Goal: Task Accomplishment & Management: Complete application form

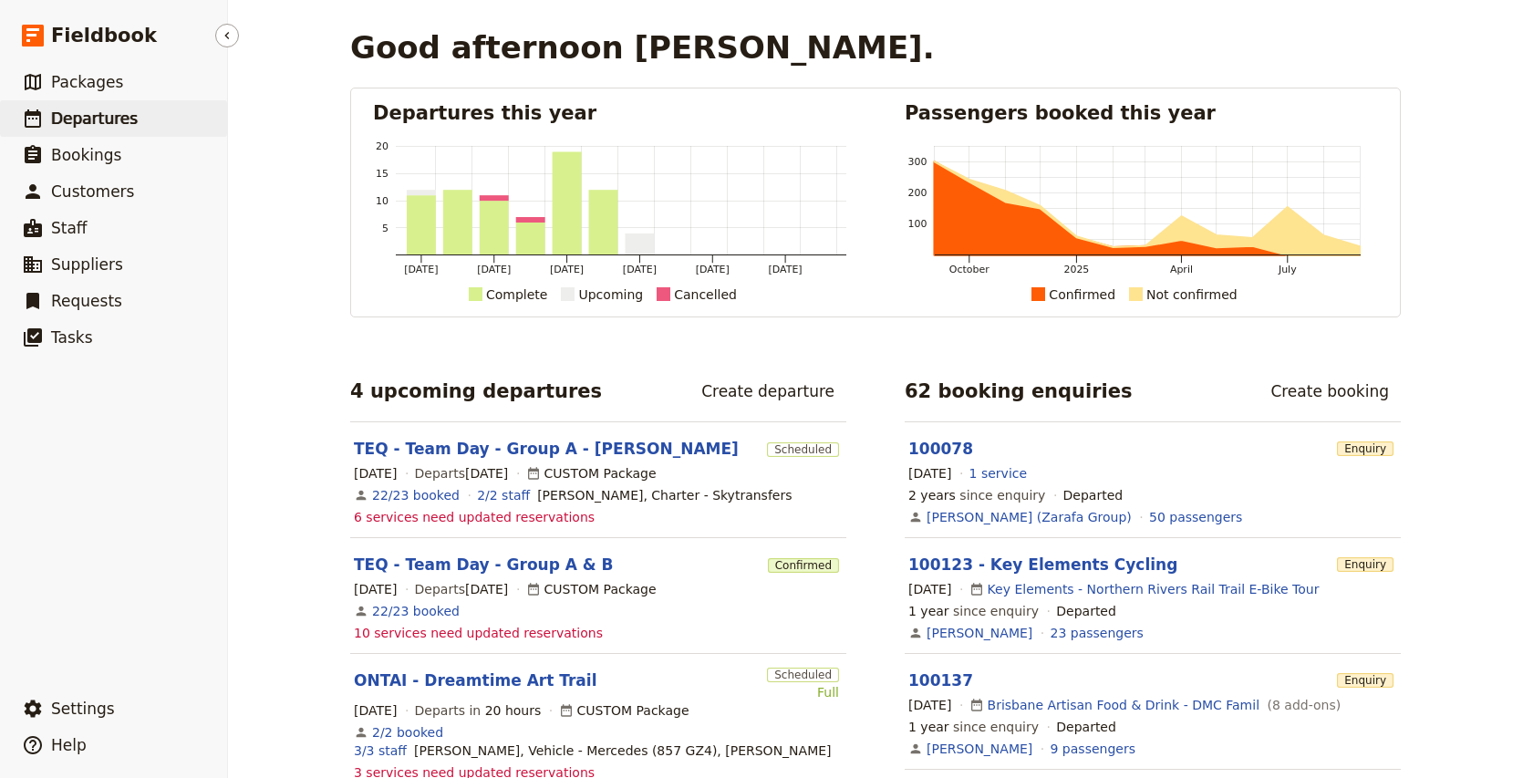
click at [83, 120] on span "Departures" at bounding box center [94, 118] width 87 height 18
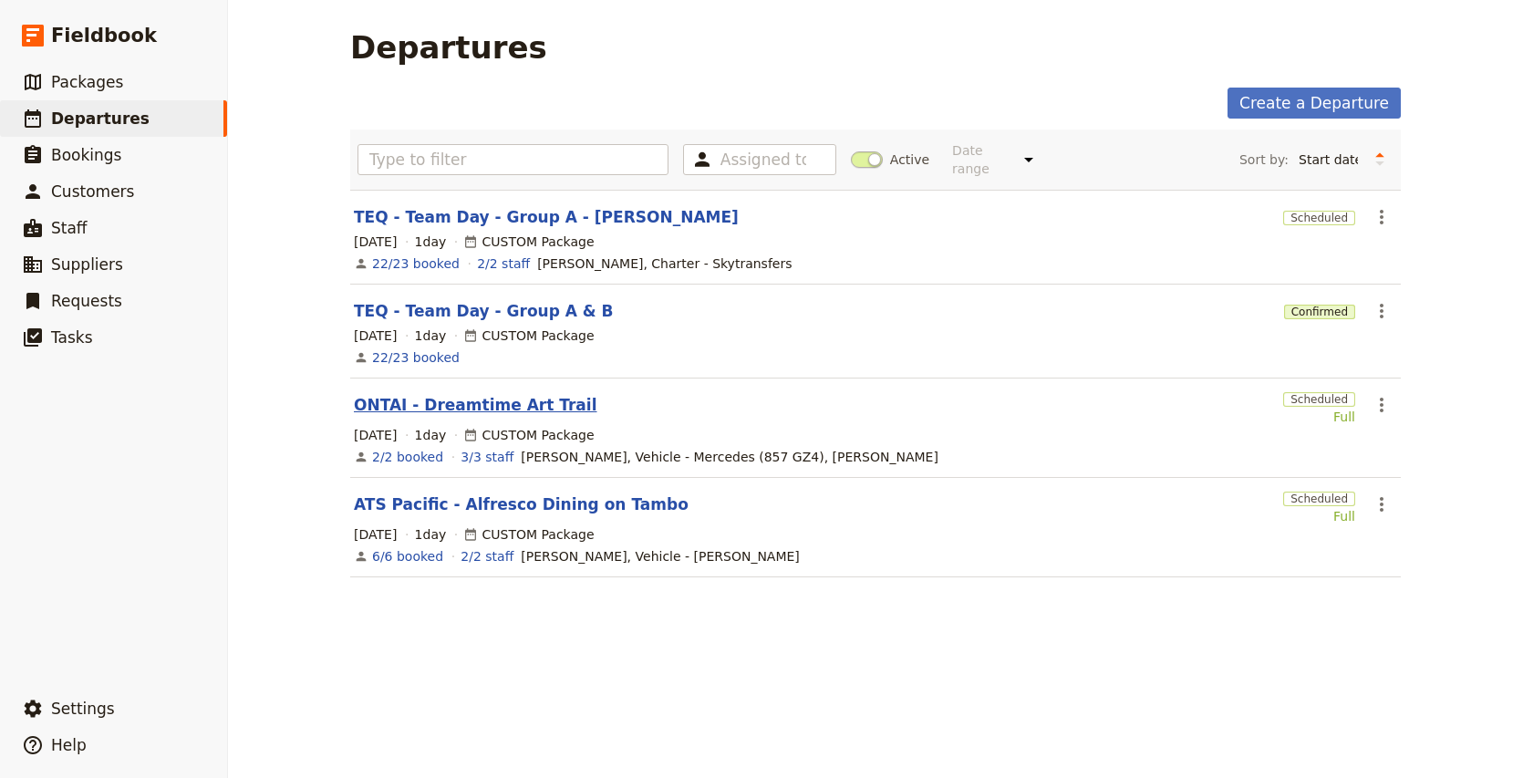
click at [510, 394] on link "ONTAI - Dreamtime Art Trail" at bounding box center [475, 405] width 243 height 22
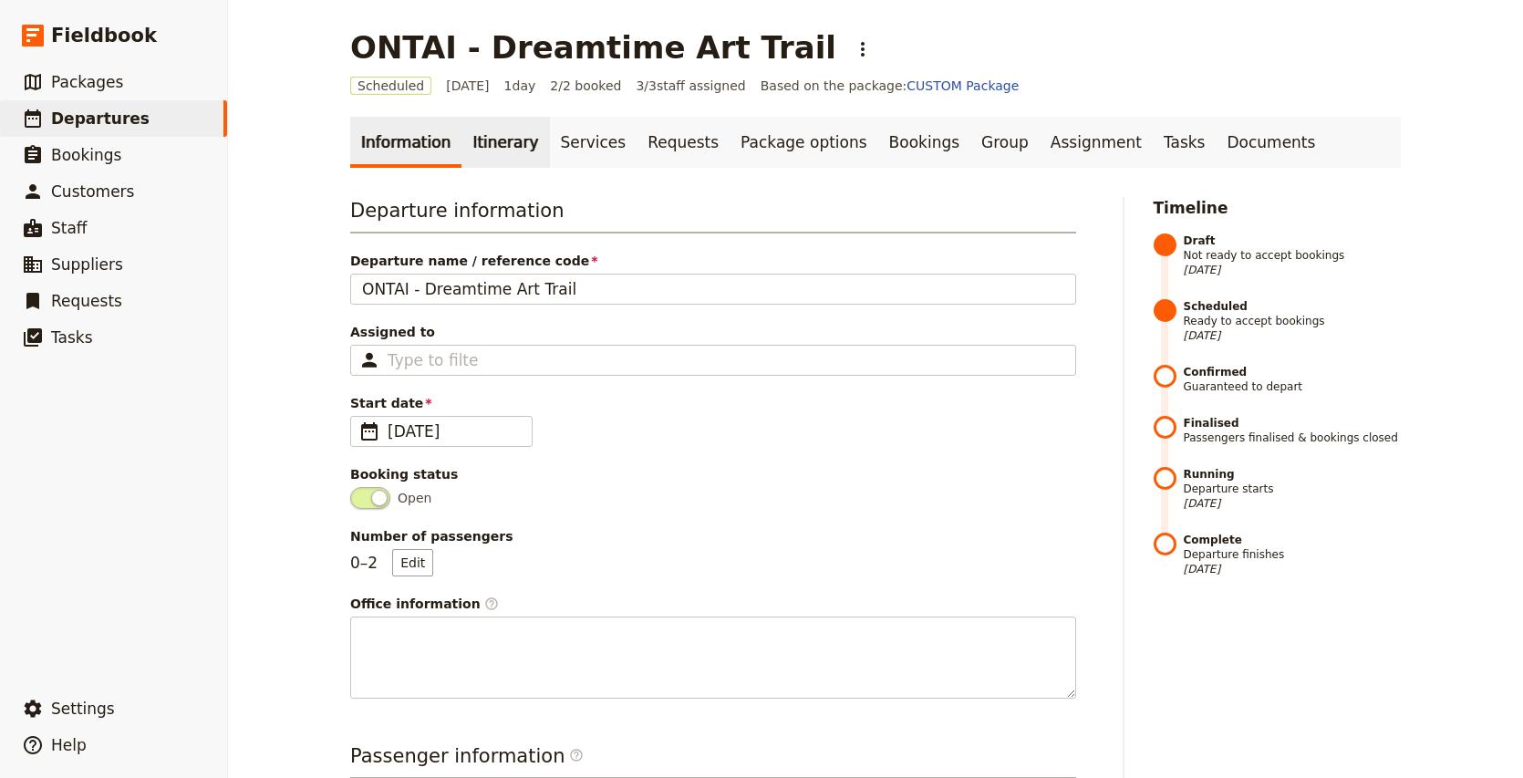
click at [468, 159] on link "Itinerary" at bounding box center [505, 142] width 88 height 51
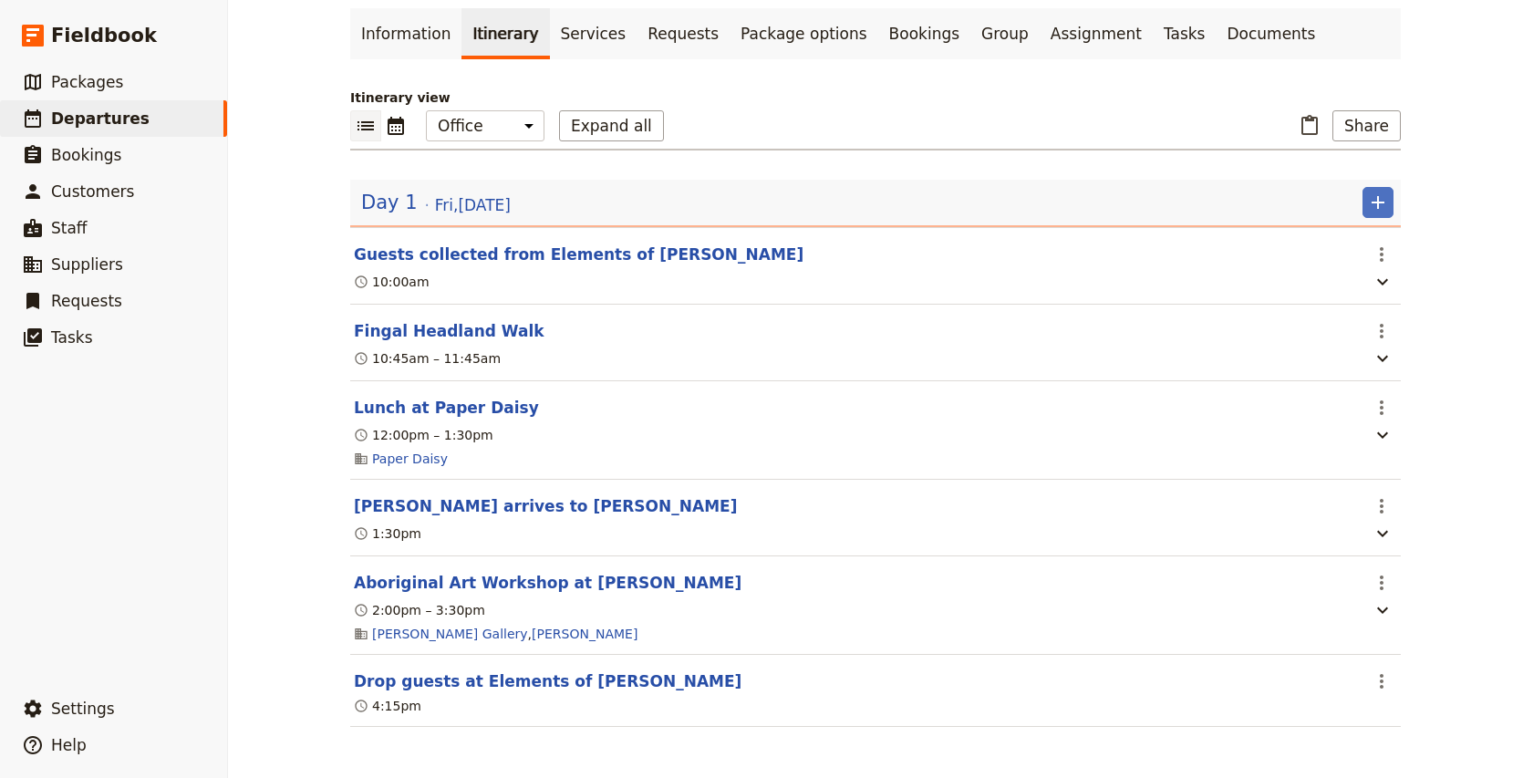
scroll to position [110, 0]
click at [970, 33] on link "Group" at bounding box center [1004, 33] width 69 height 51
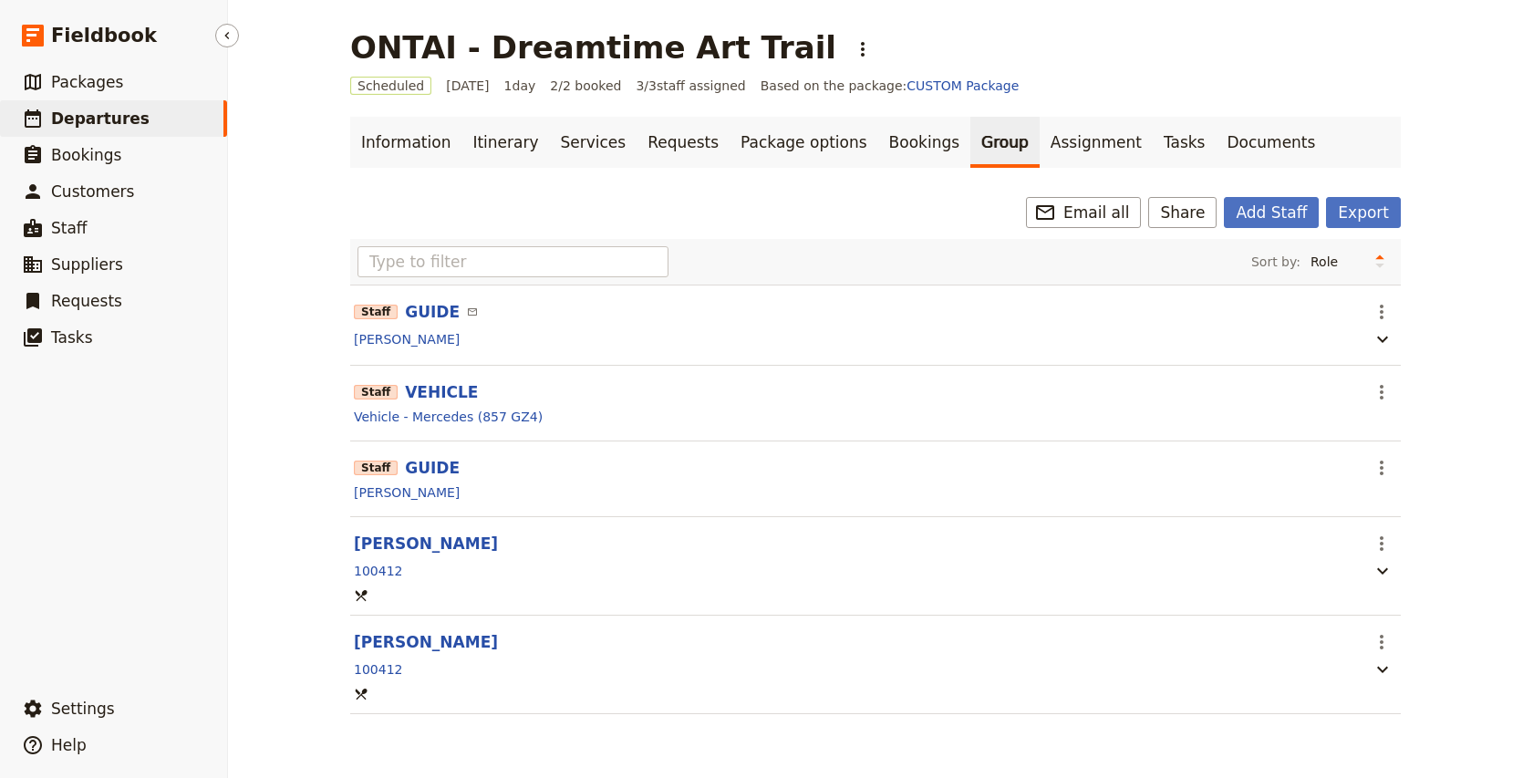
click at [68, 114] on span "Departures" at bounding box center [100, 118] width 98 height 18
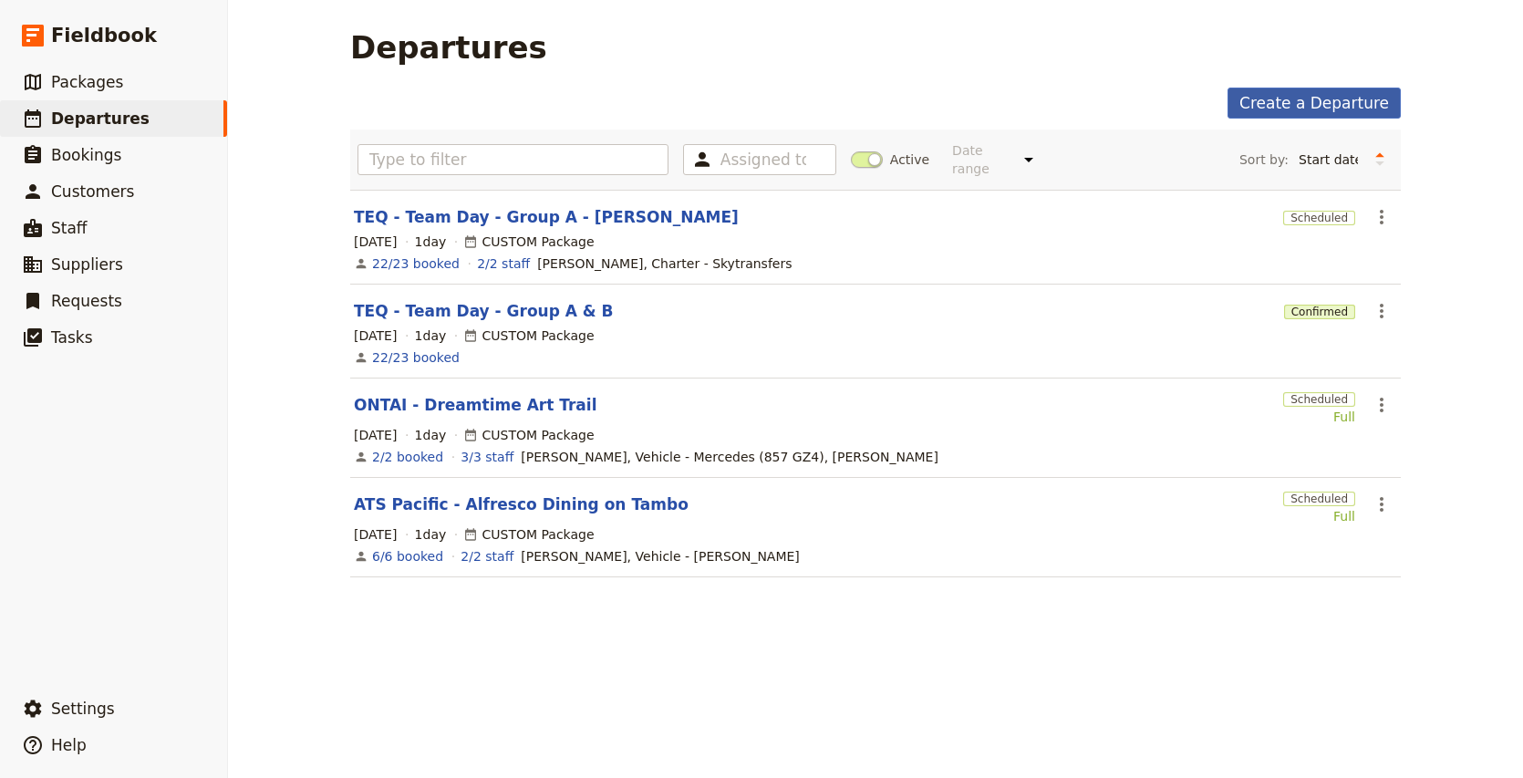
click at [1342, 105] on link "Create a Departure" at bounding box center [1313, 103] width 173 height 31
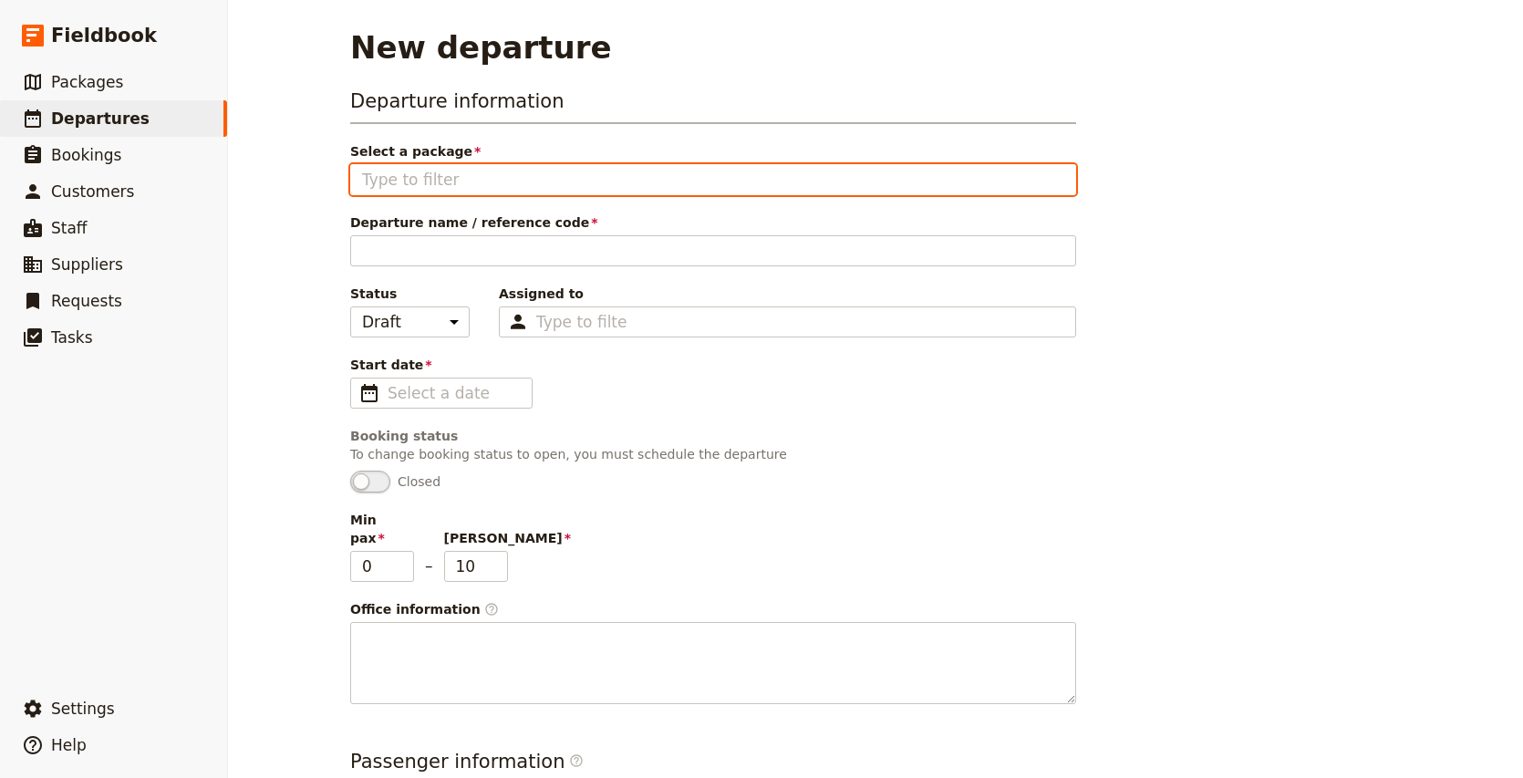
click at [441, 175] on input "Select a package" at bounding box center [713, 180] width 702 height 22
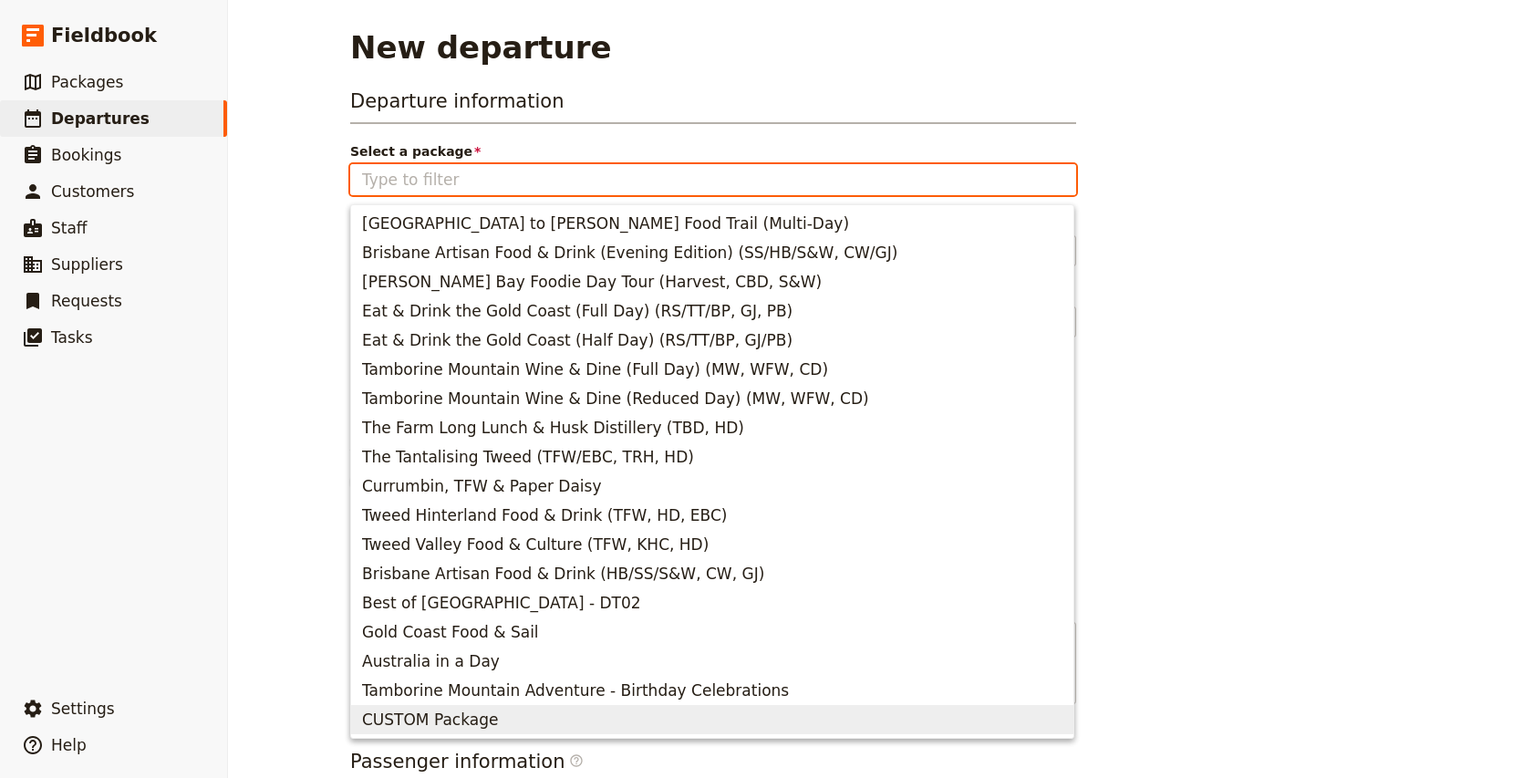
click at [441, 711] on span "CUSTOM Package" at bounding box center [430, 719] width 136 height 22
type input "CUSTOM Package"
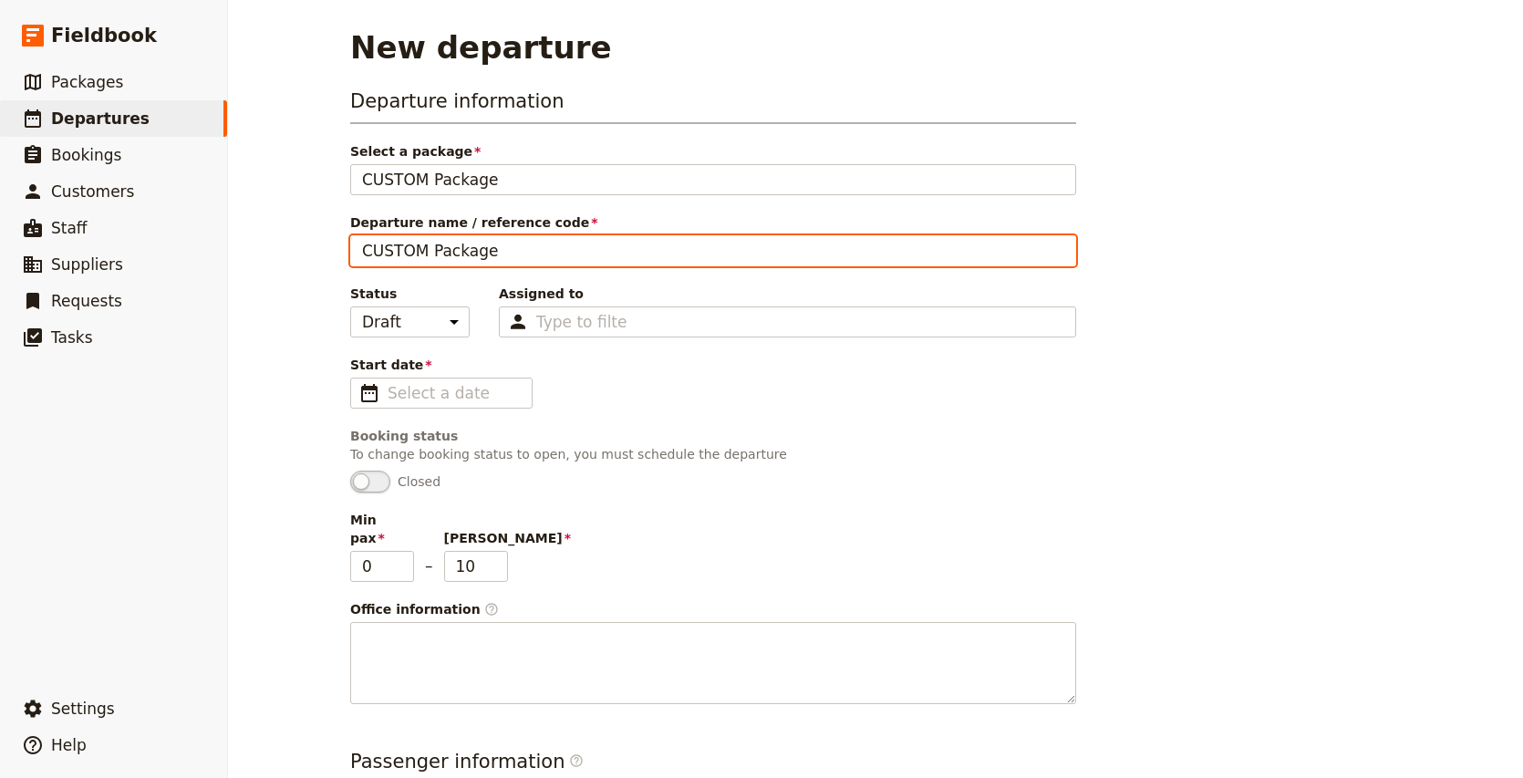
click at [427, 251] on input "CUSTOM Package" at bounding box center [713, 250] width 726 height 31
click at [361, 248] on input "[PERSON_NAME]" at bounding box center [713, 250] width 726 height 31
click at [619, 253] on input "Guide Training Day: [PERSON_NAME]" at bounding box center [713, 250] width 726 height 31
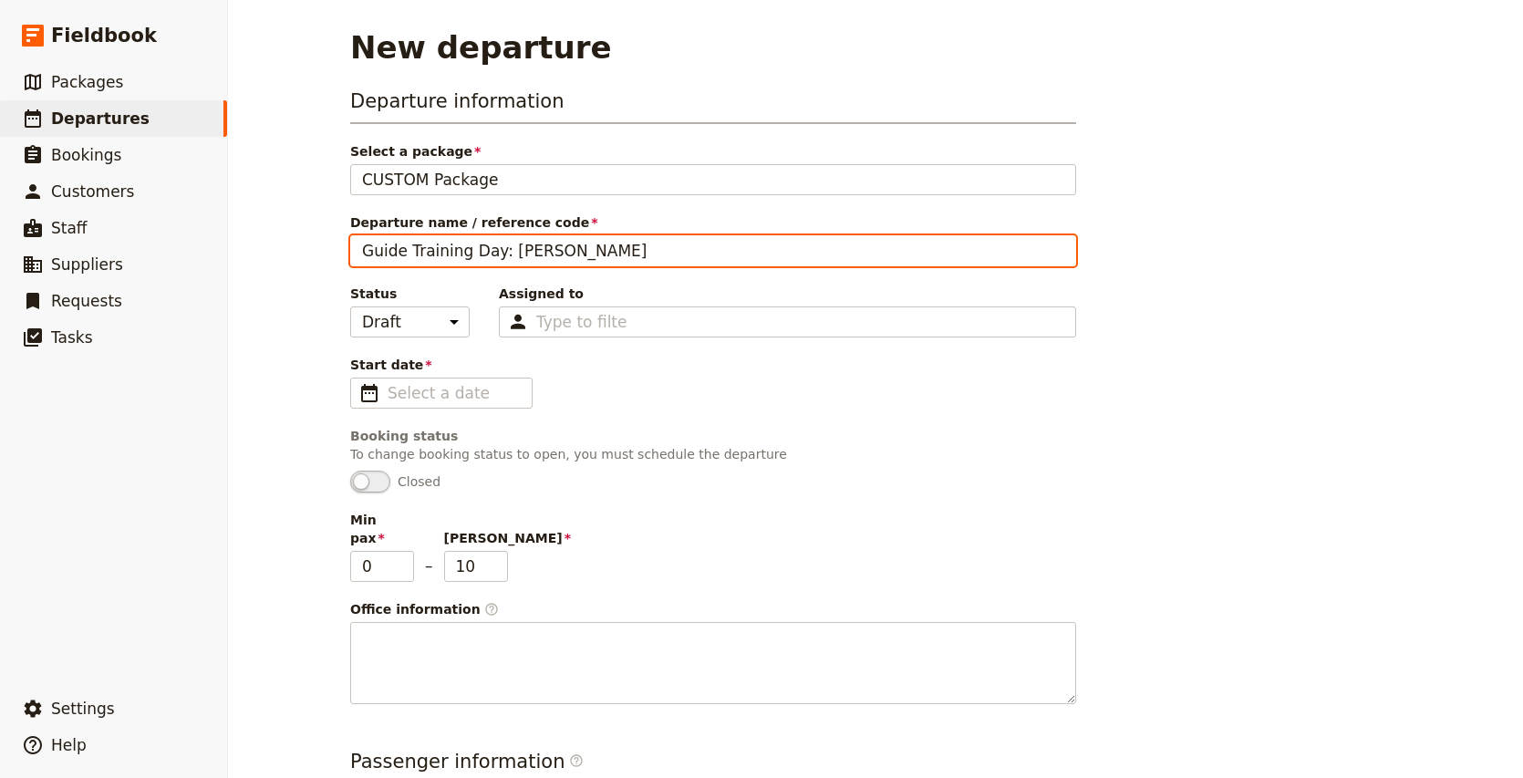
type input "Guide Training Day: [PERSON_NAME]"
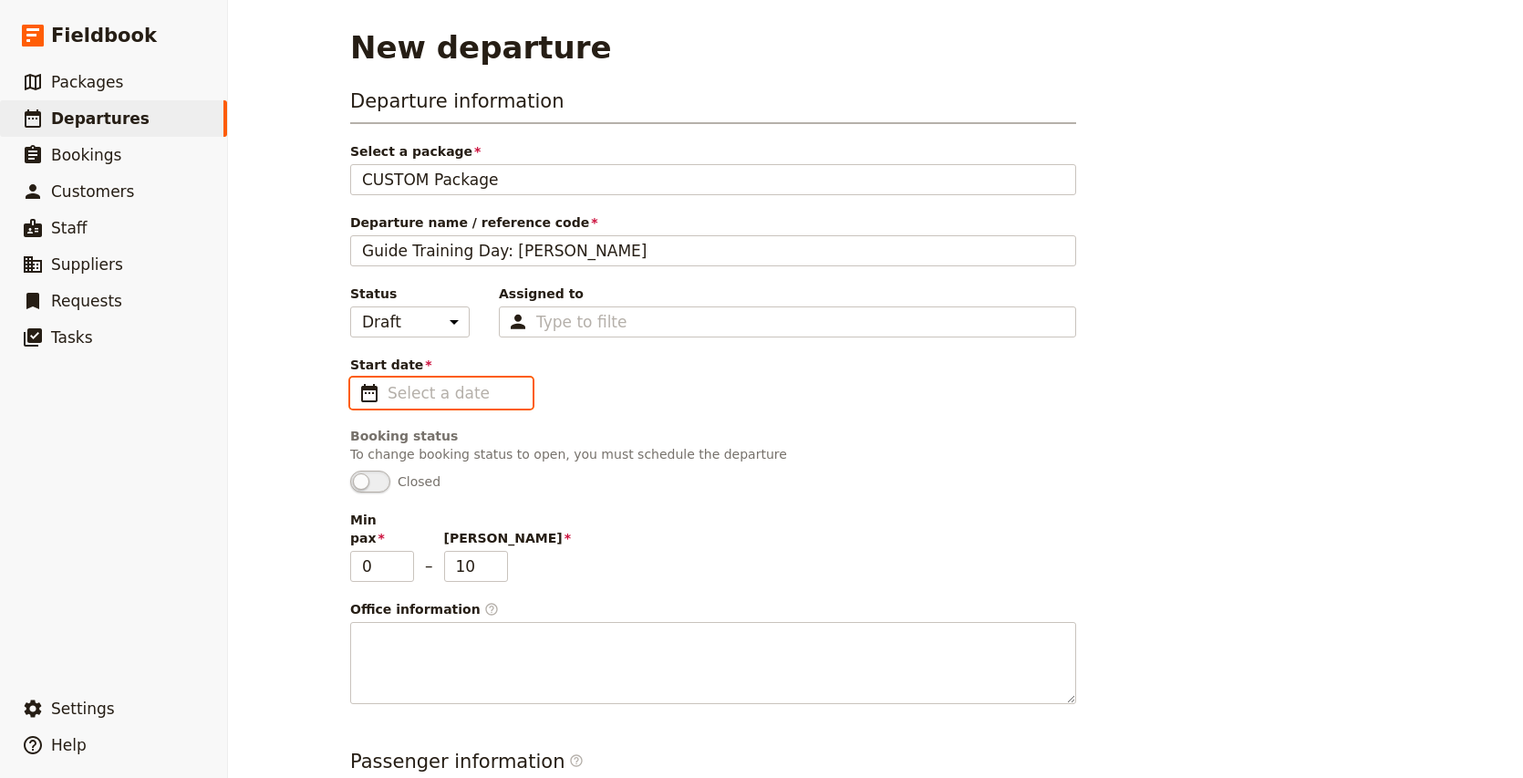
click at [470, 393] on input "Start date ​" at bounding box center [453, 393] width 133 height 22
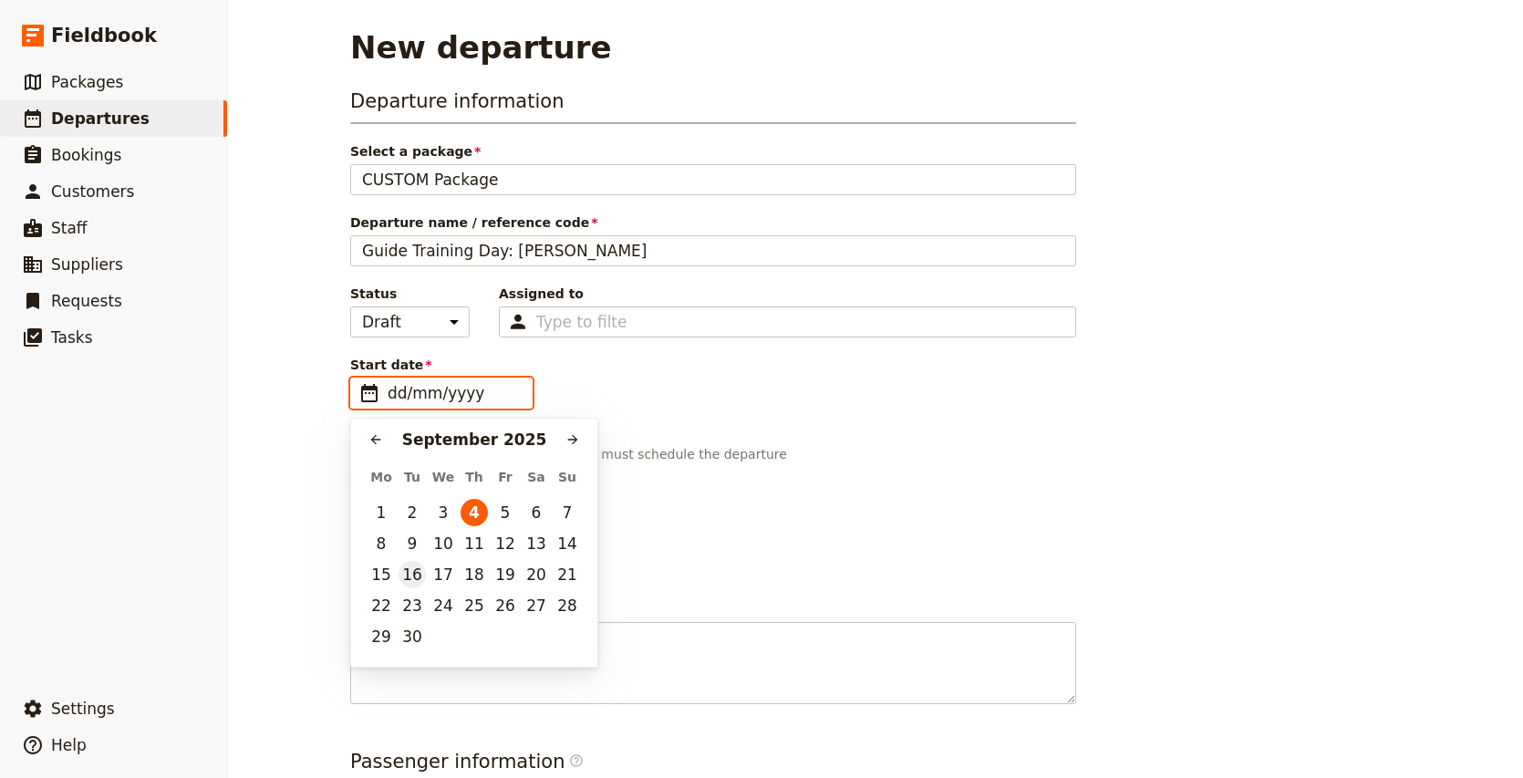
click at [414, 572] on button "16" at bounding box center [411, 574] width 27 height 27
type input "[DATE]"
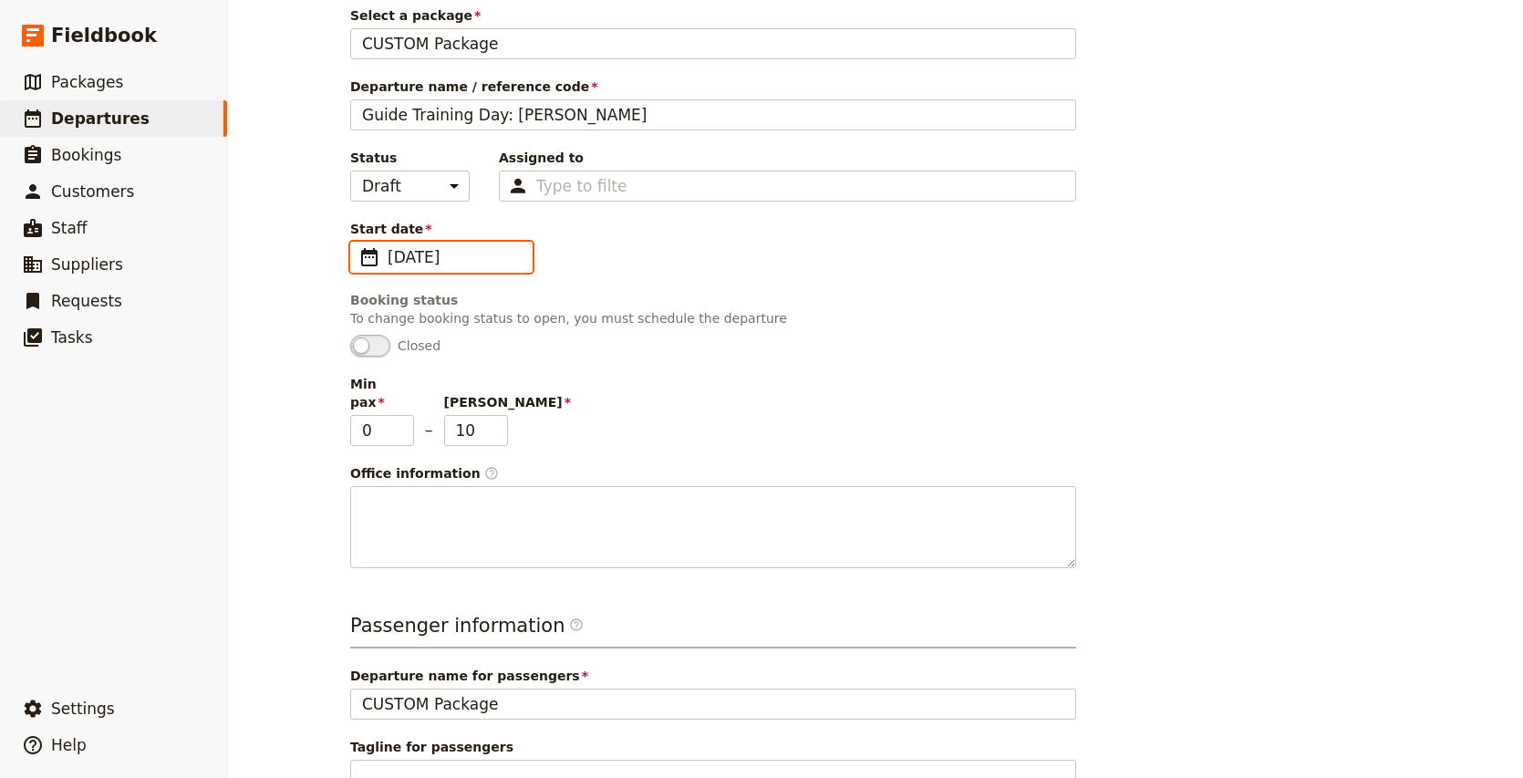
scroll to position [145, 0]
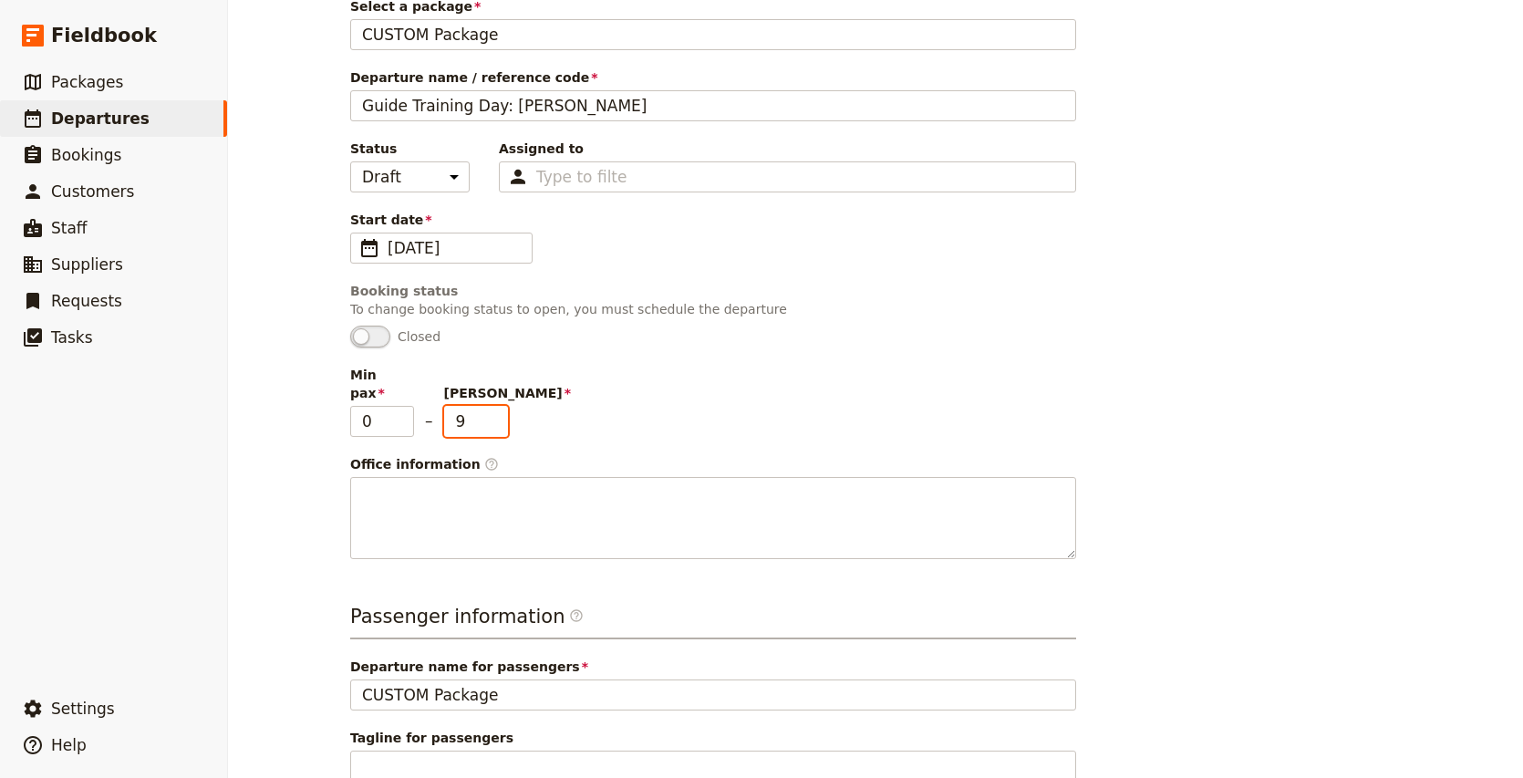
click at [500, 408] on input "9" at bounding box center [476, 421] width 64 height 31
click at [500, 408] on input "8" at bounding box center [476, 421] width 64 height 31
click at [500, 408] on input "7" at bounding box center [476, 421] width 64 height 31
click at [500, 408] on input "6" at bounding box center [476, 421] width 64 height 31
type input "5"
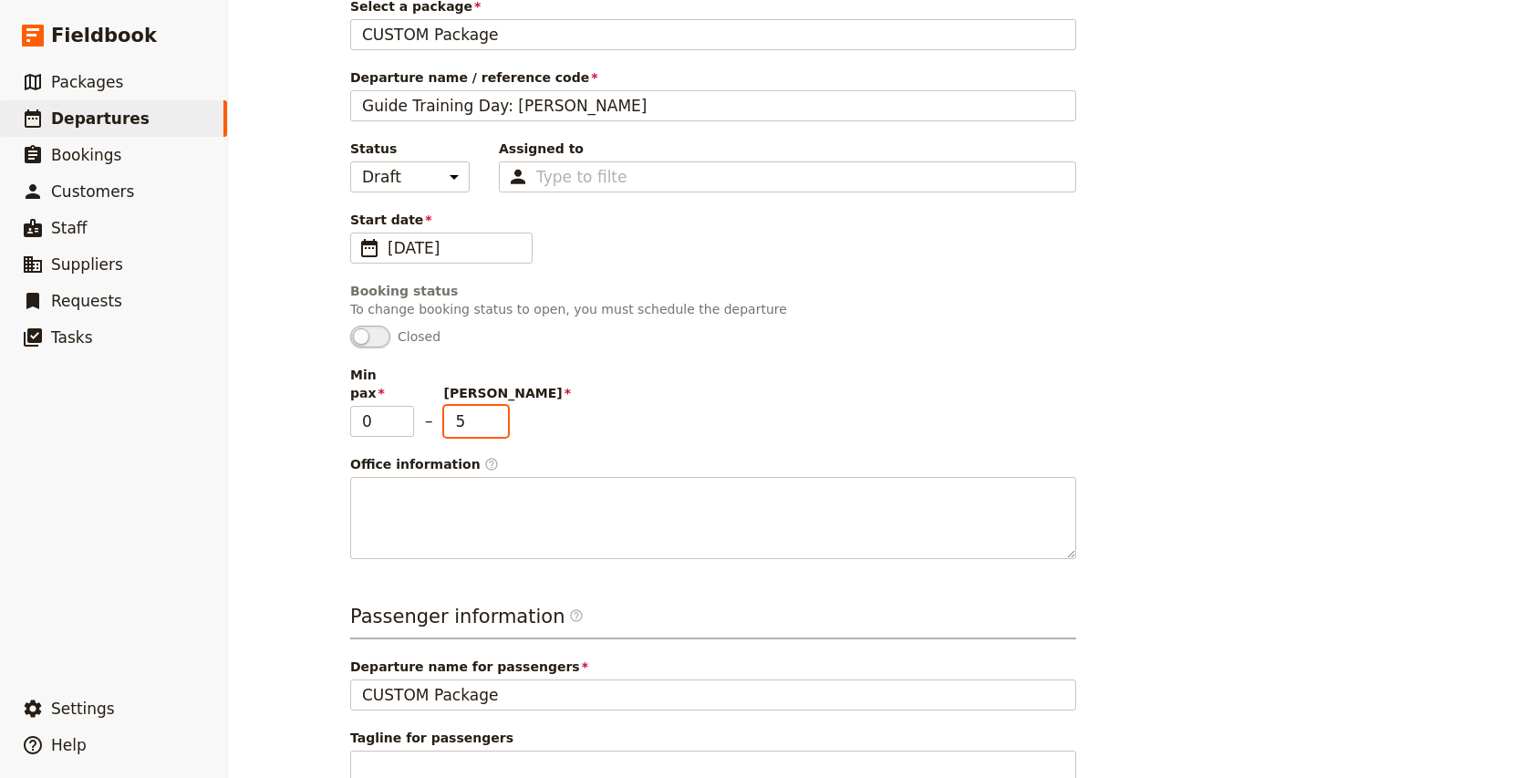
click at [495, 407] on input "5" at bounding box center [476, 421] width 64 height 31
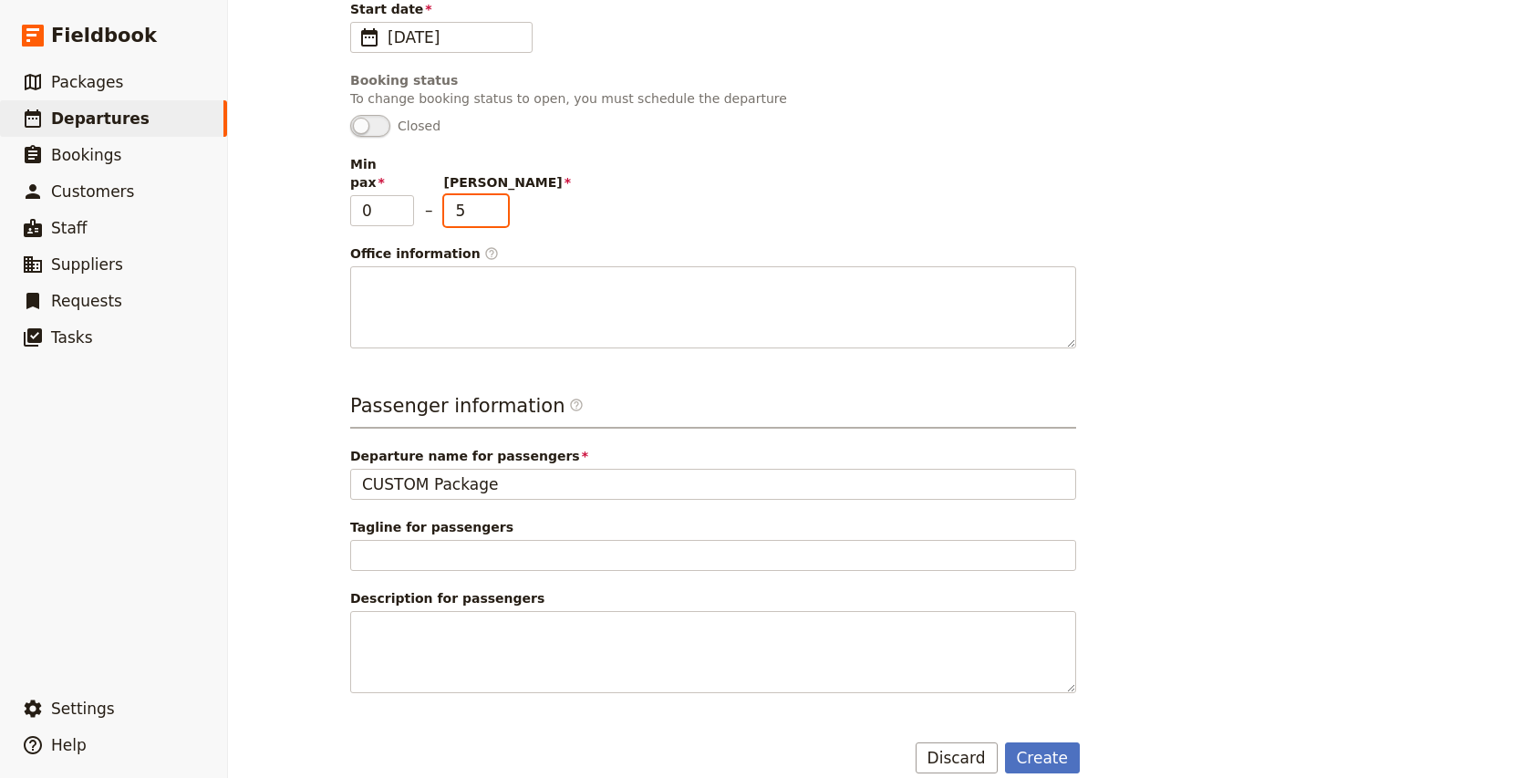
scroll to position [360, 0]
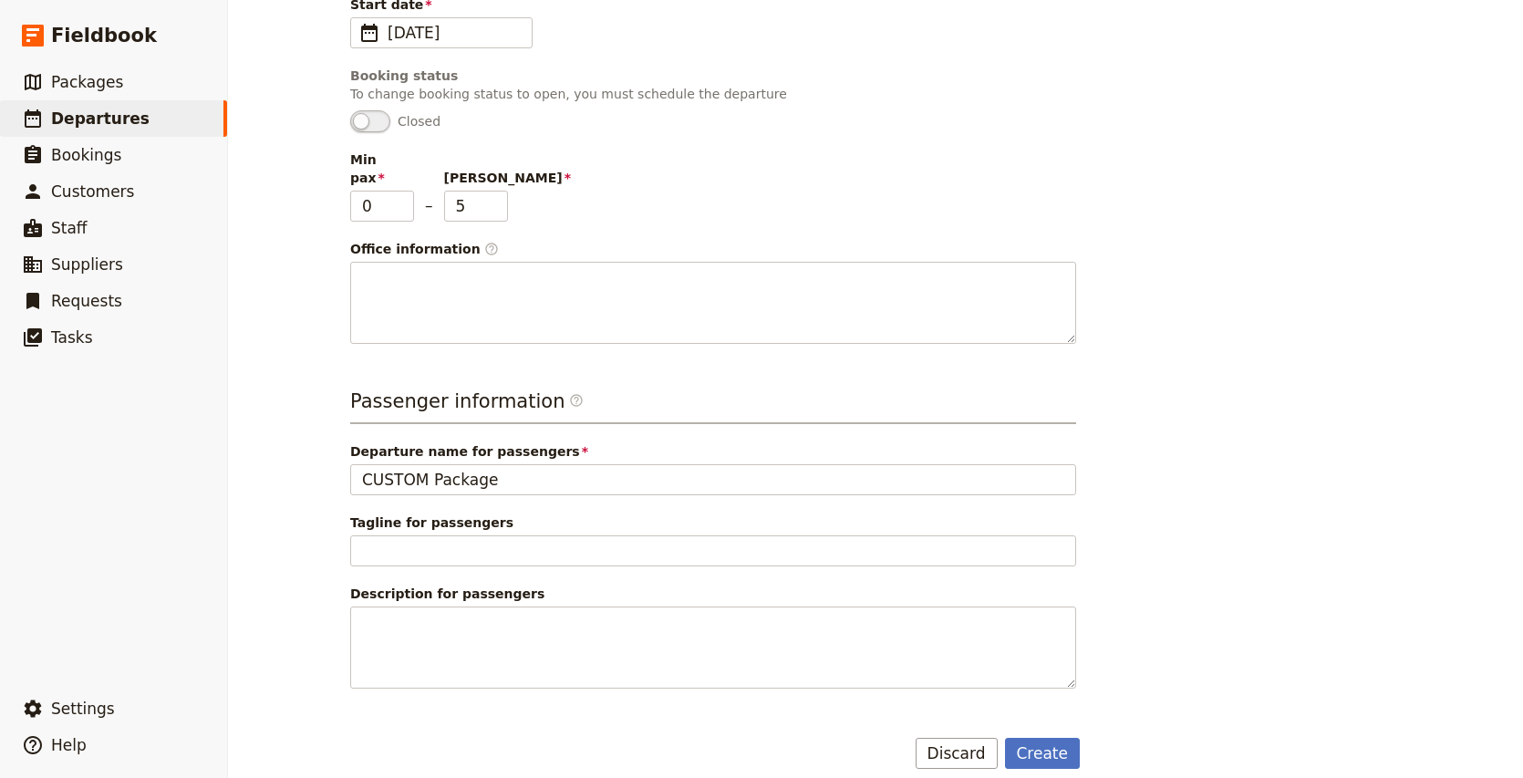
click at [702, 202] on div "Min pax 0 – [PERSON_NAME] 5" at bounding box center [713, 185] width 726 height 71
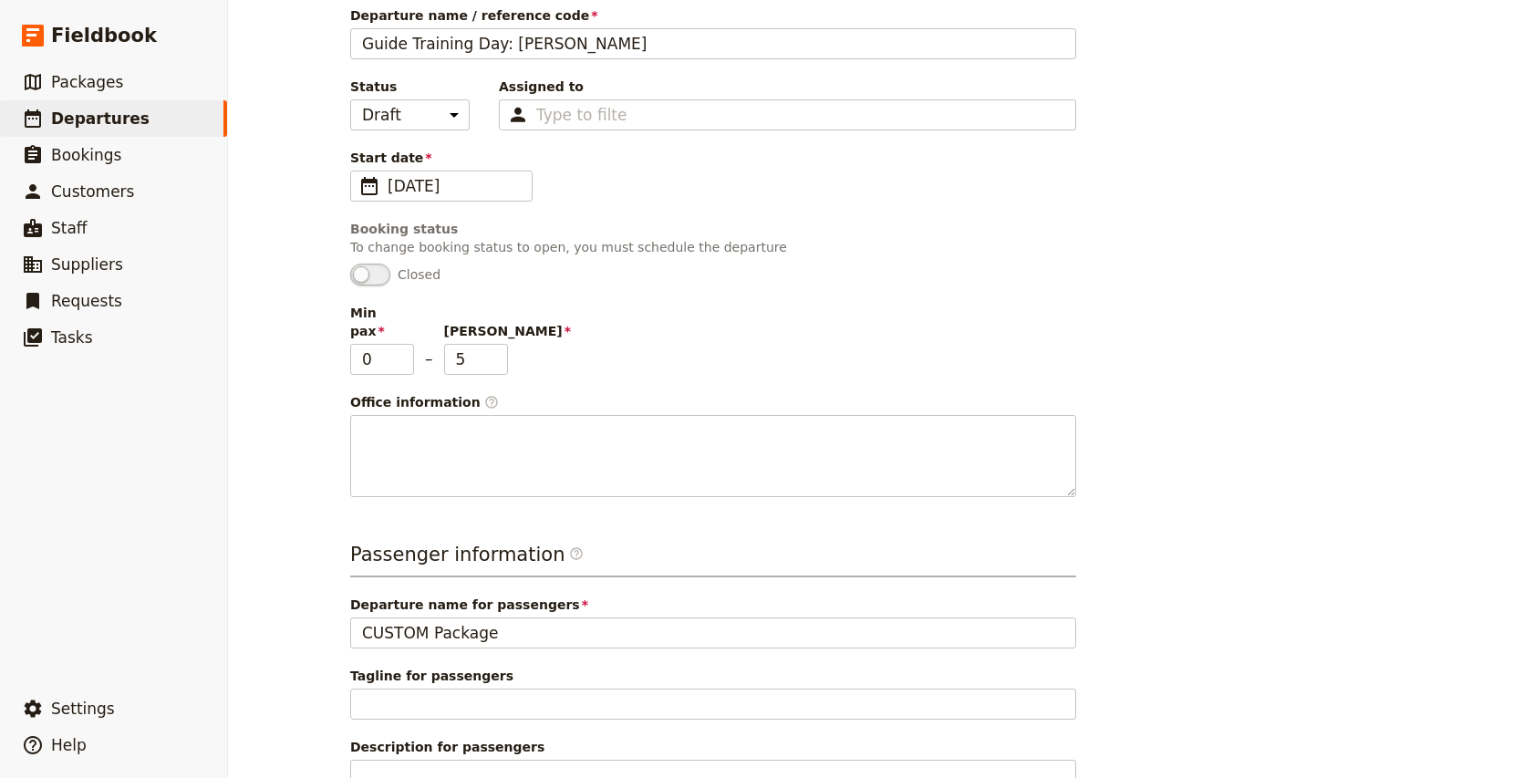
scroll to position [201, 0]
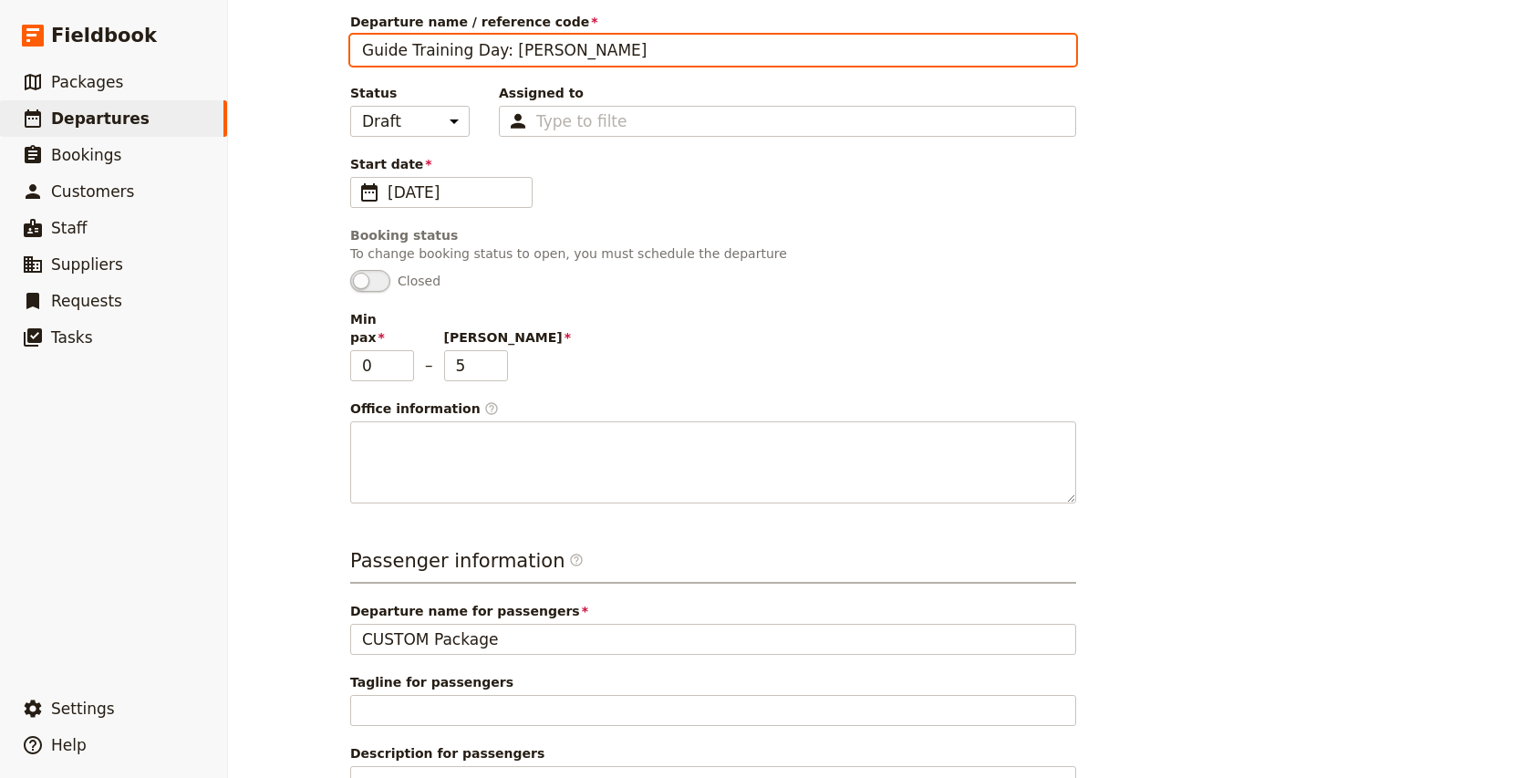
click at [466, 50] on input "Guide Training Day: [PERSON_NAME]" at bounding box center [713, 50] width 726 height 31
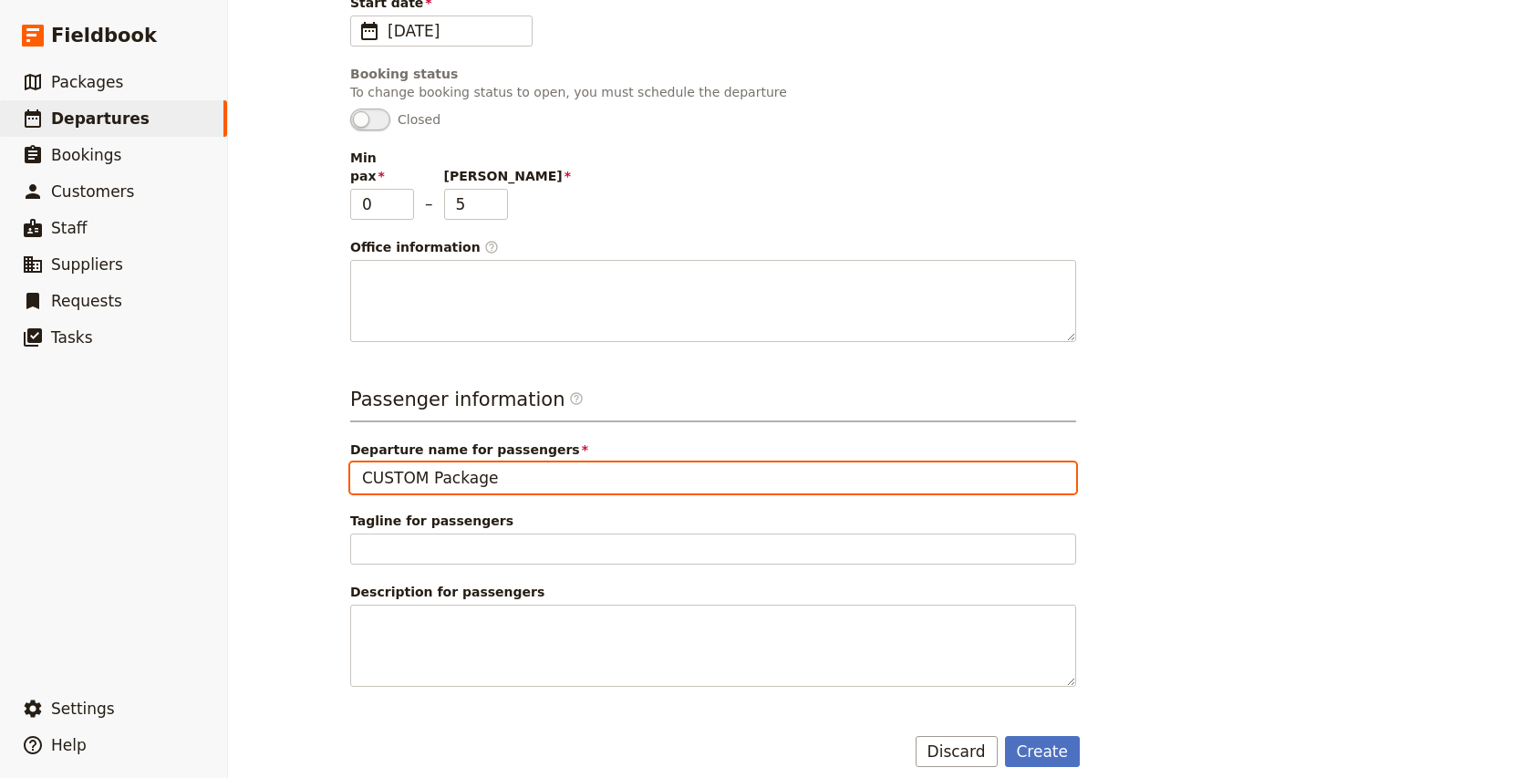
click at [397, 473] on input "CUSTOM Package" at bounding box center [713, 477] width 726 height 31
paste input "Guide Training Day: [PERSON_NAME]"
type input "Guide Training Day: [PERSON_NAME]"
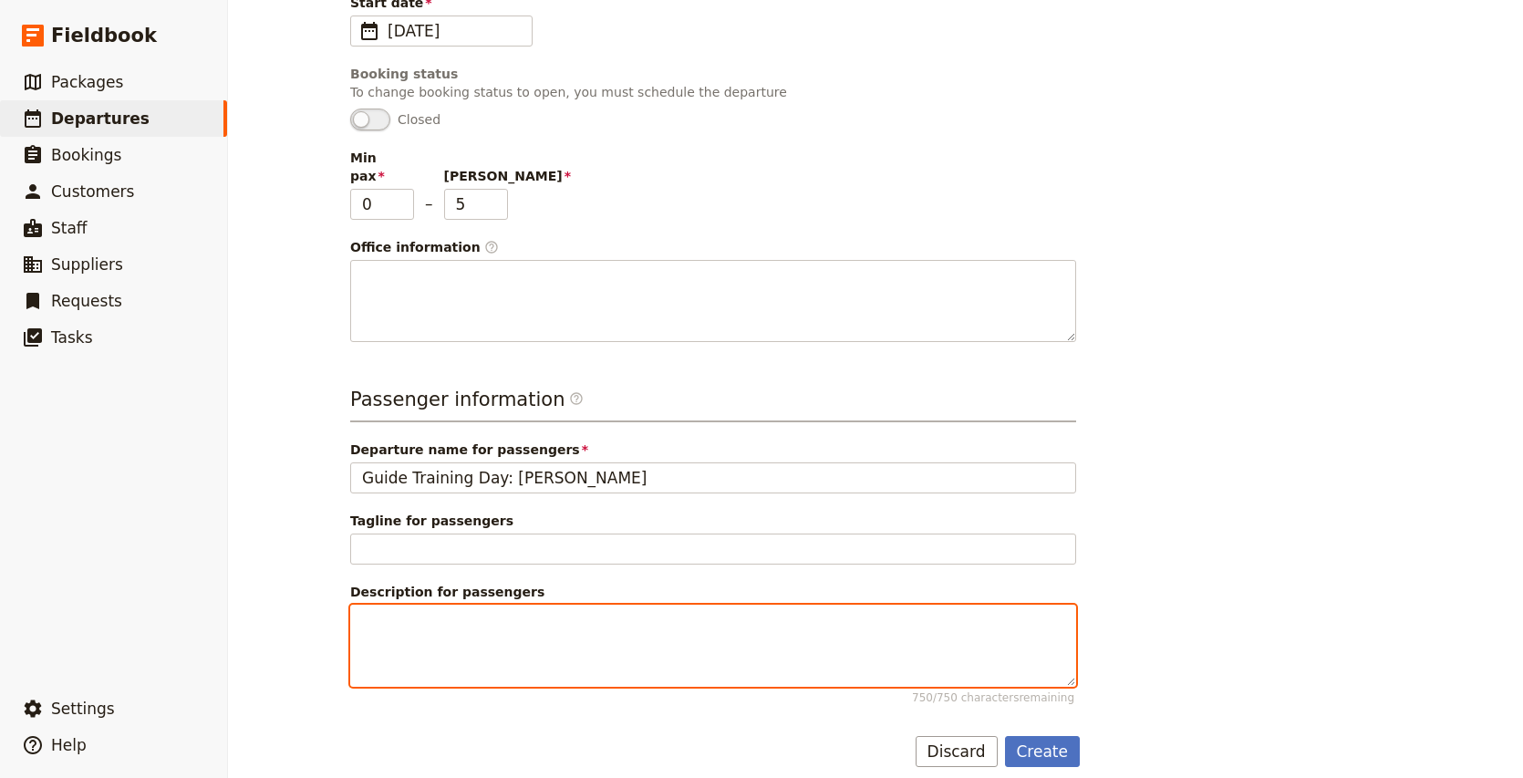
click at [408, 604] on textarea "Description for passengers 750 / 750 characters remaining" at bounding box center [713, 645] width 726 height 82
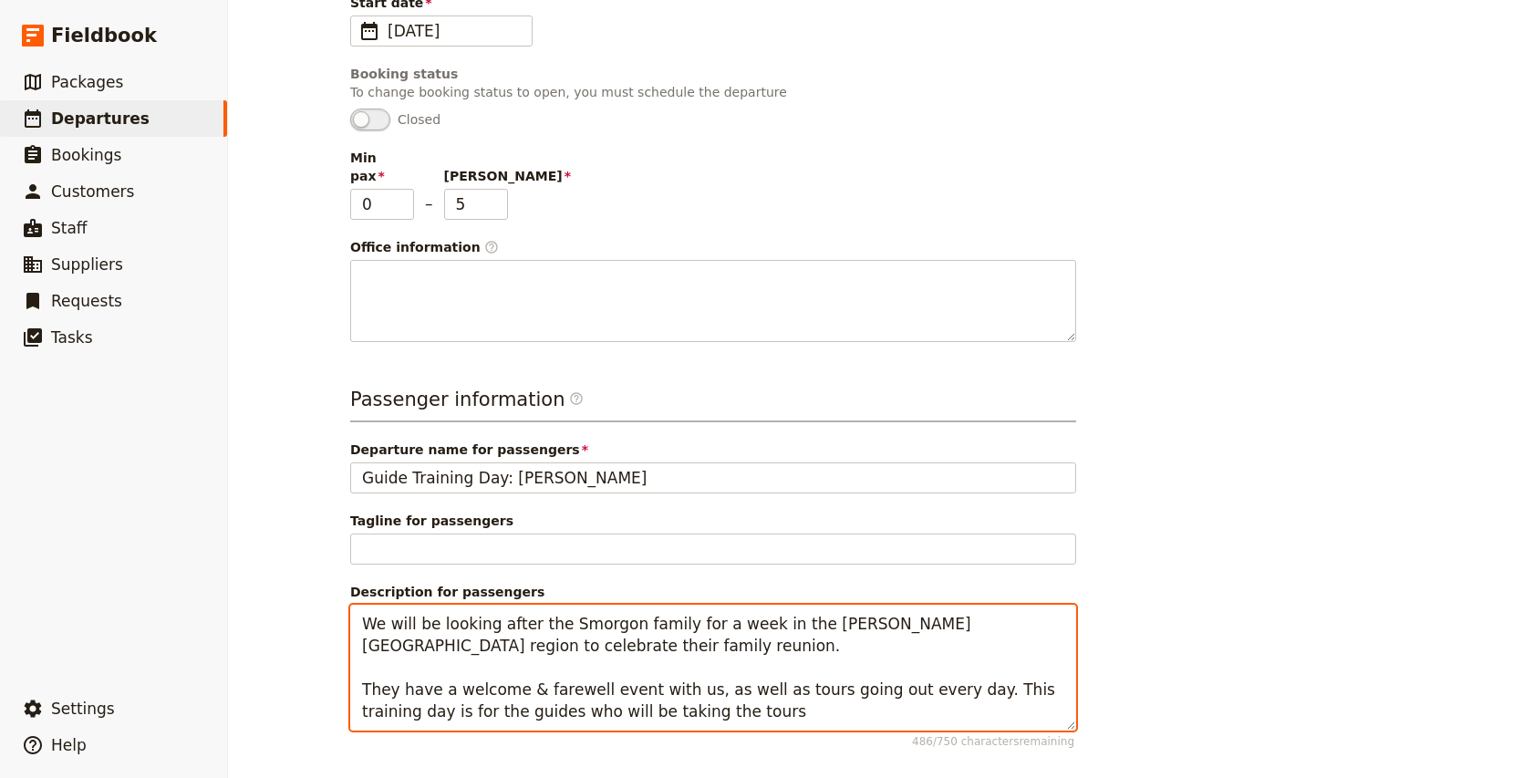
drag, startPoint x: 943, startPoint y: 672, endPoint x: 965, endPoint y: 706, distance: 40.7
click at [965, 707] on textarea "We will be looking after the Smorgon family for a week in the [PERSON_NAME][GEO…" at bounding box center [713, 667] width 726 height 126
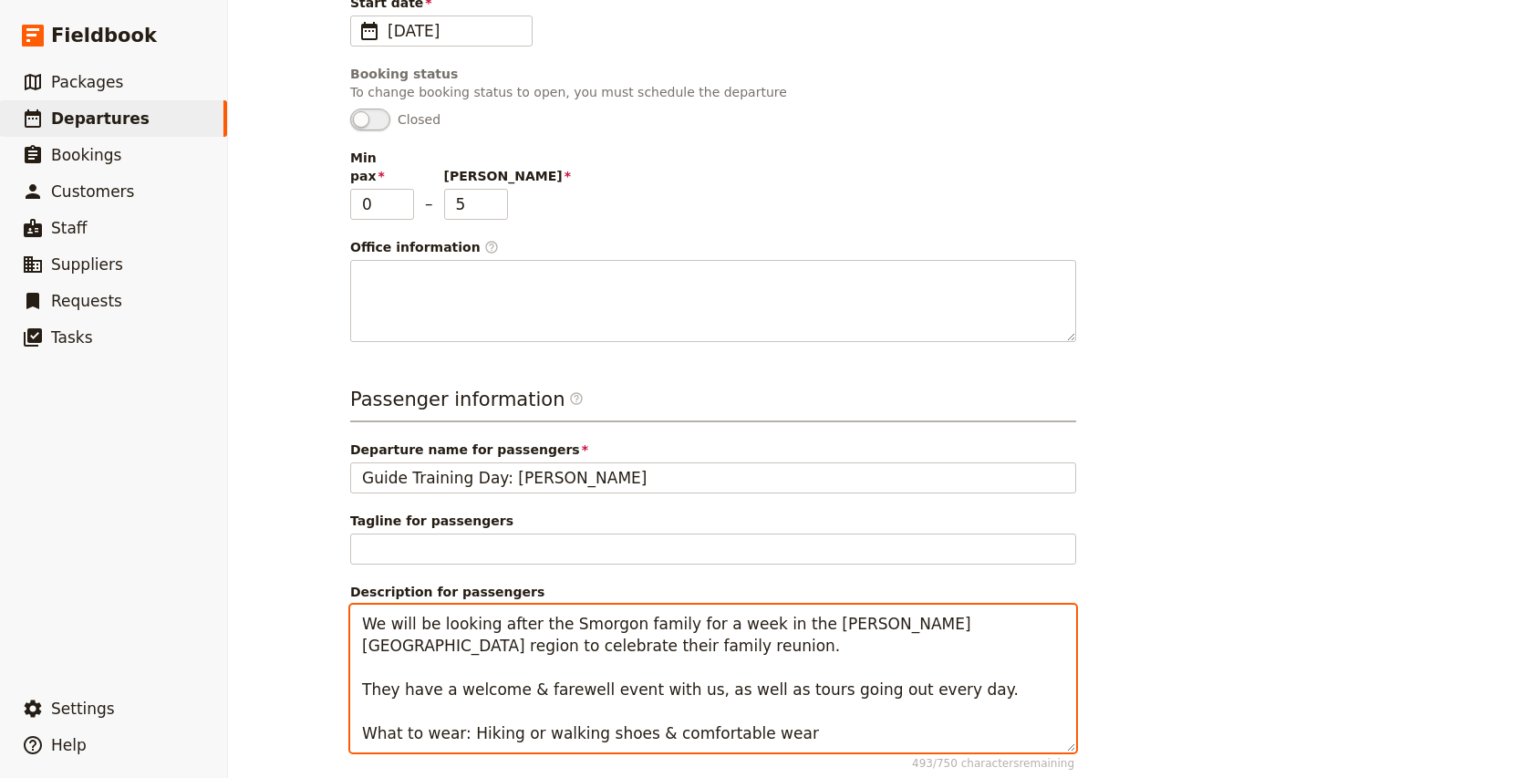
click at [644, 715] on textarea "We will be looking after the Smorgon family for a week in the [PERSON_NAME][GEO…" at bounding box center [713, 678] width 726 height 148
click at [784, 715] on textarea "We will be looking after the Smorgon family for a week in the [PERSON_NAME][GEO…" at bounding box center [713, 678] width 726 height 148
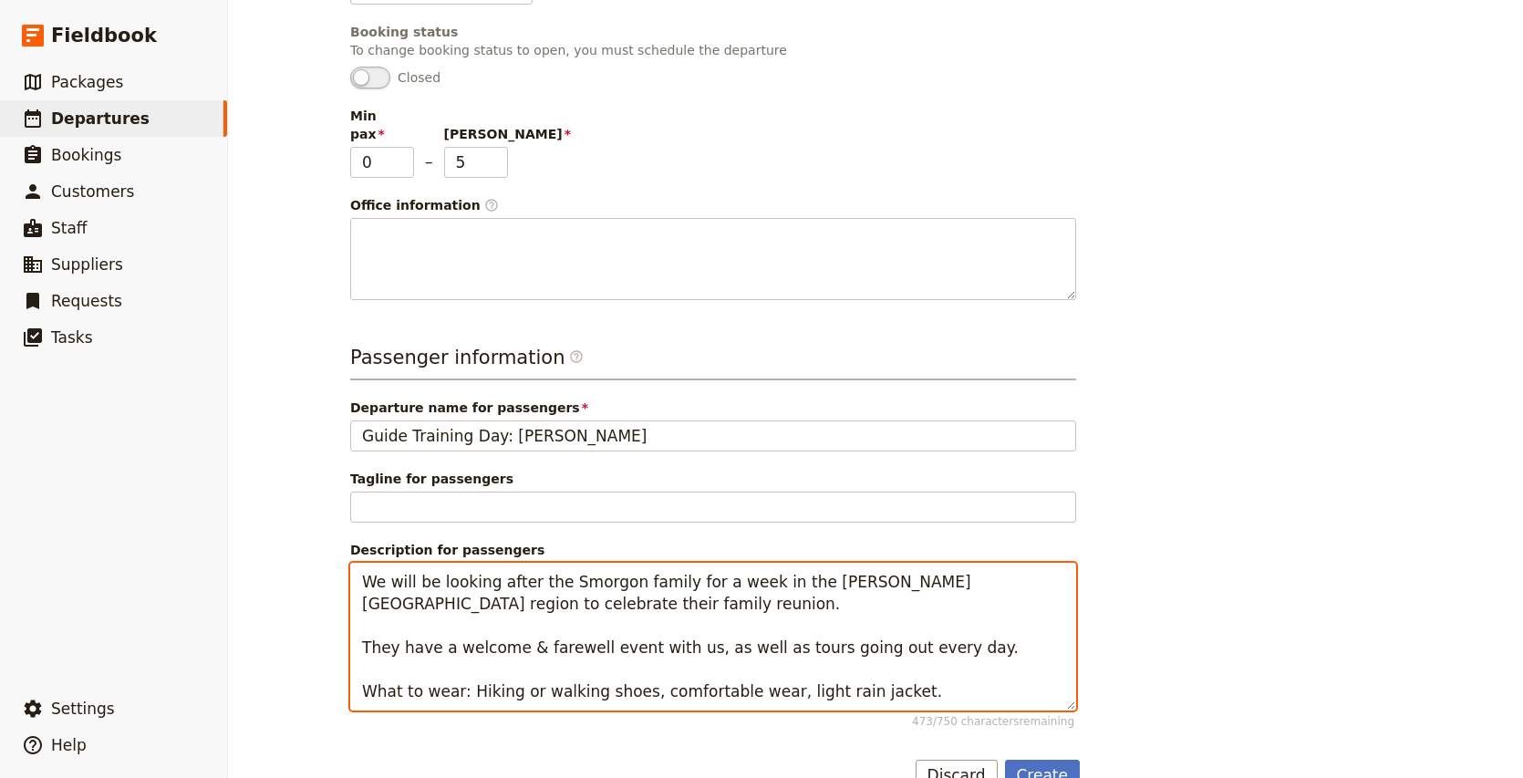
scroll to position [406, 0]
type textarea "We will be looking after the Smorgon family for a week in the [PERSON_NAME][GEO…"
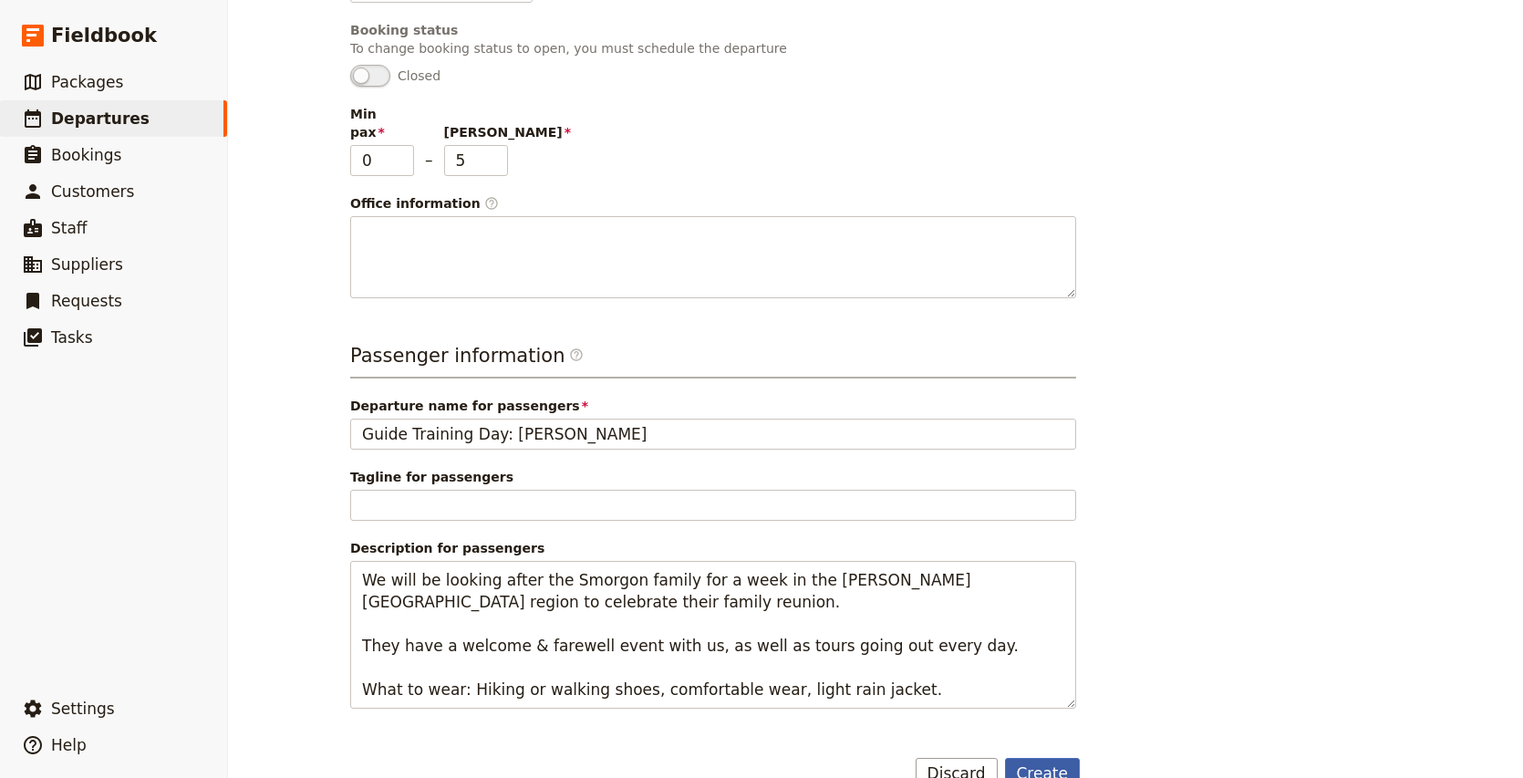
click at [1046, 758] on button "Create" at bounding box center [1043, 773] width 76 height 31
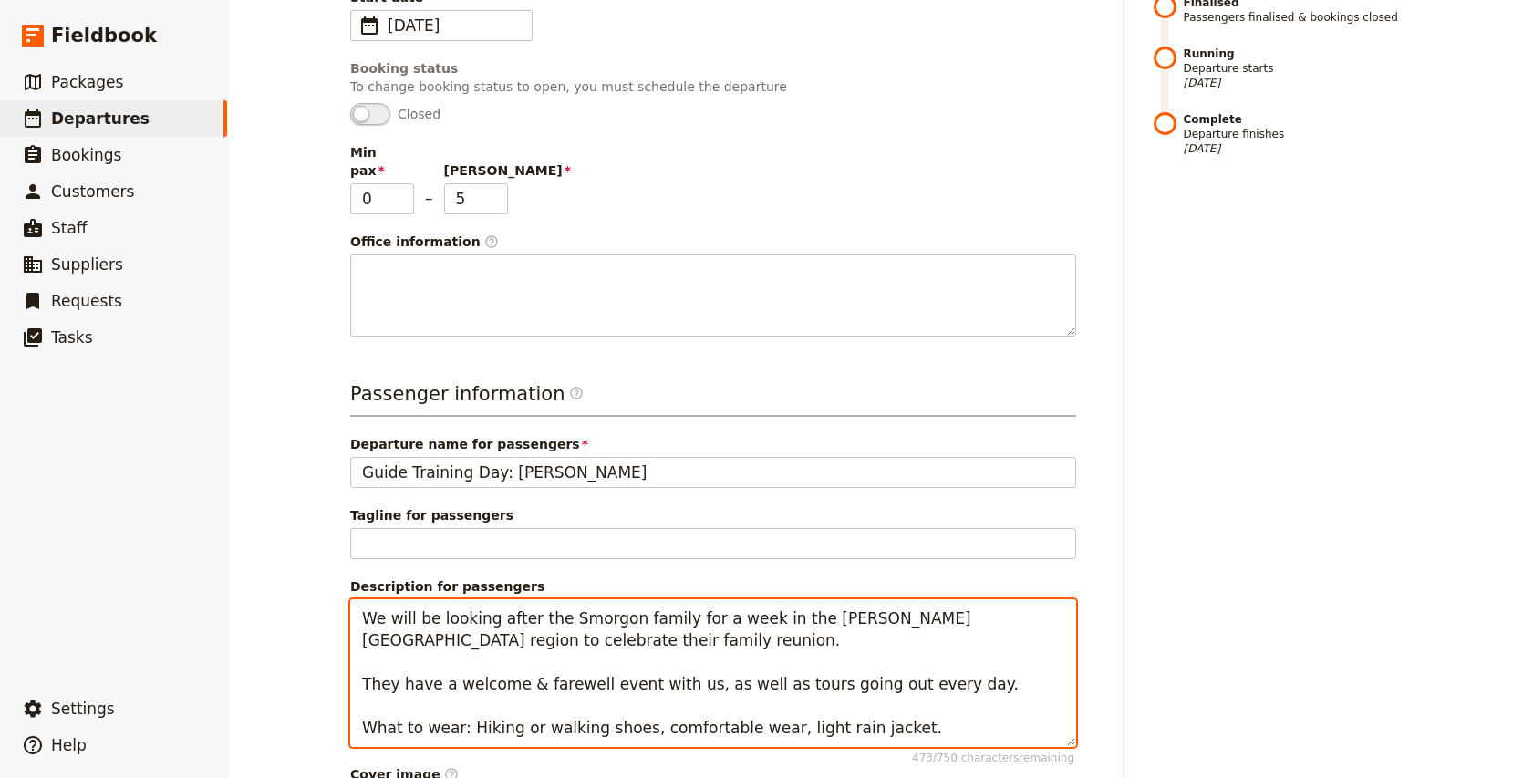
click at [980, 669] on textarea "We will be looking after the Smorgon family for a week in the [PERSON_NAME][GEO…" at bounding box center [713, 673] width 726 height 148
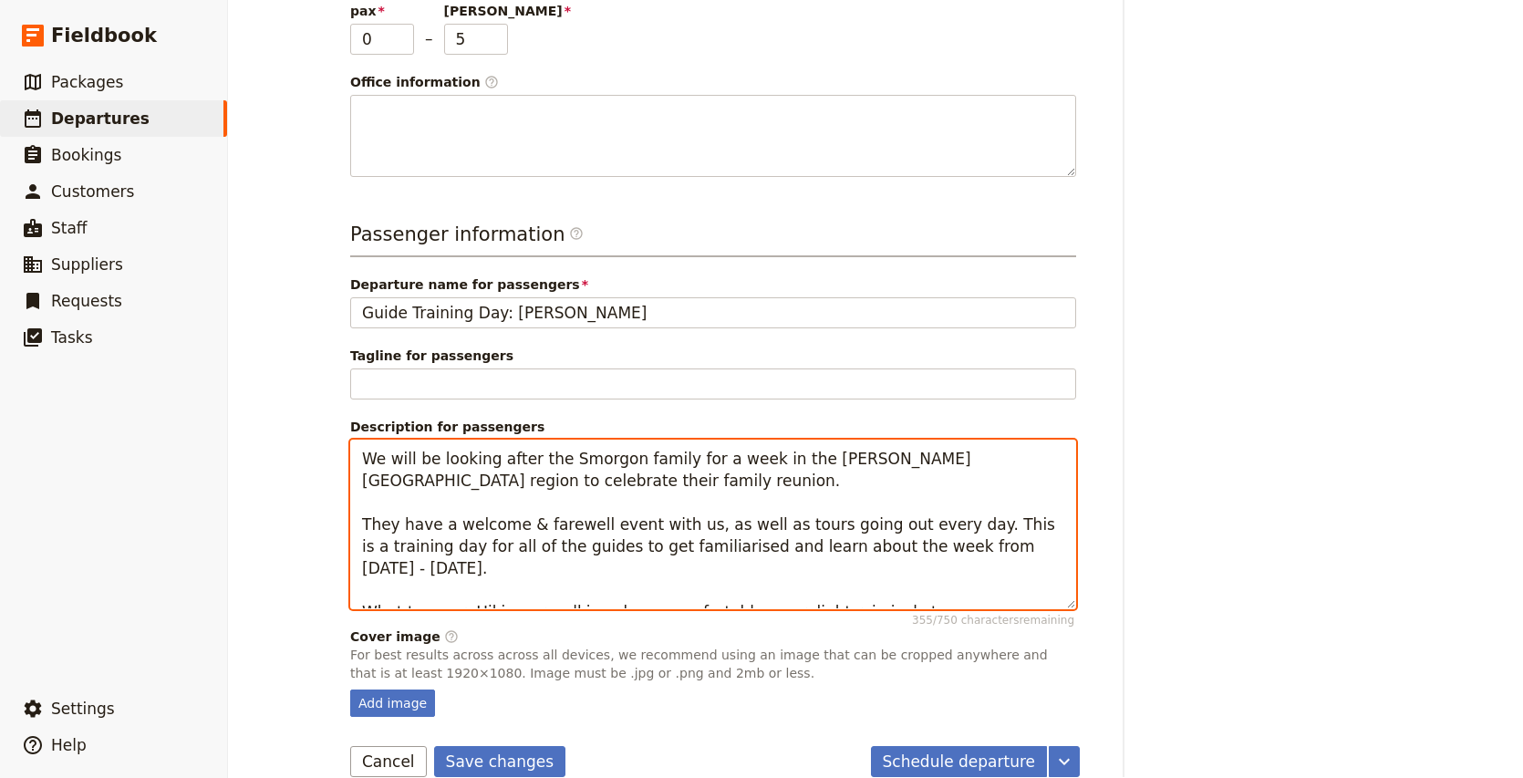
scroll to position [568, 0]
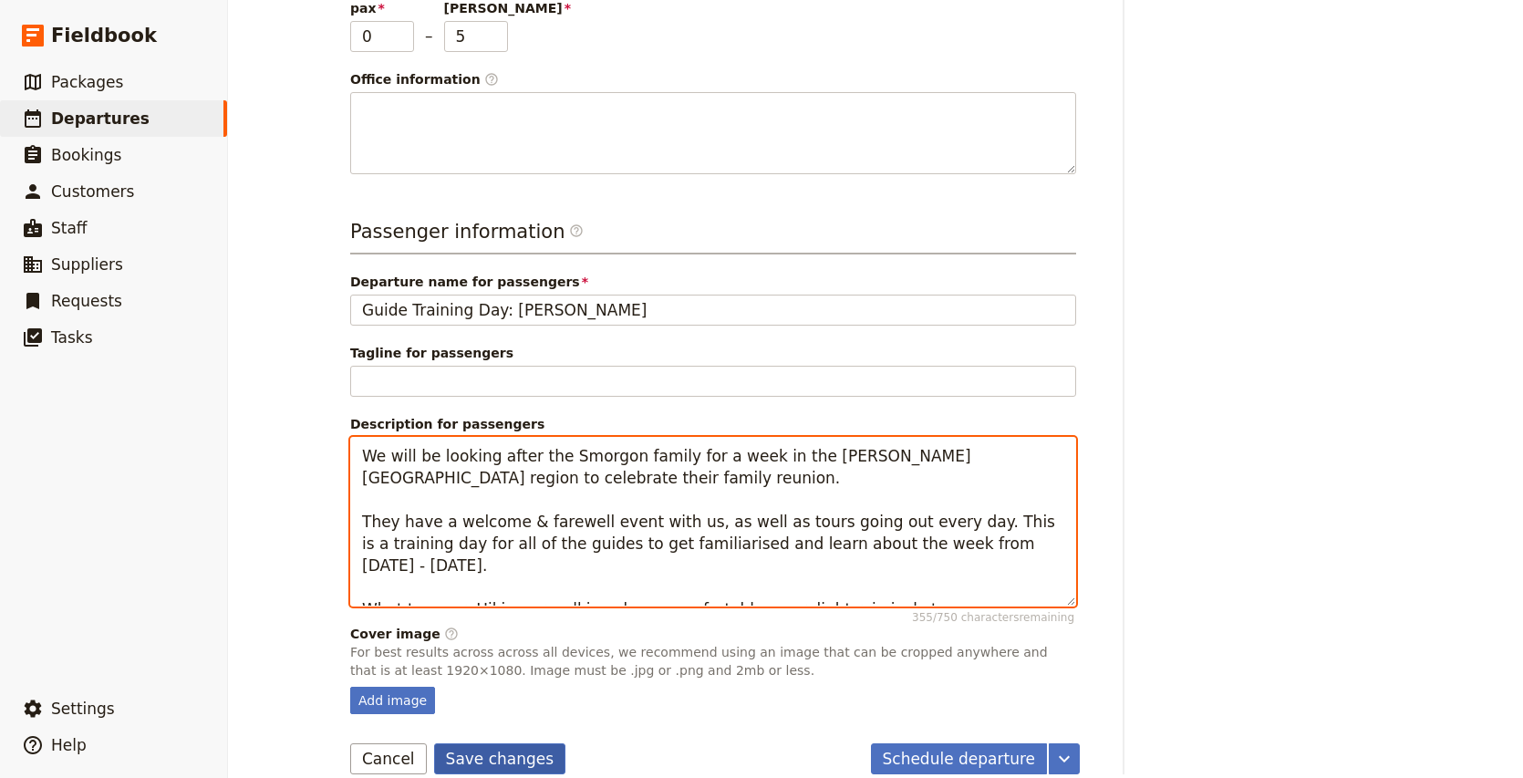
type textarea "We will be looking after the Smorgon family for a week in the [PERSON_NAME][GEO…"
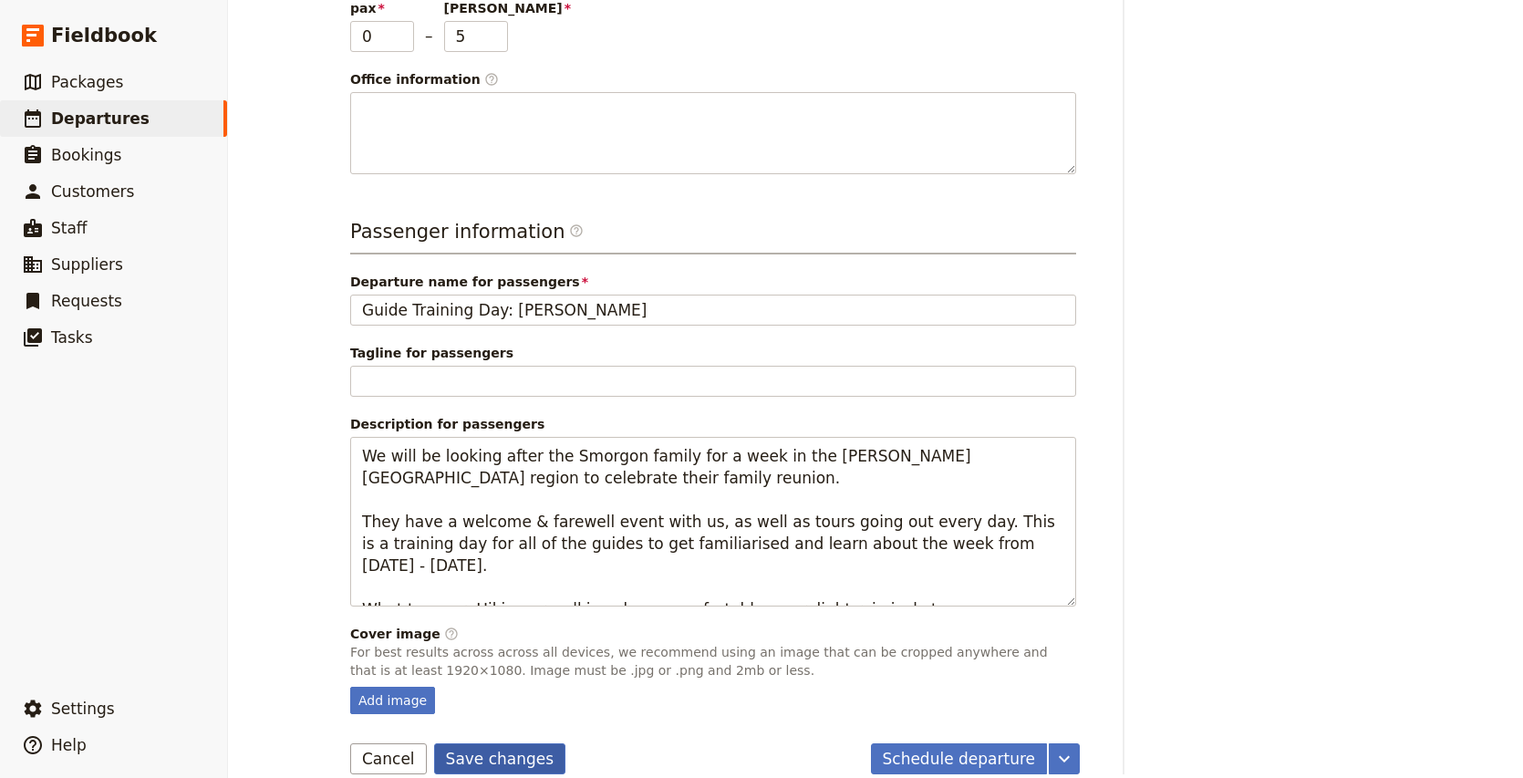
click at [498, 743] on button "Save changes" at bounding box center [500, 758] width 132 height 31
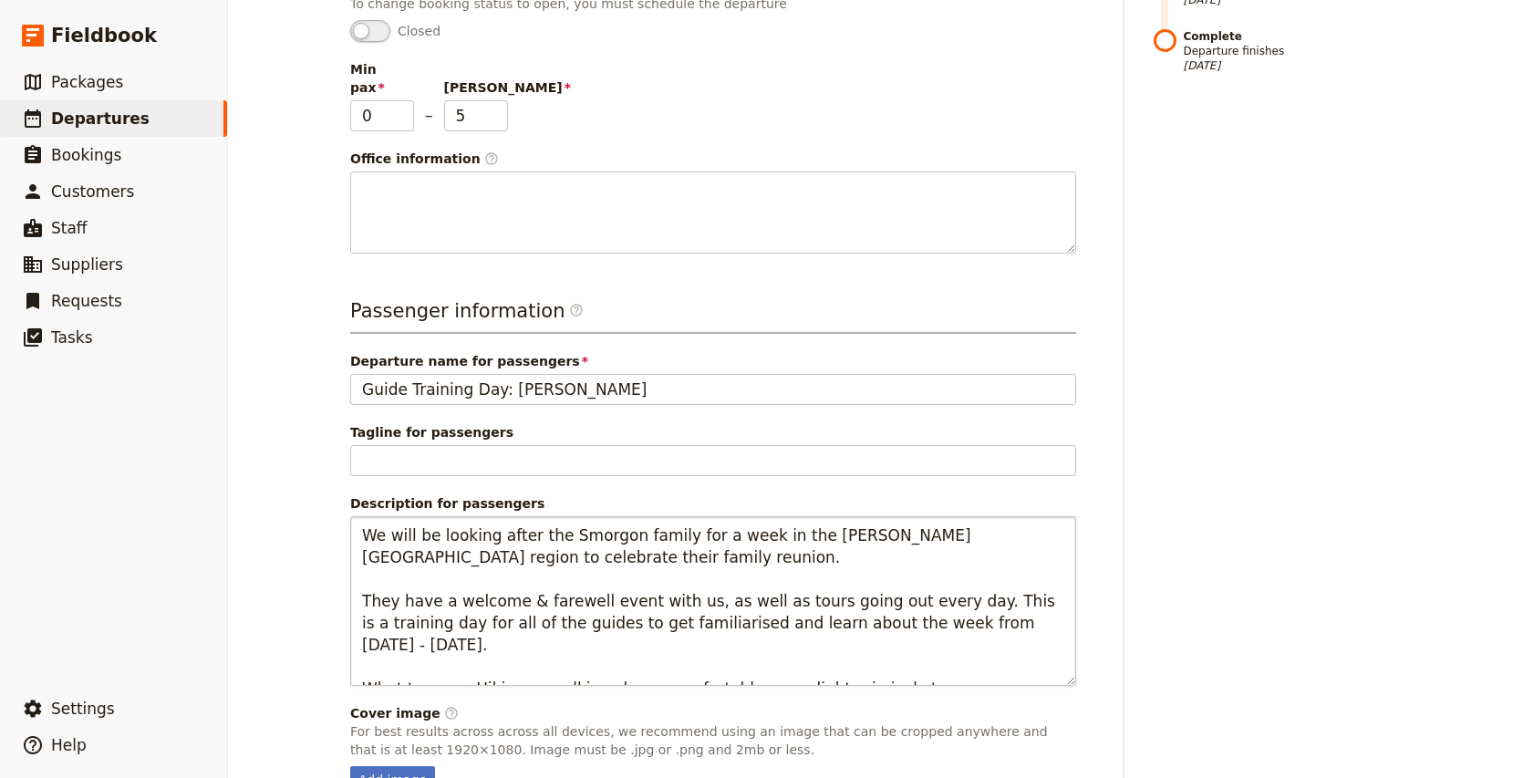
scroll to position [575, 0]
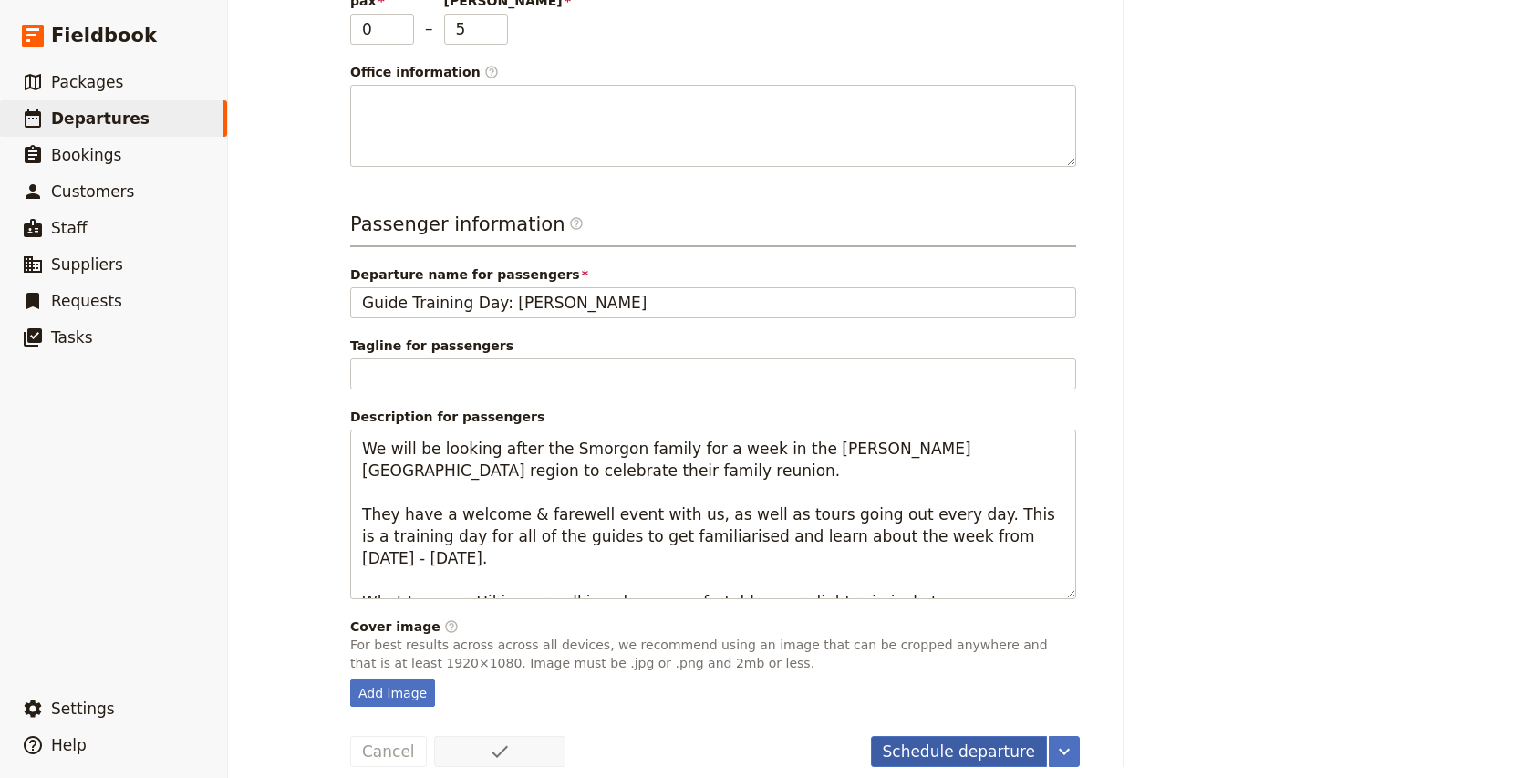
click at [970, 736] on button "Schedule departure" at bounding box center [959, 751] width 177 height 31
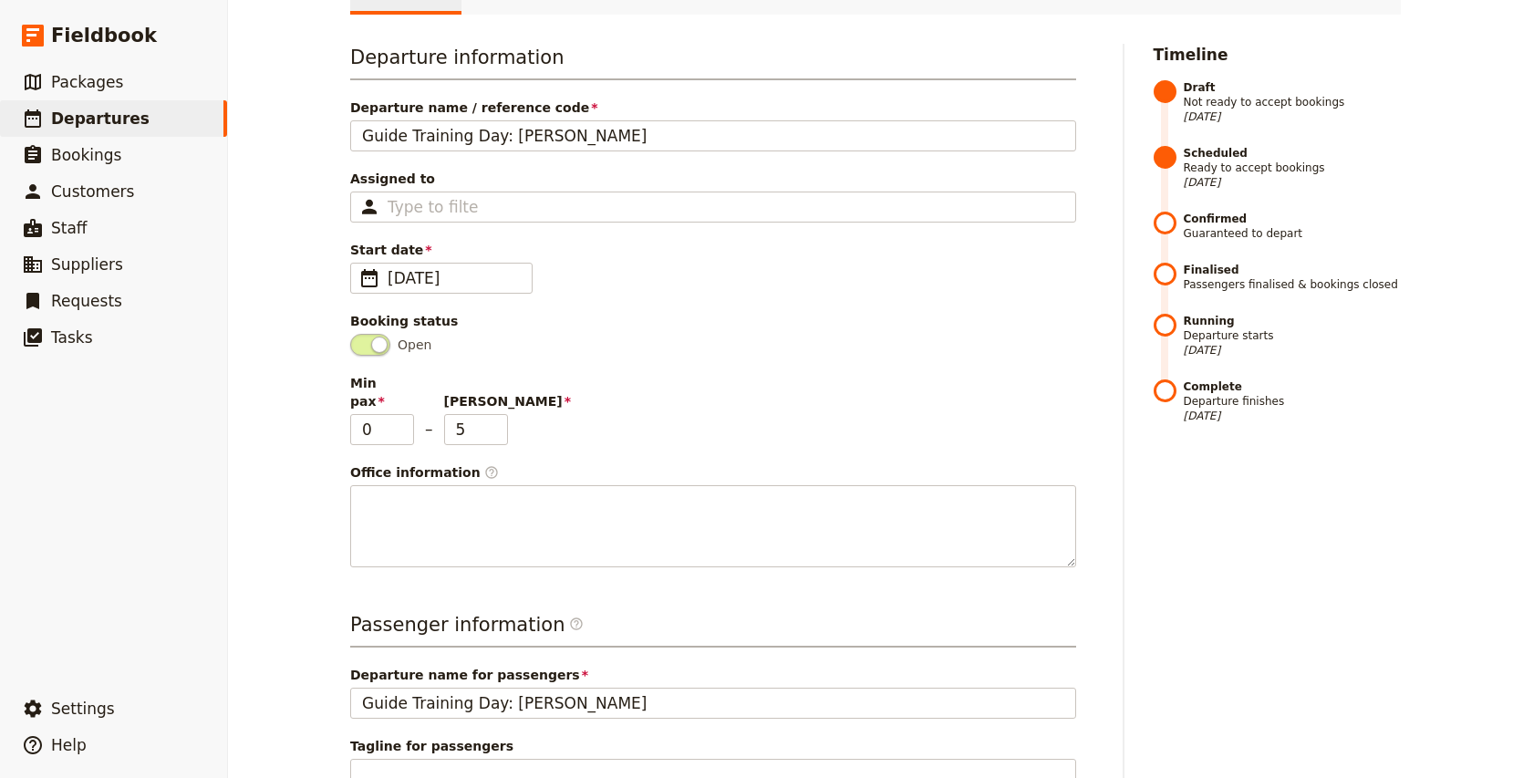
scroll to position [0, 0]
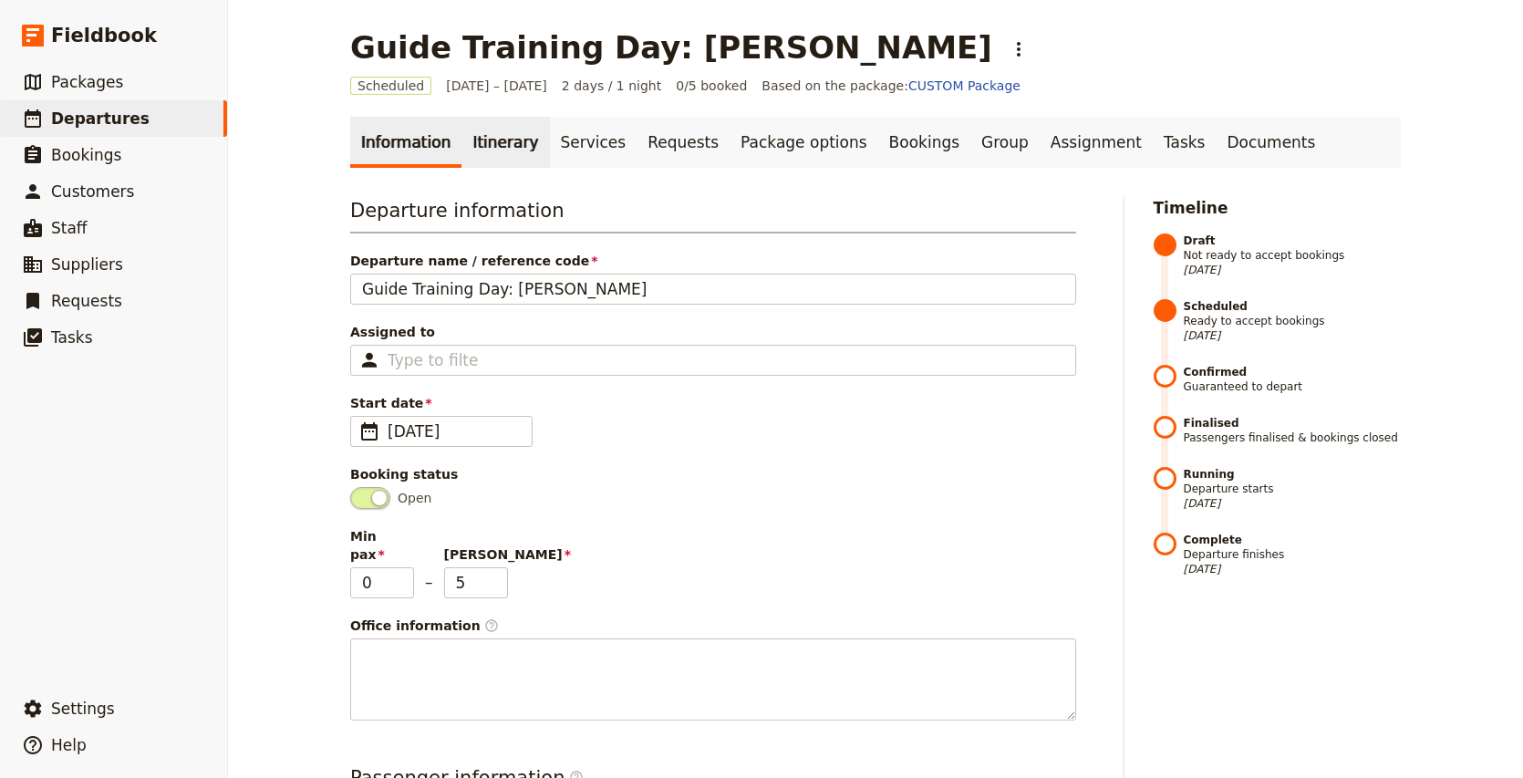
click at [487, 122] on link "Itinerary" at bounding box center [505, 142] width 88 height 51
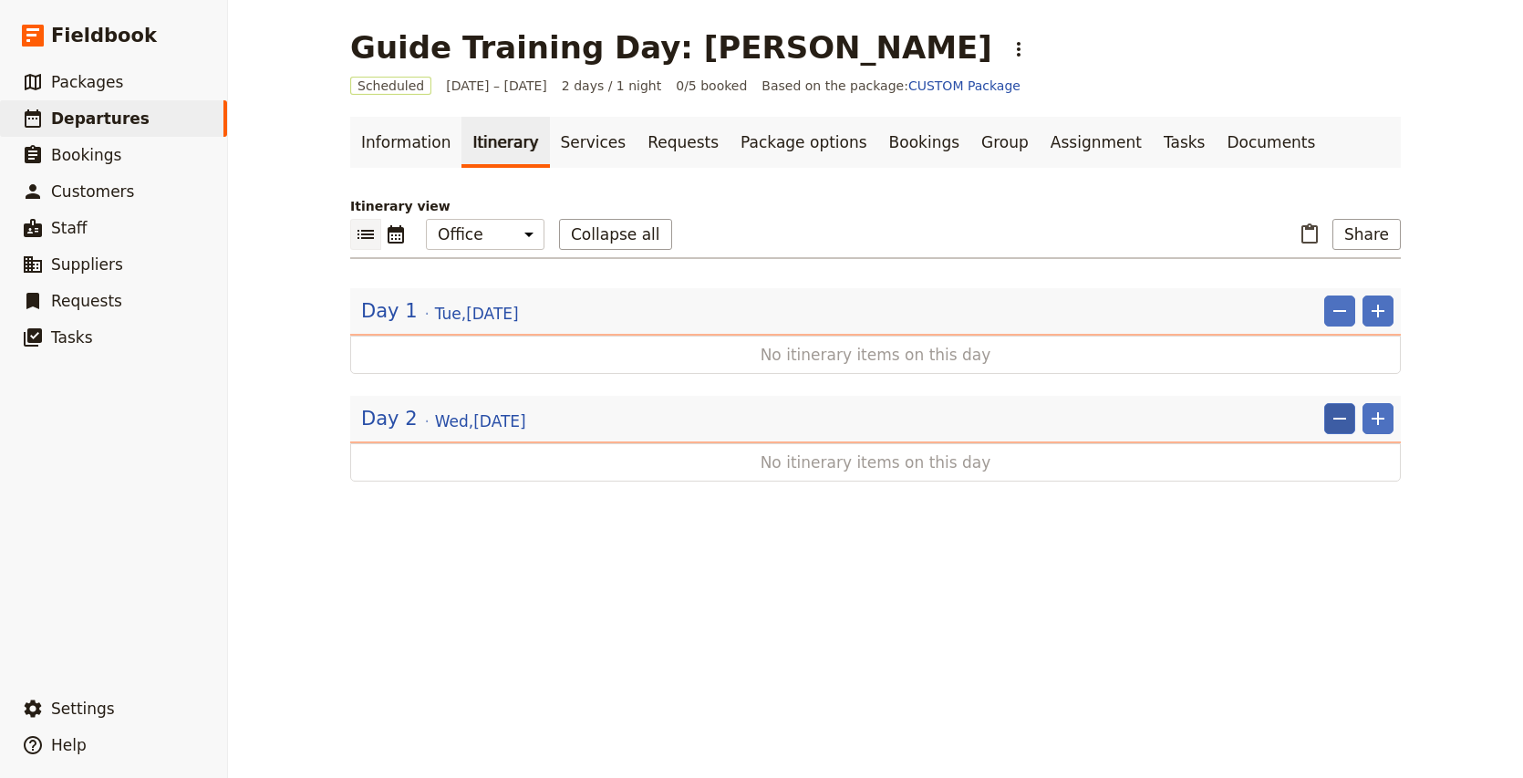
click at [1340, 408] on icon "Remove" at bounding box center [1339, 419] width 22 height 22
click at [1336, 469] on button "Remove day" at bounding box center [1303, 459] width 101 height 26
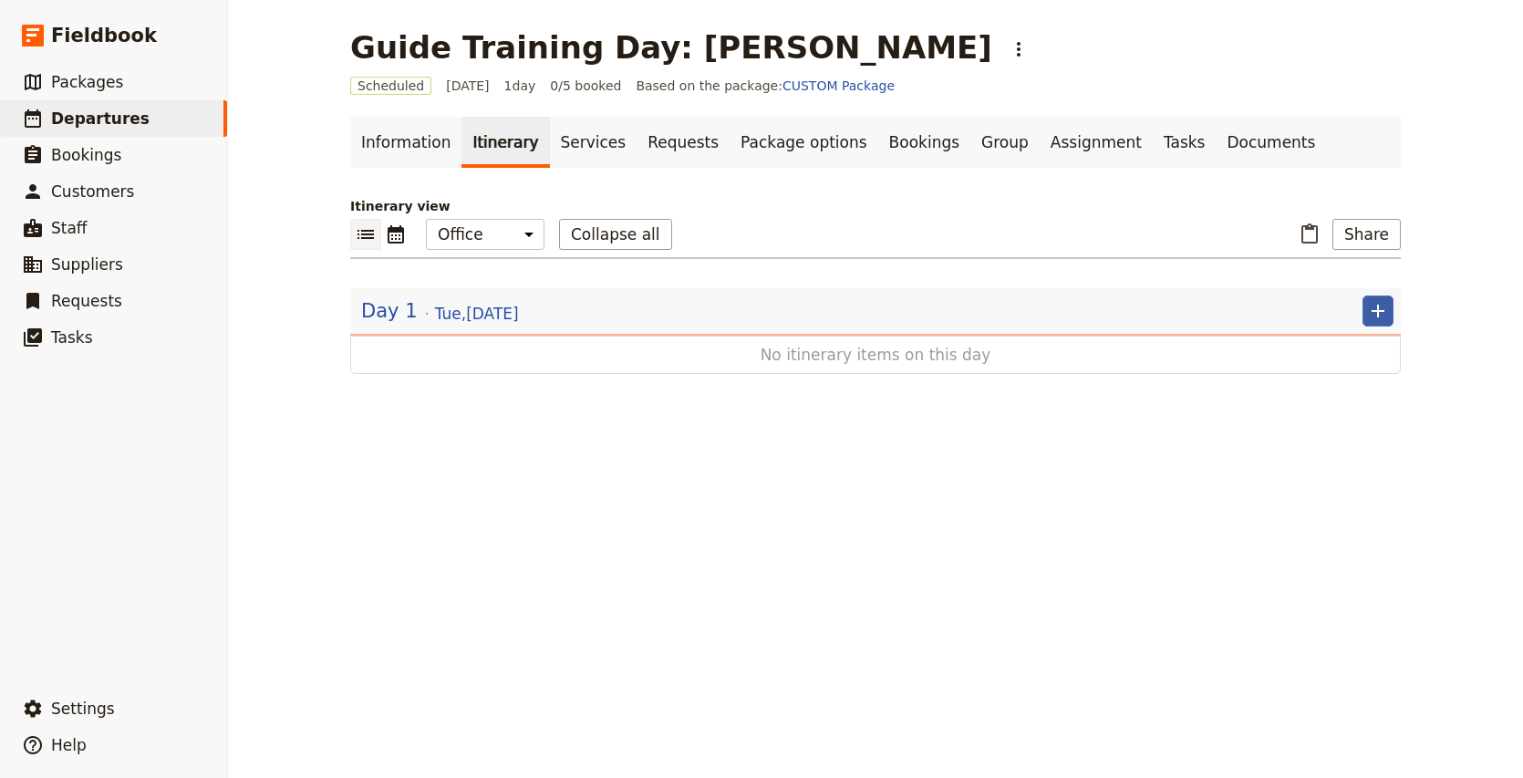
click at [1370, 308] on icon "Add" at bounding box center [1378, 311] width 22 height 22
click at [1326, 346] on span "Add itinerary item" at bounding box center [1323, 351] width 116 height 18
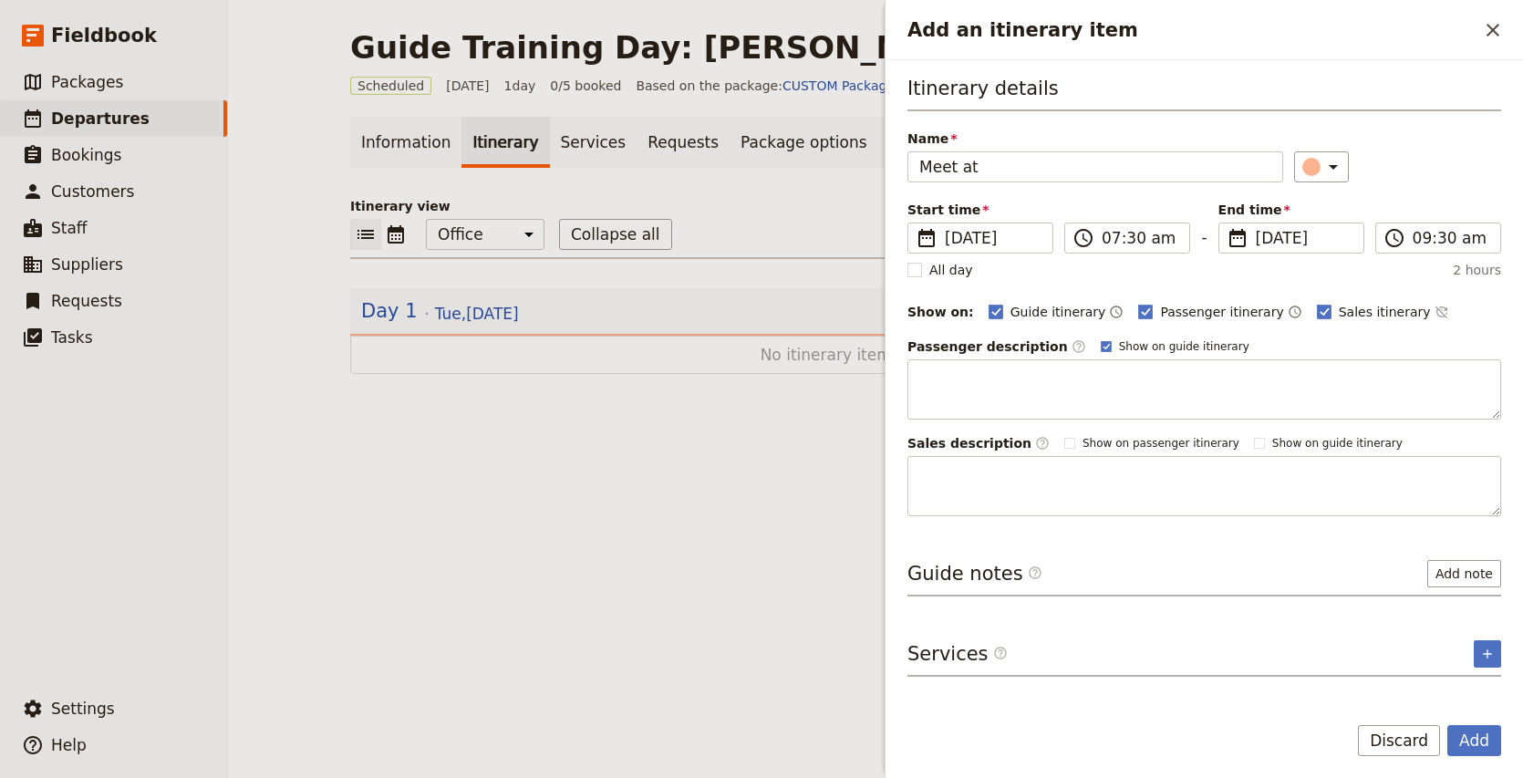
type input "Meet at"
click at [1213, 317] on span "Passenger itinerary" at bounding box center [1221, 312] width 123 height 18
click at [1138, 303] on input "Passenger itinerary" at bounding box center [1137, 302] width 1 height 1
checkbox input "false"
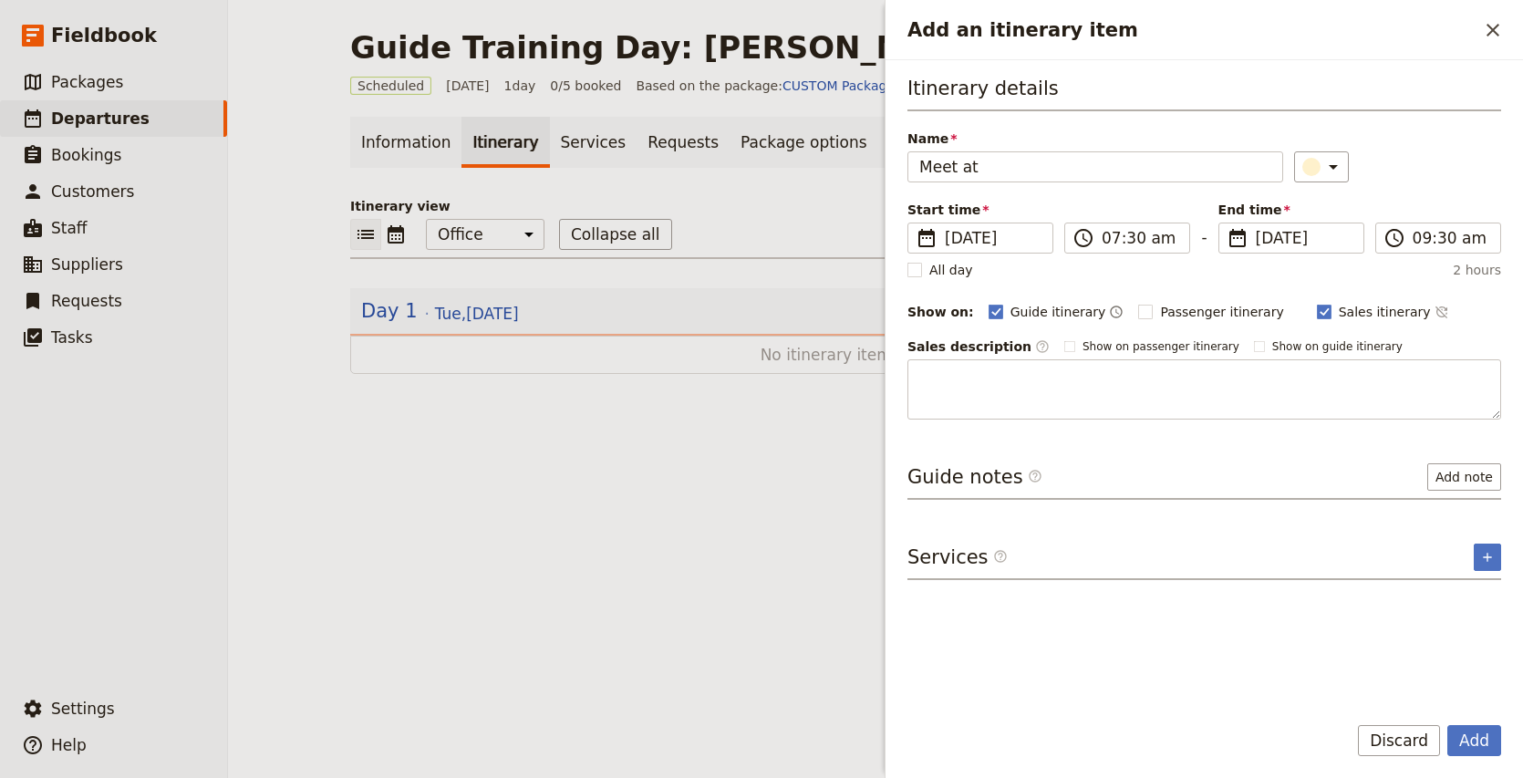
click at [1349, 321] on div "Sales itinerary ​" at bounding box center [1383, 312] width 132 height 22
click at [1338, 314] on span "Sales itinerary" at bounding box center [1384, 312] width 92 height 18
click at [1317, 303] on input "Sales itinerary" at bounding box center [1316, 302] width 1 height 1
checkbox input "false"
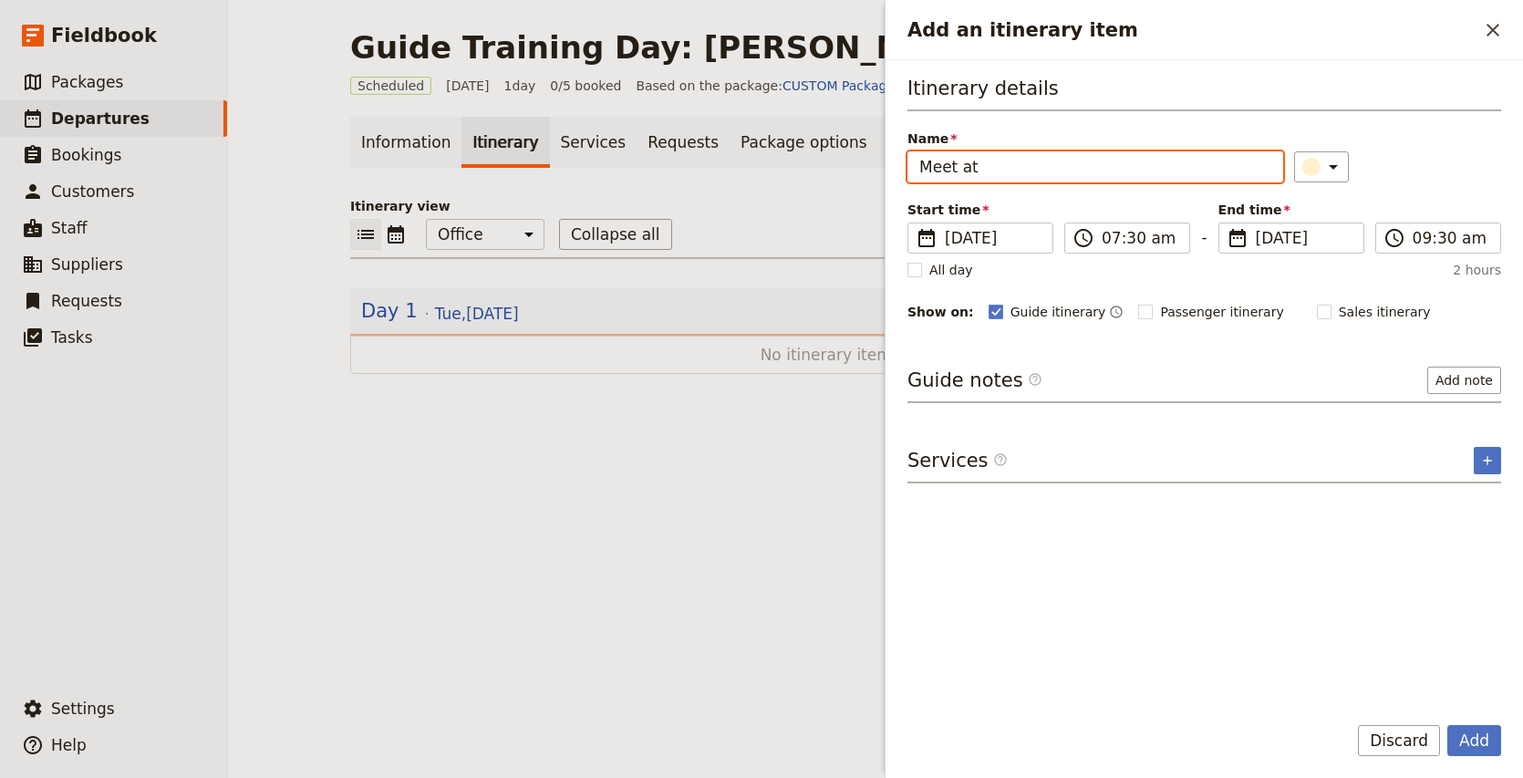
click at [1013, 170] on input "Meet at" at bounding box center [1095, 166] width 376 height 31
type input "Meet at [GEOGRAPHIC_DATA]"
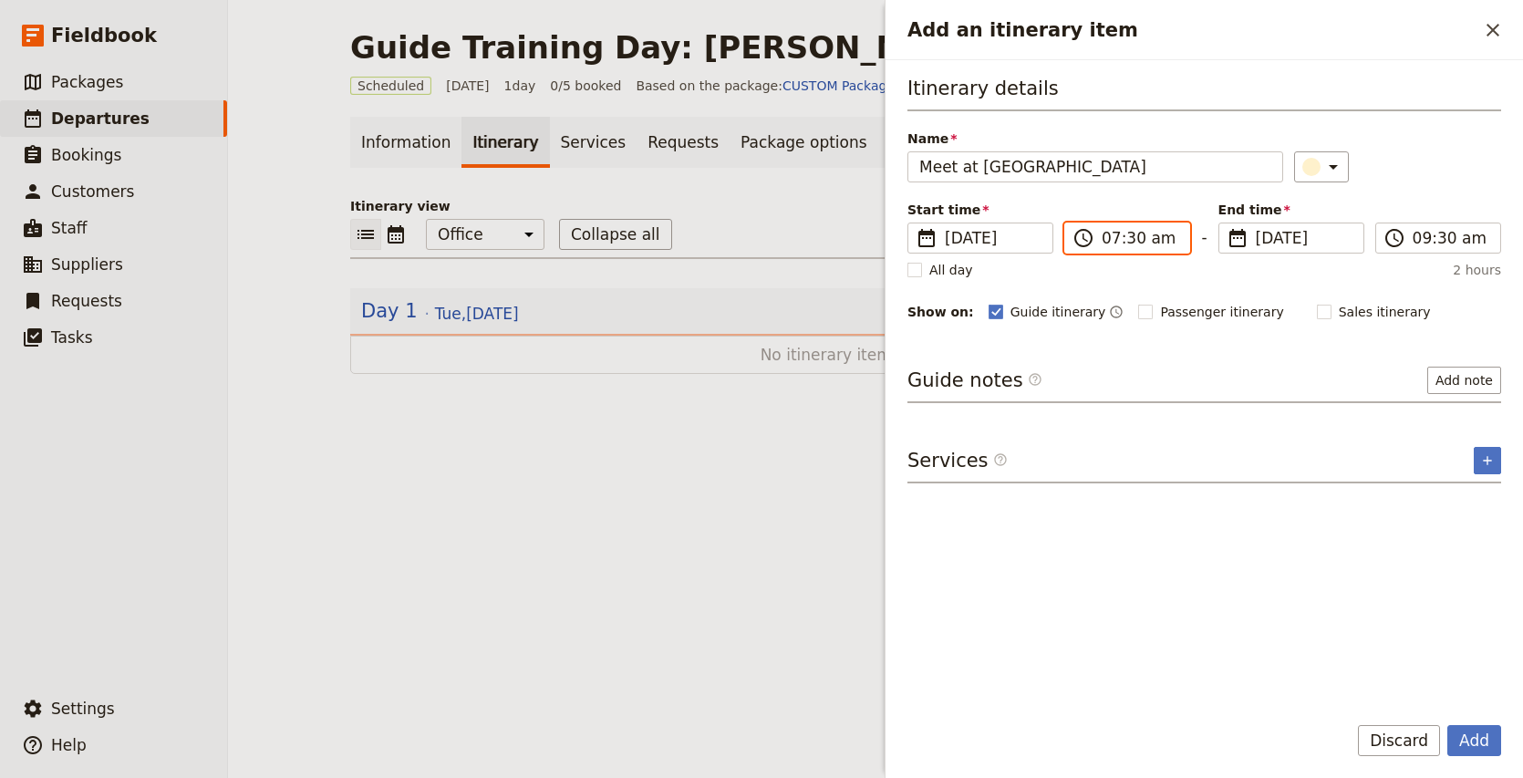
click at [1128, 239] on input "07:30 am" at bounding box center [1139, 238] width 77 height 22
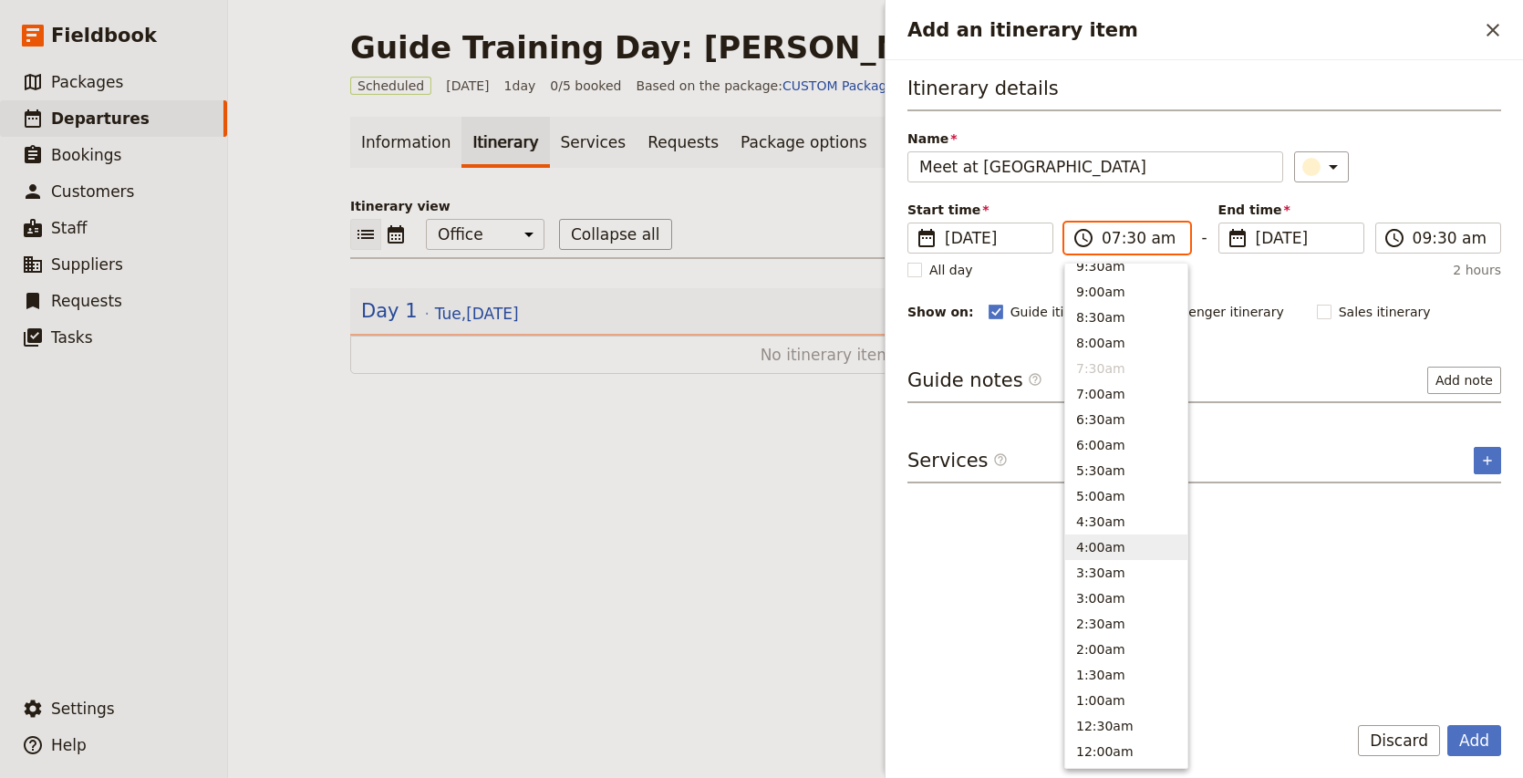
scroll to position [727, 0]
click at [1120, 344] on button "8:00am" at bounding box center [1126, 345] width 122 height 26
type input "08:00 am"
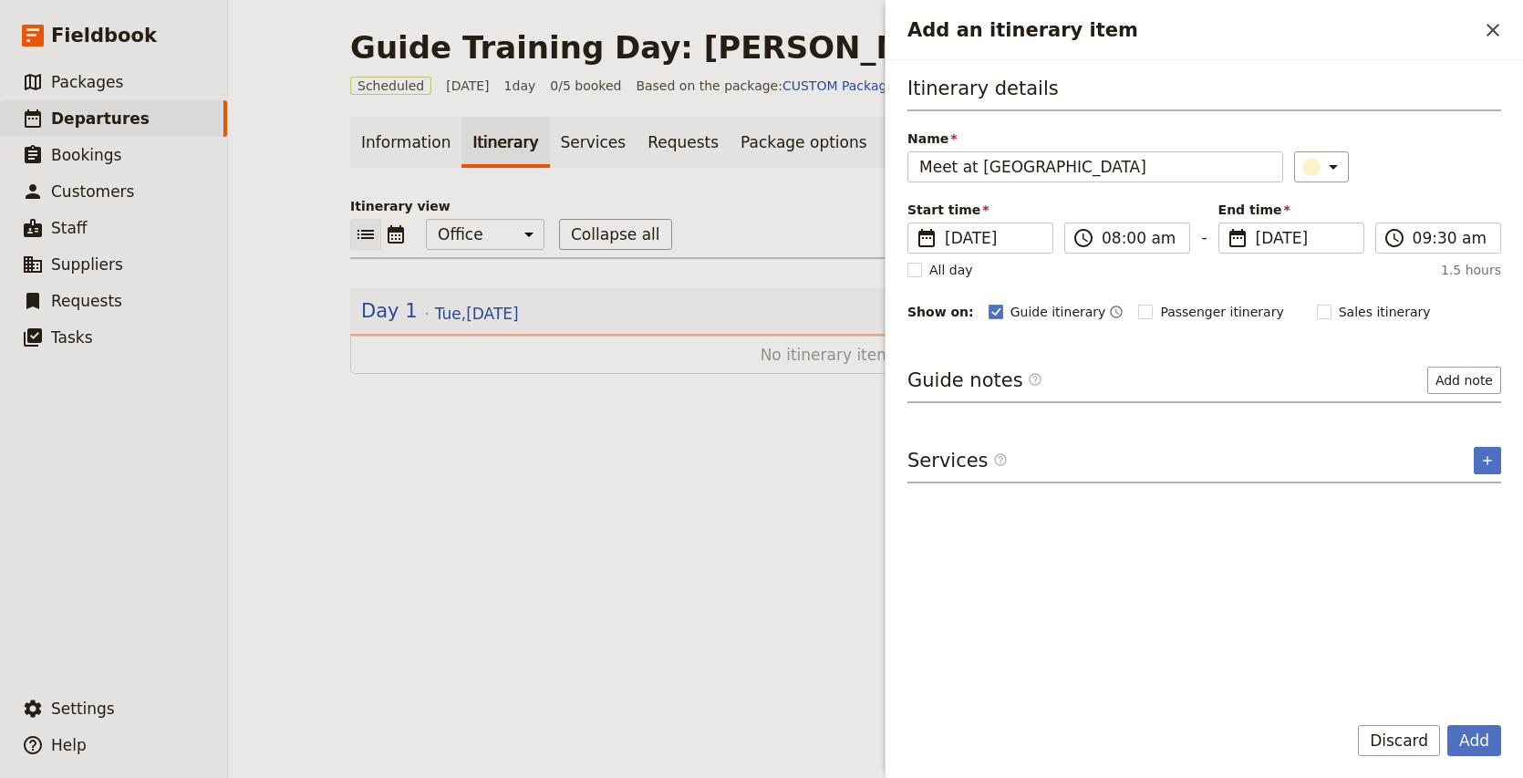
click at [1431, 174] on div "​" at bounding box center [1397, 166] width 207 height 31
click at [1420, 242] on input "09:30 am" at bounding box center [1450, 238] width 77 height 22
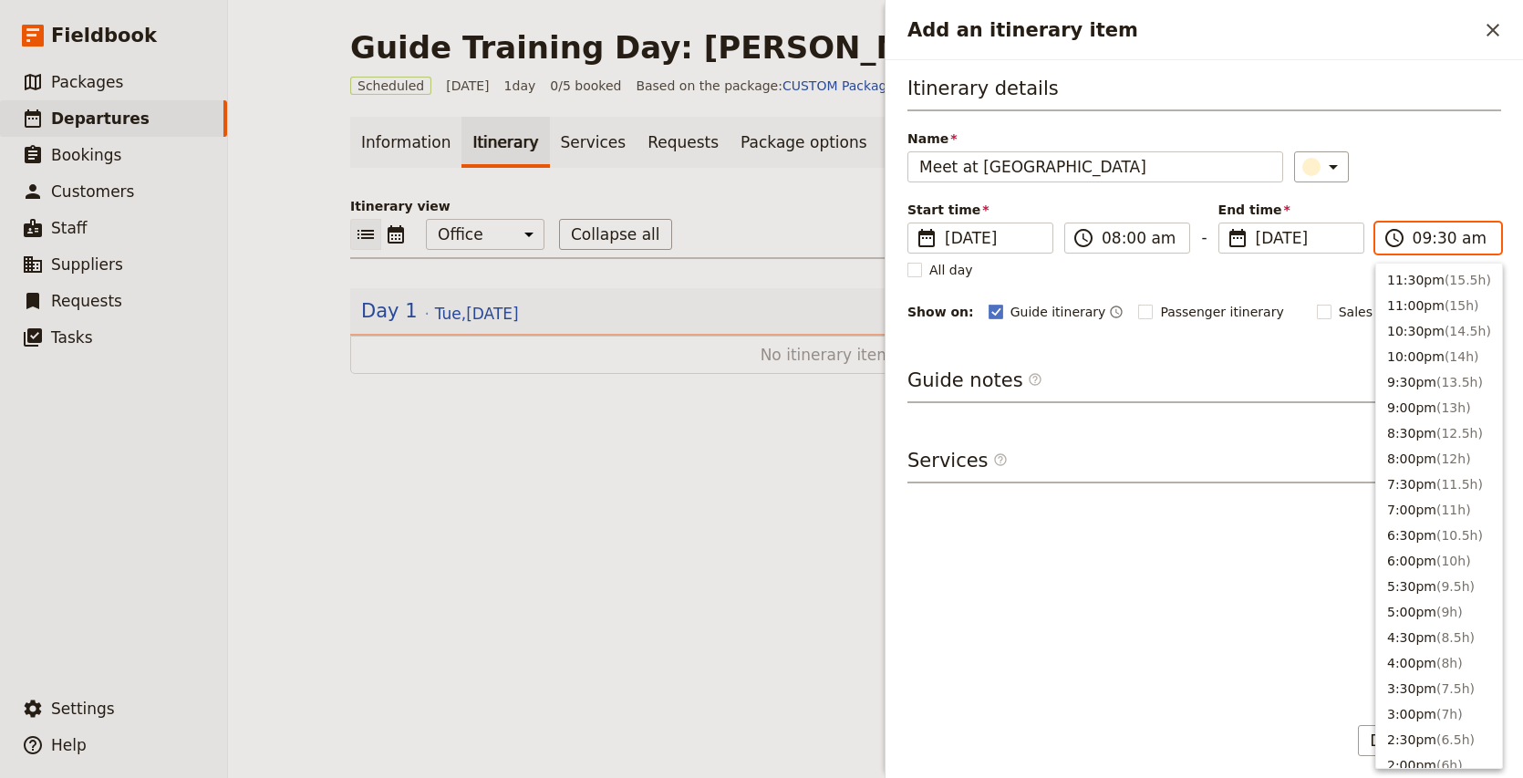
scroll to position [718, 0]
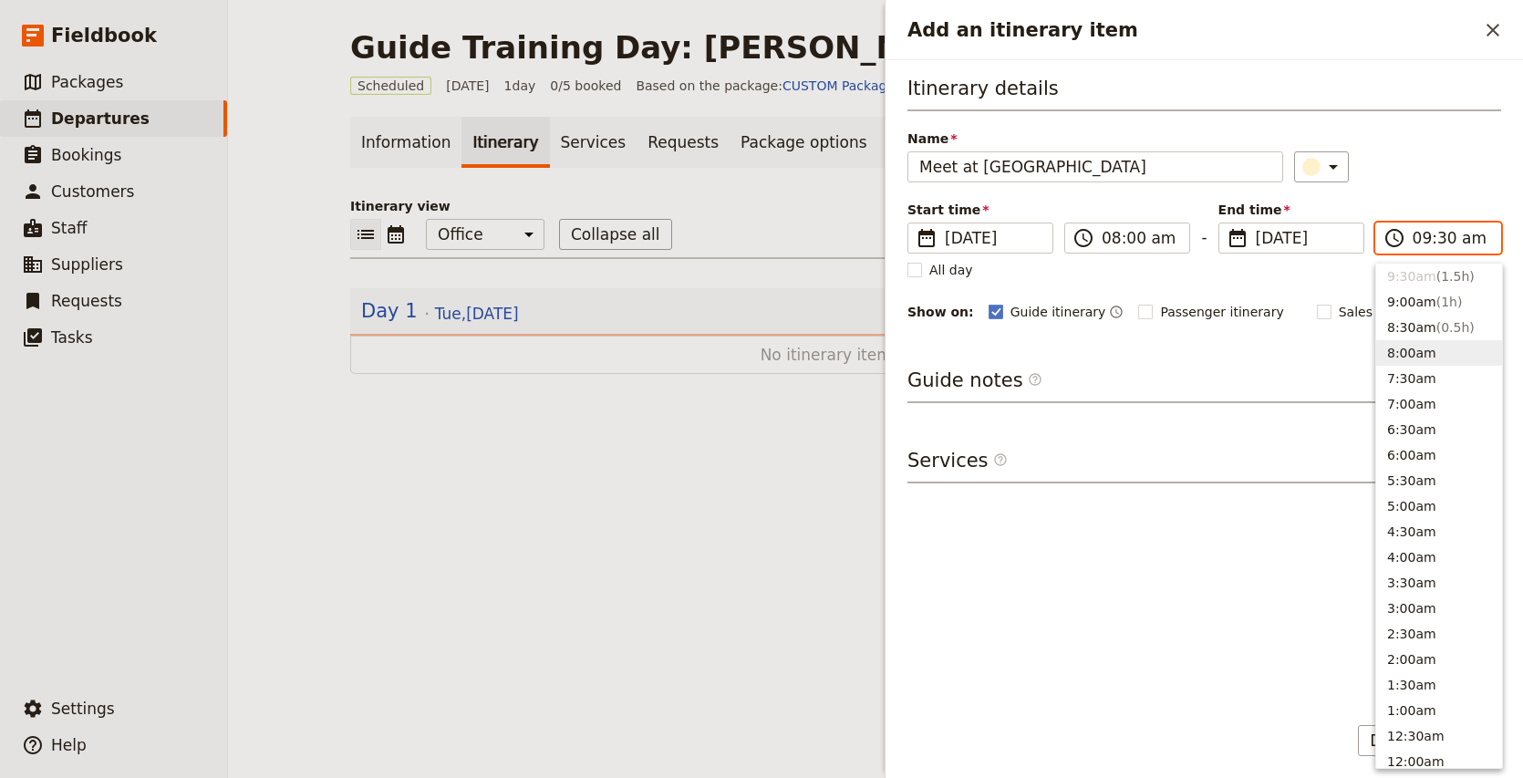
click at [1414, 359] on button "8:00am" at bounding box center [1439, 353] width 126 height 26
type input "08:00 am"
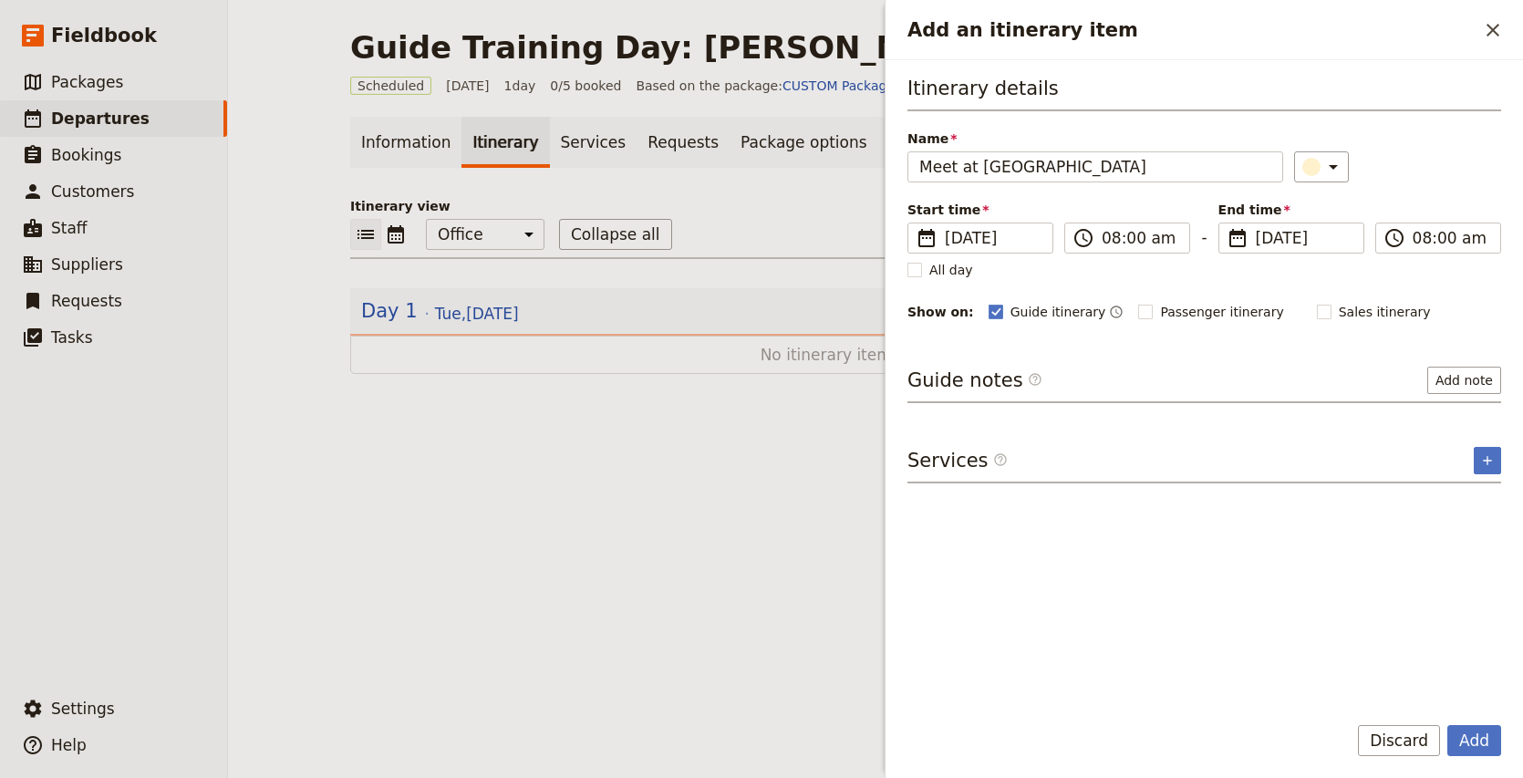
click at [1416, 380] on div "Guide notes ​ Add note" at bounding box center [1204, 385] width 594 height 36
click at [1463, 380] on button "Add note" at bounding box center [1464, 380] width 74 height 27
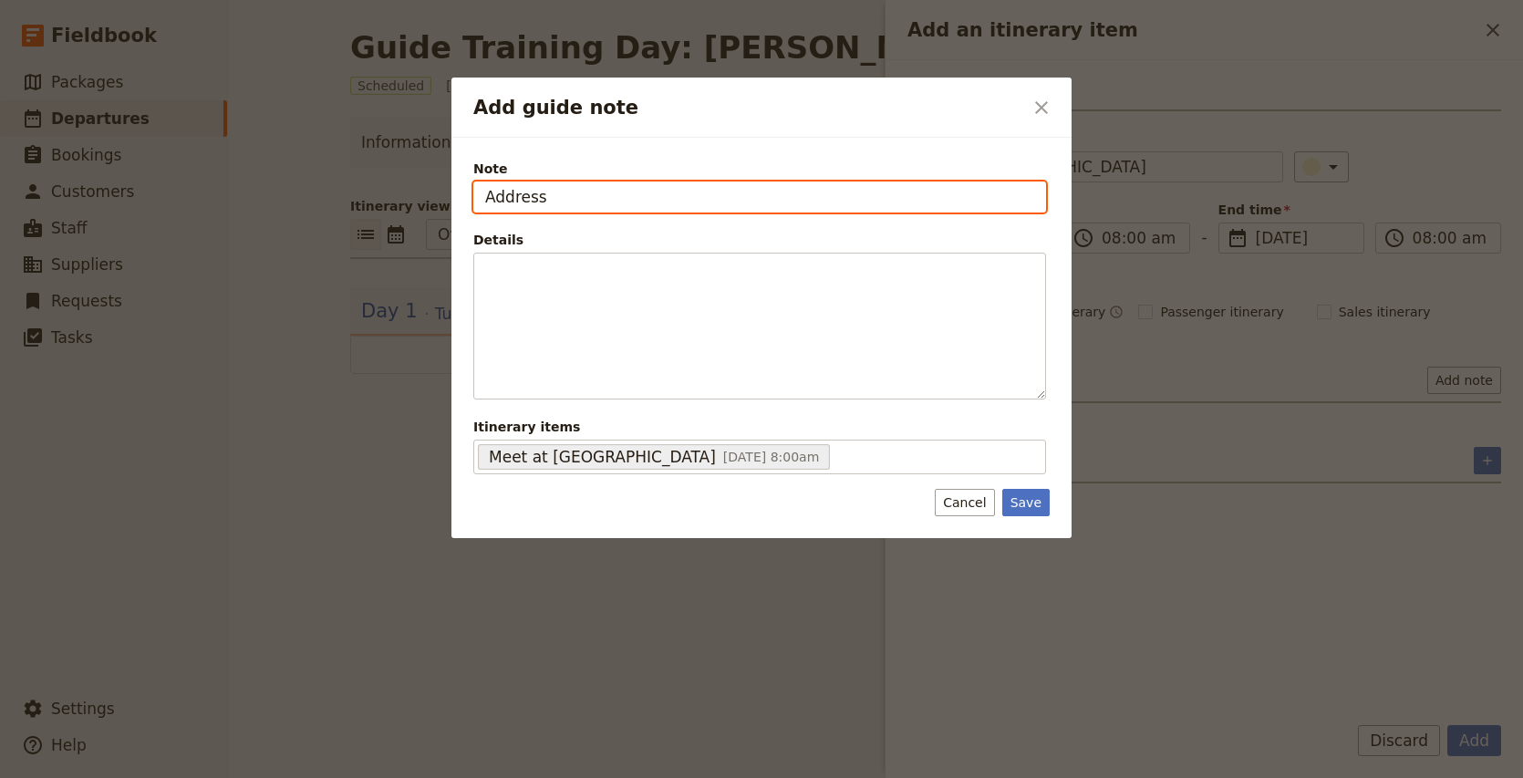
type input "Address"
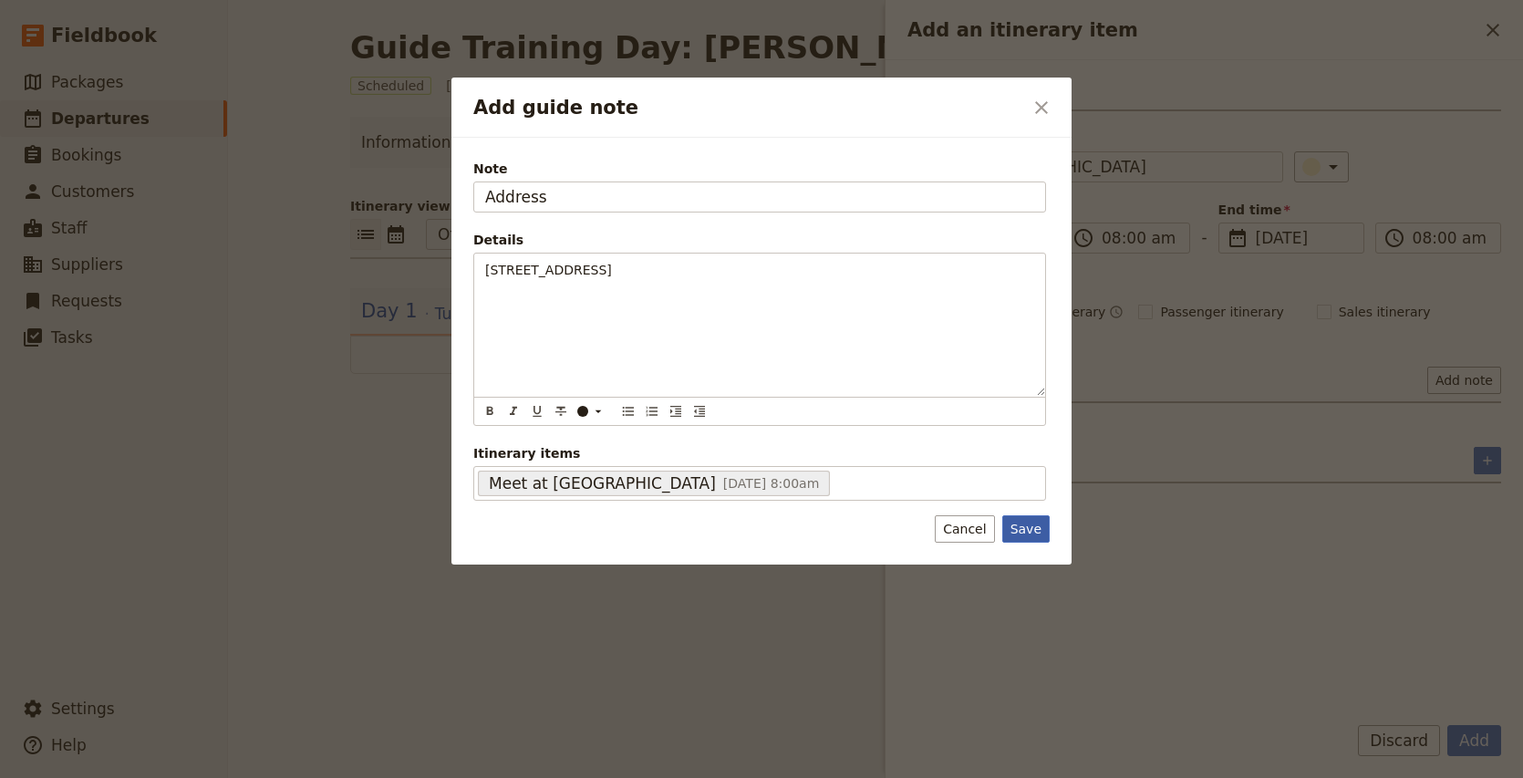
click at [1033, 528] on button "Save" at bounding box center [1025, 528] width 47 height 27
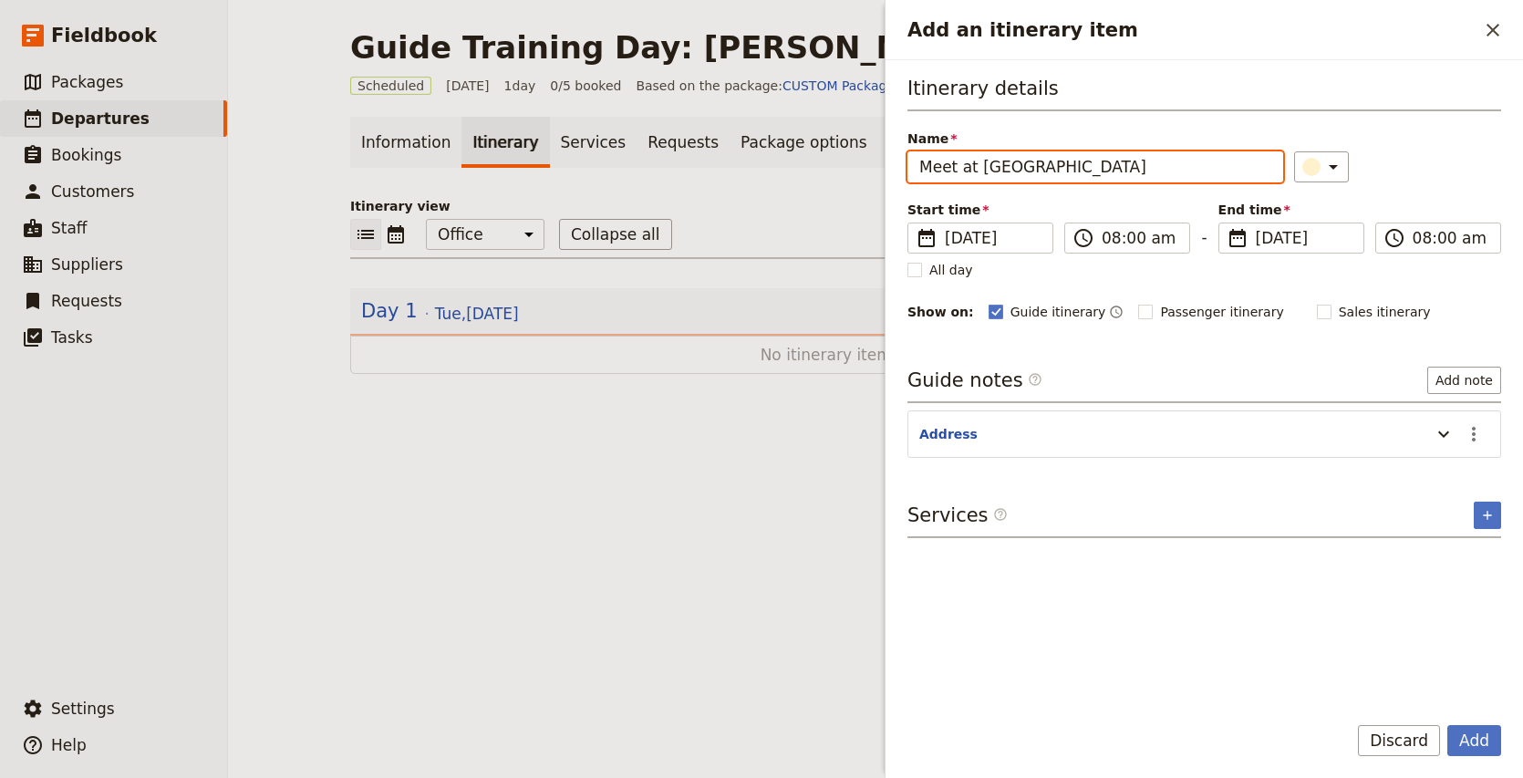
drag, startPoint x: 918, startPoint y: 167, endPoint x: 1222, endPoint y: 178, distance: 303.8
click at [1222, 178] on input "Meet at [GEOGRAPHIC_DATA]" at bounding box center [1095, 166] width 376 height 31
type input "All guides to meet at [GEOGRAPHIC_DATA]"
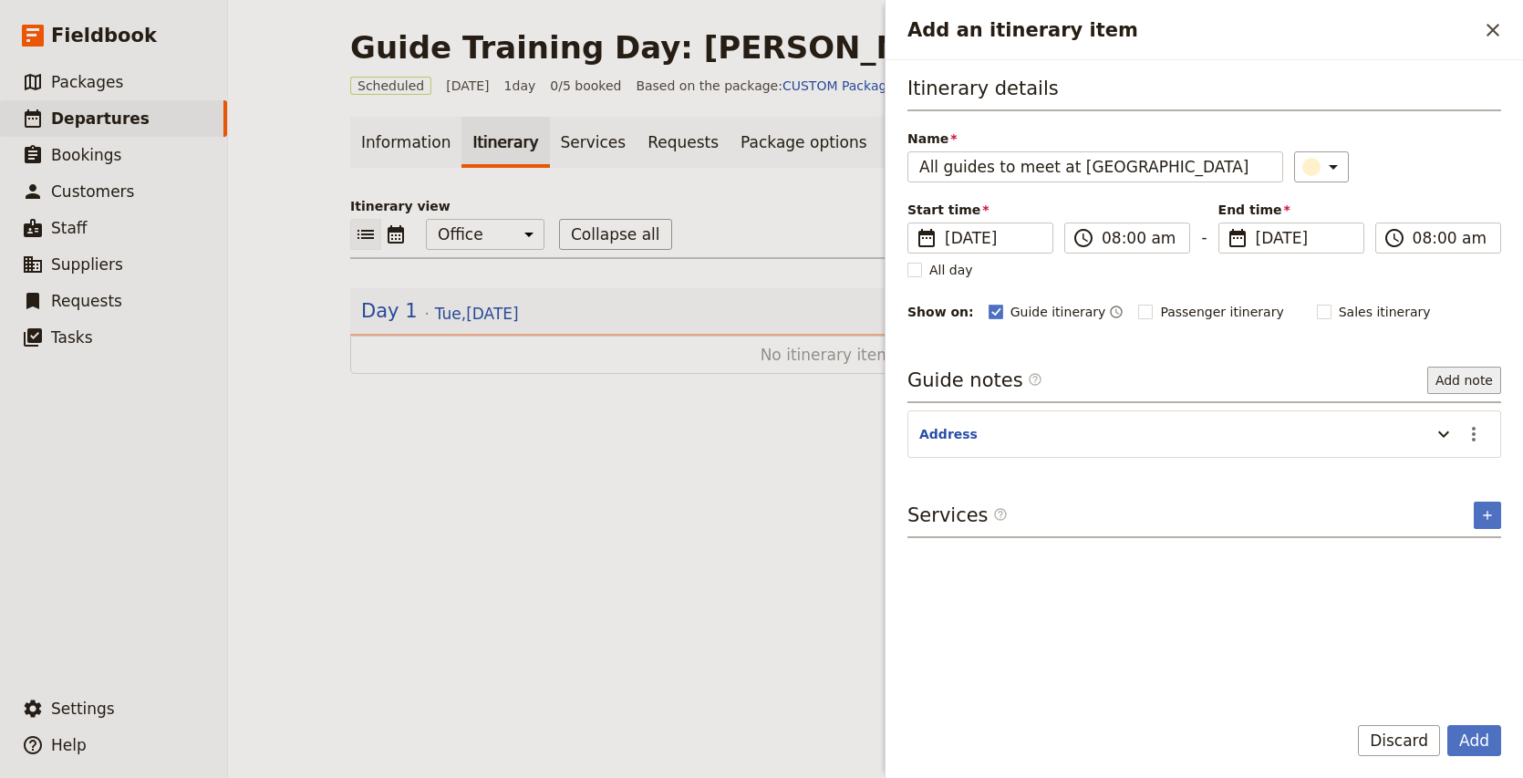
click at [1477, 386] on button "Add note" at bounding box center [1464, 380] width 74 height 27
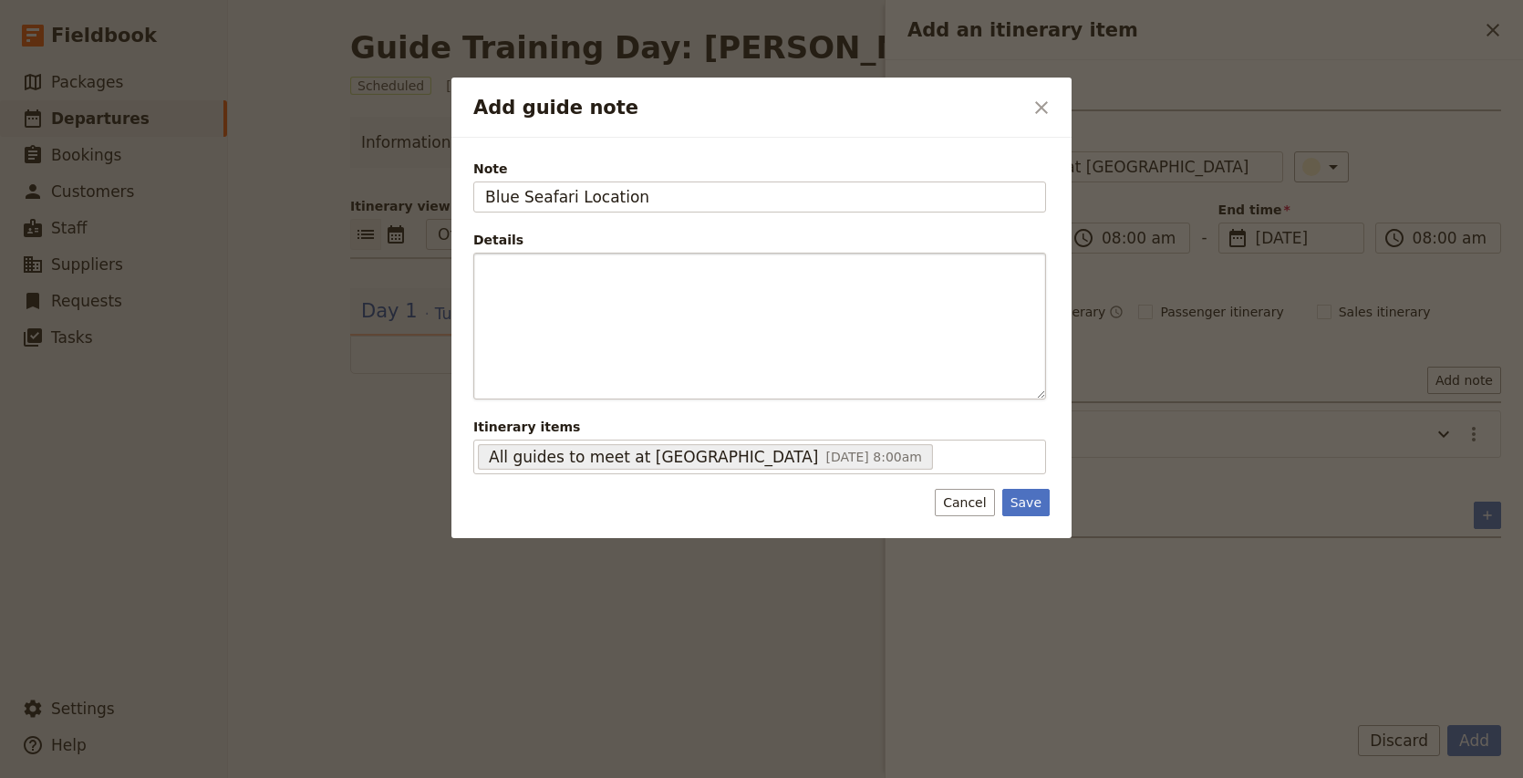
type input "Blue Seafari Location"
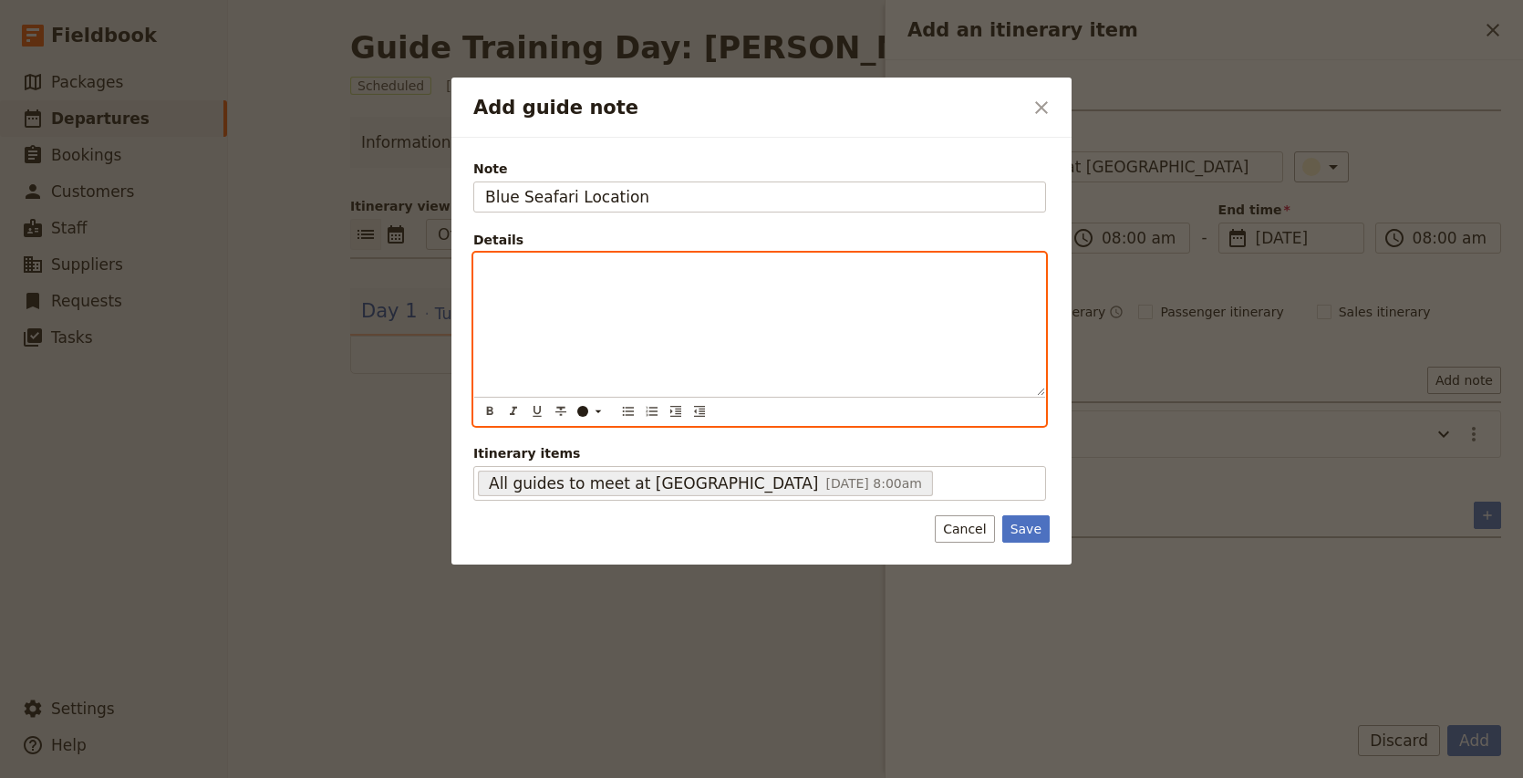
click at [678, 283] on div "Add guide note" at bounding box center [759, 324] width 571 height 142
click at [691, 286] on p "- Private snorkelling tour - [PERSON_NAME] & Fabs will be guiding" at bounding box center [759, 279] width 549 height 36
click at [675, 268] on p "- Private snorkelling tour - [PERSON_NAME] & Fabs will be guiding - 10pax total" at bounding box center [759, 288] width 549 height 55
click at [563, 312] on p "- Private snorkelling tour - [PERSON_NAME] & Fabs will be guiding - 10pax total" at bounding box center [759, 288] width 549 height 55
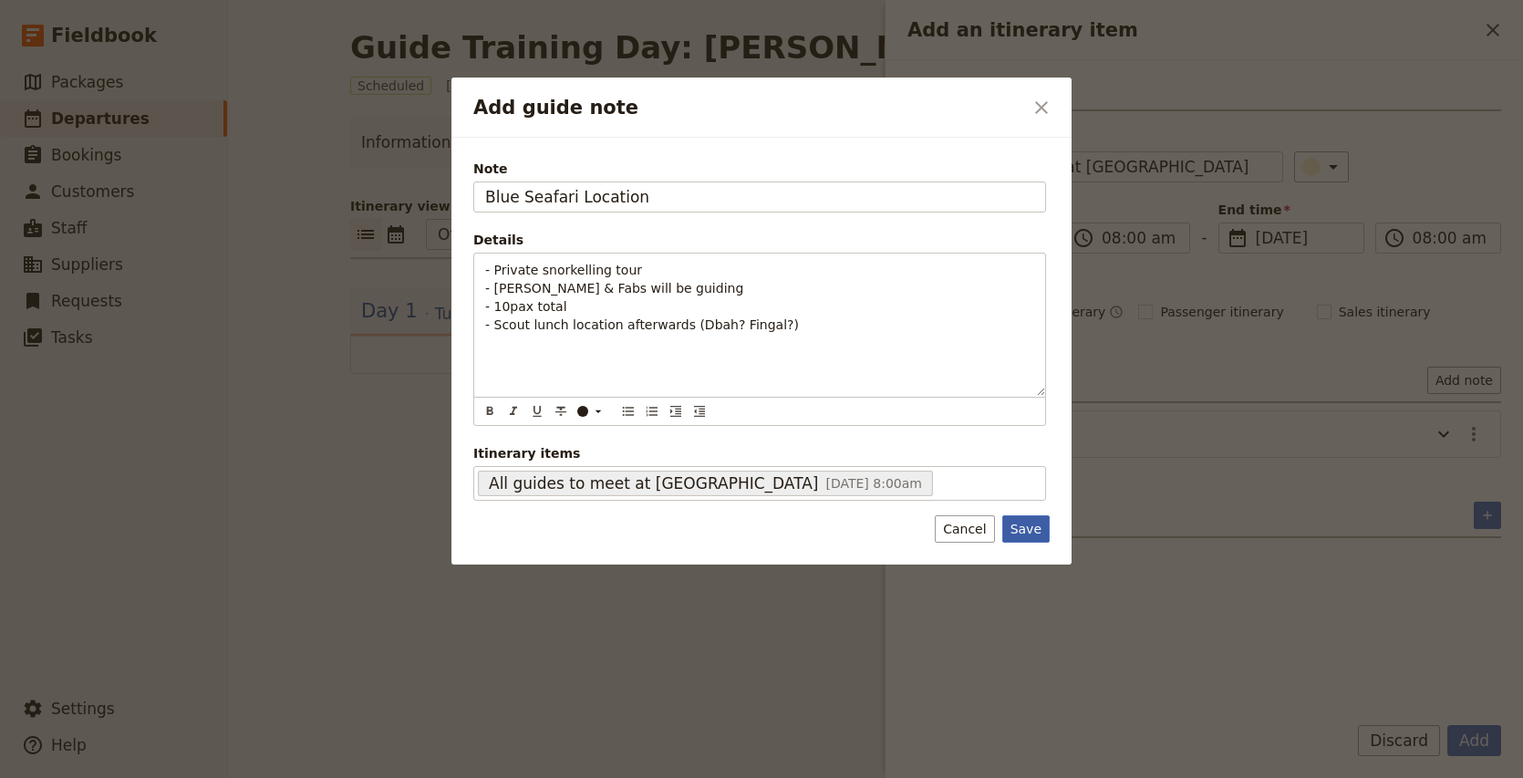
click at [1025, 526] on button "Save" at bounding box center [1025, 528] width 47 height 27
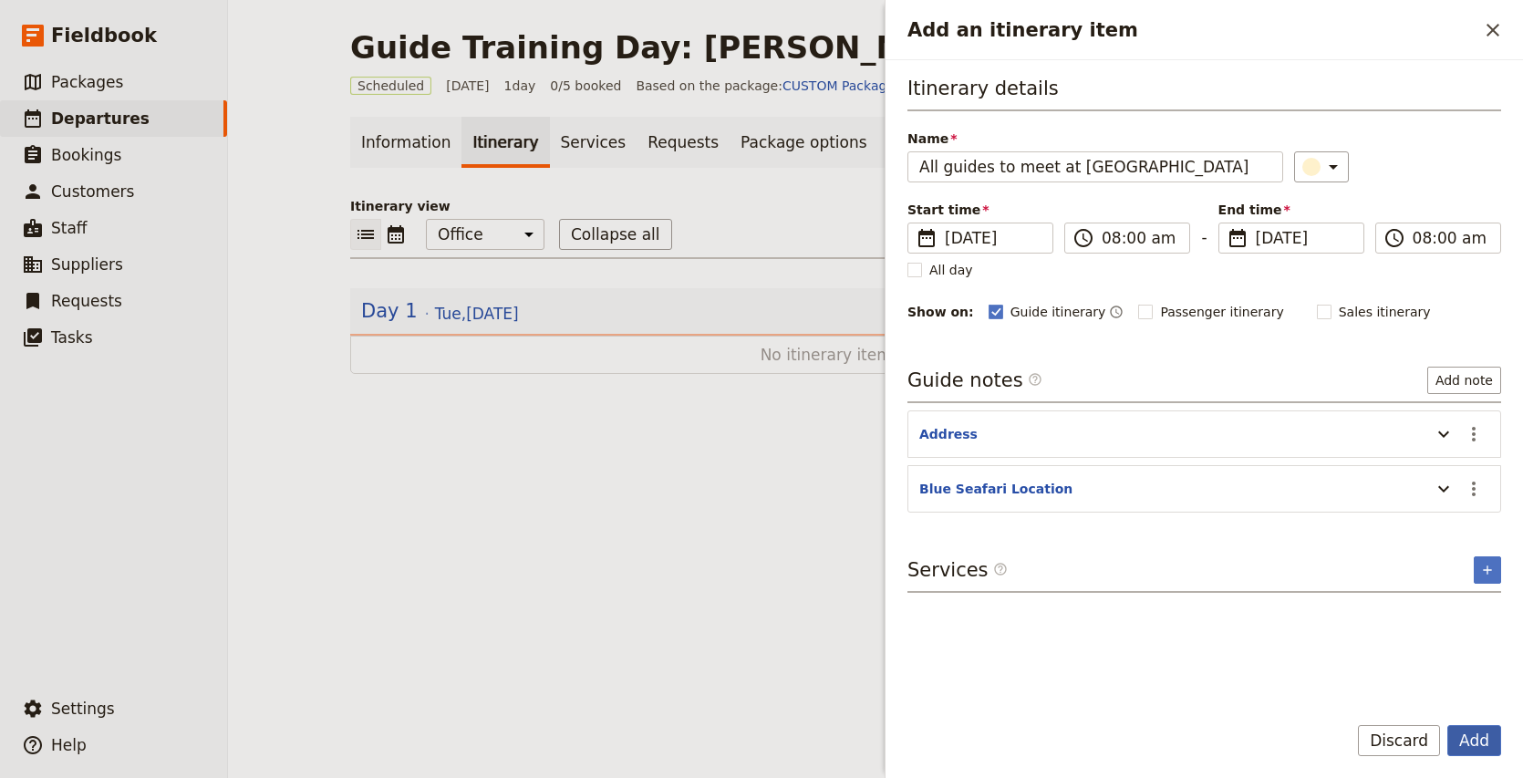
click at [1467, 733] on button "Add" at bounding box center [1474, 740] width 54 height 31
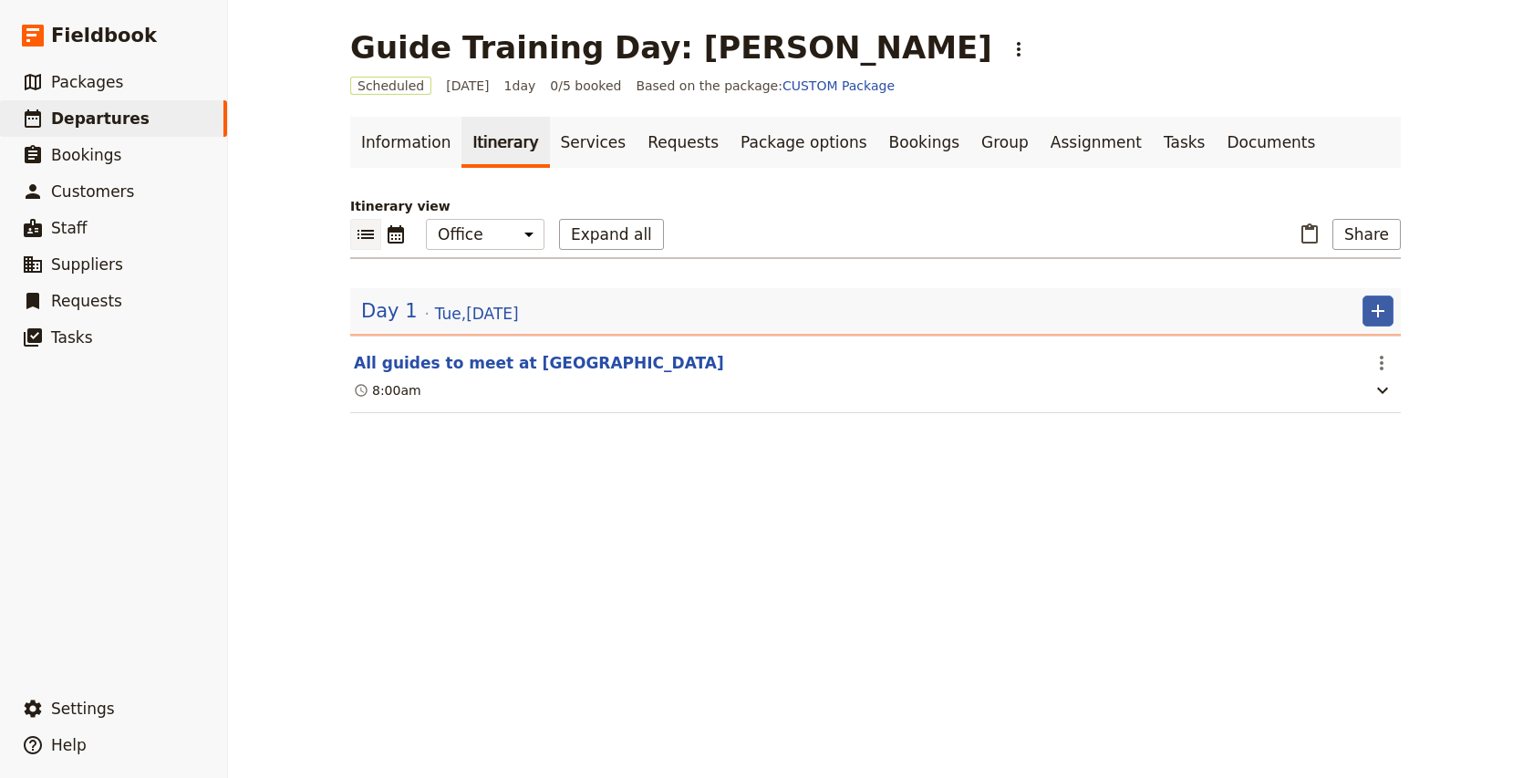
click at [1376, 318] on icon "Add" at bounding box center [1378, 311] width 22 height 22
click at [1344, 347] on span "Add itinerary item" at bounding box center [1323, 351] width 116 height 18
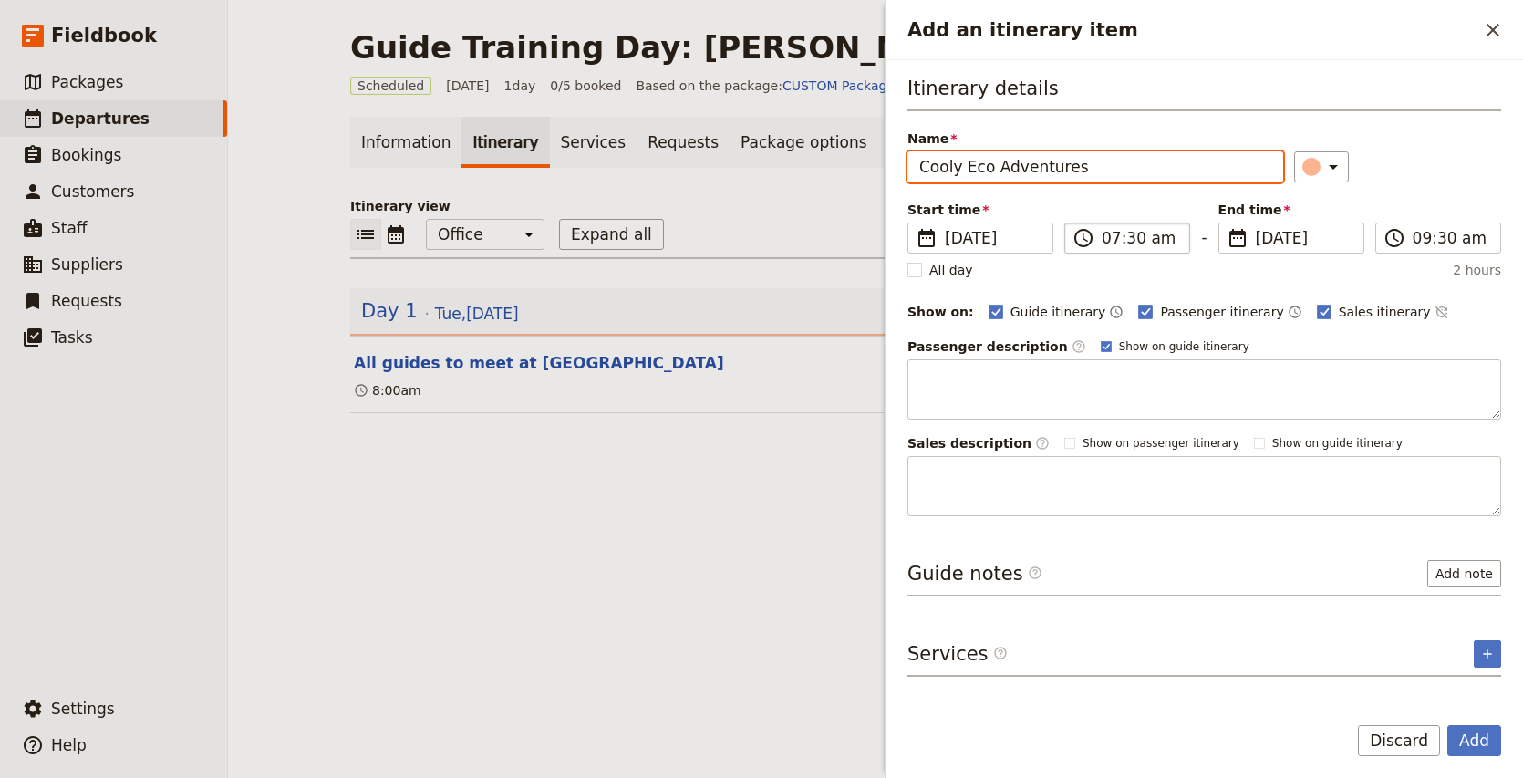
type input "Cooly Eco Adventures"
click at [1099, 231] on label "​ 07:30 am" at bounding box center [1127, 237] width 126 height 31
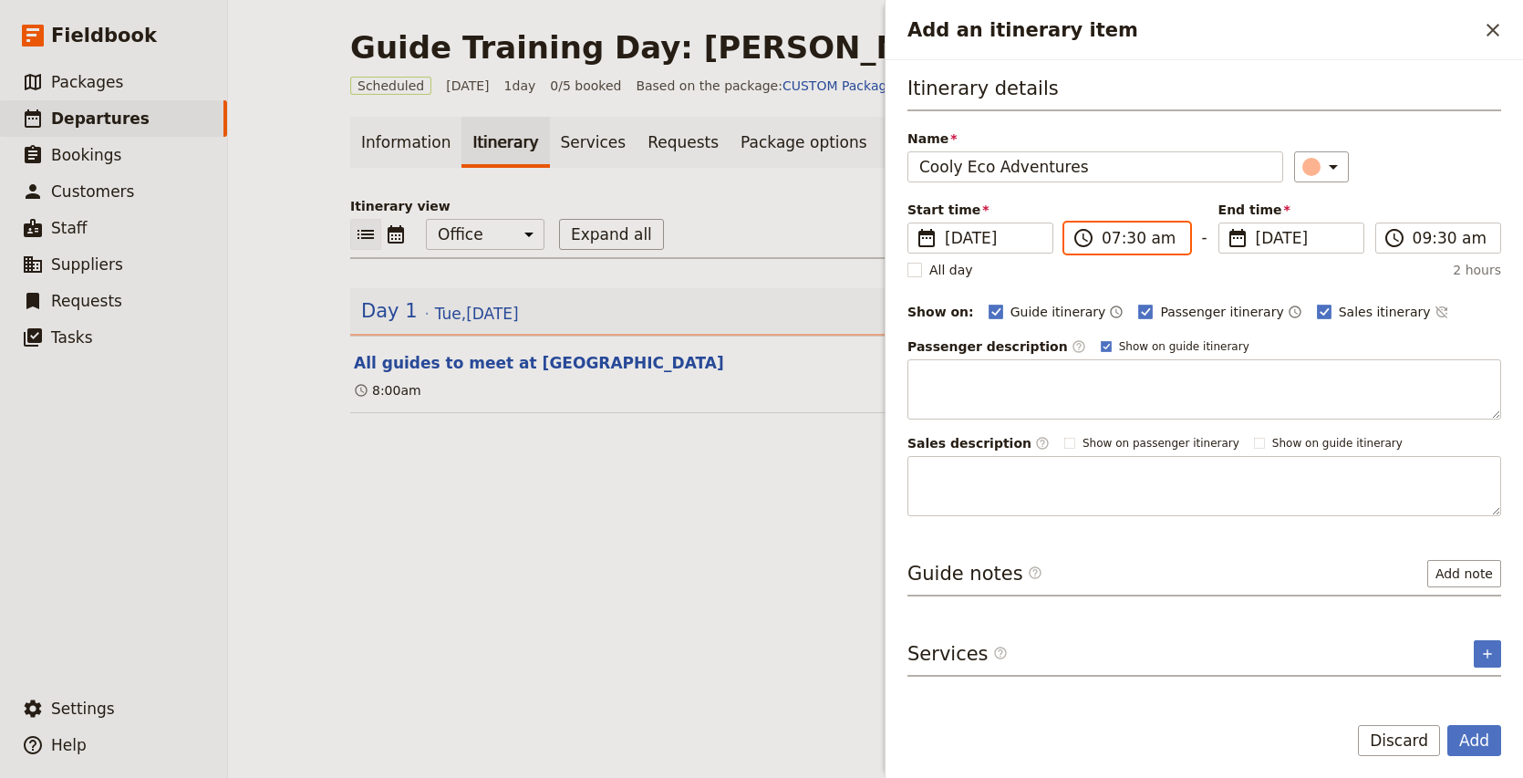
click at [1101, 231] on input "07:30 am" at bounding box center [1139, 238] width 77 height 22
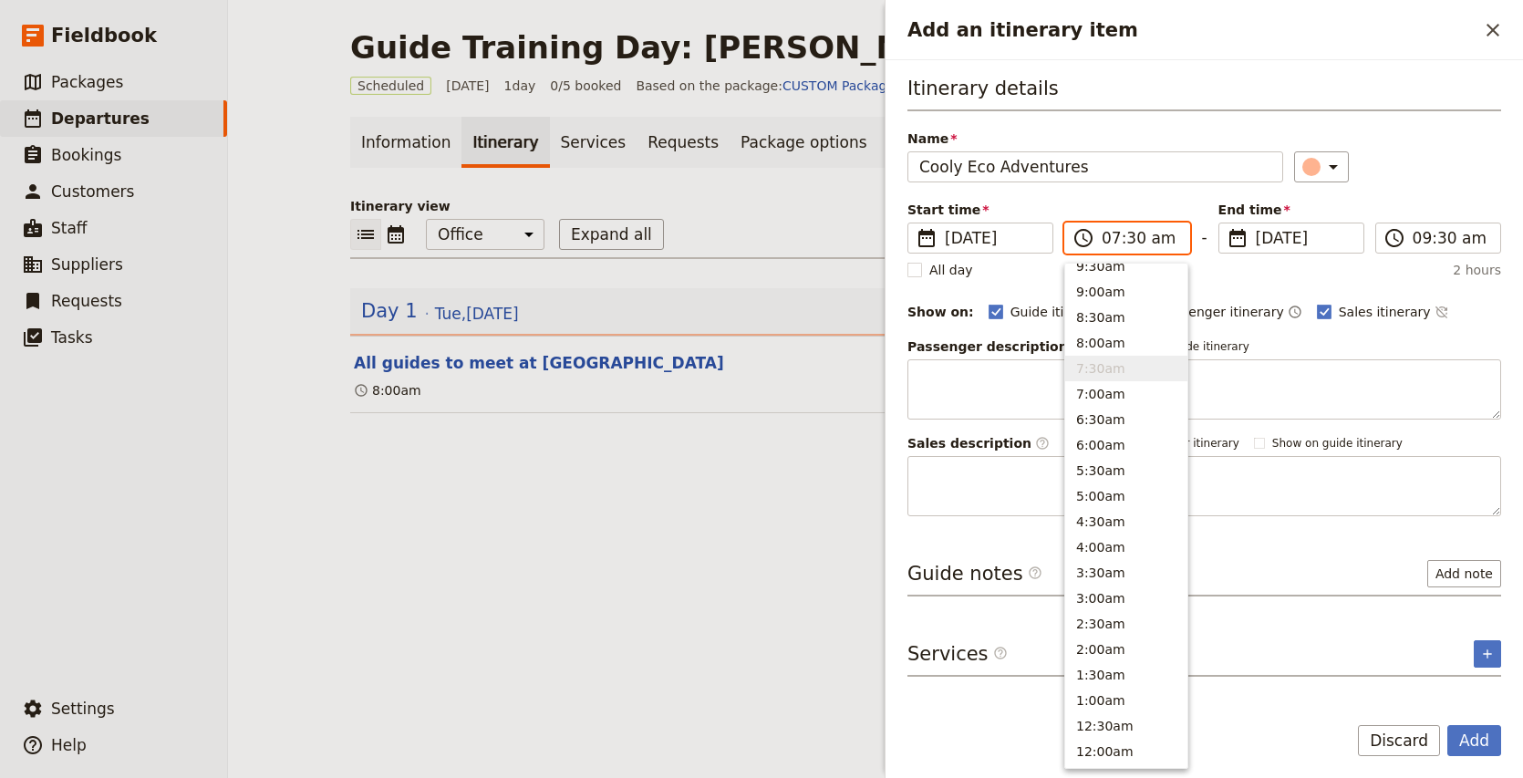
scroll to position [719, 0]
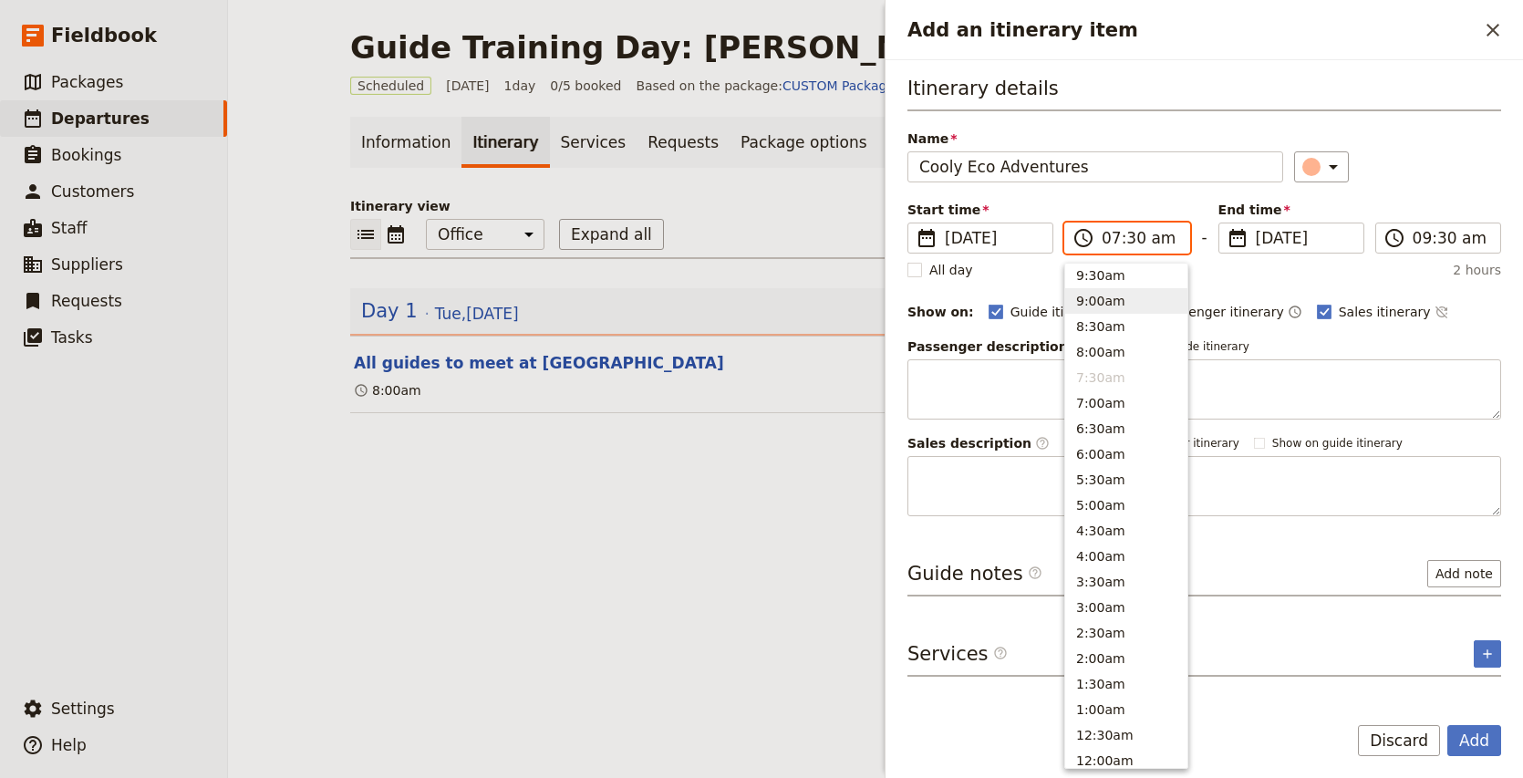
click at [1108, 299] on button "9:00am" at bounding box center [1126, 301] width 122 height 26
type input "09:00 am"
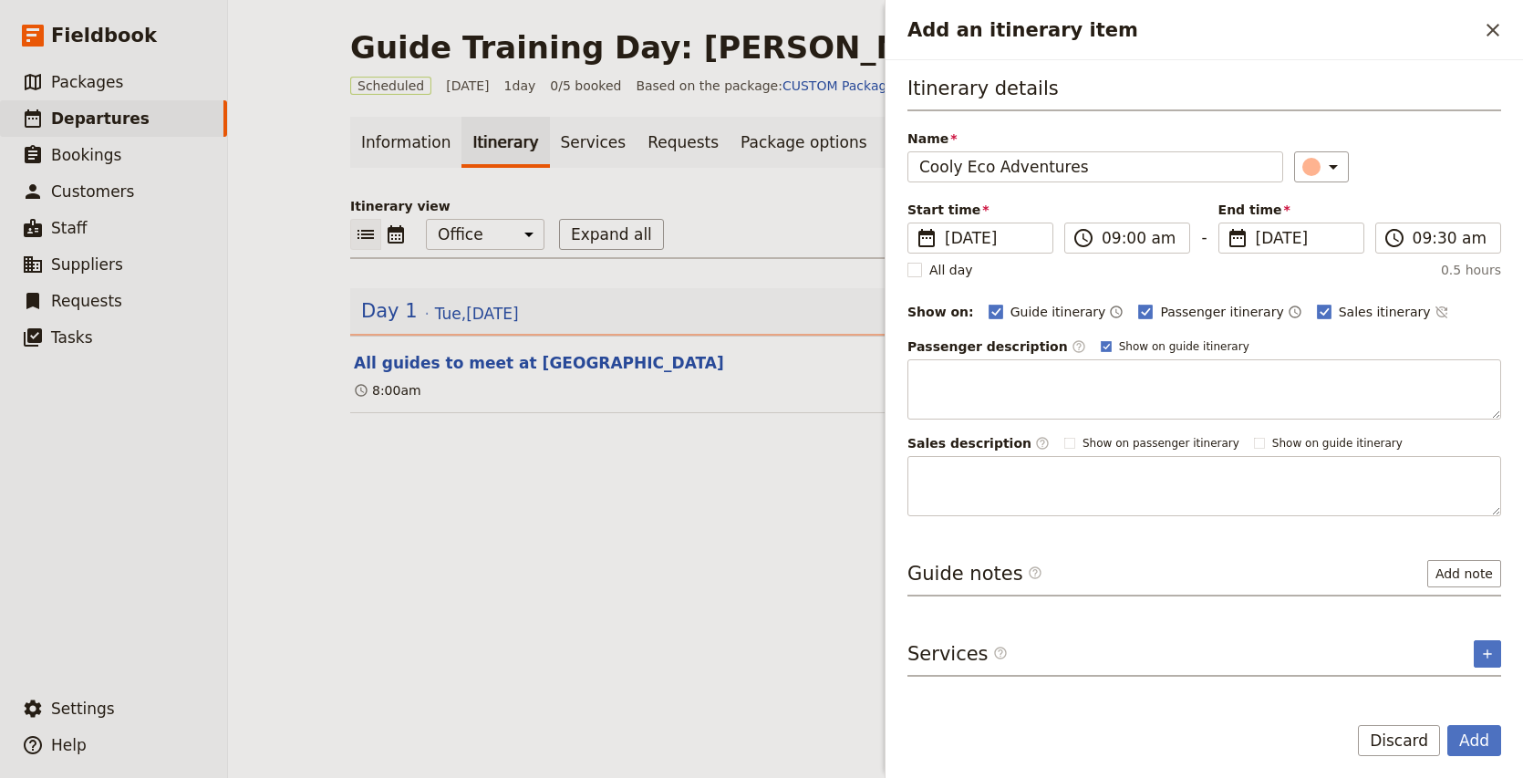
click at [1439, 177] on div "​" at bounding box center [1397, 166] width 207 height 31
click at [1446, 240] on input "09:30 am" at bounding box center [1450, 238] width 77 height 22
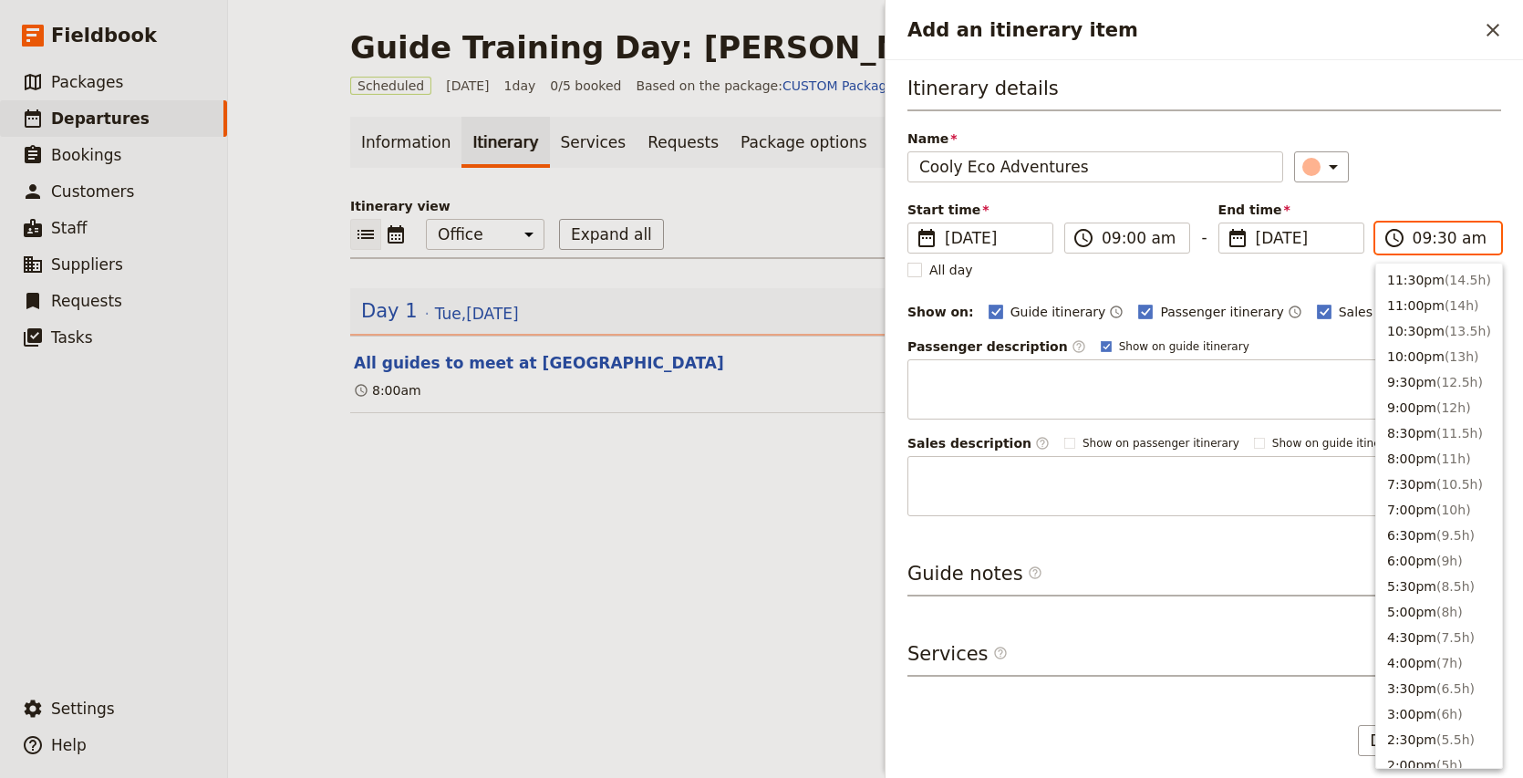
scroll to position [718, 0]
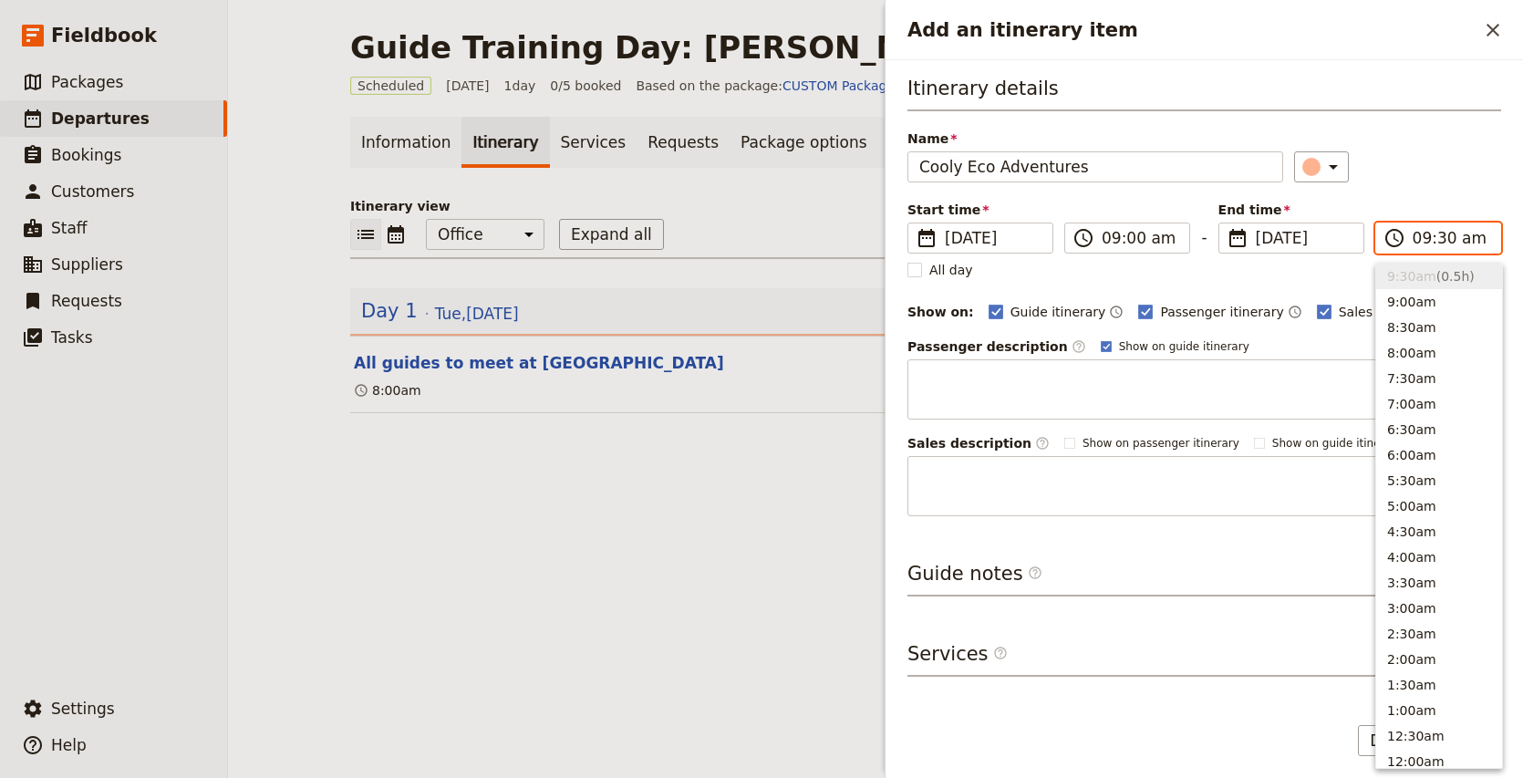
type input "09:00 am"
click at [1393, 133] on div "Name Cooly Eco Adventures ​" at bounding box center [1204, 155] width 594 height 53
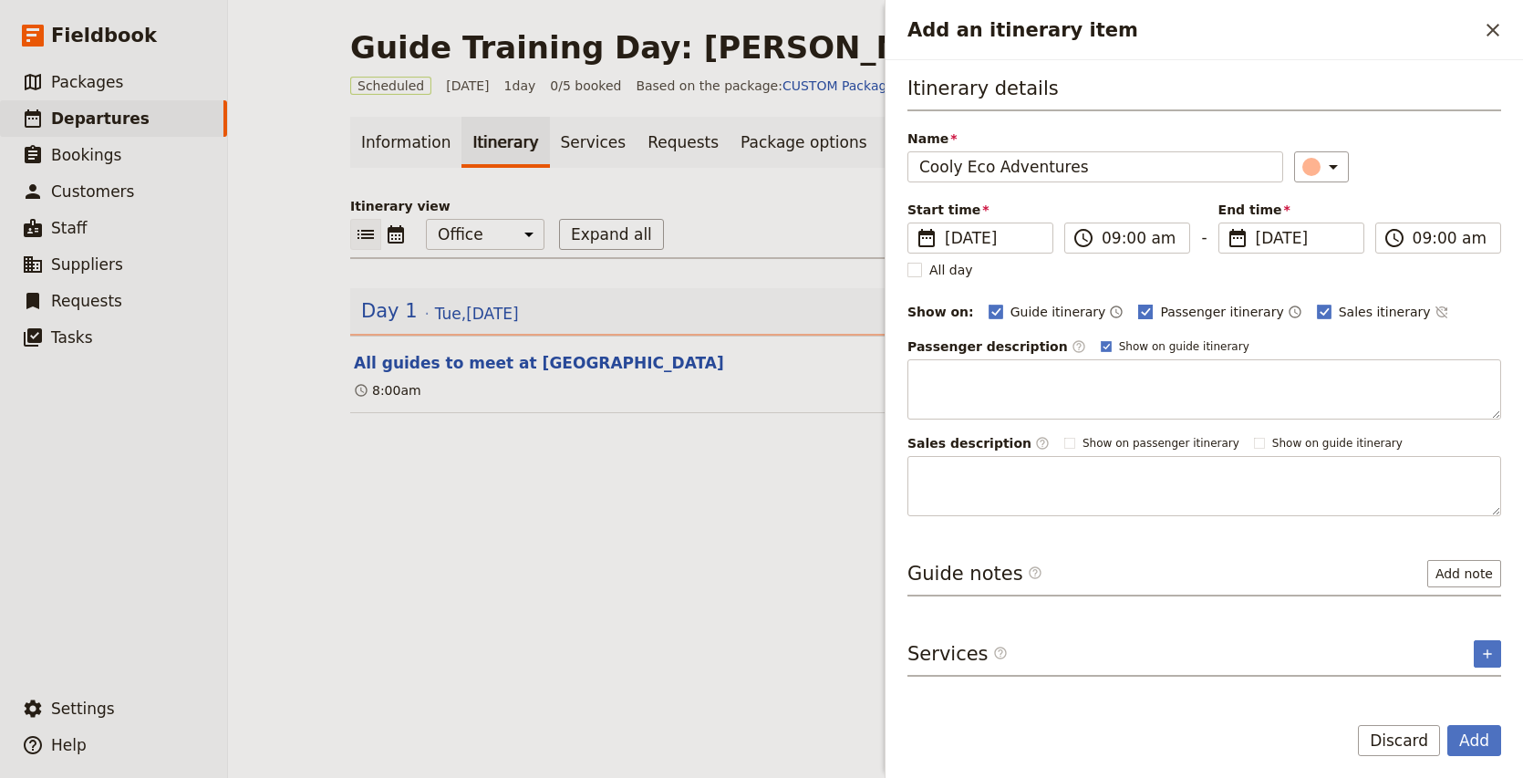
click at [1169, 309] on span "Passenger itinerary" at bounding box center [1221, 312] width 123 height 18
click at [1138, 303] on input "Passenger itinerary" at bounding box center [1137, 302] width 1 height 1
checkbox input "false"
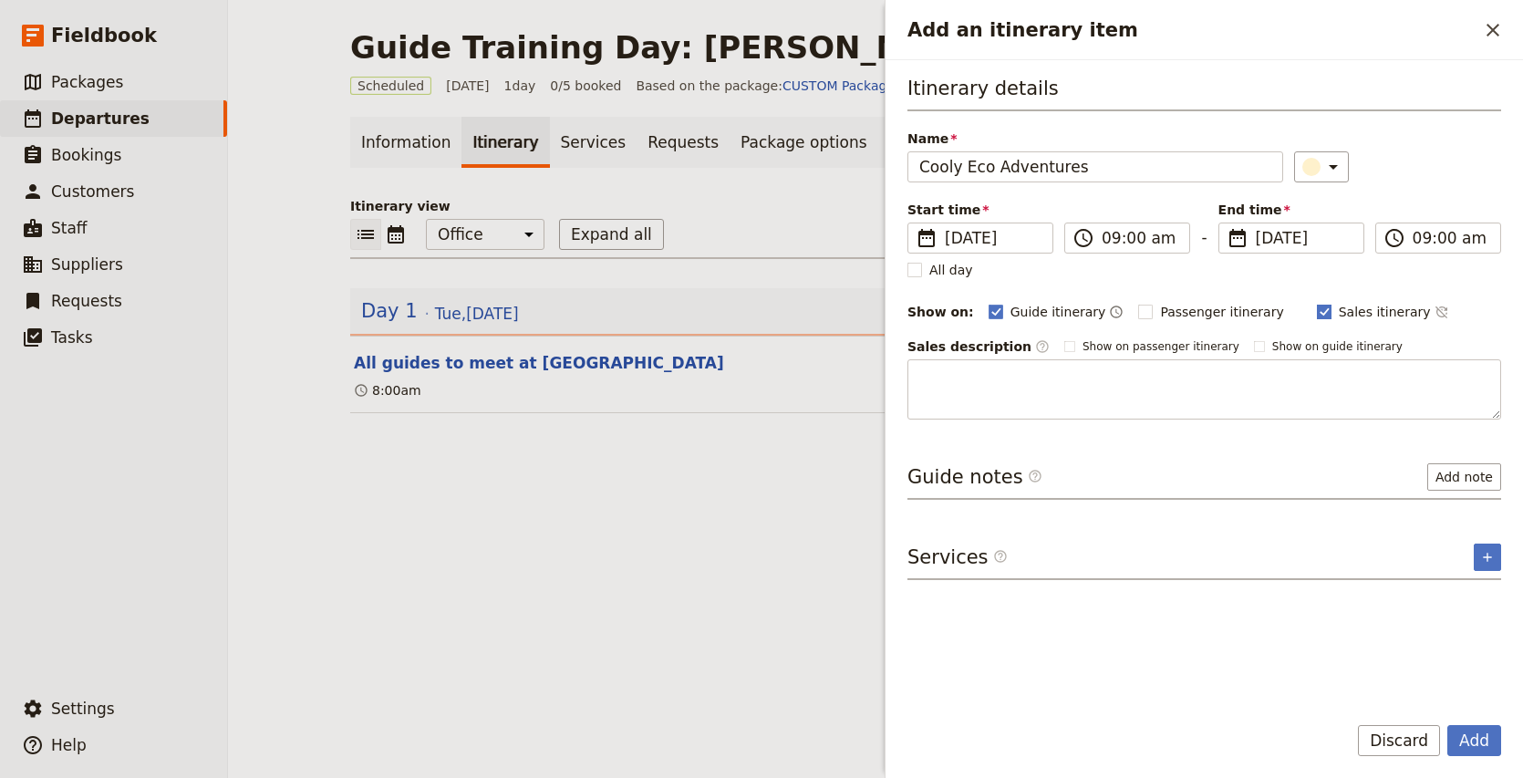
click at [1317, 318] on rect "Add an itinerary item" at bounding box center [1324, 312] width 14 height 14
click at [1316, 303] on input "Sales itinerary" at bounding box center [1316, 302] width 1 height 1
checkbox input "false"
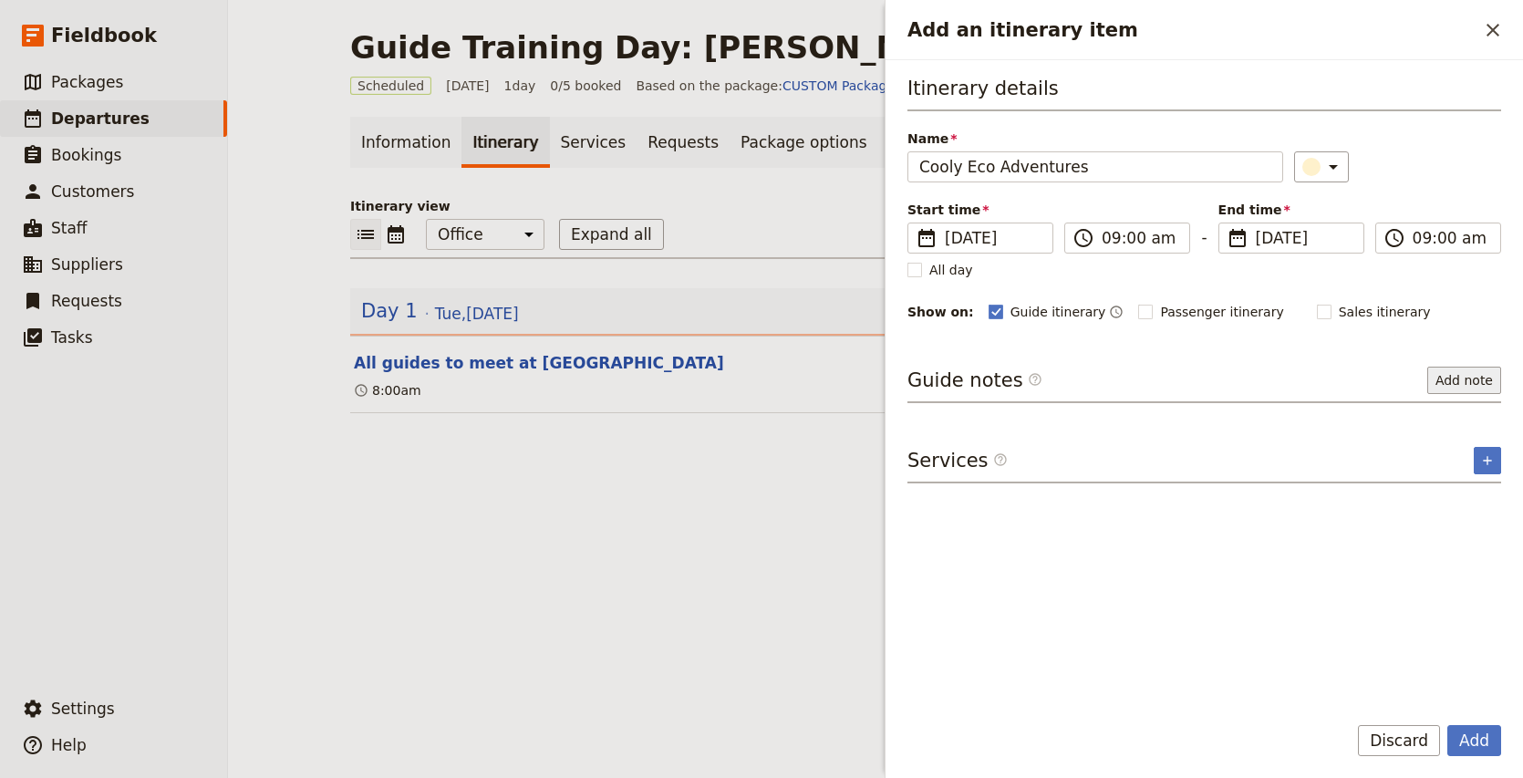
click at [1474, 389] on button "Add note" at bounding box center [1464, 380] width 74 height 27
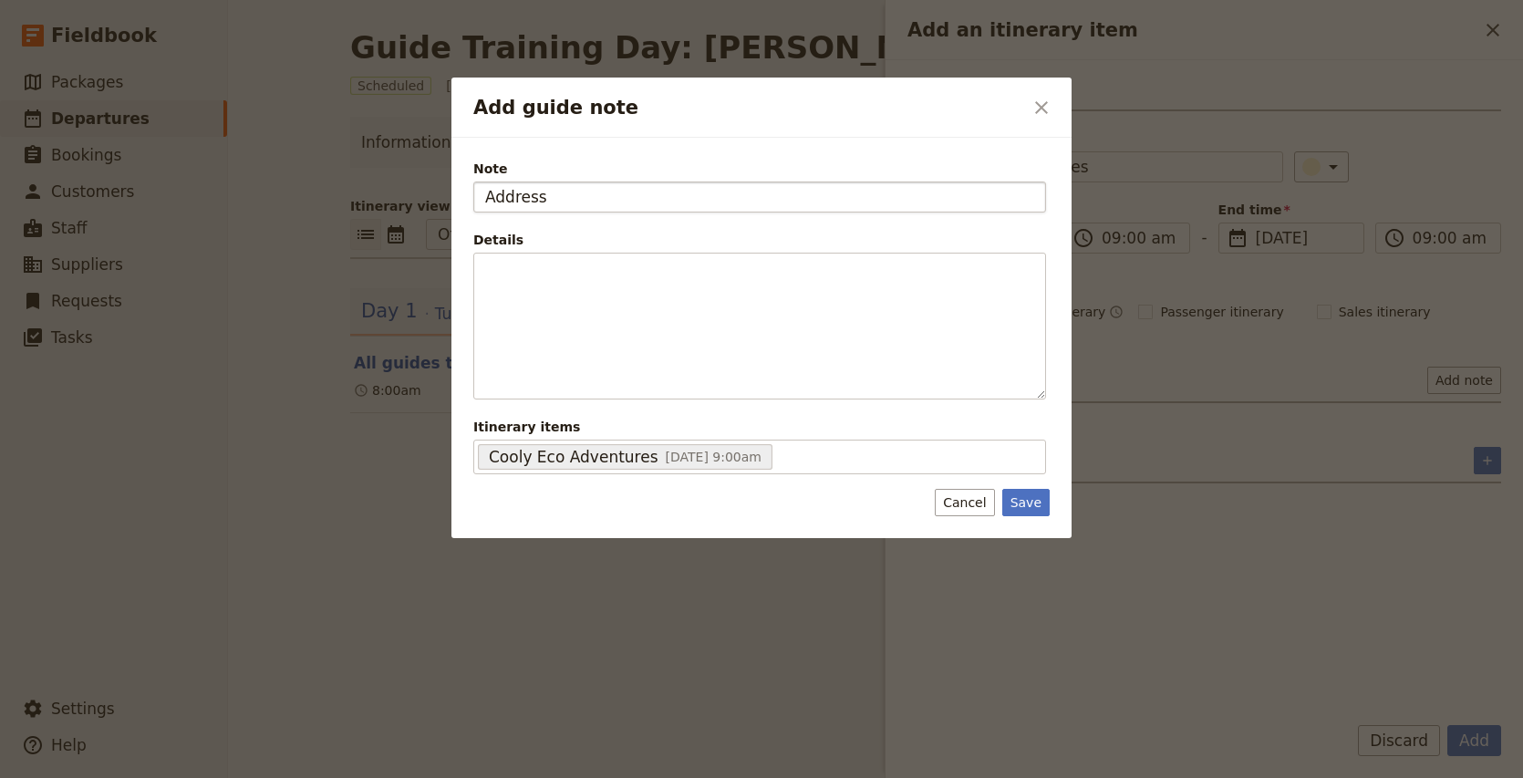
type input "Address"
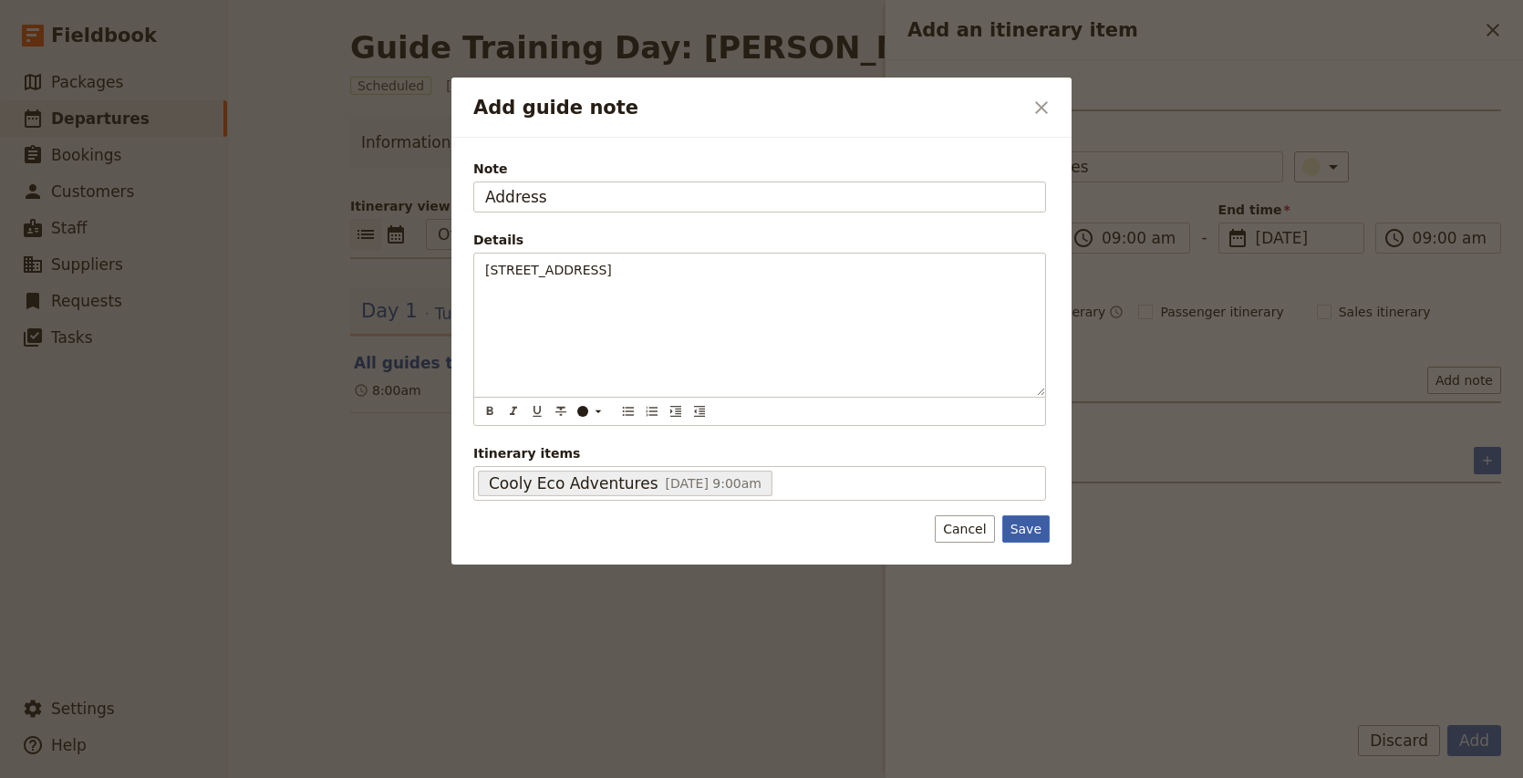
click at [1017, 527] on button "Save" at bounding box center [1025, 528] width 47 height 27
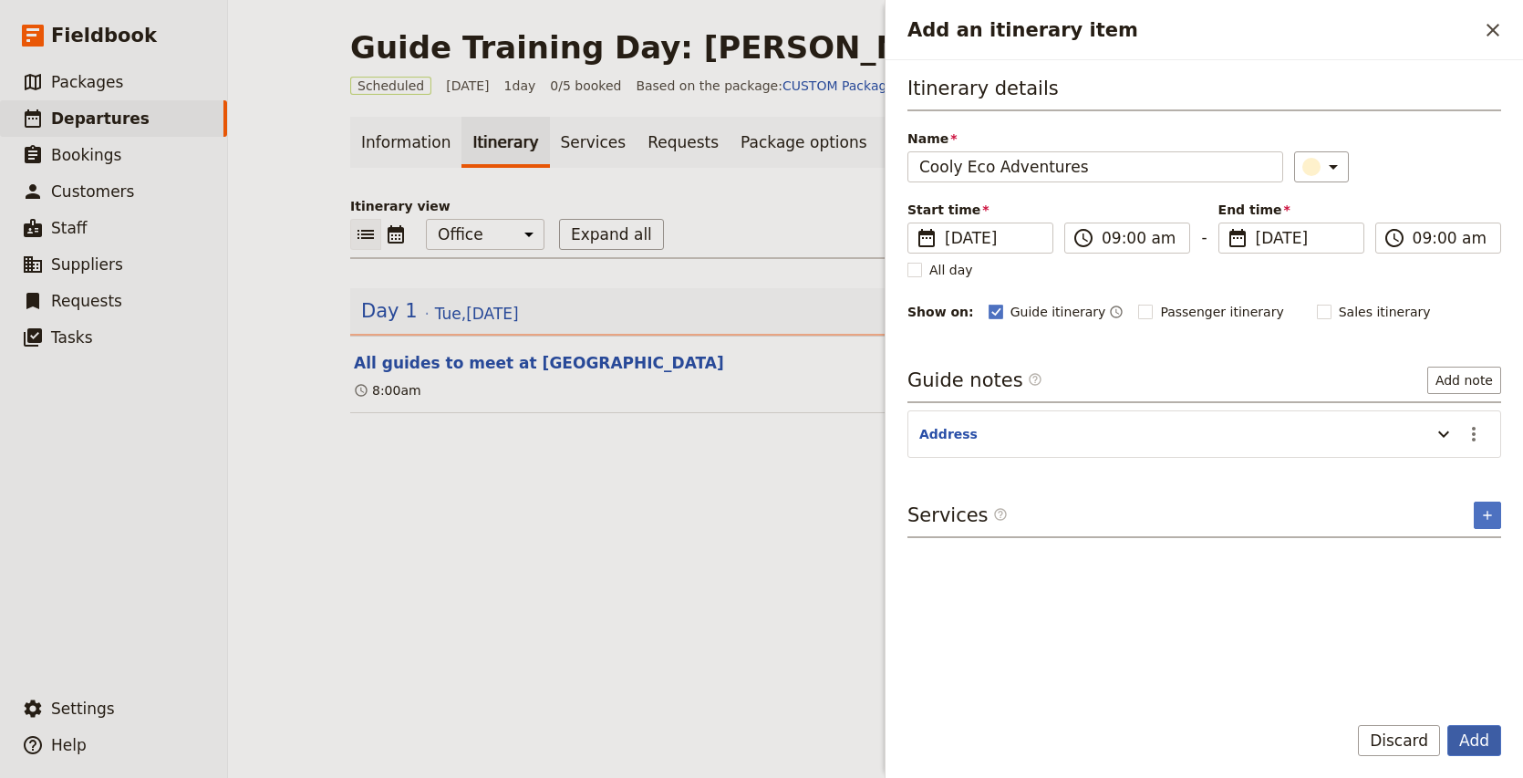
click at [1473, 749] on button "Add" at bounding box center [1474, 740] width 54 height 31
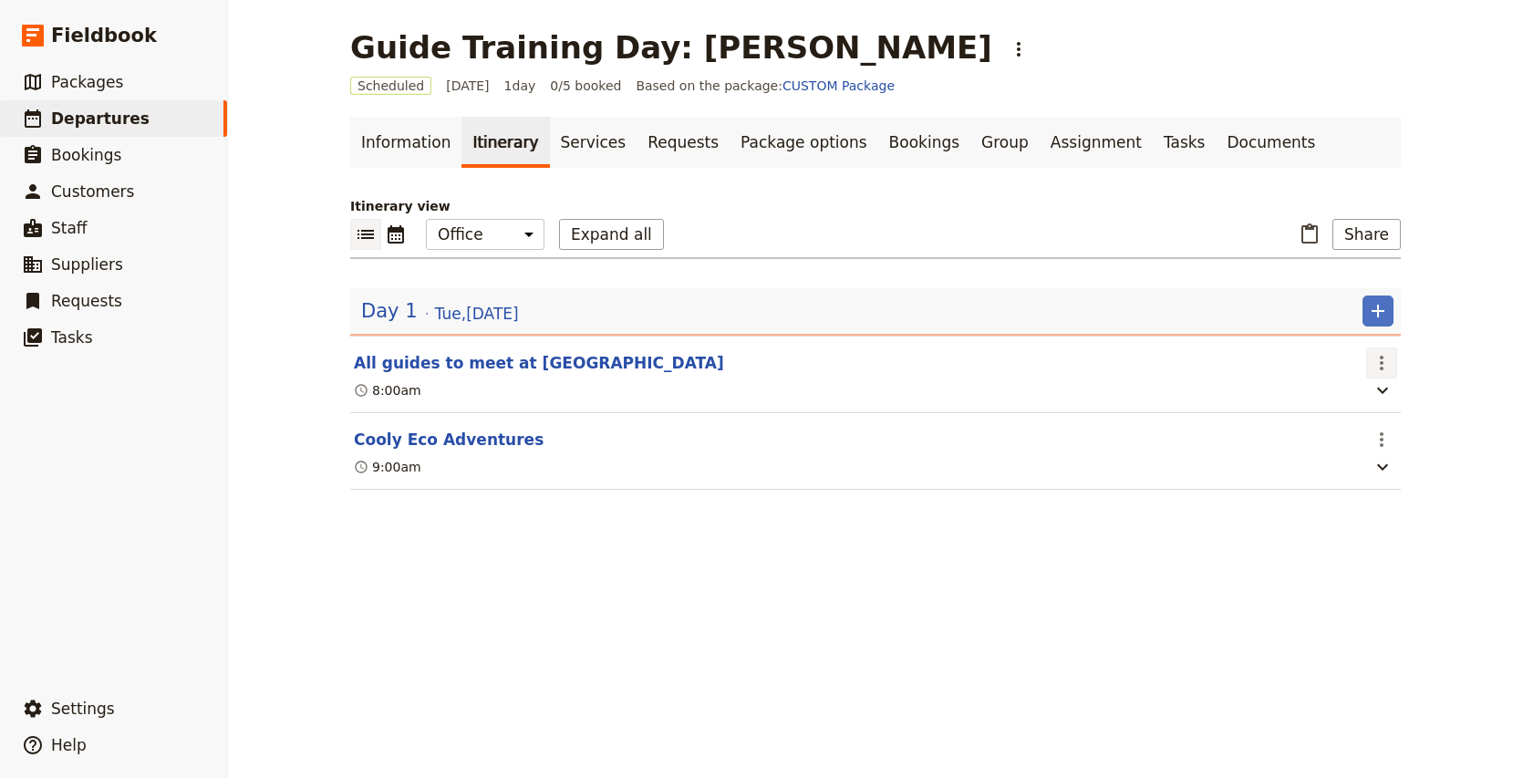
click at [1381, 362] on icon "Actions" at bounding box center [1381, 363] width 4 height 15
click at [1331, 402] on span "Edit this itinerary item" at bounding box center [1295, 403] width 143 height 18
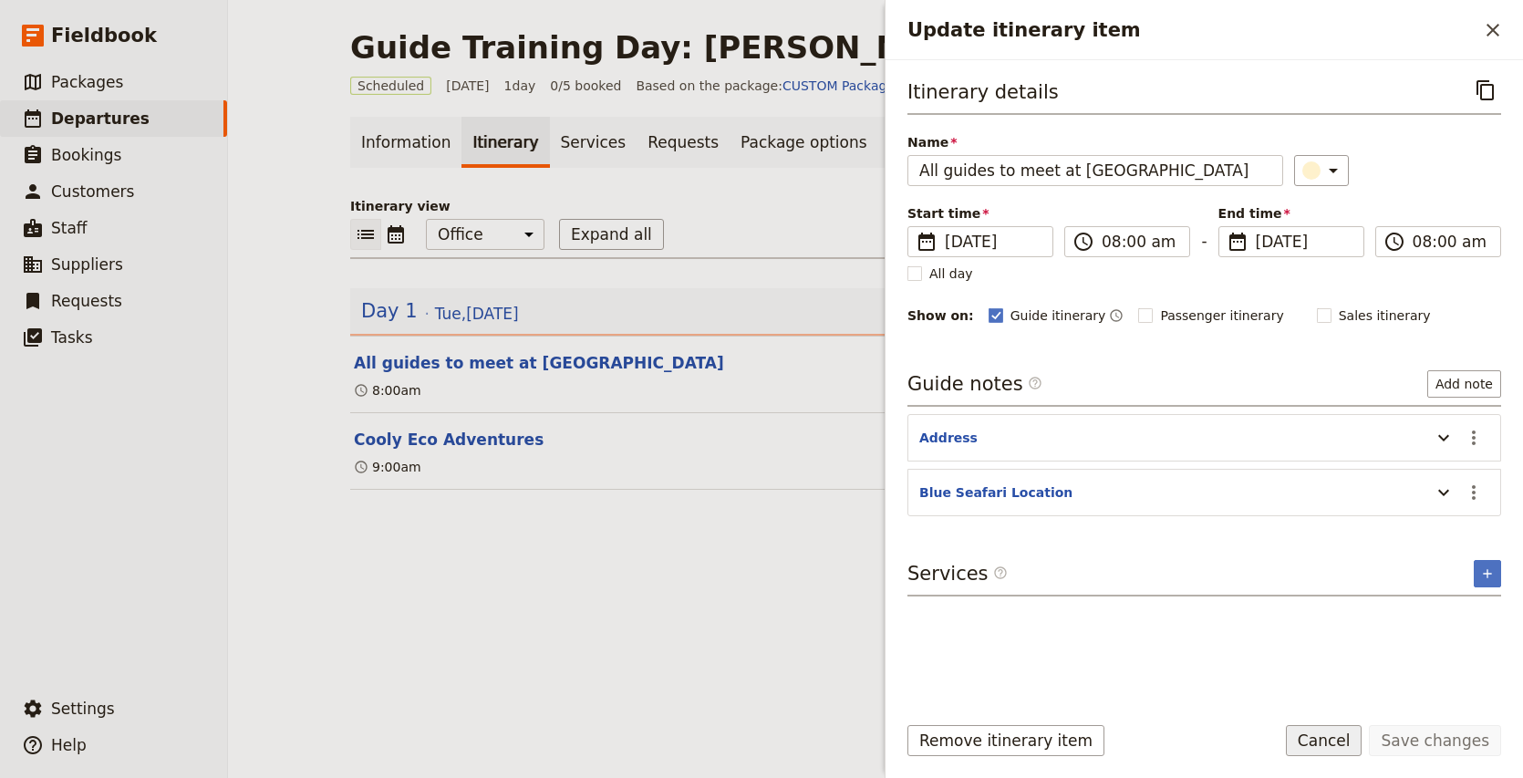
click at [1342, 740] on button "Cancel" at bounding box center [1324, 740] width 77 height 31
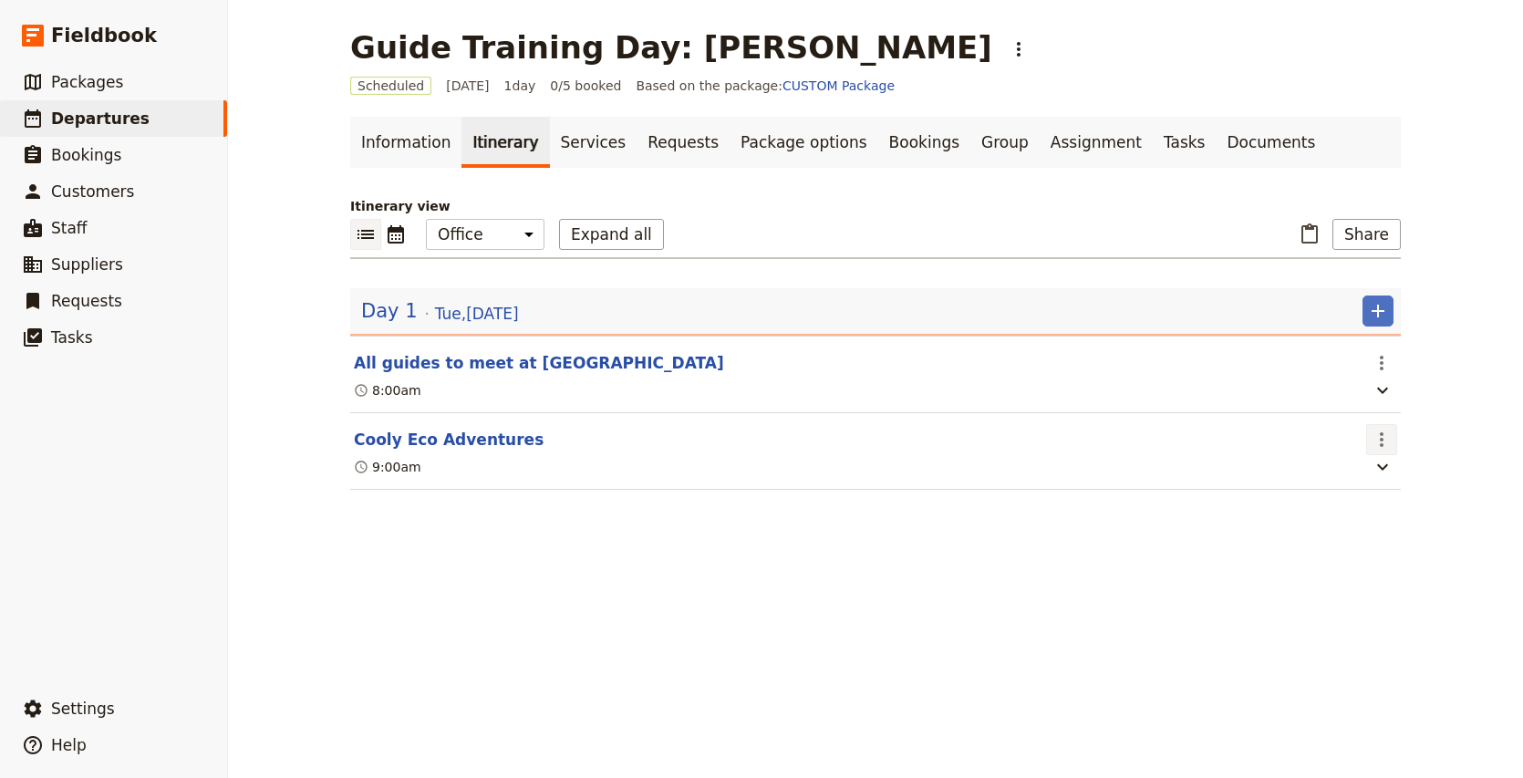
click at [1368, 438] on button "​" at bounding box center [1381, 439] width 31 height 31
click at [1343, 473] on span "Edit this itinerary item" at bounding box center [1295, 480] width 143 height 18
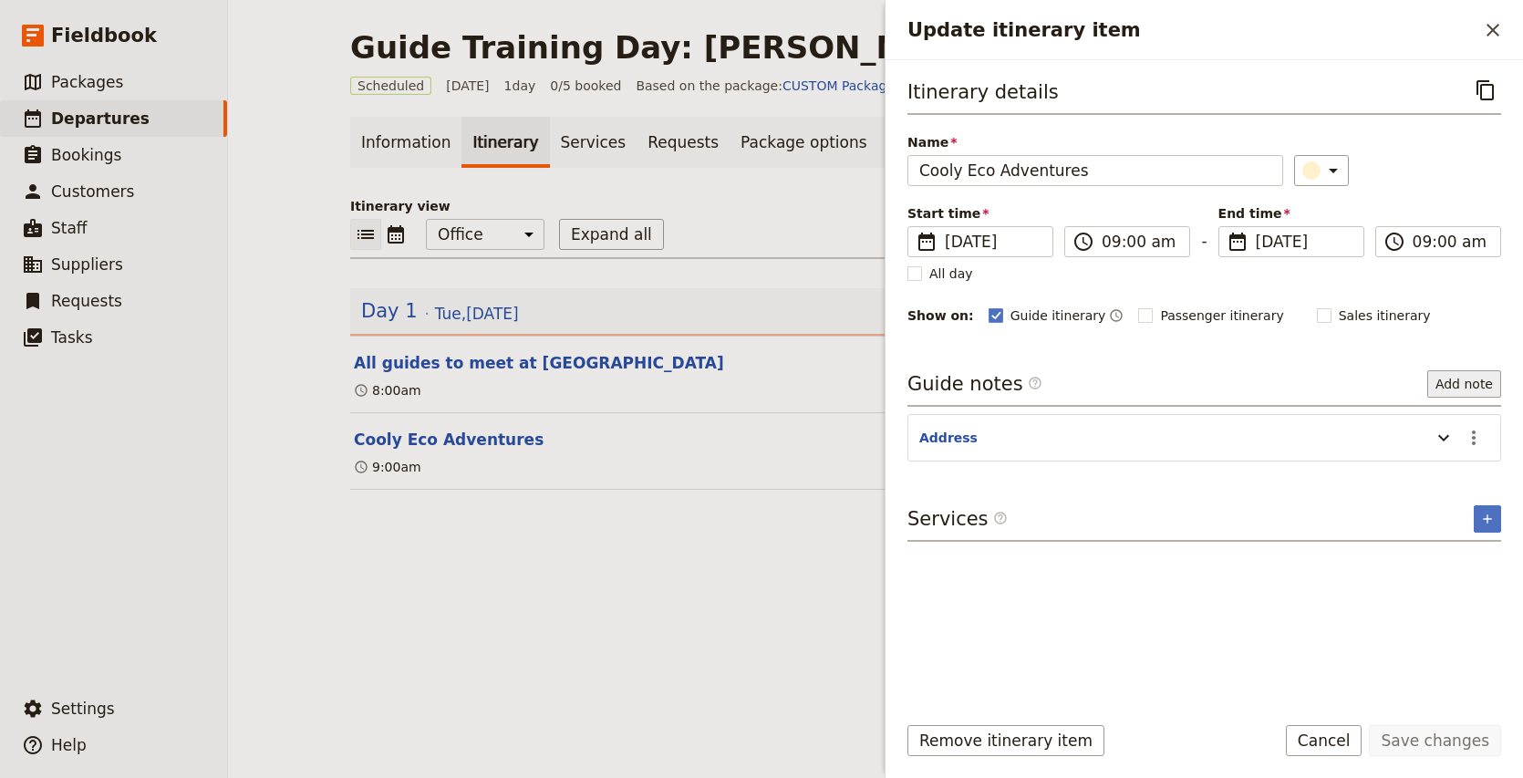
click at [1458, 393] on button "Add note" at bounding box center [1464, 383] width 74 height 27
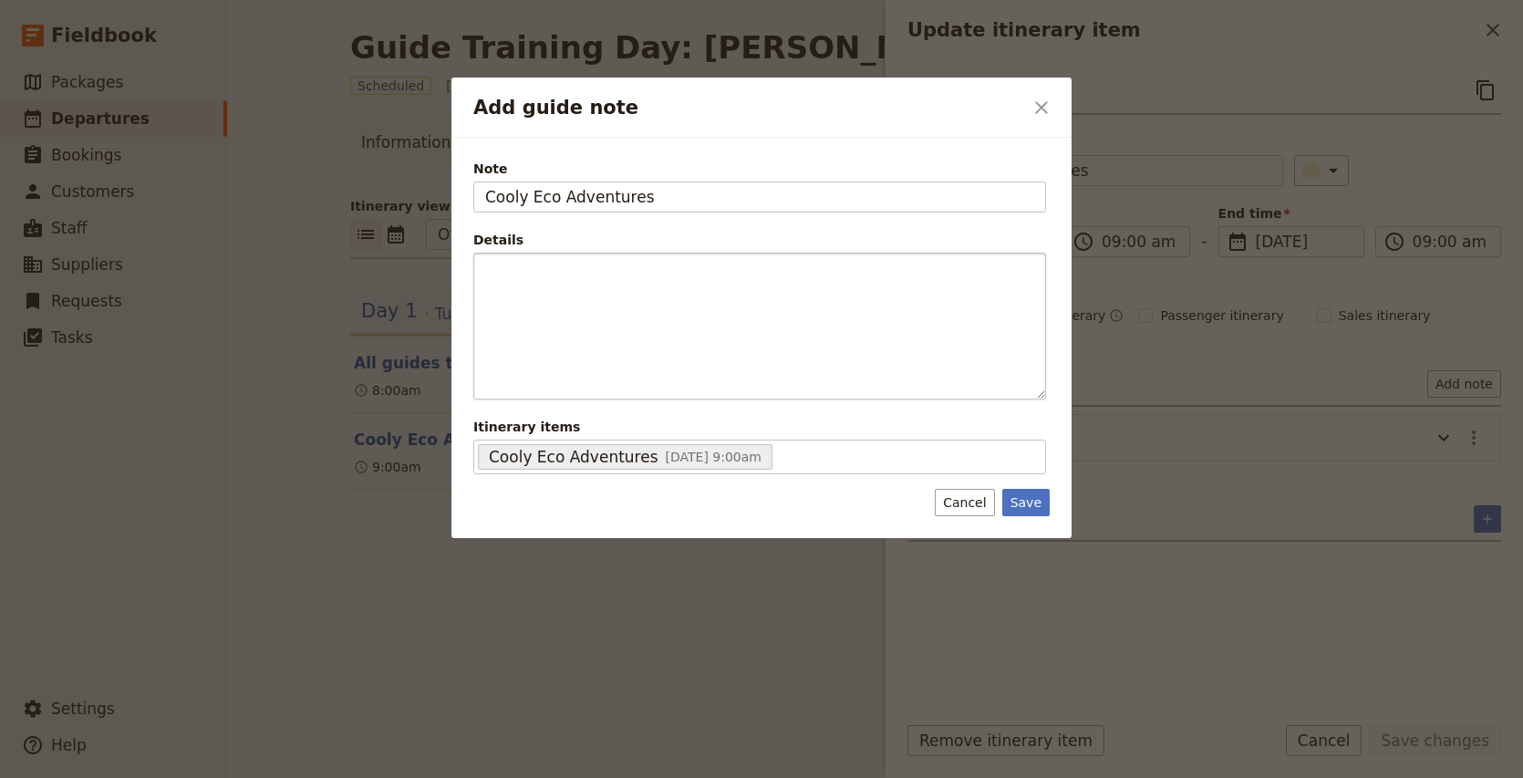
type input "Cooly Eco Adventures"
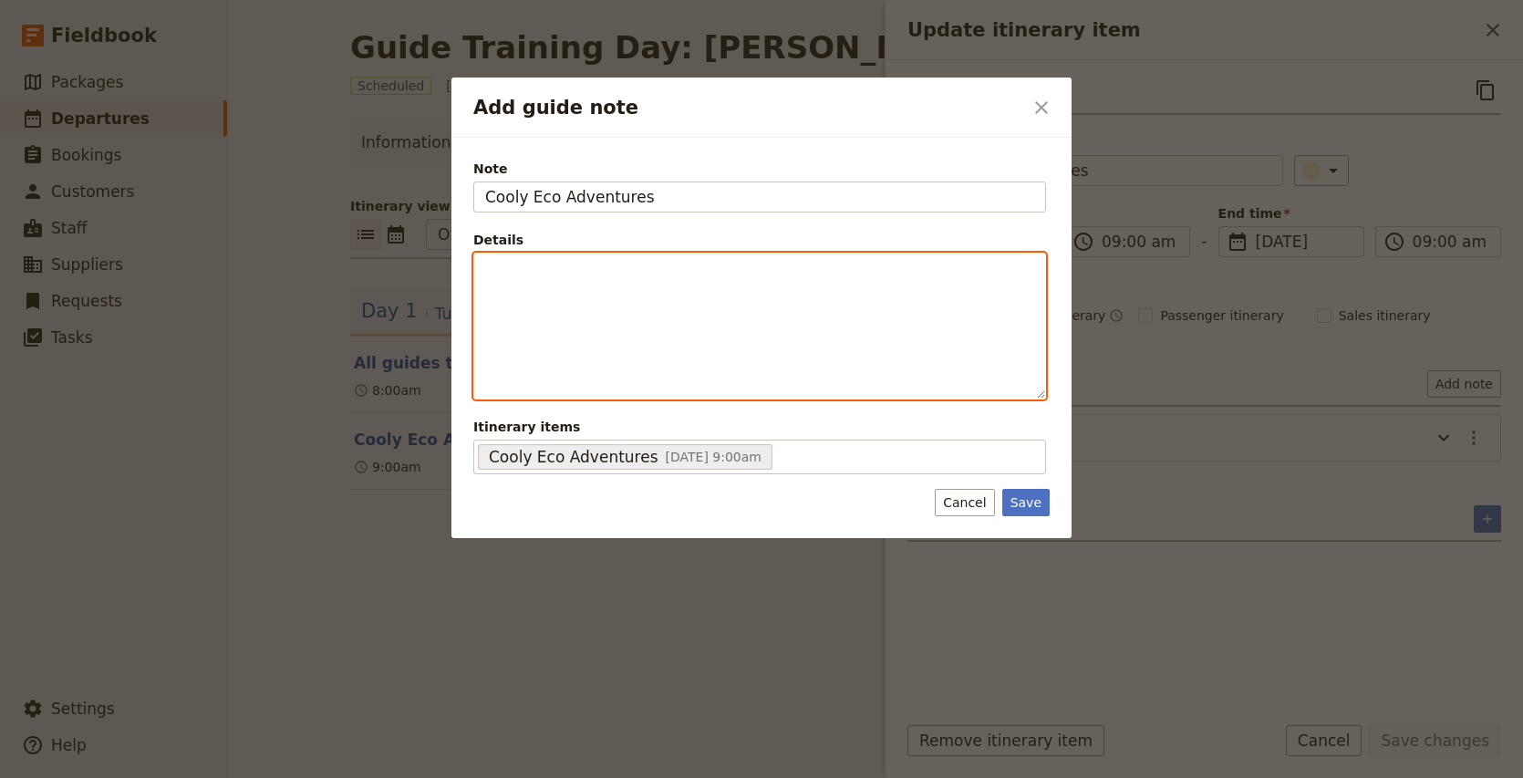
click at [673, 282] on div "Add guide note" at bounding box center [759, 325] width 571 height 145
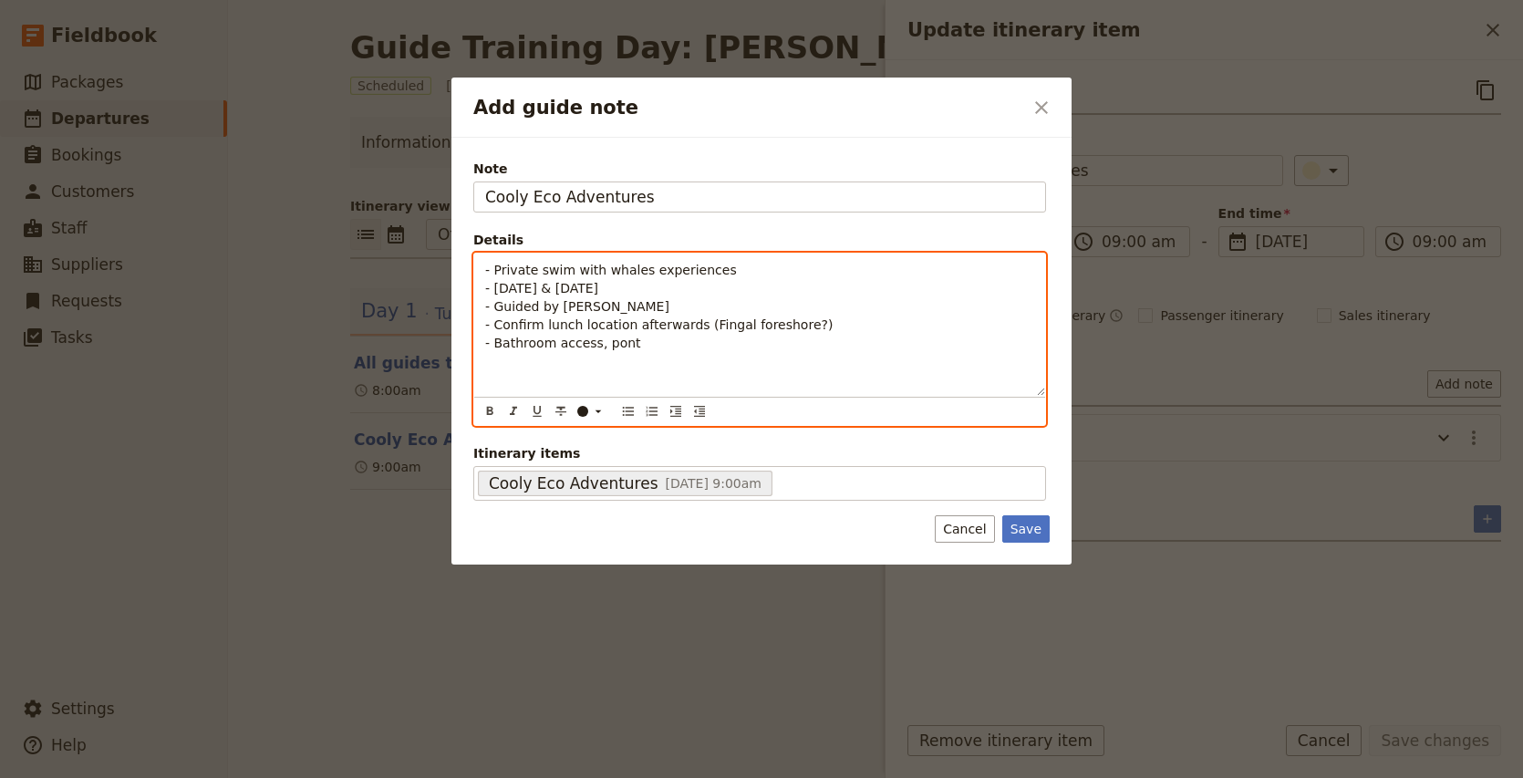
click at [625, 301] on p "- Private swim with whales experiences - [DATE] & [DATE] - Guided by [PERSON_NA…" at bounding box center [759, 306] width 549 height 91
click at [510, 330] on span "Identify" at bounding box center [509, 335] width 48 height 15
click at [527, 354] on span "- Confirm lunch location afterwards (Fingal foreshore?)" at bounding box center [658, 353] width 347 height 15
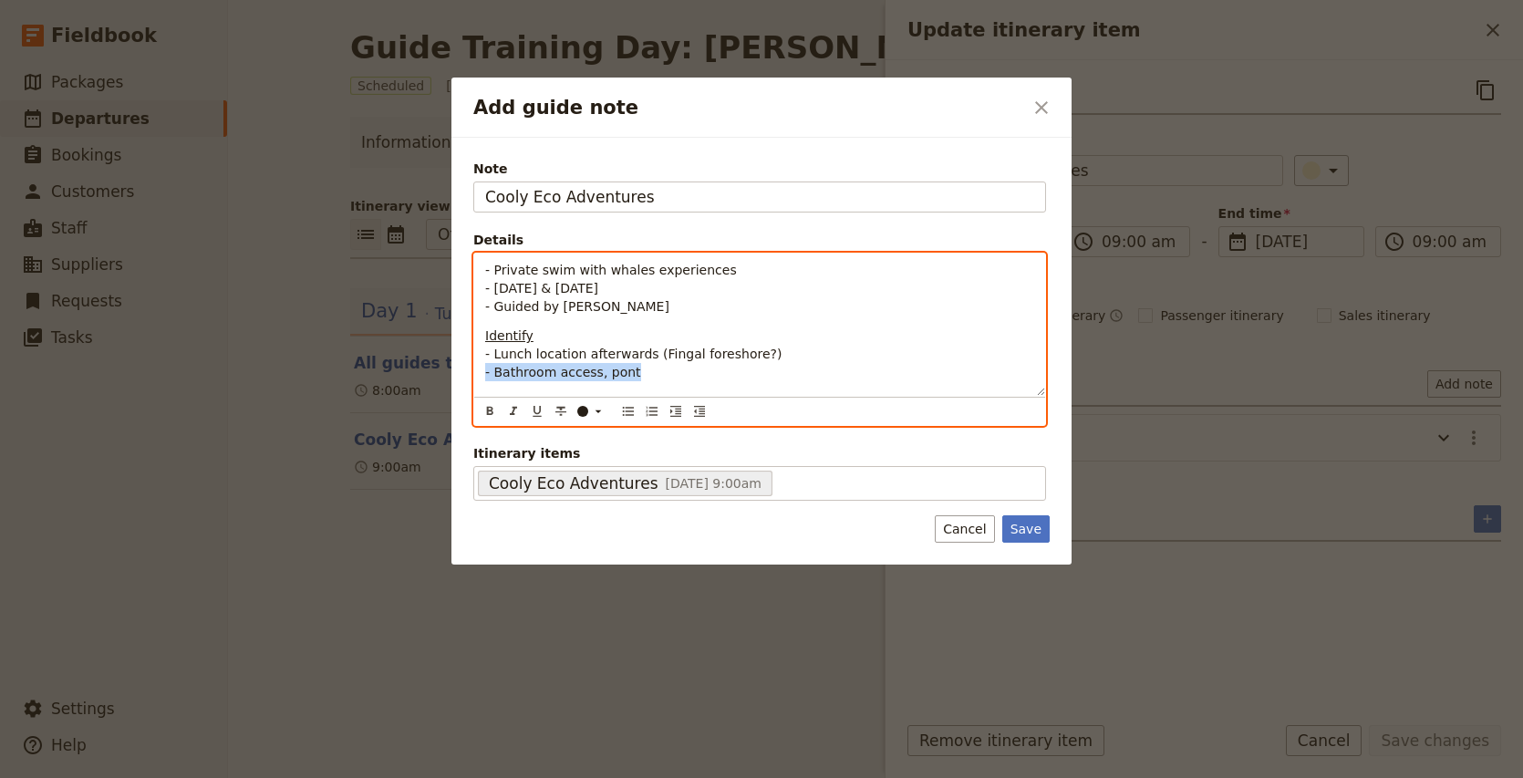
drag, startPoint x: 663, startPoint y: 374, endPoint x: 433, endPoint y: 374, distance: 229.7
click at [433, 777] on div "Add guide note ​ Note Cooly Eco Adventures Details - Private swim with whales e…" at bounding box center [761, 778] width 1523 height 0
click at [487, 356] on span "- Lunch location afterwards (Fingal foreshore?)" at bounding box center [633, 353] width 296 height 15
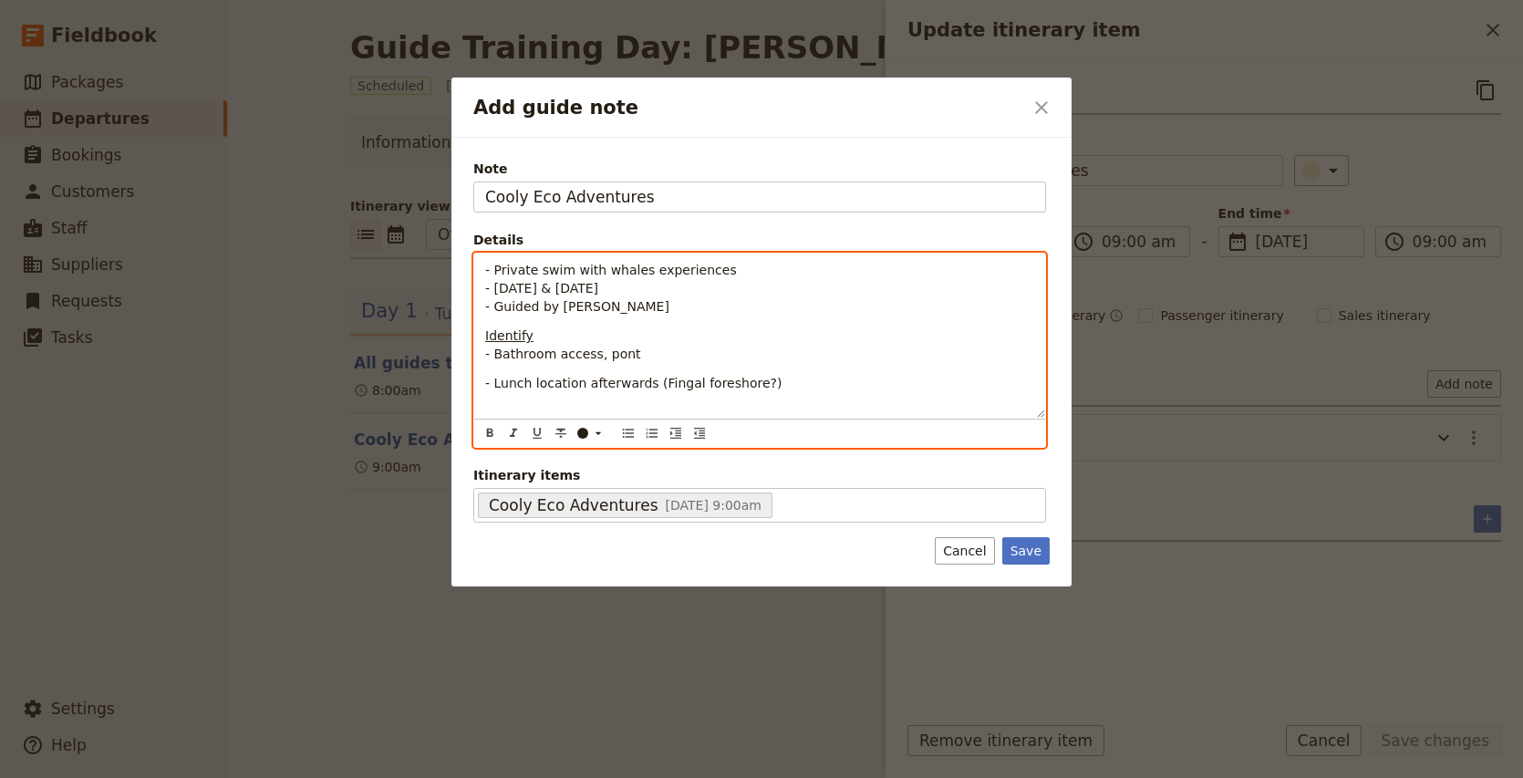
click at [482, 380] on div "- Private swim with whales experiences - [DATE] & [DATE] - Guided by [PERSON_NA…" at bounding box center [759, 335] width 571 height 164
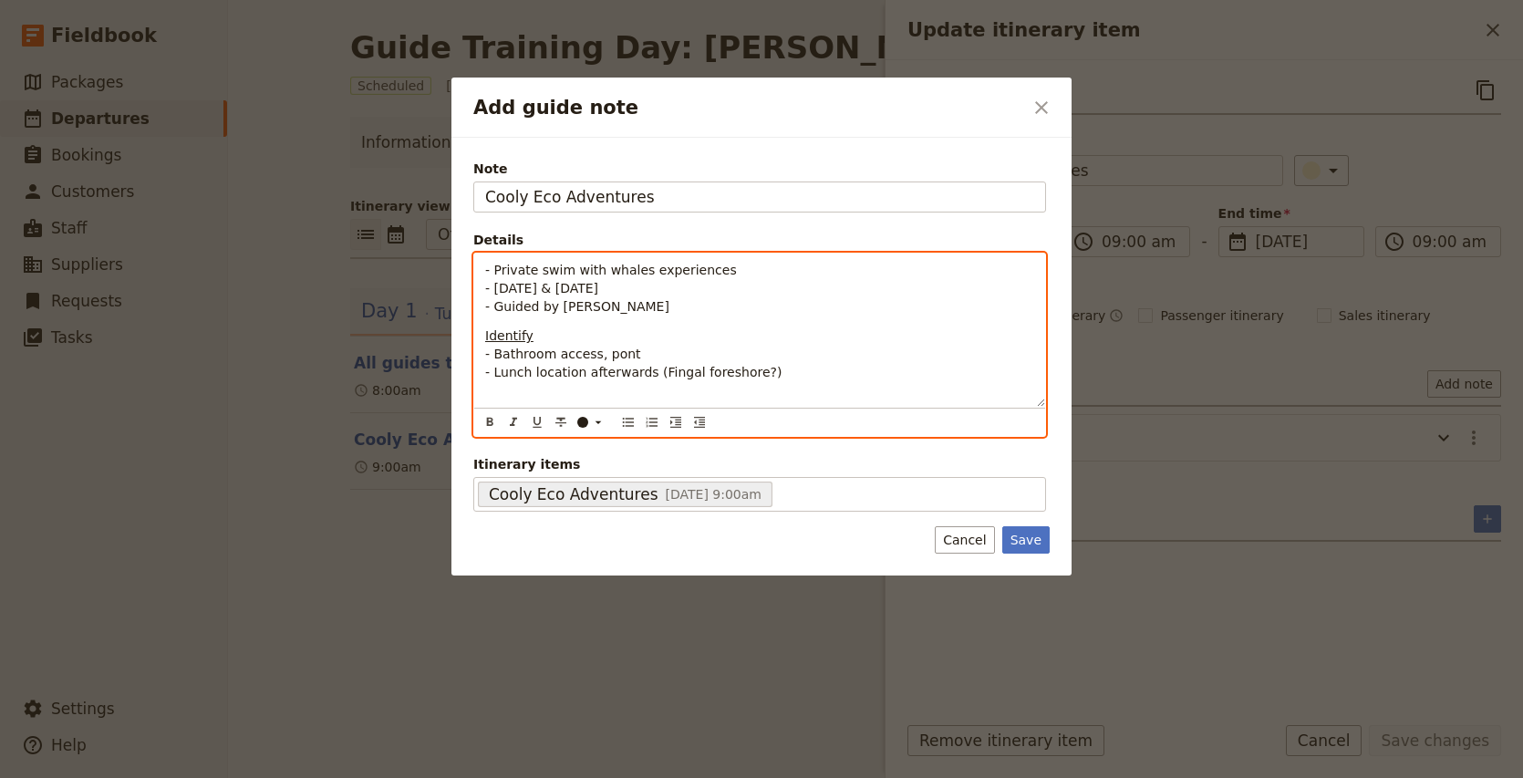
click at [655, 351] on p "Identify - Bathroom access, [GEOGRAPHIC_DATA] location afterwards (Fingal fores…" at bounding box center [759, 362] width 549 height 73
click at [852, 380] on p "Identify - Bathroom access, pontoon, change tents, equipment - Lunch location a…" at bounding box center [759, 362] width 549 height 73
click at [481, 271] on div "- Private swim with whales experiences - [DATE] & [DATE] - Guided by [PERSON_NA…" at bounding box center [759, 329] width 571 height 153
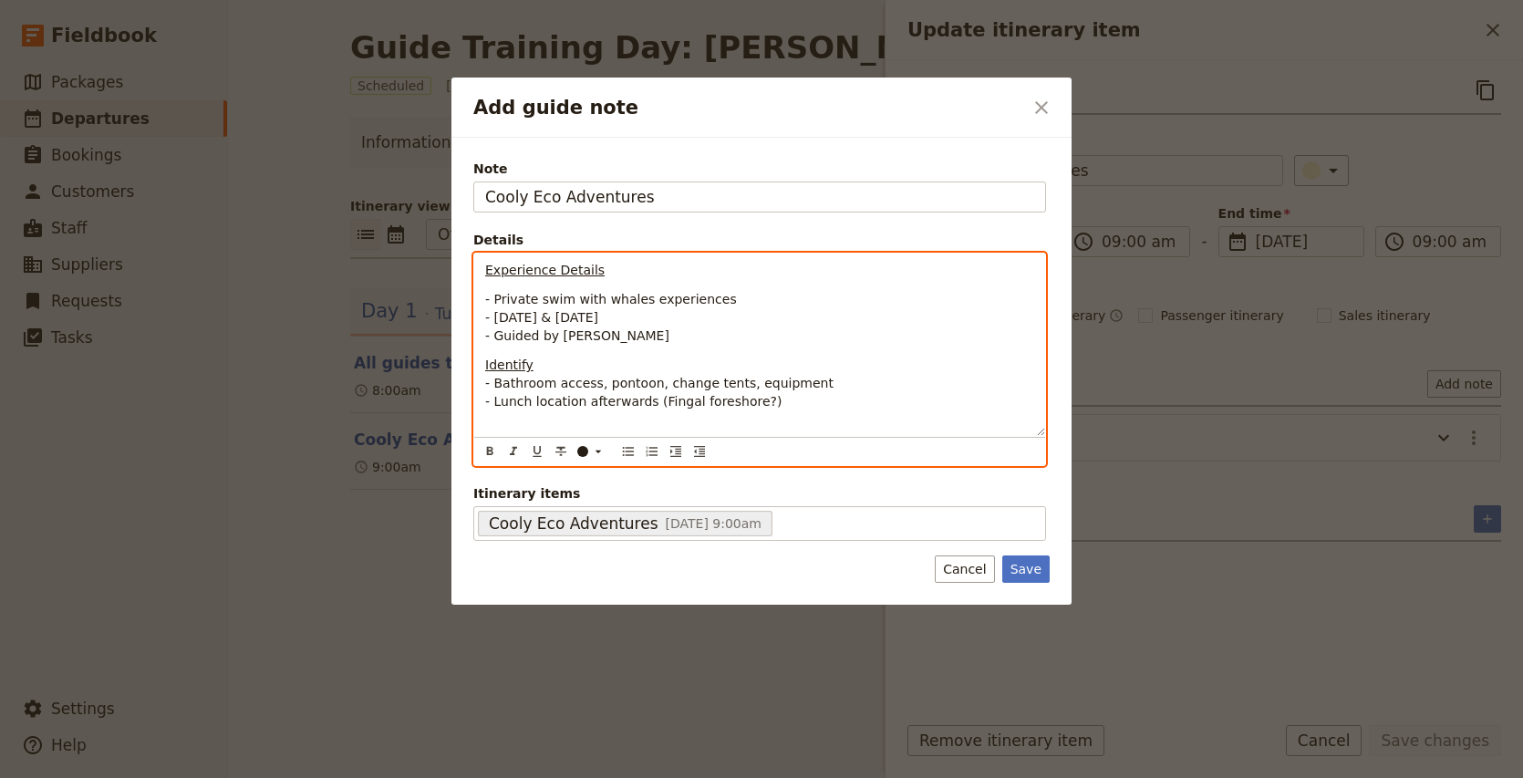
click at [482, 297] on div "Experience Details - Private swim with whales experiences - [DATE] & [DATE] - G…" at bounding box center [759, 344] width 571 height 182
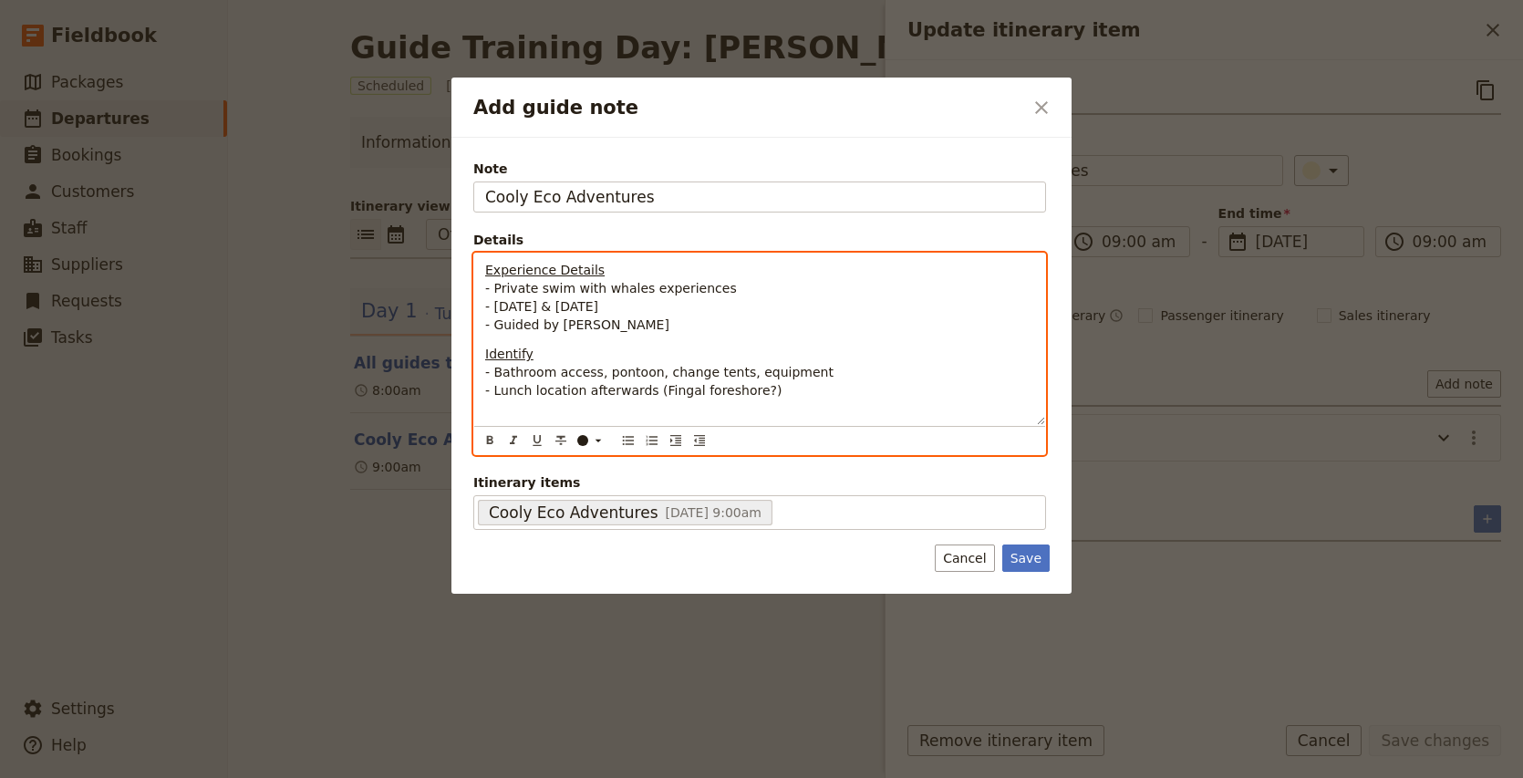
drag, startPoint x: 775, startPoint y: 395, endPoint x: 475, endPoint y: 242, distance: 336.8
click at [475, 242] on fieldset "Details Experience Details - Private swim with whales experiences - [DATE] & [D…" at bounding box center [759, 343] width 573 height 224
copy div "Experience Details - Private swim with whales experiences - [DATE] & [DATE] - G…"
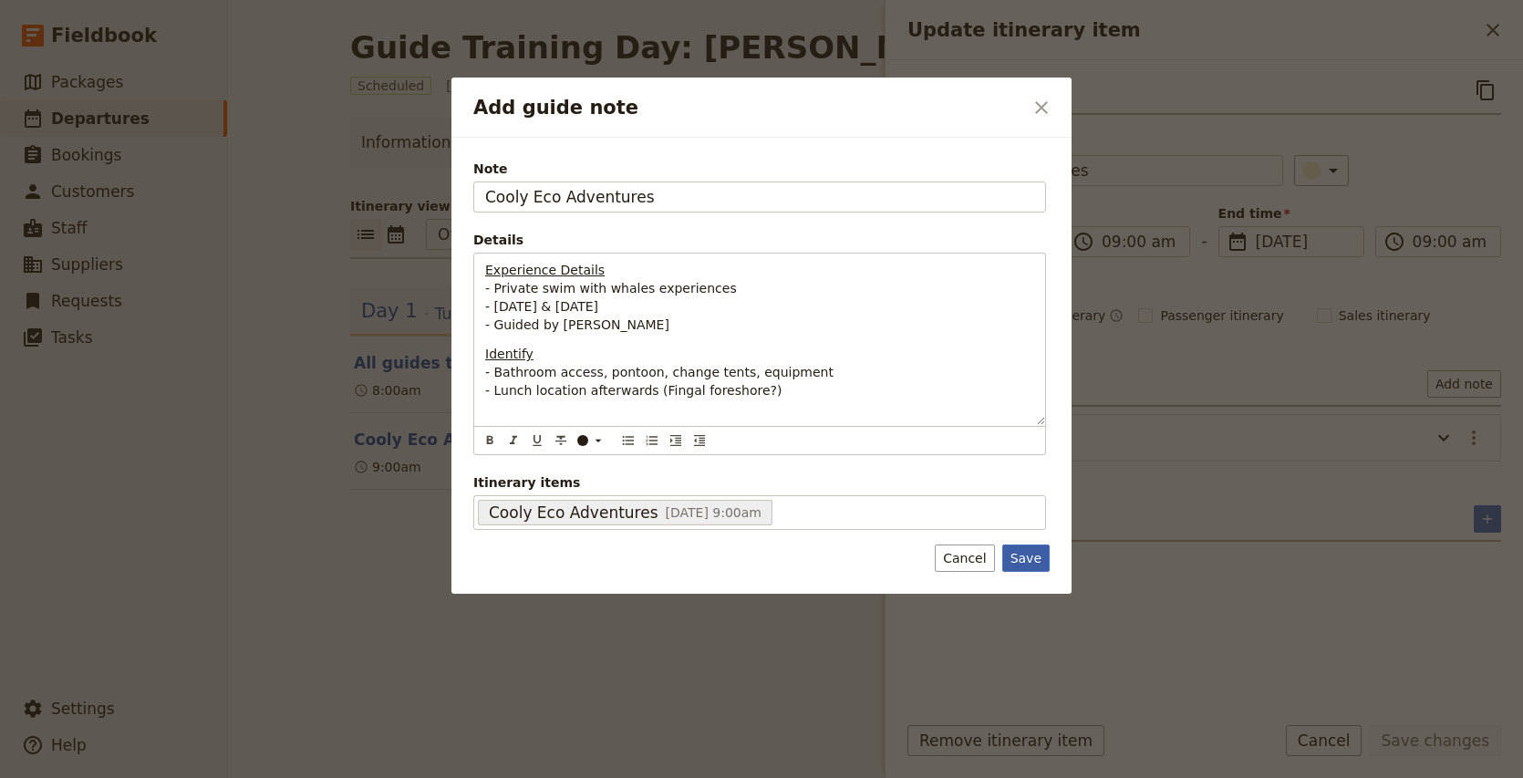
click at [1041, 563] on button "Save" at bounding box center [1025, 557] width 47 height 27
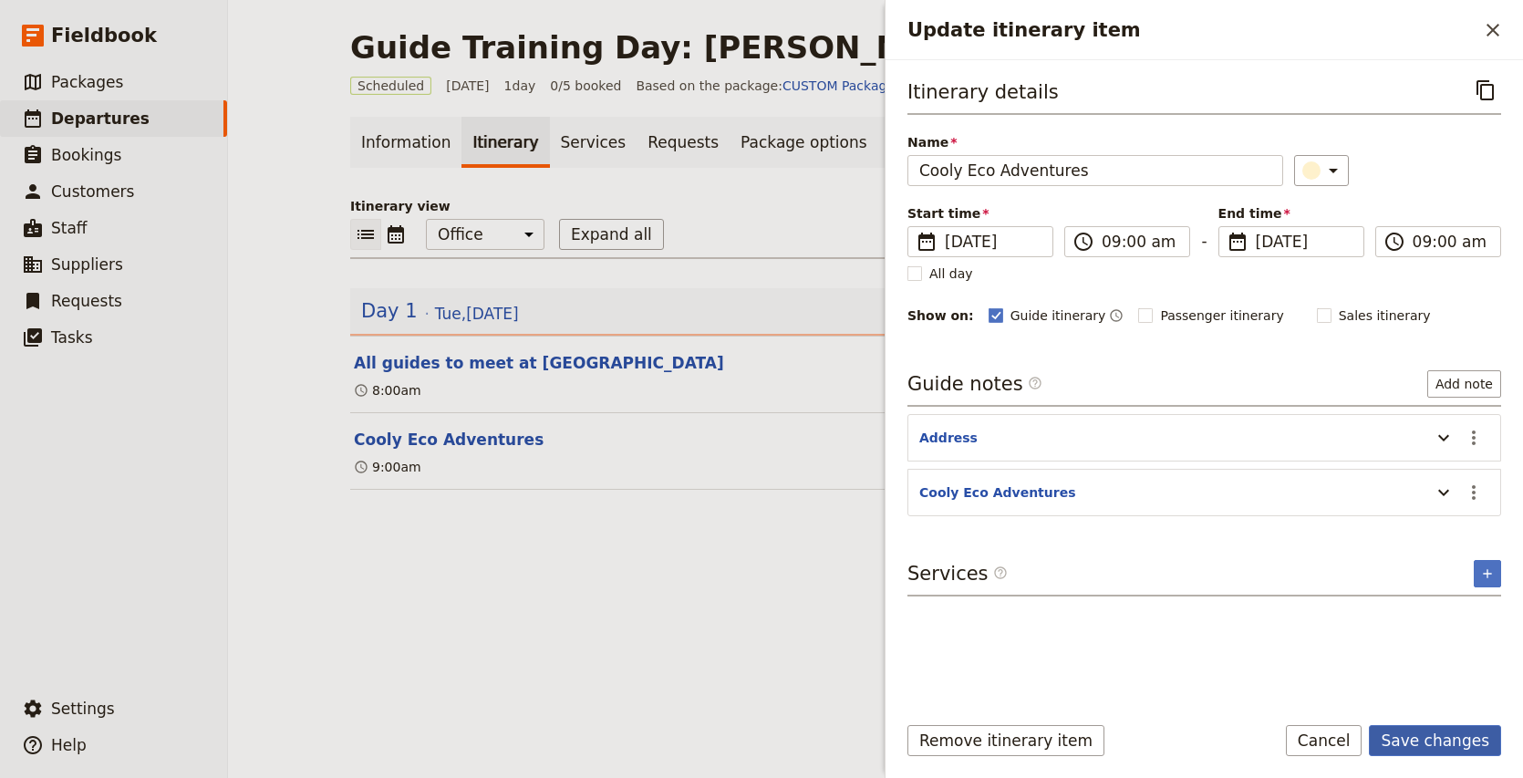
click at [1441, 744] on button "Save changes" at bounding box center [1434, 740] width 132 height 31
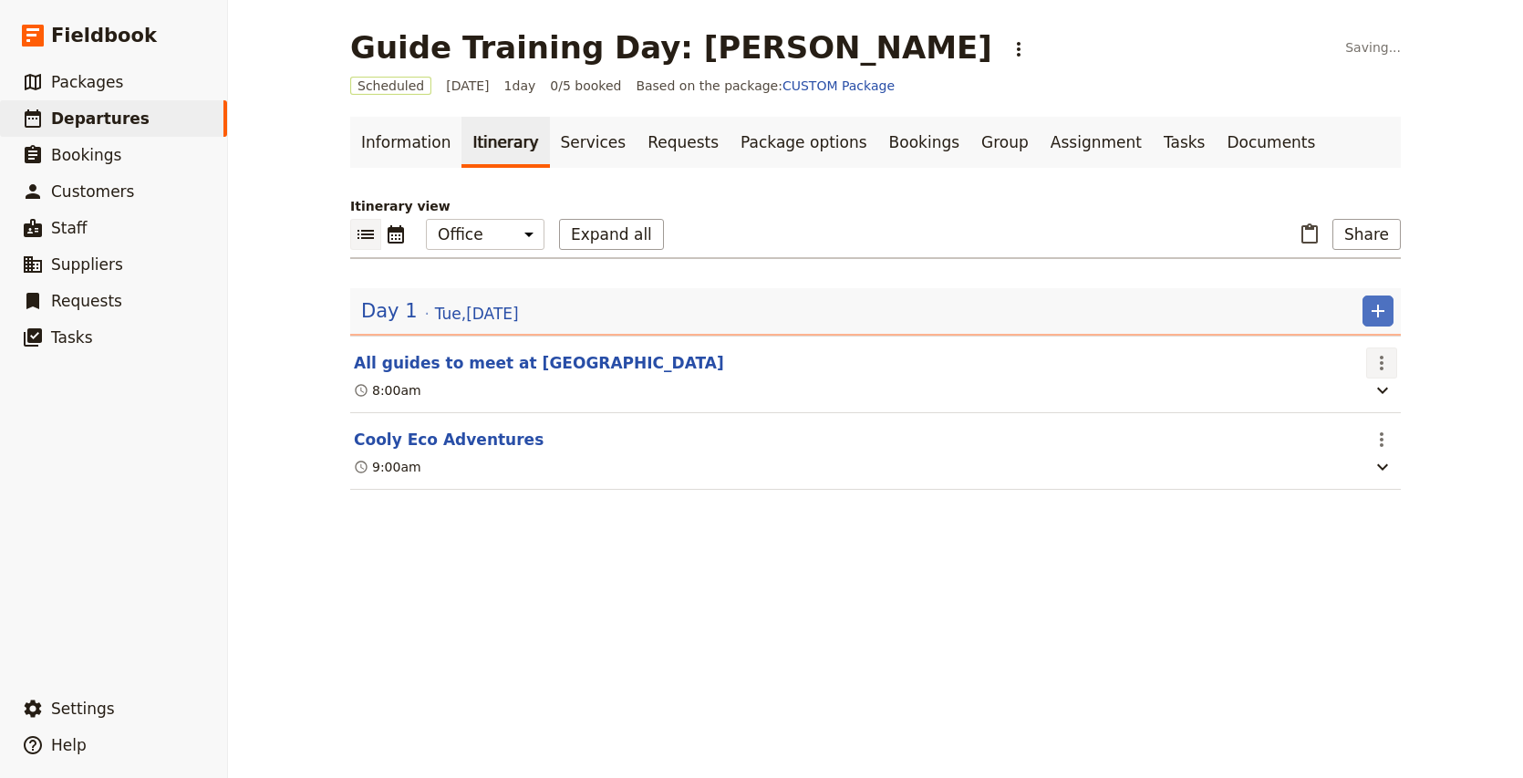
click at [1377, 367] on icon "Actions" at bounding box center [1381, 363] width 22 height 22
click at [1360, 396] on span "Edit this itinerary item" at bounding box center [1295, 403] width 143 height 18
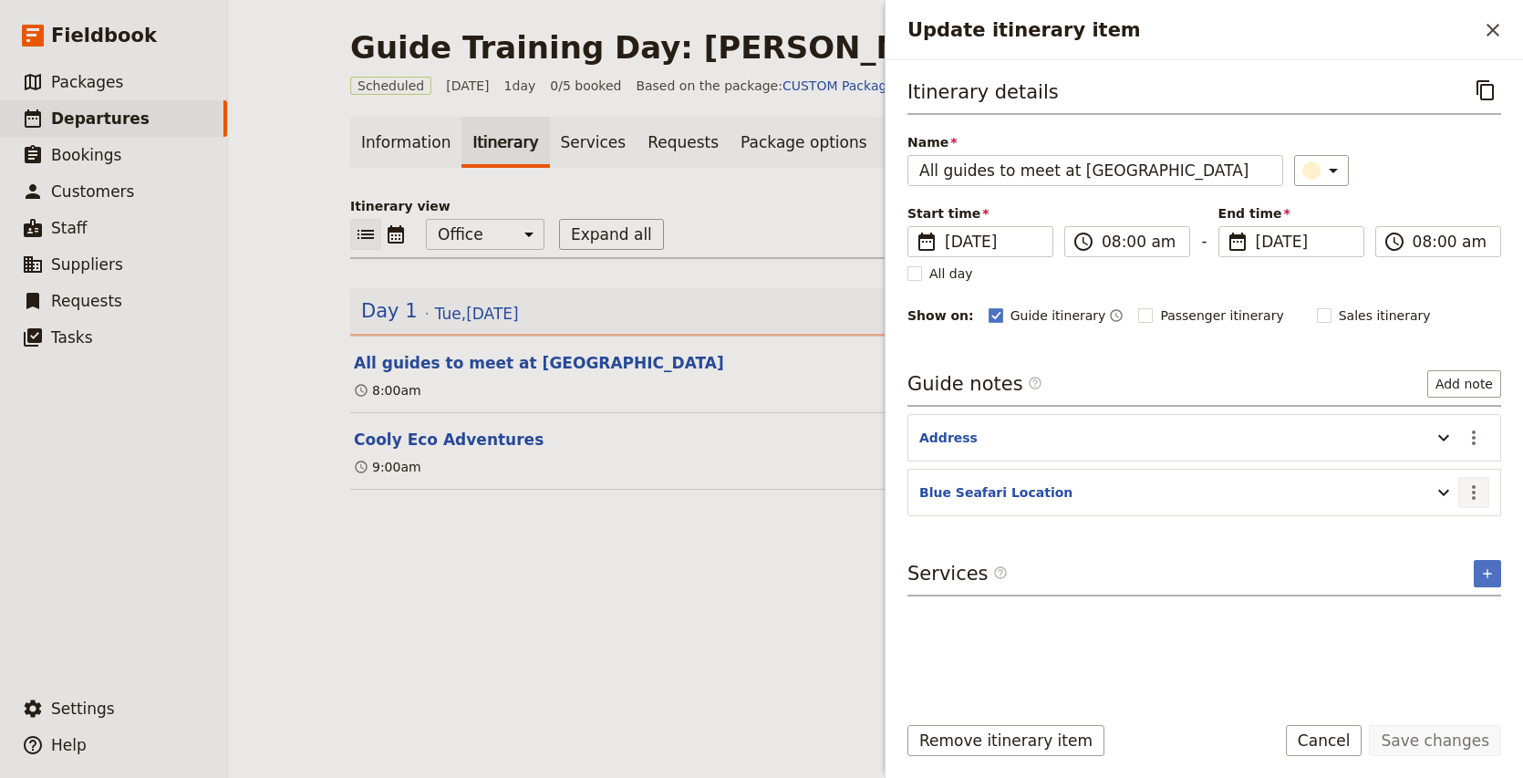
click at [1472, 490] on icon "Actions" at bounding box center [1473, 492] width 4 height 15
click at [1440, 530] on span "Edit note" at bounding box center [1420, 532] width 57 height 18
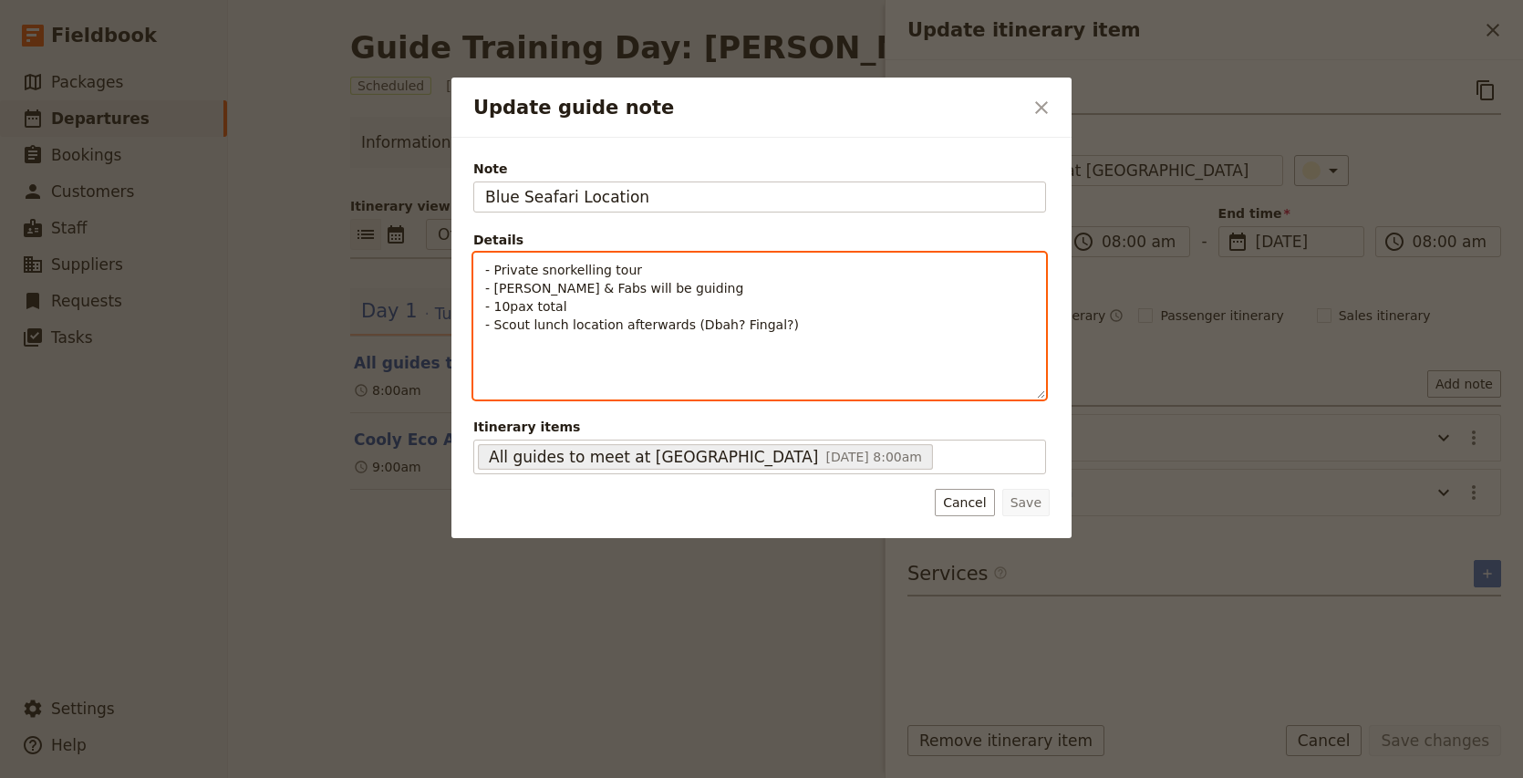
click at [483, 264] on div "- Private snorkelling tour - [PERSON_NAME] & Fabs will be guiding - 10pax total…" at bounding box center [759, 325] width 571 height 145
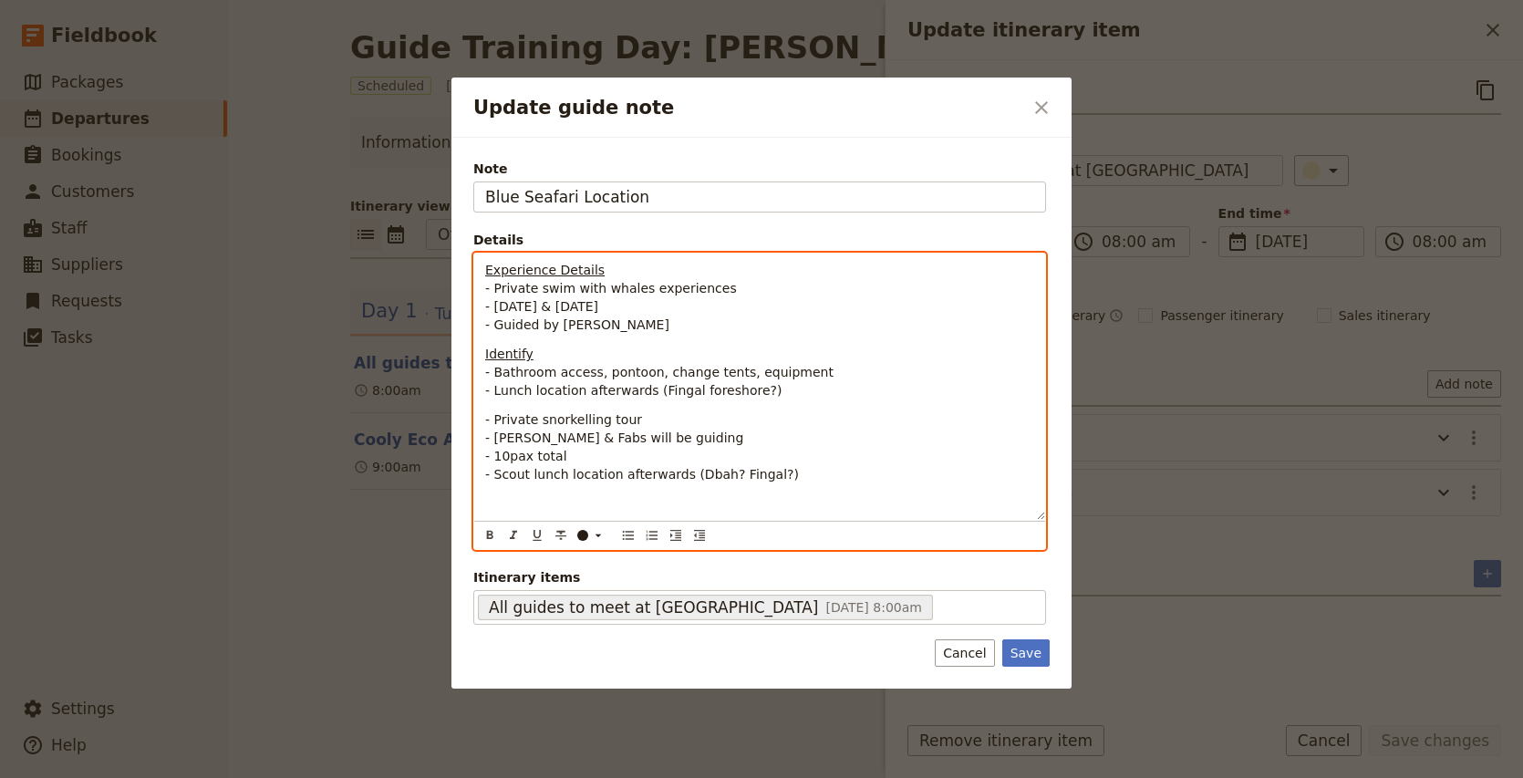
drag, startPoint x: 598, startPoint y: 454, endPoint x: 448, endPoint y: 421, distance: 154.0
click at [448, 777] on div "Update guide note ​ Note Blue Seafari Location Details Experience Details - Pri…" at bounding box center [761, 778] width 1523 height 0
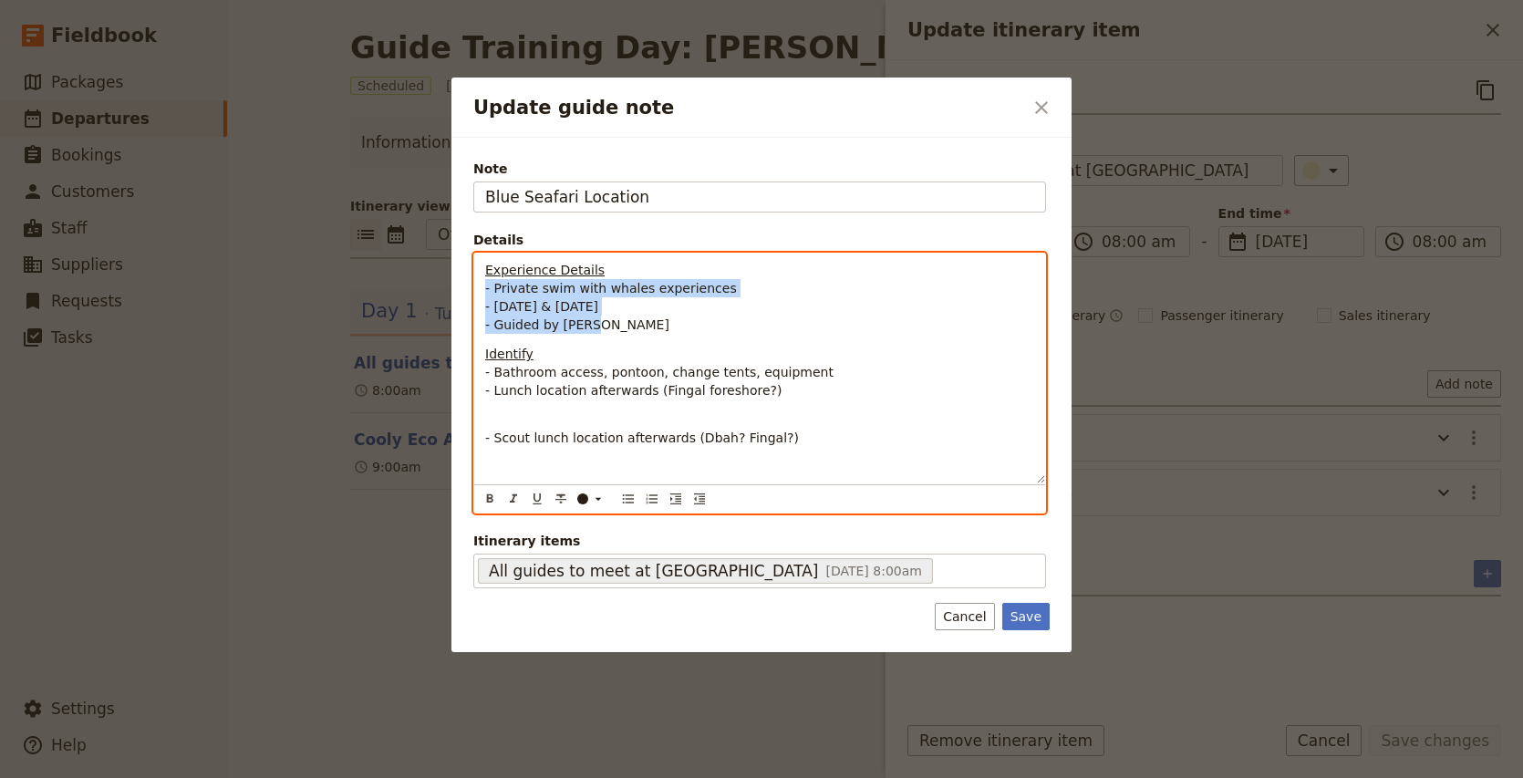
drag, startPoint x: 610, startPoint y: 326, endPoint x: 479, endPoint y: 288, distance: 136.8
click at [479, 288] on div "Experience Details - Private swim with whales experiences - [DATE] & [DATE] - G…" at bounding box center [759, 368] width 571 height 230
click at [647, 291] on p "Experience Details - Private snorkelling tour - [PERSON_NAME] & Fabs will be gu…" at bounding box center [759, 297] width 549 height 73
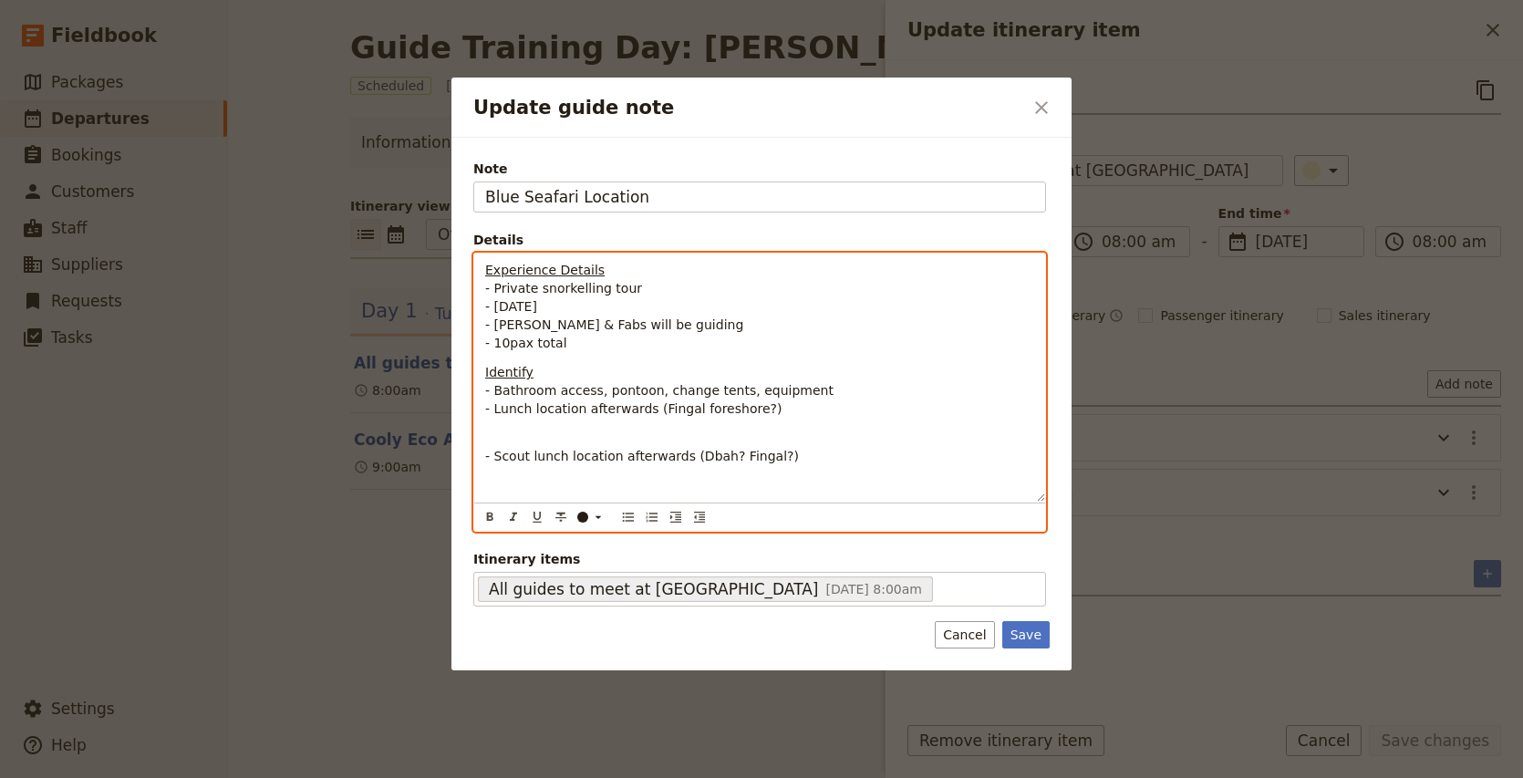
click at [708, 391] on span "- Bathroom access, pontoon, change tents, equipment" at bounding box center [659, 390] width 348 height 15
click at [656, 408] on span "- Lunch location afterwards (Fingal foreshore?)" at bounding box center [633, 408] width 296 height 15
drag, startPoint x: 769, startPoint y: 459, endPoint x: 453, endPoint y: 452, distance: 316.4
click at [453, 452] on div "Note Blue Seafari Location Details Experience Details - Private snorkelling tou…" at bounding box center [761, 404] width 620 height 532
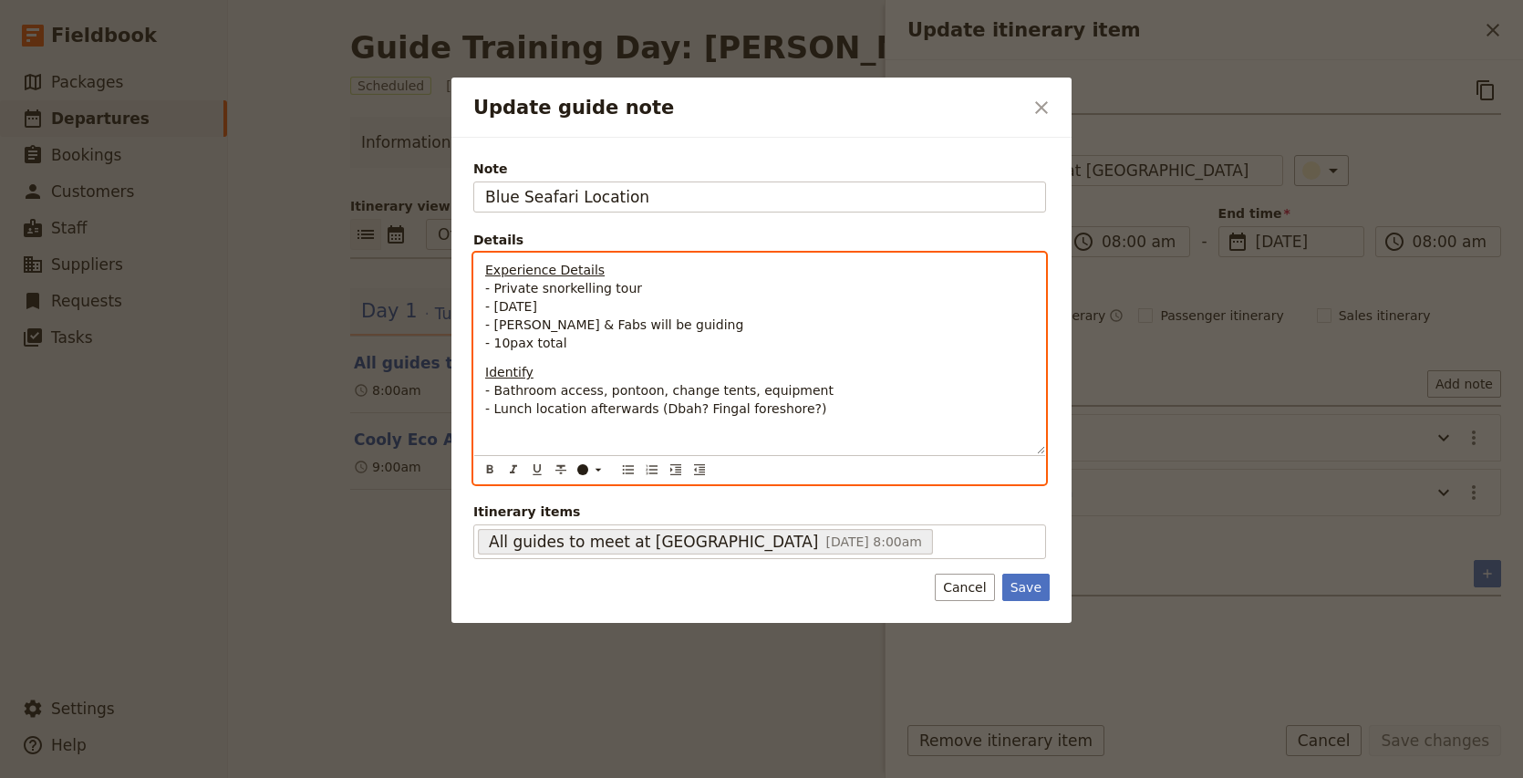
click at [520, 441] on p "Update guide note" at bounding box center [759, 438] width 549 height 18
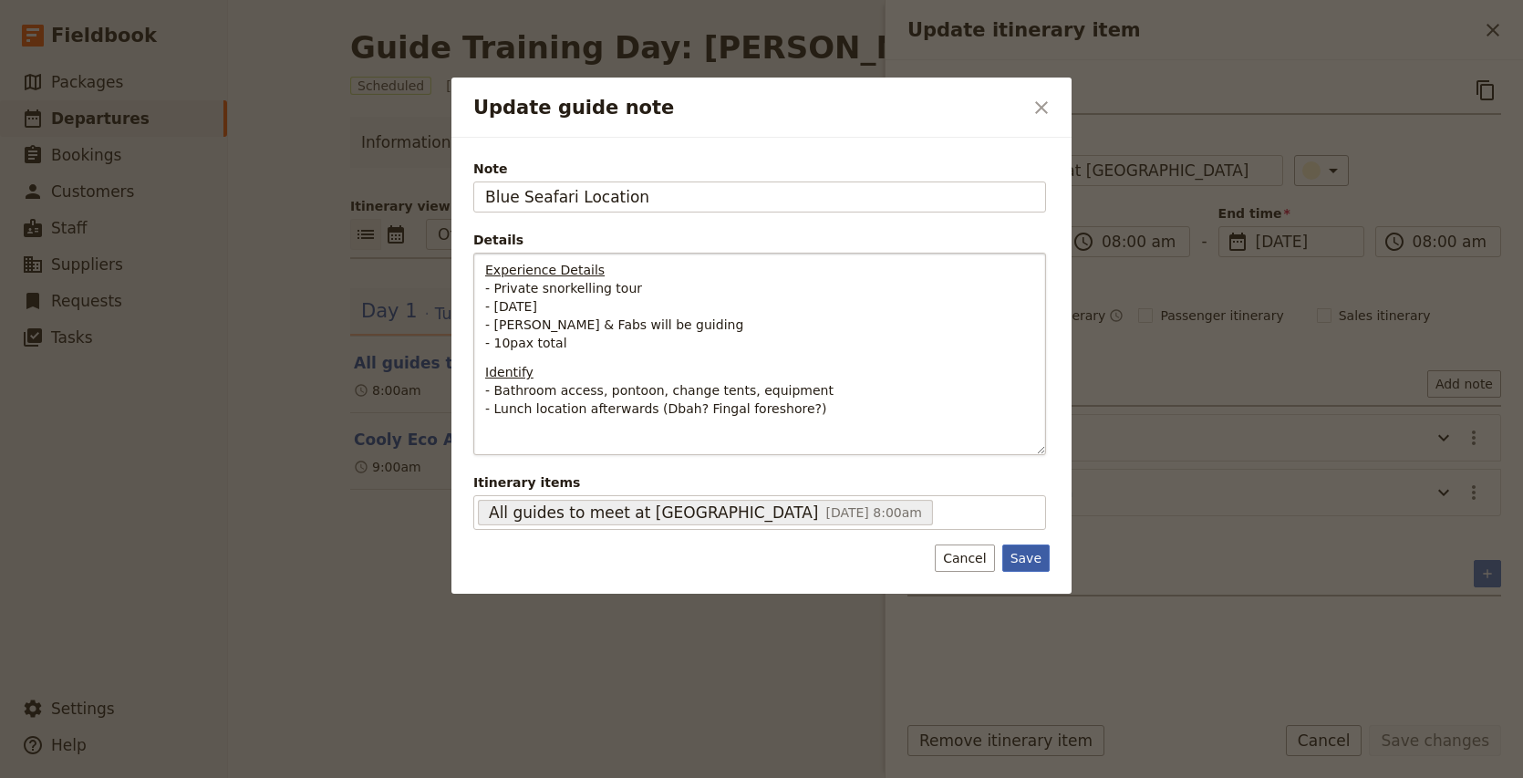
click at [1019, 571] on button "Save" at bounding box center [1025, 557] width 47 height 27
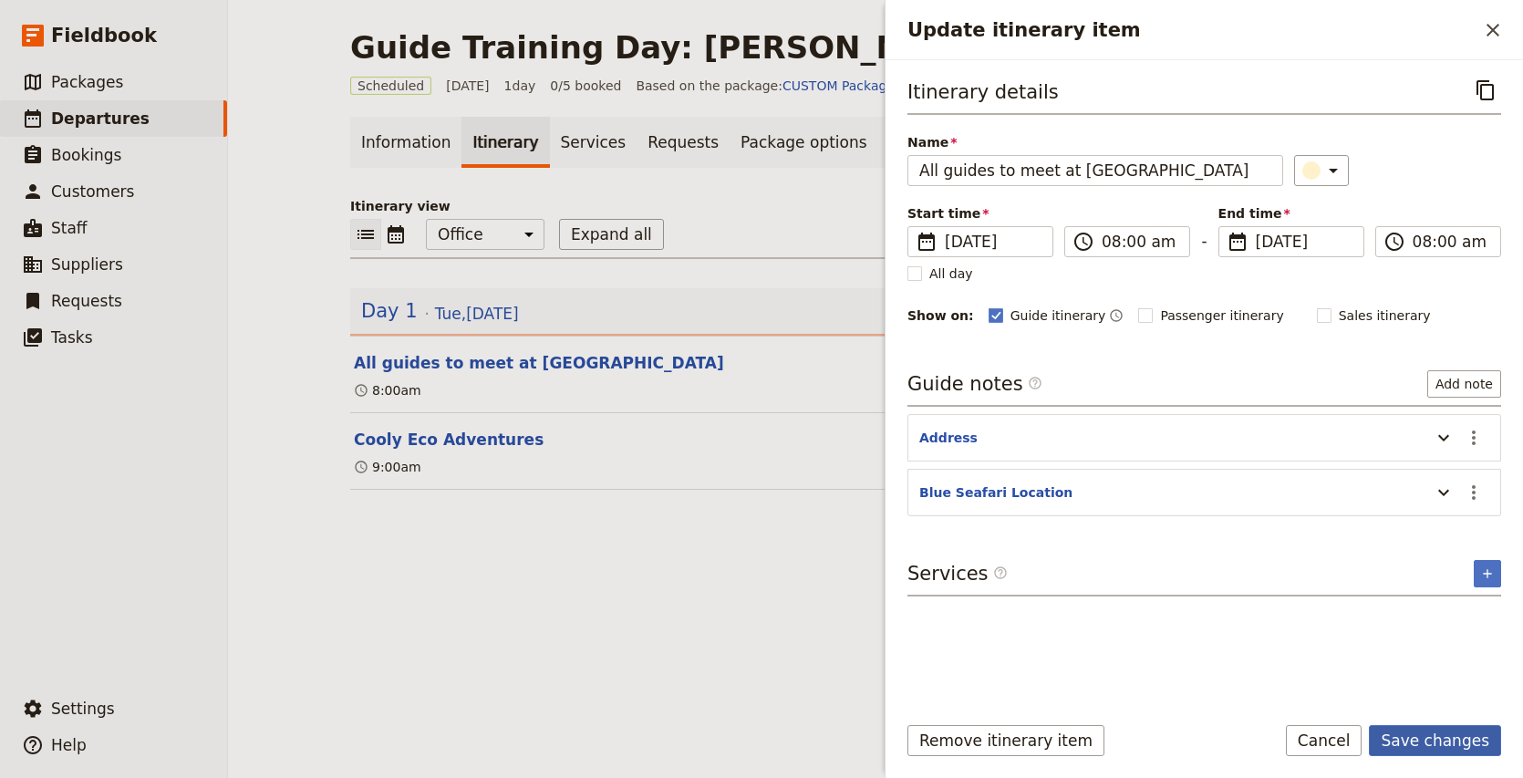
click at [1437, 740] on button "Save changes" at bounding box center [1434, 740] width 132 height 31
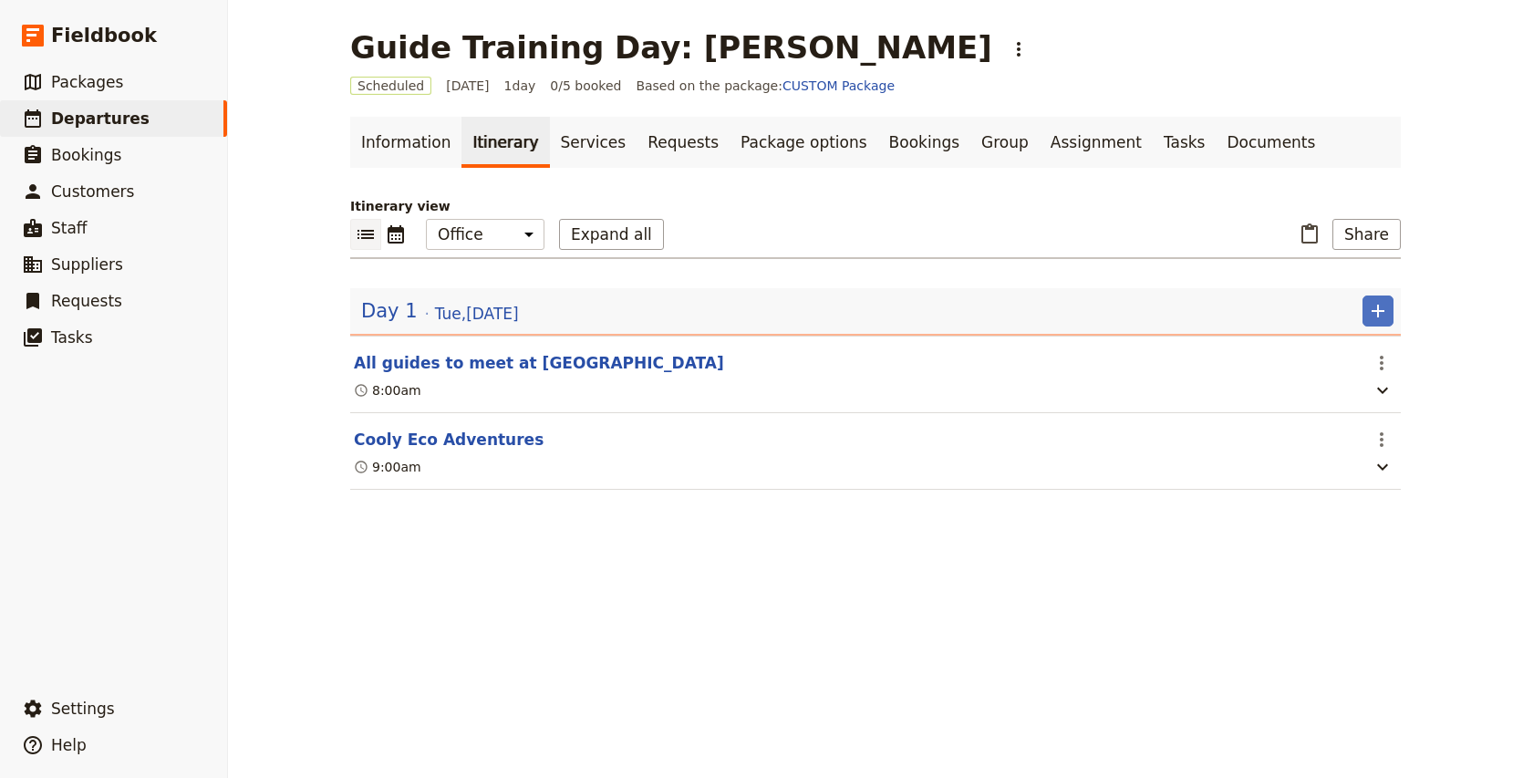
click at [1418, 260] on main "Guide Training Day: [PERSON_NAME] ​ Scheduled [DATE] 1 day 0/5 booked Based on …" at bounding box center [875, 270] width 1094 height 541
click at [1368, 315] on icon "Add" at bounding box center [1378, 311] width 22 height 22
click at [1347, 348] on span "Add itinerary item" at bounding box center [1323, 351] width 116 height 18
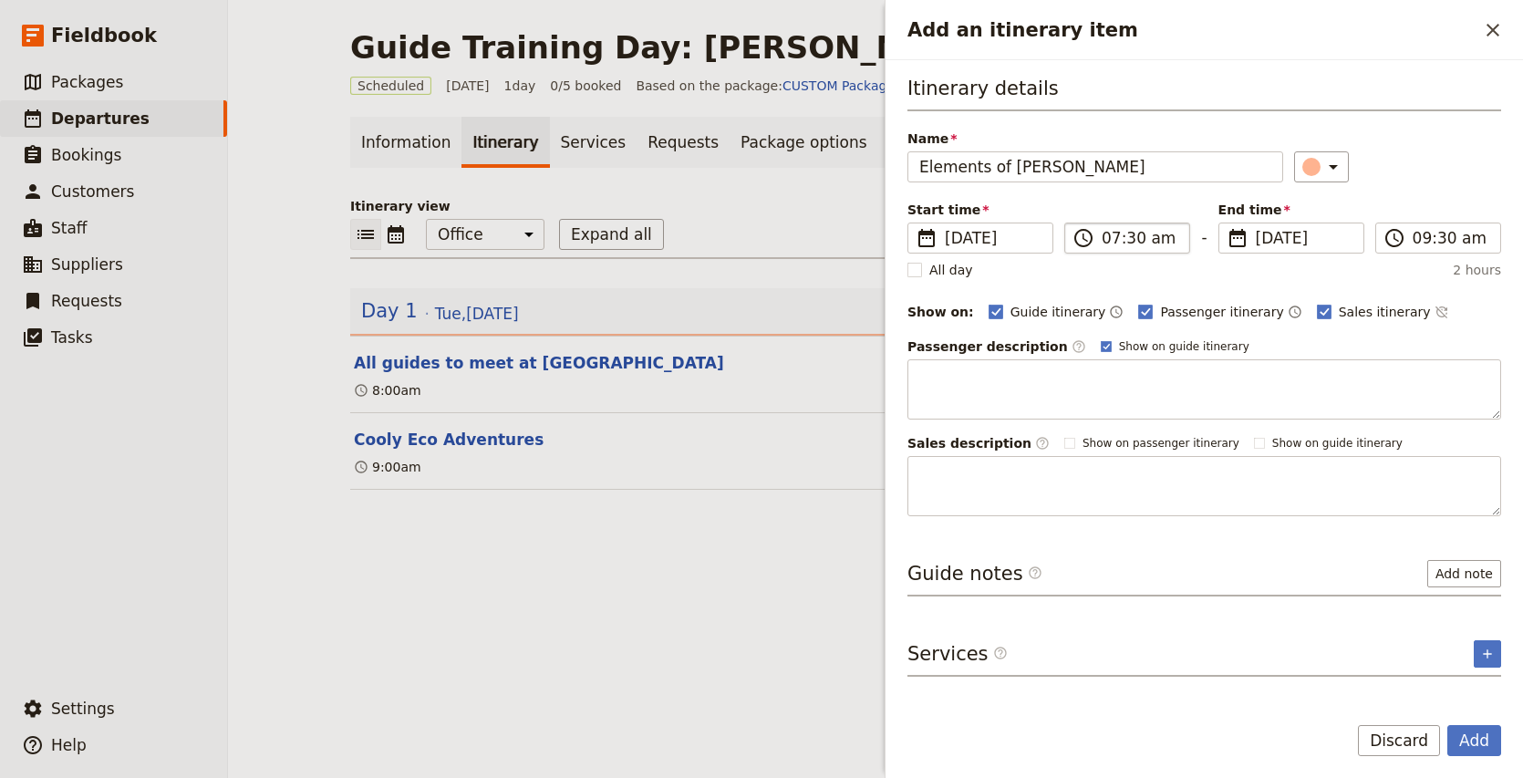
type input "Elements of [PERSON_NAME]"
click at [1108, 240] on input "07:30 am" at bounding box center [1139, 238] width 77 height 22
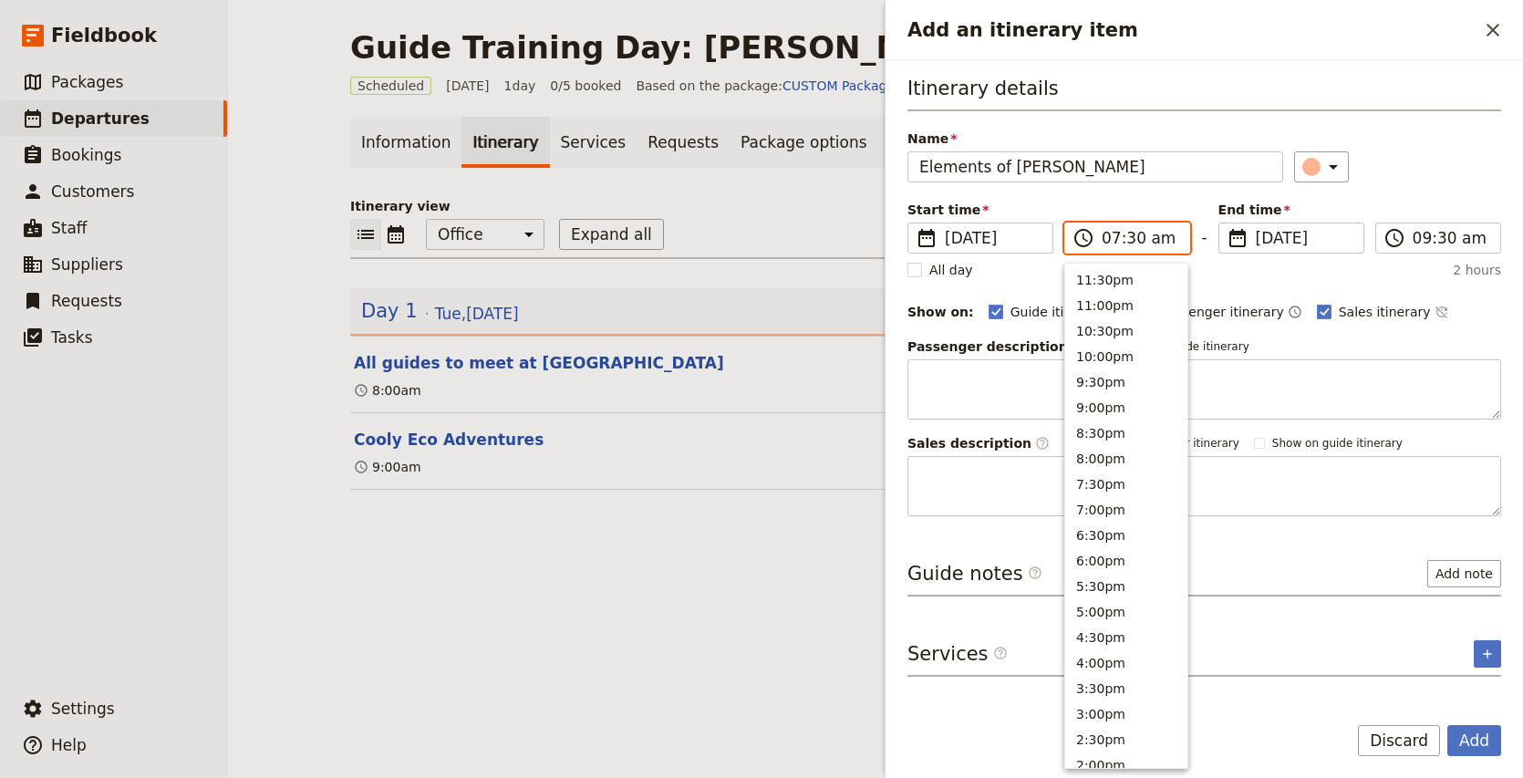
scroll to position [728, 0]
type input "10:30 am"
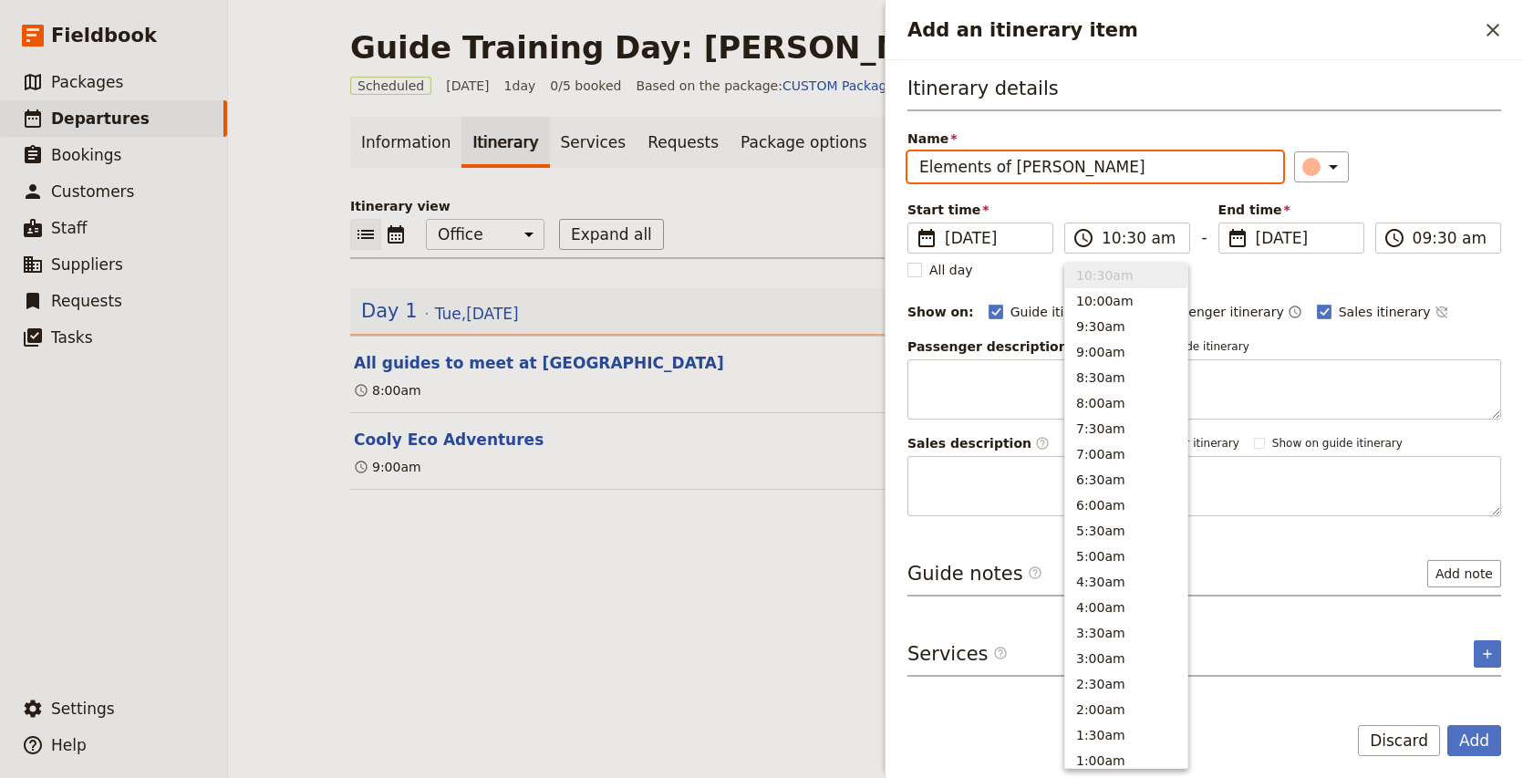
type input "10:30 am"
click at [1413, 181] on div "​" at bounding box center [1397, 166] width 207 height 31
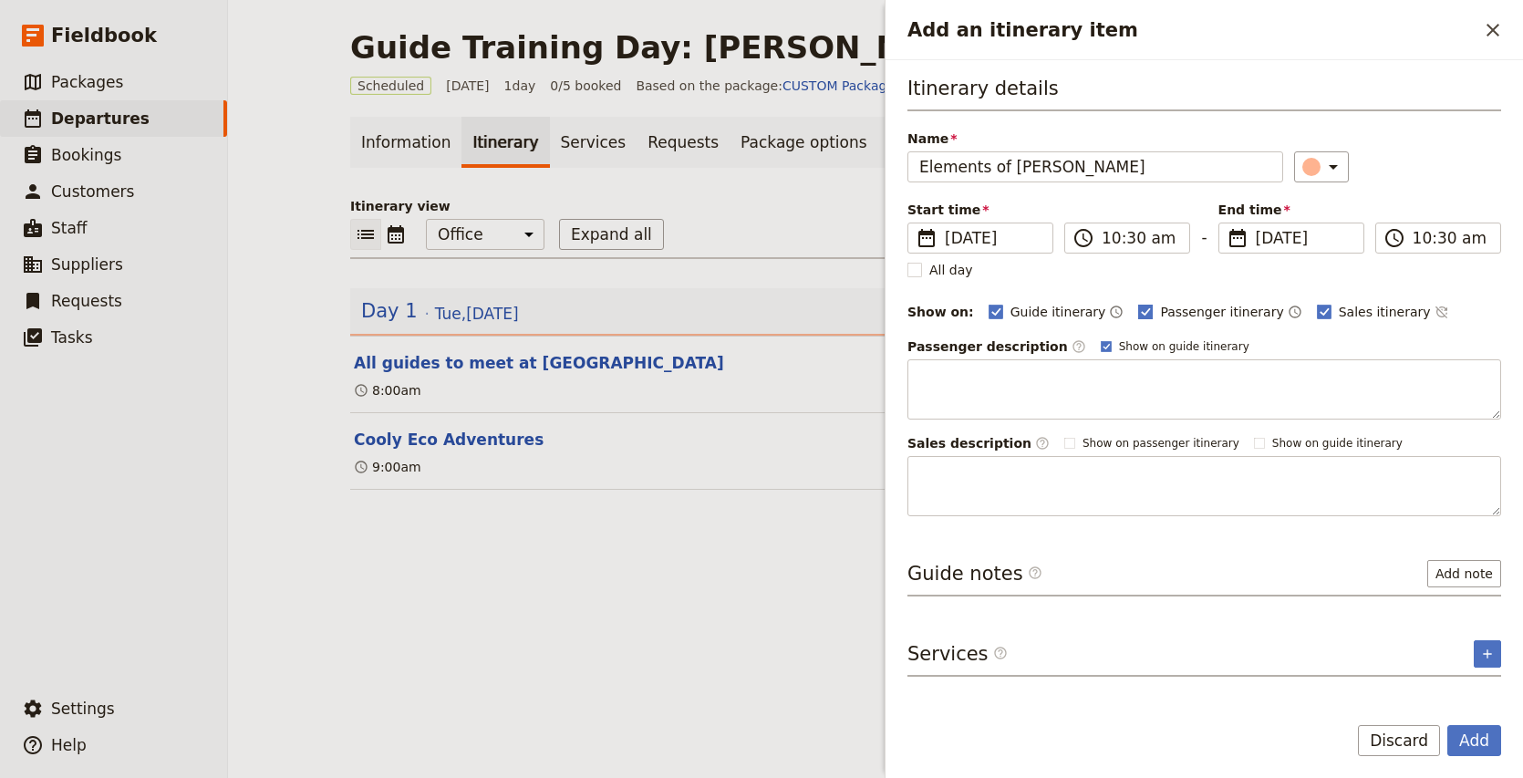
click at [1140, 319] on label "Passenger itinerary" at bounding box center [1210, 312] width 145 height 18
click at [1138, 303] on input "Passenger itinerary" at bounding box center [1137, 302] width 1 height 1
checkbox input "false"
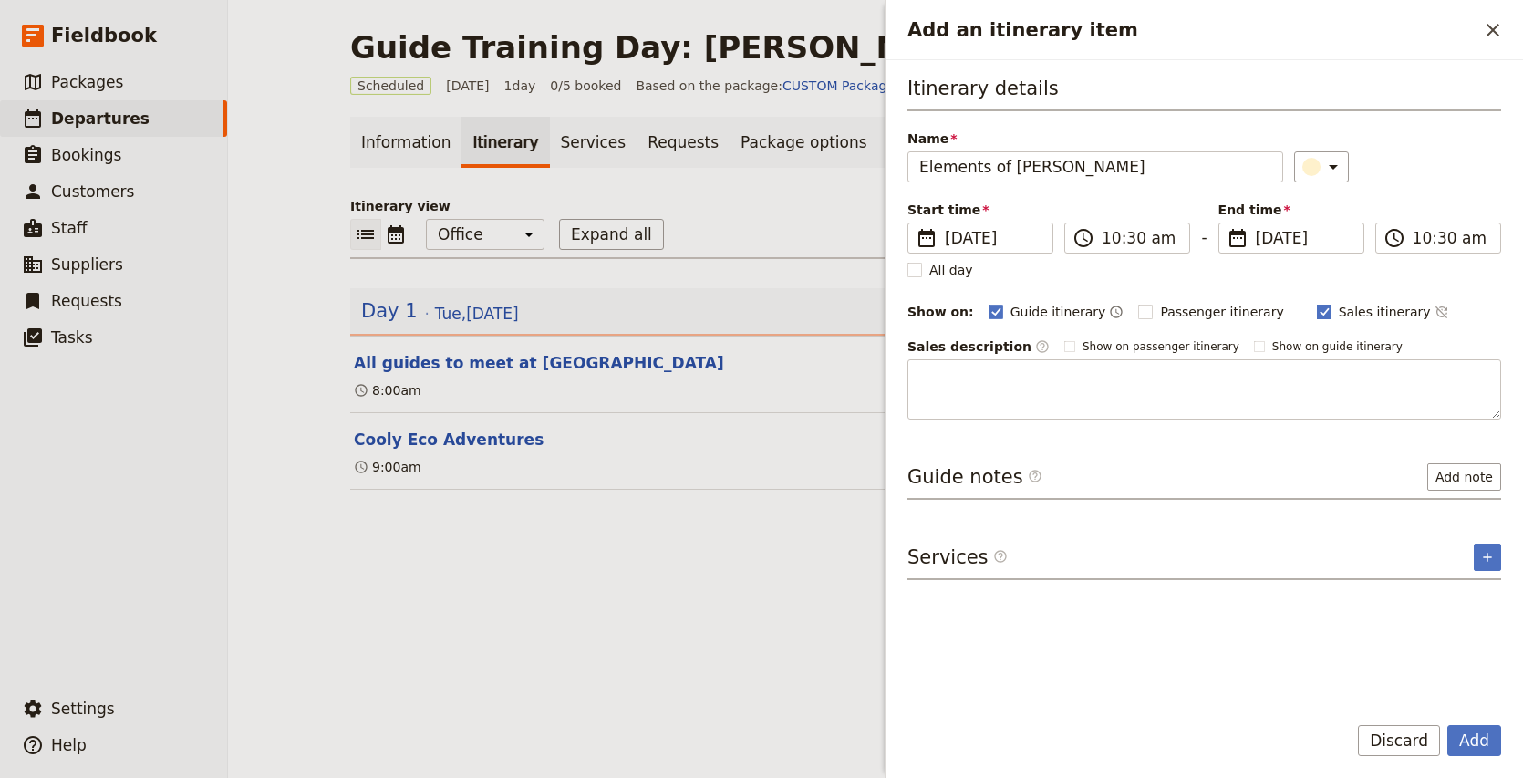
click at [1342, 316] on span "Sales itinerary" at bounding box center [1384, 312] width 92 height 18
click at [1317, 303] on input "Sales itinerary" at bounding box center [1316, 302] width 1 height 1
checkbox input "false"
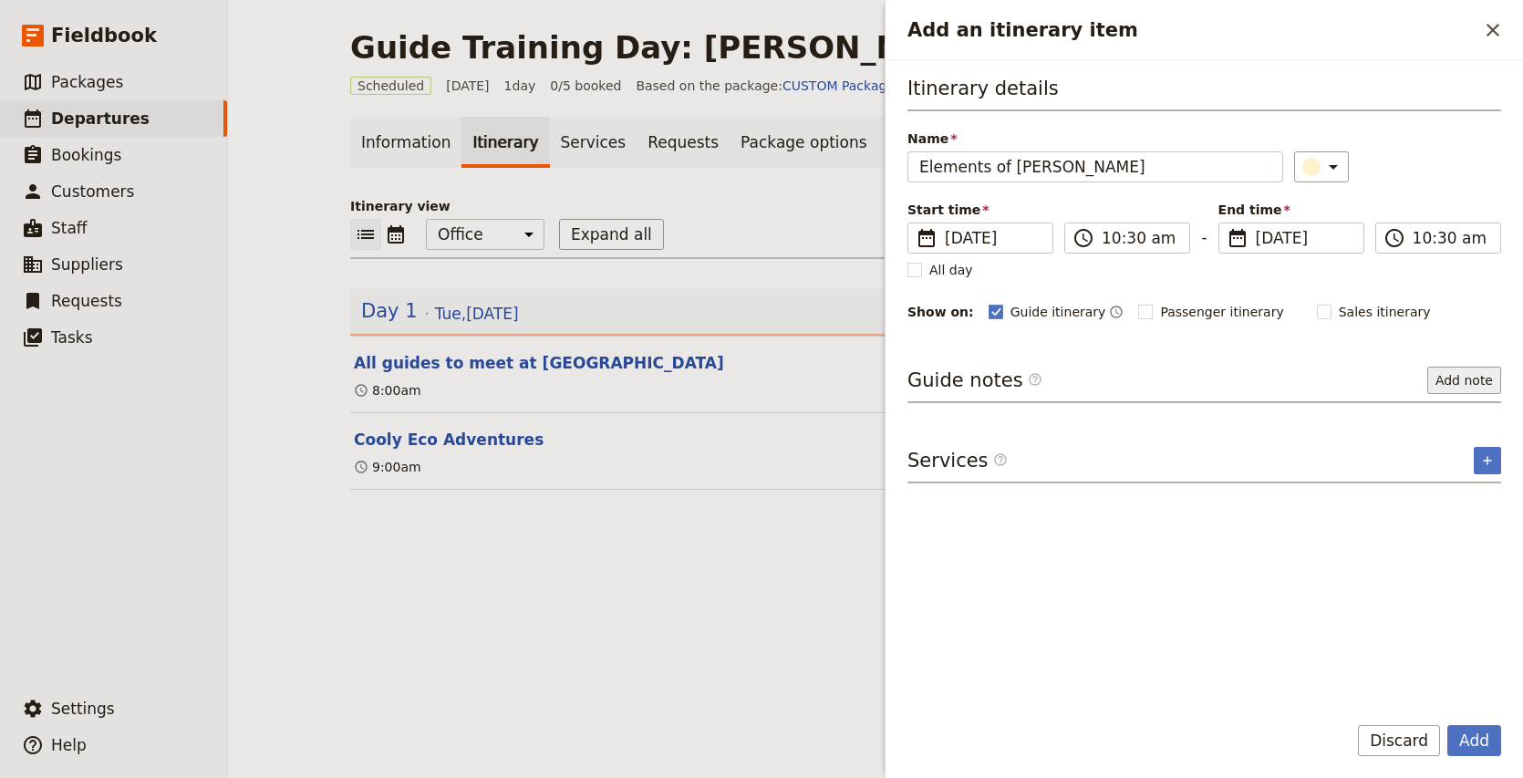
click at [1466, 387] on button "Add note" at bounding box center [1464, 380] width 74 height 27
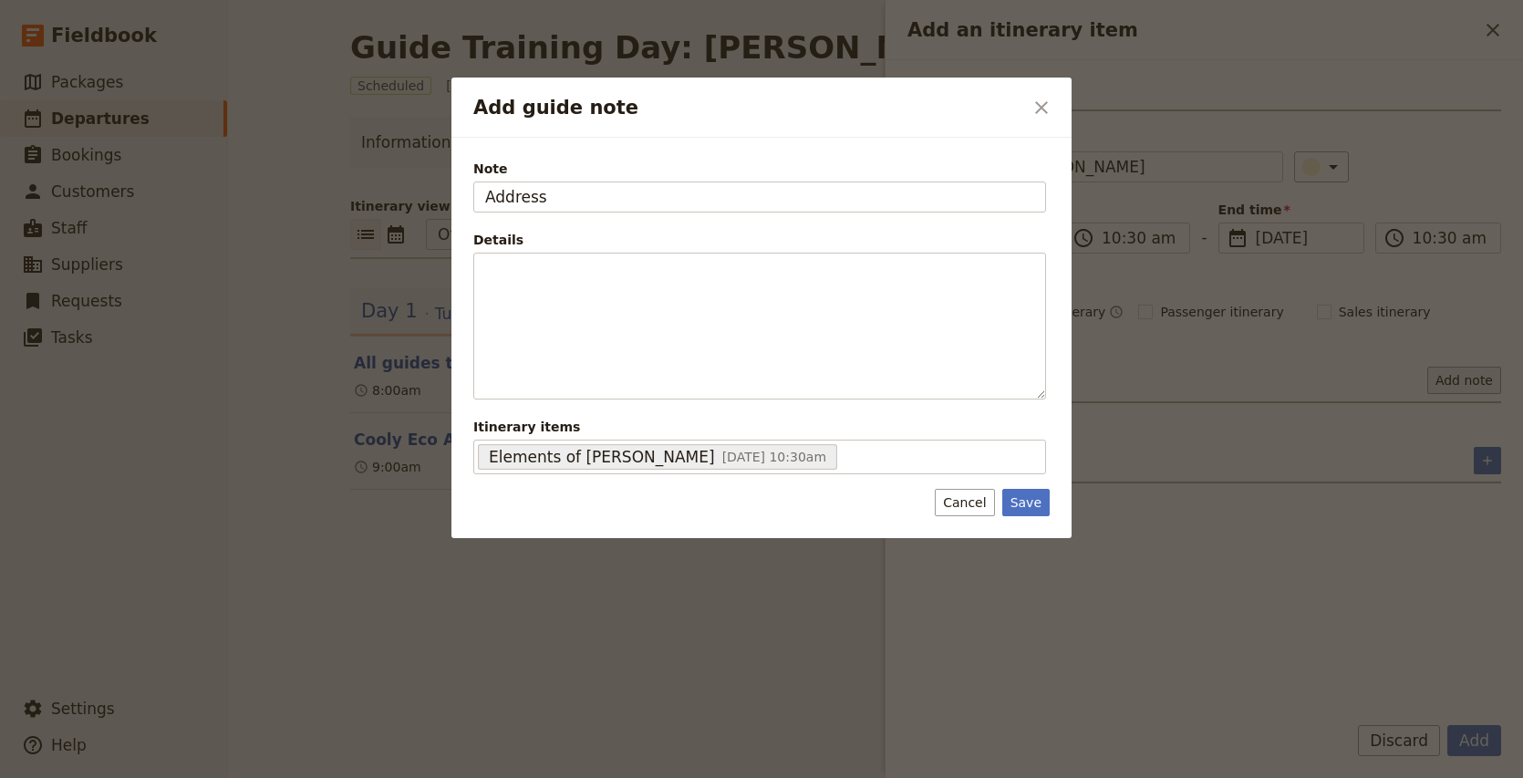
type input "Address"
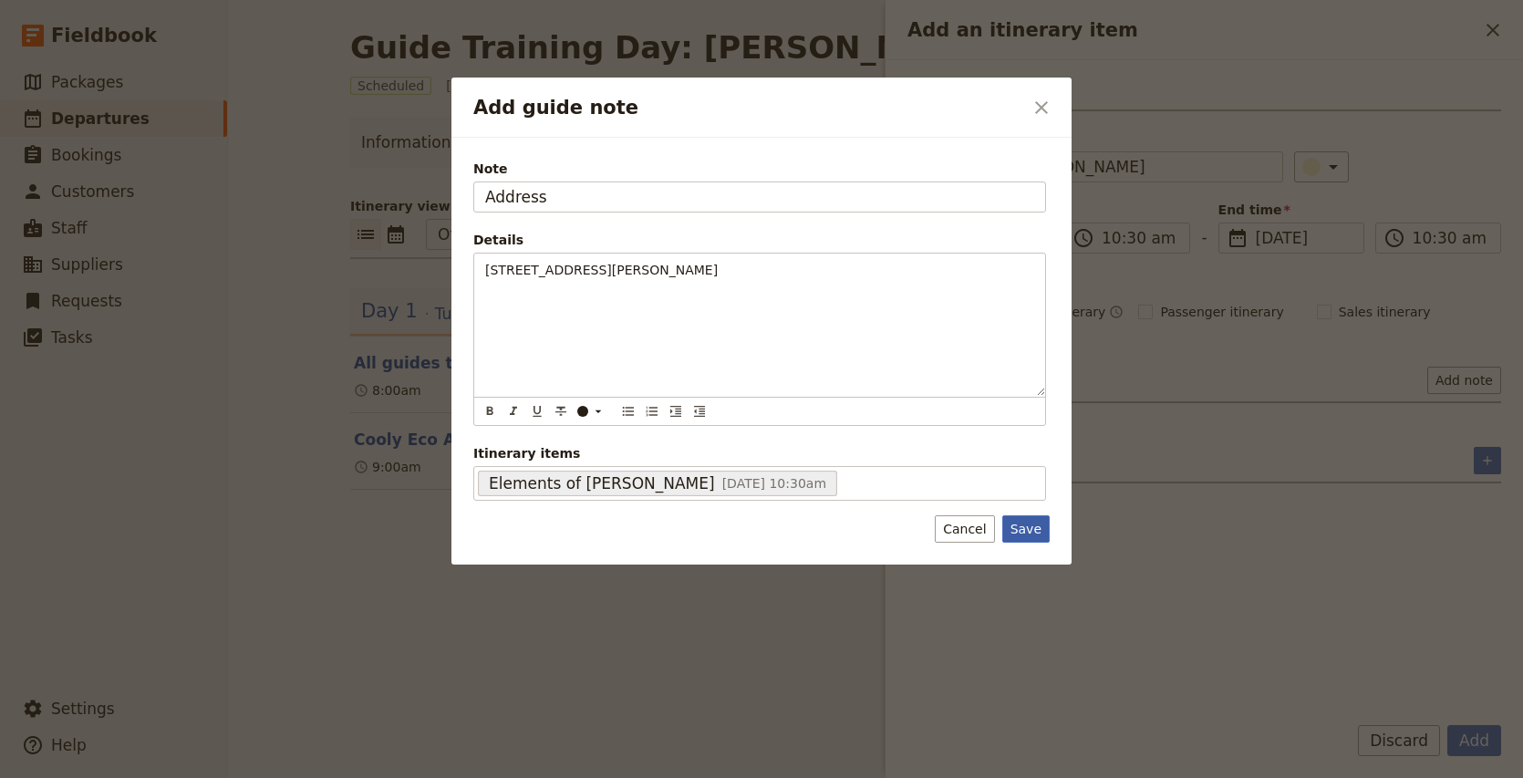
click at [1038, 532] on button "Save" at bounding box center [1025, 528] width 47 height 27
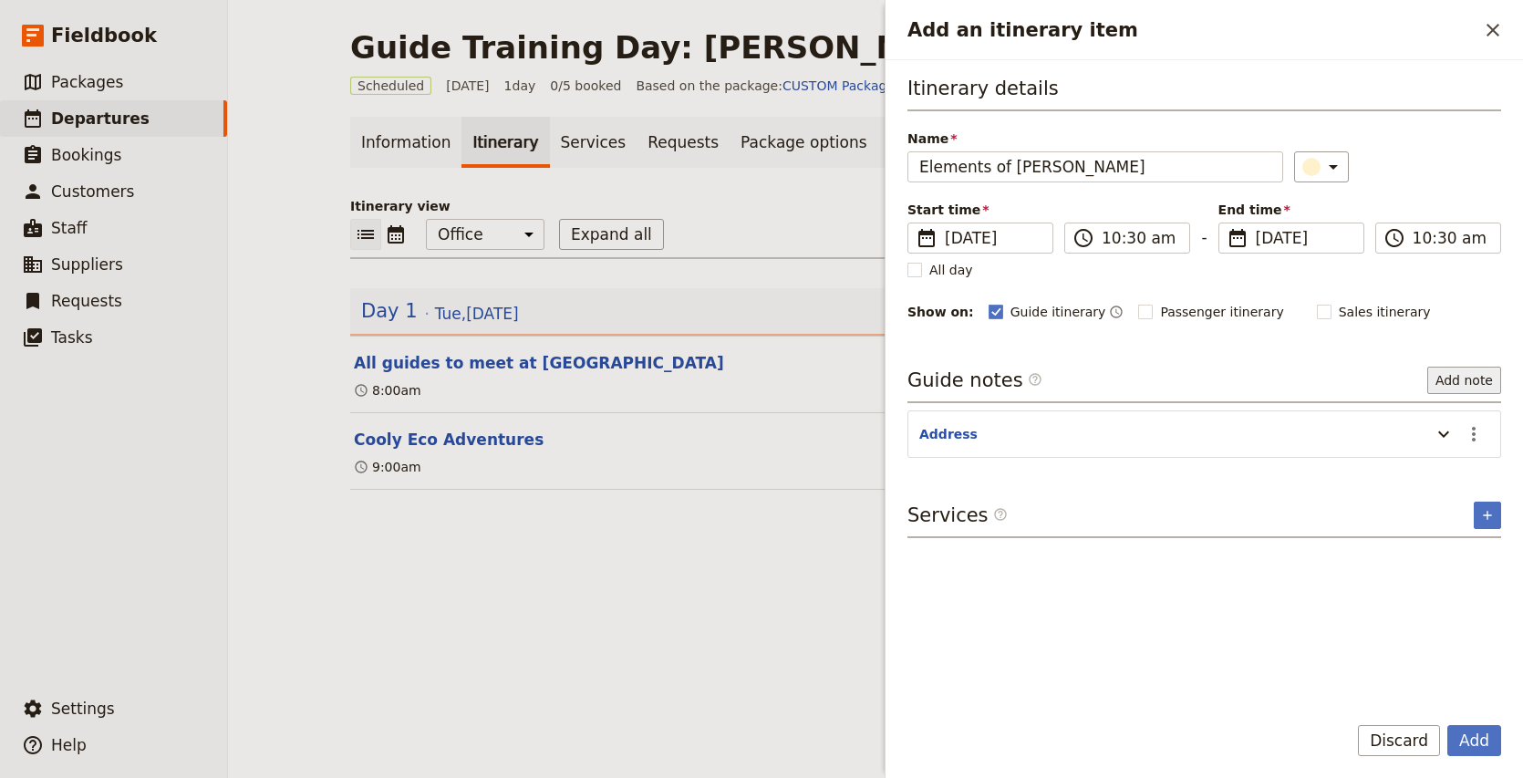
click at [1482, 369] on button "Add note" at bounding box center [1464, 380] width 74 height 27
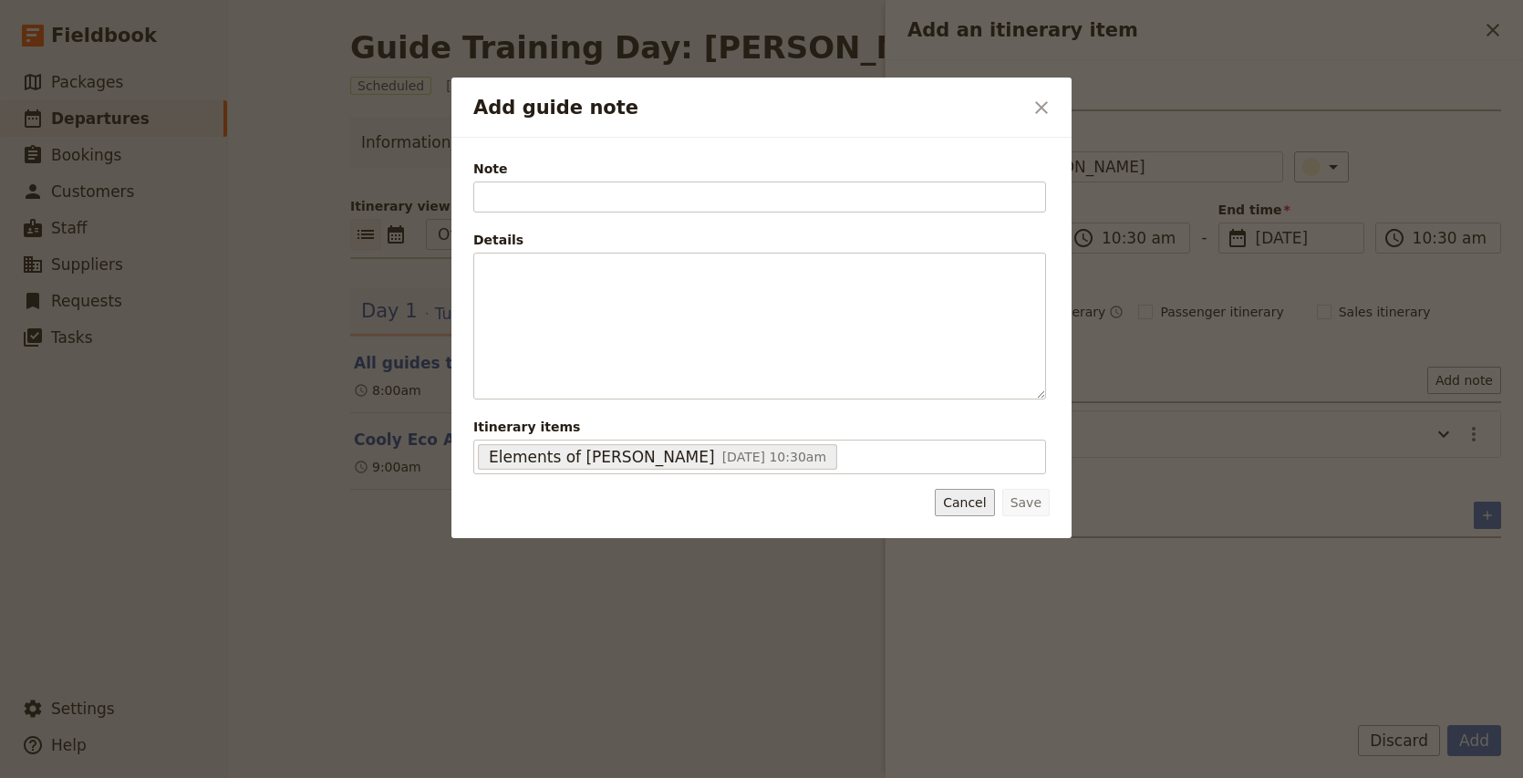
click at [983, 513] on button "Cancel" at bounding box center [963, 502] width 59 height 27
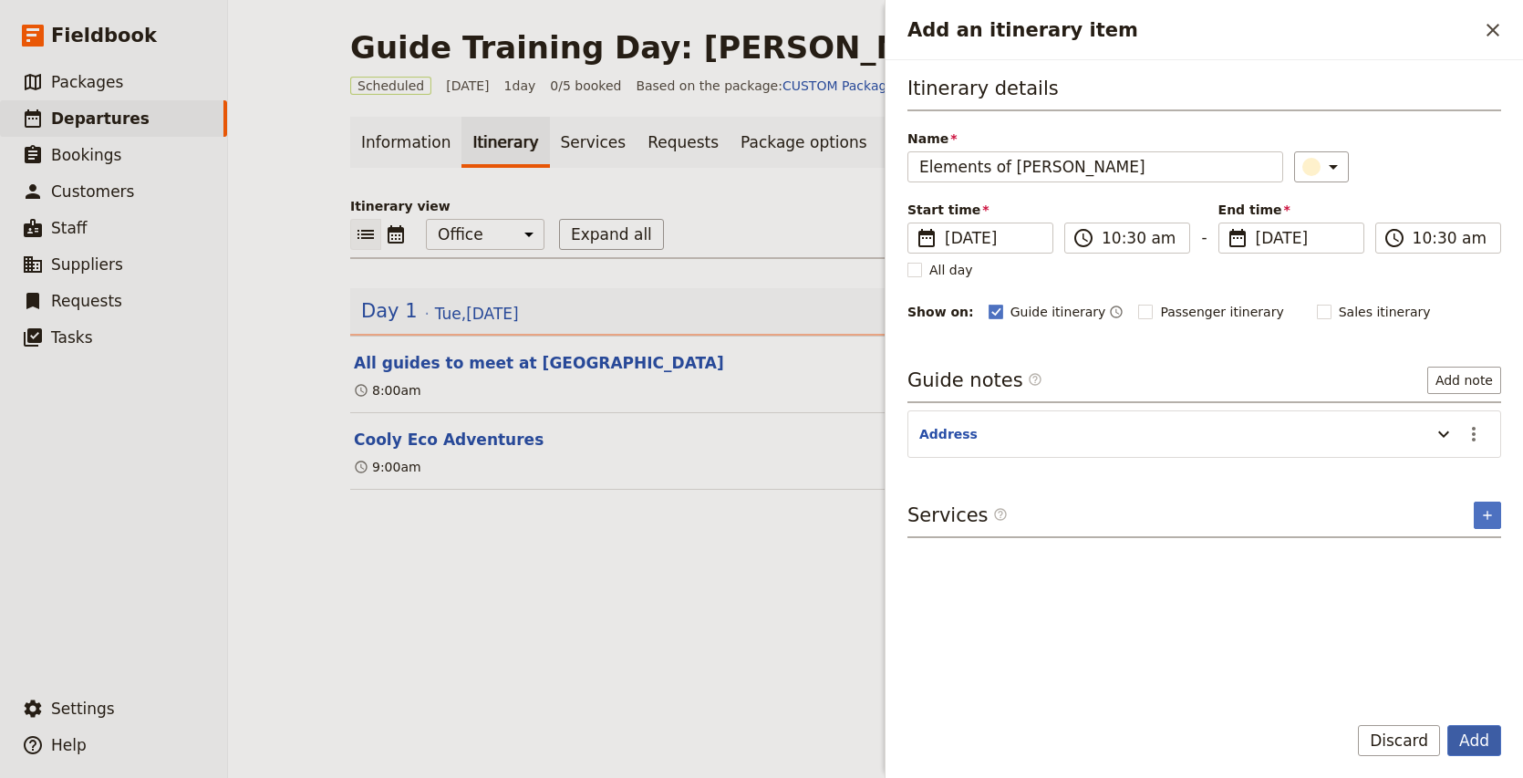
click at [1486, 750] on button "Add" at bounding box center [1474, 740] width 54 height 31
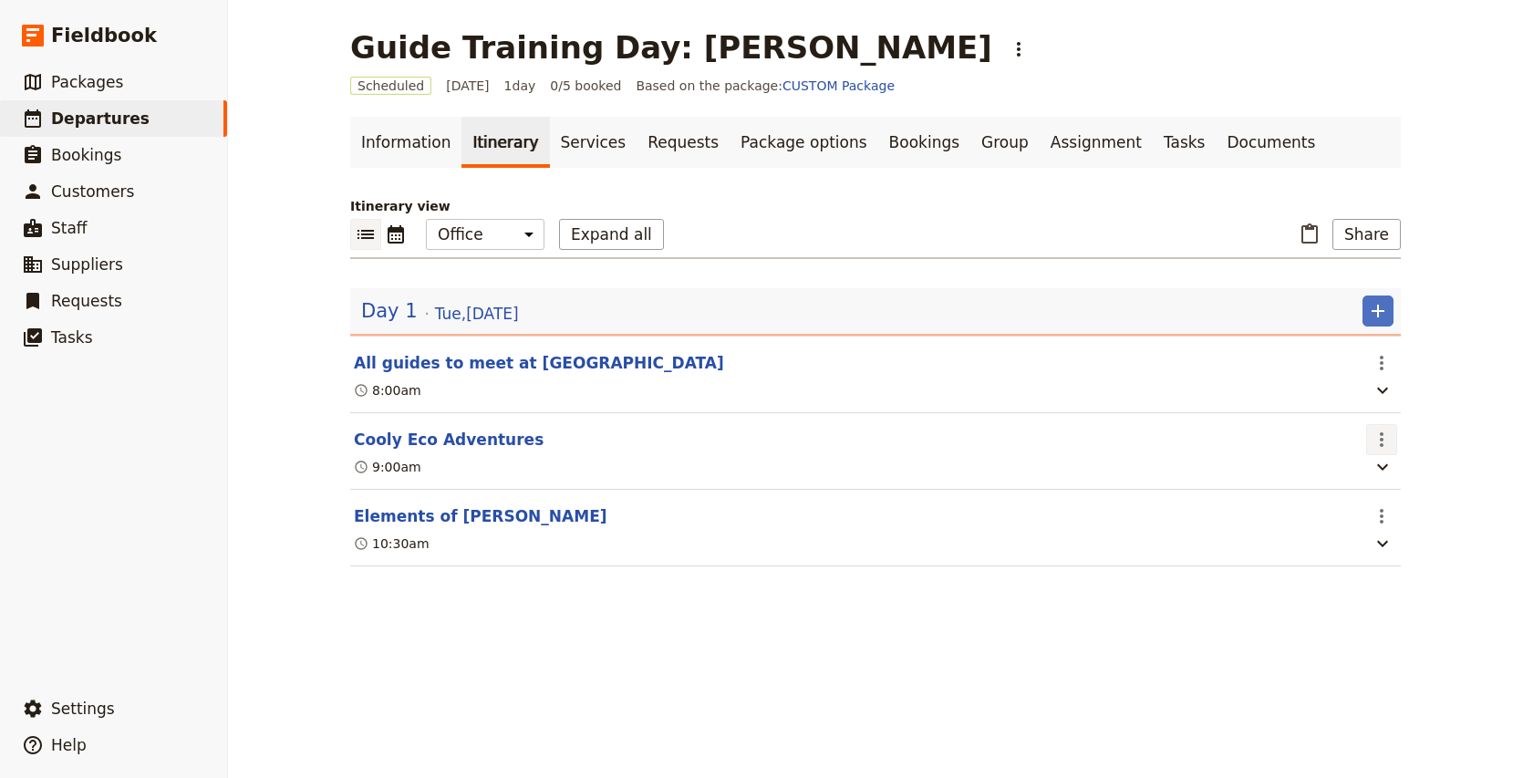
click at [1383, 442] on icon "Actions" at bounding box center [1381, 440] width 22 height 22
click at [1360, 479] on span "Edit this itinerary item" at bounding box center [1295, 480] width 143 height 18
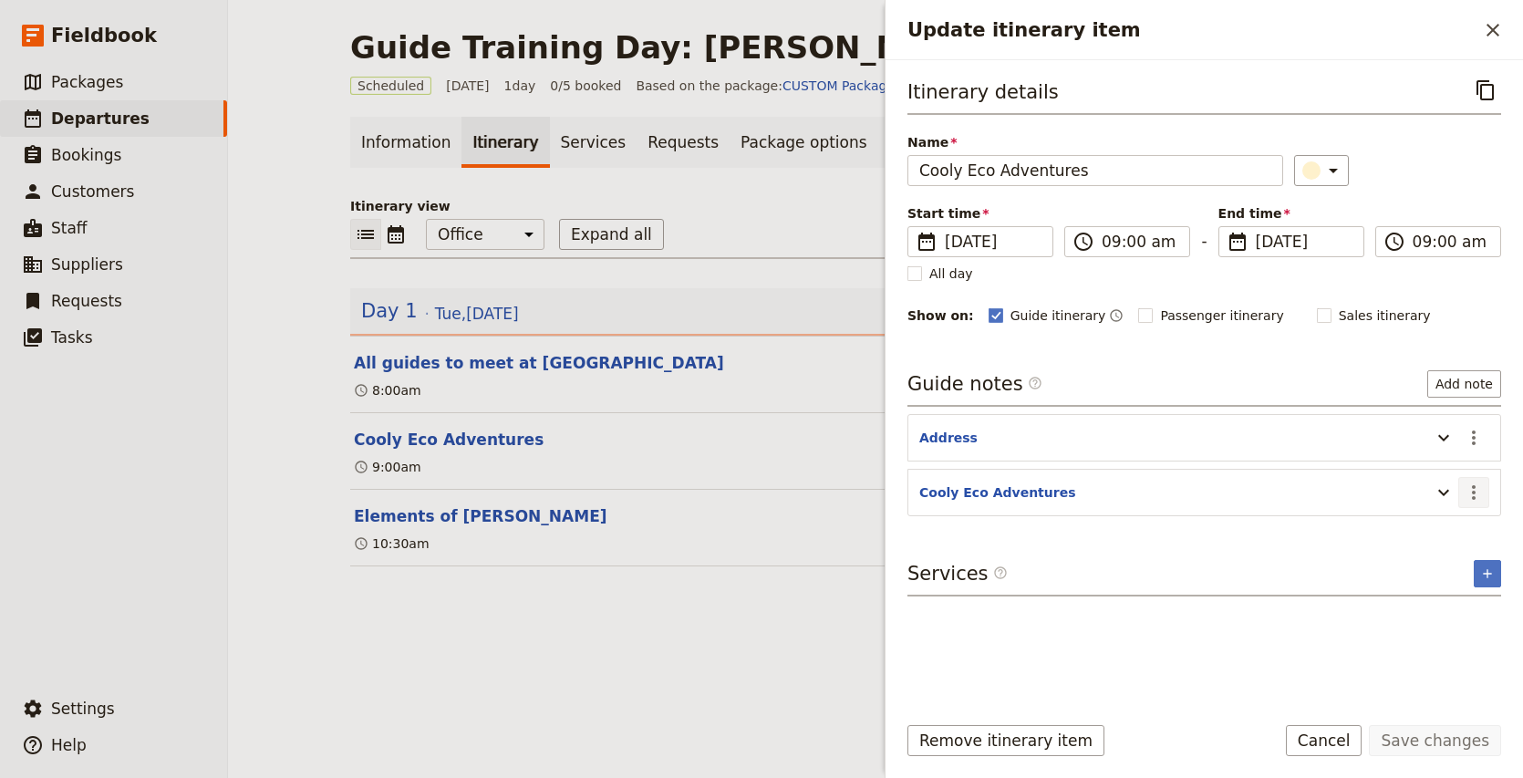
click at [1474, 492] on icon "Actions" at bounding box center [1473, 492] width 22 height 22
click at [1444, 525] on span "Edit note" at bounding box center [1420, 532] width 57 height 18
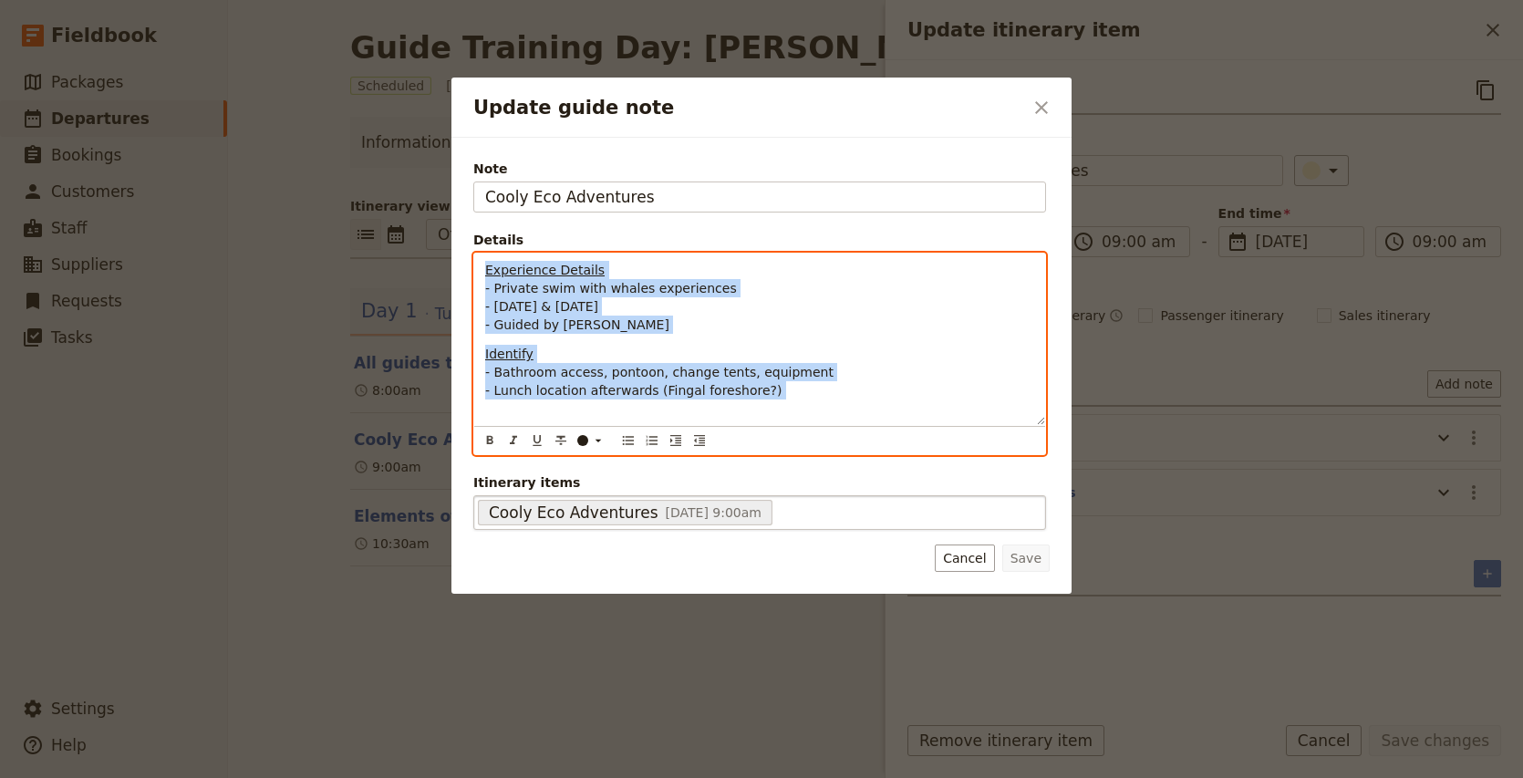
drag, startPoint x: 482, startPoint y: 270, endPoint x: 746, endPoint y: 496, distance: 347.2
click at [746, 496] on div "Note Cooly Eco Adventures Details Experience Details - Private swim with whales…" at bounding box center [759, 345] width 573 height 370
copy div "Experience Details - Private swim with whales experiences - [DATE] & [DATE] - G…"
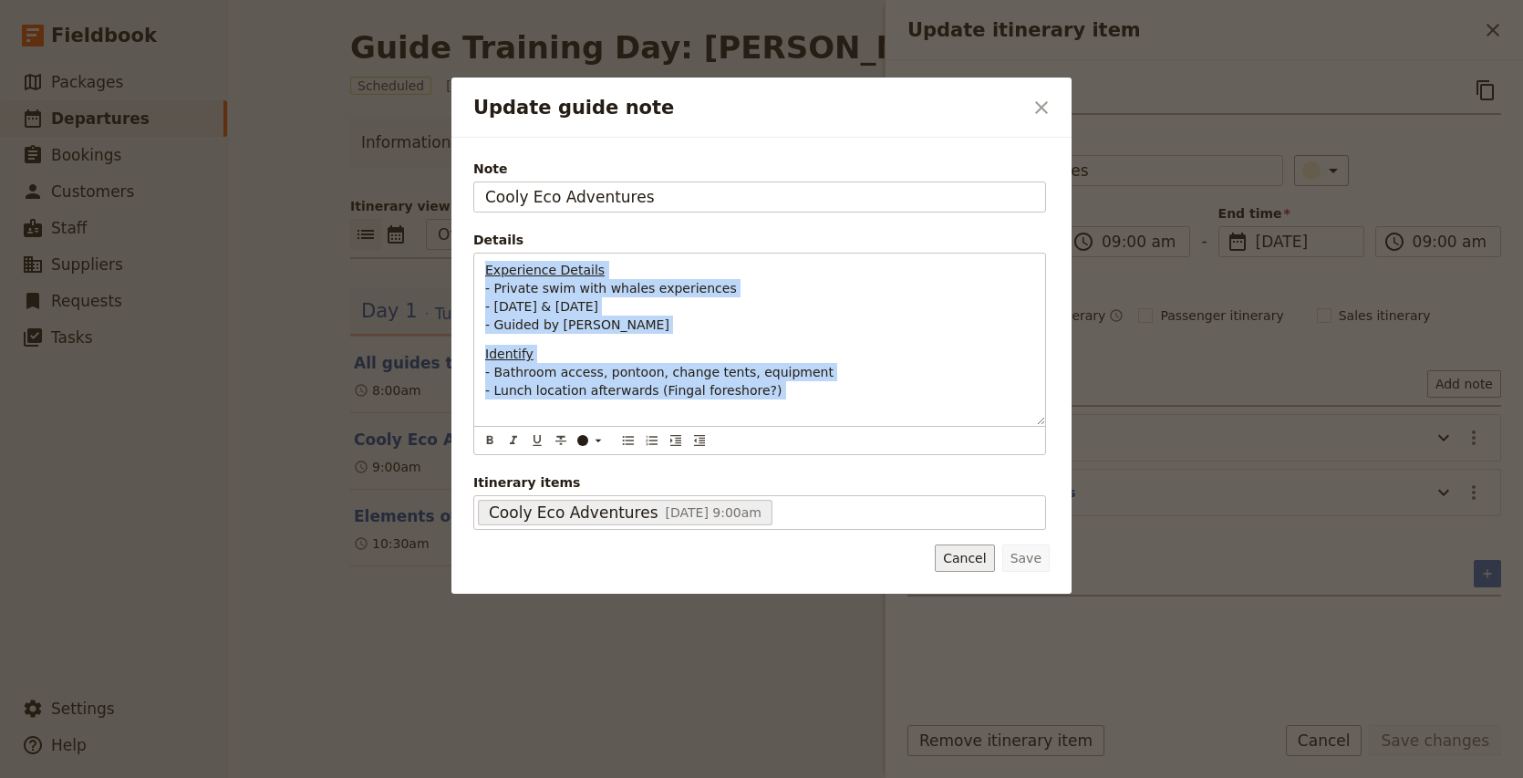
click at [994, 565] on button "Cancel" at bounding box center [963, 557] width 59 height 27
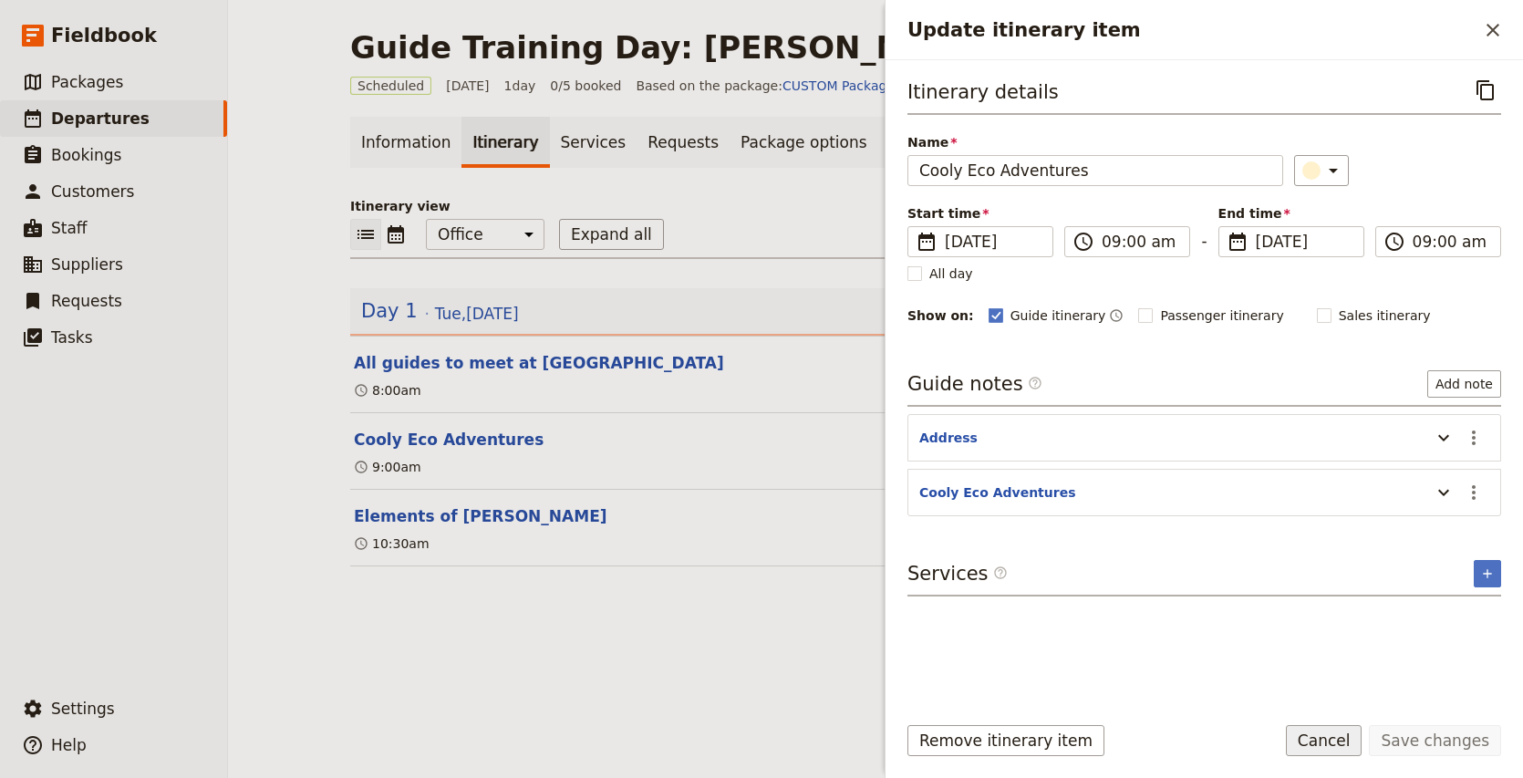
click at [1329, 743] on button "Cancel" at bounding box center [1324, 740] width 77 height 31
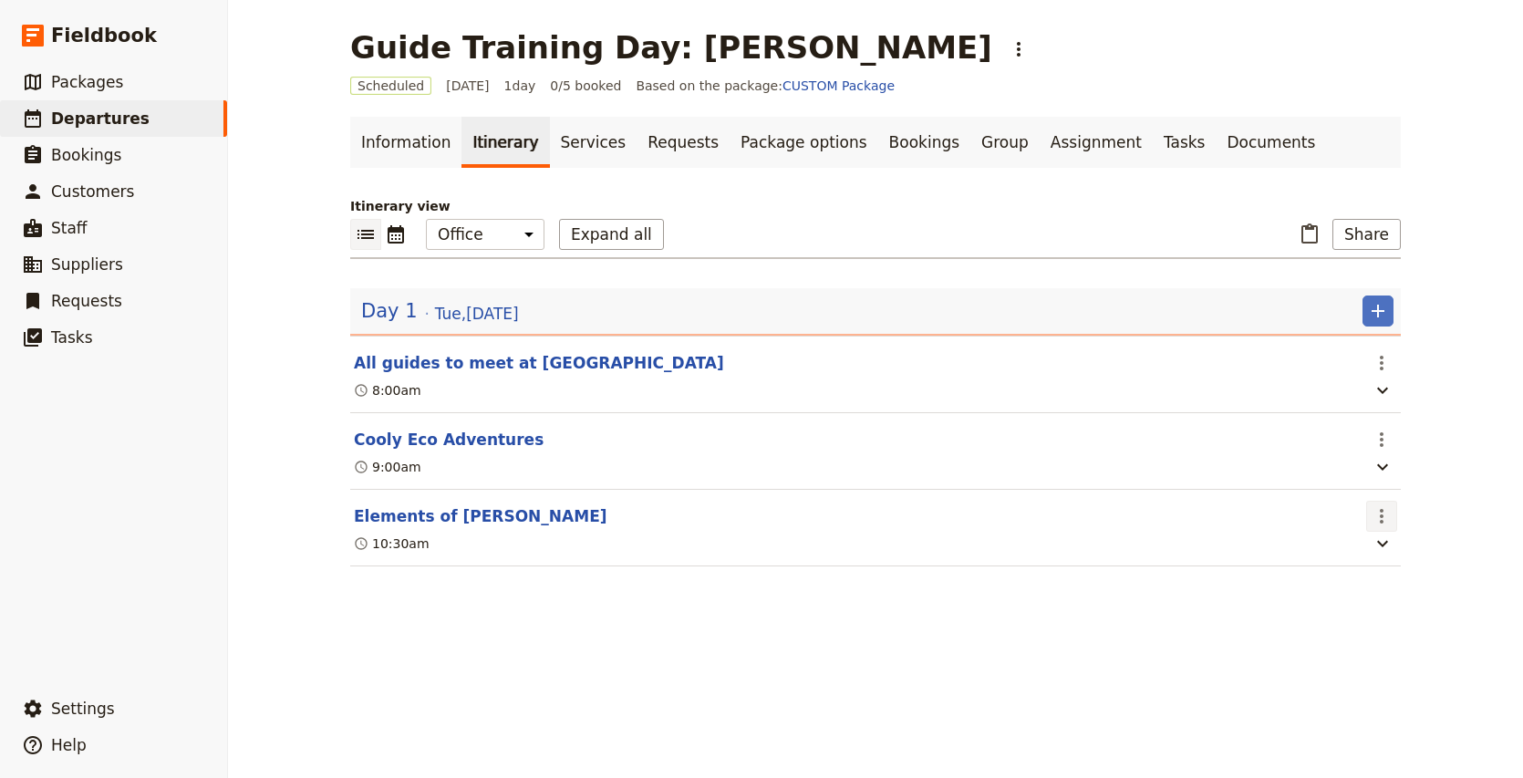
click at [1375, 511] on icon "Actions" at bounding box center [1381, 516] width 22 height 22
click at [1353, 553] on span "Edit this itinerary item" at bounding box center [1295, 557] width 143 height 18
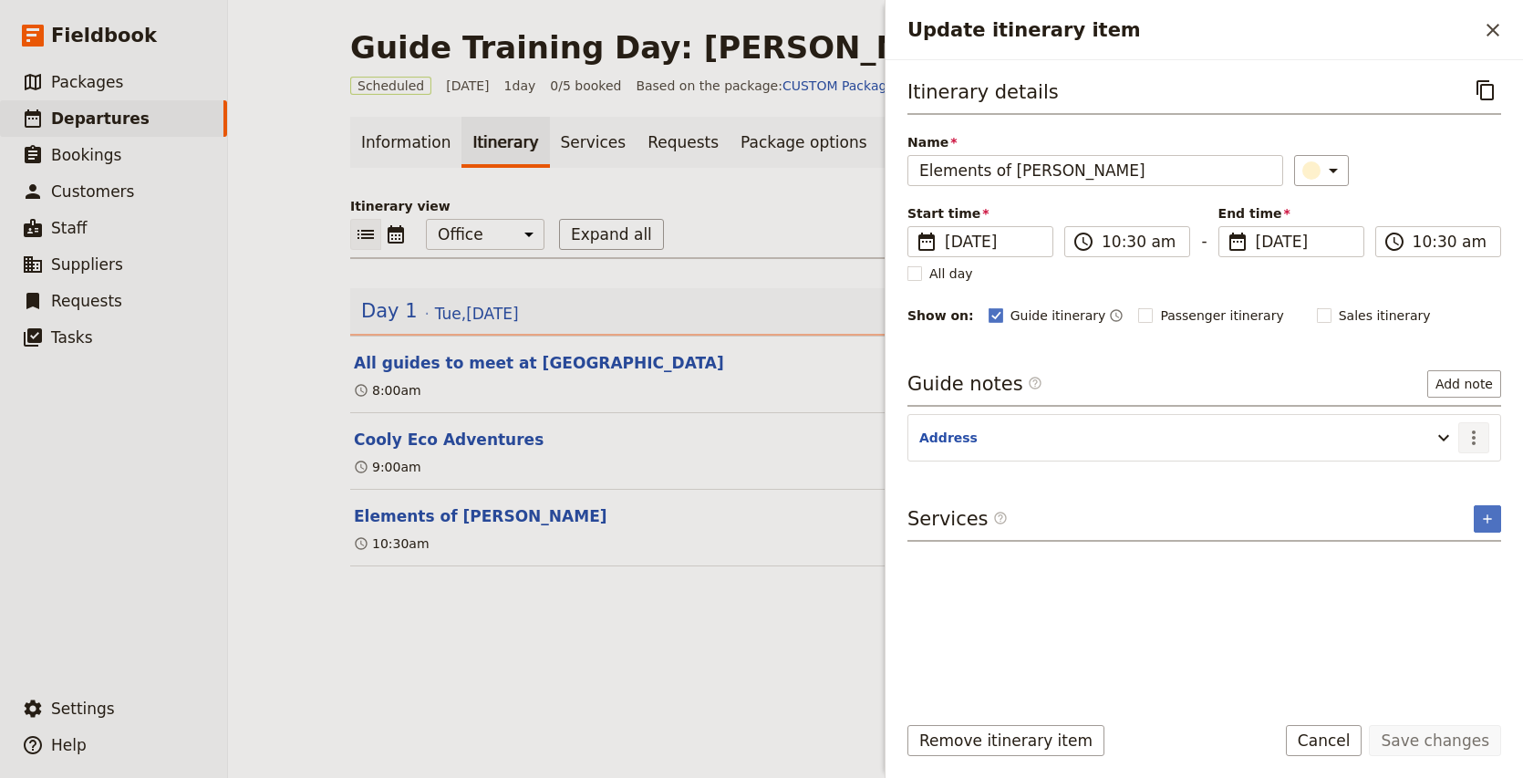
click at [1485, 441] on button "​" at bounding box center [1473, 437] width 31 height 31
click at [1483, 381] on button "Add note" at bounding box center [1464, 383] width 74 height 27
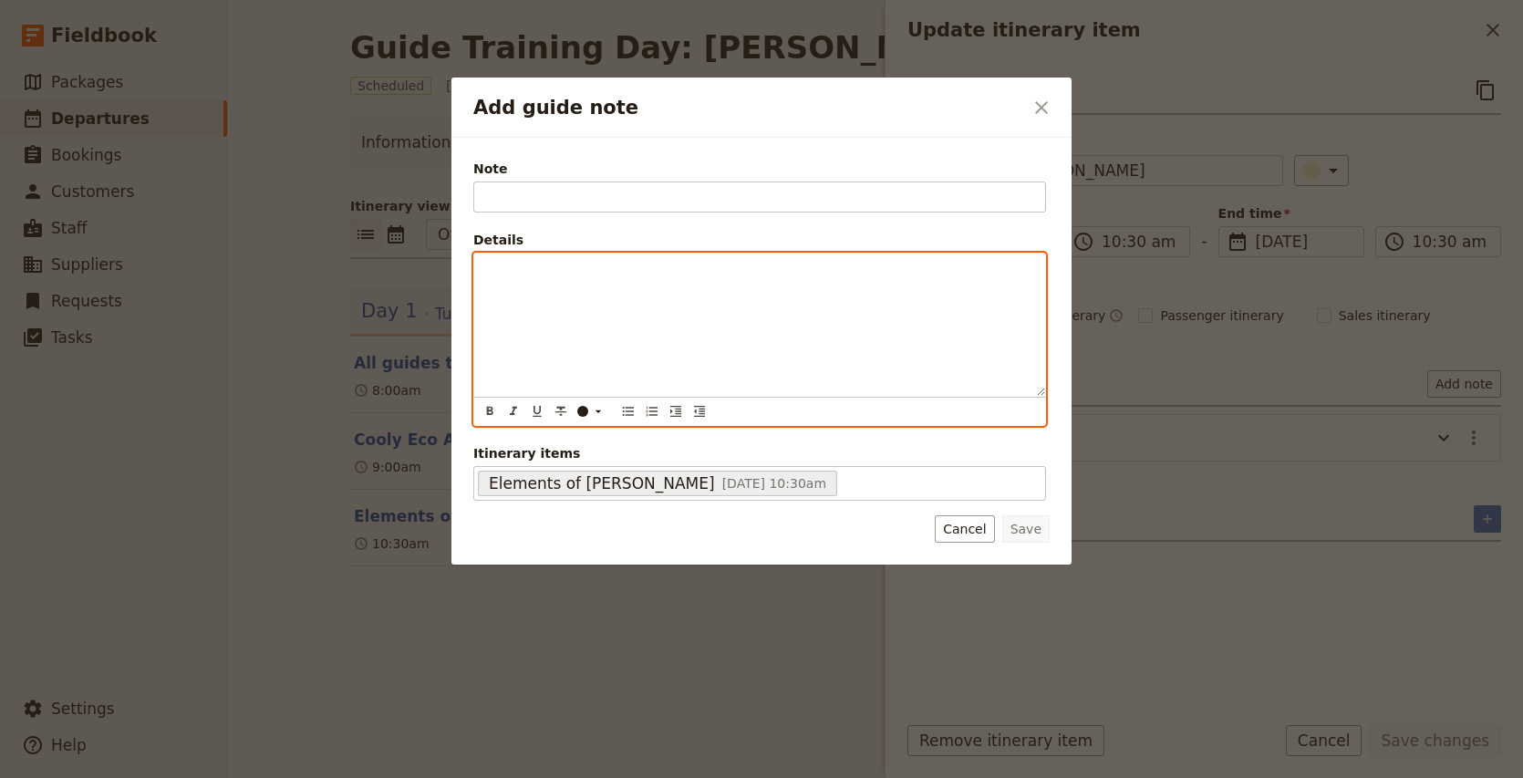
click at [691, 282] on div "Add guide note" at bounding box center [759, 324] width 571 height 142
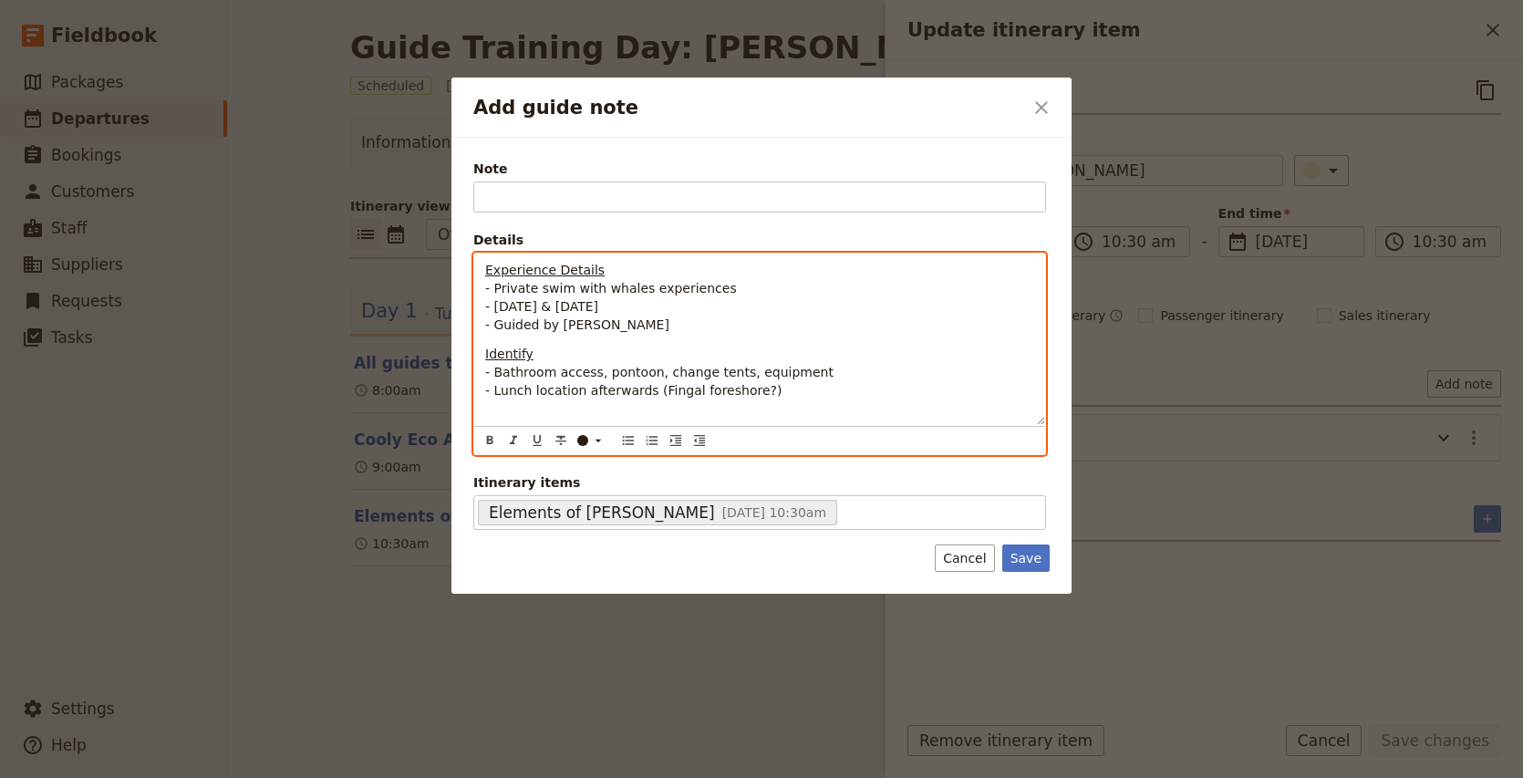
scroll to position [0, 0]
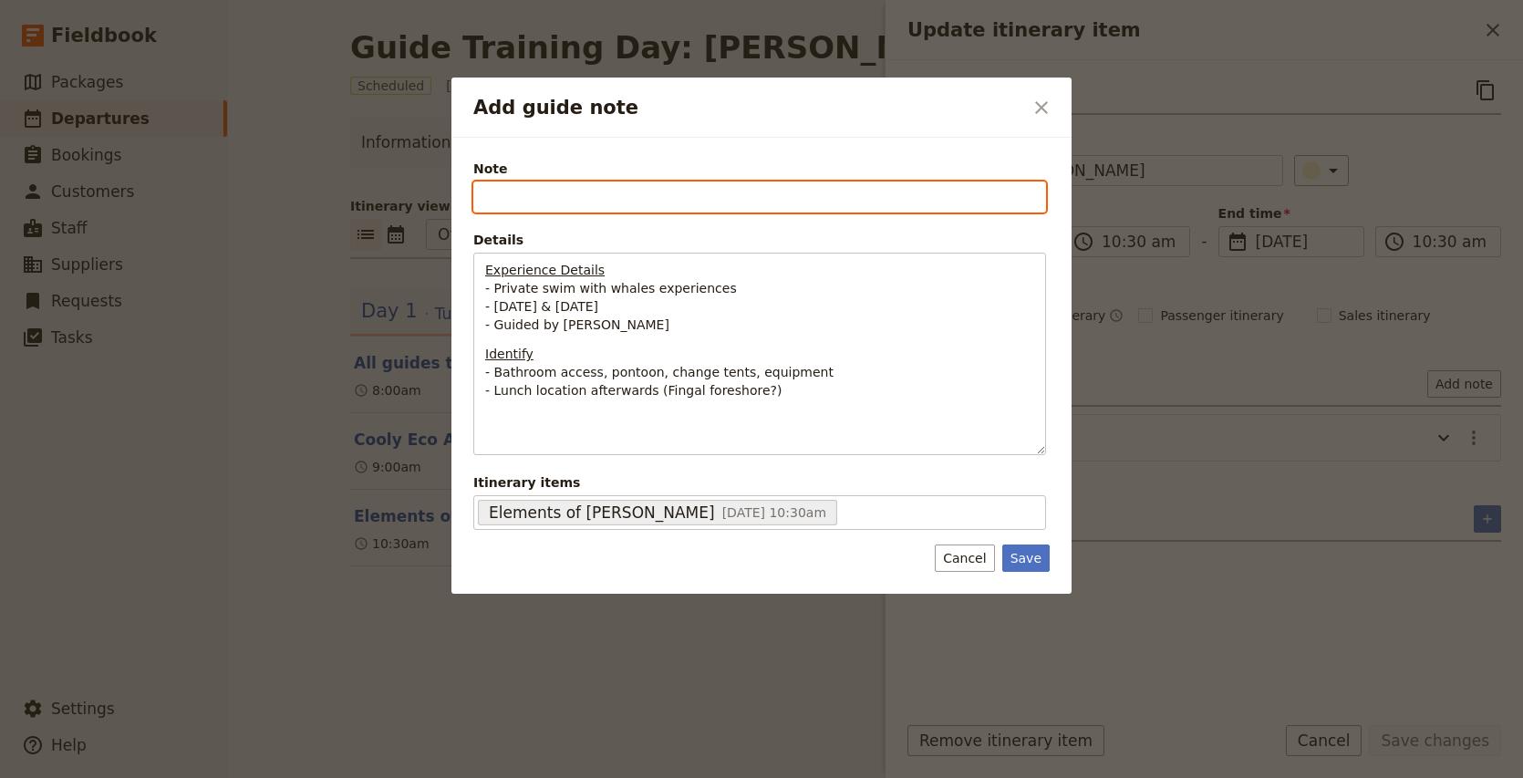
click at [518, 202] on input "Note" at bounding box center [759, 196] width 573 height 31
type input "Elements of [PERSON_NAME]"
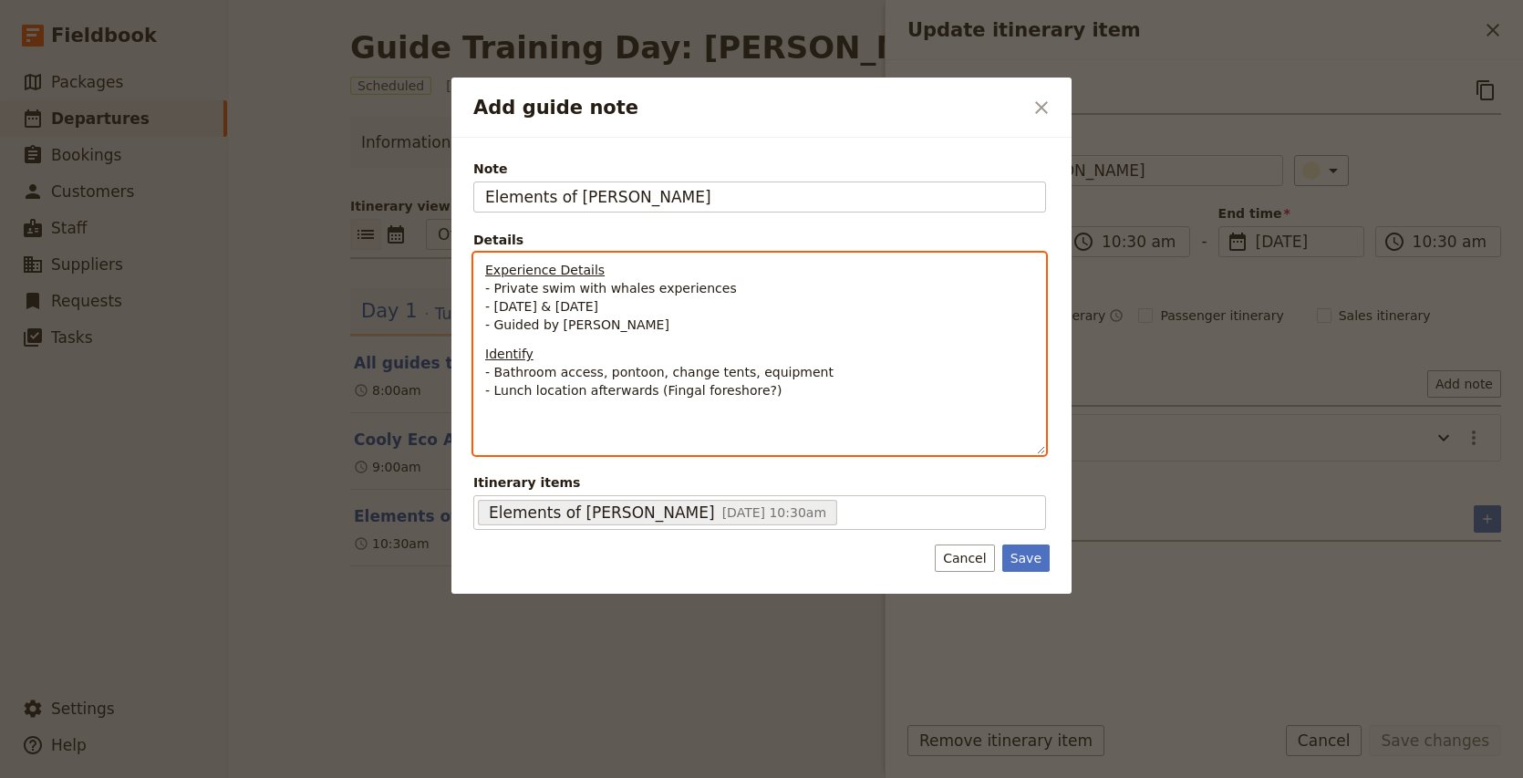
click at [525, 267] on span "Experience Details" at bounding box center [544, 270] width 119 height 15
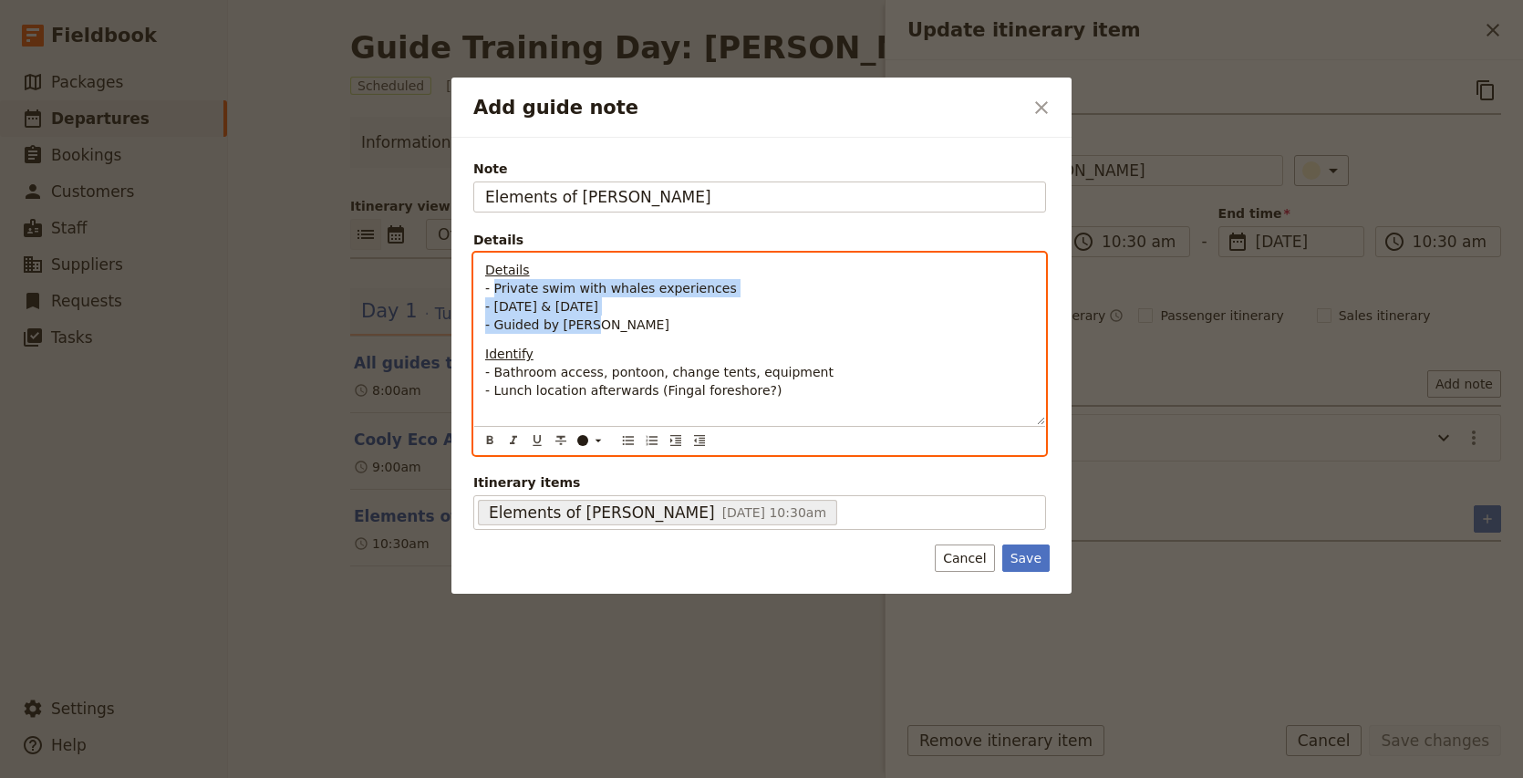
drag, startPoint x: 614, startPoint y: 329, endPoint x: 494, endPoint y: 284, distance: 128.4
click at [494, 284] on p "Details - Private swim with whales experiences - [DATE] & [DATE] - Guided by [P…" at bounding box center [759, 297] width 549 height 73
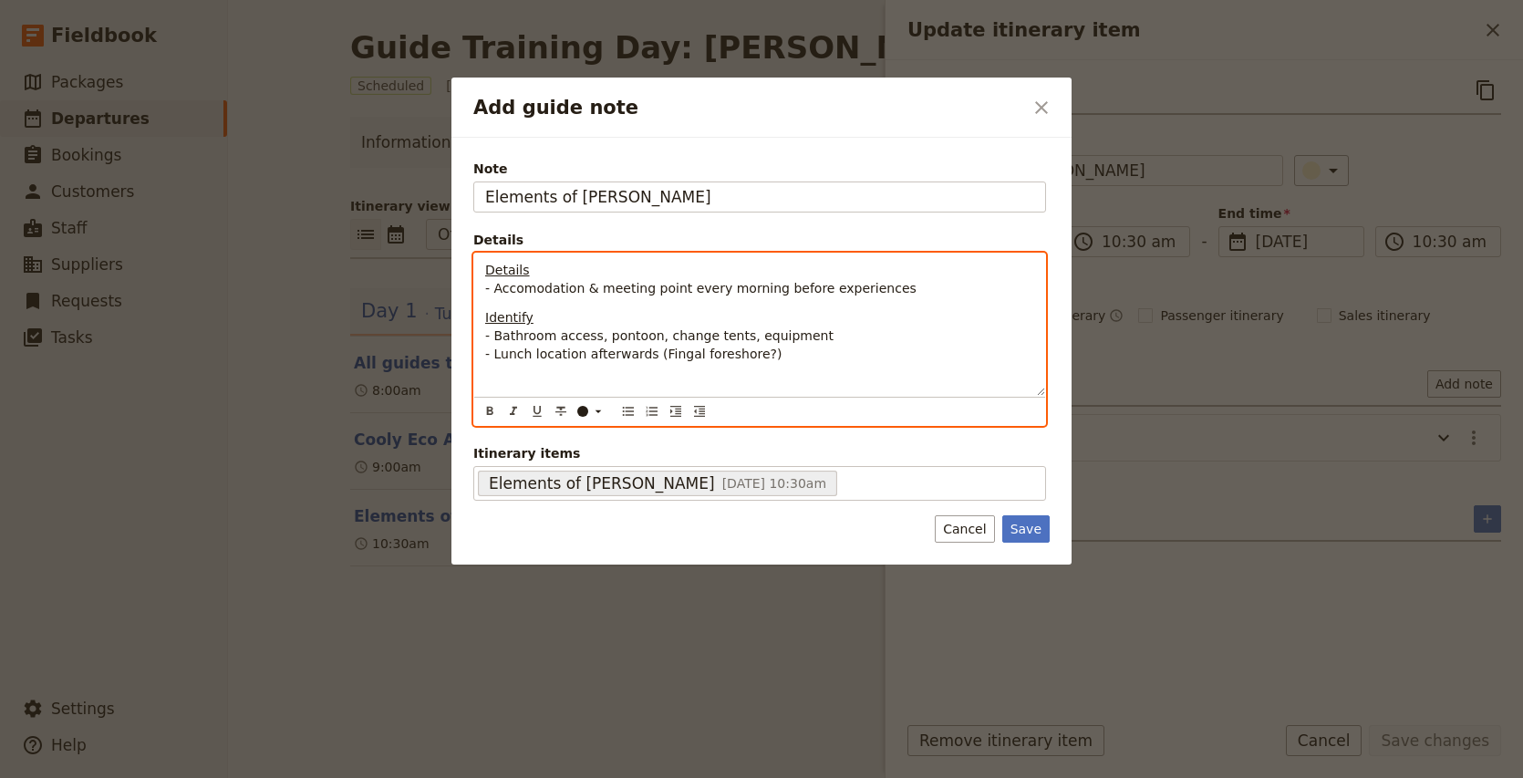
click at [634, 347] on span "- Lunch location afterwards (Fingal foreshore?)" at bounding box center [633, 353] width 296 height 15
drag, startPoint x: 785, startPoint y: 351, endPoint x: 493, endPoint y: 334, distance: 292.3
click at [493, 334] on p "Identify - Bathroom access, pontoon, change tents, equipment - Lunch location a…" at bounding box center [759, 344] width 549 height 73
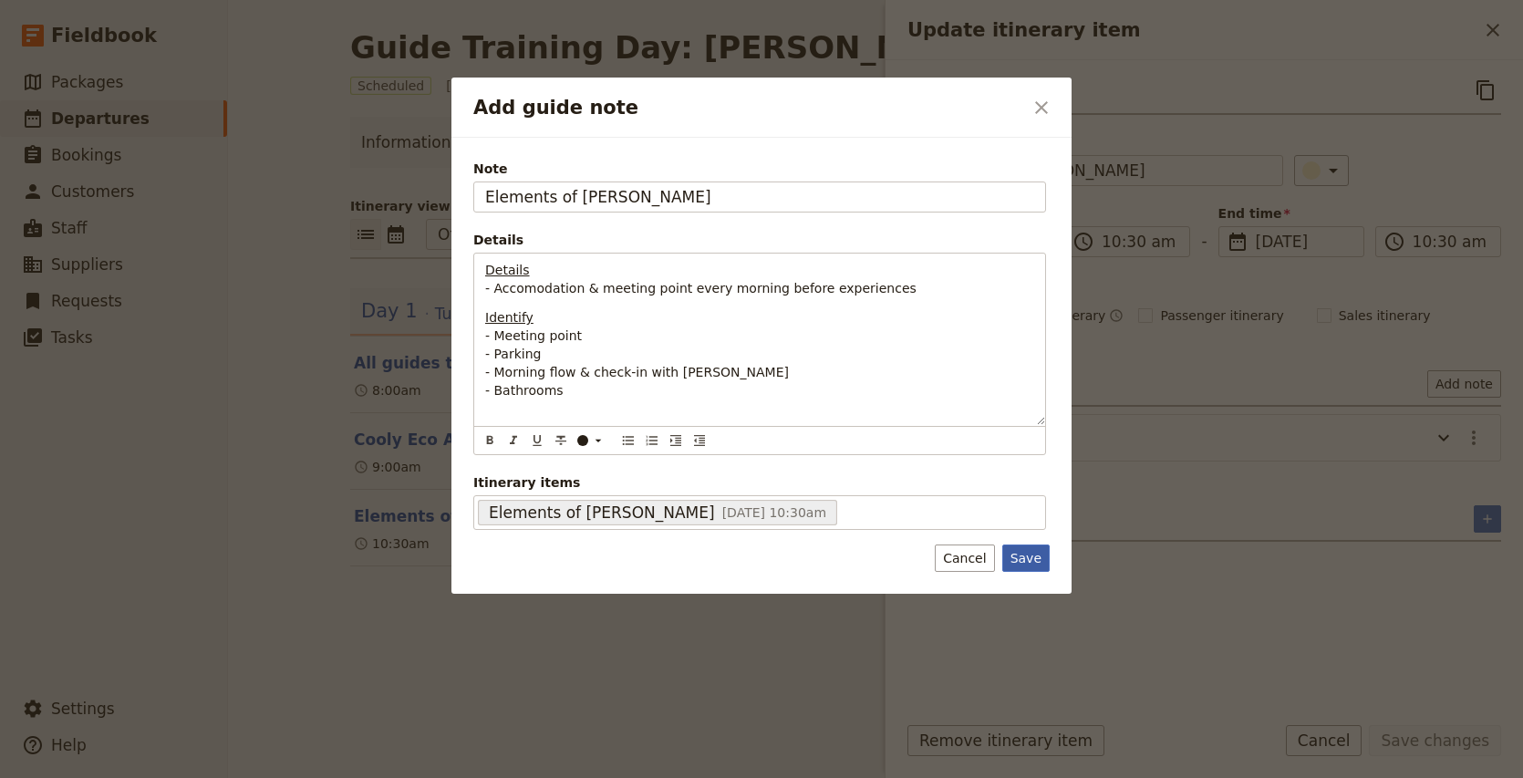
click at [1026, 559] on button "Save" at bounding box center [1025, 557] width 47 height 27
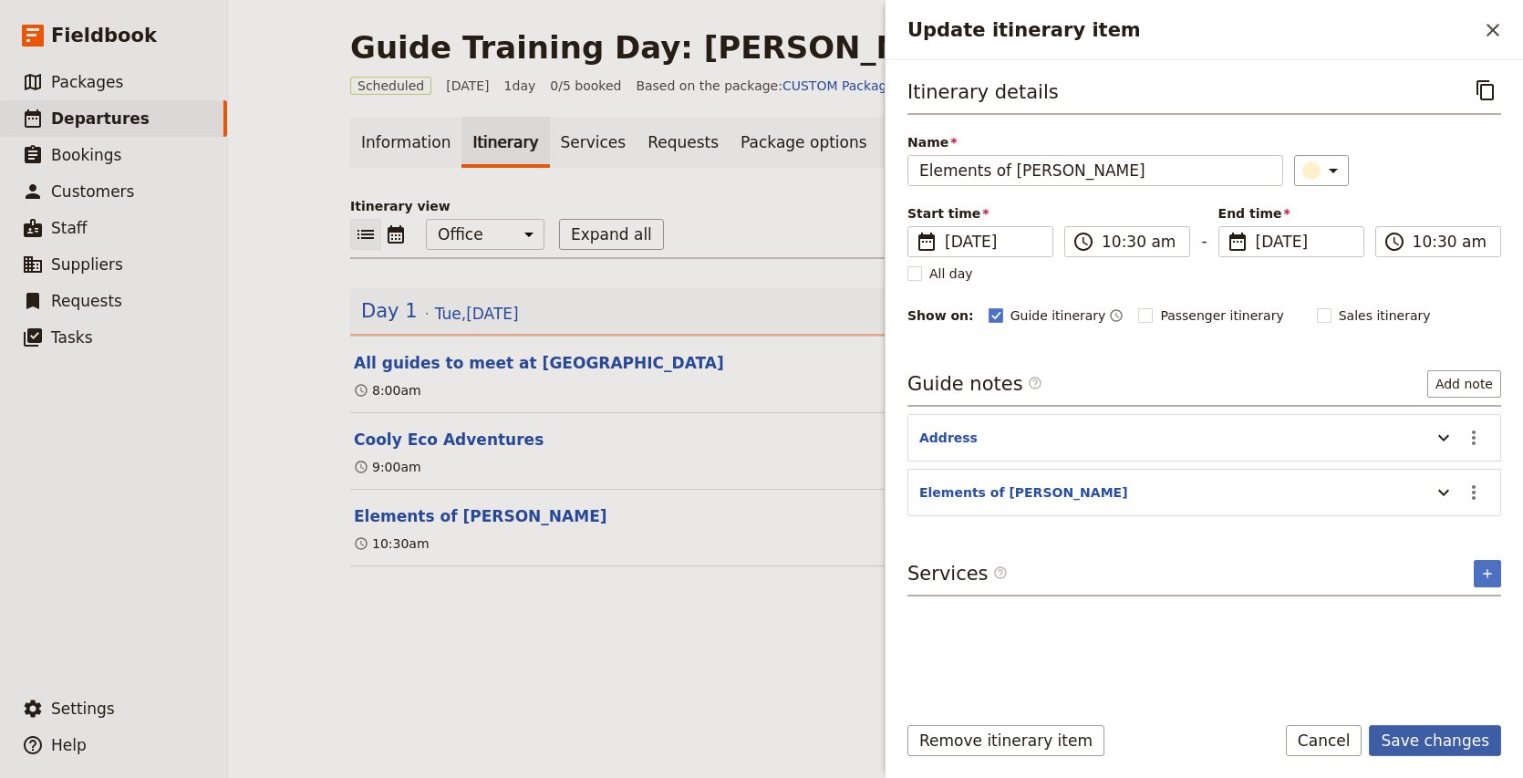
click at [1424, 743] on button "Save changes" at bounding box center [1434, 740] width 132 height 31
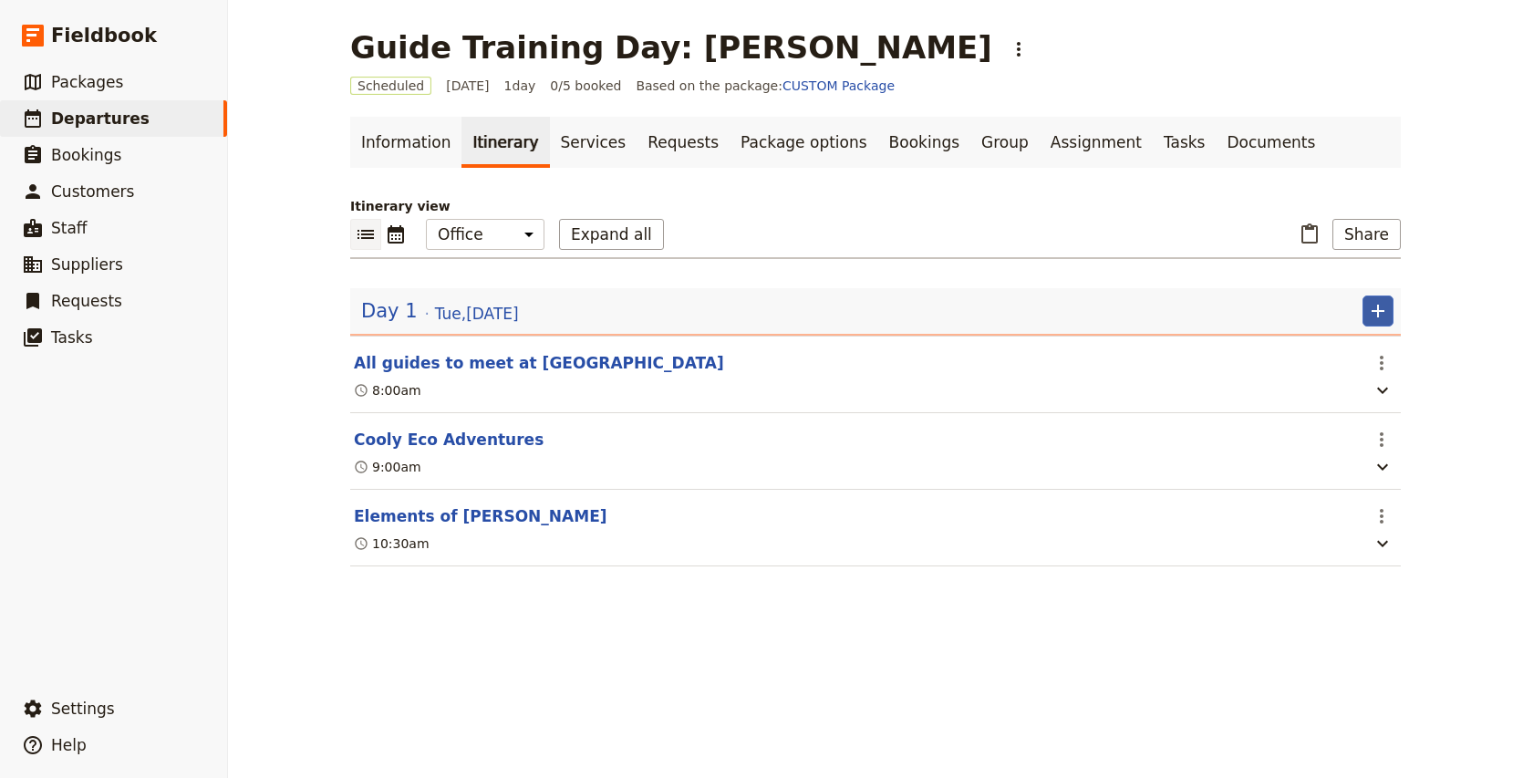
click at [1385, 313] on icon "Add" at bounding box center [1378, 311] width 22 height 22
click at [1357, 346] on span "Add itinerary item" at bounding box center [1323, 351] width 116 height 18
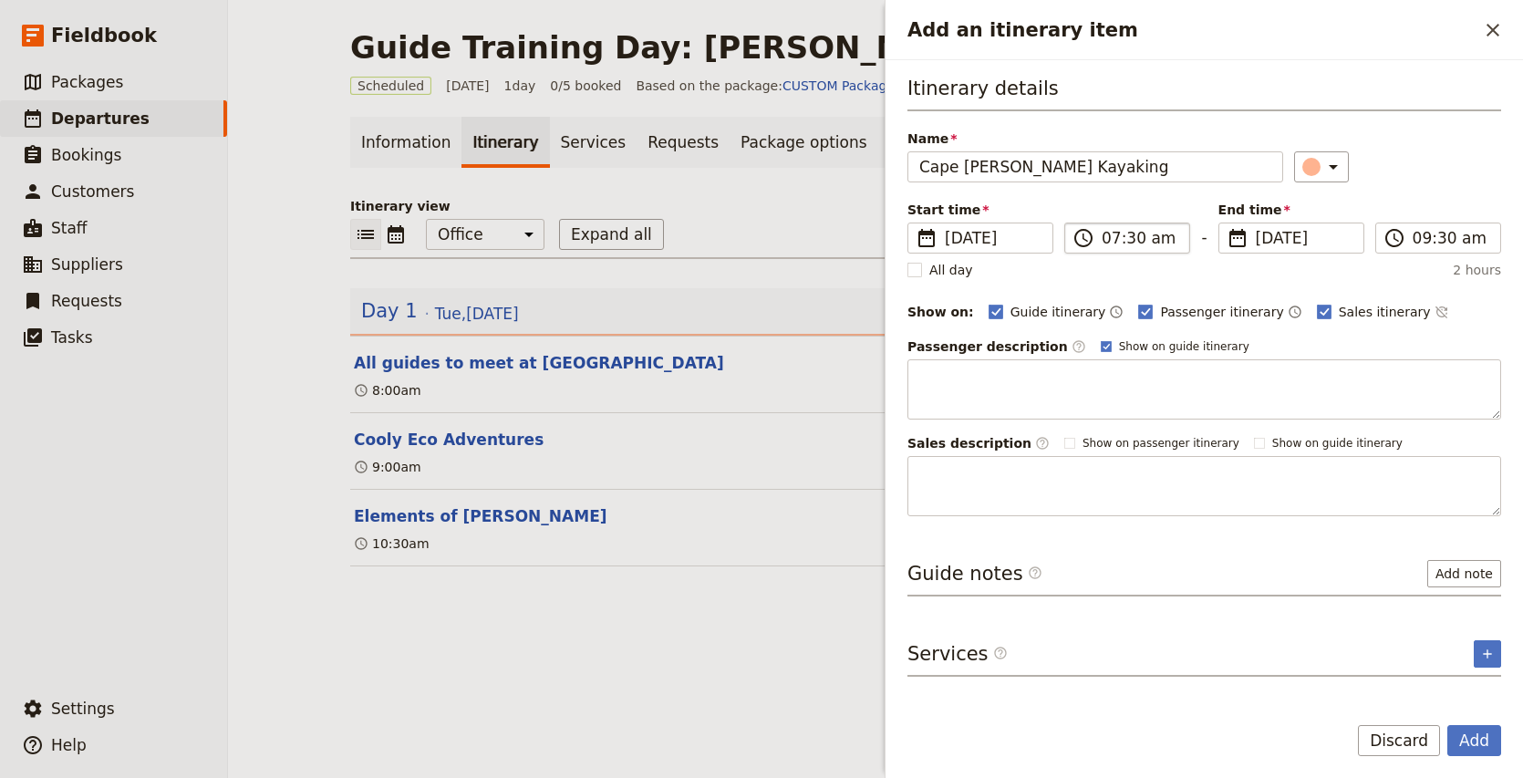
type input "Cape [PERSON_NAME] Kayaking"
click at [1103, 240] on input "07:30 am" at bounding box center [1139, 238] width 77 height 22
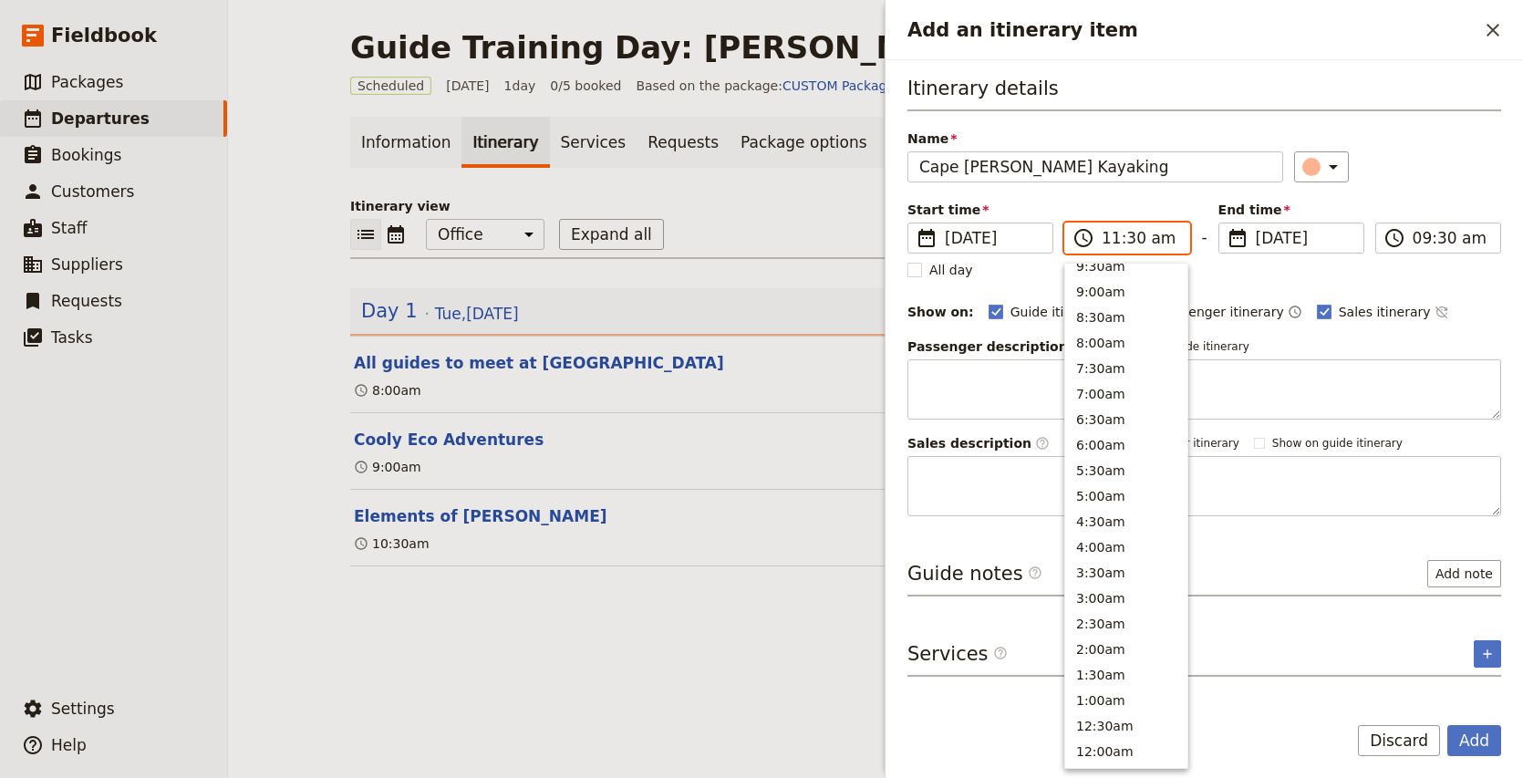
scroll to position [617, 0]
type input "11:15 am"
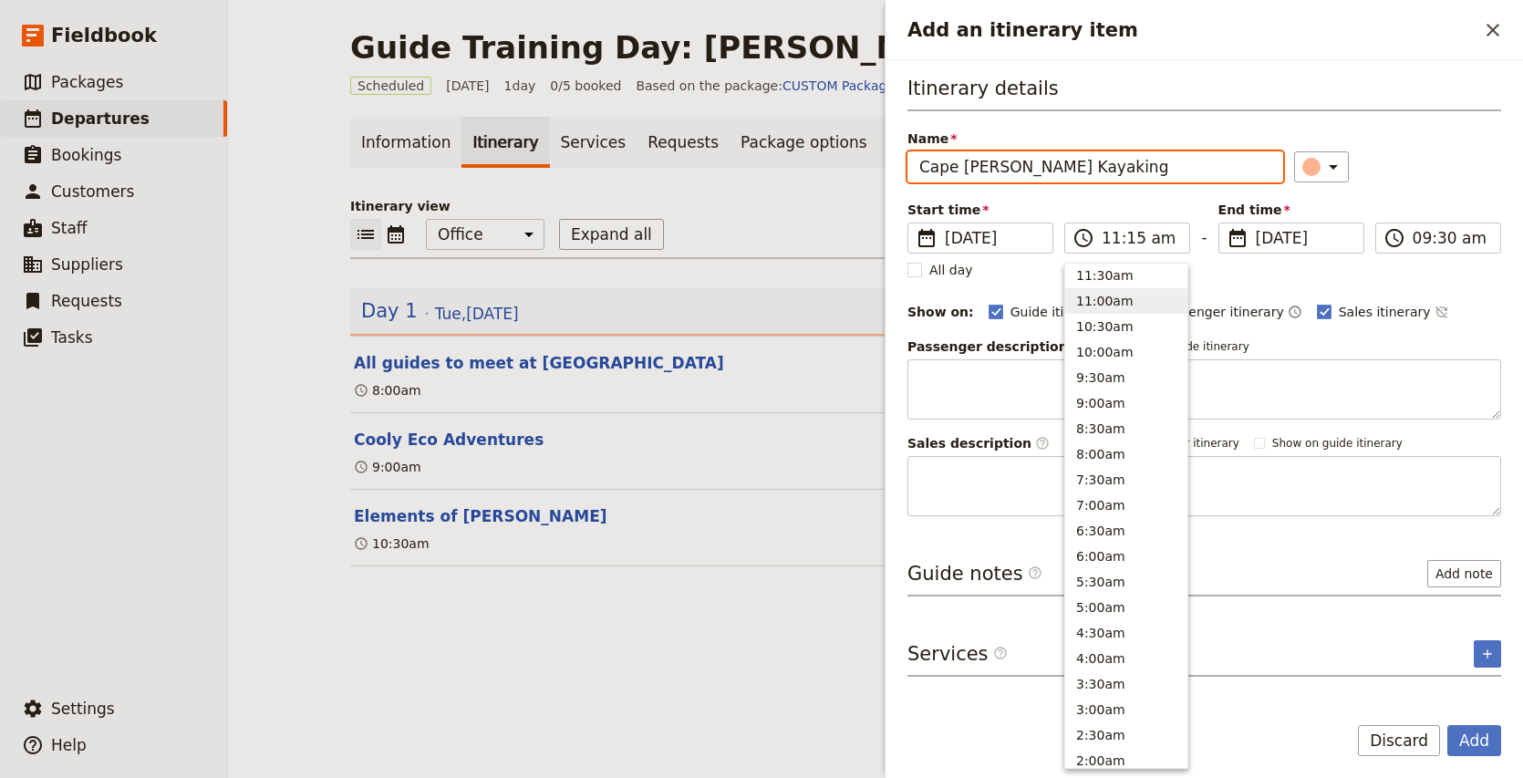
click at [1434, 170] on div "​" at bounding box center [1397, 166] width 207 height 31
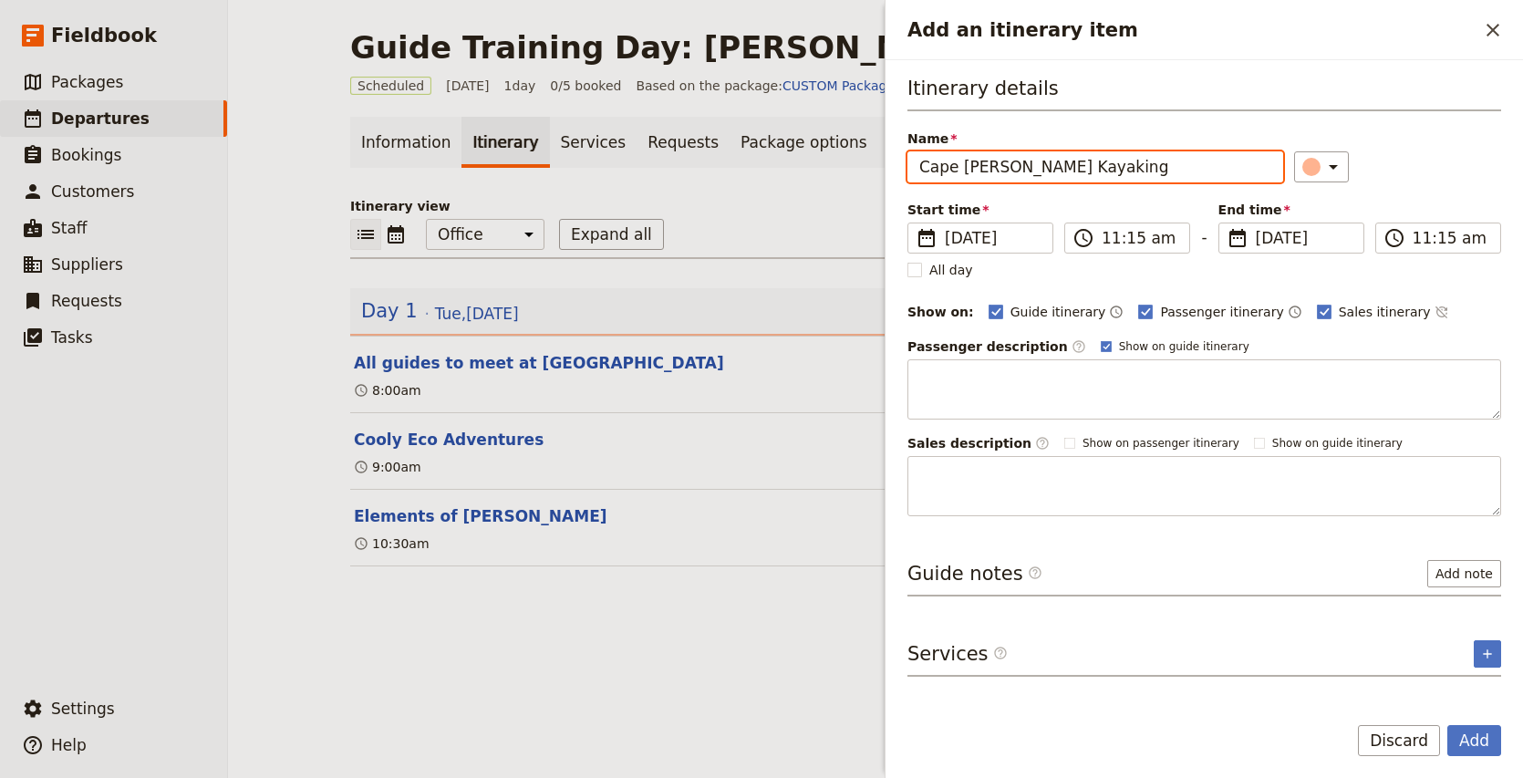
type input "11:15 am"
click at [1139, 315] on label "Passenger itinerary" at bounding box center [1210, 312] width 145 height 18
click at [1138, 303] on input "Passenger itinerary" at bounding box center [1137, 302] width 1 height 1
checkbox input "false"
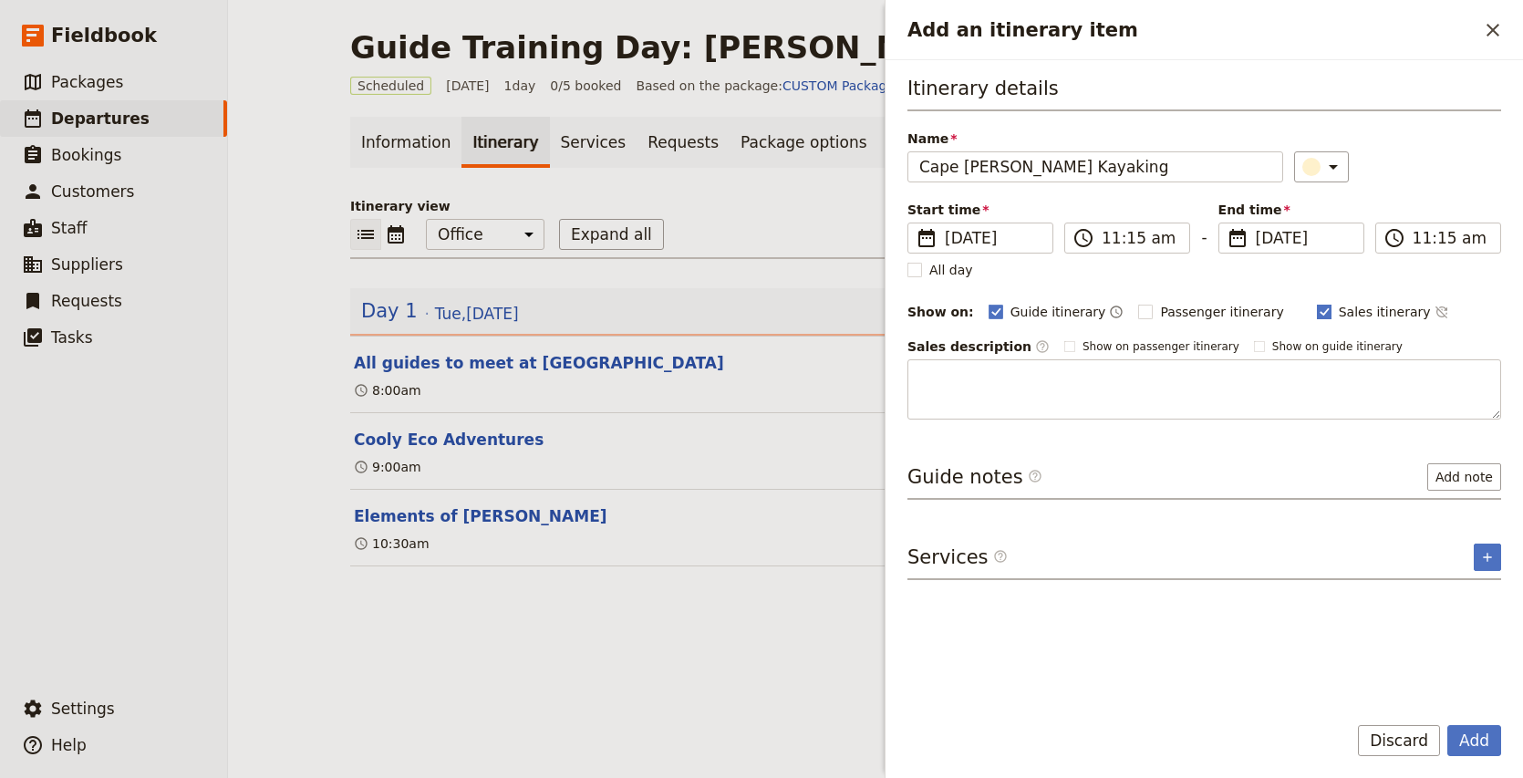
click at [1347, 316] on span "Sales itinerary" at bounding box center [1384, 312] width 92 height 18
click at [1317, 303] on input "Sales itinerary" at bounding box center [1316, 302] width 1 height 1
checkbox input "false"
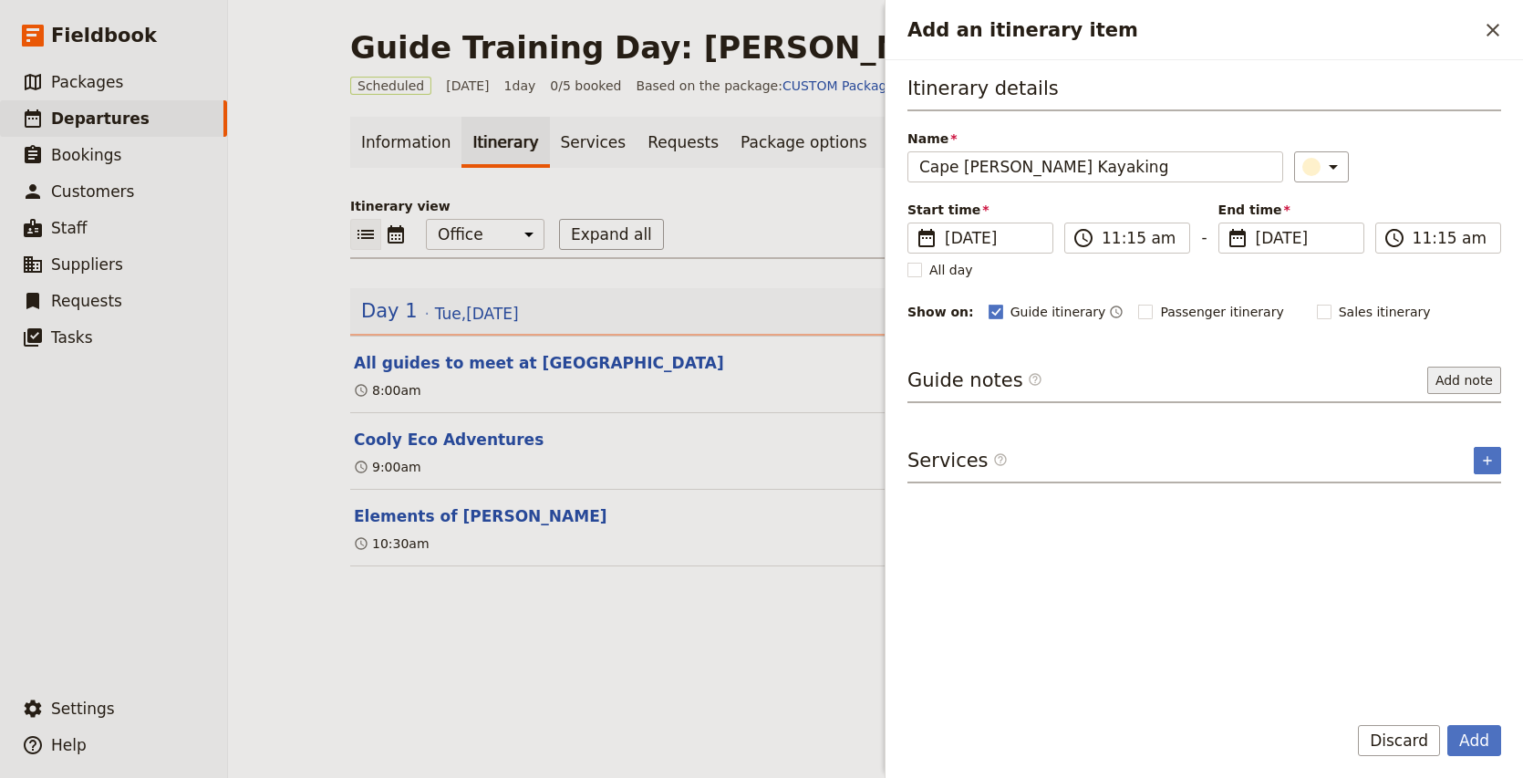
click at [1470, 381] on button "Add note" at bounding box center [1464, 380] width 74 height 27
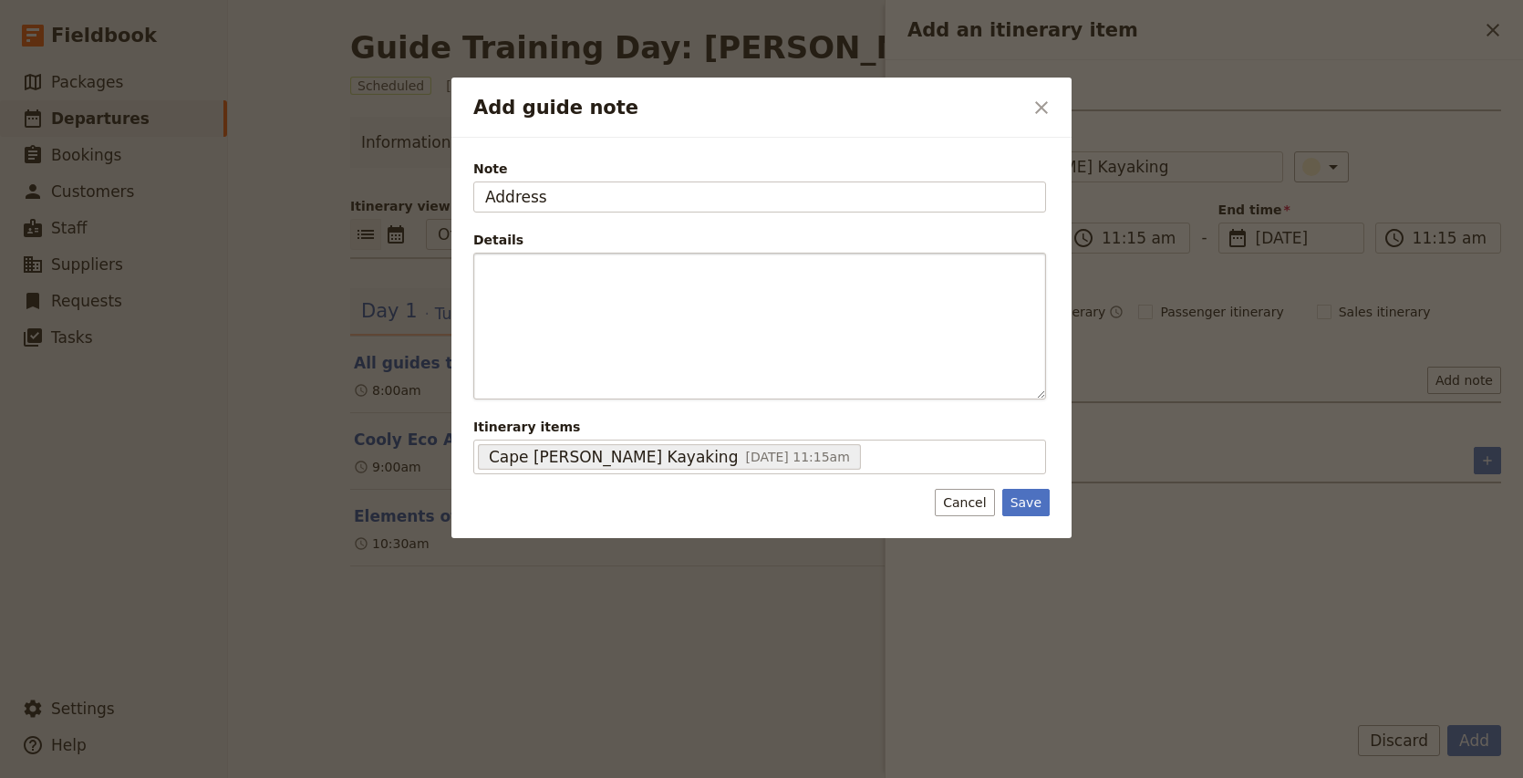
type input "Address"
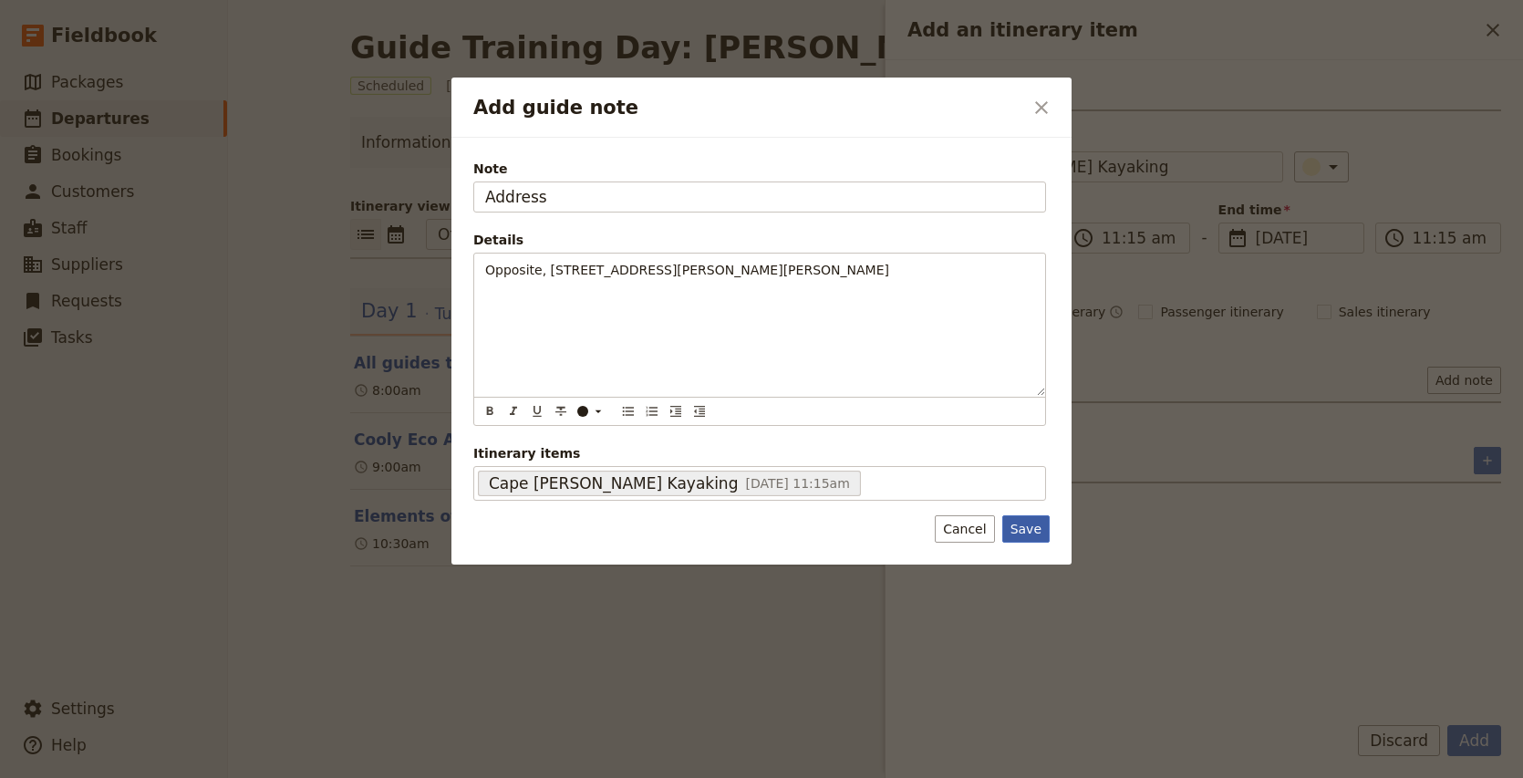
click at [1027, 536] on button "Save" at bounding box center [1025, 528] width 47 height 27
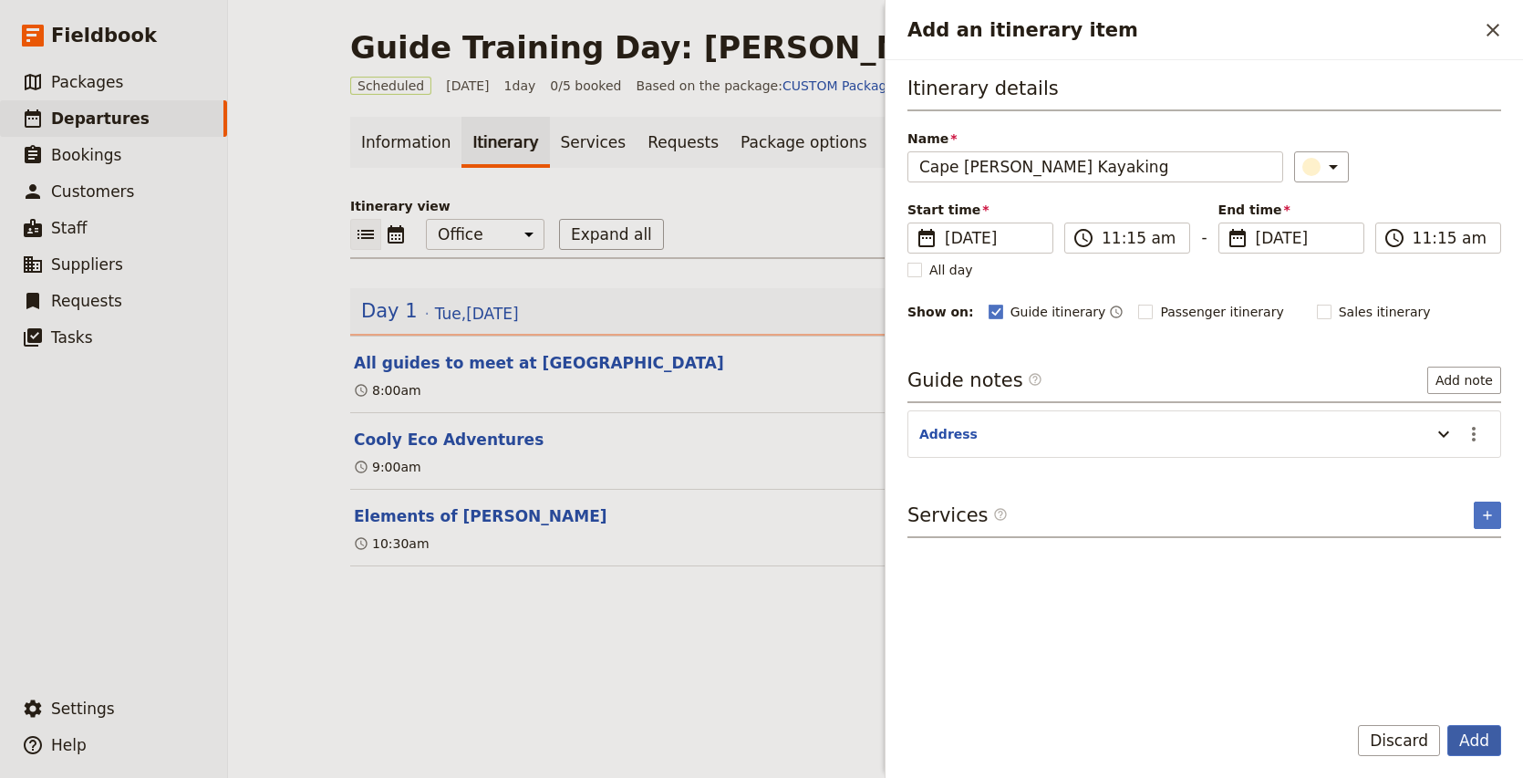
click at [1471, 744] on button "Add" at bounding box center [1474, 740] width 54 height 31
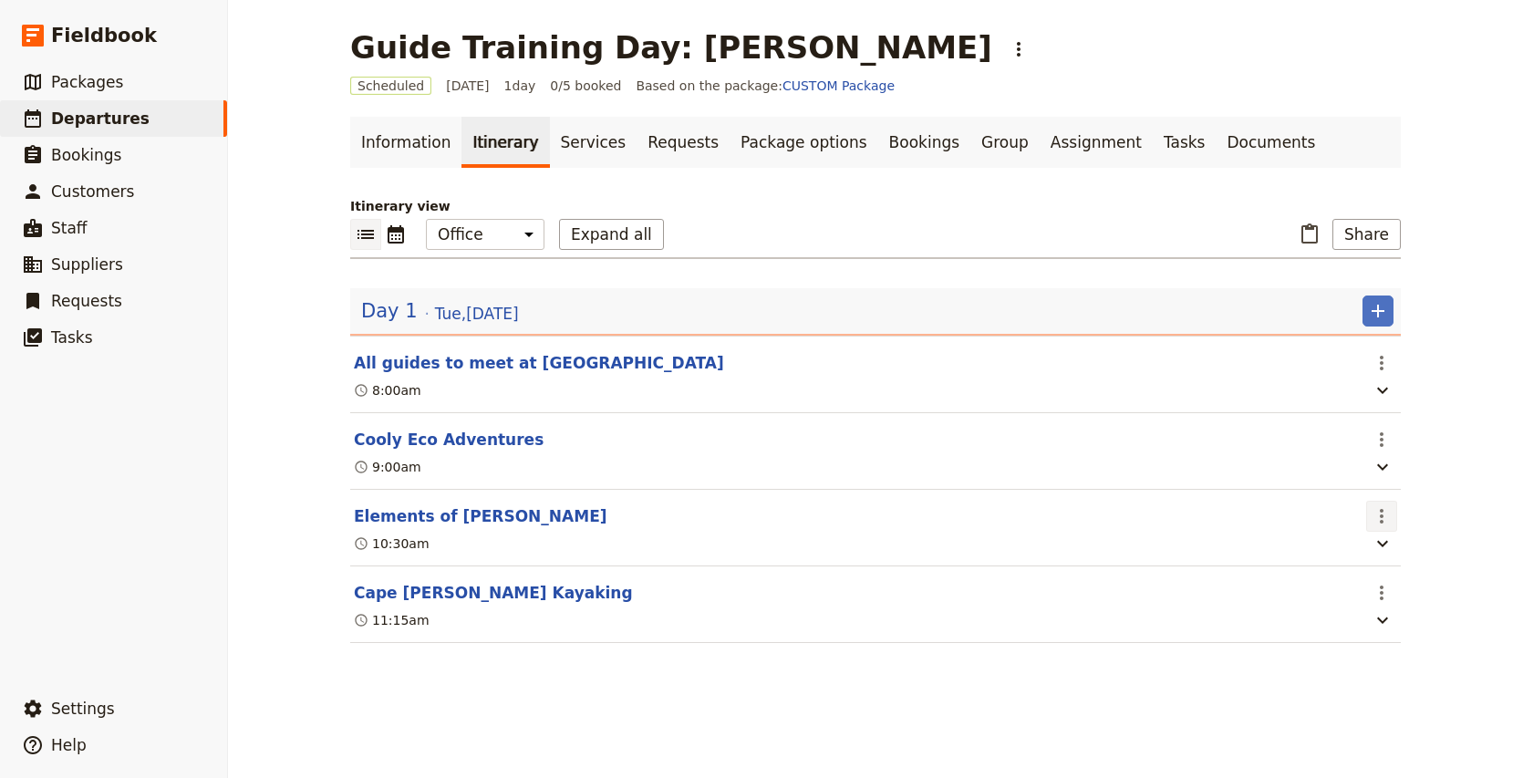
click at [1378, 520] on icon "Actions" at bounding box center [1381, 516] width 22 height 22
click at [1341, 553] on span "Edit this itinerary item" at bounding box center [1295, 557] width 143 height 18
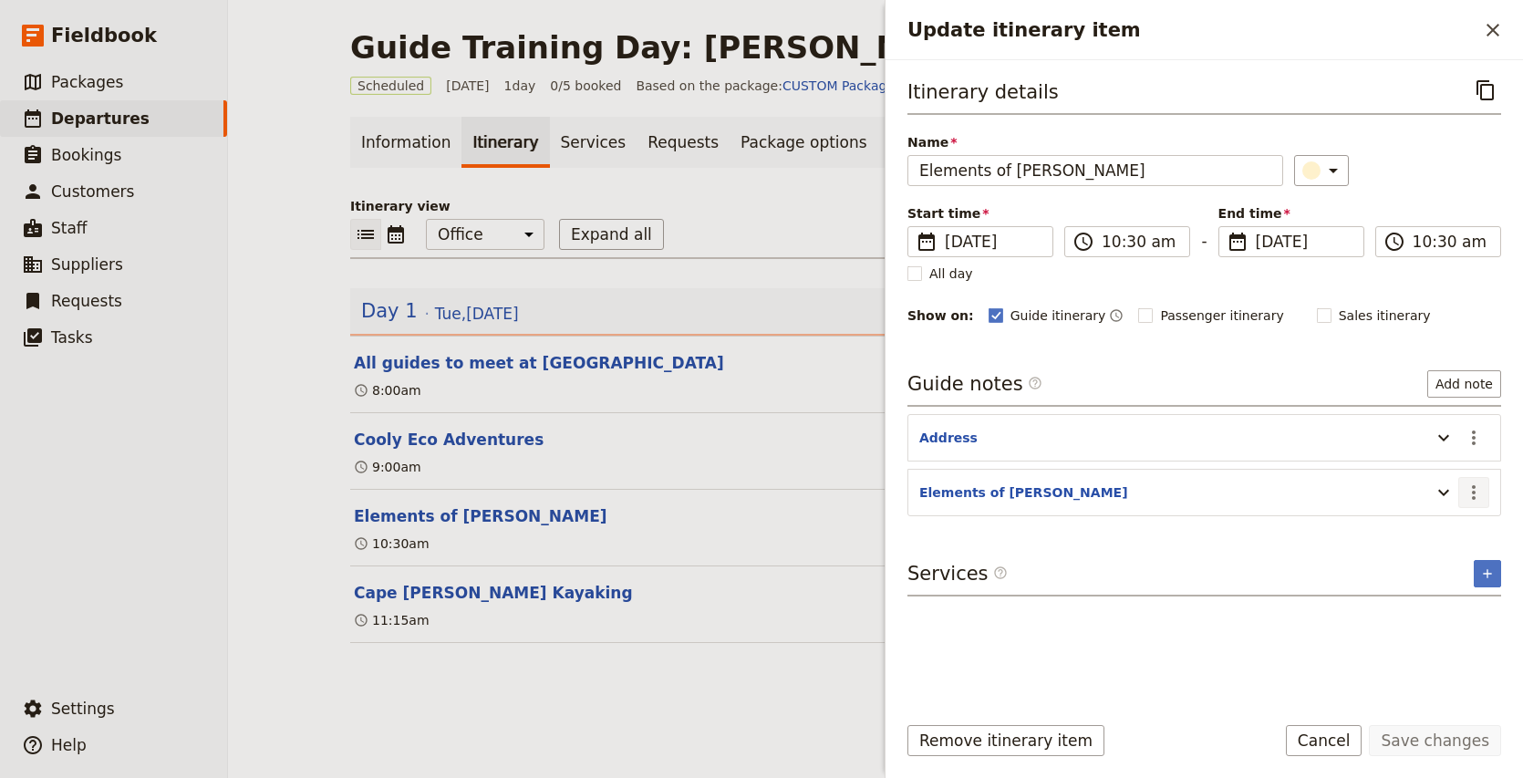
click at [1471, 489] on icon "Actions" at bounding box center [1473, 492] width 22 height 22
click at [1431, 523] on span "Edit note" at bounding box center [1420, 532] width 57 height 18
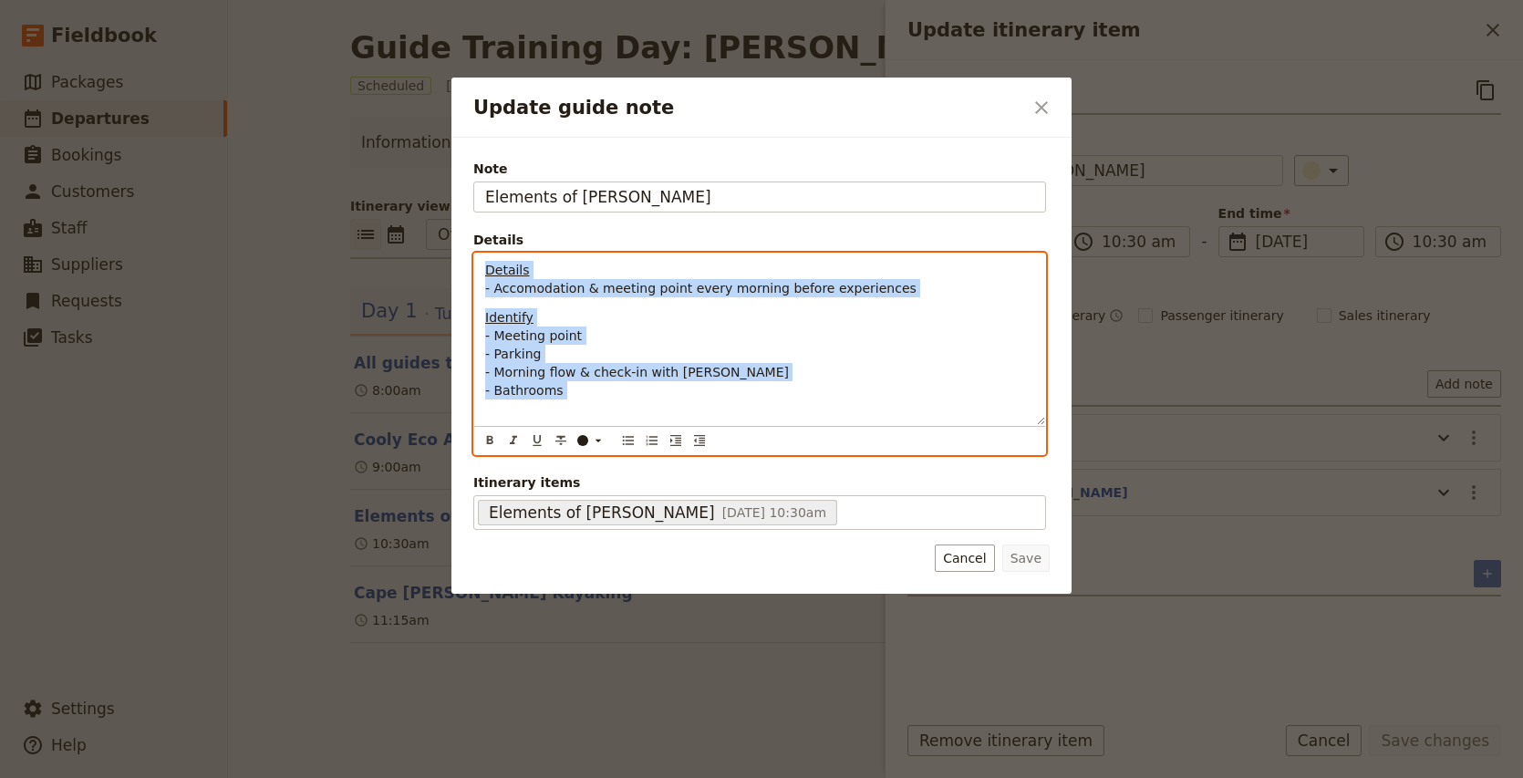
drag, startPoint x: 481, startPoint y: 264, endPoint x: 615, endPoint y: 434, distance: 216.1
click at [615, 434] on div "Details - Accomodation & meeting point every morning before experiences Identif…" at bounding box center [759, 354] width 573 height 202
copy div "Details - Accomodation & meeting point every morning before experiences Identif…"
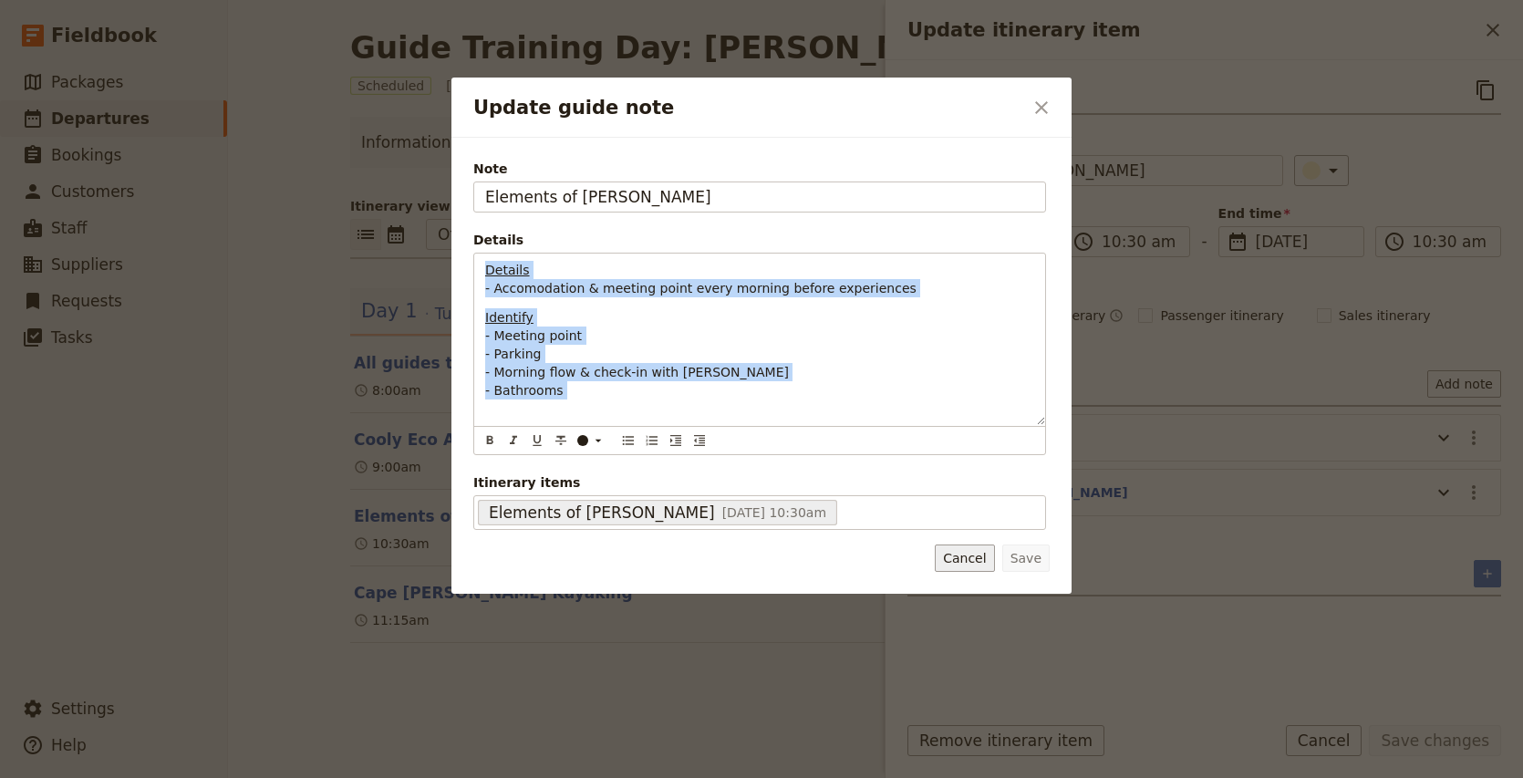
click at [971, 544] on button "Cancel" at bounding box center [963, 557] width 59 height 27
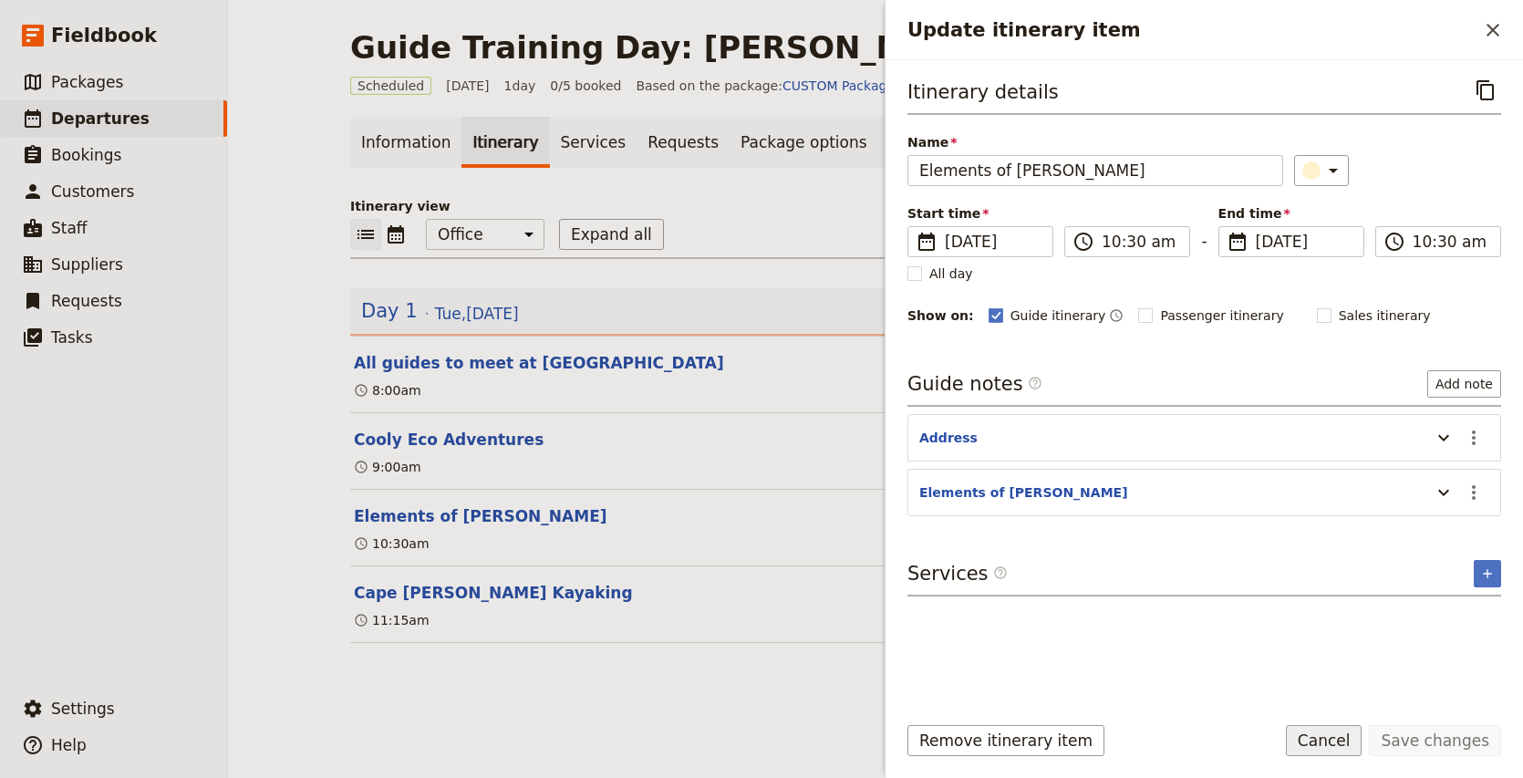
click at [1327, 741] on button "Cancel" at bounding box center [1324, 740] width 77 height 31
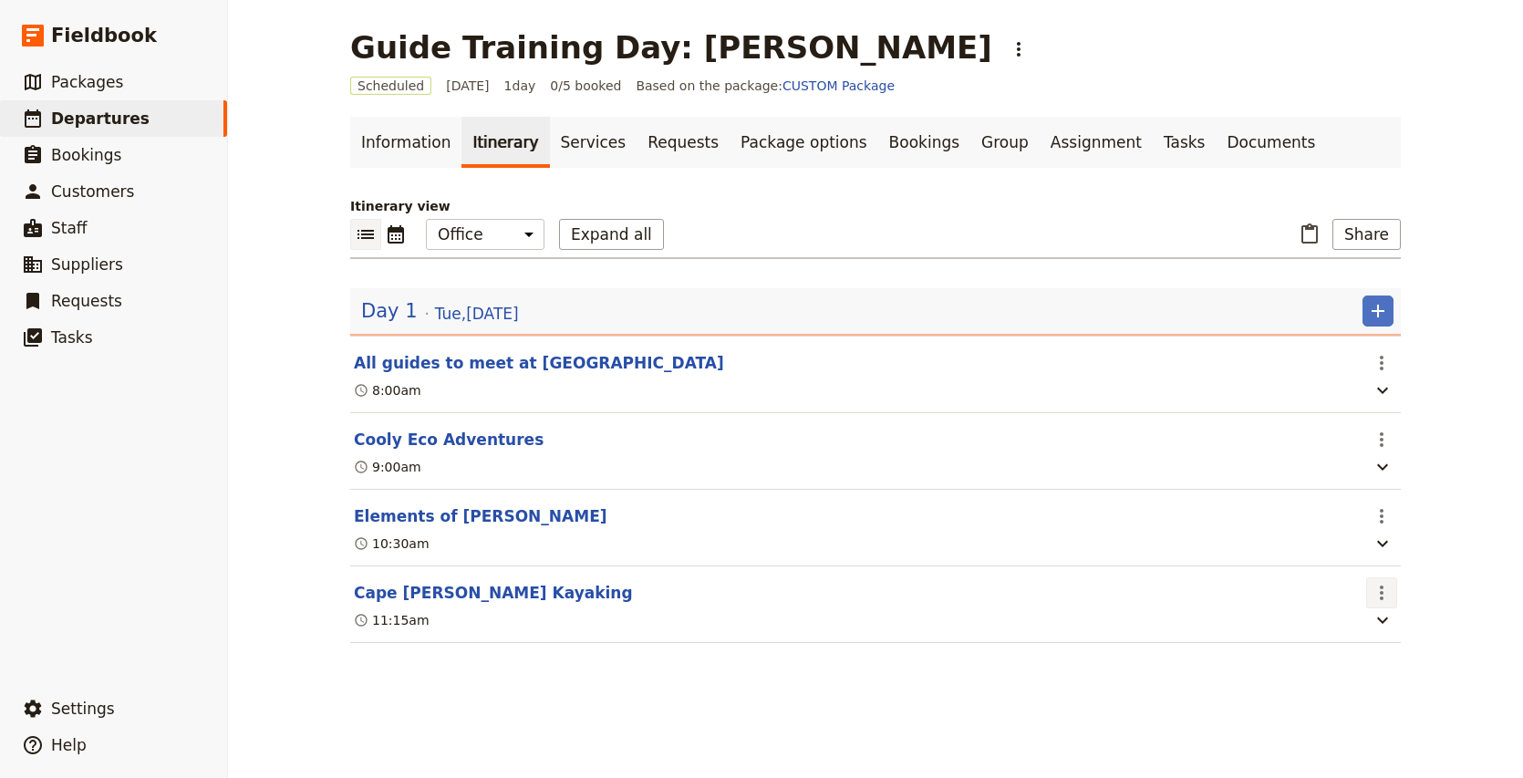
click at [1376, 594] on icon "Actions" at bounding box center [1381, 593] width 22 height 22
click at [1373, 629] on span "Edit this itinerary item" at bounding box center [1304, 634] width 160 height 18
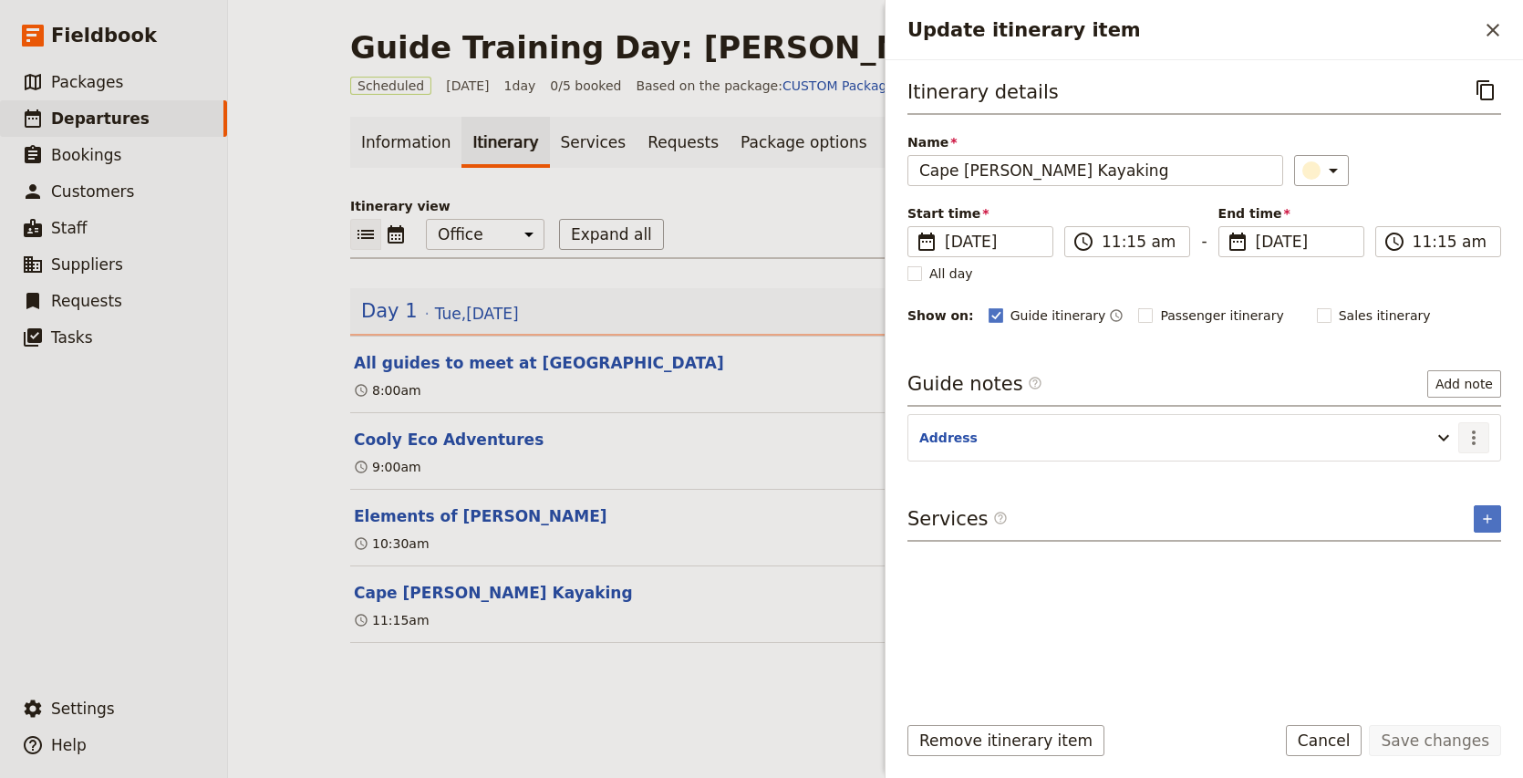
click at [1478, 436] on icon "Actions" at bounding box center [1473, 438] width 22 height 22
click at [1450, 477] on span "Edit note" at bounding box center [1420, 478] width 57 height 18
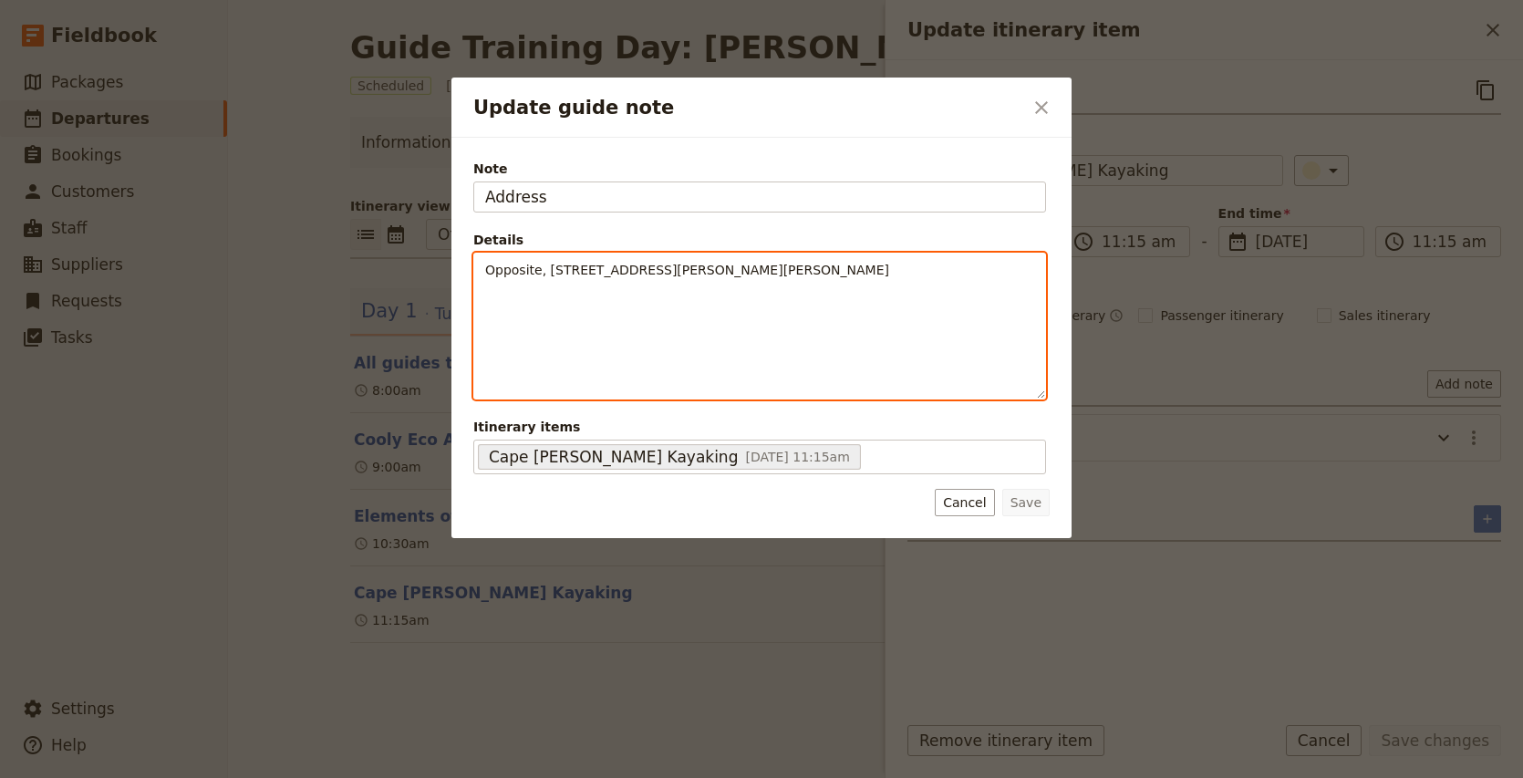
click at [553, 302] on div "Opposite, [STREET_ADDRESS][PERSON_NAME][PERSON_NAME]" at bounding box center [759, 325] width 571 height 145
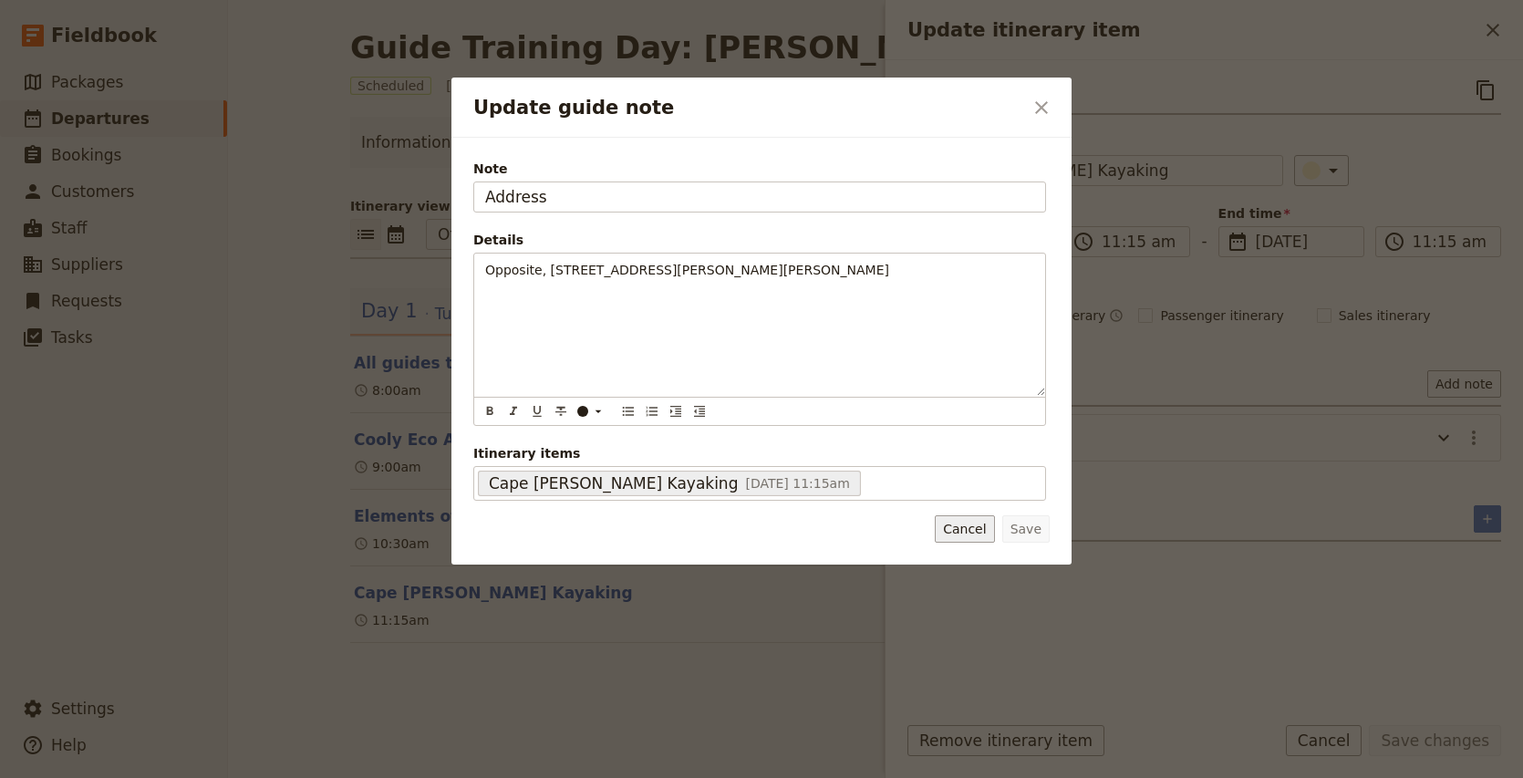
click at [969, 527] on button "Cancel" at bounding box center [963, 528] width 59 height 27
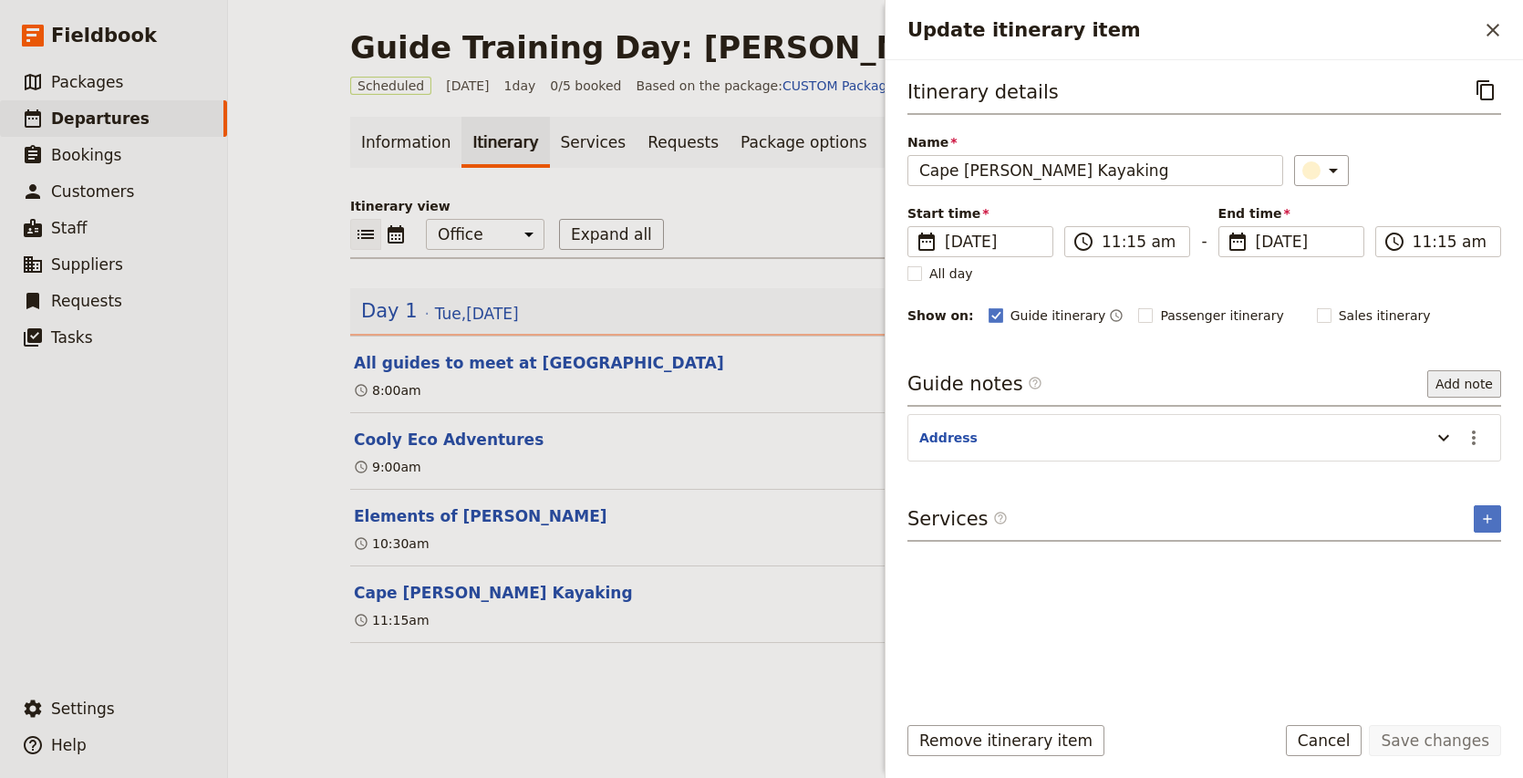
click at [1496, 377] on button "Add note" at bounding box center [1464, 383] width 74 height 27
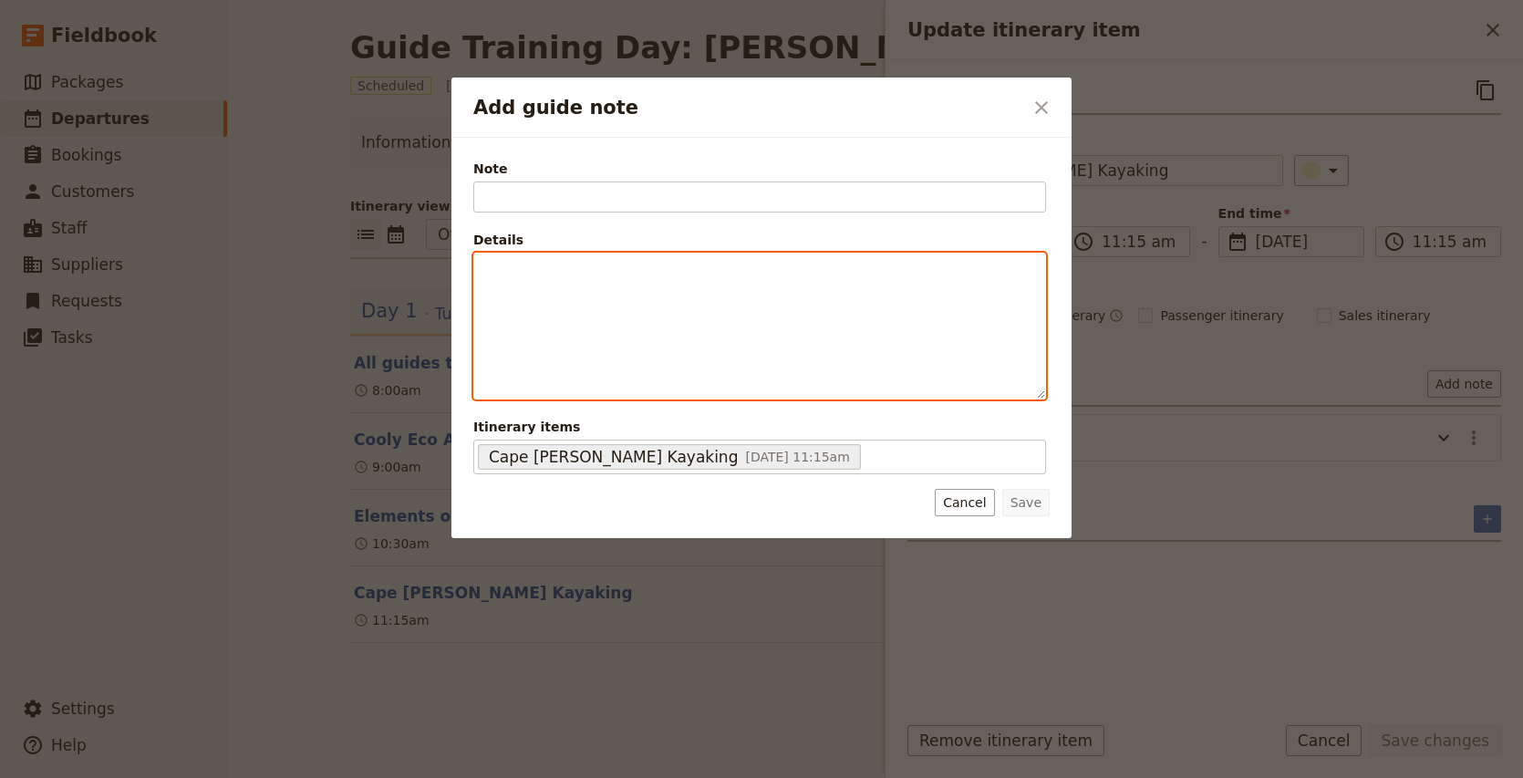
click at [577, 274] on p "Add guide note" at bounding box center [759, 270] width 549 height 18
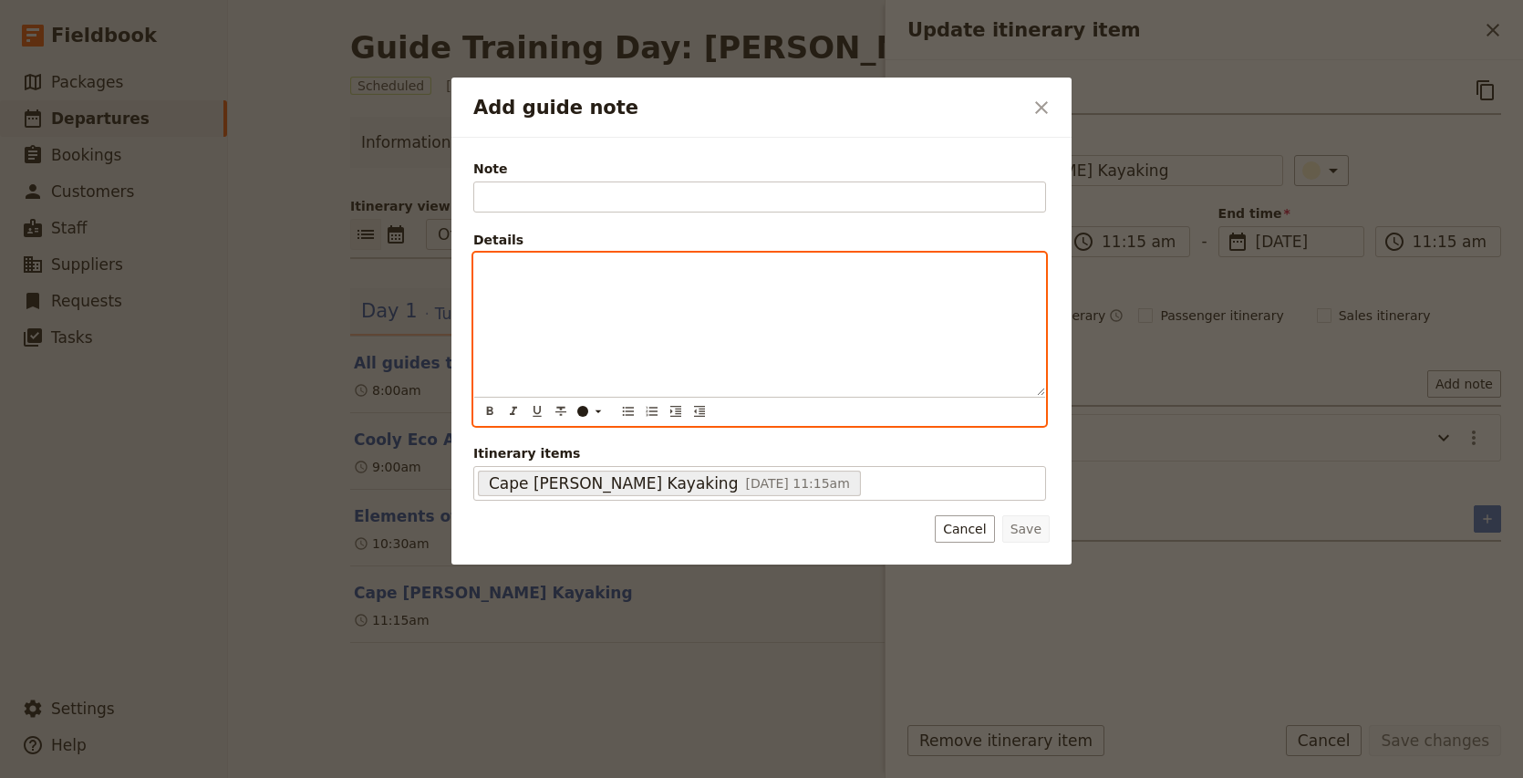
scroll to position [0, 0]
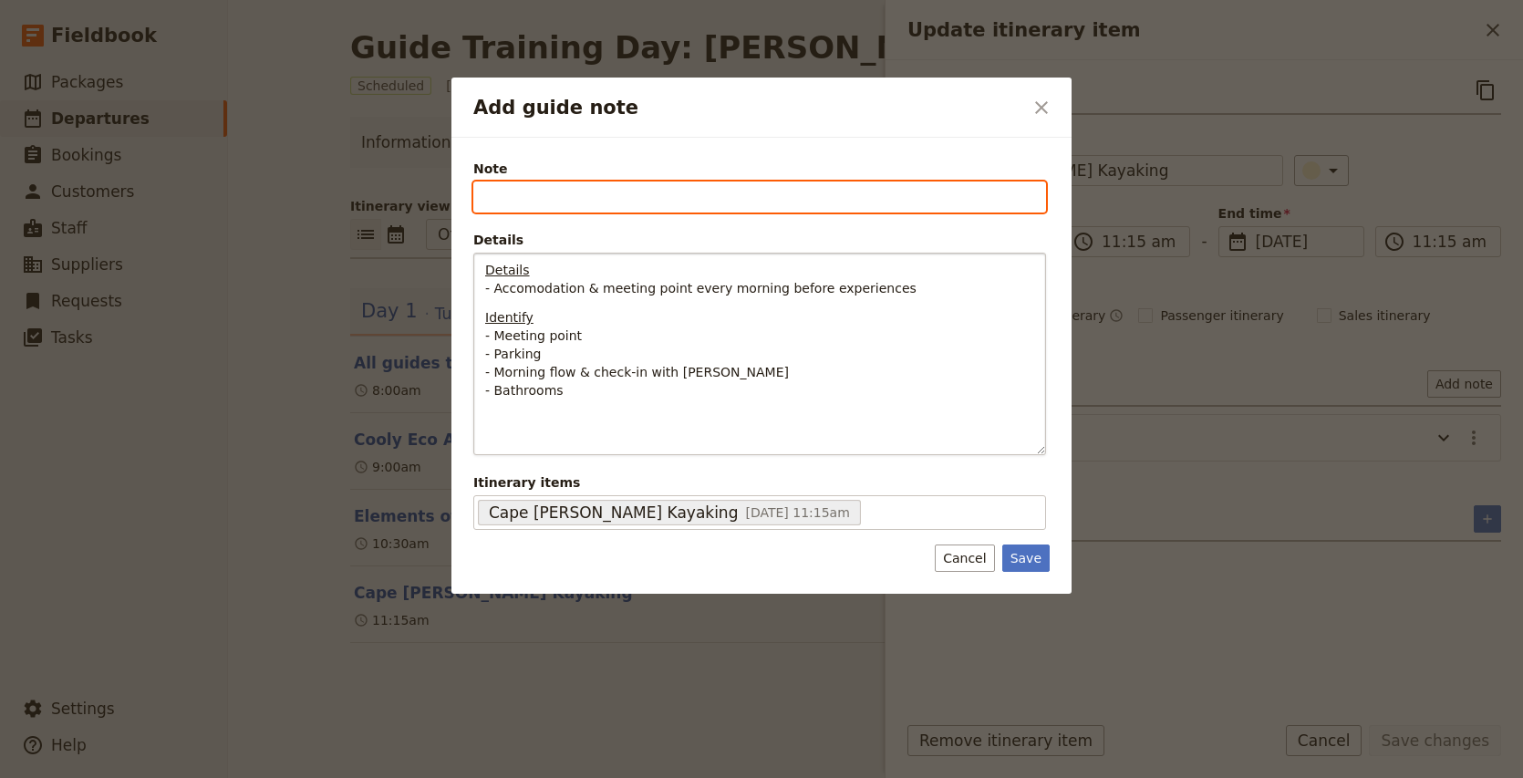
click at [511, 206] on input "Note" at bounding box center [759, 196] width 573 height 31
type input "Cape [PERSON_NAME] Kayaks"
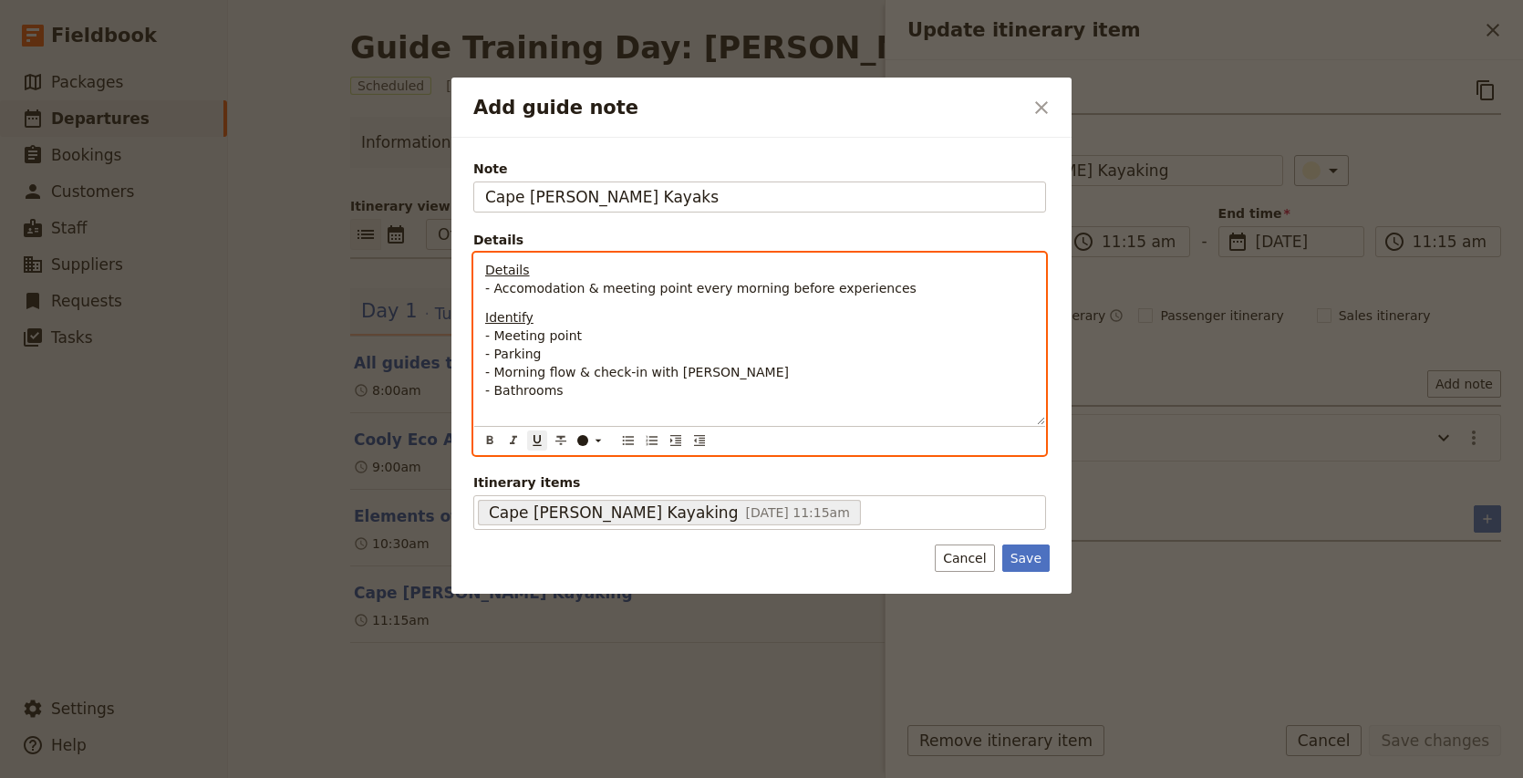
click at [485, 270] on span "Details" at bounding box center [507, 270] width 45 height 15
drag, startPoint x: 497, startPoint y: 290, endPoint x: 991, endPoint y: 316, distance: 494.9
click at [991, 316] on div "Experience Details - Accomodation & meeting point every morning before experien…" at bounding box center [759, 338] width 571 height 171
click at [623, 287] on span "- Accomodation & meeting point every morning before experiences" at bounding box center [700, 288] width 431 height 15
drag, startPoint x: 496, startPoint y: 290, endPoint x: 975, endPoint y: 301, distance: 478.8
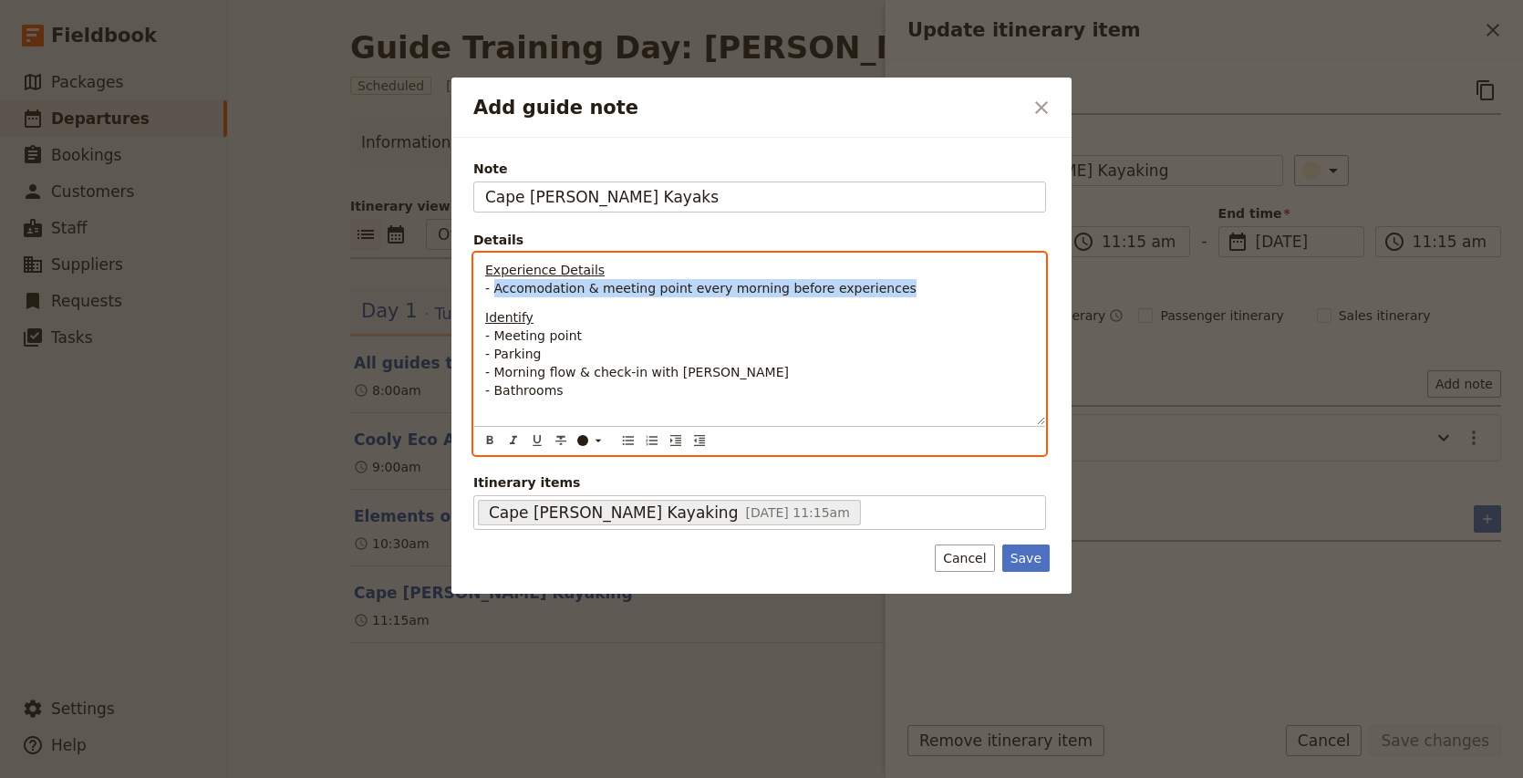
click at [975, 301] on div "Experience Details - Accomodation & meeting point every morning before experien…" at bounding box center [759, 338] width 571 height 171
click at [503, 287] on p "Experience Details -" at bounding box center [759, 279] width 549 height 36
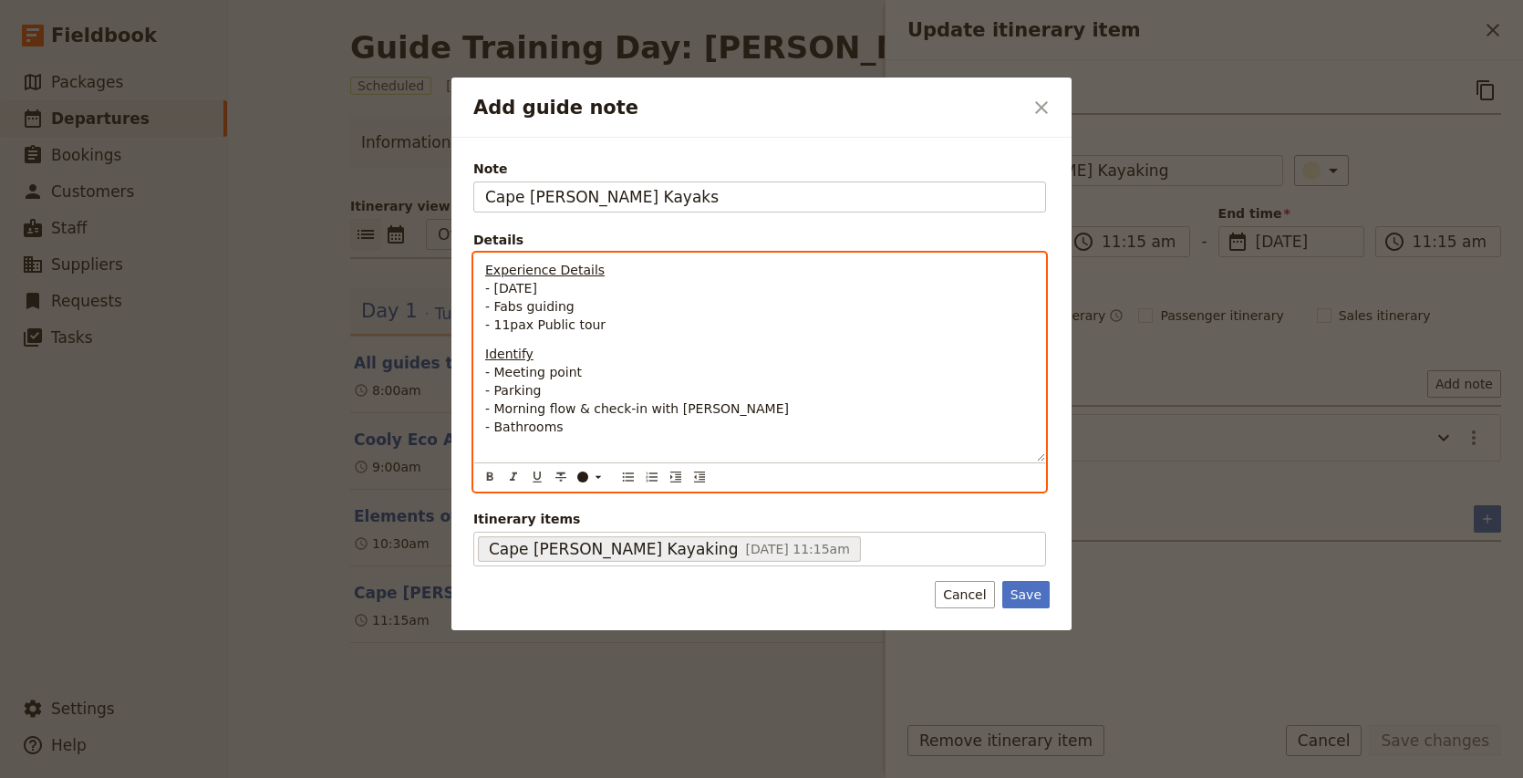
click at [494, 374] on span "- Meeting point" at bounding box center [533, 372] width 97 height 15
click at [493, 387] on span "- Parking" at bounding box center [513, 390] width 56 height 15
click at [701, 367] on span "- Bathroom access, meeting locationMeeting point" at bounding box center [646, 372] width 322 height 15
drag, startPoint x: 818, startPoint y: 371, endPoint x: 976, endPoint y: 370, distance: 158.6
click at [976, 370] on p "Identify - Bathroom access, meeting location, change tents etc Meeting point - …" at bounding box center [759, 399] width 549 height 109
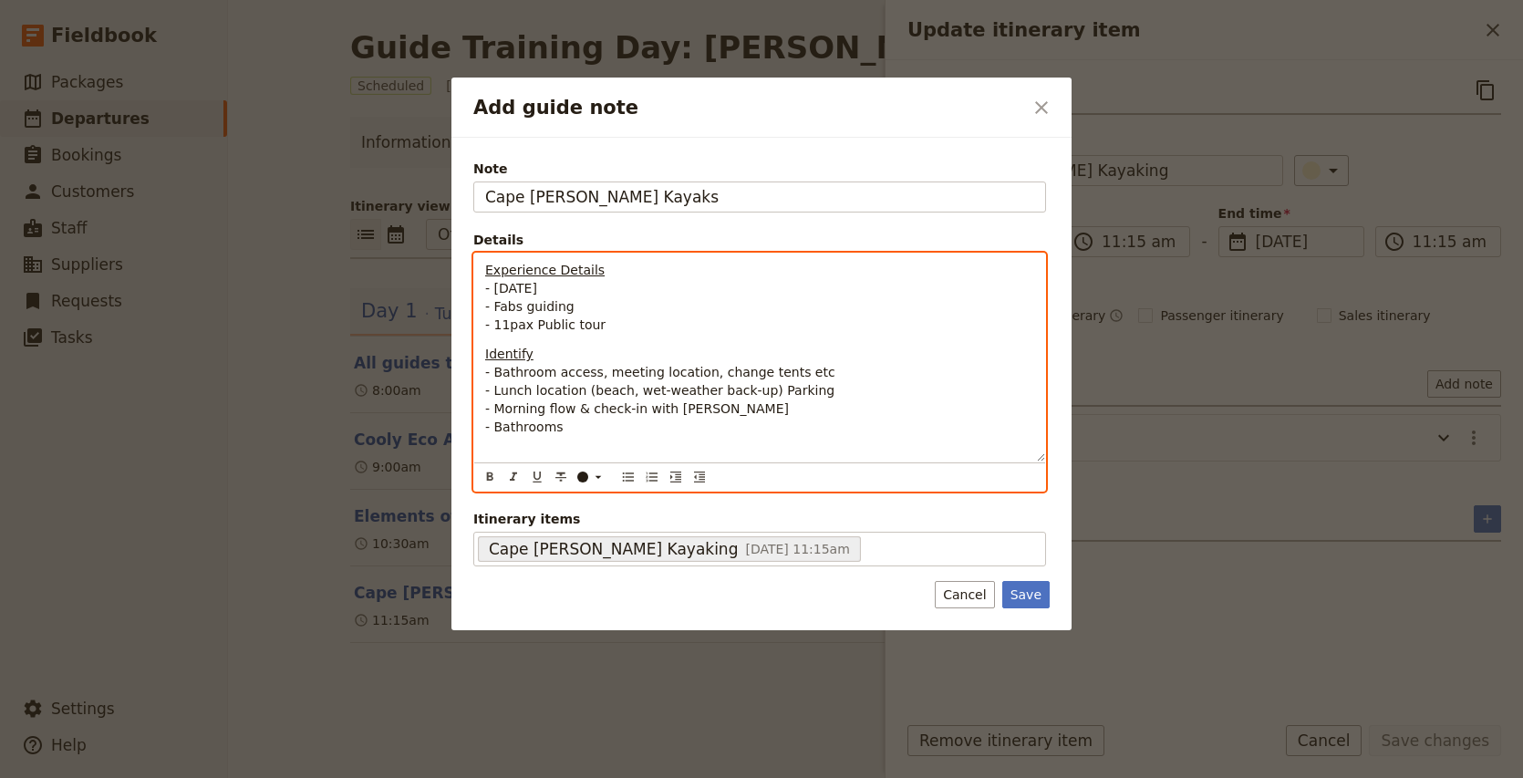
drag, startPoint x: 766, startPoint y: 390, endPoint x: 784, endPoint y: 426, distance: 40.0
click at [784, 426] on p "Identify - Bathroom access, meeting location, change tents etc - Lunch location…" at bounding box center [759, 399] width 549 height 109
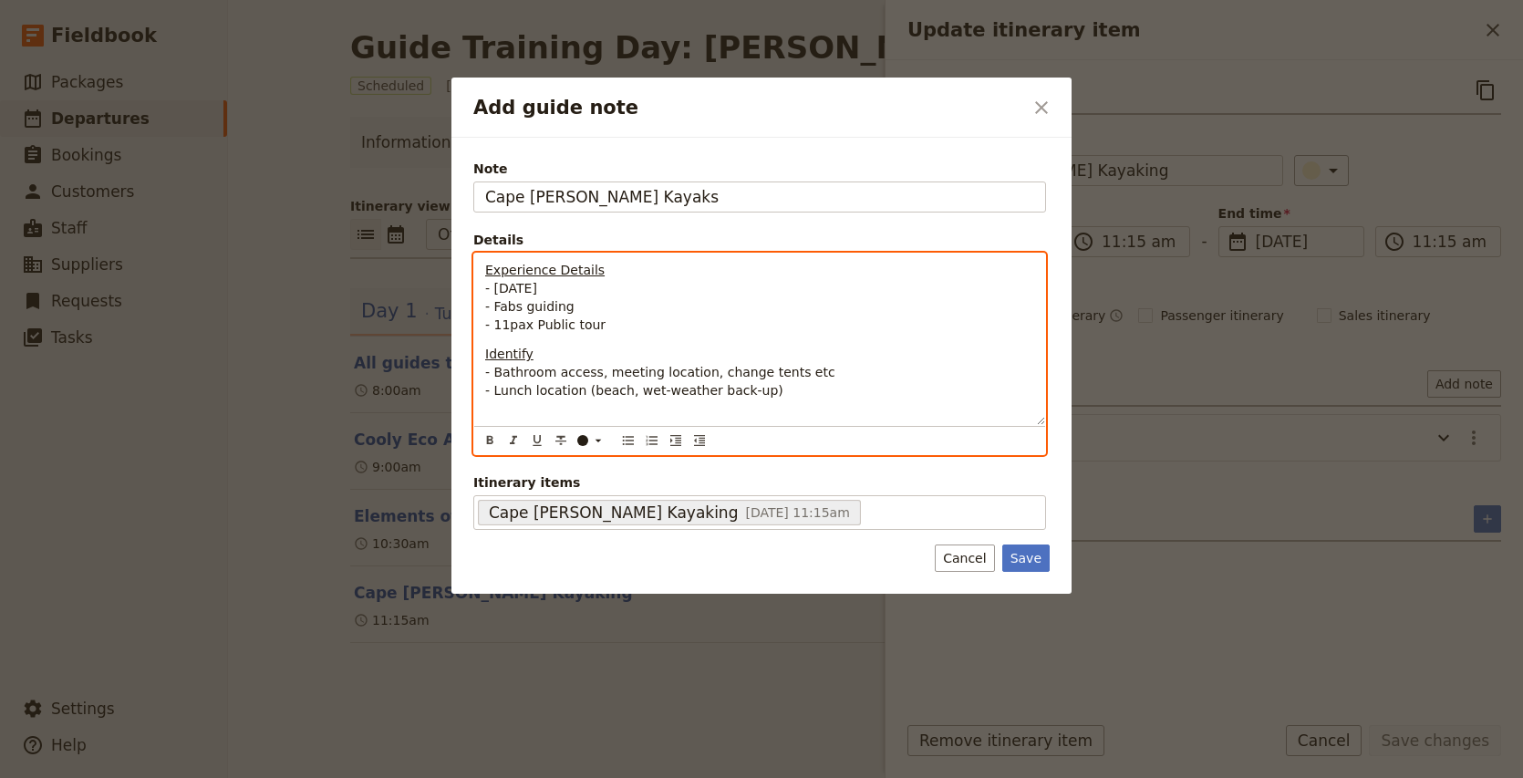
click at [692, 414] on p "Identify - Bathroom access, meeting location, change tents etc - Lunch location…" at bounding box center [759, 381] width 549 height 73
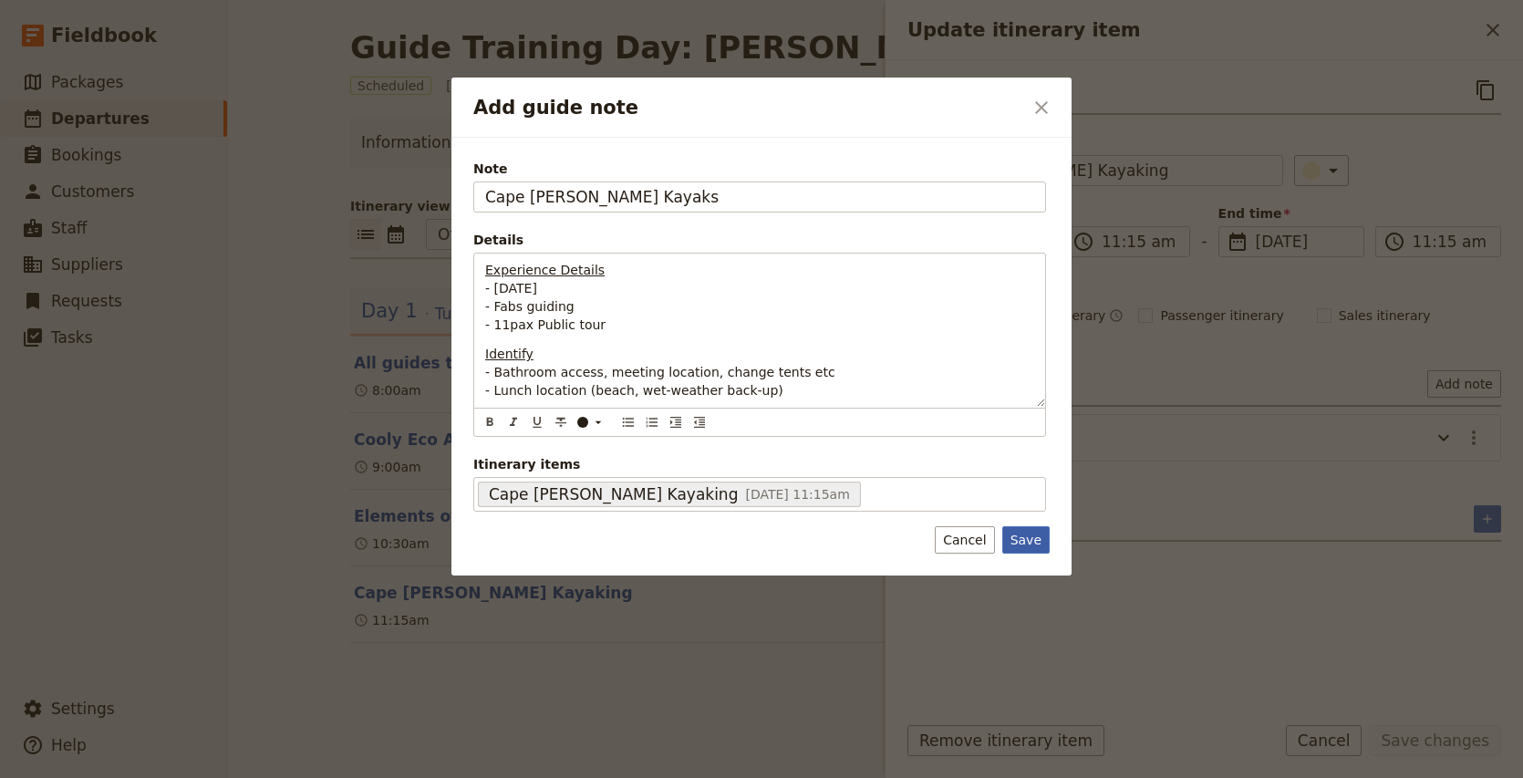
click at [1027, 545] on button "Save" at bounding box center [1025, 539] width 47 height 27
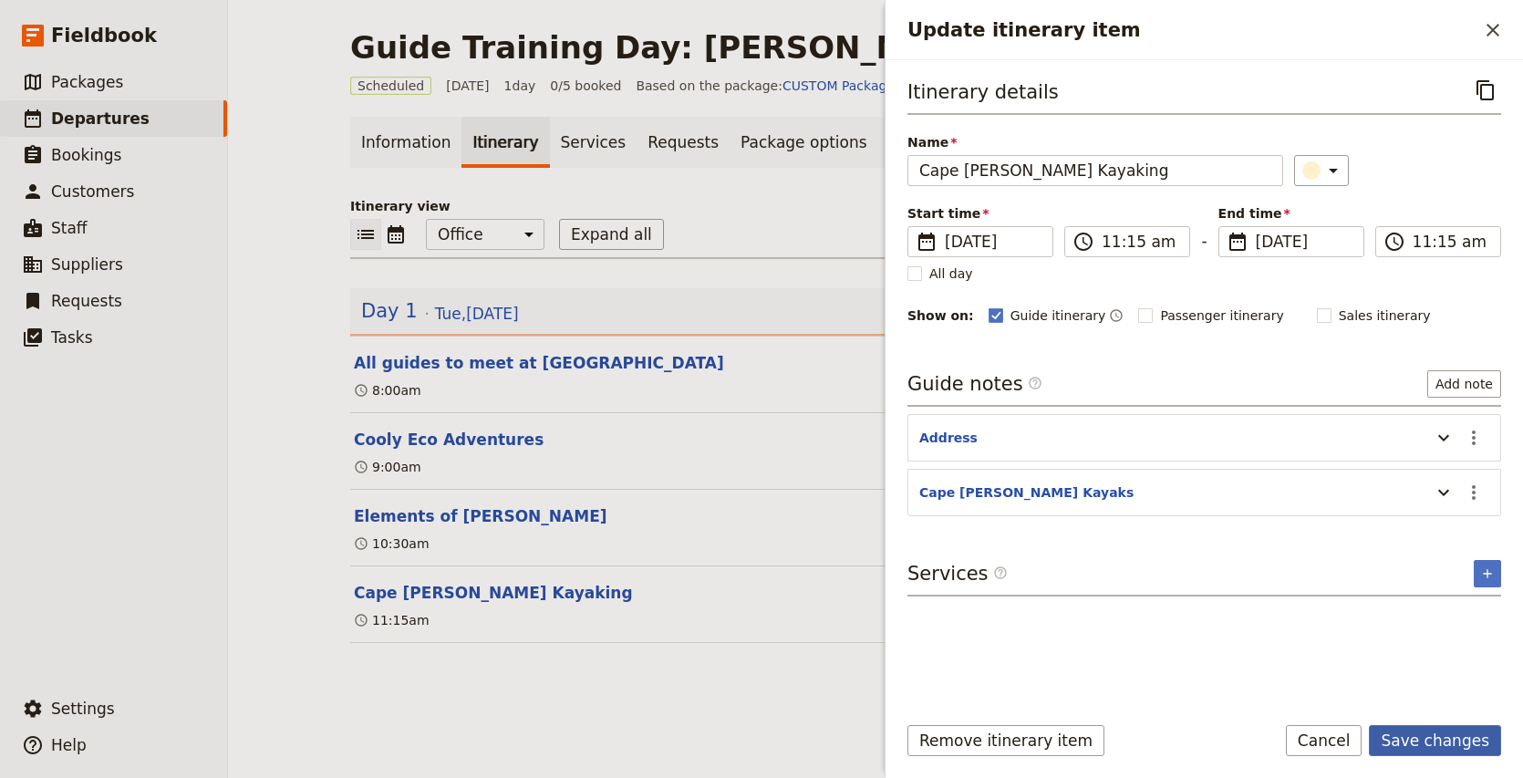
click at [1434, 747] on button "Save changes" at bounding box center [1434, 740] width 132 height 31
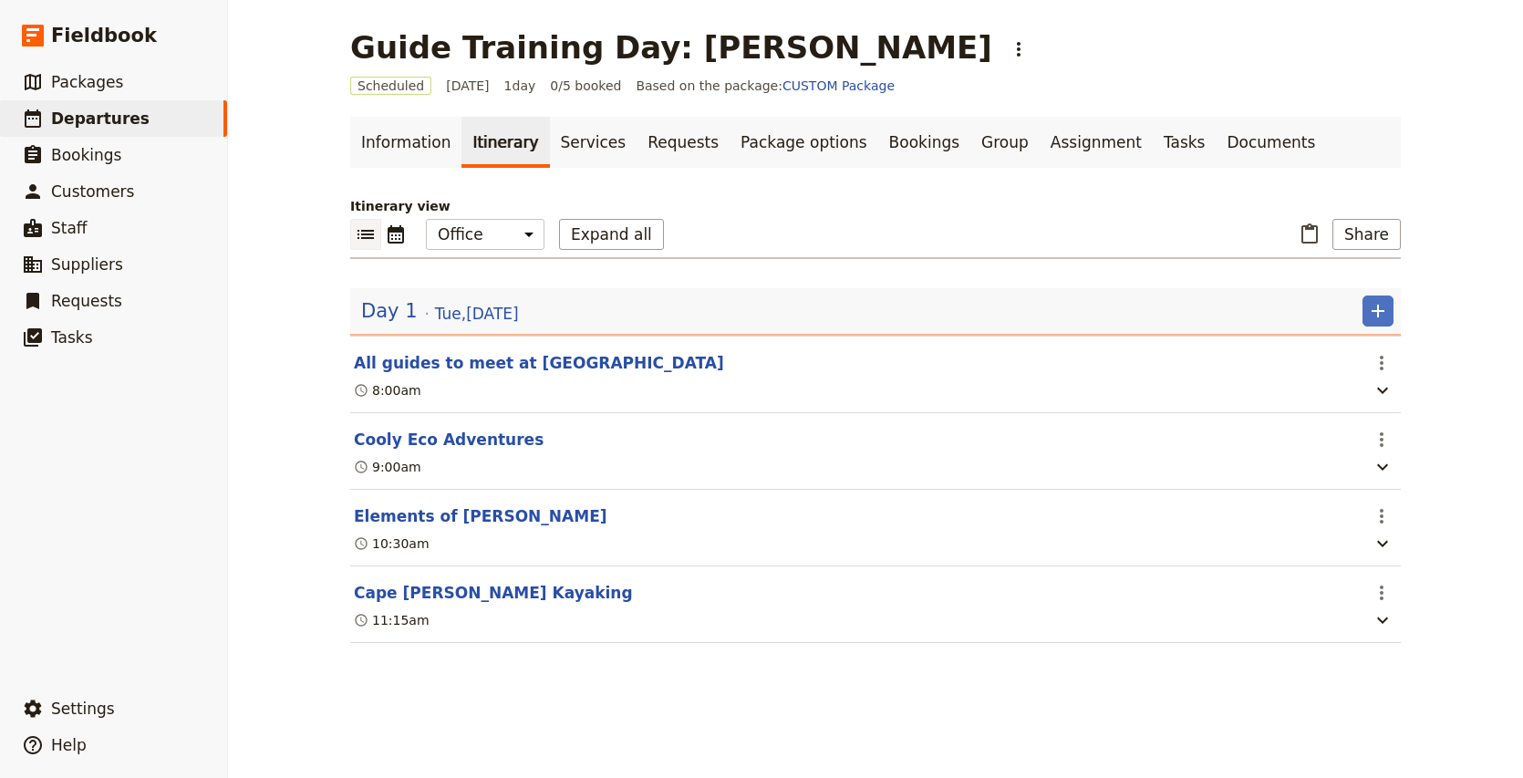
click at [1462, 293] on div "Guide Training Day: [PERSON_NAME] ​ Scheduled [DATE] 1 day 0/5 booked Based on …" at bounding box center [875, 389] width 1295 height 778
click at [1378, 310] on icon "Add" at bounding box center [1377, 311] width 13 height 13
click at [1332, 343] on span "Add itinerary item" at bounding box center [1323, 351] width 116 height 18
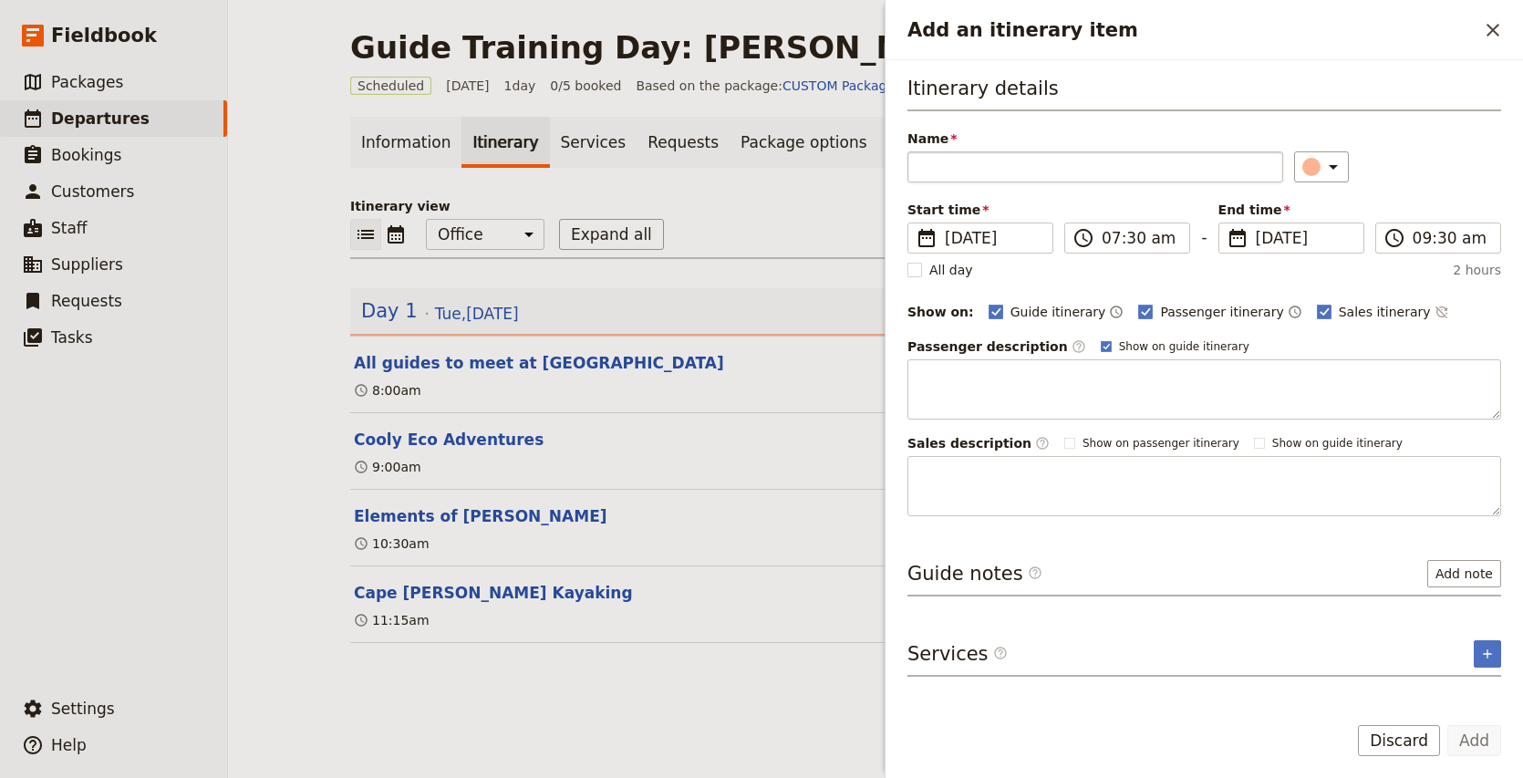
click at [963, 176] on input "Name" at bounding box center [1095, 166] width 376 height 31
type input "[PERSON_NAME][GEOGRAPHIC_DATA]"
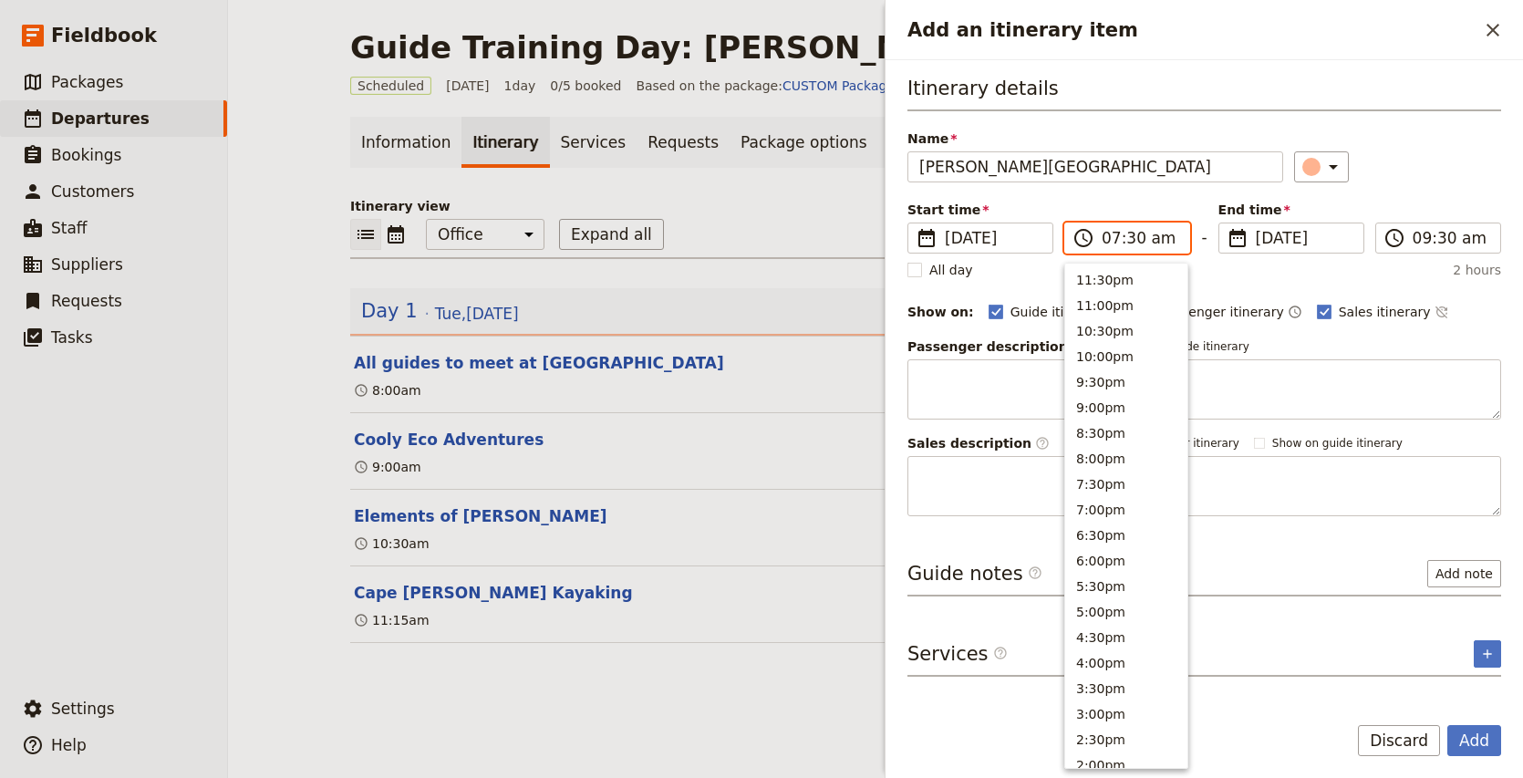
click at [1108, 241] on input "07:30 am" at bounding box center [1139, 238] width 77 height 22
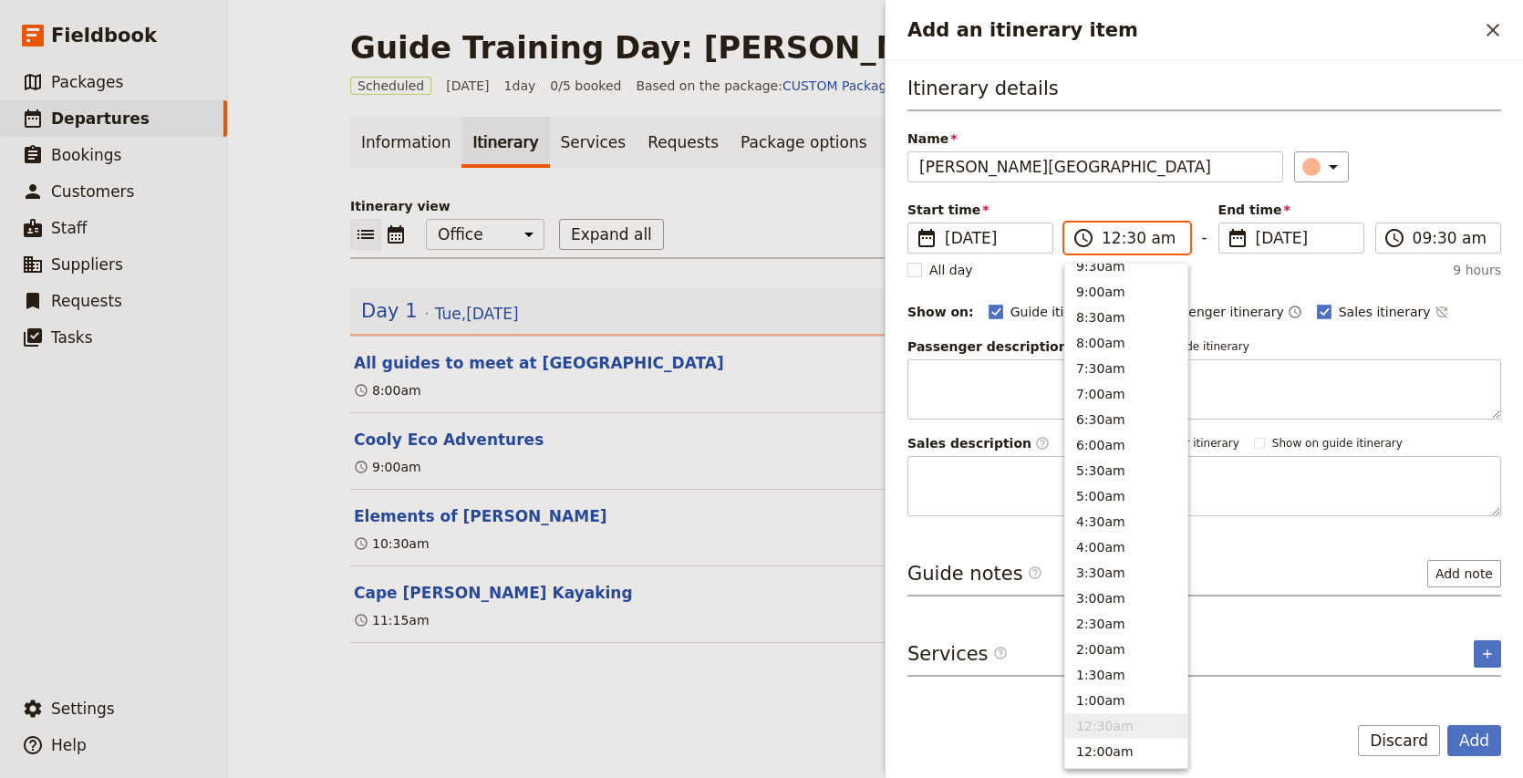
click at [1151, 242] on input "12:30 am" at bounding box center [1139, 238] width 77 height 22
type input "12:30 pm"
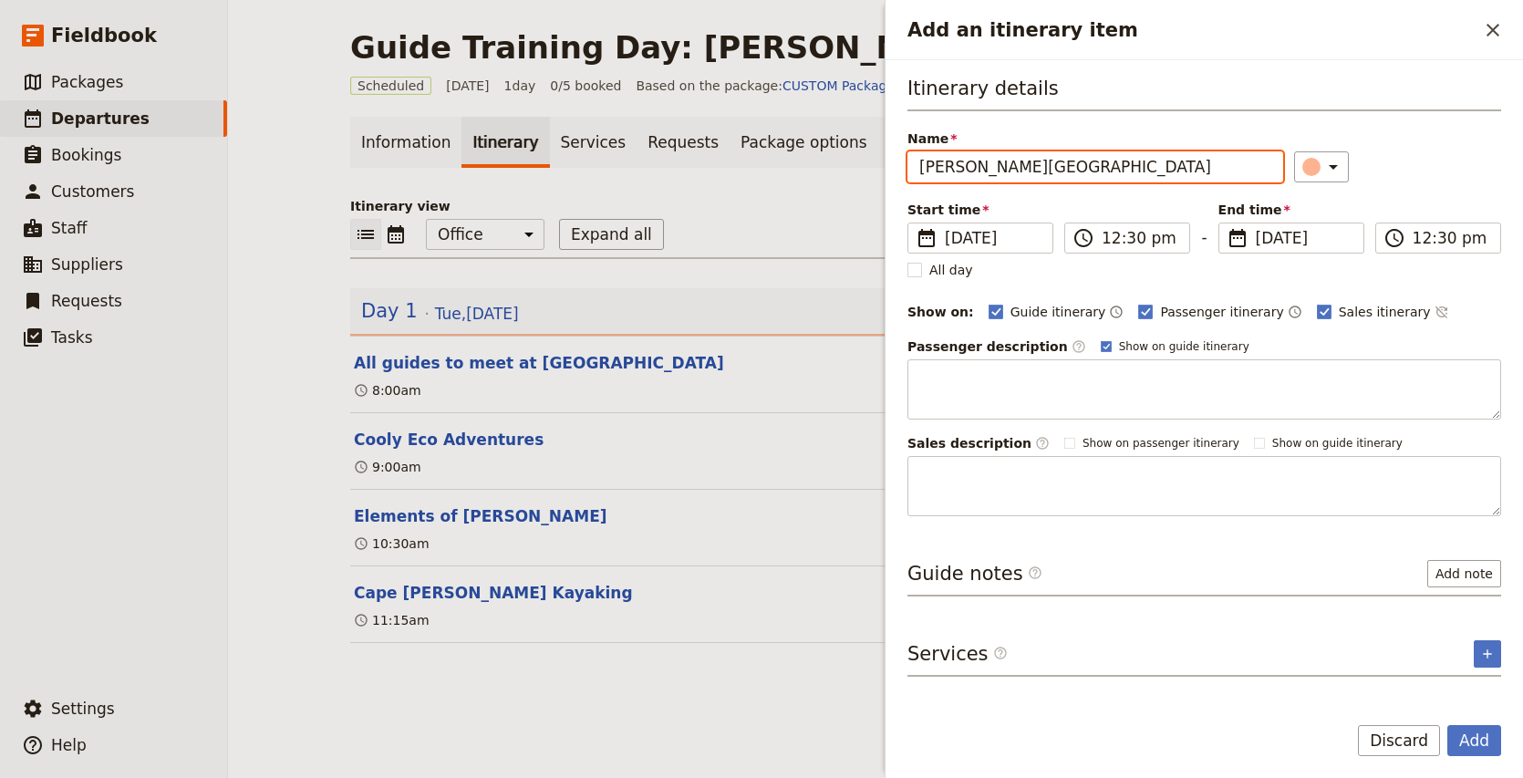
click at [1458, 180] on div "​" at bounding box center [1397, 166] width 207 height 31
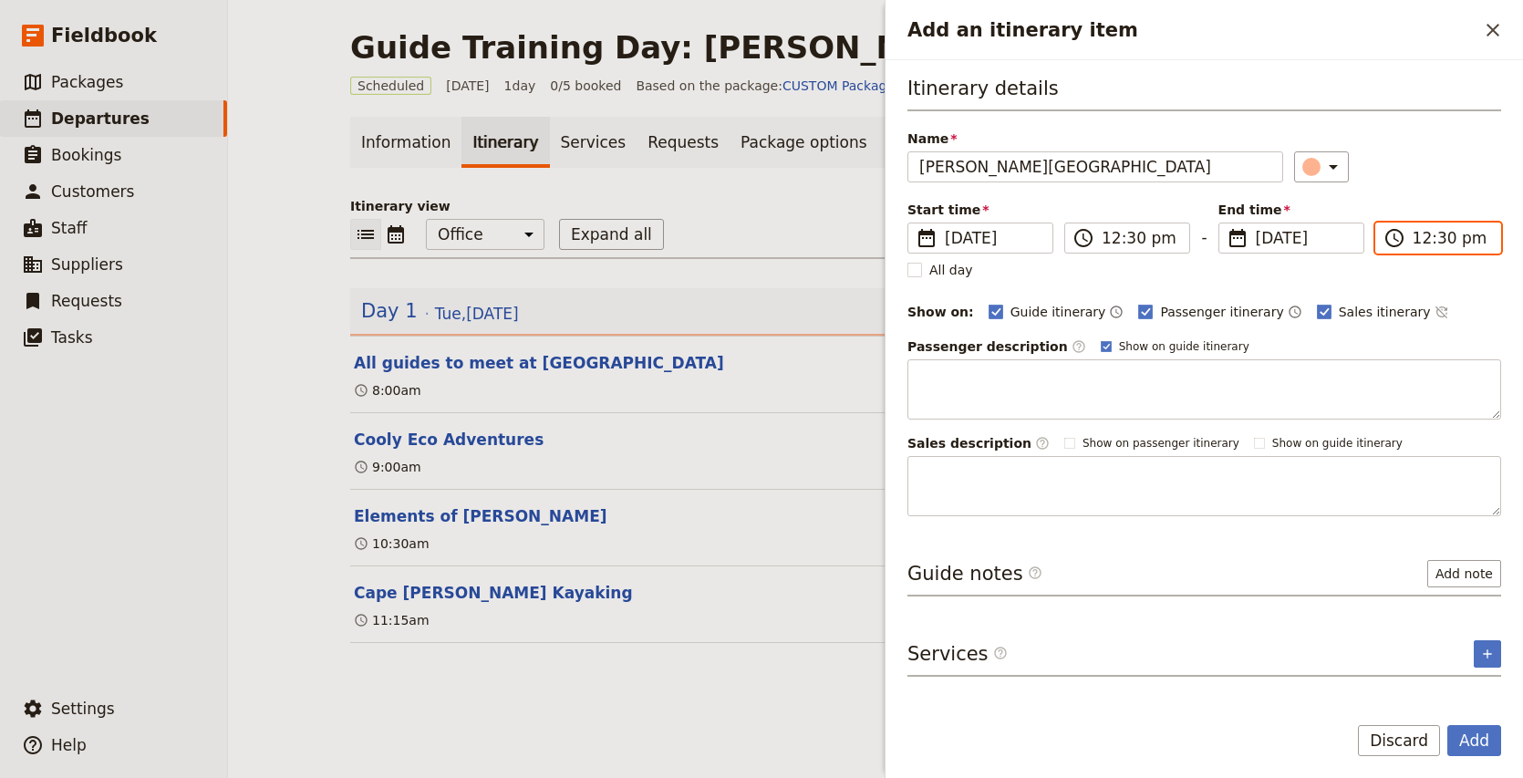
click at [1420, 241] on input "12:30 pm" at bounding box center [1450, 238] width 77 height 22
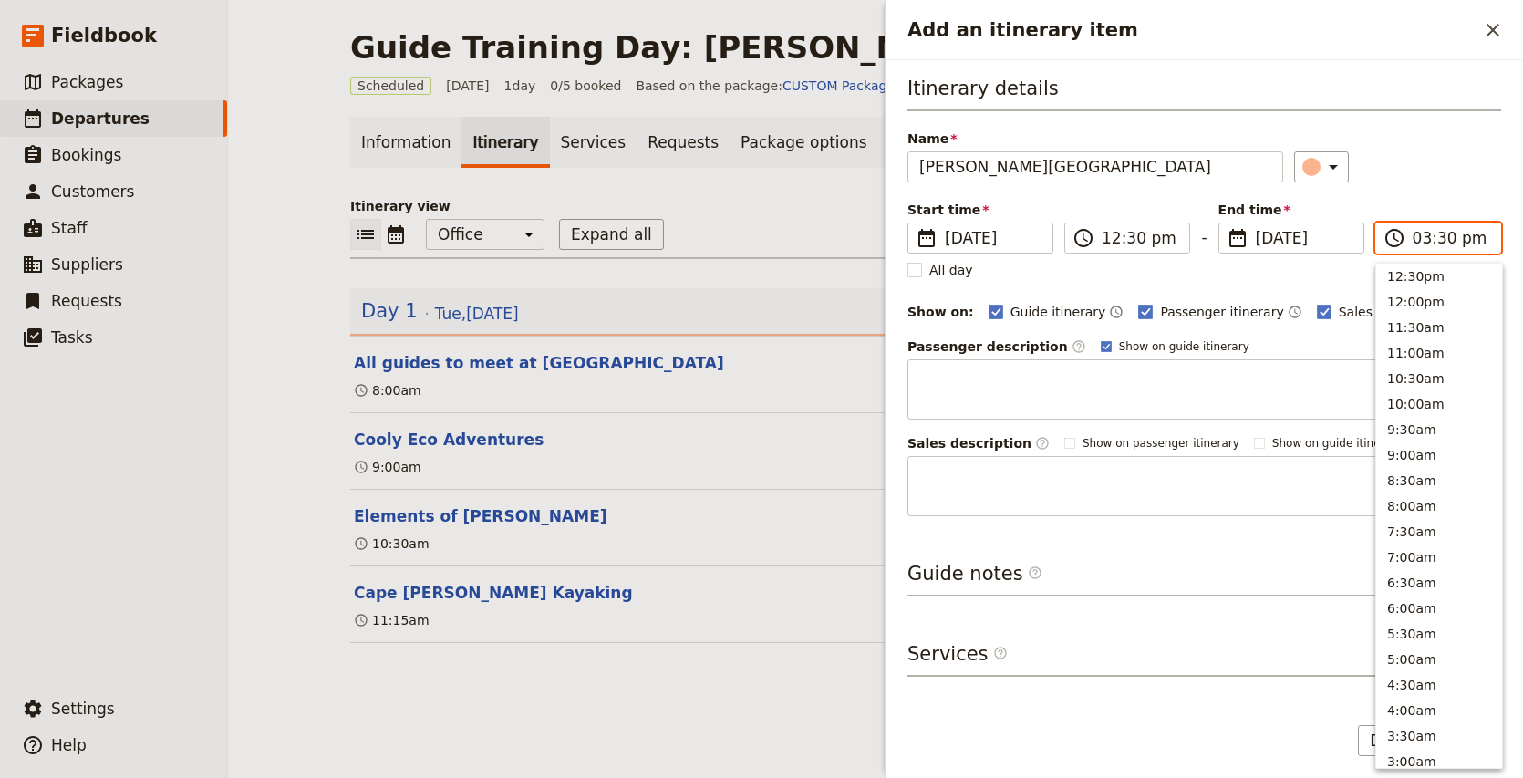
scroll to position [413, 0]
click at [1415, 234] on input "03:30 pm" at bounding box center [1450, 238] width 77 height 22
click at [1444, 237] on input "04:30 pm" at bounding box center [1450, 238] width 77 height 22
type input "04:00 pm"
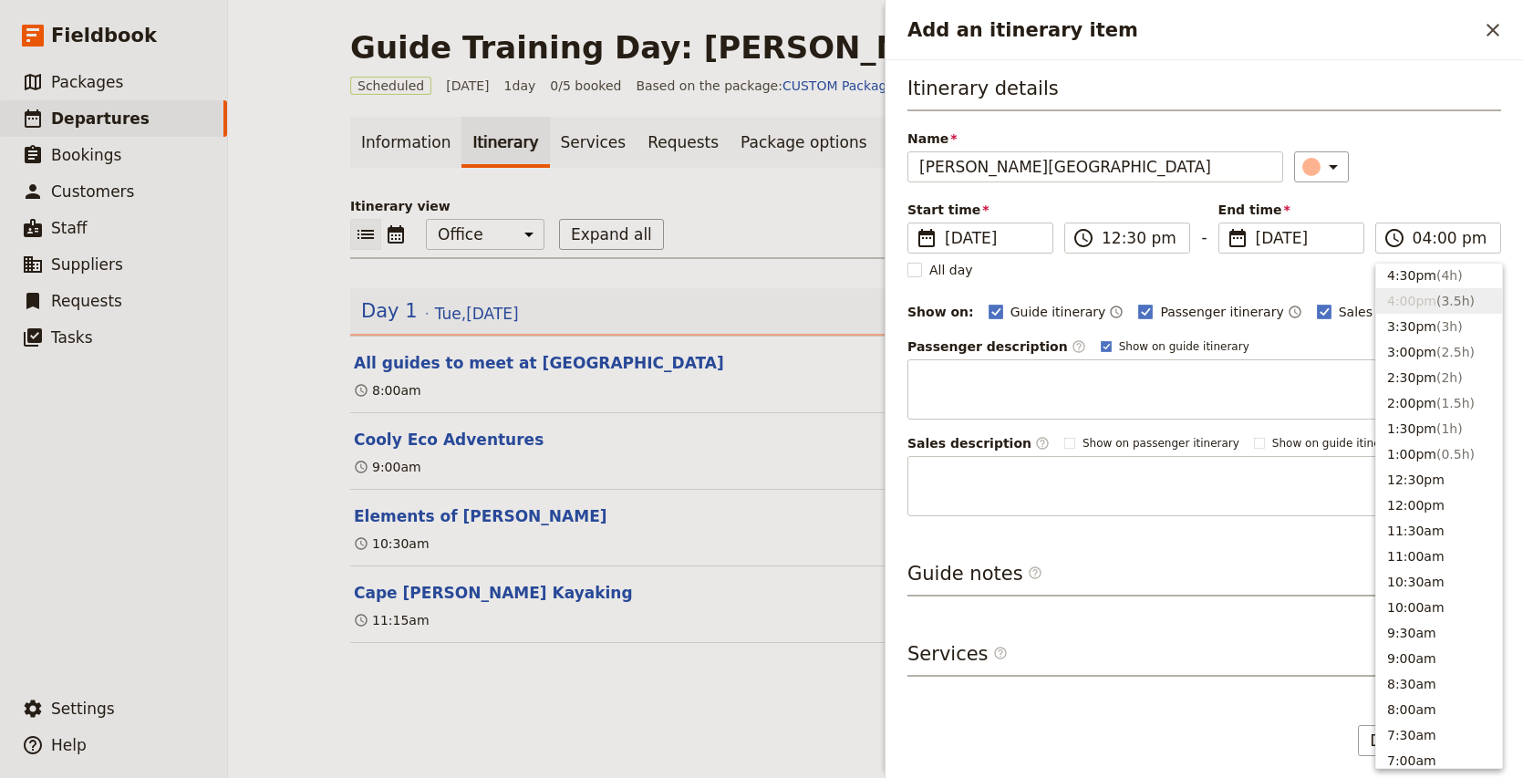
click at [1389, 110] on h3 "Itinerary details" at bounding box center [1204, 93] width 594 height 36
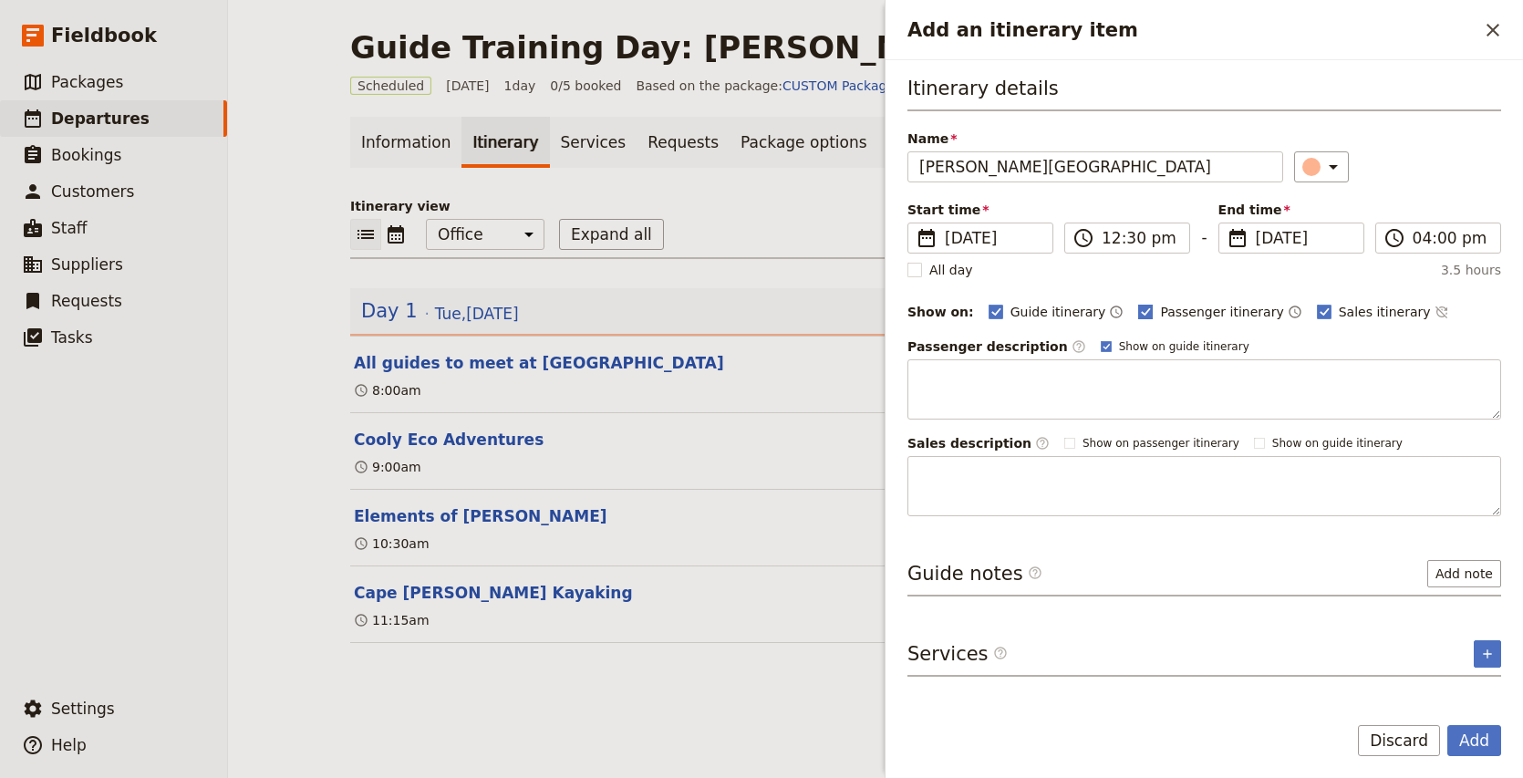
click at [1201, 304] on span "Passenger itinerary" at bounding box center [1221, 312] width 123 height 18
click at [1138, 303] on input "Passenger itinerary" at bounding box center [1137, 302] width 1 height 1
checkbox input "false"
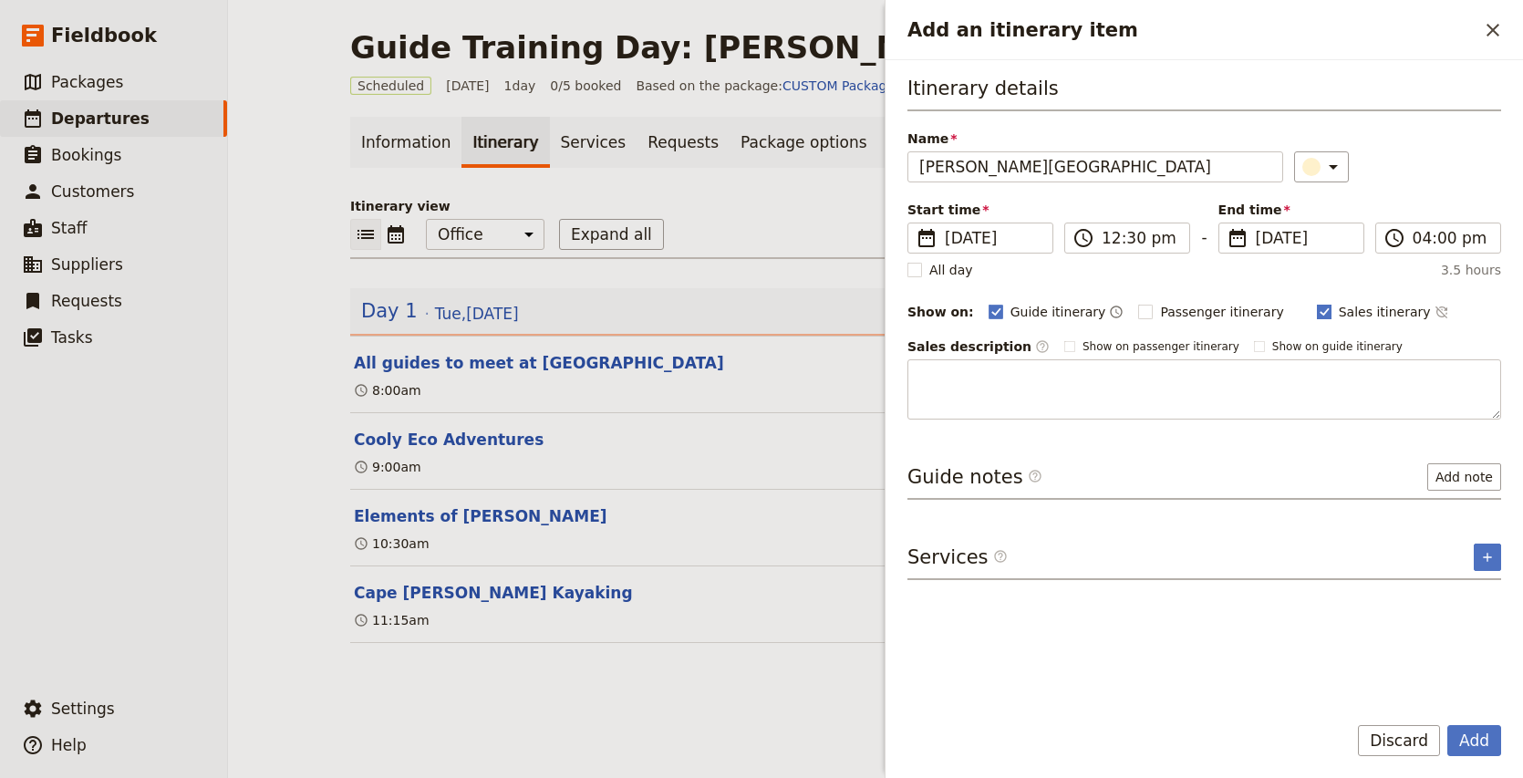
click at [1338, 308] on span "Sales itinerary" at bounding box center [1384, 312] width 92 height 18
click at [1317, 303] on input "Sales itinerary" at bounding box center [1316, 302] width 1 height 1
checkbox input "false"
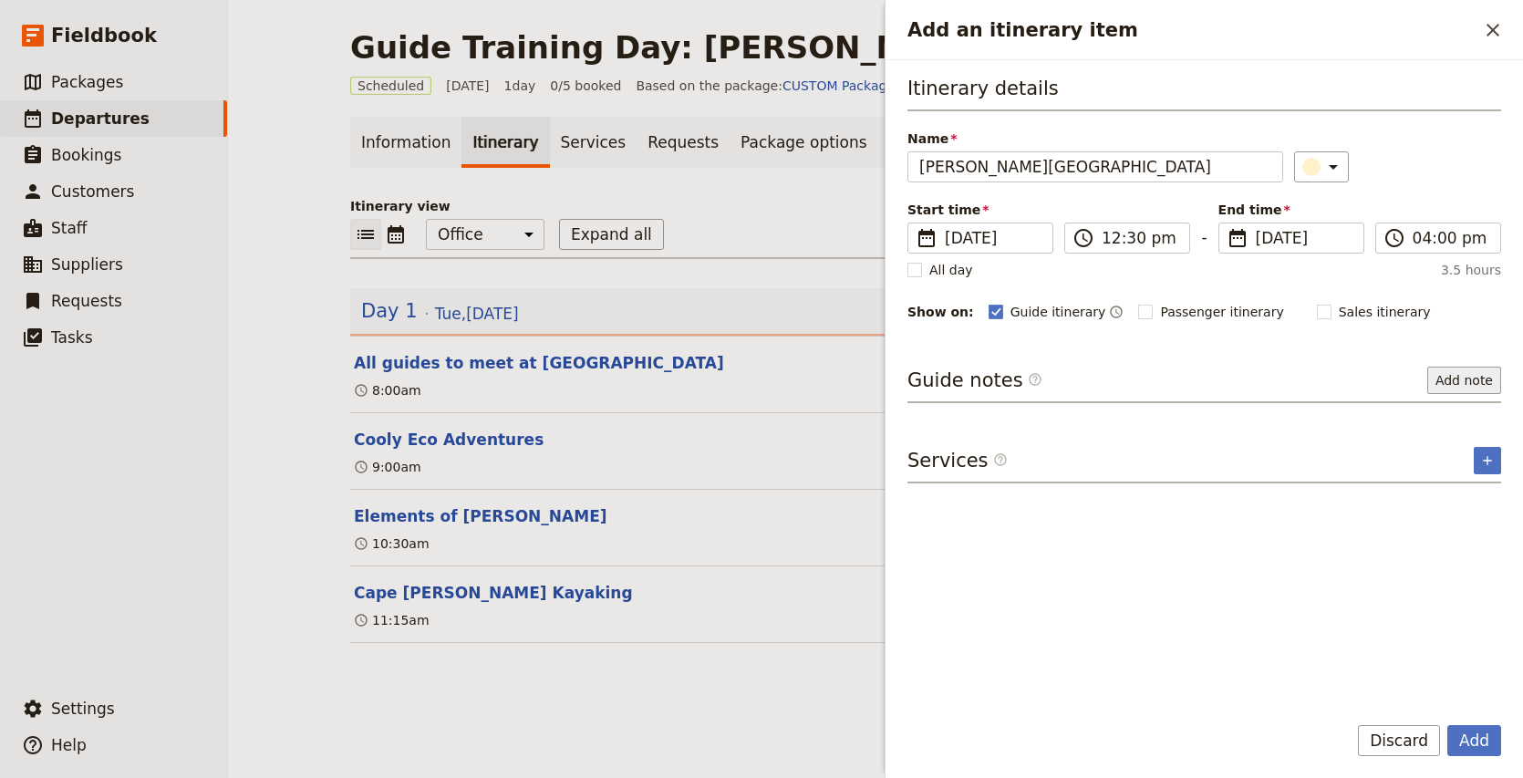
click at [1472, 387] on button "Add note" at bounding box center [1464, 380] width 74 height 27
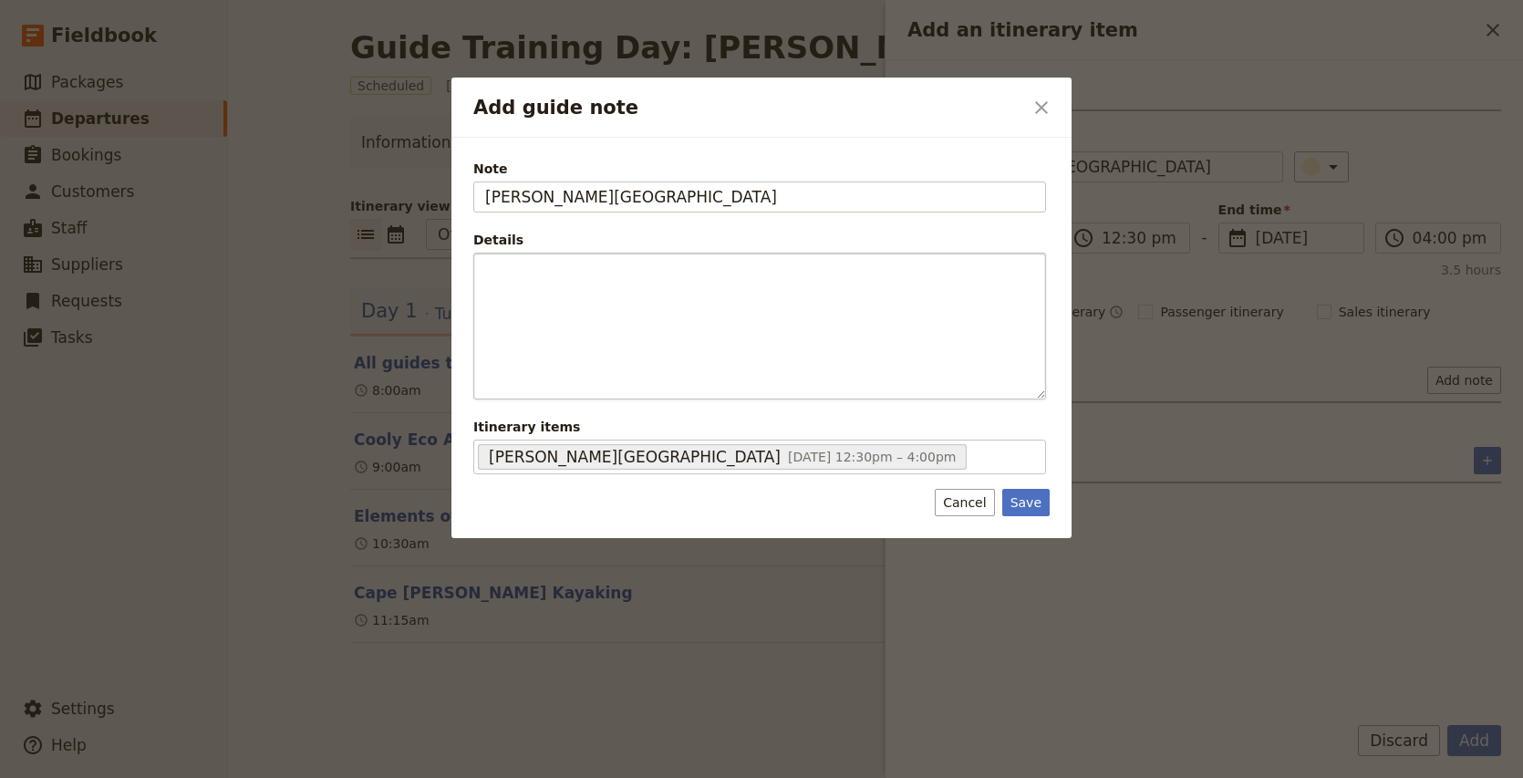
type input "[PERSON_NAME][GEOGRAPHIC_DATA]"
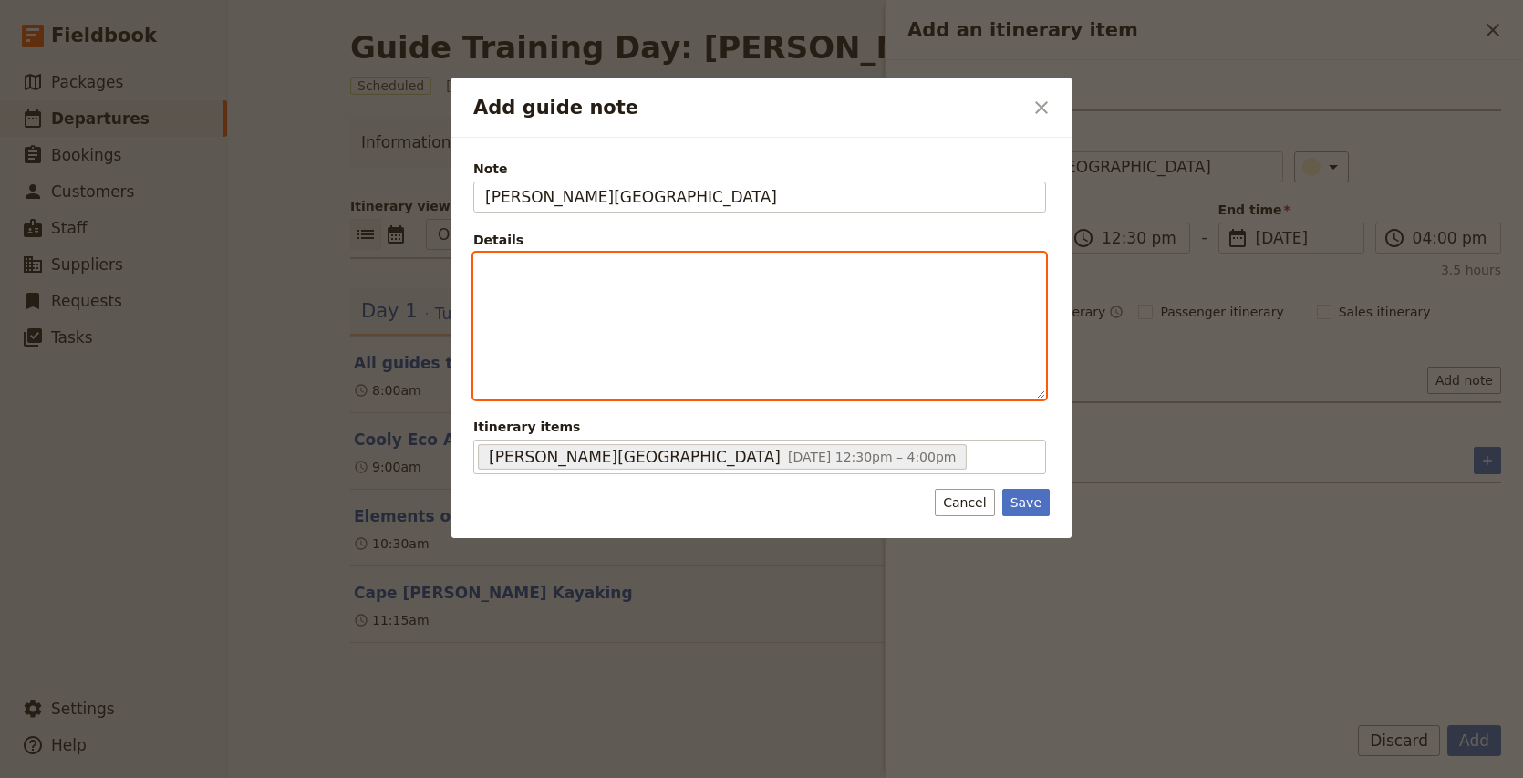
click at [558, 267] on p "Add guide note" at bounding box center [759, 270] width 549 height 18
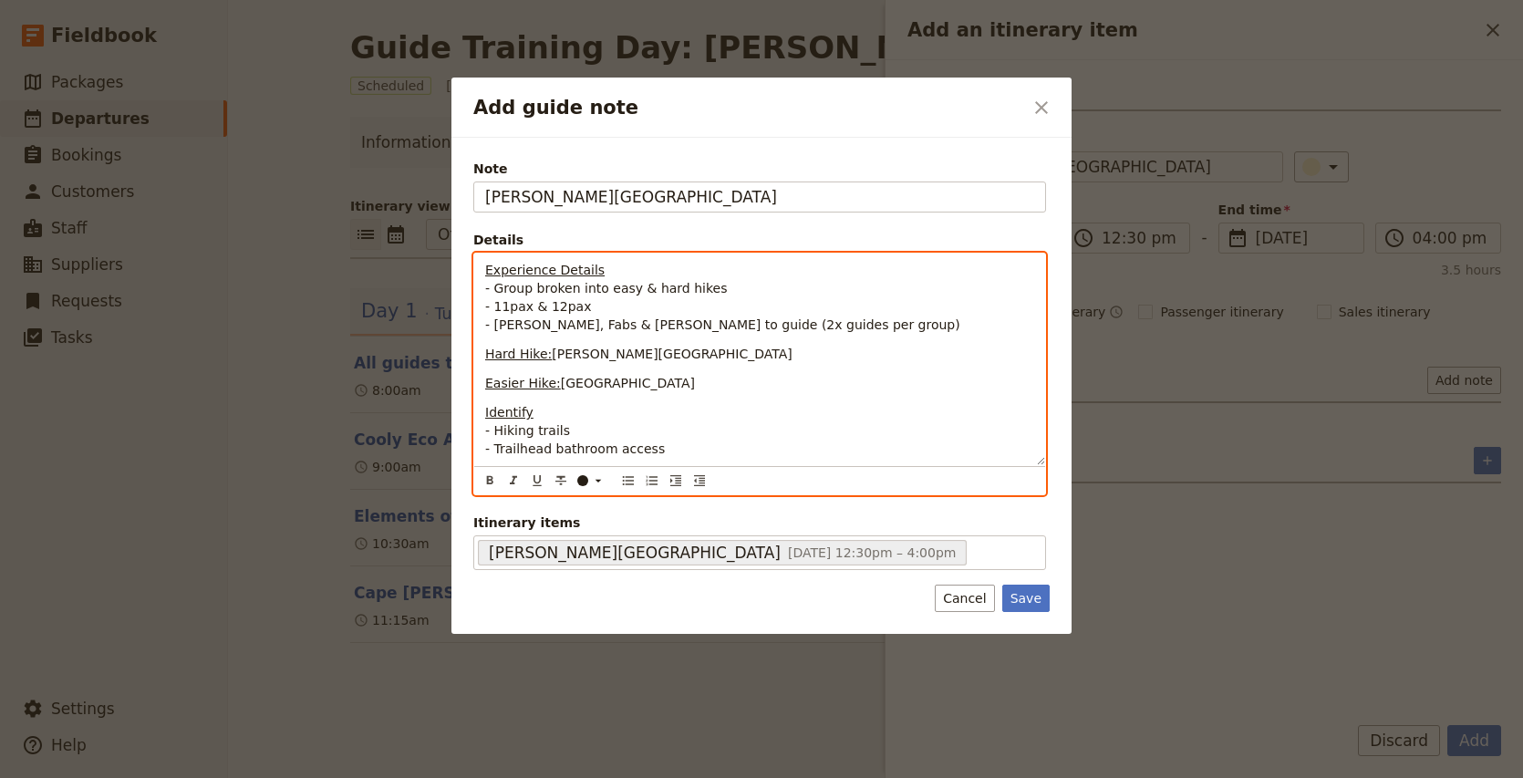
scroll to position [0, 0]
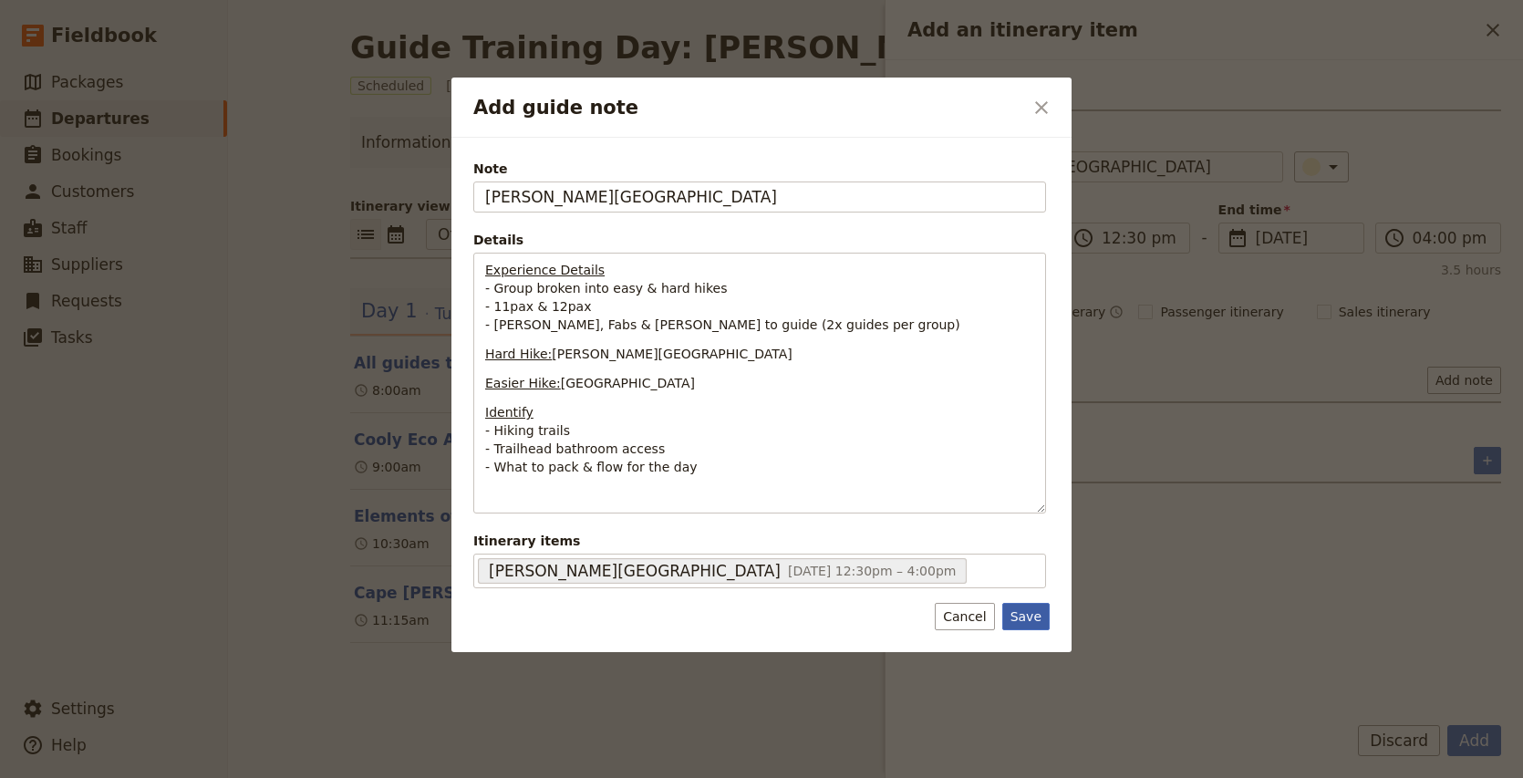
click at [1031, 616] on button "Save" at bounding box center [1025, 616] width 47 height 27
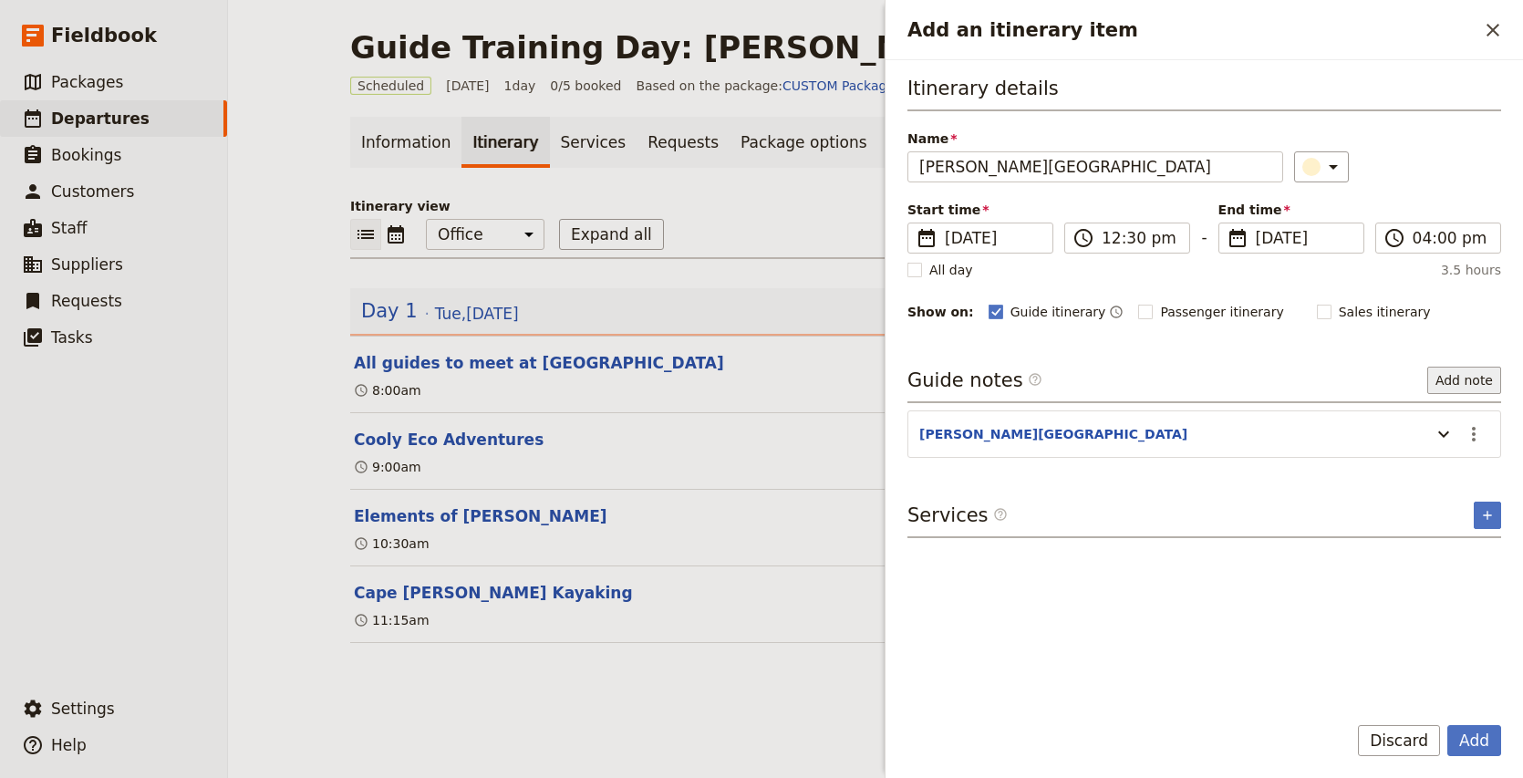
click at [1463, 377] on button "Add note" at bounding box center [1464, 380] width 74 height 27
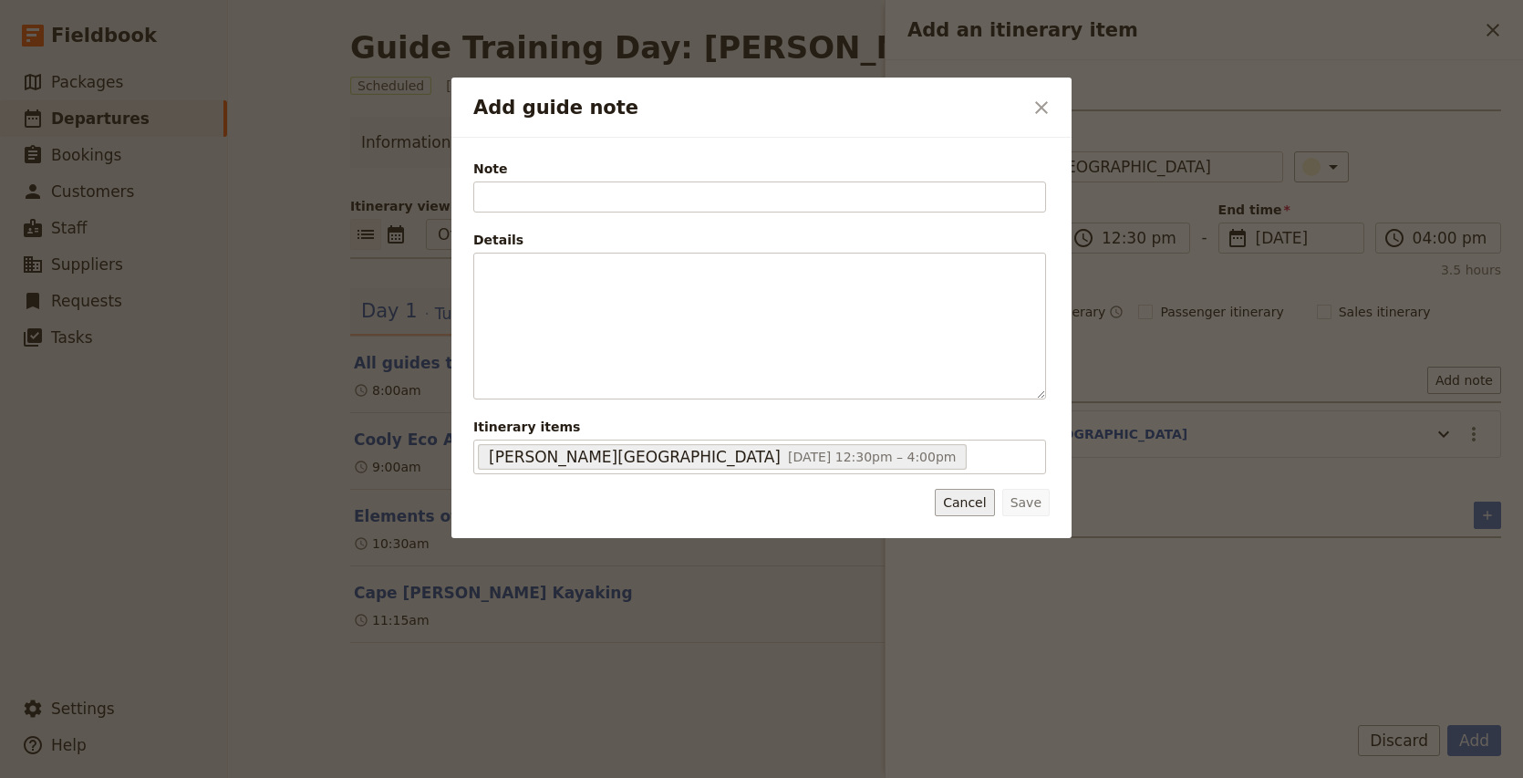
click at [965, 514] on button "Cancel" at bounding box center [963, 502] width 59 height 27
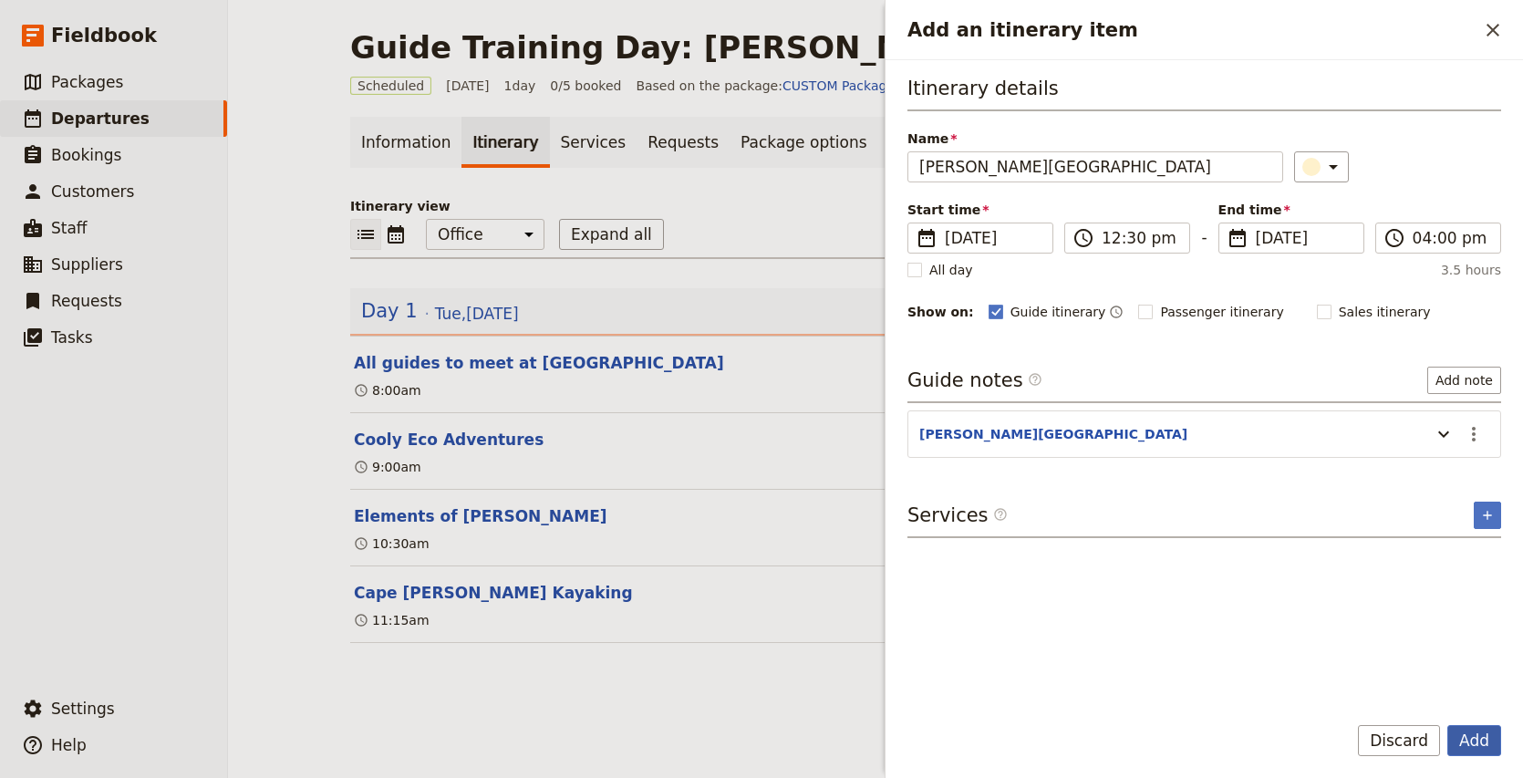
click at [1471, 748] on button "Add" at bounding box center [1474, 740] width 54 height 31
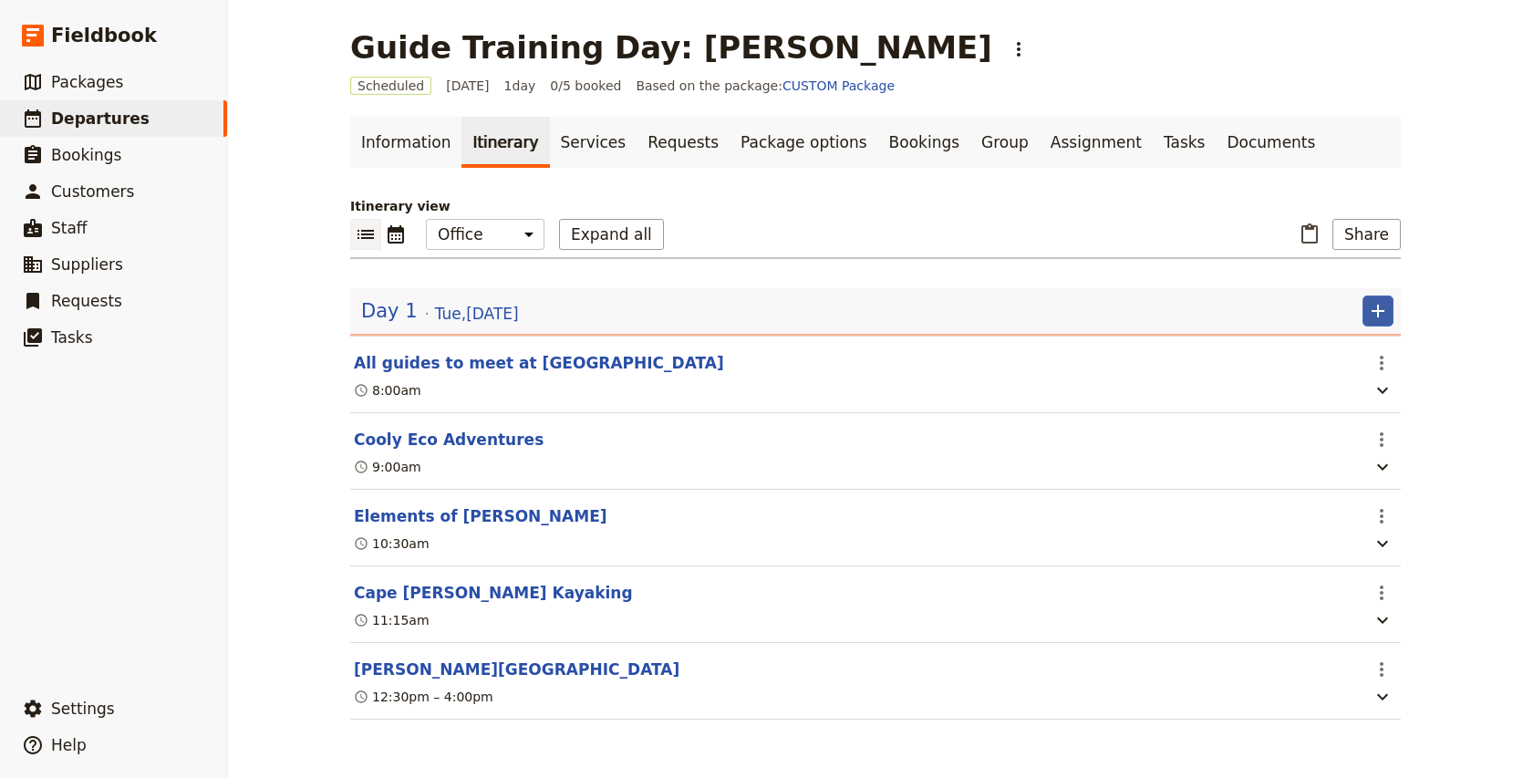
click at [1391, 307] on button "​" at bounding box center [1377, 310] width 31 height 31
click at [1358, 346] on span "Add itinerary item" at bounding box center [1323, 351] width 116 height 18
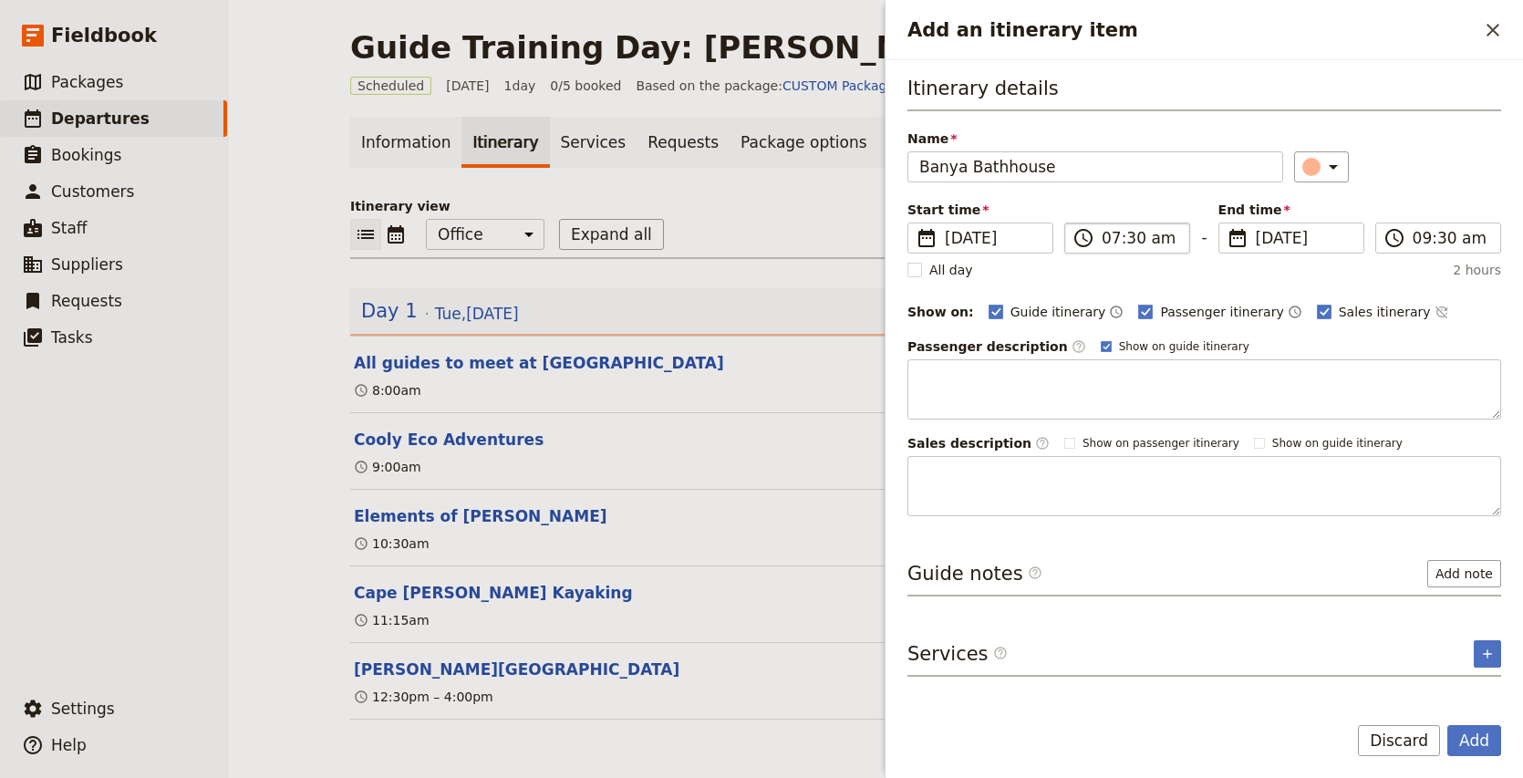
type input "Banya Bathhouse"
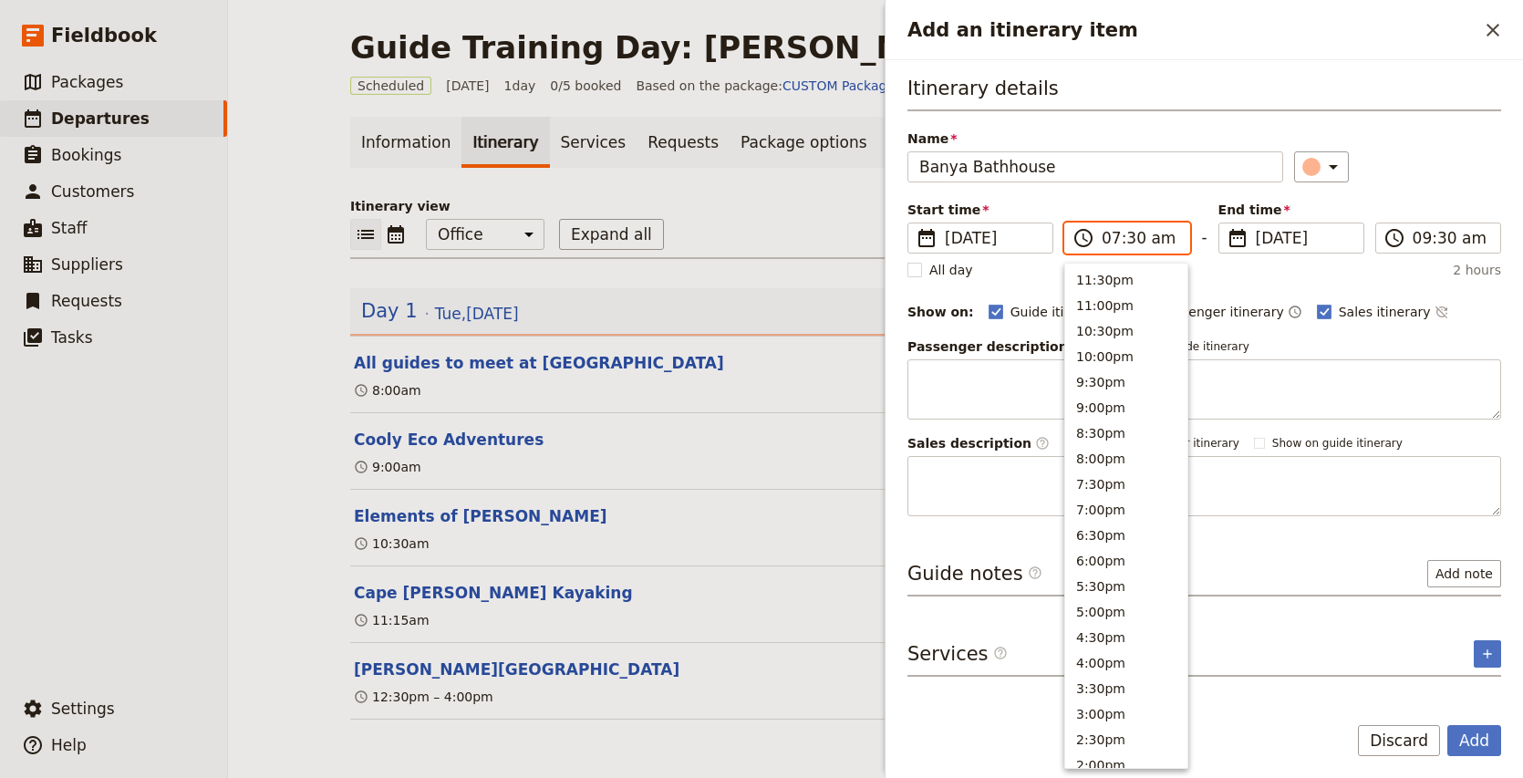
click at [1127, 238] on input "07:30 am" at bounding box center [1139, 238] width 77 height 22
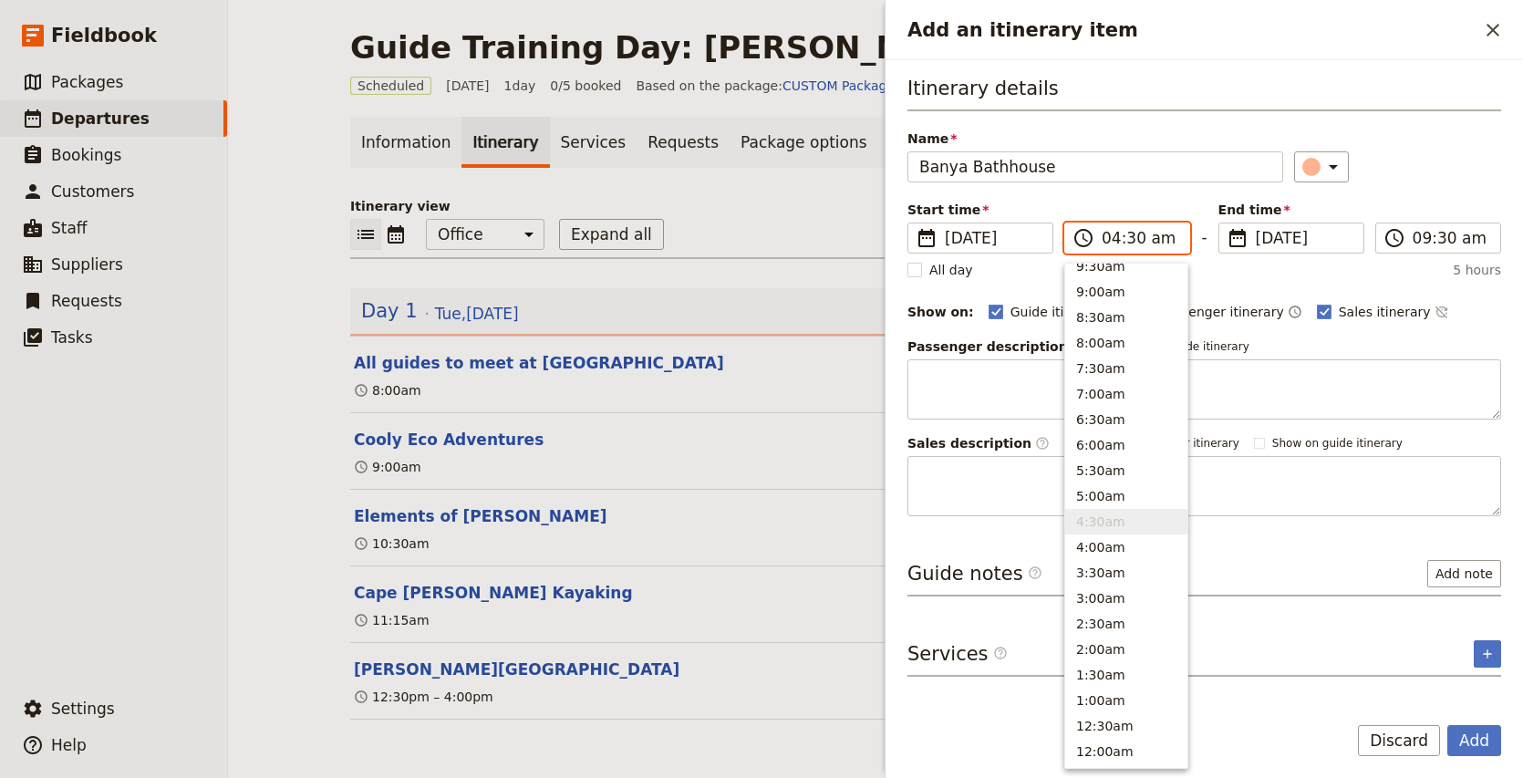
click at [1161, 240] on input "04:30 am" at bounding box center [1139, 238] width 77 height 22
type input "04:30 pm"
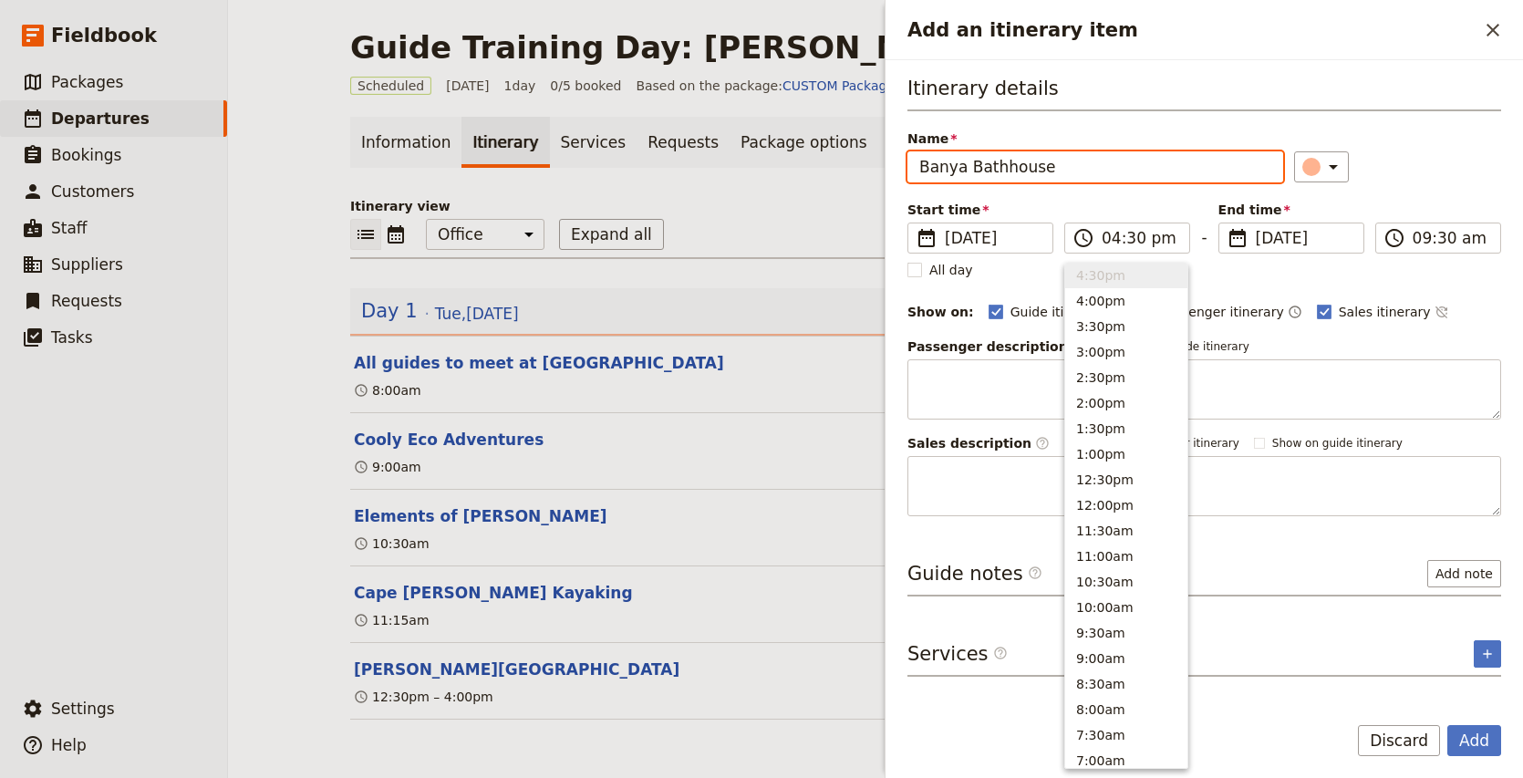
click at [1430, 175] on div "​" at bounding box center [1397, 166] width 207 height 31
type input "04:30 pm"
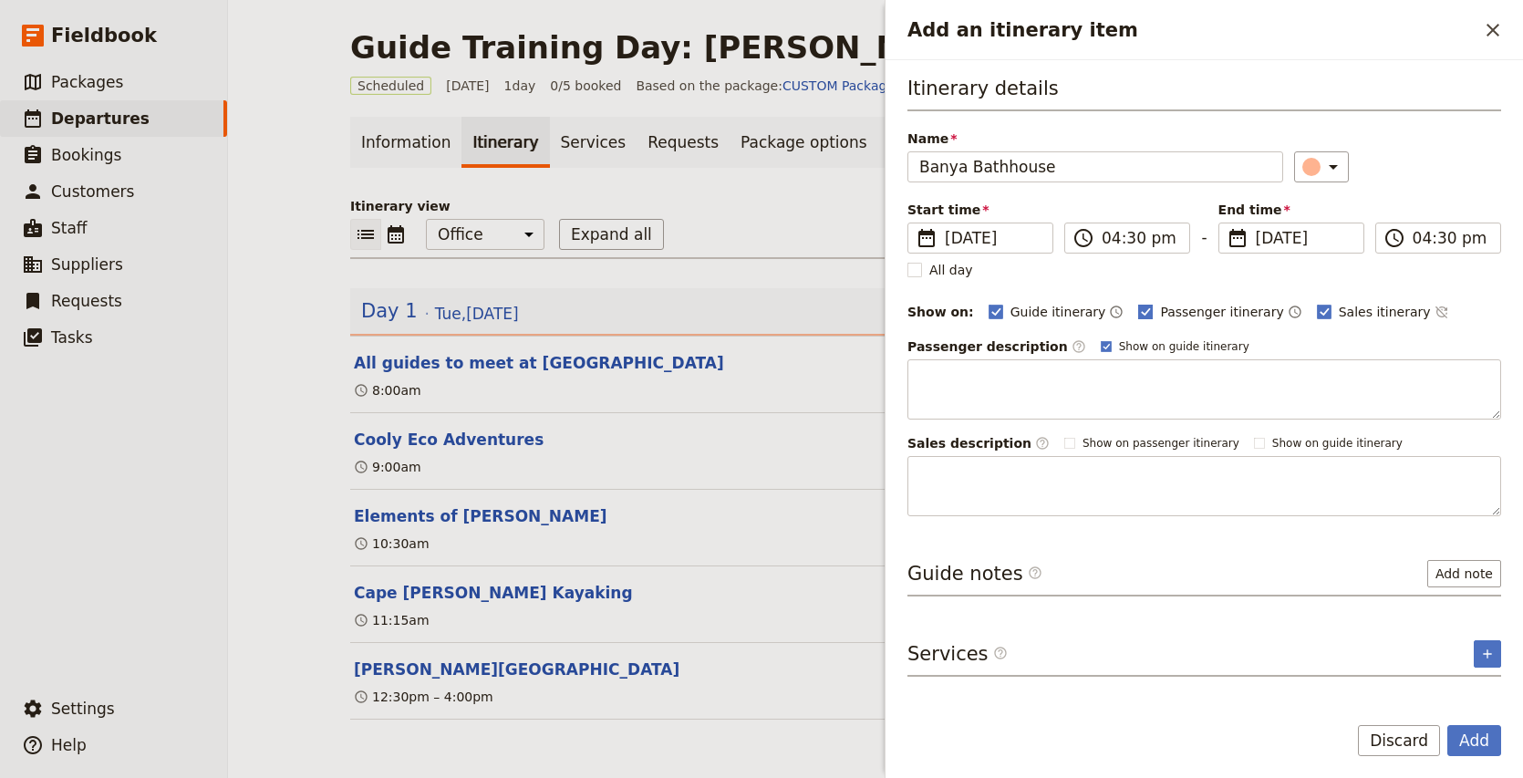
click at [1169, 314] on span "Passenger itinerary" at bounding box center [1221, 312] width 123 height 18
click at [1138, 303] on input "Passenger itinerary" at bounding box center [1137, 302] width 1 height 1
checkbox input "false"
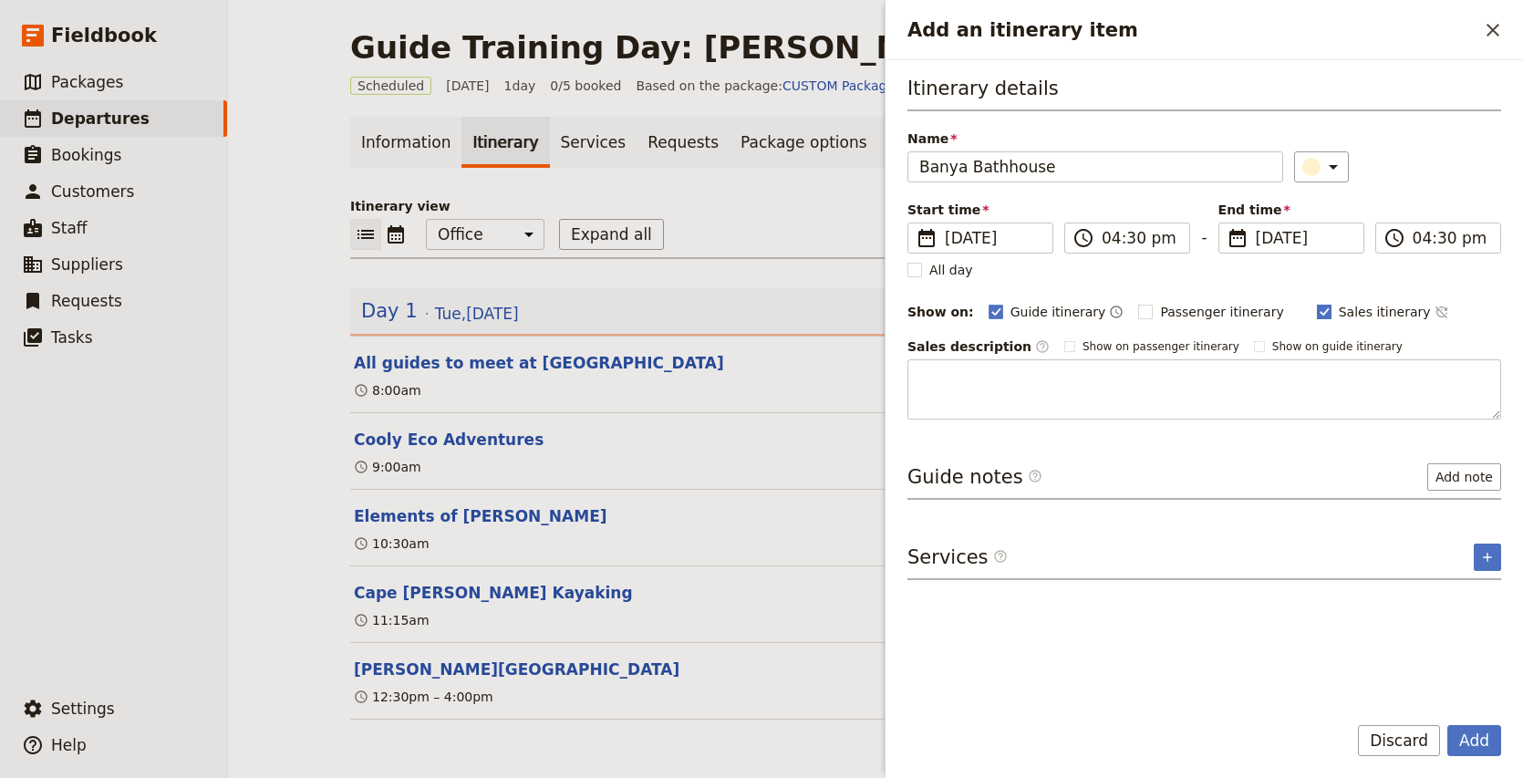
click at [1369, 316] on span "Sales itinerary" at bounding box center [1384, 312] width 92 height 18
click at [1317, 303] on input "Sales itinerary" at bounding box center [1316, 302] width 1 height 1
checkbox input "false"
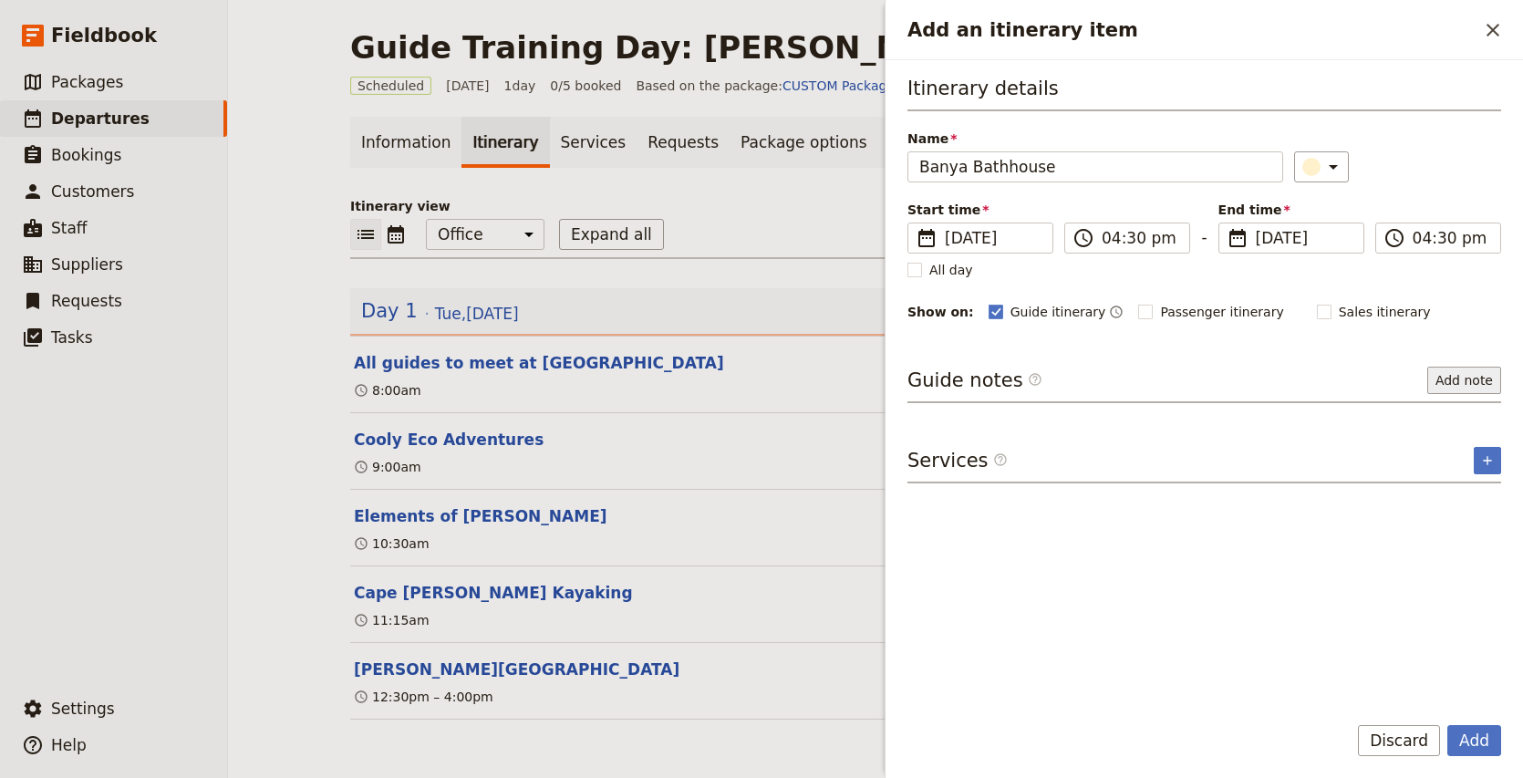
click at [1451, 380] on button "Add note" at bounding box center [1464, 380] width 74 height 27
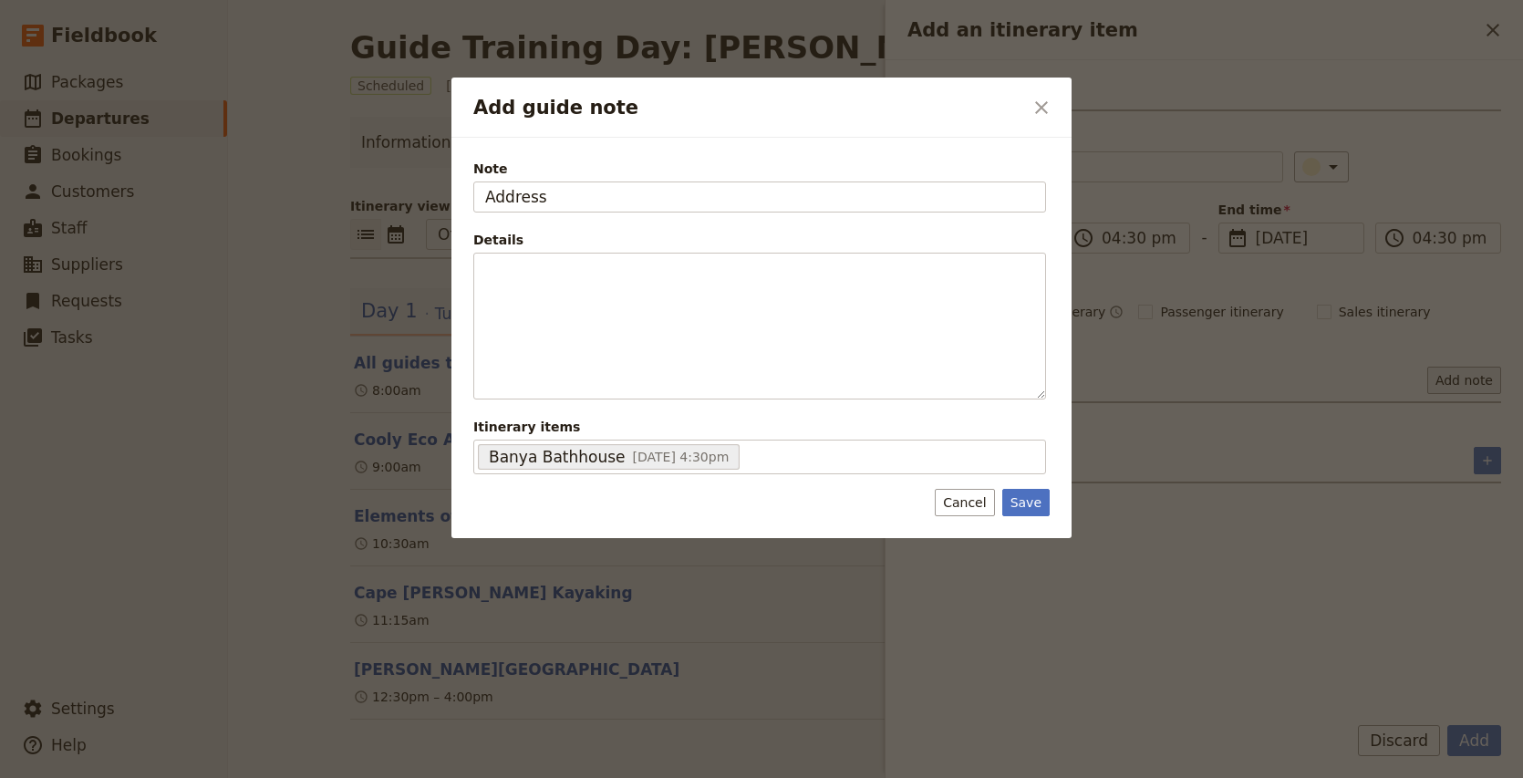
type input "Address"
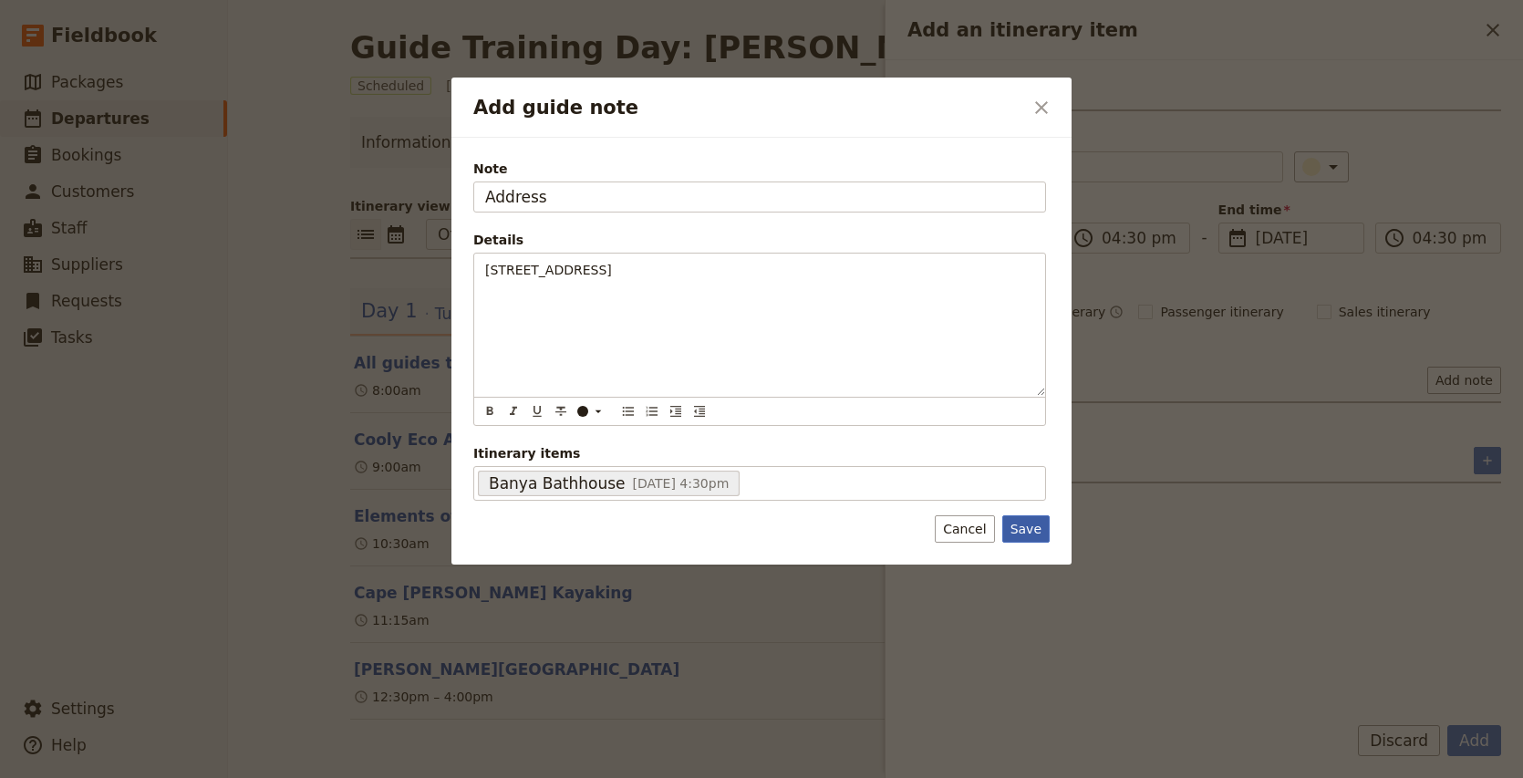
click at [1036, 527] on button "Save" at bounding box center [1025, 528] width 47 height 27
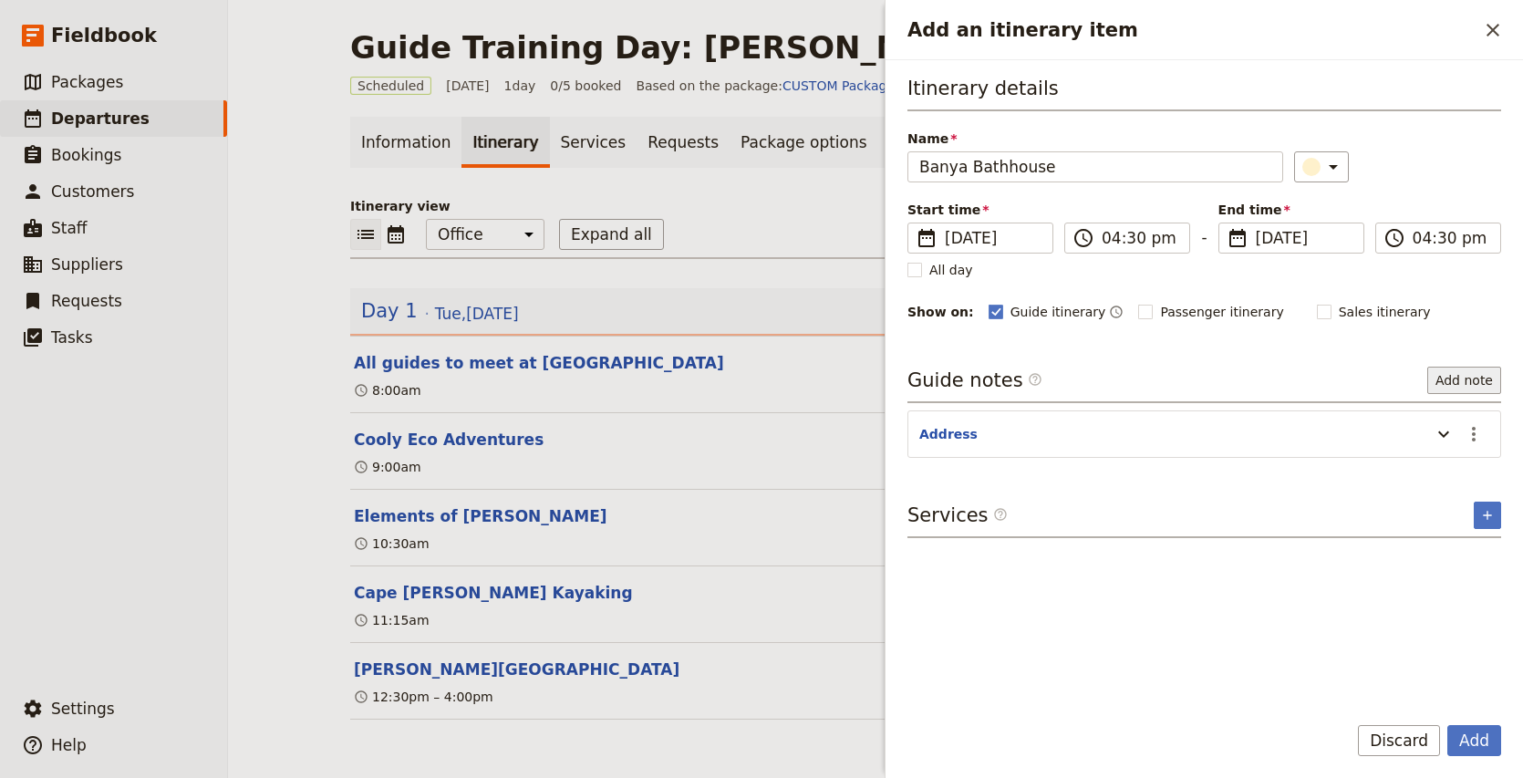
click at [1459, 375] on button "Add note" at bounding box center [1464, 380] width 74 height 27
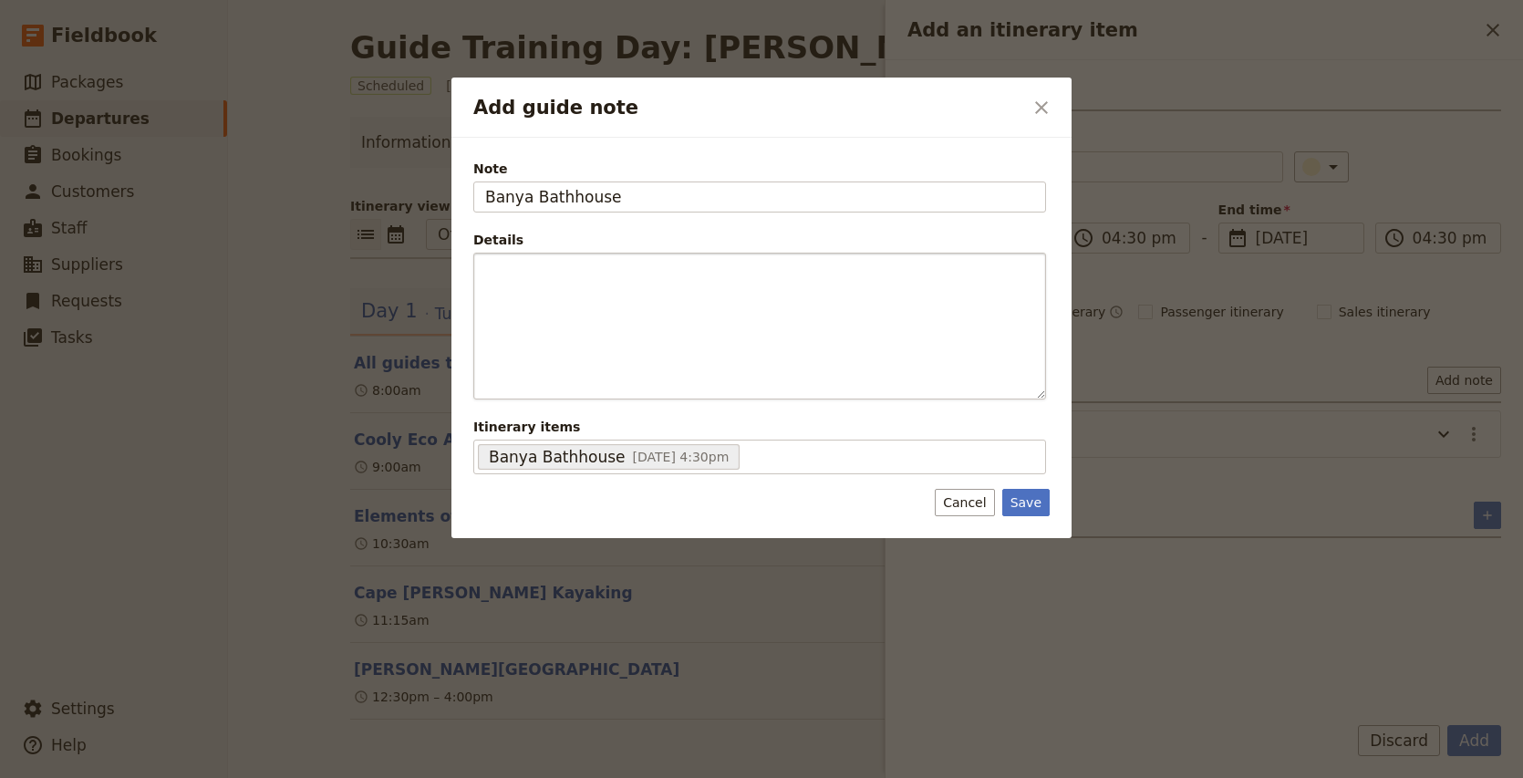
type input "Banya Bathhouse"
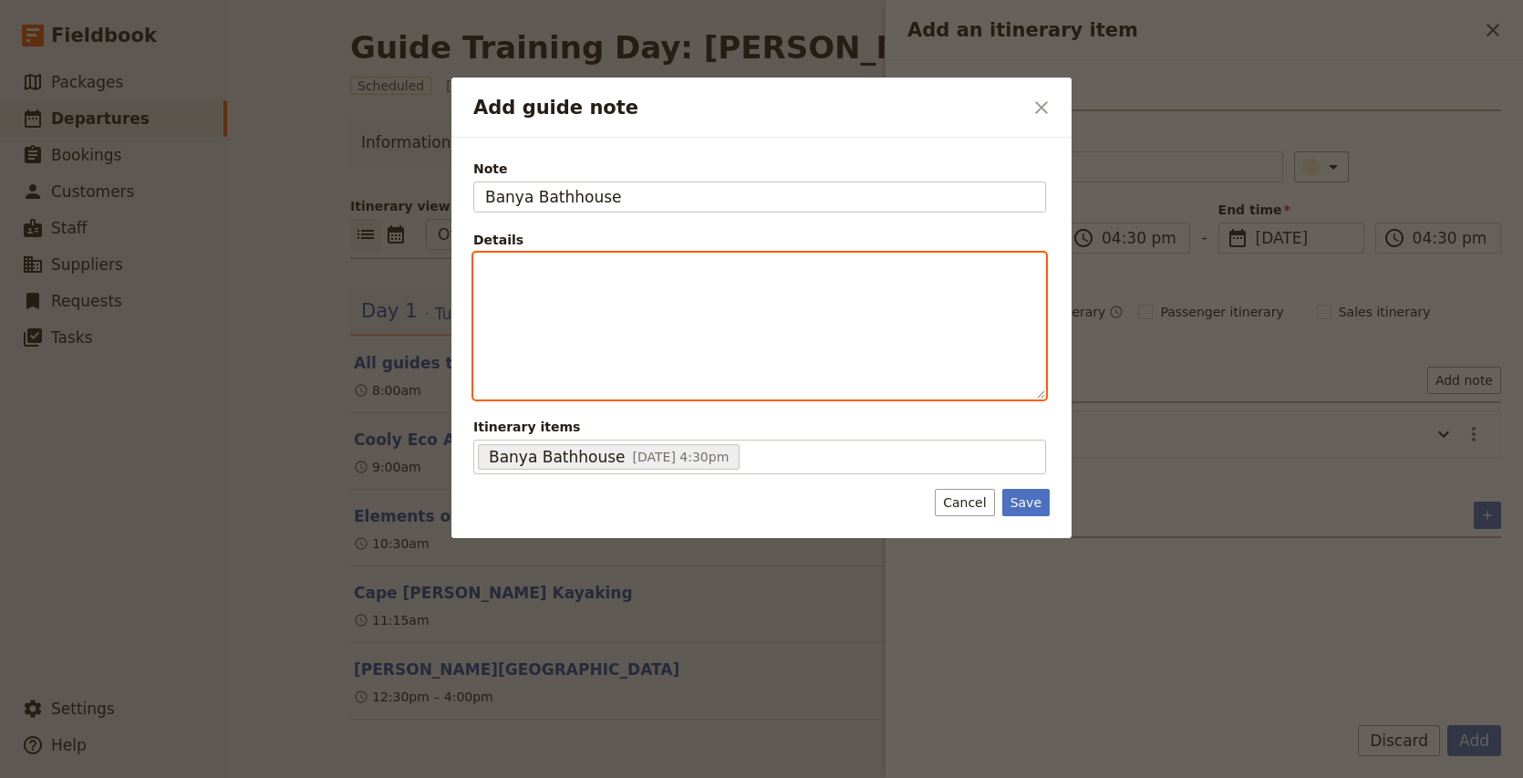
click at [542, 263] on p "Add guide note" at bounding box center [759, 270] width 549 height 18
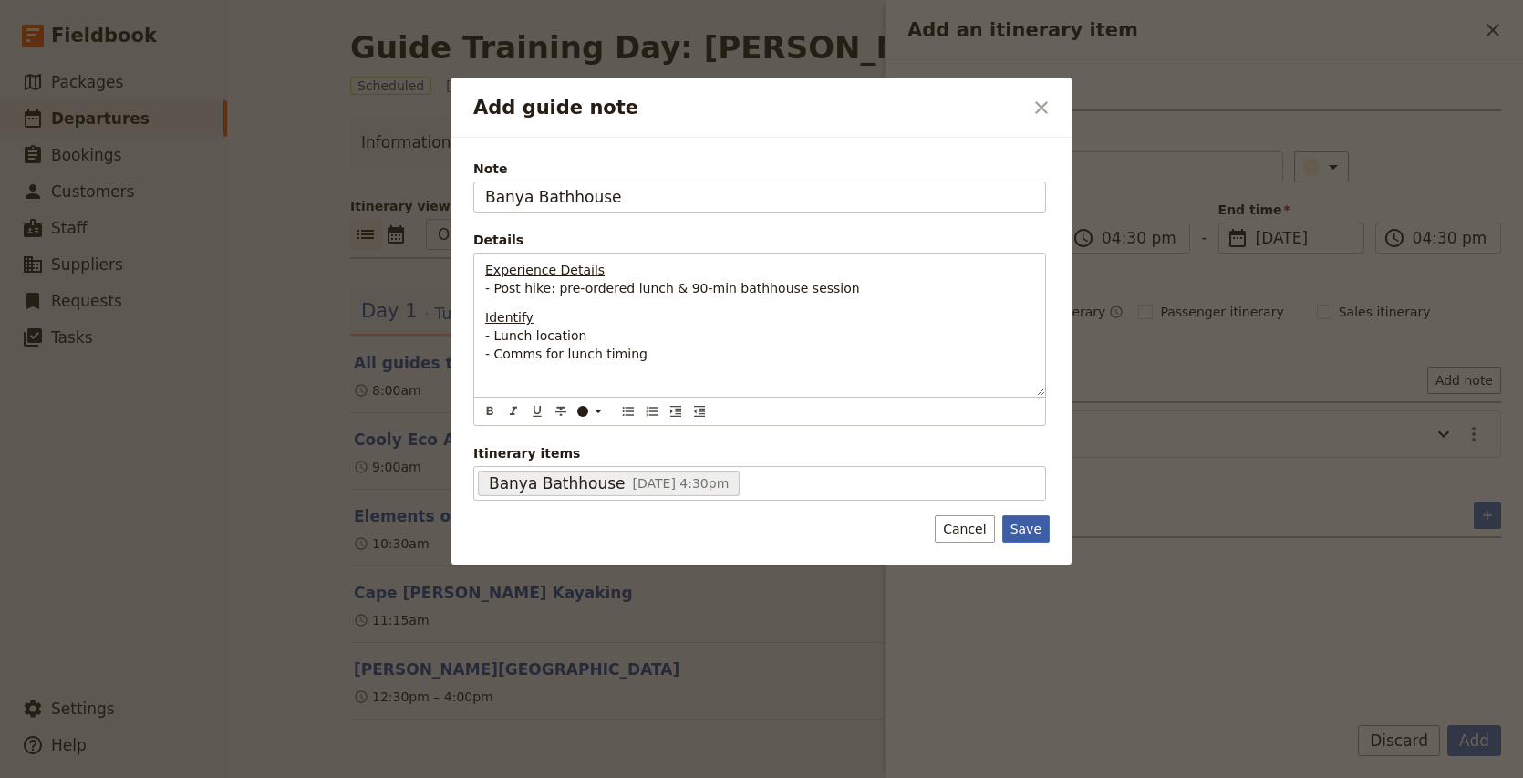
click at [1029, 535] on button "Save" at bounding box center [1025, 528] width 47 height 27
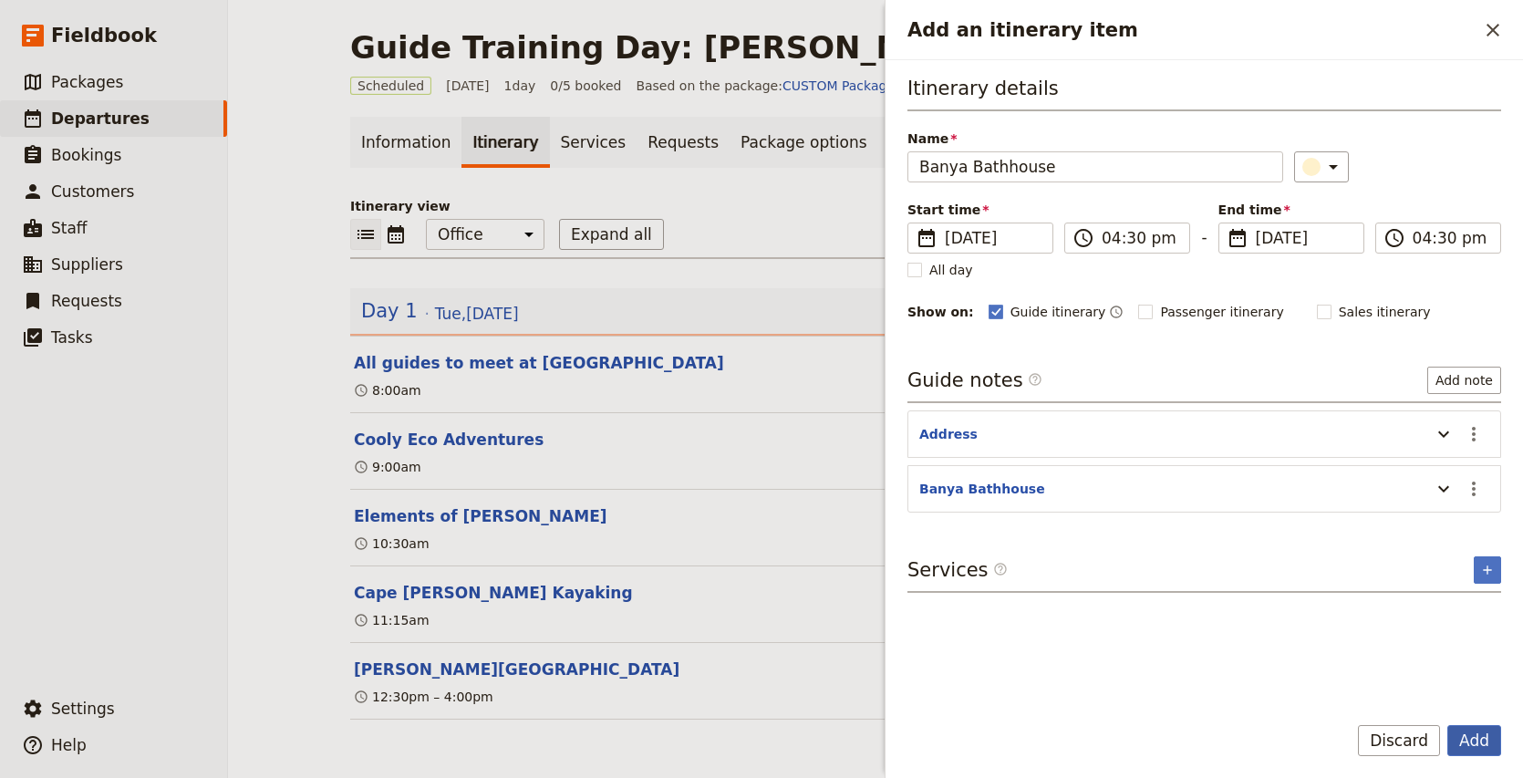
click at [1479, 741] on button "Add" at bounding box center [1474, 740] width 54 height 31
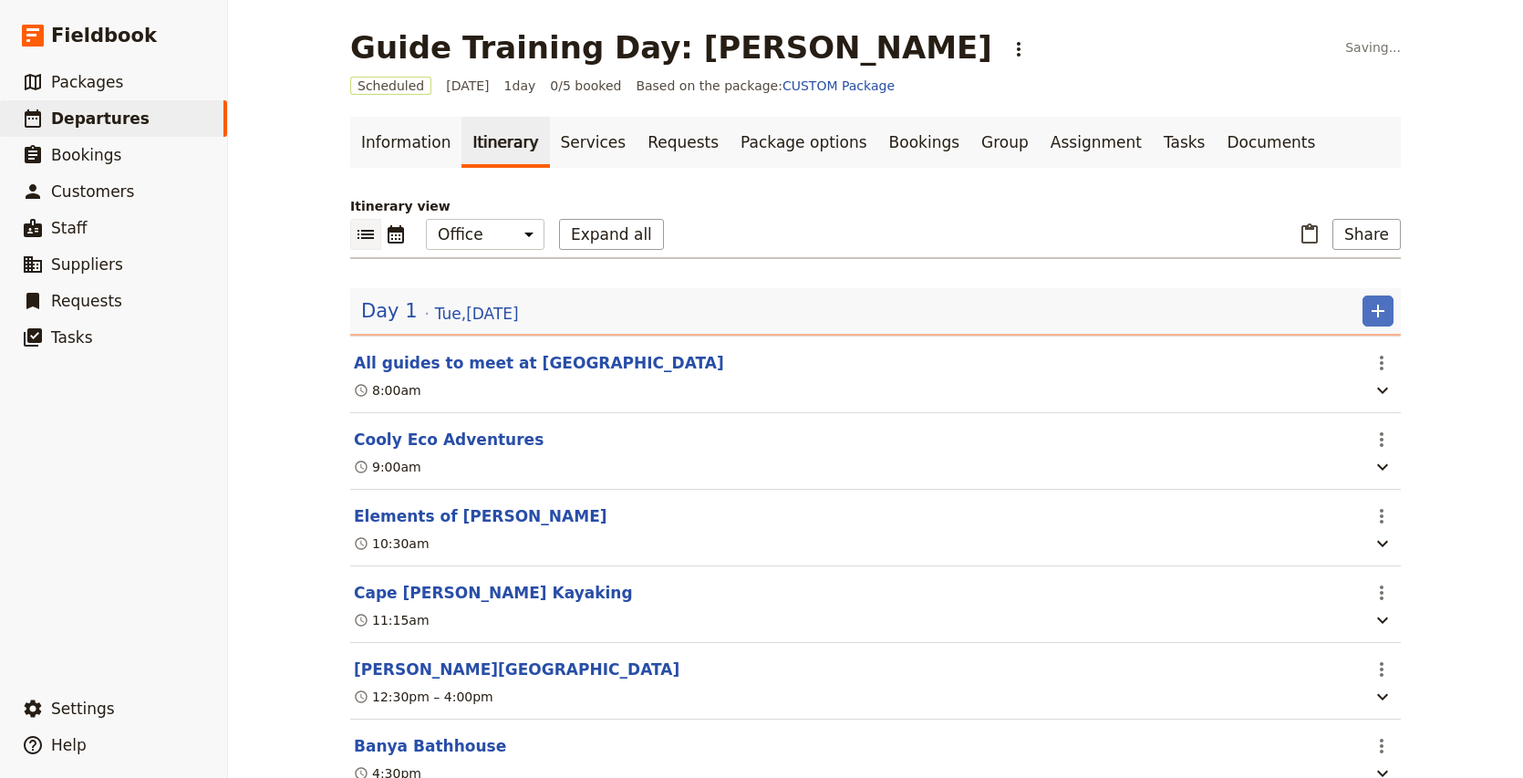
scroll to position [72, 0]
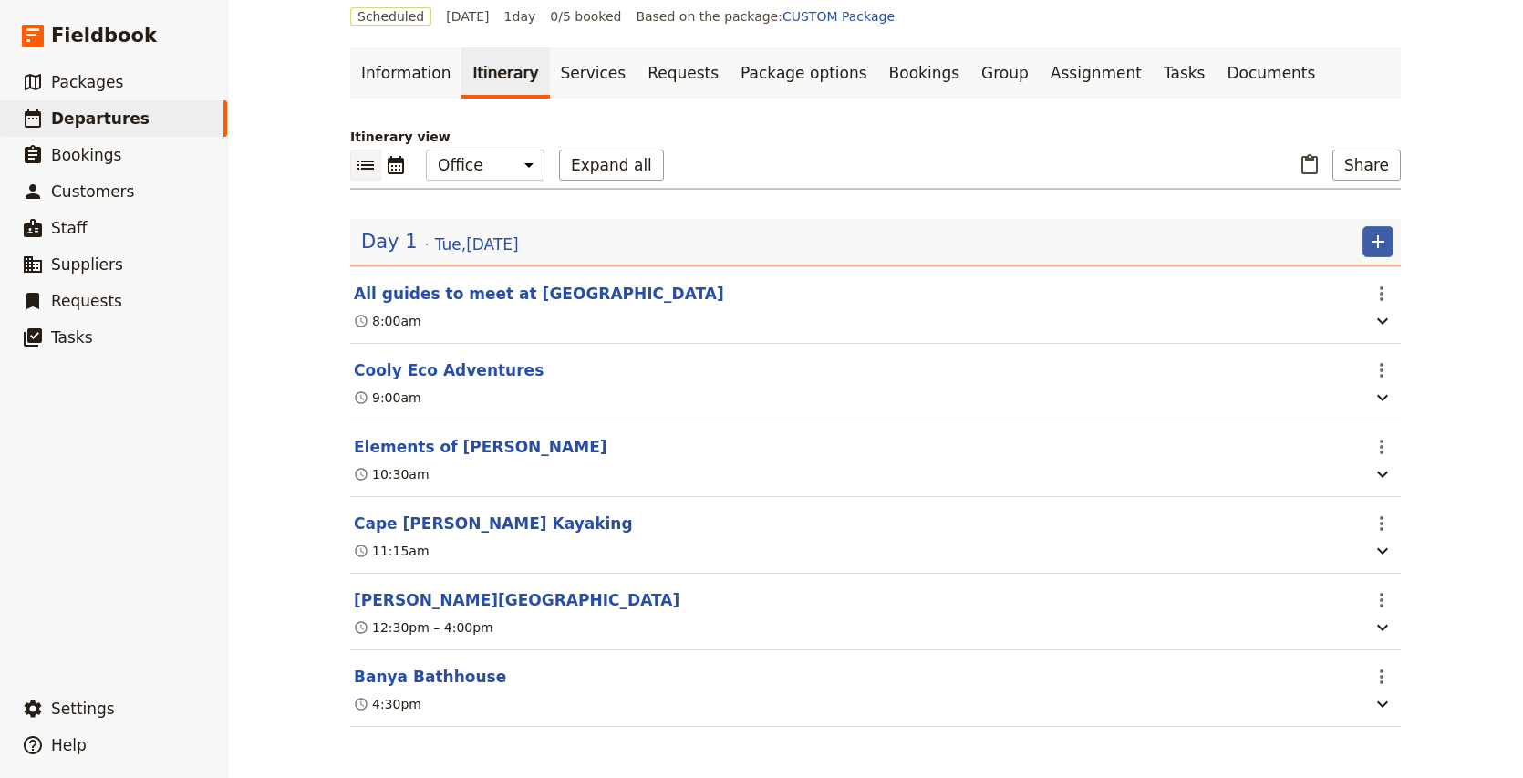
click at [1386, 235] on icon "Add" at bounding box center [1378, 242] width 22 height 22
click at [1344, 271] on span "Add itinerary item" at bounding box center [1323, 279] width 116 height 18
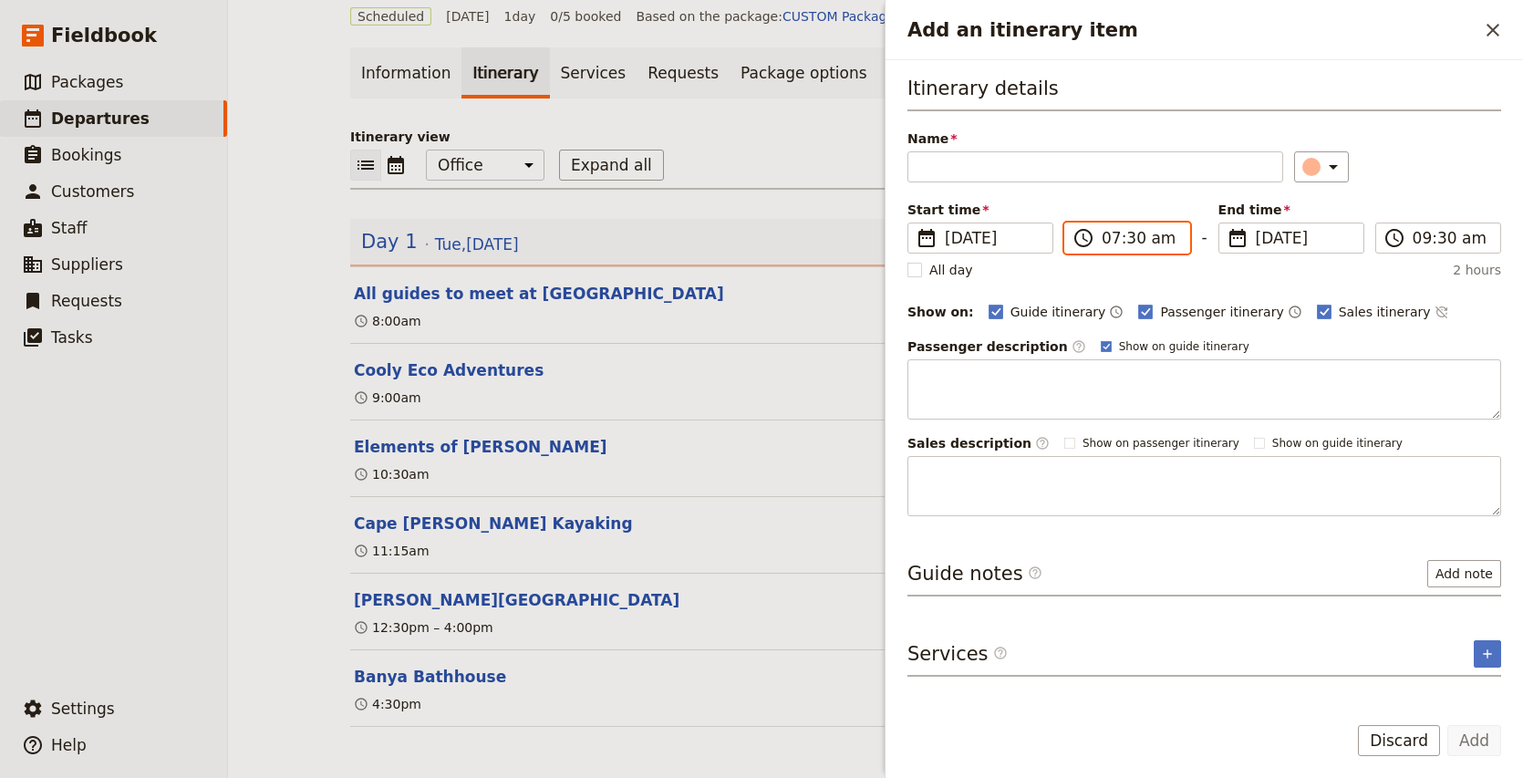
click at [1110, 240] on input "07:30 am" at bounding box center [1139, 238] width 77 height 22
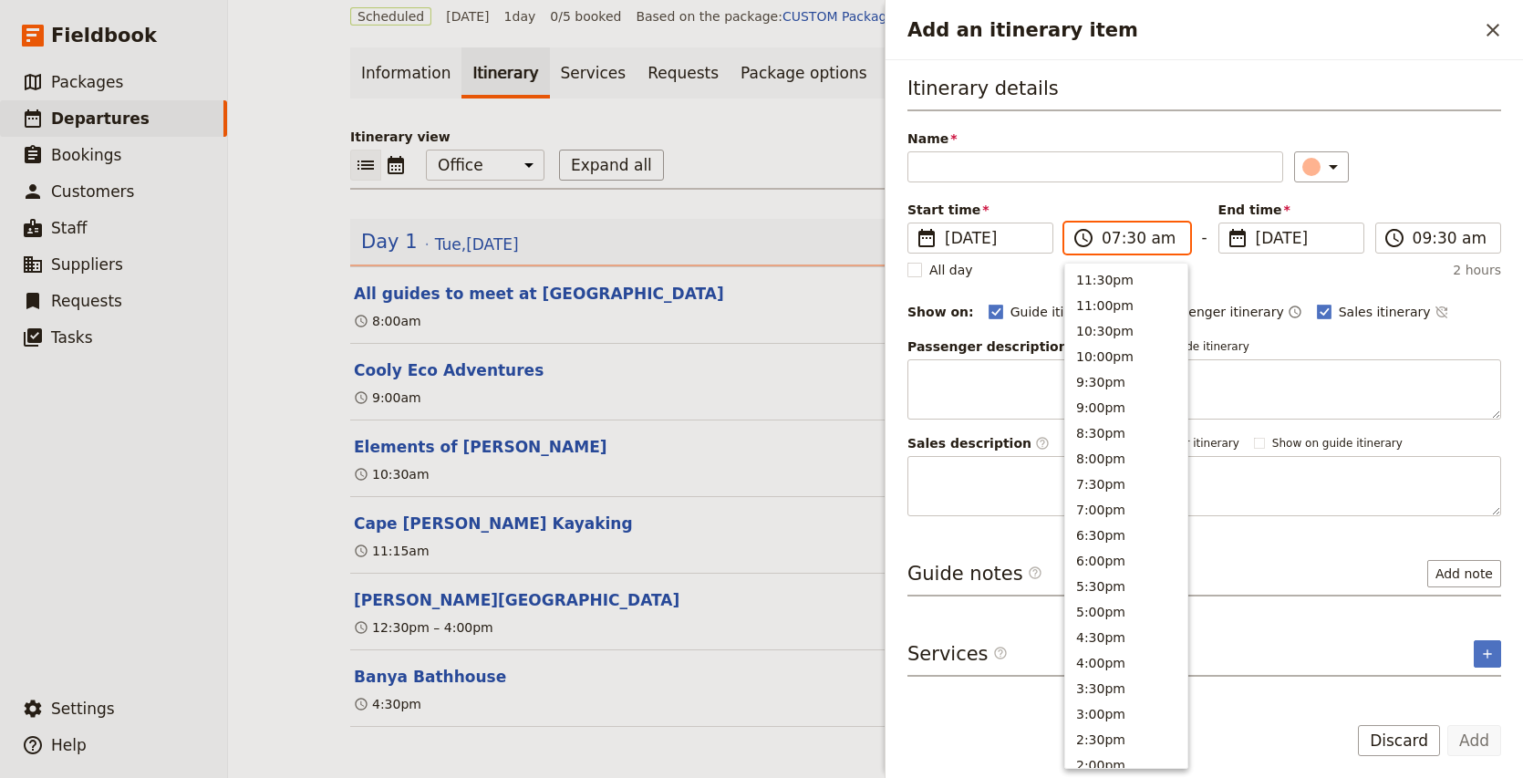
scroll to position [728, 0]
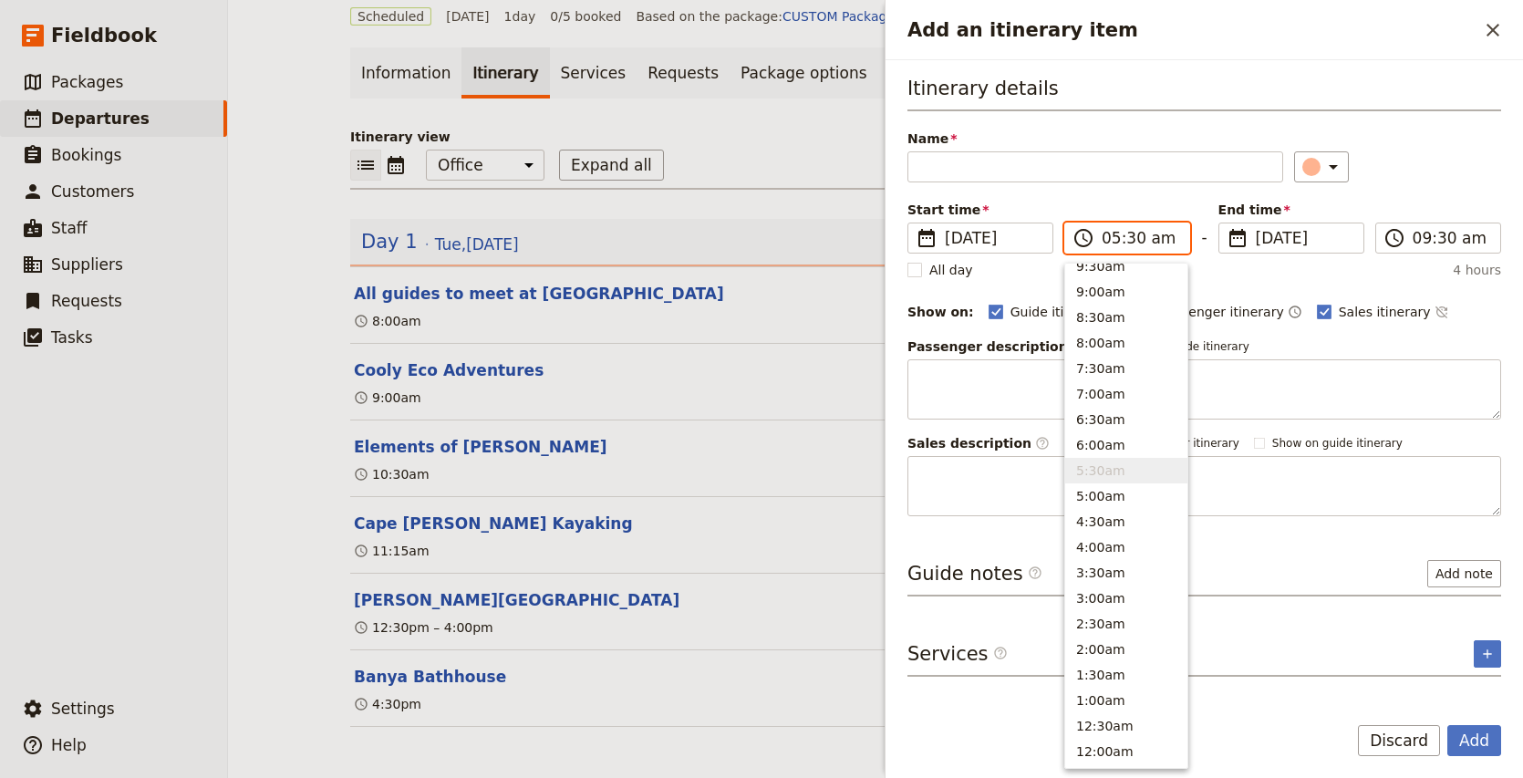
click at [1141, 241] on input "05:30 am" at bounding box center [1139, 238] width 77 height 22
click at [1126, 239] on input "05:30 am" at bounding box center [1139, 238] width 77 height 22
type input "05:15 pm"
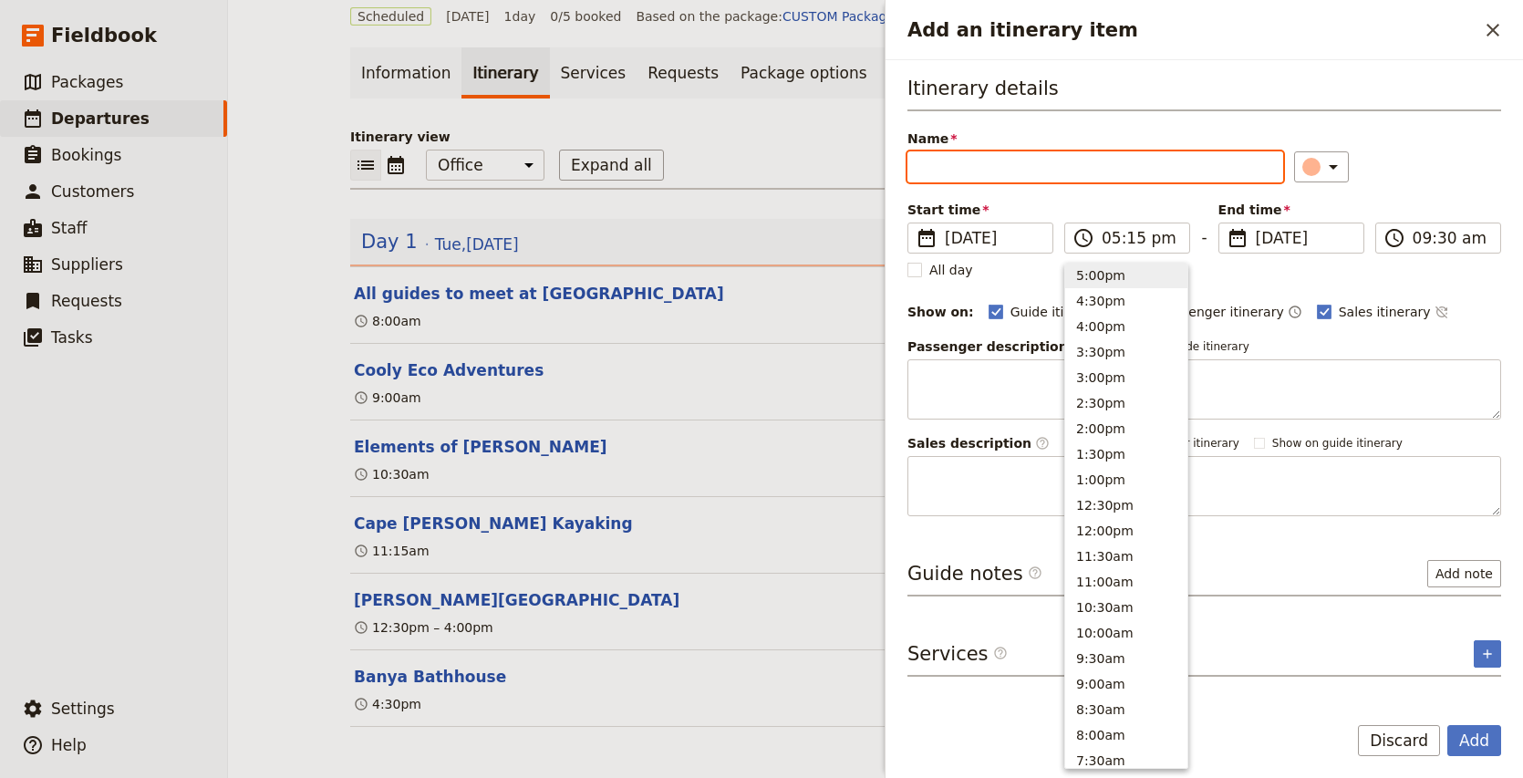
click at [1369, 170] on div "​" at bounding box center [1397, 166] width 207 height 31
type input "05:15 pm"
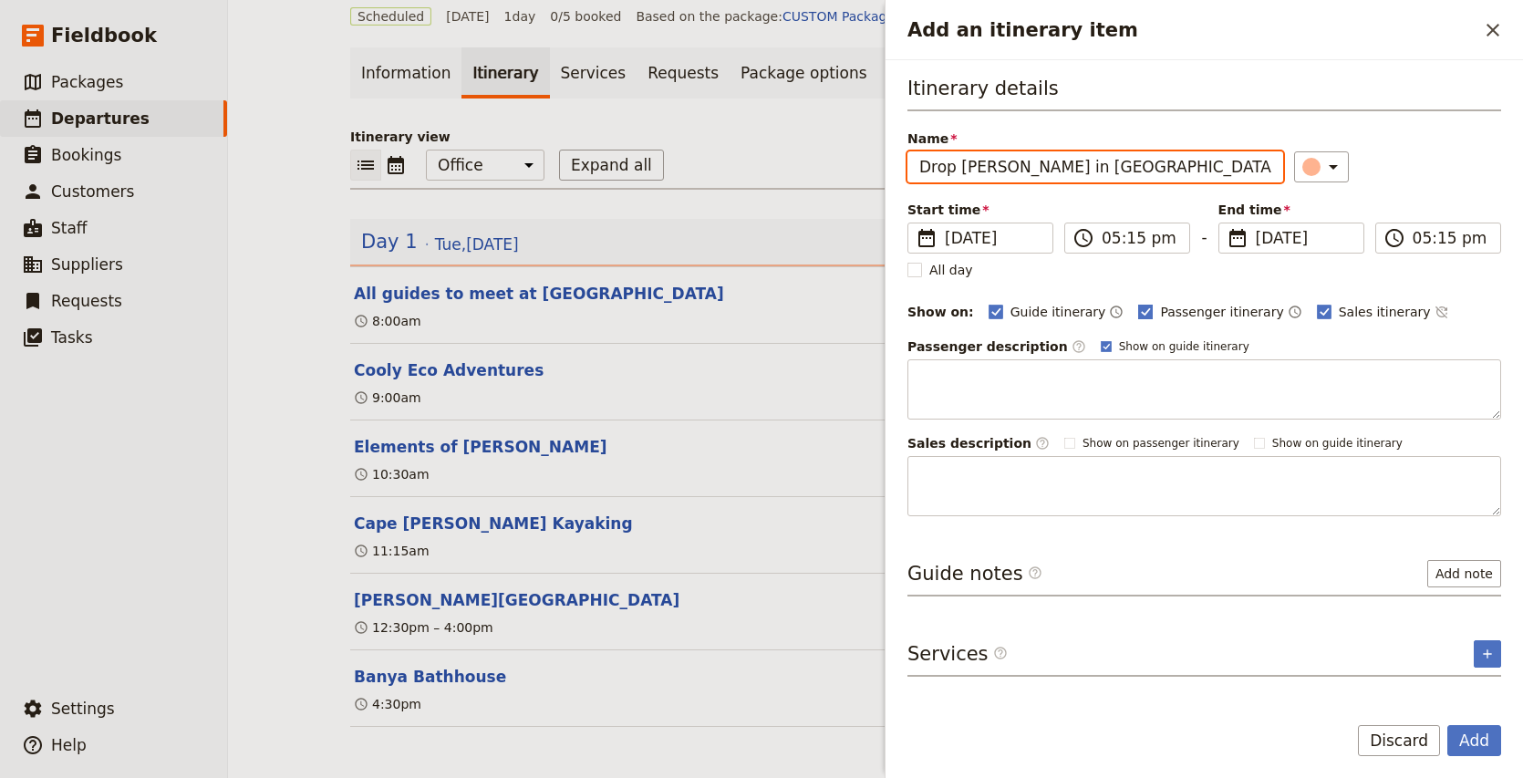
type input "Drop [PERSON_NAME] in [GEOGRAPHIC_DATA]"
click at [1160, 312] on span "Passenger itinerary" at bounding box center [1221, 312] width 123 height 18
click at [1138, 303] on input "Passenger itinerary" at bounding box center [1137, 302] width 1 height 1
checkbox input "false"
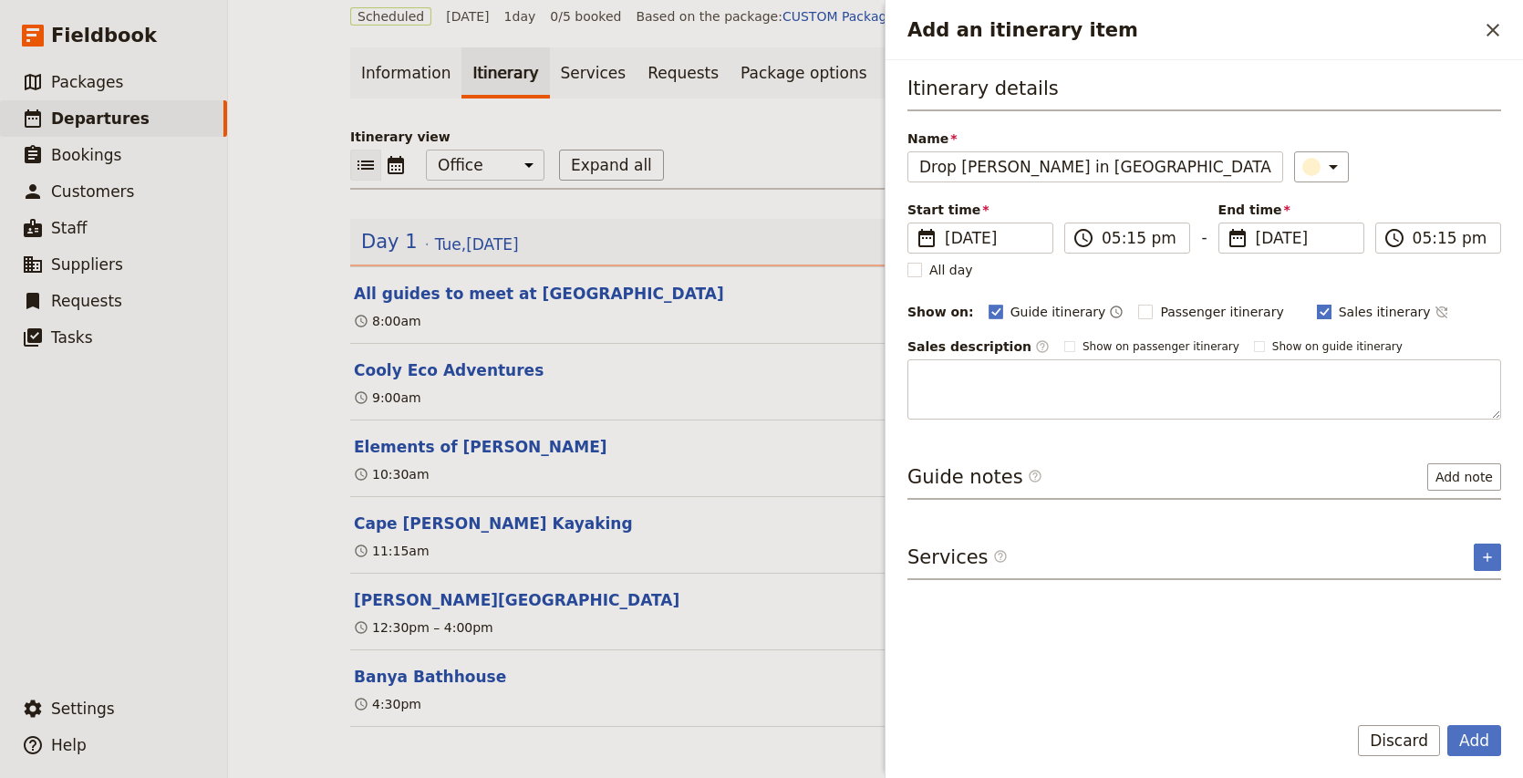
click at [1338, 311] on span "Sales itinerary" at bounding box center [1384, 312] width 92 height 18
click at [1317, 303] on input "Sales itinerary" at bounding box center [1316, 302] width 1 height 1
checkbox input "false"
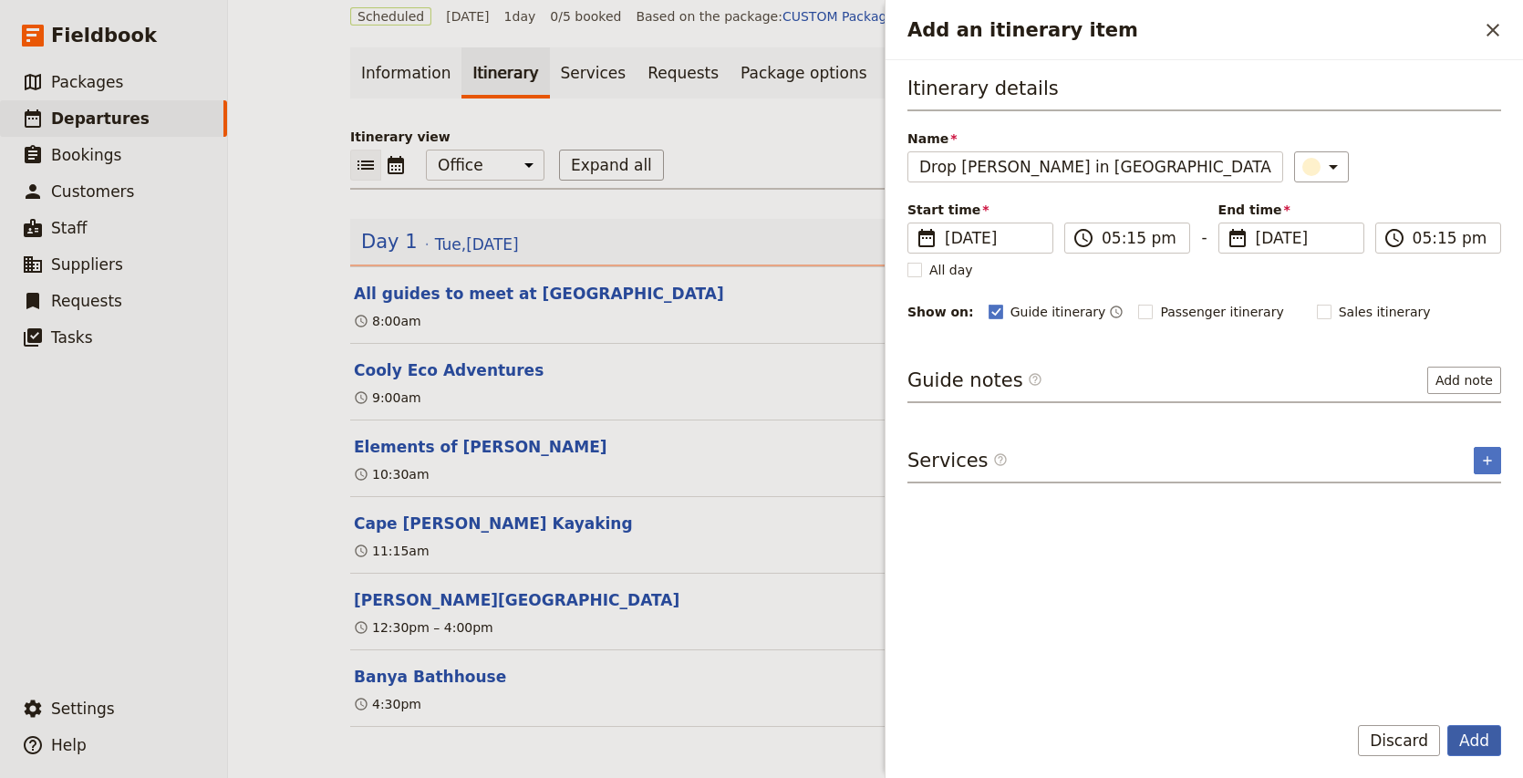
click at [1475, 744] on button "Add" at bounding box center [1474, 740] width 54 height 31
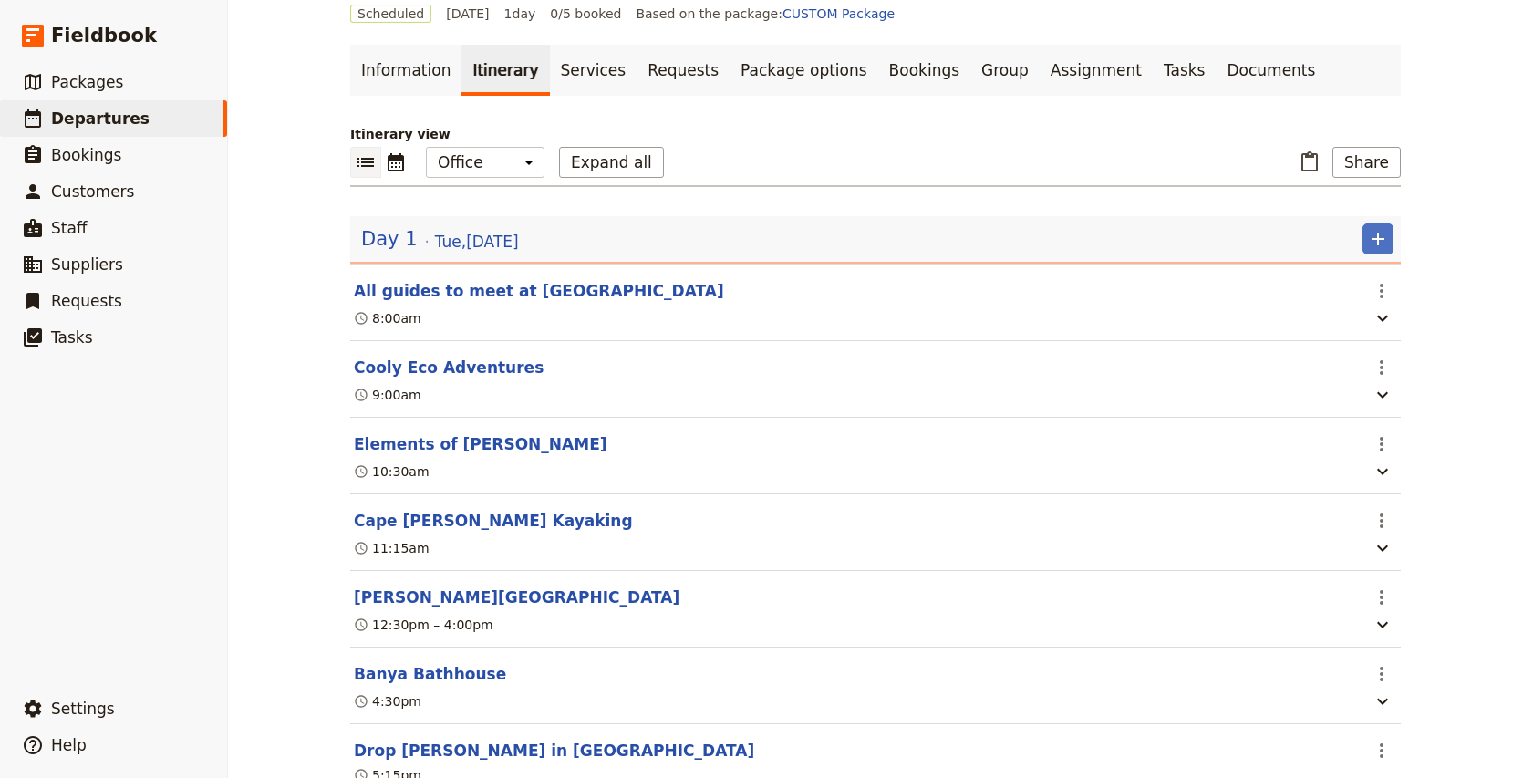
scroll to position [144, 0]
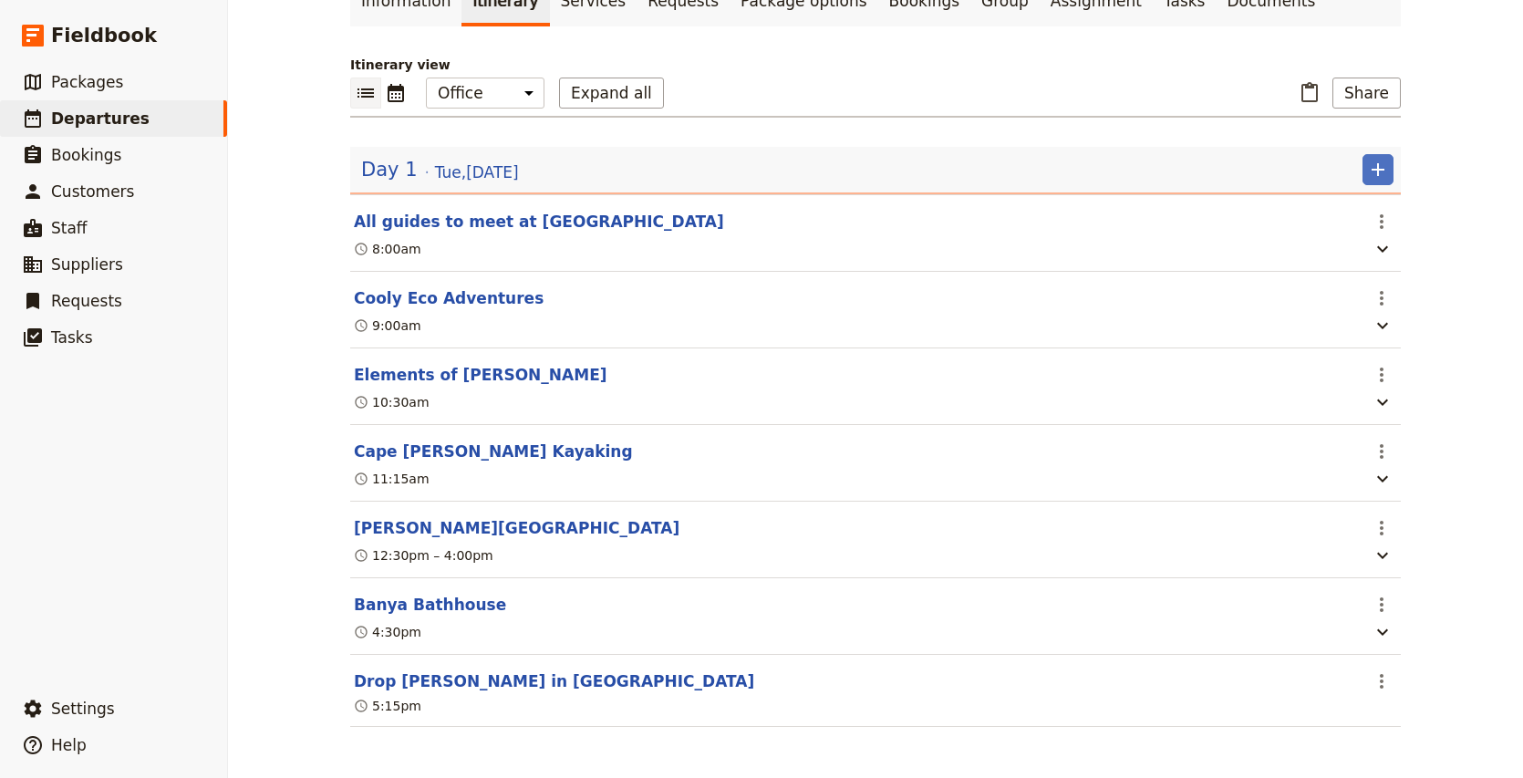
click at [1380, 182] on div "Day 1 [DATE] ​" at bounding box center [875, 174] width 1050 height 40
click at [1379, 172] on icon "Add" at bounding box center [1378, 170] width 22 height 22
click at [1377, 207] on span "Add itinerary item" at bounding box center [1323, 207] width 116 height 18
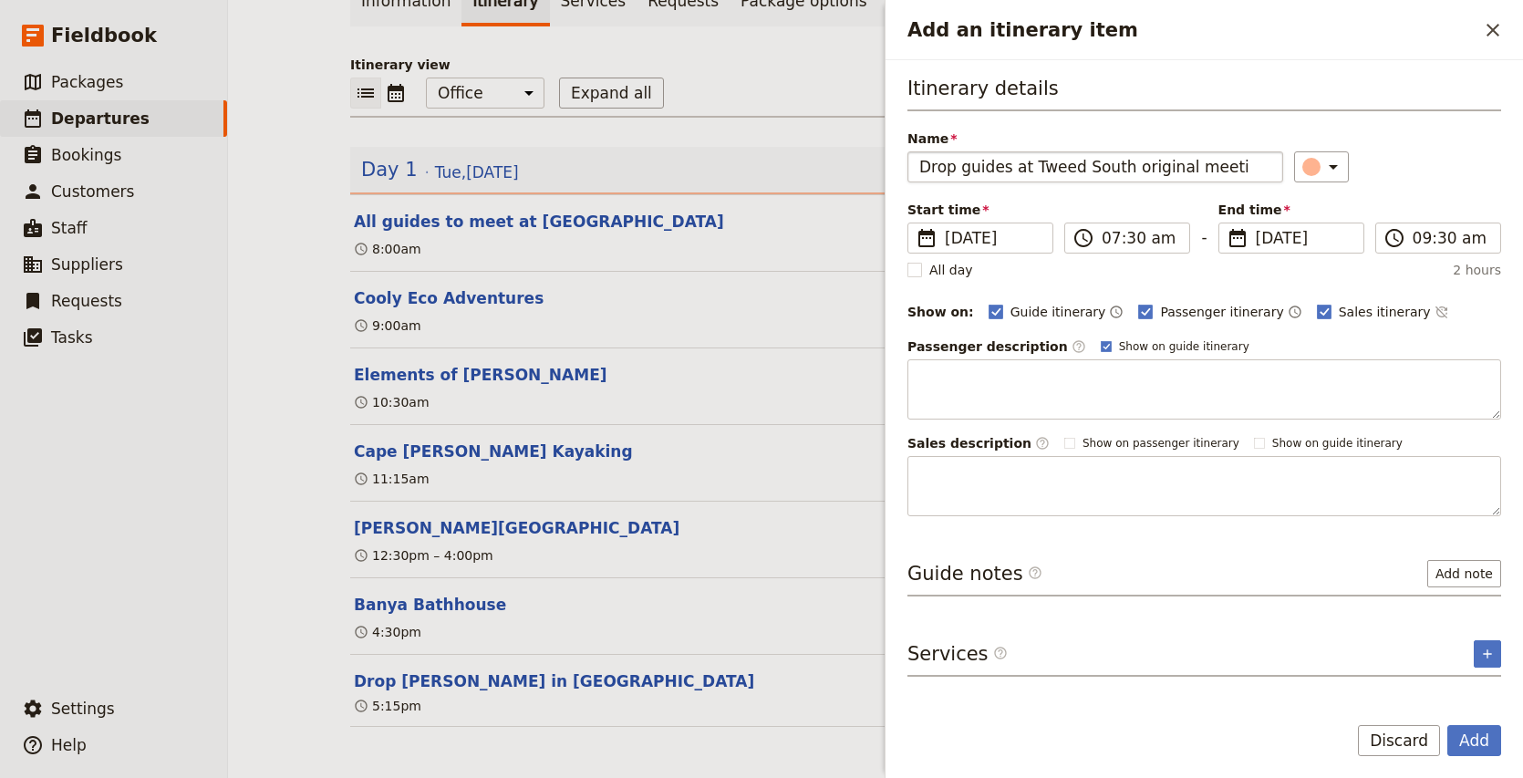
click at [1001, 157] on input "Drop guides at Tweed South original meeti" at bounding box center [1095, 166] width 376 height 31
type input "Return to [GEOGRAPHIC_DATA]"
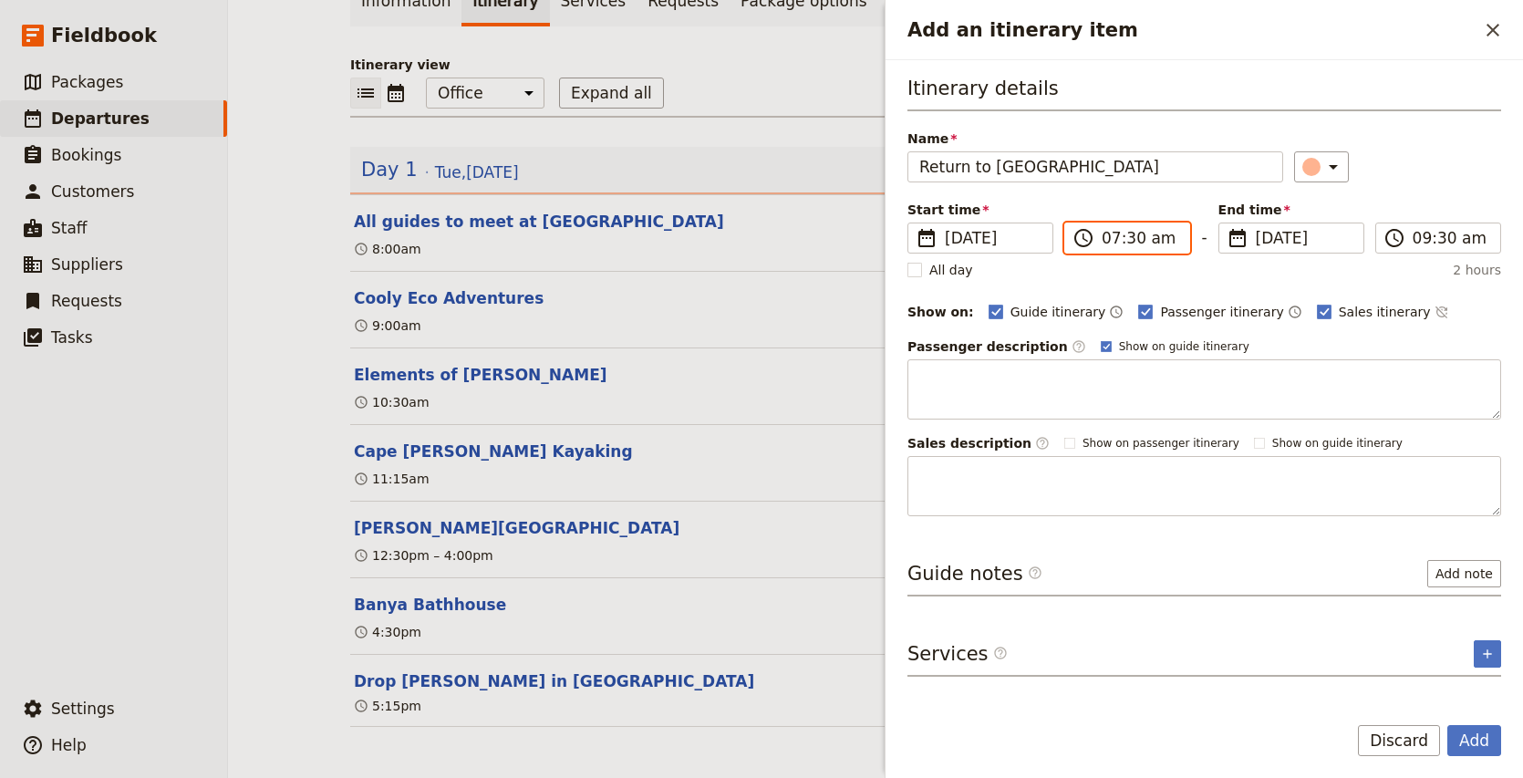
click at [1107, 238] on input "07:30 am" at bounding box center [1139, 238] width 77 height 22
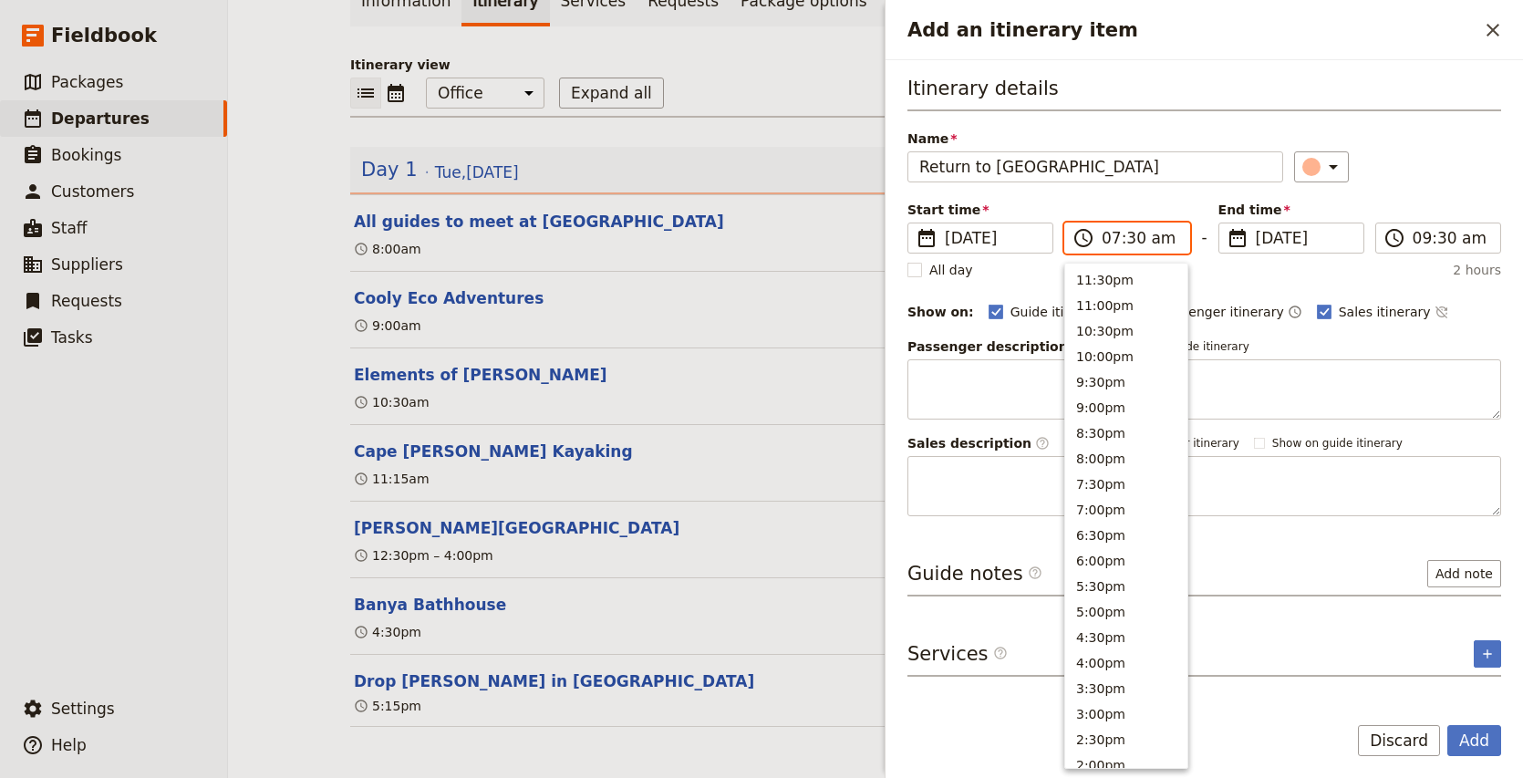
scroll to position [728, 0]
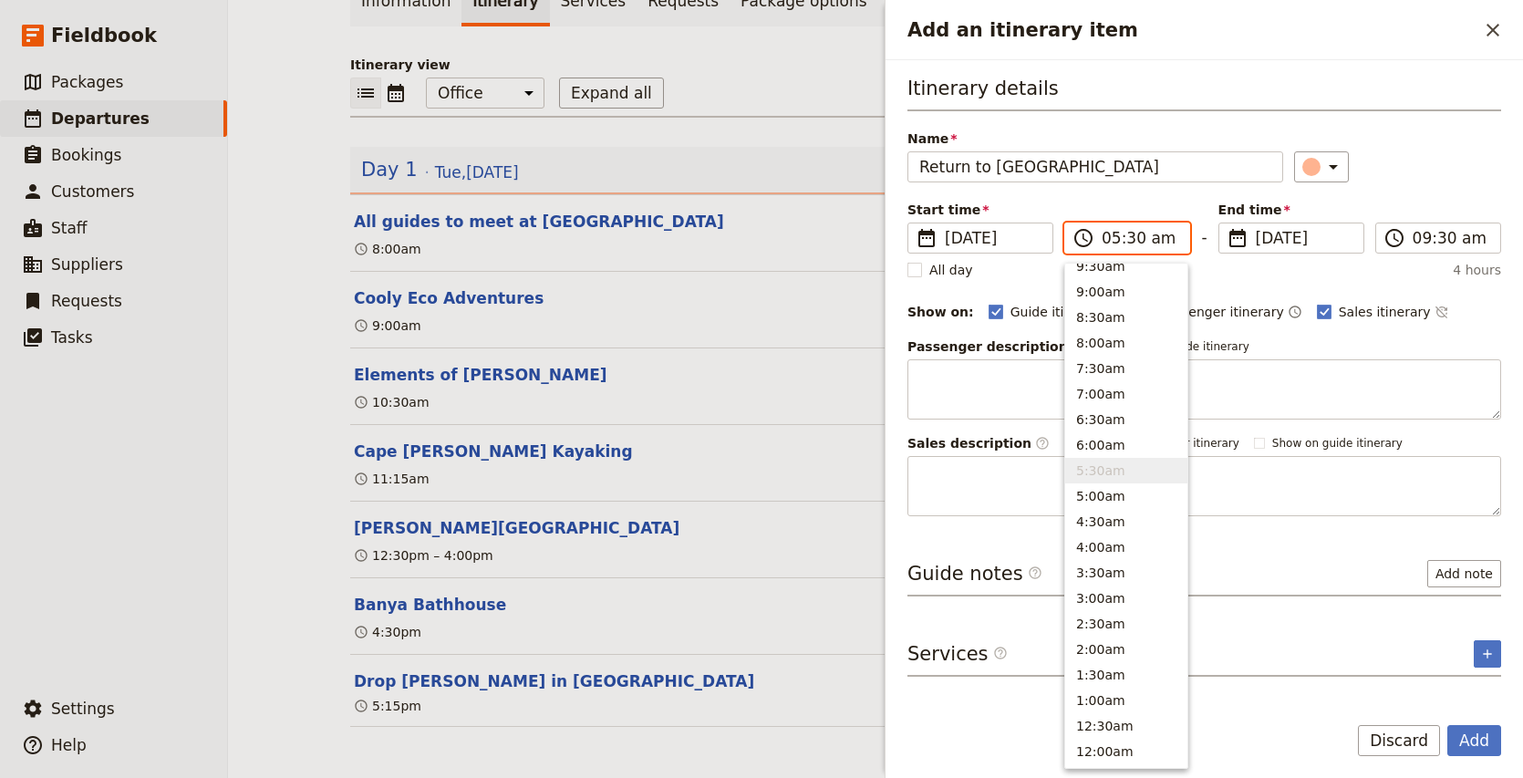
click at [1130, 243] on input "05:30 am" at bounding box center [1139, 238] width 77 height 22
click at [1439, 190] on div "Itinerary details Name Return to Tweed South ​ Start time ​ [DATE] [DATE] [DATE…" at bounding box center [1204, 295] width 594 height 441
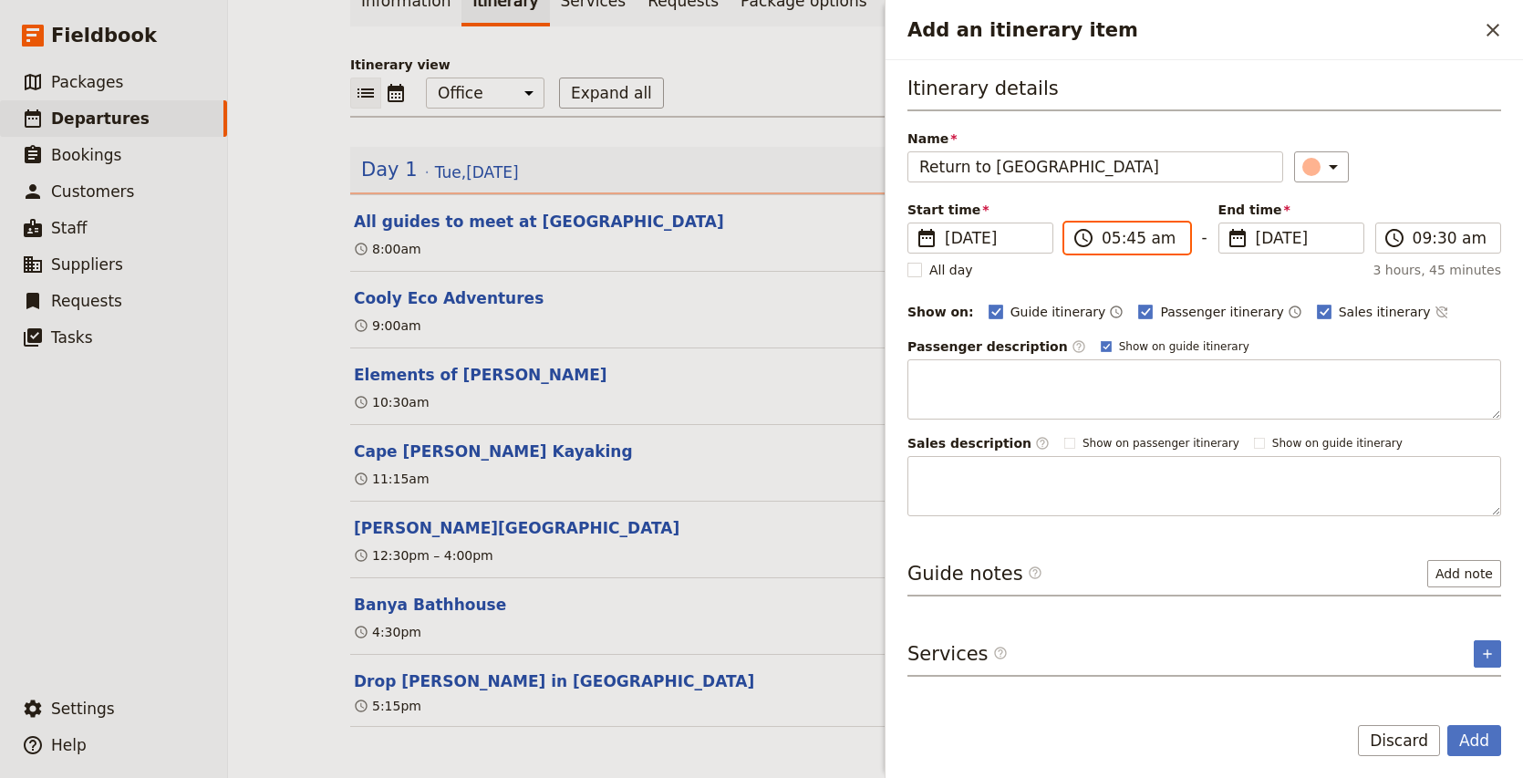
click at [1166, 243] on input "05:45 am" at bounding box center [1139, 238] width 77 height 22
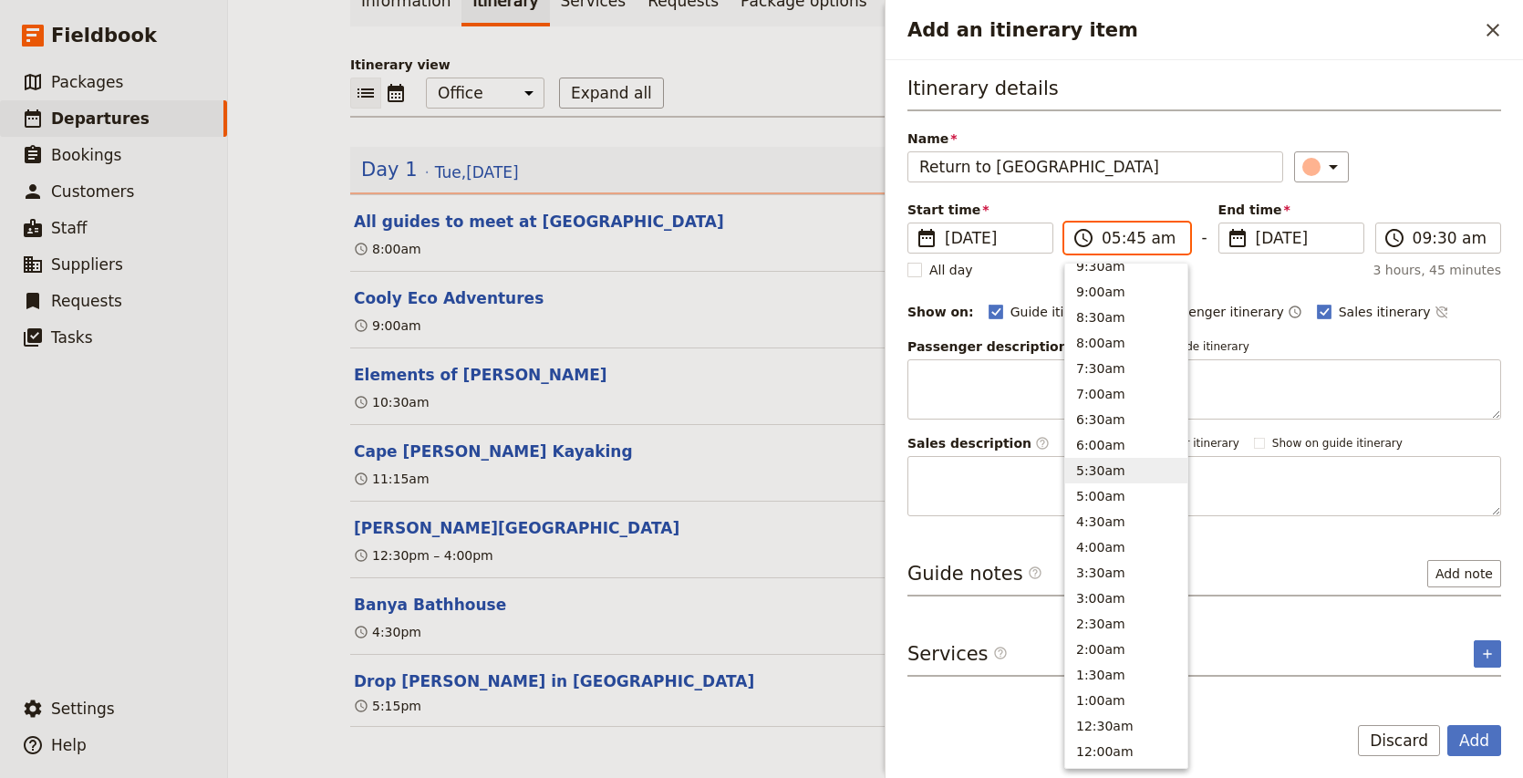
click at [1160, 243] on input "05:45 am" at bounding box center [1139, 238] width 77 height 22
type input "05:45 pm"
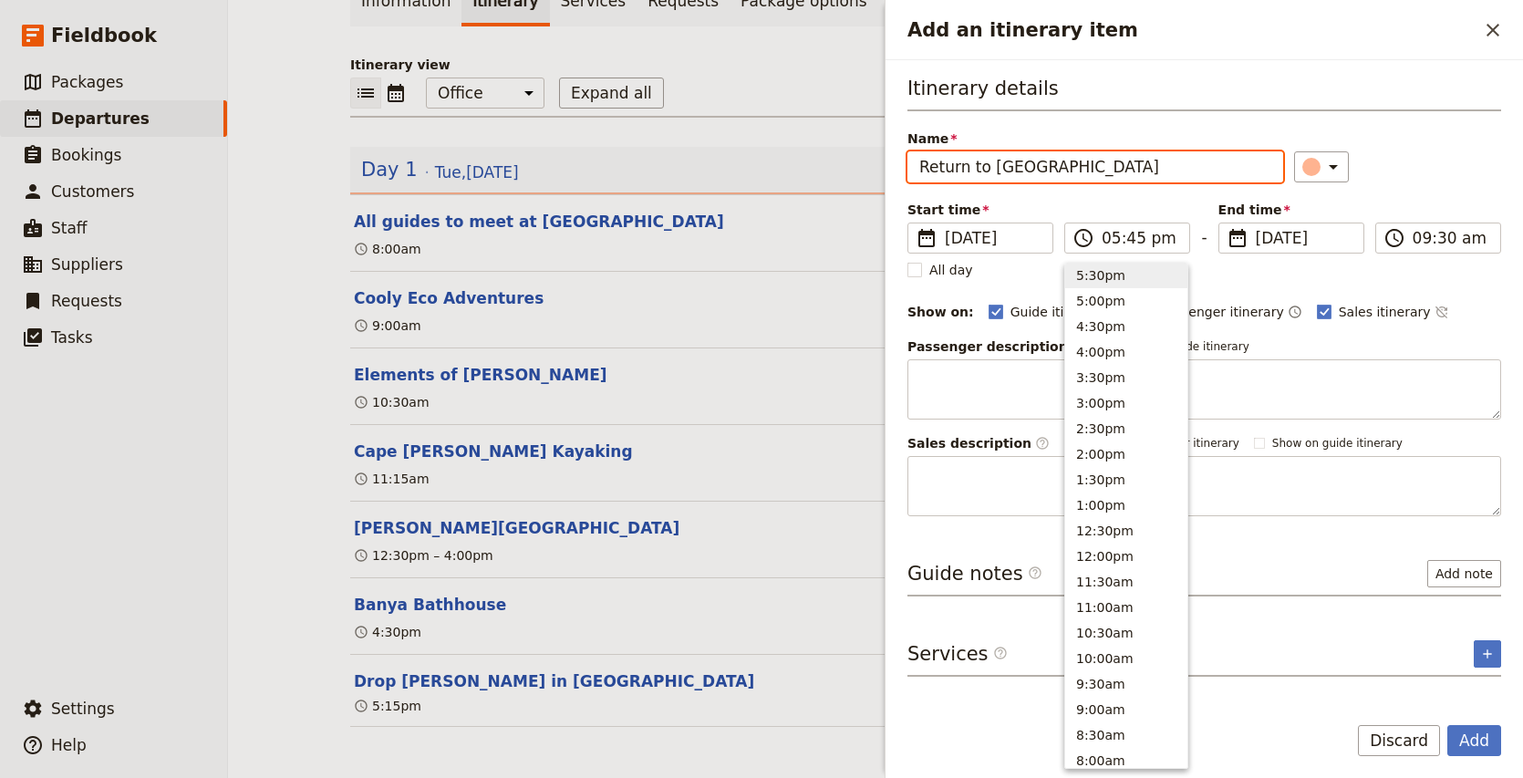
click at [1482, 147] on div "Name Return to Tweed South ​" at bounding box center [1204, 155] width 594 height 53
type input "05:45 pm"
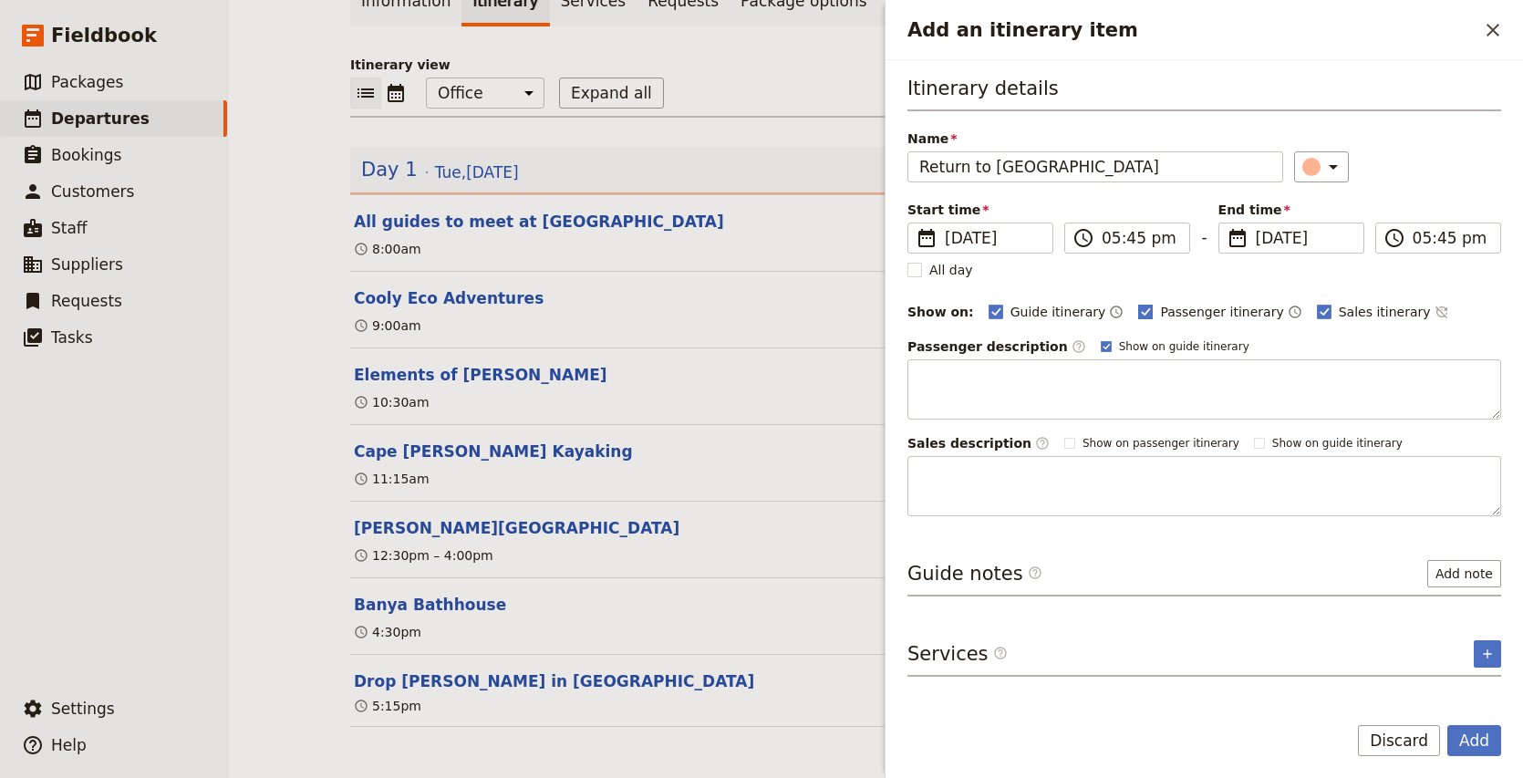
click at [1194, 312] on span "Passenger itinerary" at bounding box center [1221, 312] width 123 height 18
click at [1138, 303] on input "Passenger itinerary" at bounding box center [1137, 302] width 1 height 1
checkbox input "false"
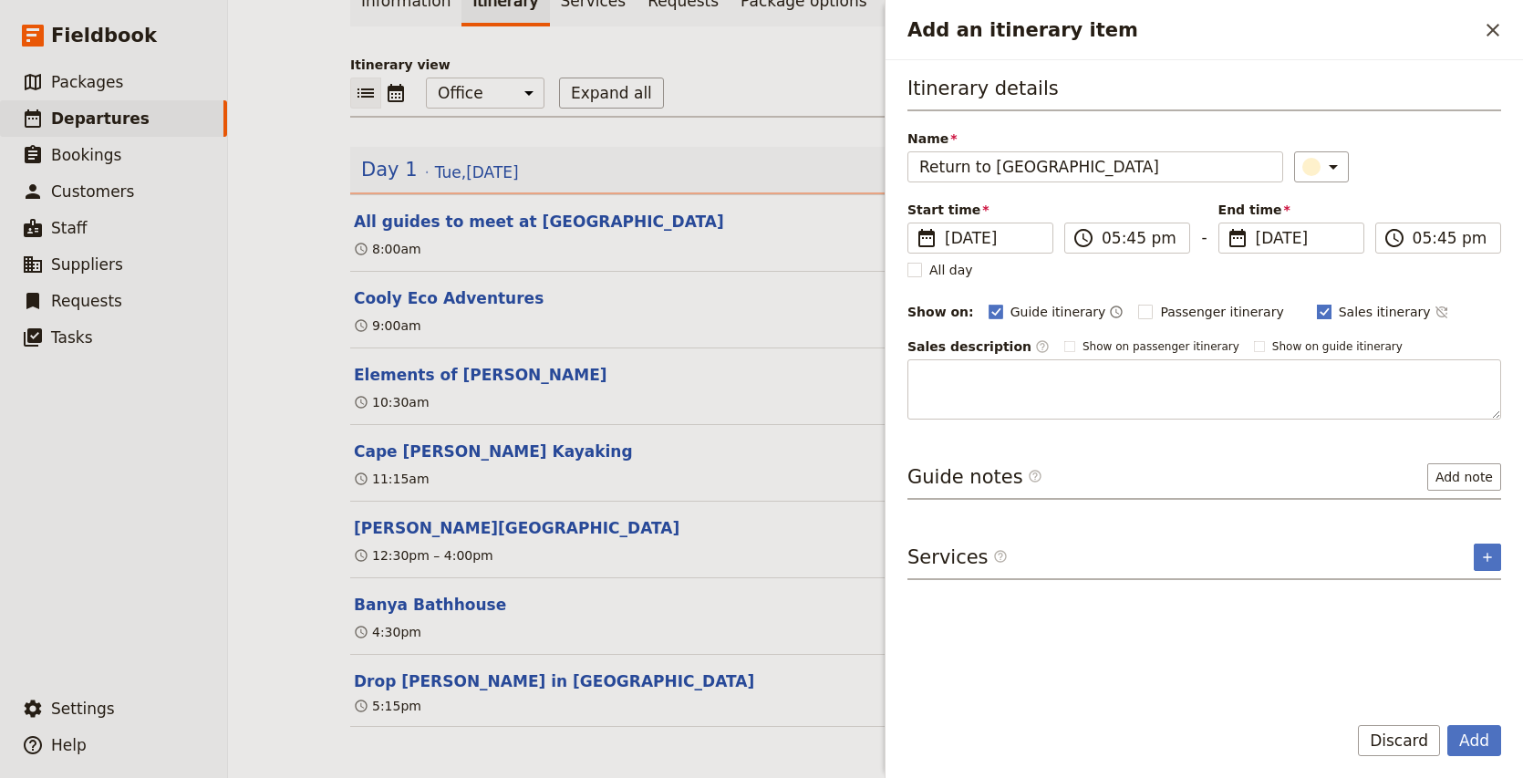
click at [1348, 315] on span "Sales itinerary" at bounding box center [1384, 312] width 92 height 18
click at [1317, 303] on input "Sales itinerary" at bounding box center [1316, 302] width 1 height 1
checkbox input "false"
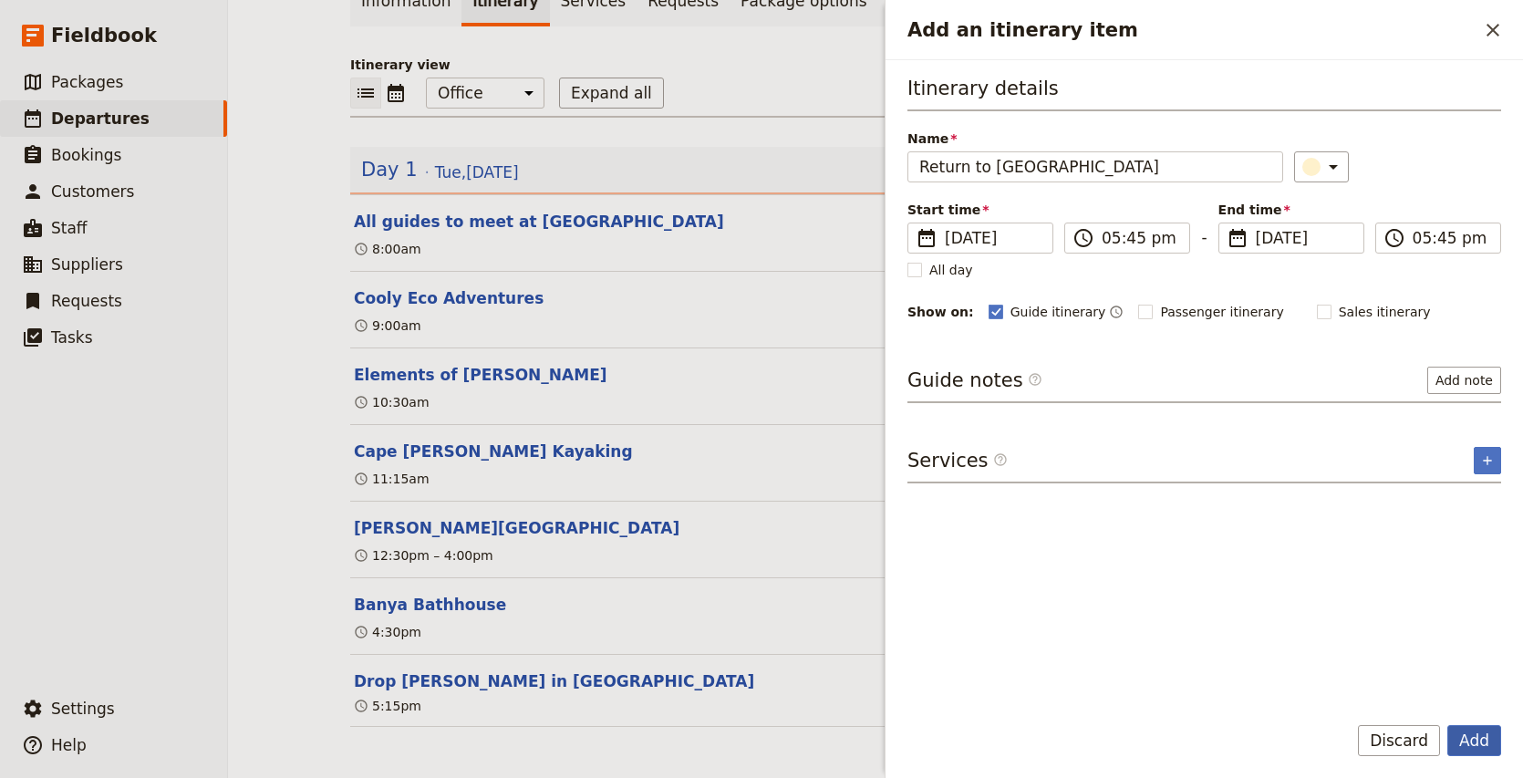
click at [1474, 744] on button "Add" at bounding box center [1474, 740] width 54 height 31
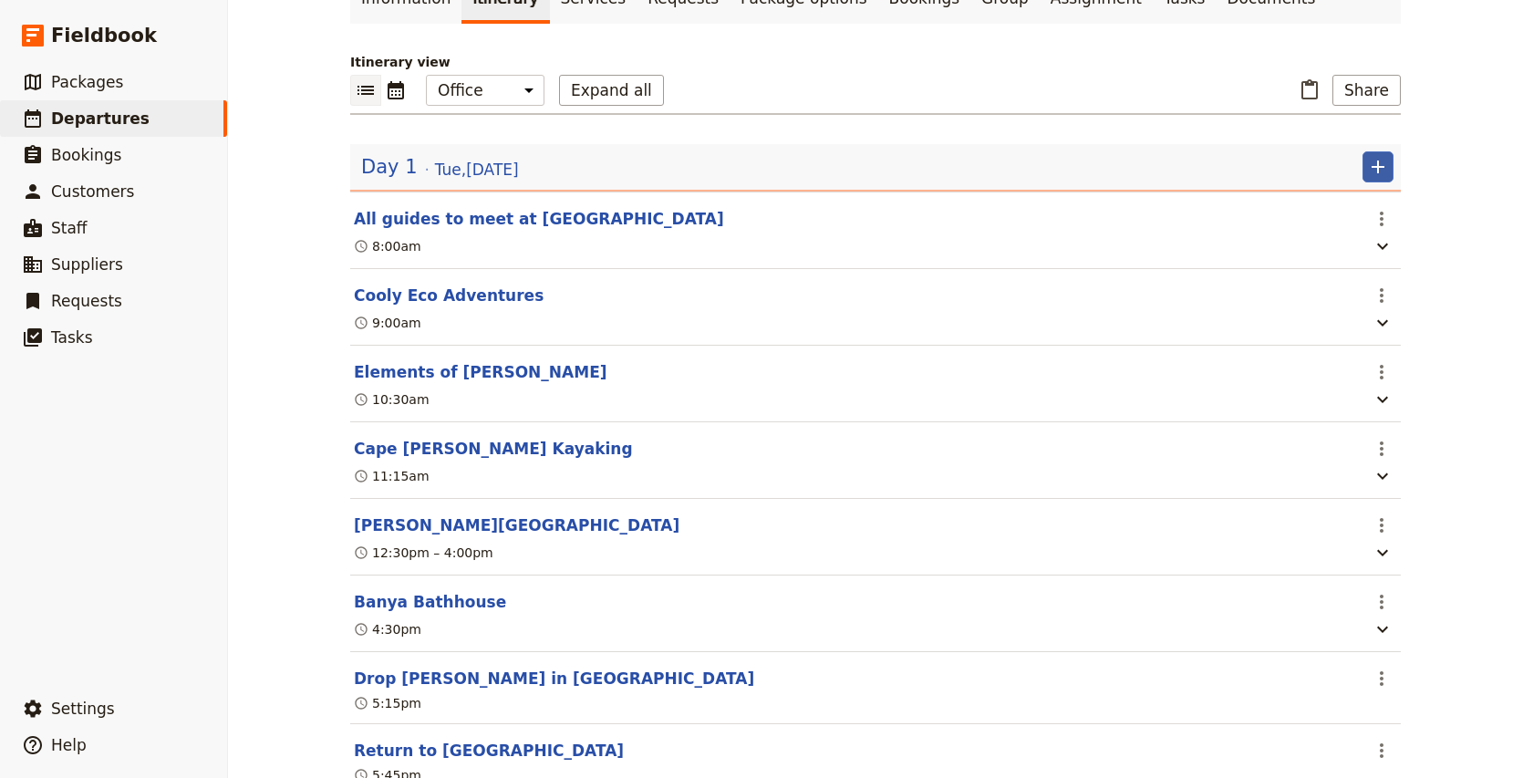
click at [1374, 170] on icon "Add" at bounding box center [1378, 167] width 22 height 22
click at [1335, 198] on span "Add itinerary item" at bounding box center [1323, 207] width 116 height 18
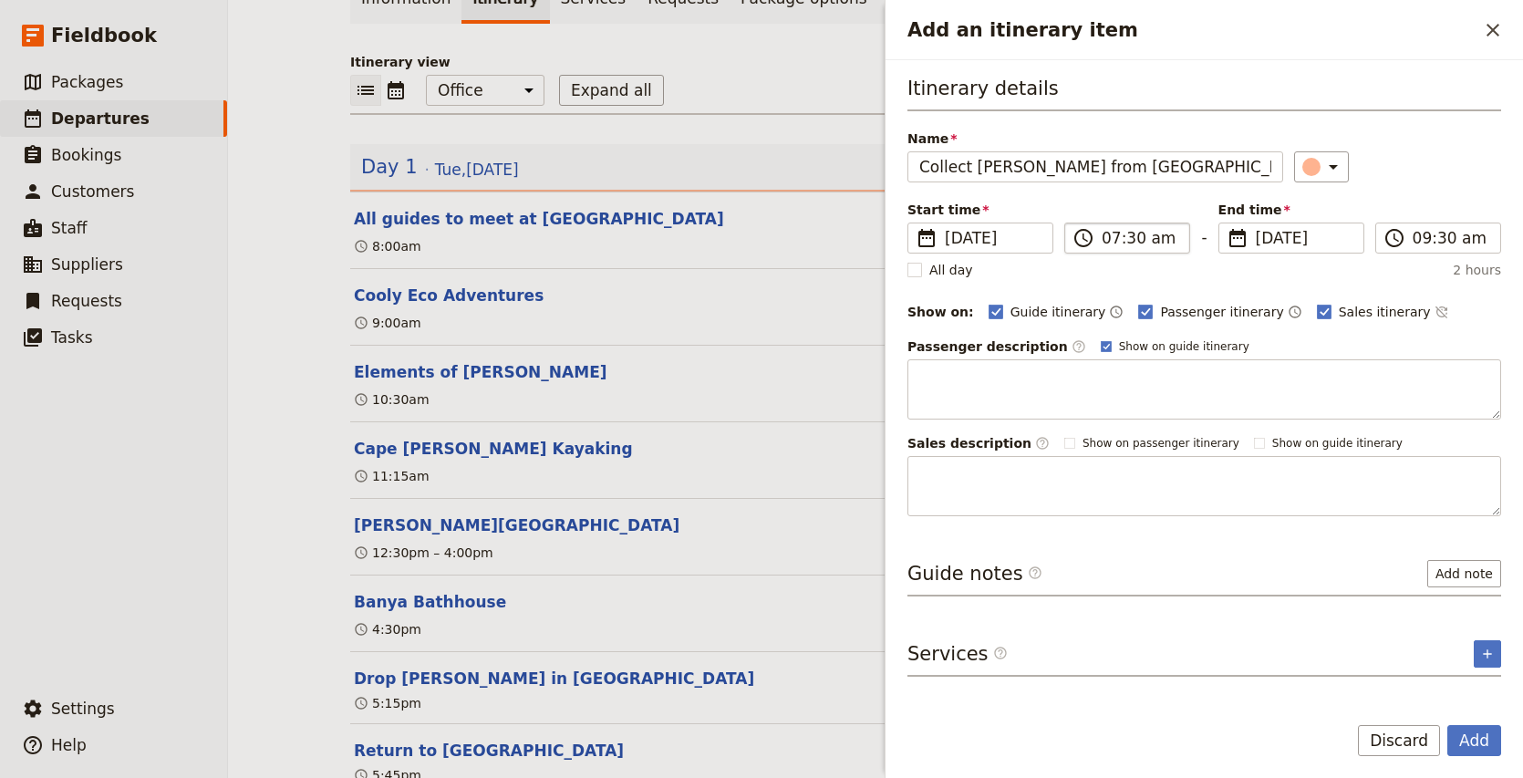
type input "Collect [PERSON_NAME] from [GEOGRAPHIC_DATA]"
click at [1113, 240] on input "07:30 am" at bounding box center [1139, 238] width 77 height 22
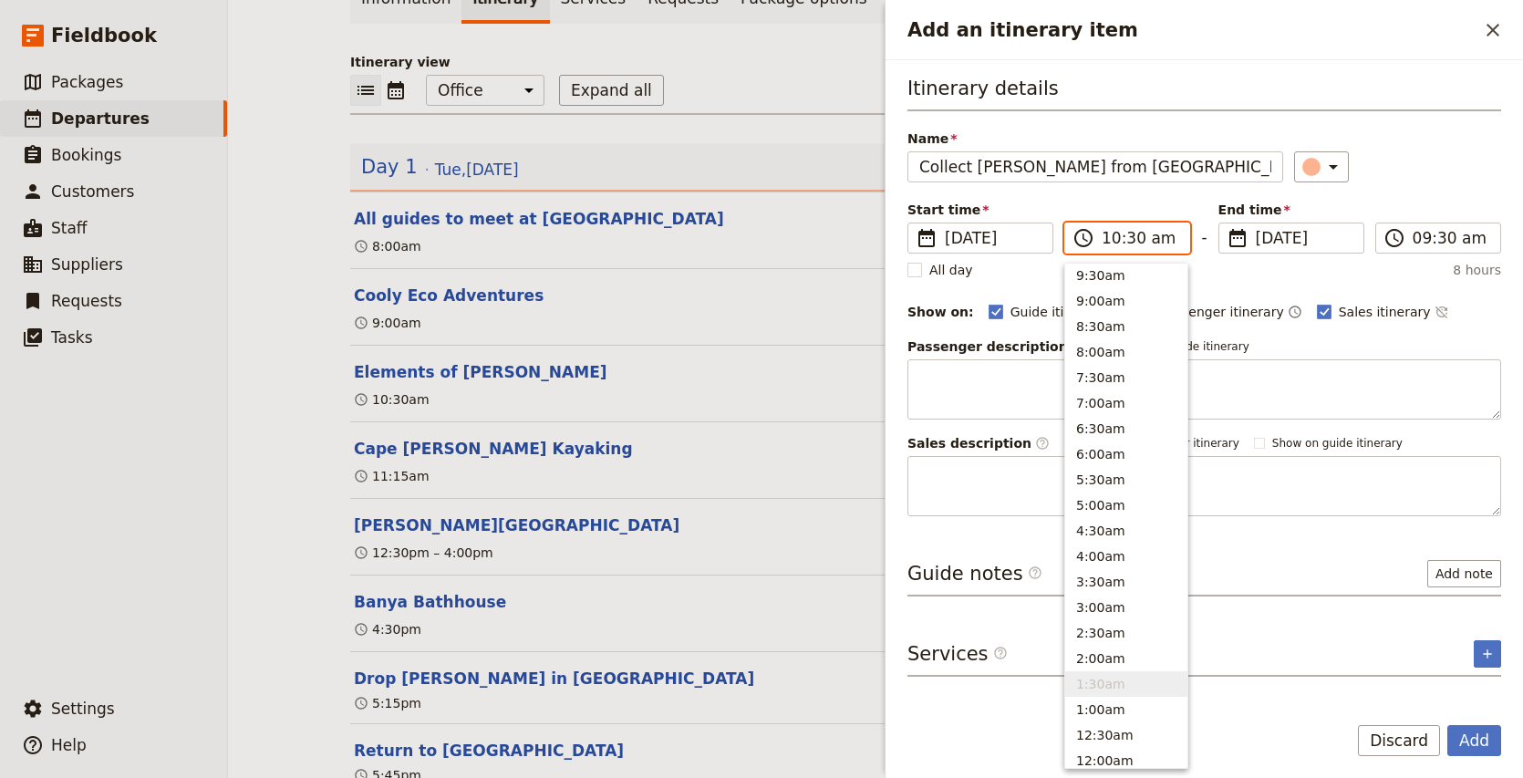
scroll to position [668, 0]
type input "10:00 am"
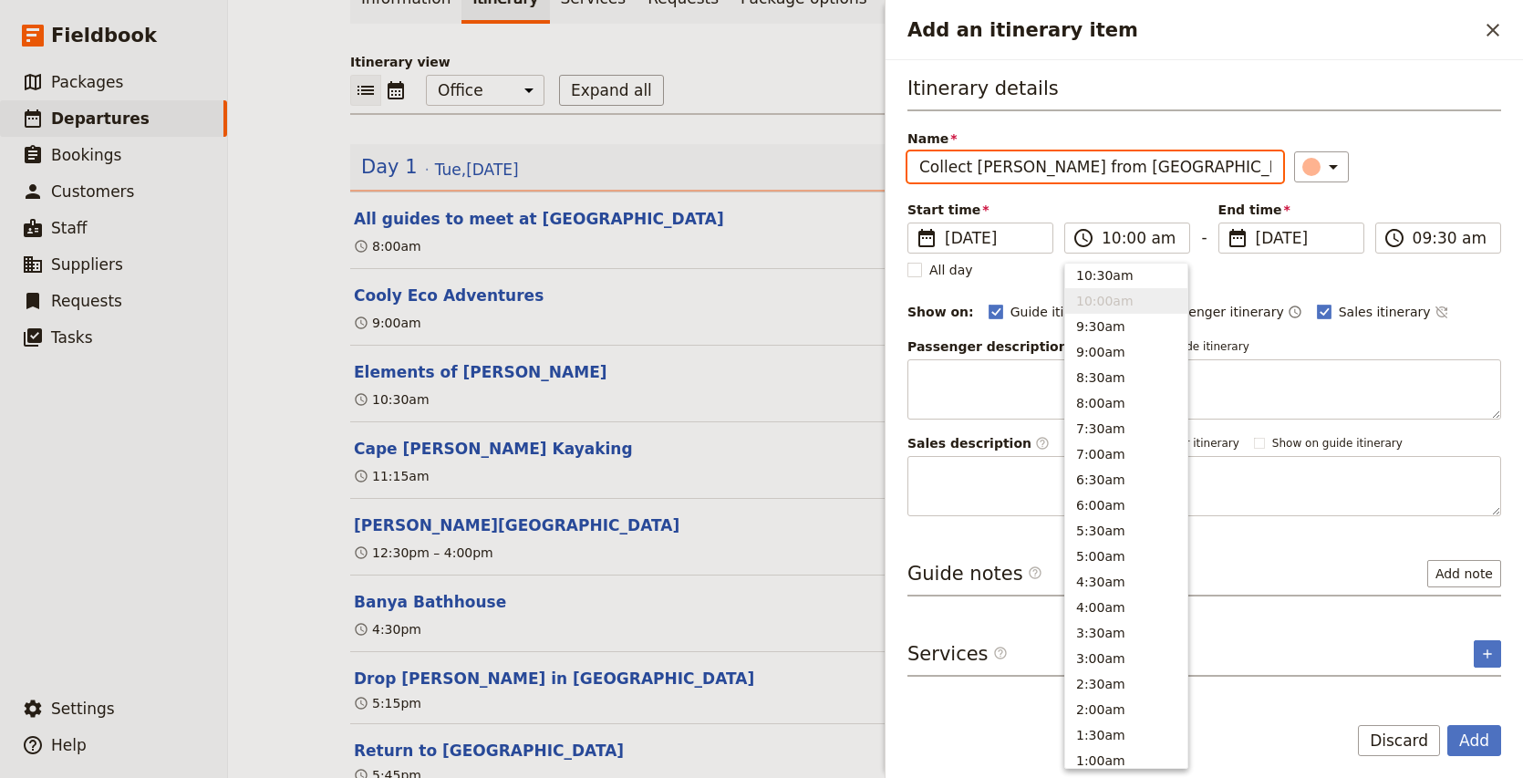
click at [1420, 163] on div "​" at bounding box center [1397, 166] width 207 height 31
type input "10:00 am"
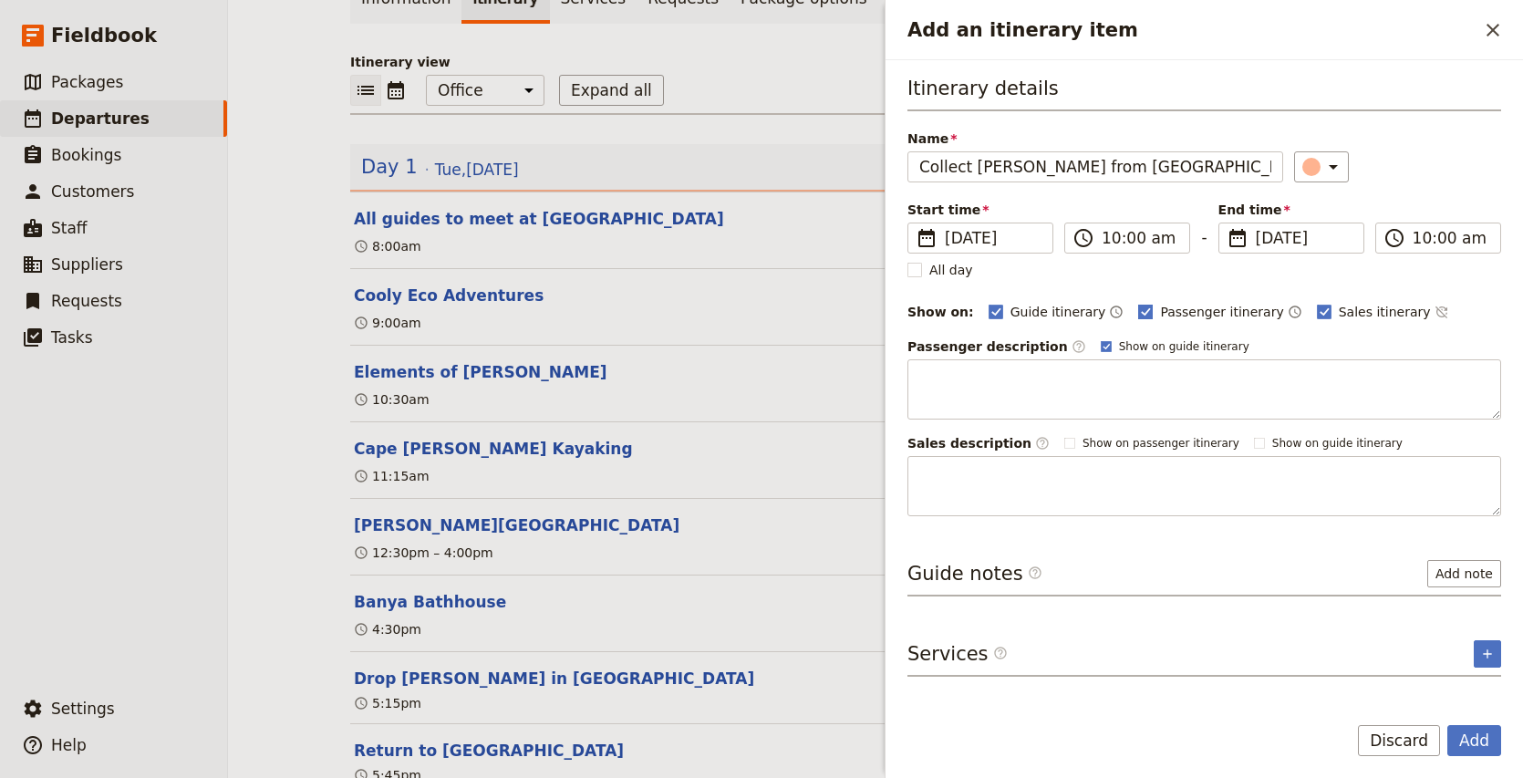
click at [1171, 316] on span "Passenger itinerary" at bounding box center [1221, 312] width 123 height 18
click at [1138, 303] on input "Passenger itinerary" at bounding box center [1137, 302] width 1 height 1
checkbox input "false"
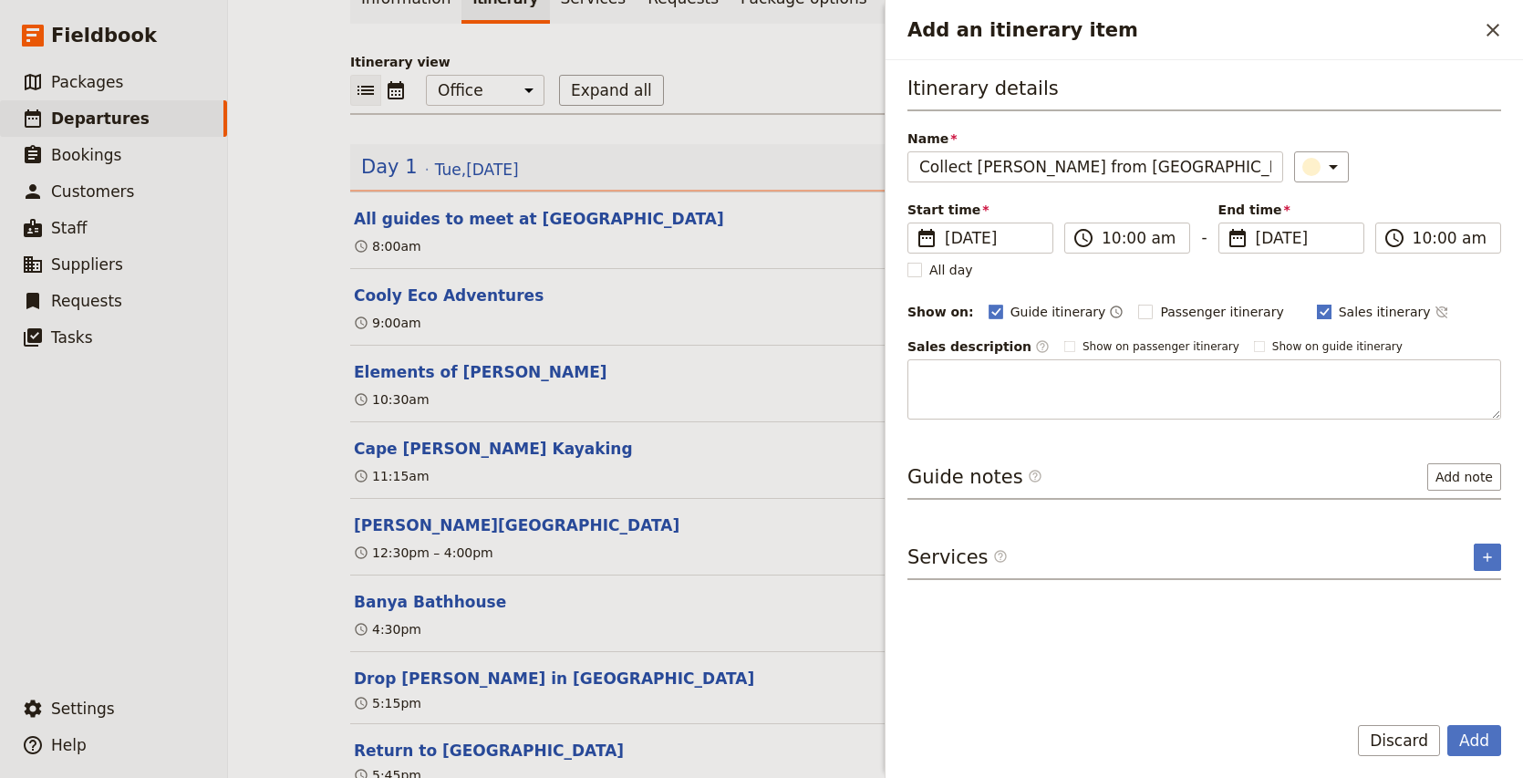
click at [1344, 310] on span "Sales itinerary" at bounding box center [1384, 312] width 92 height 18
click at [1317, 303] on input "Sales itinerary" at bounding box center [1316, 302] width 1 height 1
checkbox input "false"
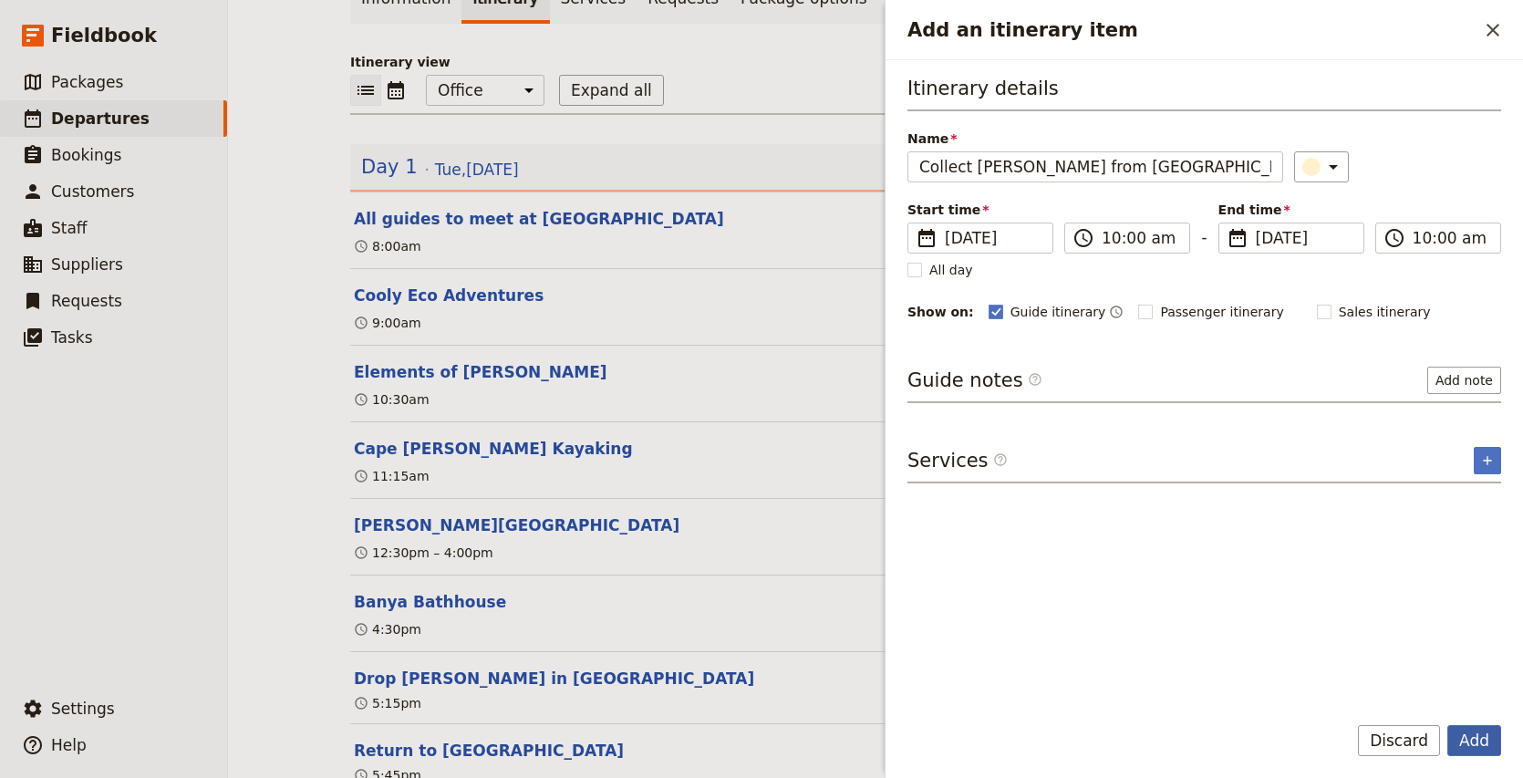
click at [1473, 751] on button "Add" at bounding box center [1474, 740] width 54 height 31
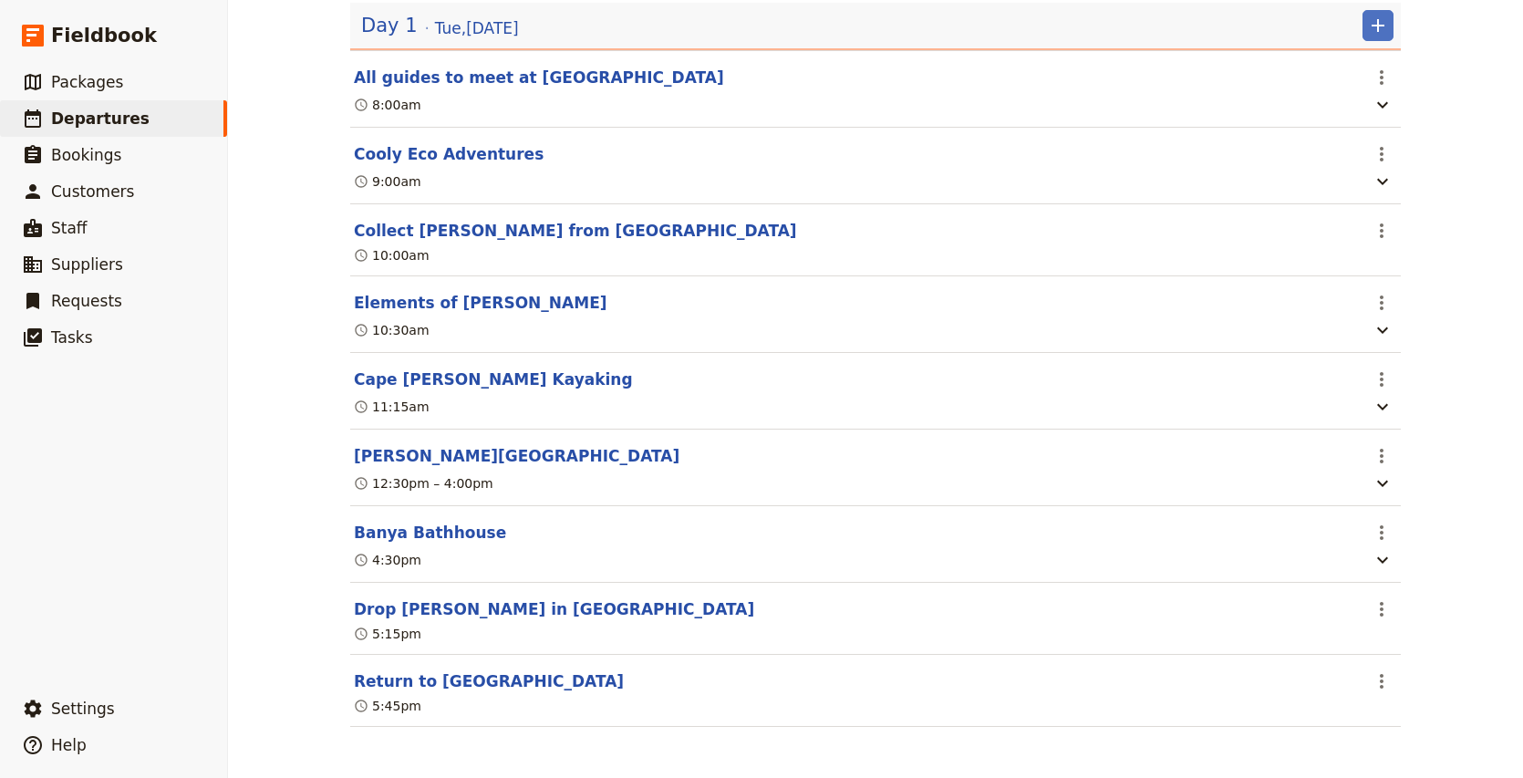
scroll to position [0, 0]
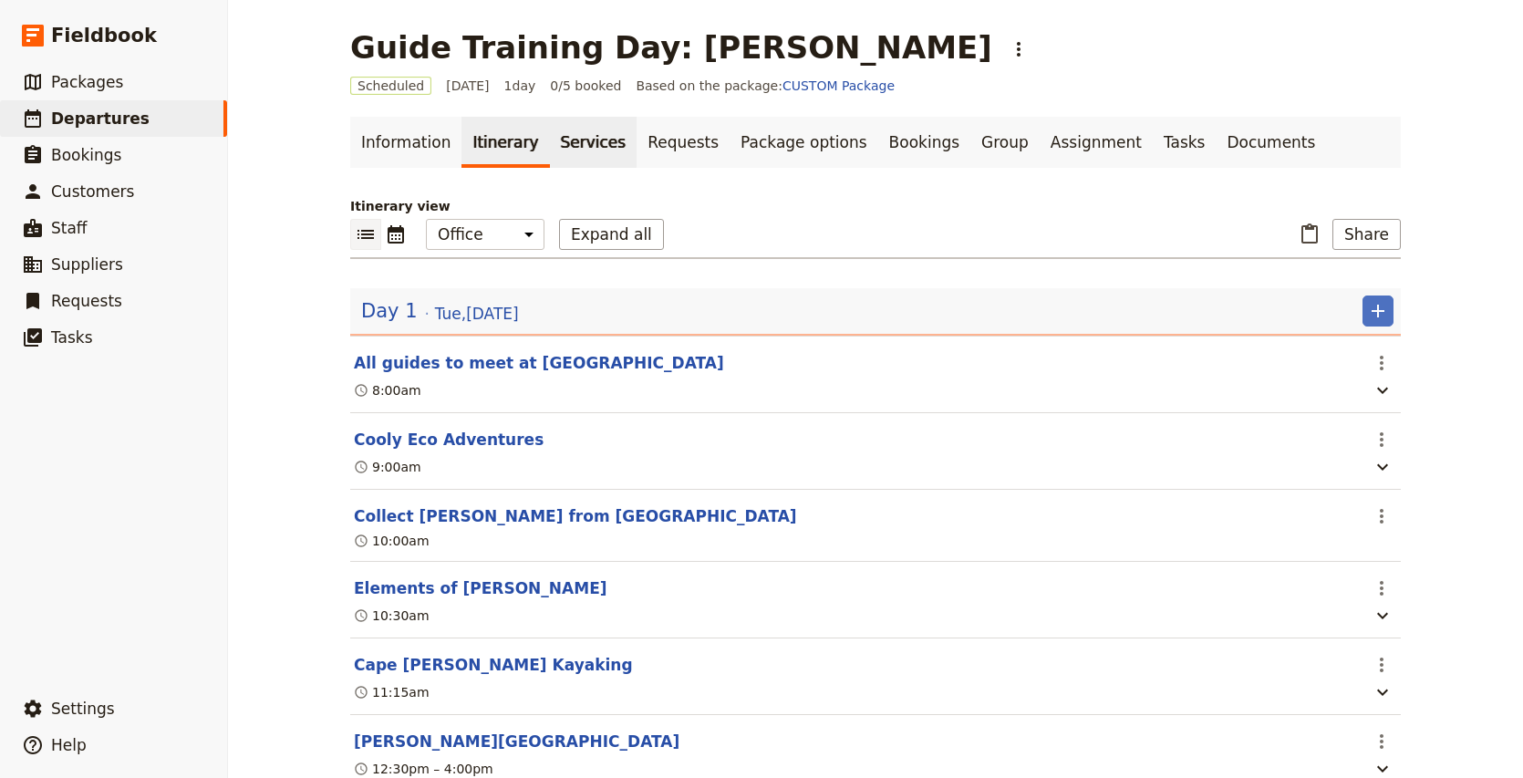
click at [550, 142] on link "Services" at bounding box center [594, 142] width 88 height 51
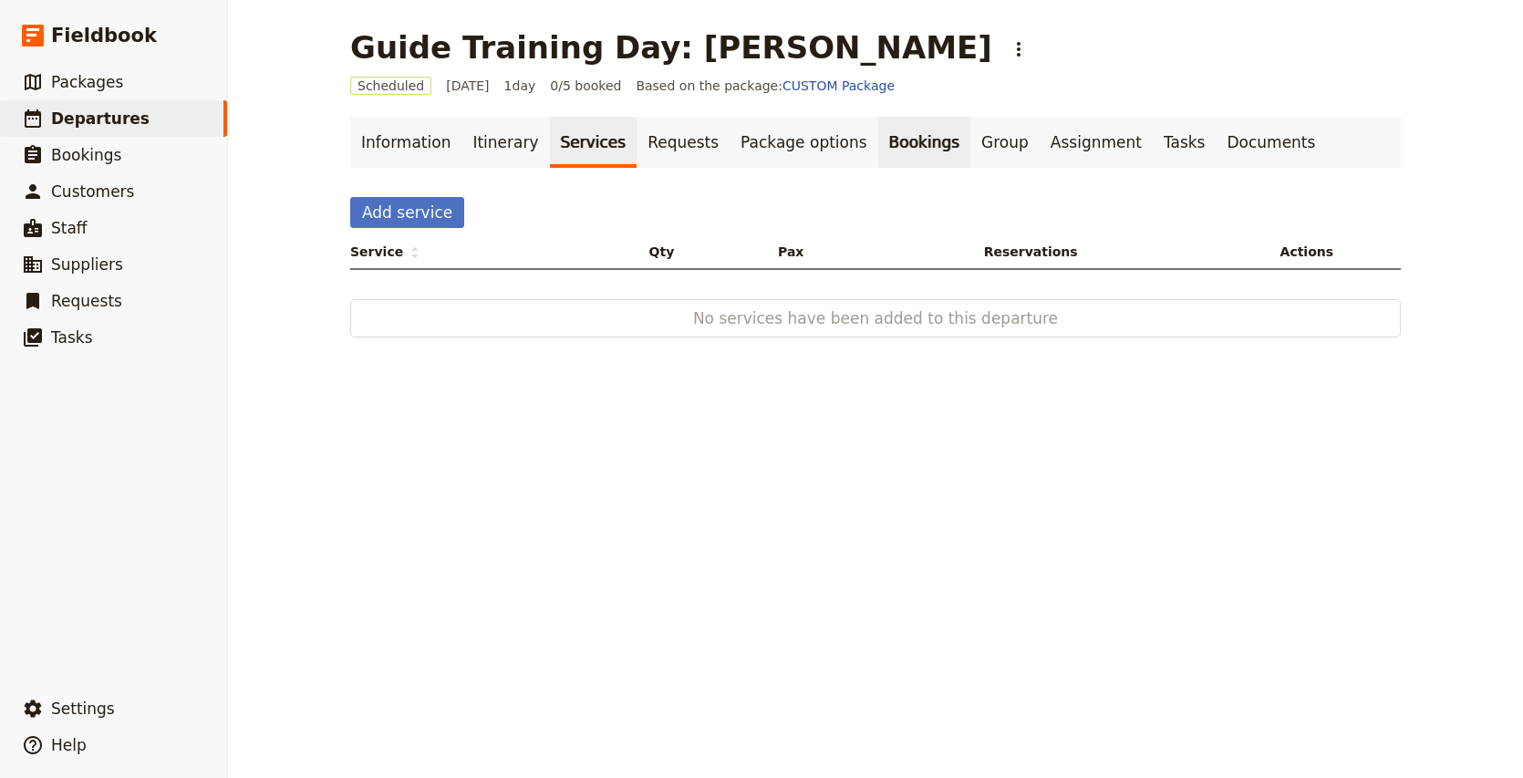
click at [878, 151] on link "Bookings" at bounding box center [924, 142] width 92 height 51
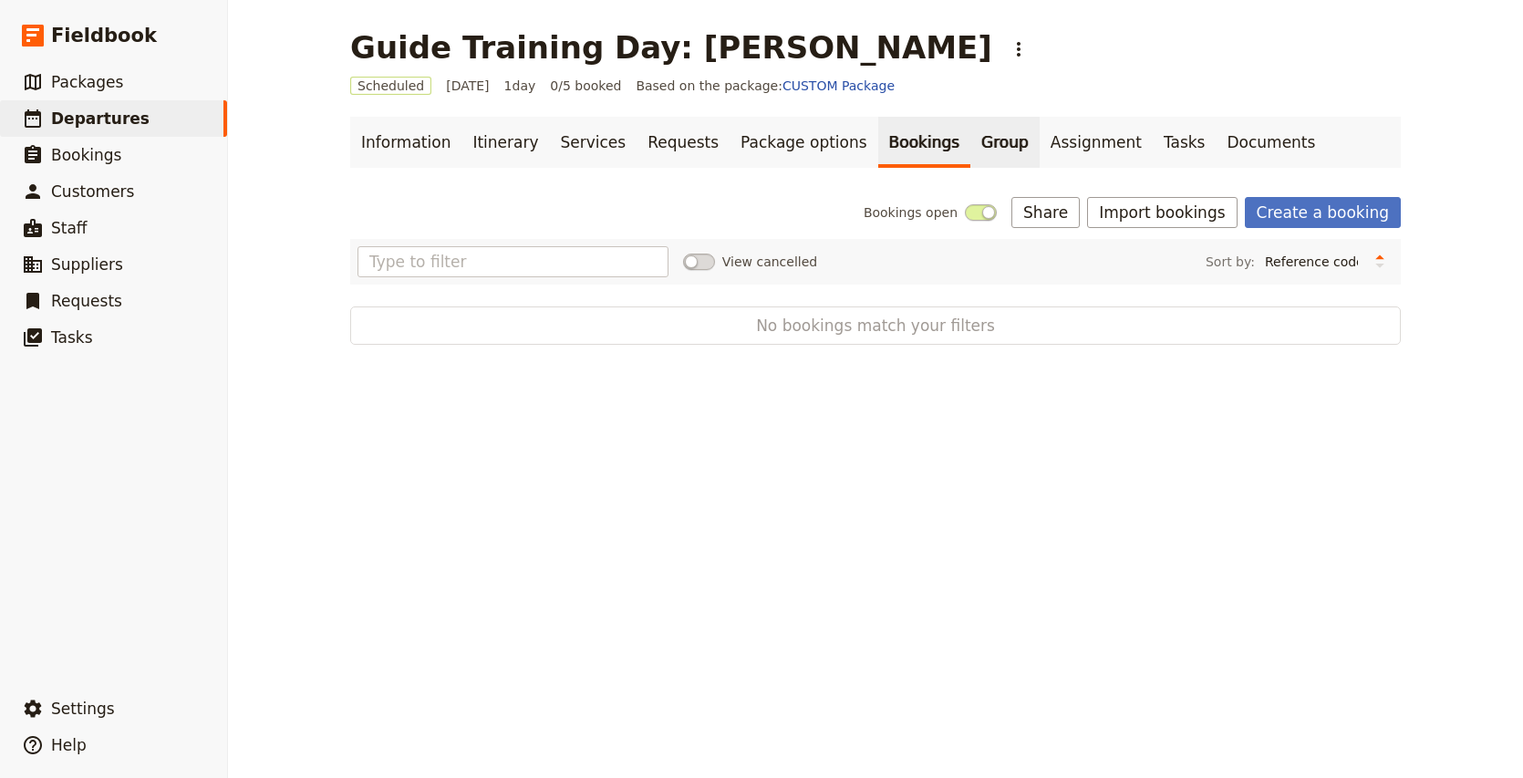
click at [970, 150] on link "Group" at bounding box center [1004, 142] width 69 height 51
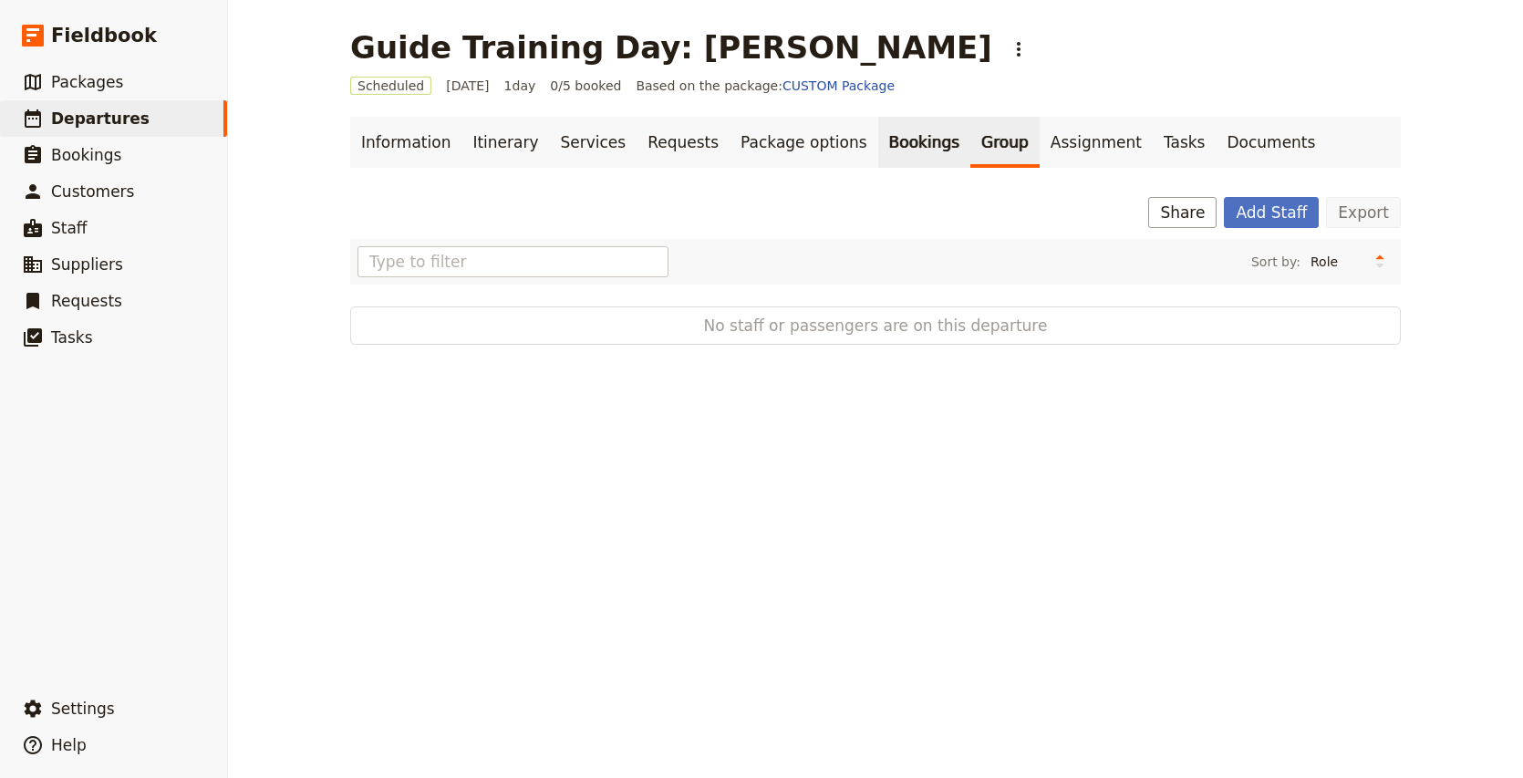
click at [878, 146] on link "Bookings" at bounding box center [924, 142] width 92 height 51
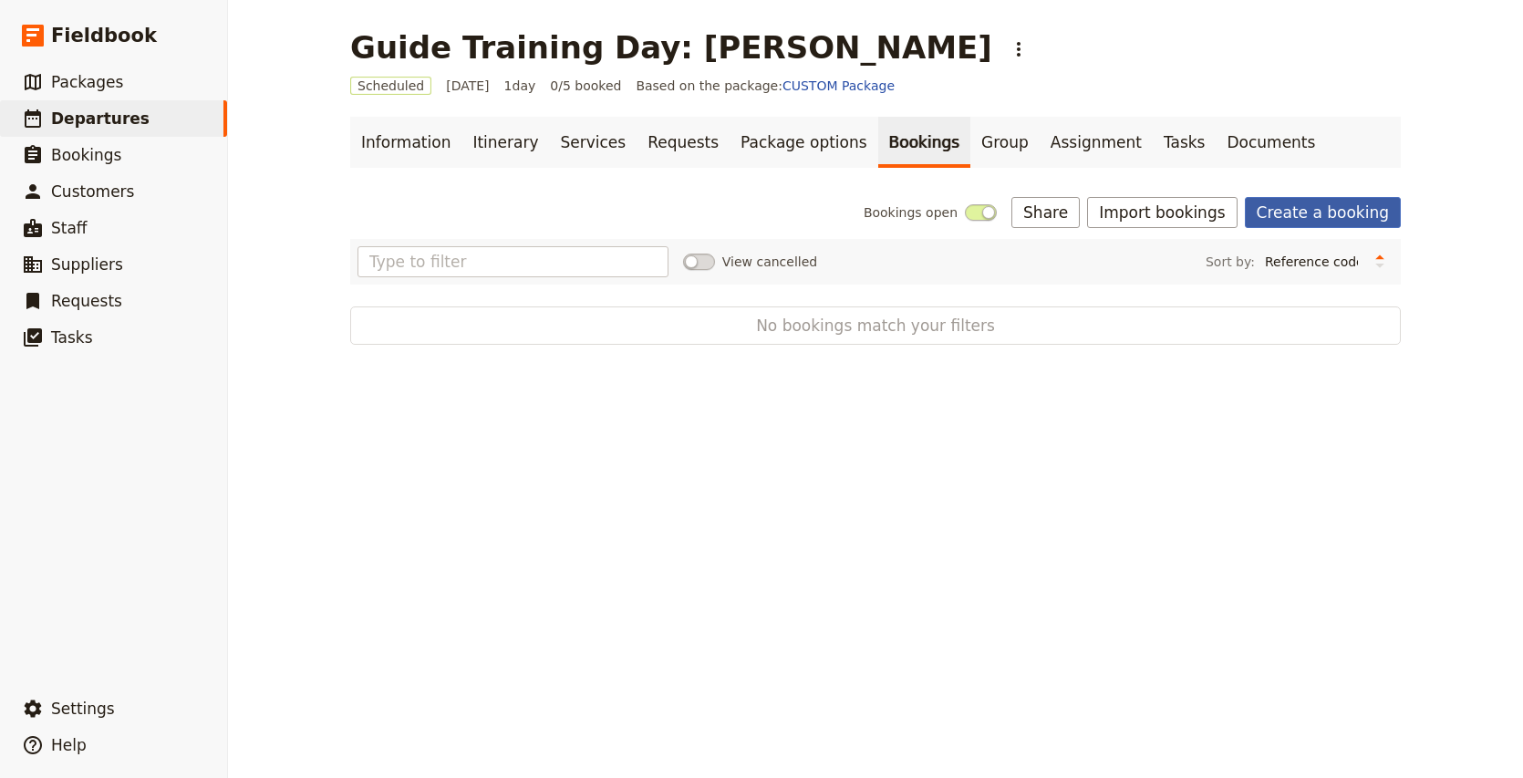
click at [1329, 211] on link "Create a booking" at bounding box center [1322, 212] width 156 height 31
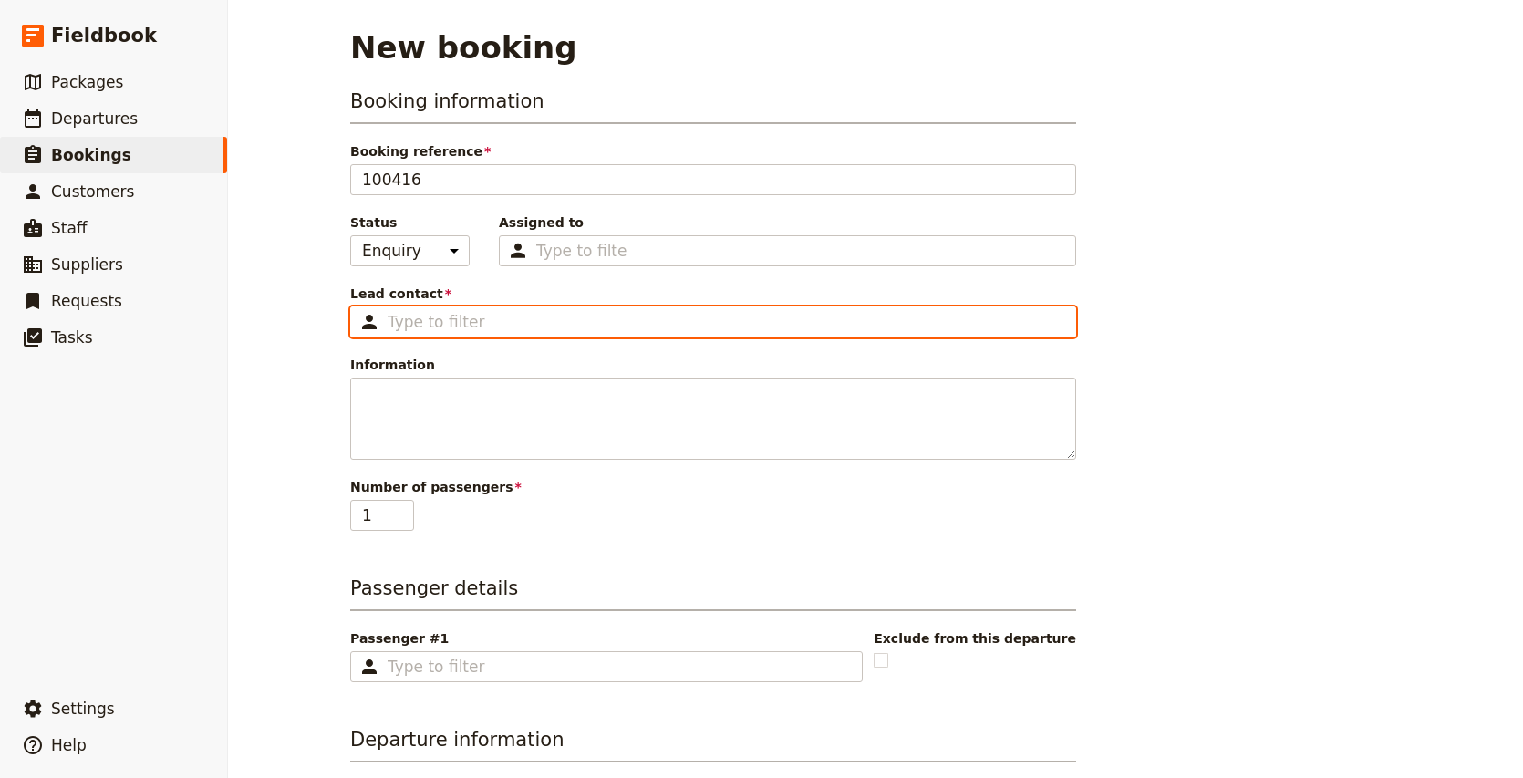
click at [462, 325] on input "Lead contact ​" at bounding box center [725, 322] width 676 height 22
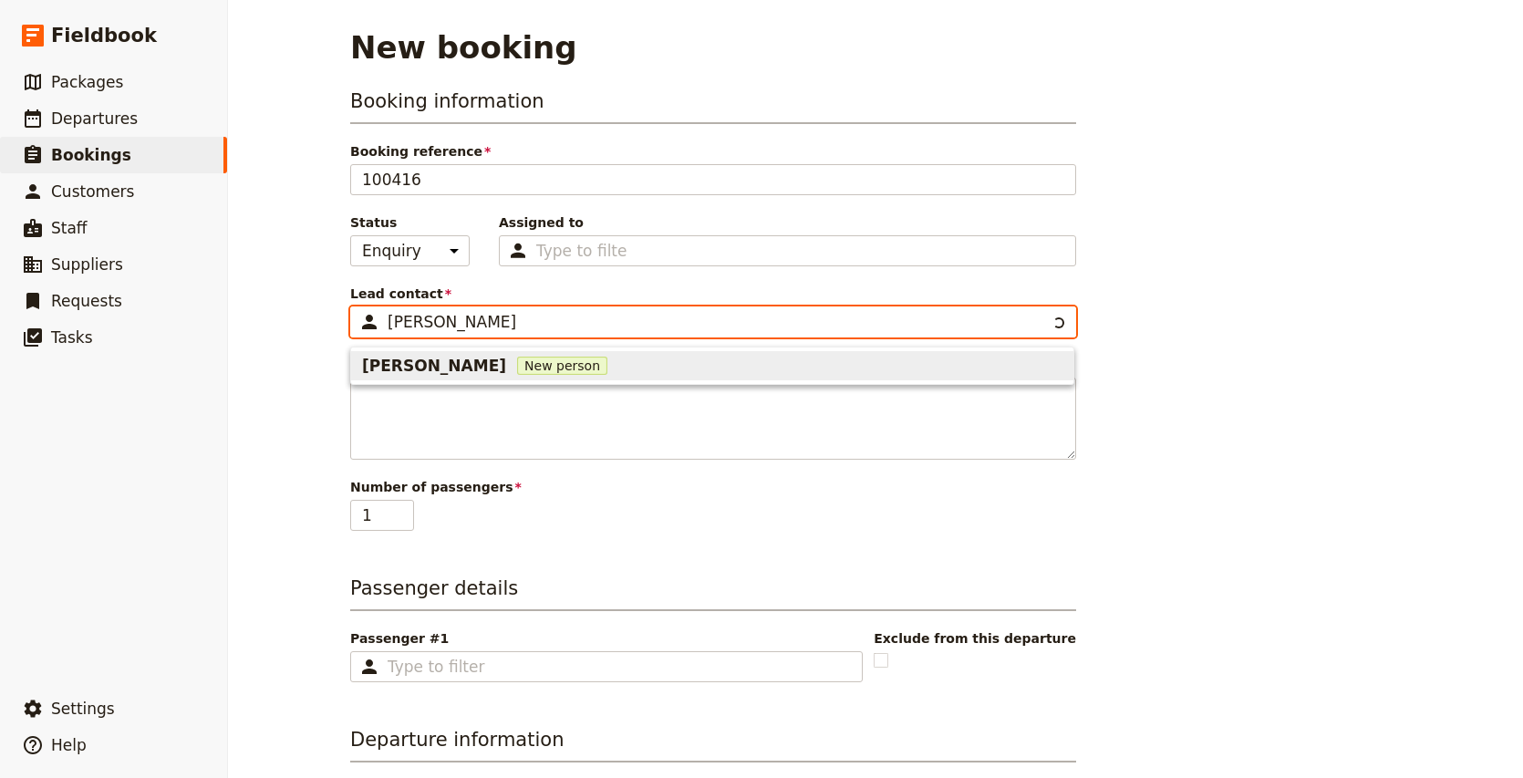
type input "[PERSON_NAME]"
click at [432, 371] on span "[PERSON_NAME]" at bounding box center [434, 366] width 144 height 22
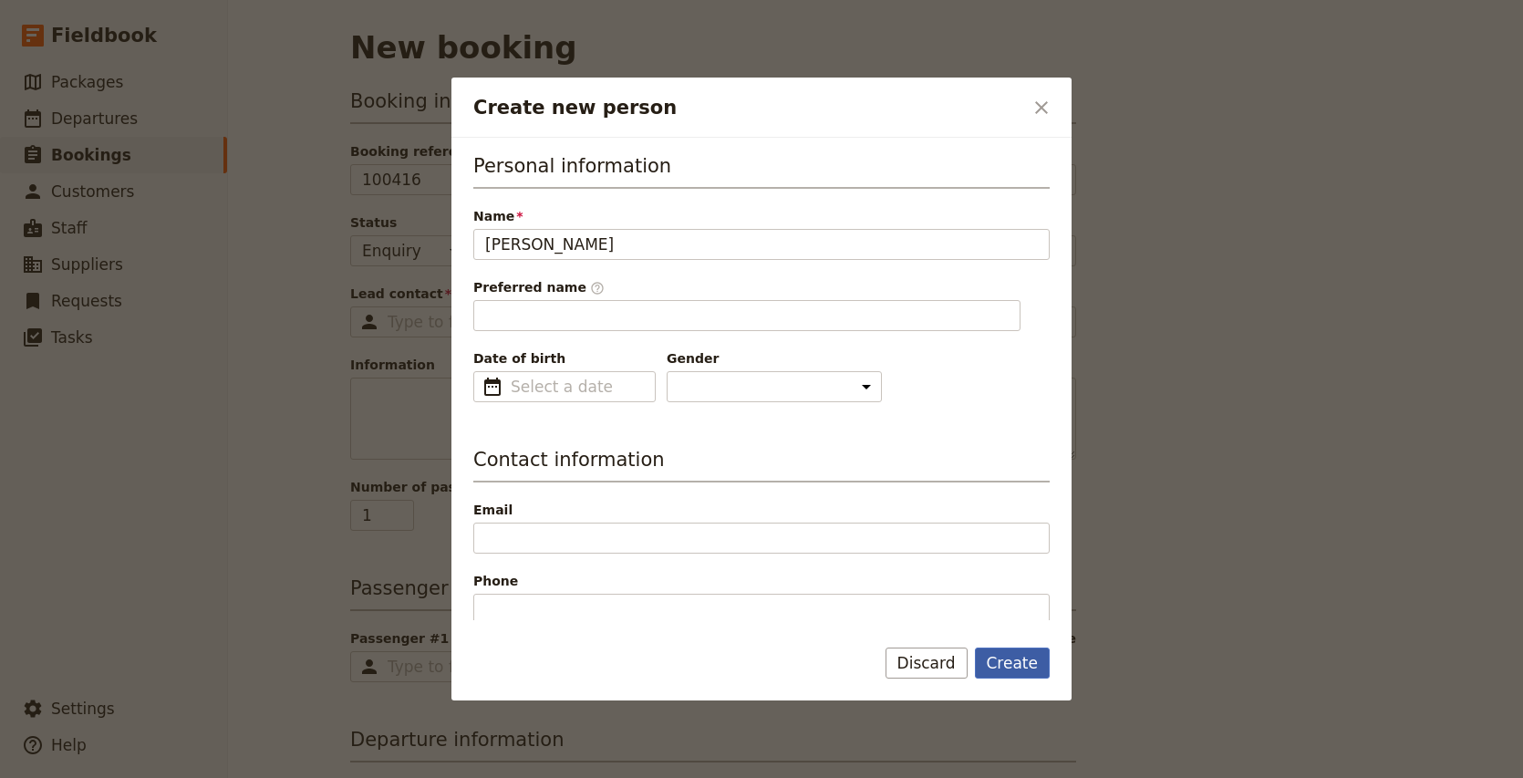
click at [1014, 668] on button "Create" at bounding box center [1013, 662] width 76 height 31
type input "[PERSON_NAME]"
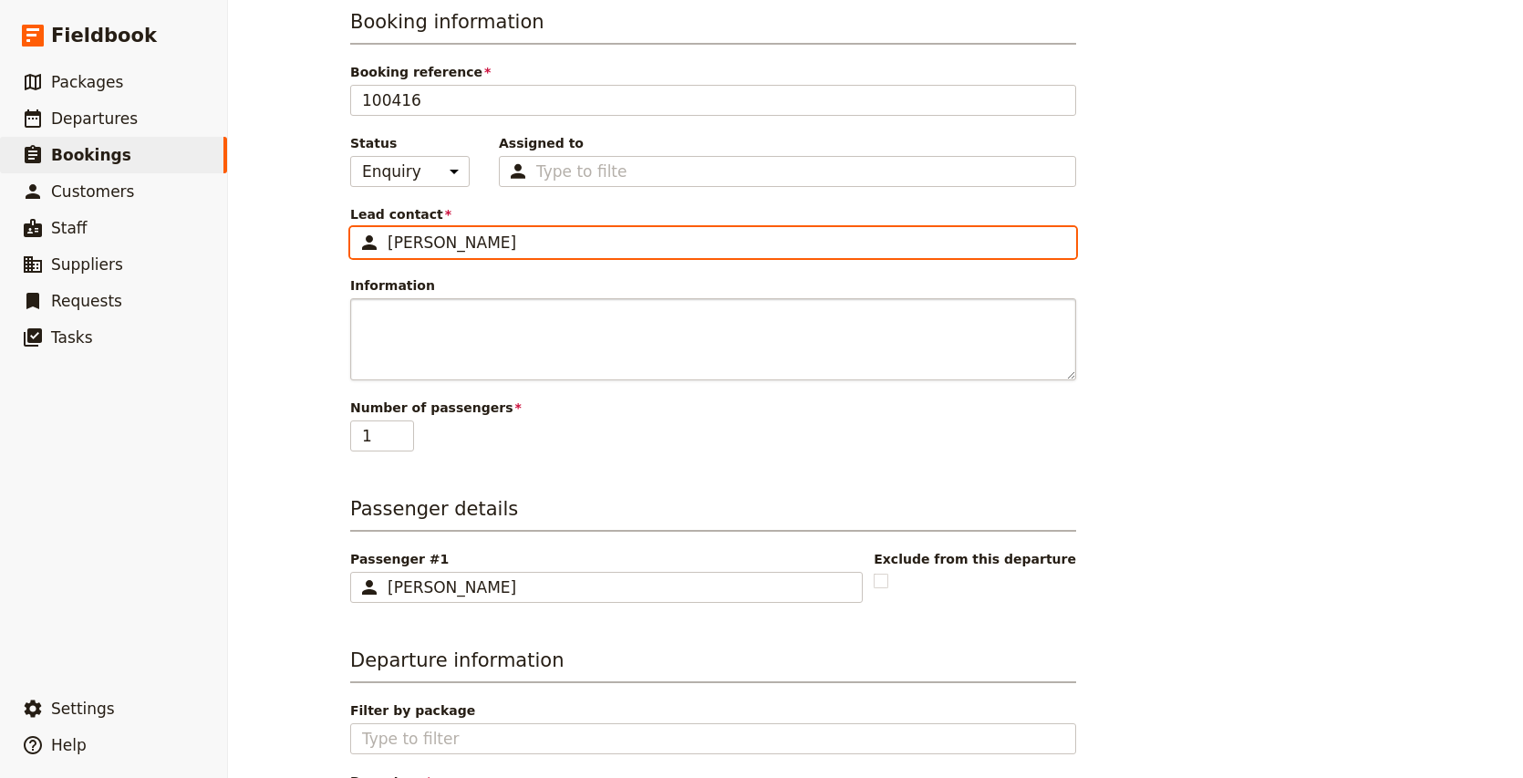
scroll to position [133, 0]
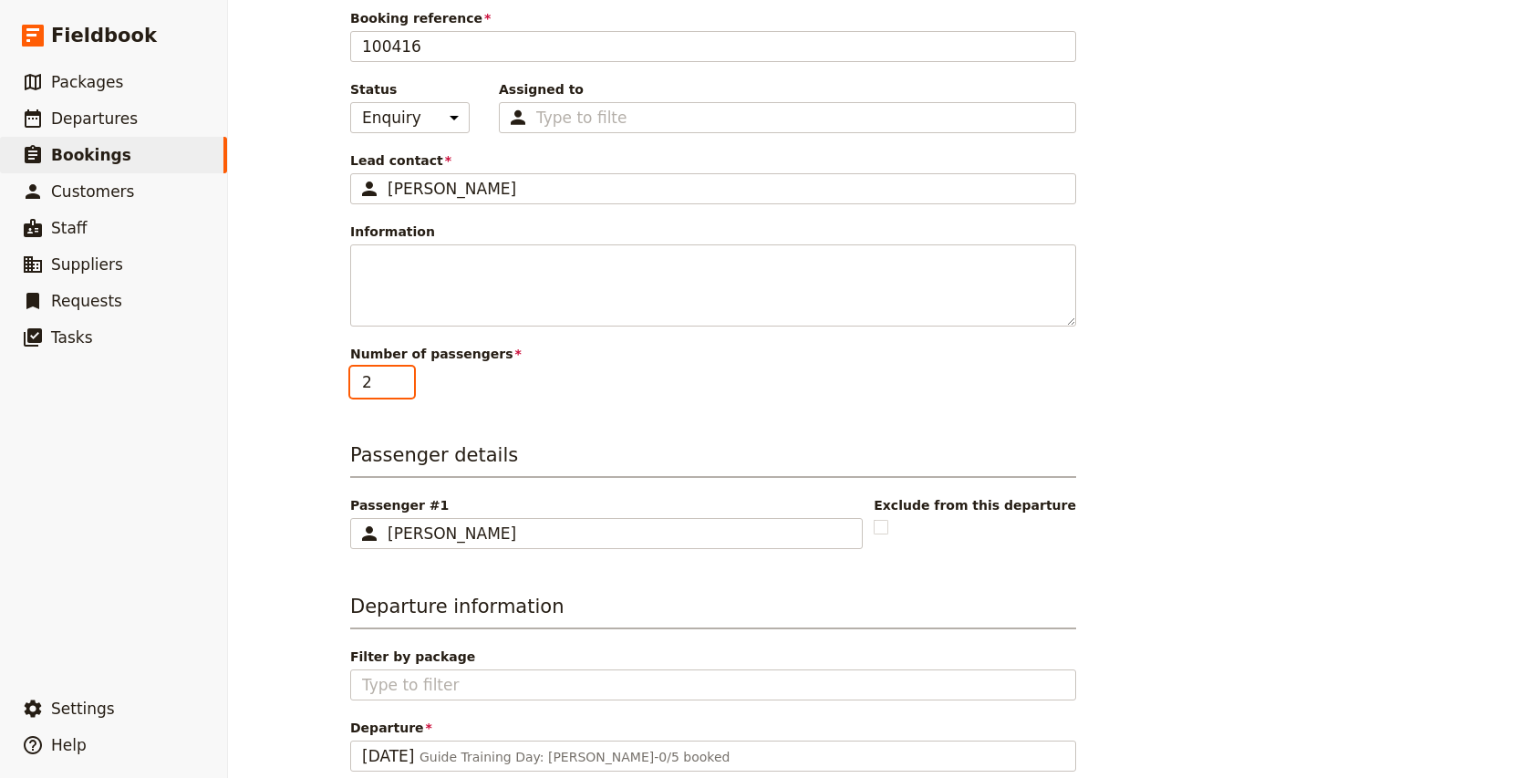
click at [402, 374] on input "2" at bounding box center [382, 382] width 64 height 31
click at [402, 374] on input "3" at bounding box center [382, 382] width 64 height 31
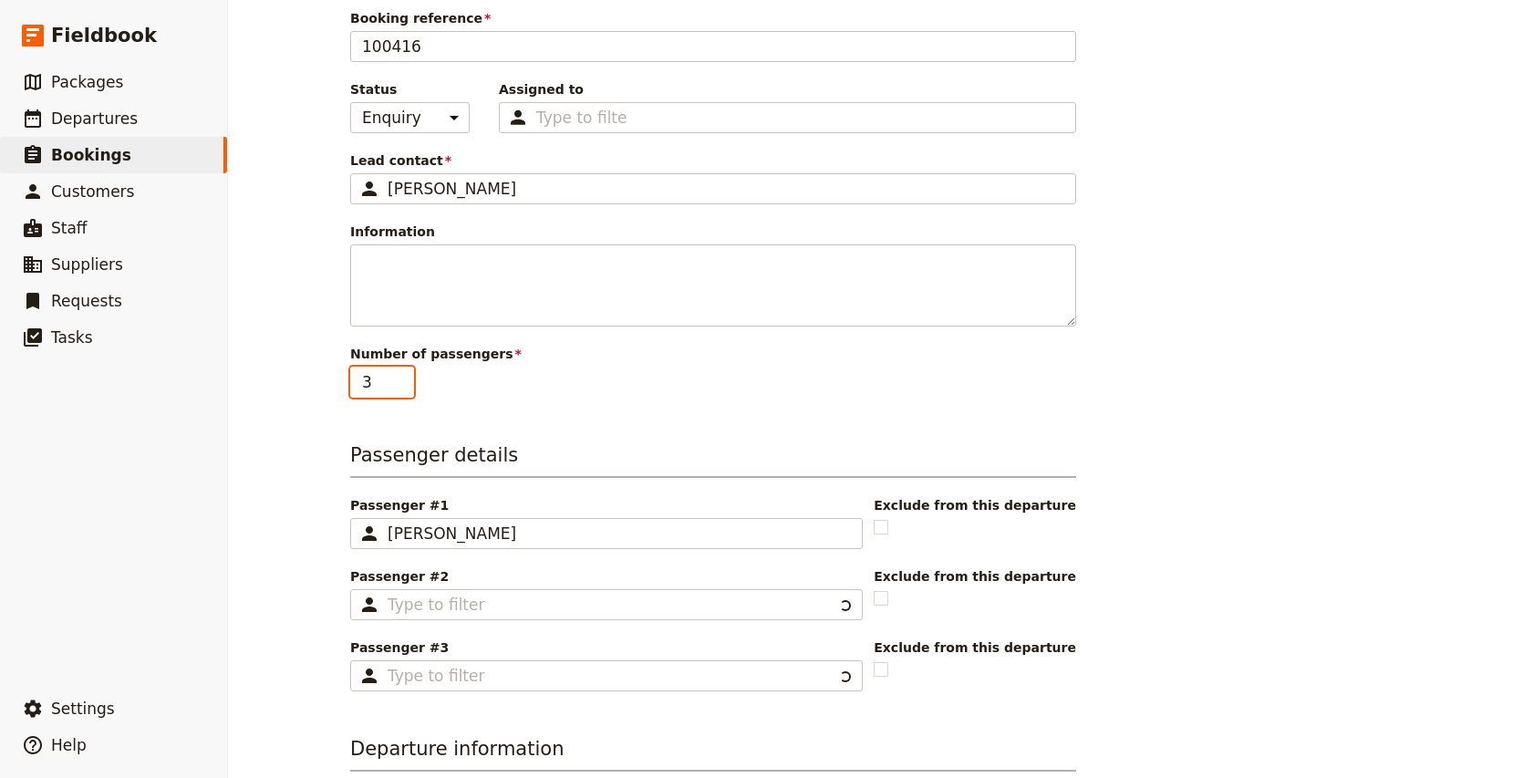
type input "4"
click at [402, 374] on input "4" at bounding box center [382, 382] width 64 height 31
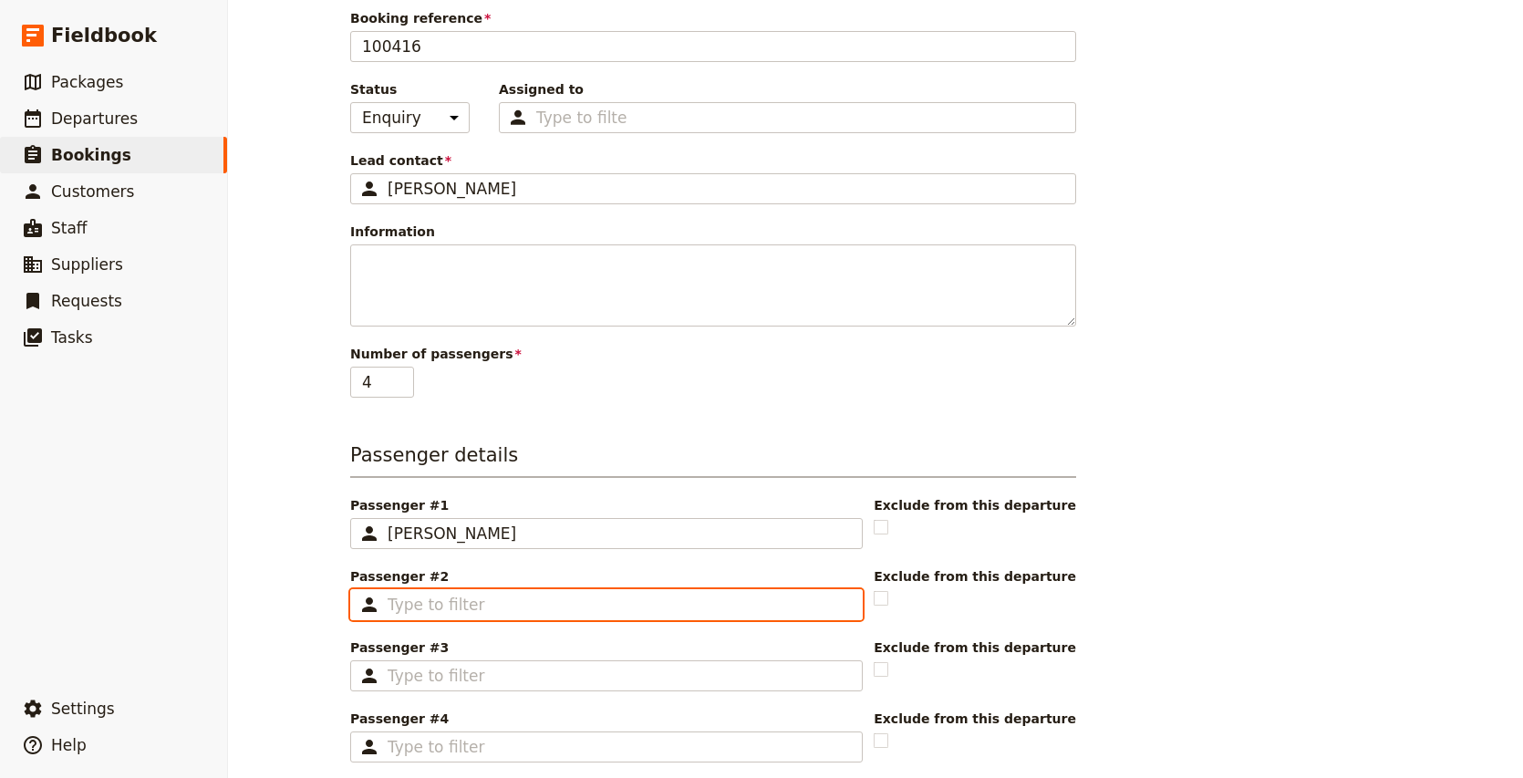
click at [461, 604] on input "Passenger #2 ​" at bounding box center [618, 605] width 463 height 22
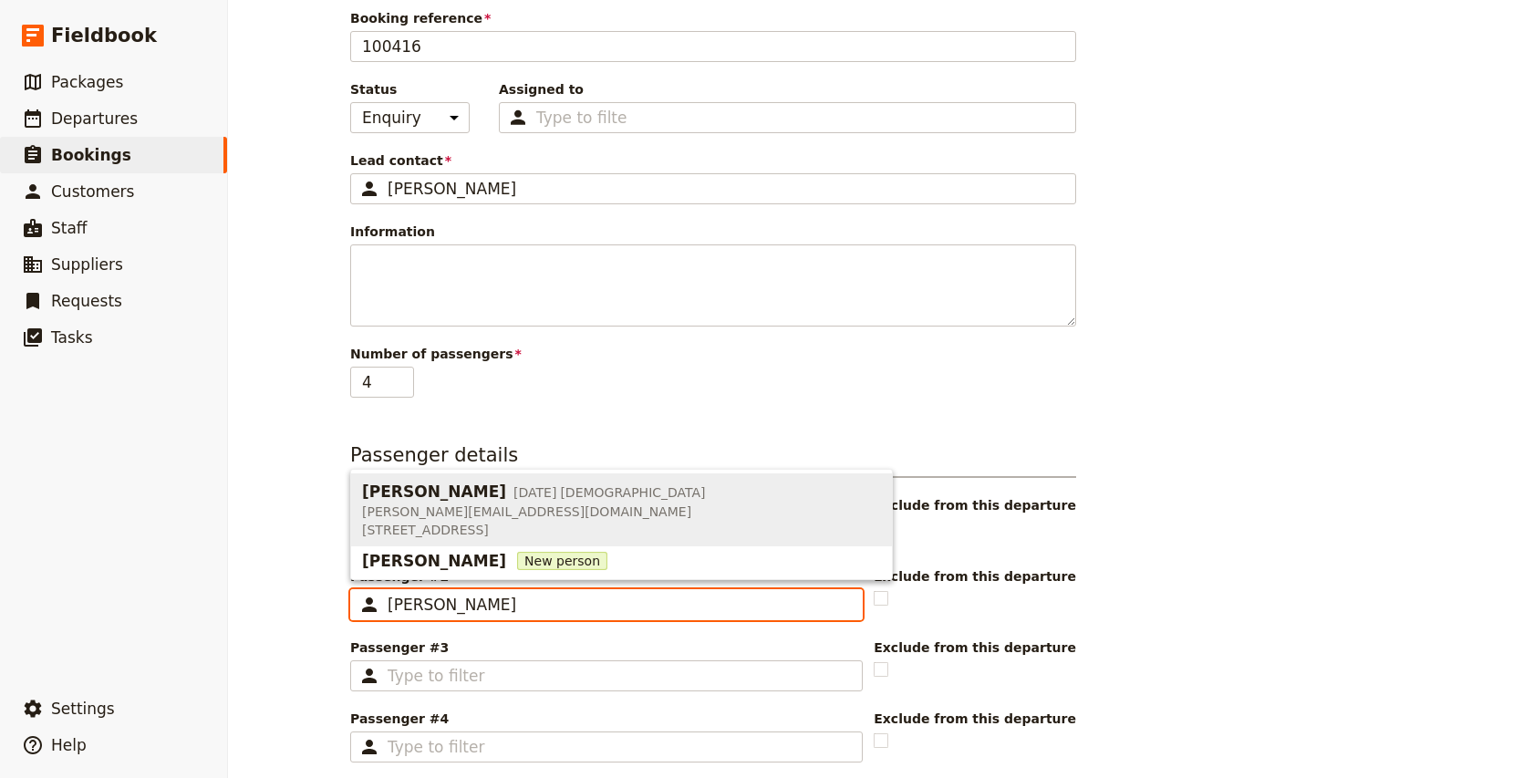
click at [445, 507] on span "[PERSON_NAME][EMAIL_ADDRESS][DOMAIN_NAME]" at bounding box center [534, 511] width 344 height 18
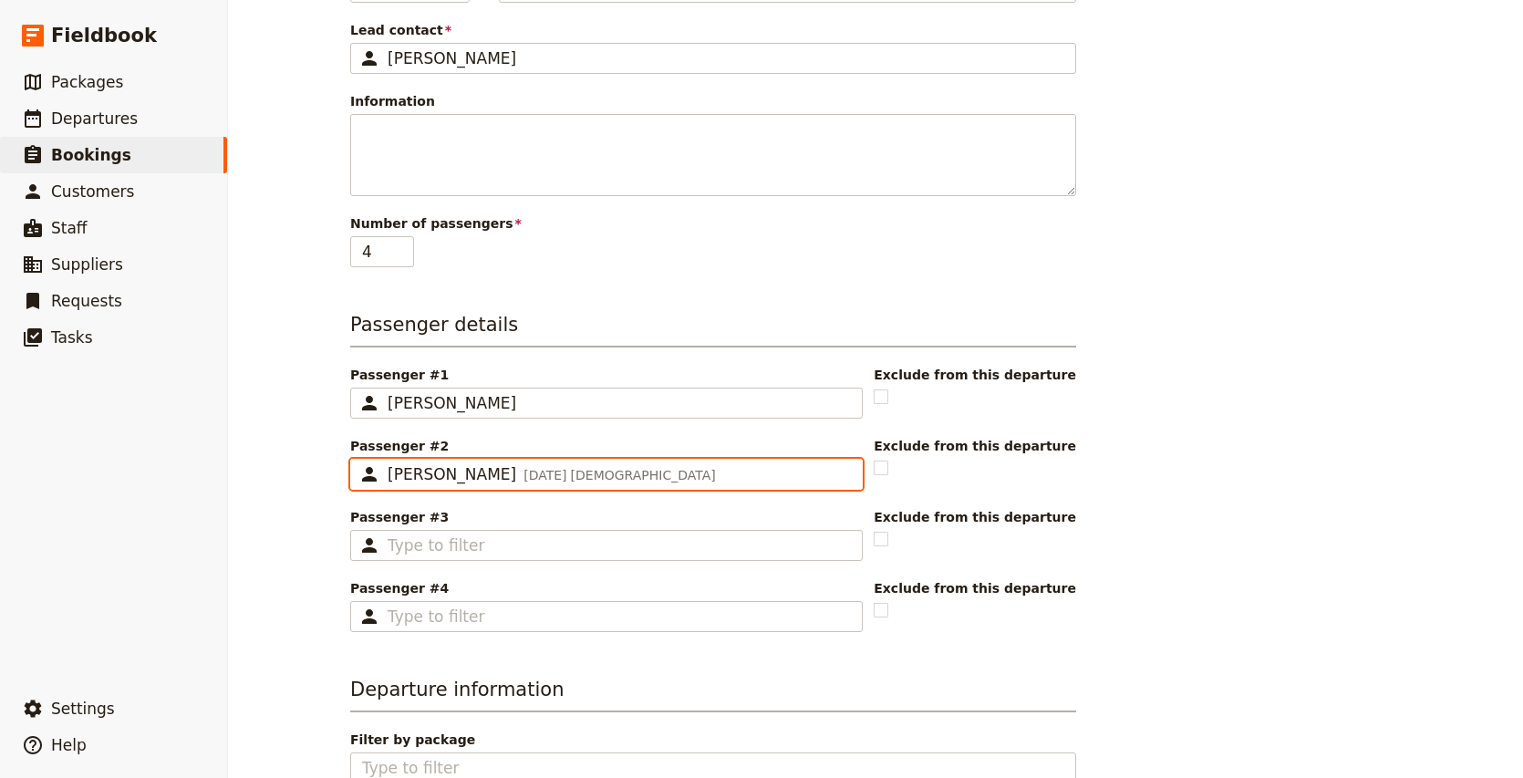
scroll to position [284, 0]
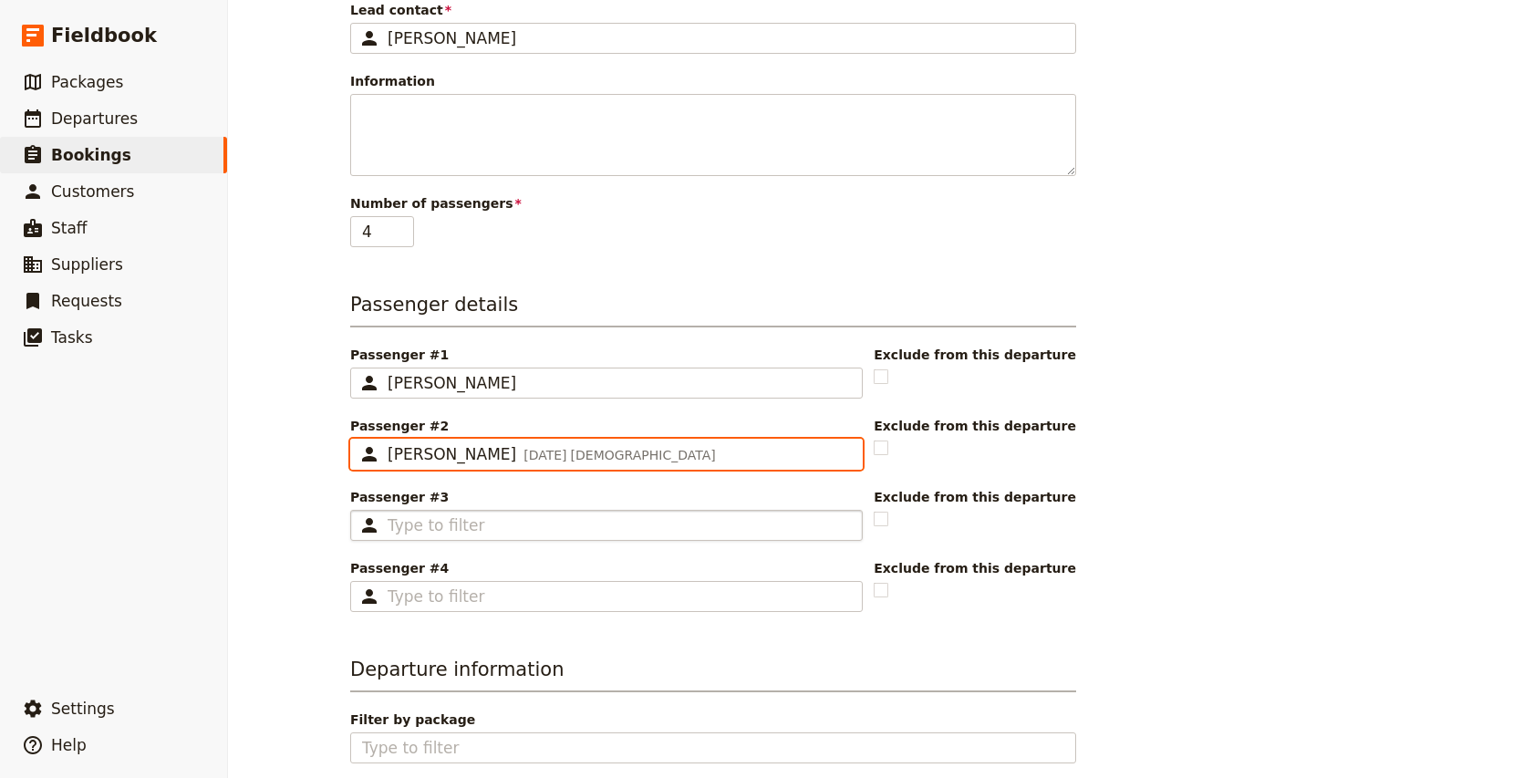
type input "[PERSON_NAME]"
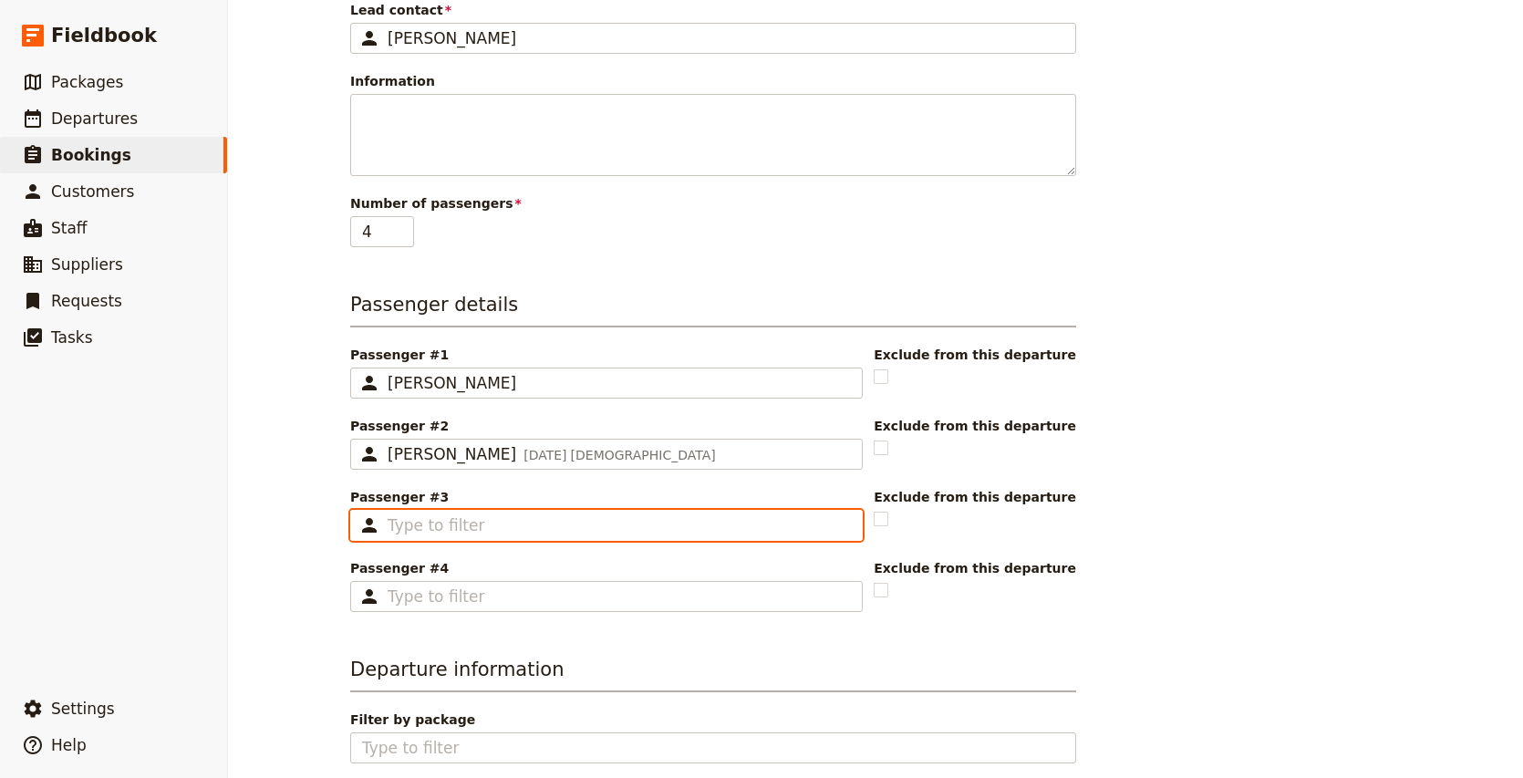
click at [437, 530] on input "Passenger #3 ​" at bounding box center [618, 525] width 463 height 22
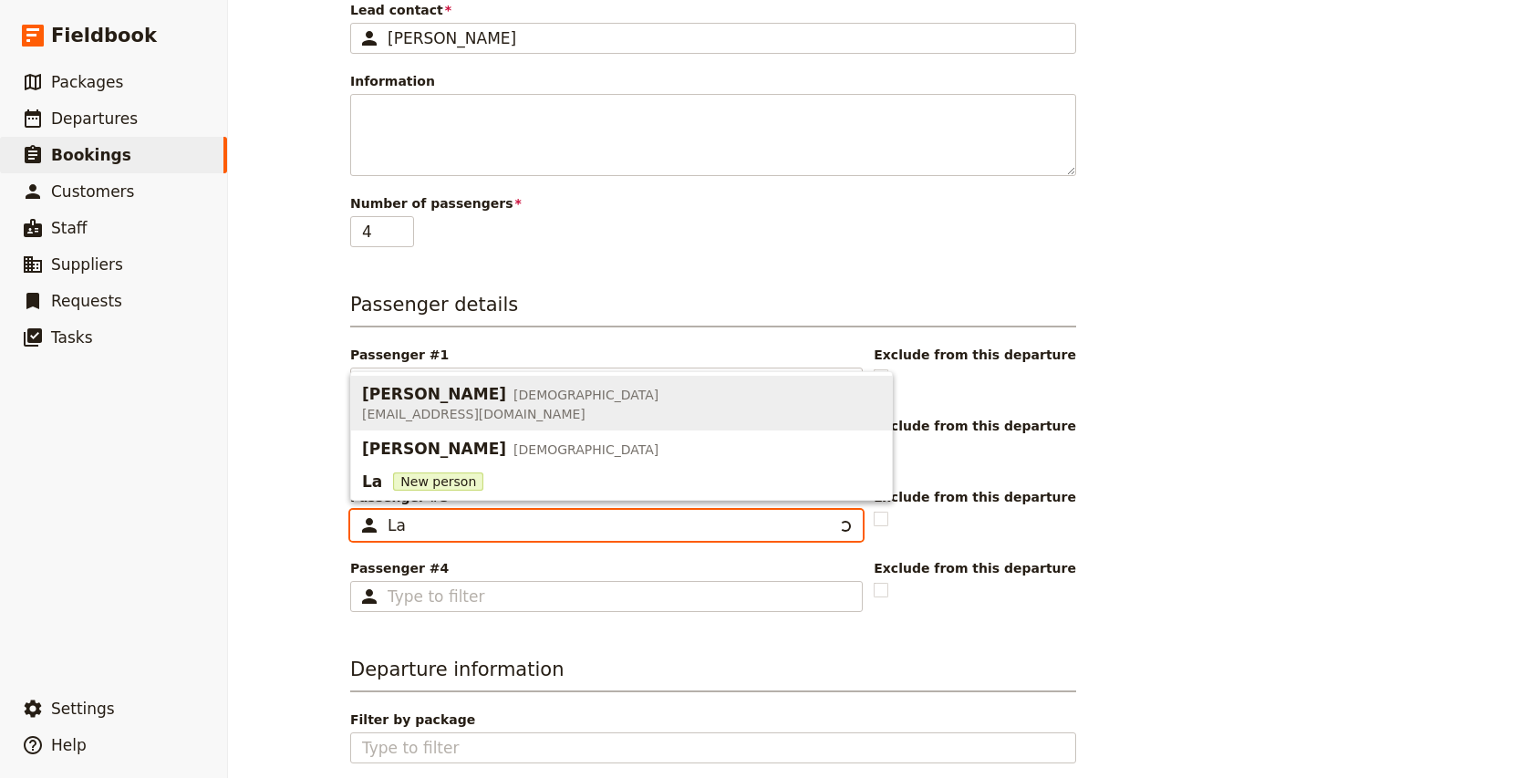
type input "L"
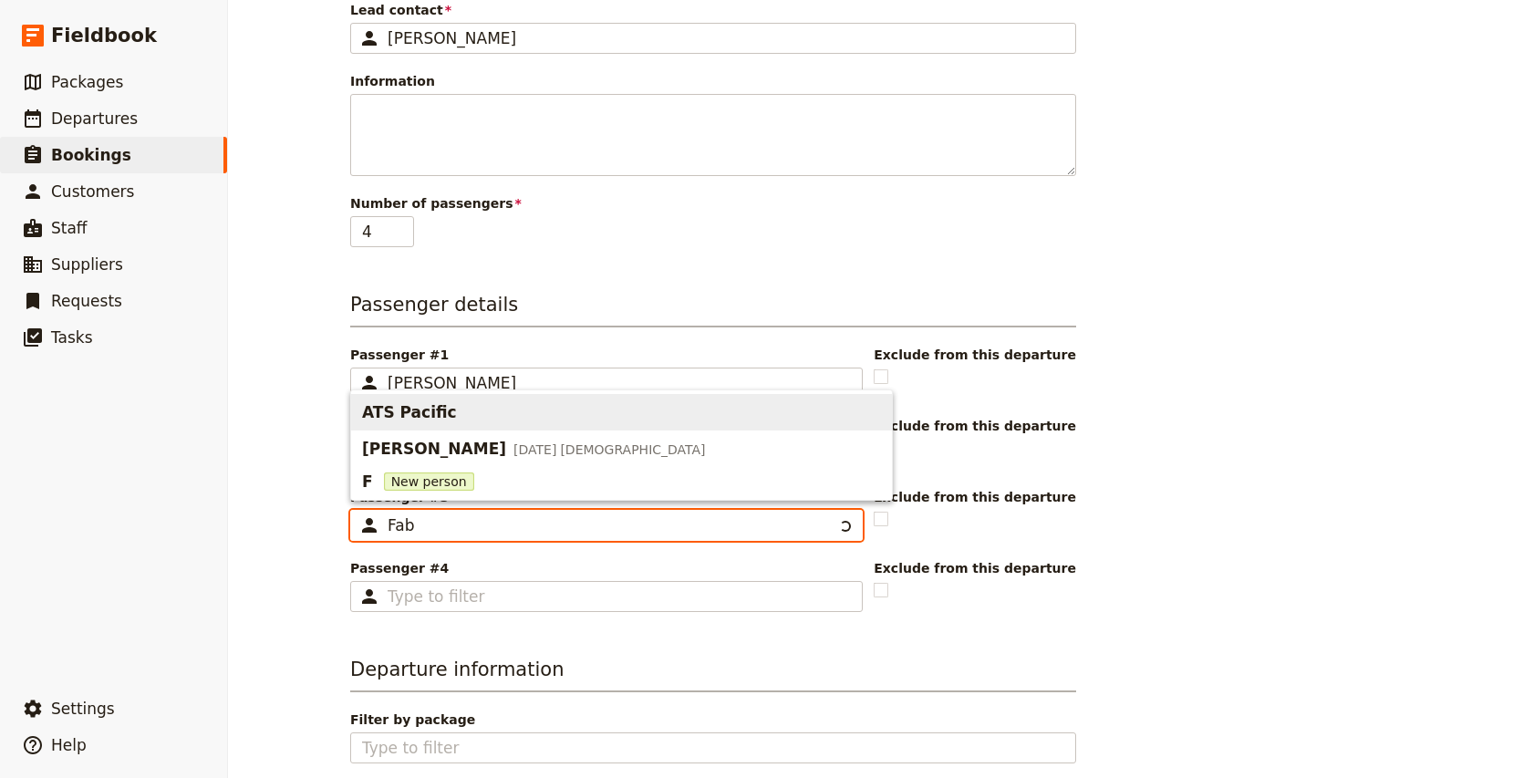
type input "Fabs"
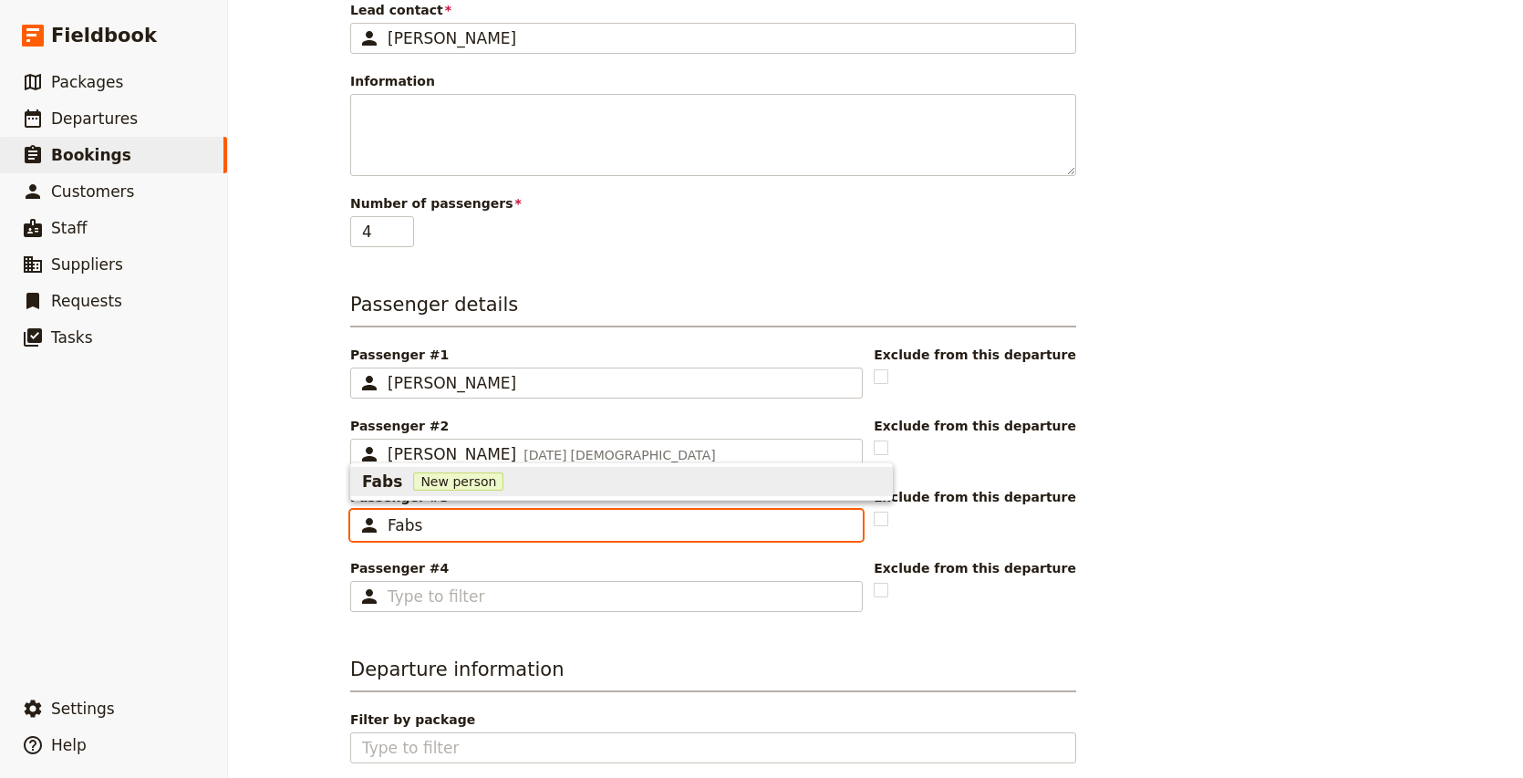
click at [413, 487] on span "New person" at bounding box center [458, 481] width 90 height 18
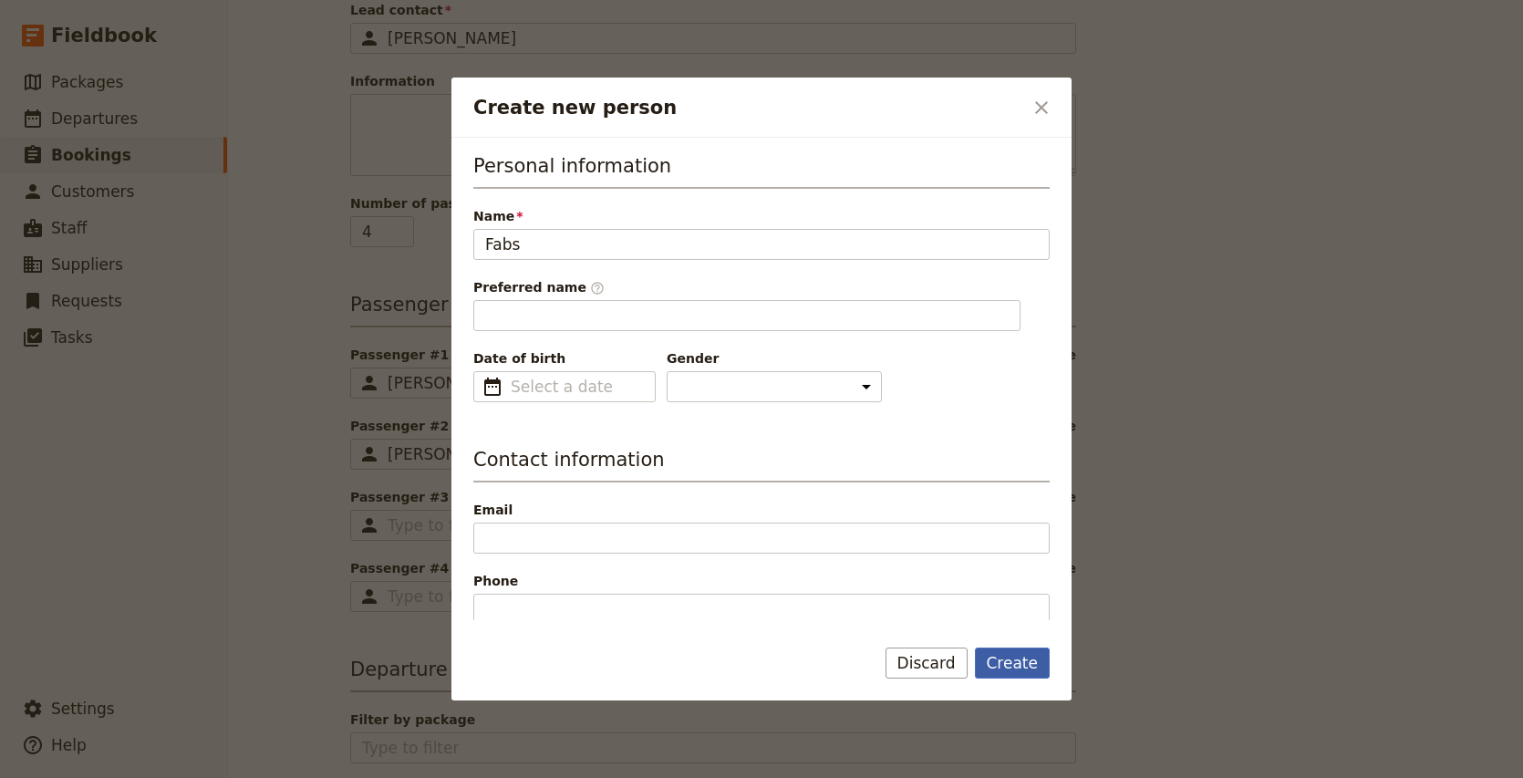
click at [1032, 676] on button "Create" at bounding box center [1013, 662] width 76 height 31
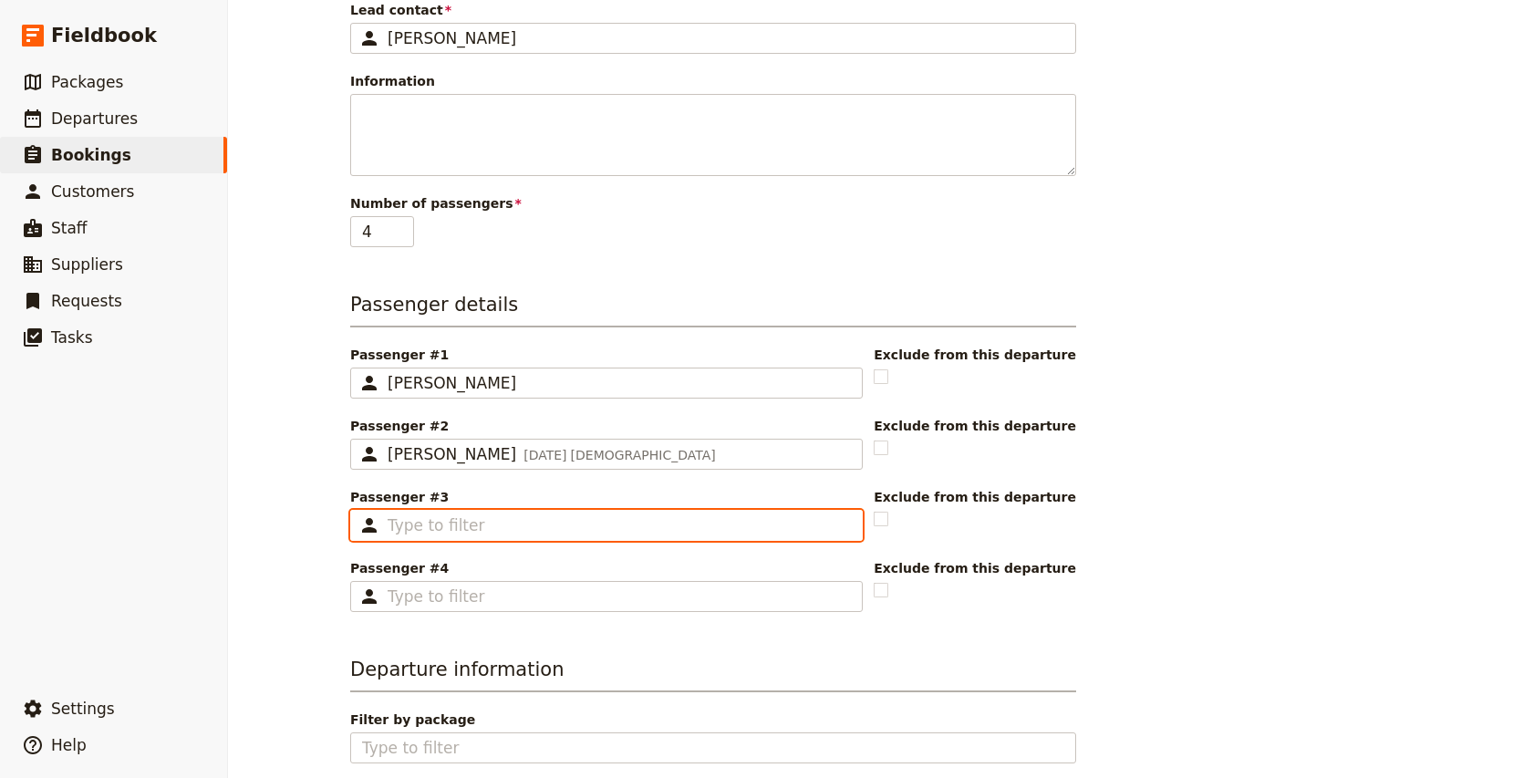
type input "Fabs"
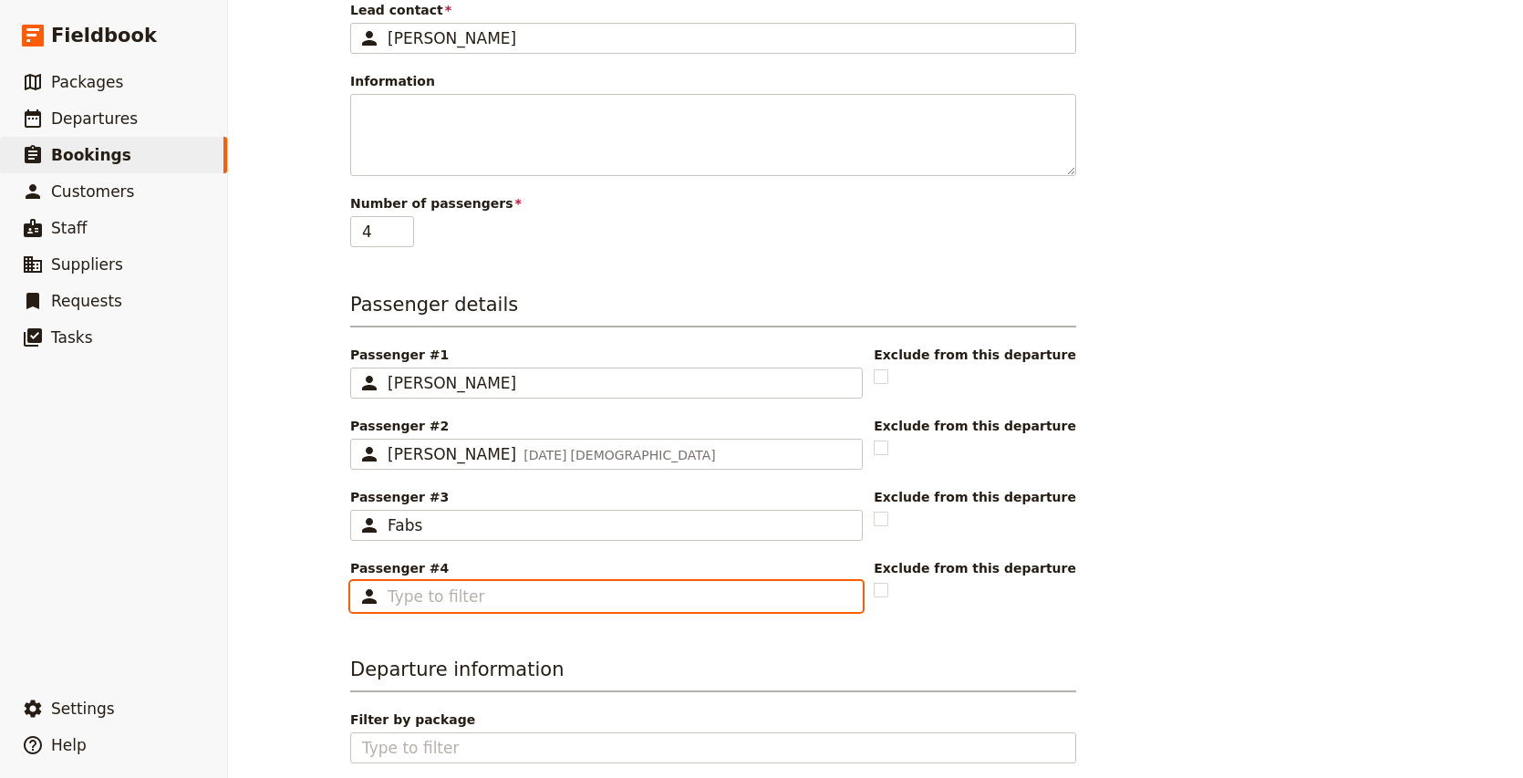
click at [419, 598] on input "Passenger #4 ​" at bounding box center [618, 596] width 463 height 22
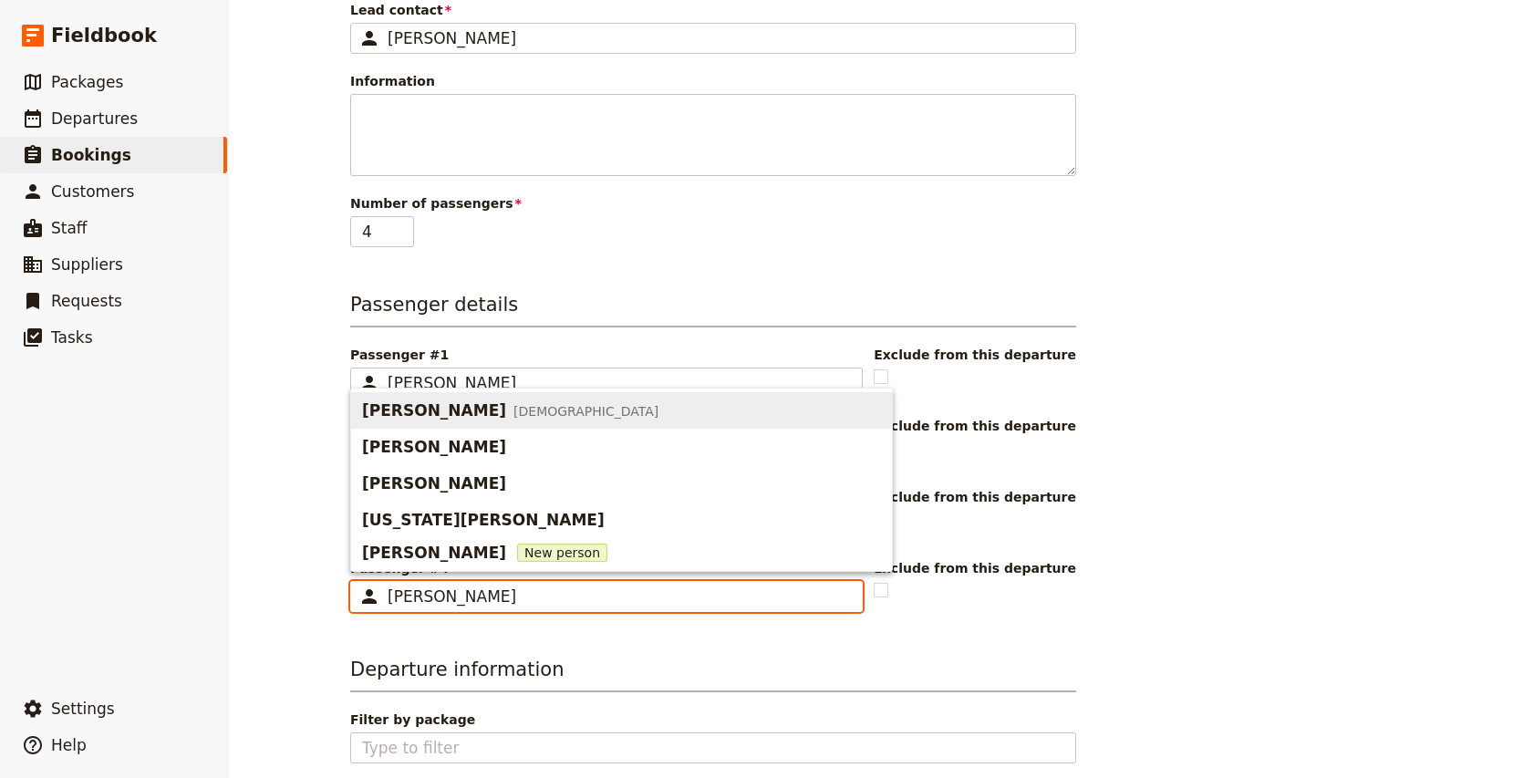
click at [513, 416] on span "[DEMOGRAPHIC_DATA]" at bounding box center [585, 411] width 145 height 18
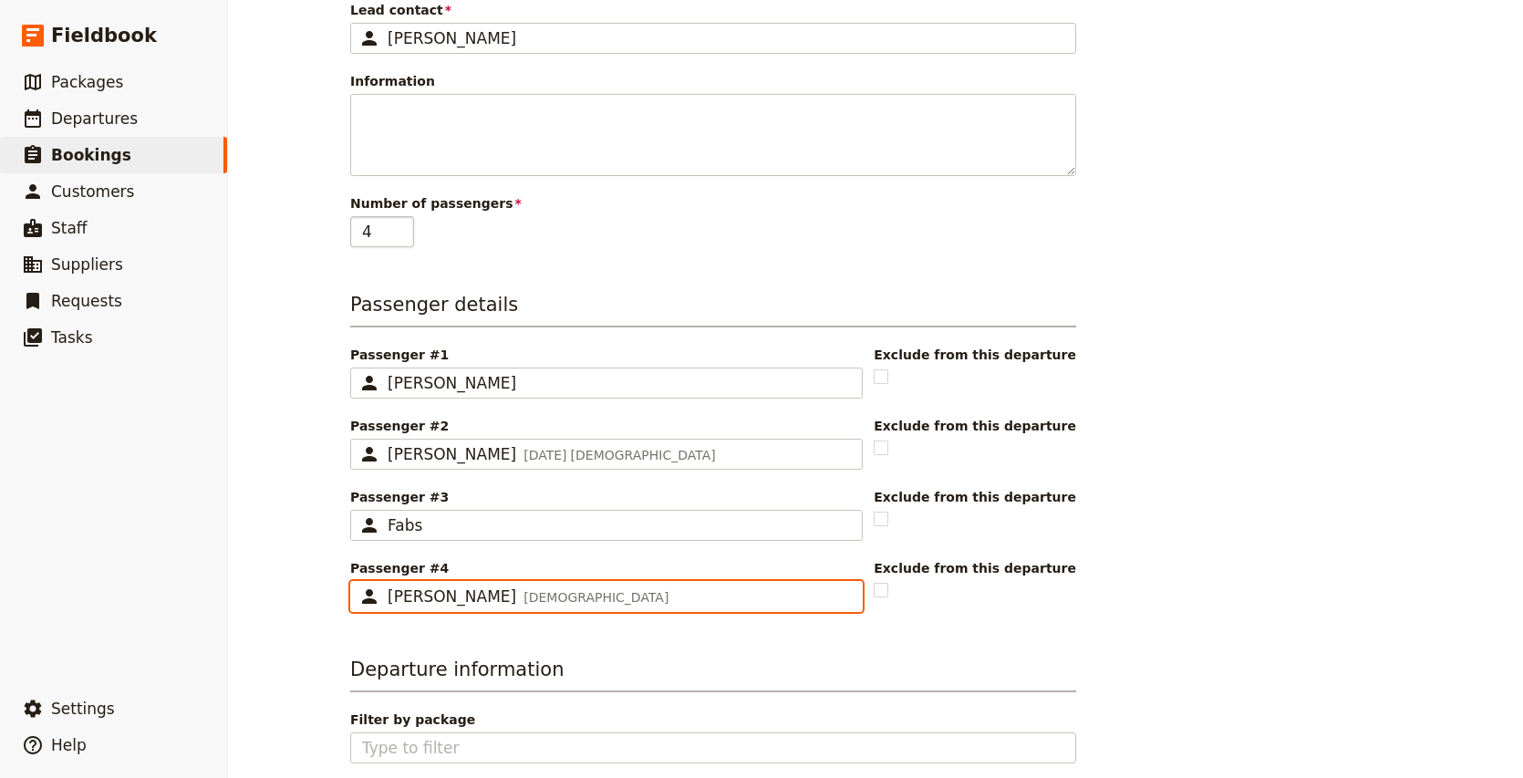
type input "[PERSON_NAME]"
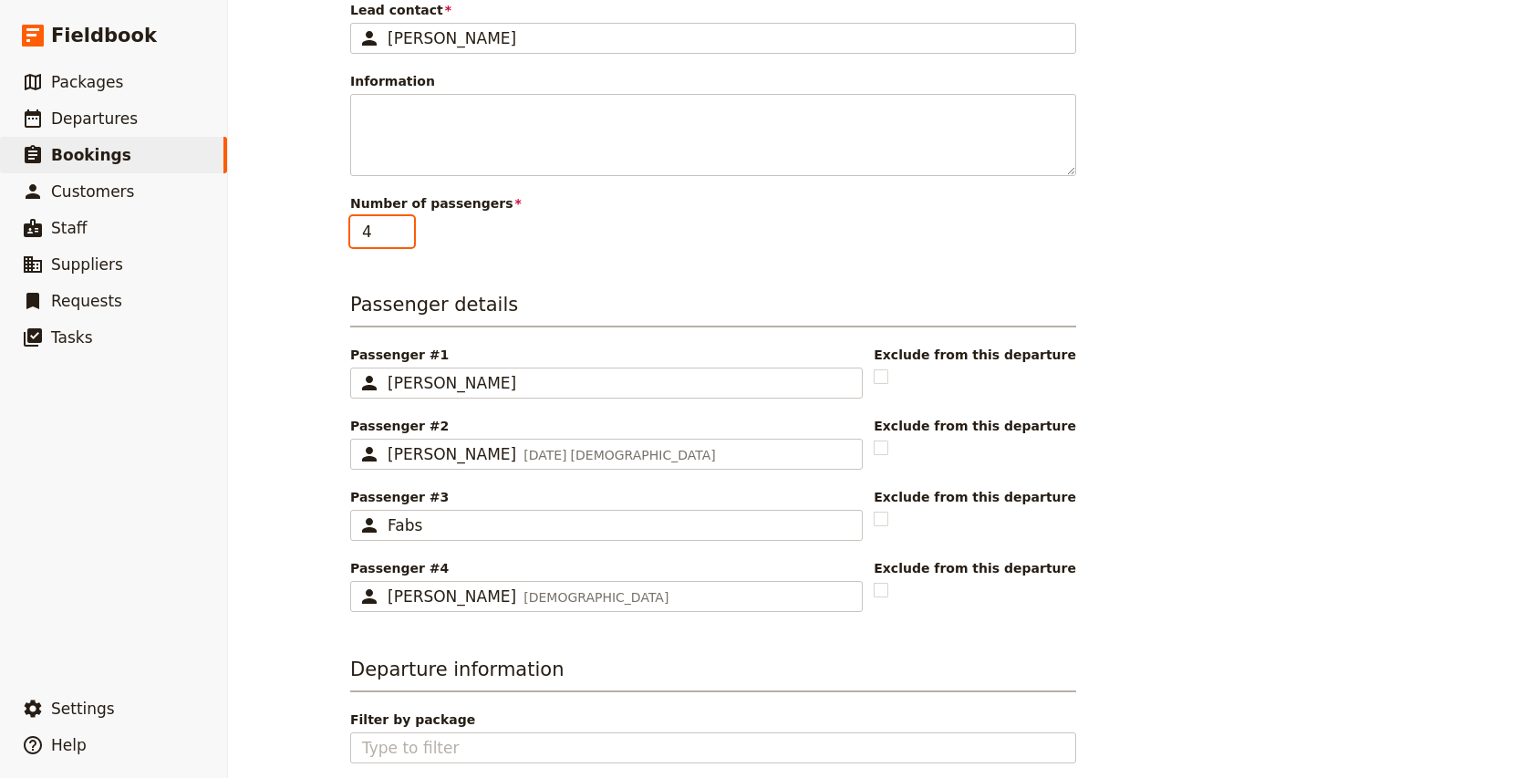
type input "5"
click at [403, 224] on input "5" at bounding box center [382, 231] width 64 height 31
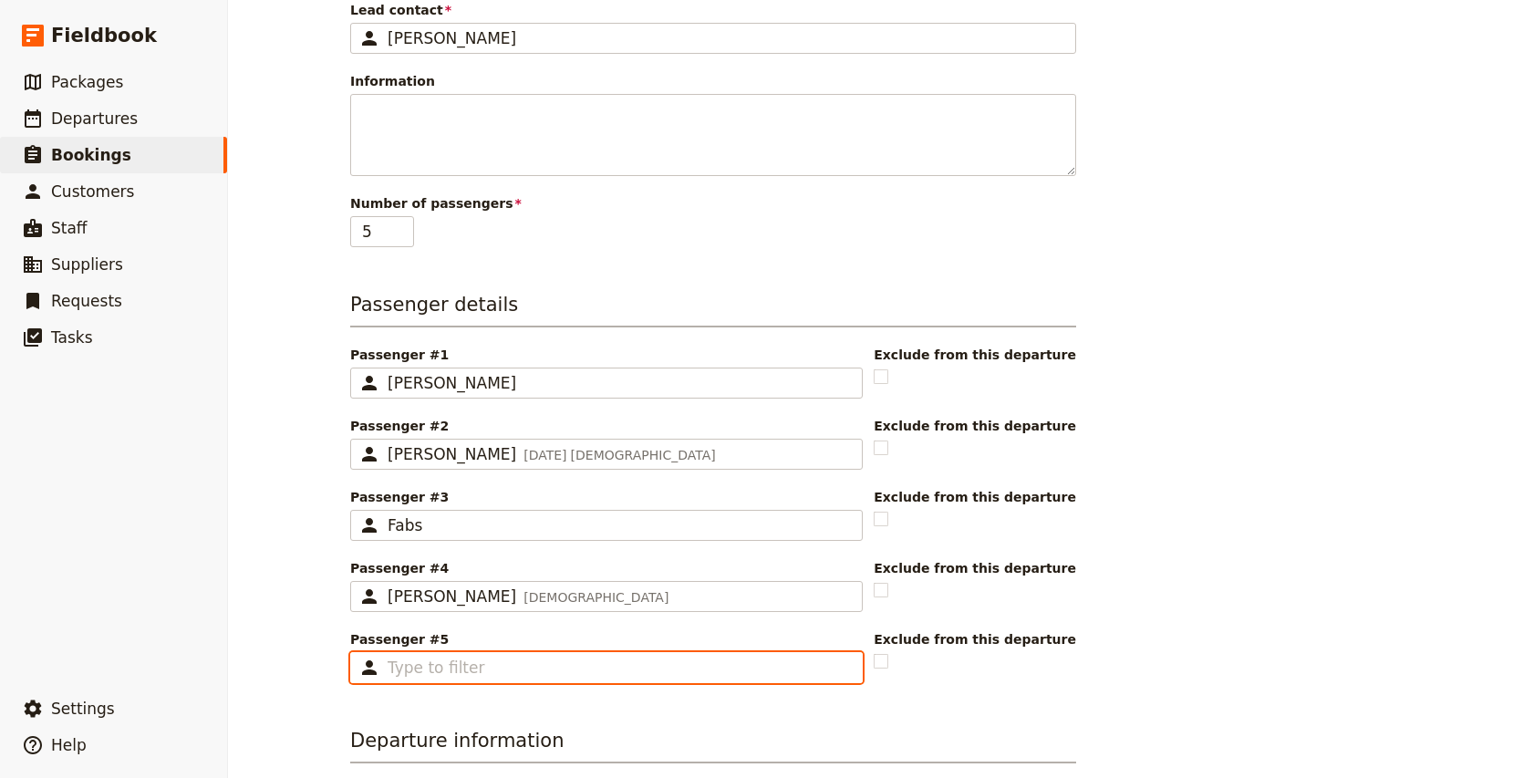
click at [432, 656] on input "Passenger #5 ​" at bounding box center [618, 667] width 463 height 22
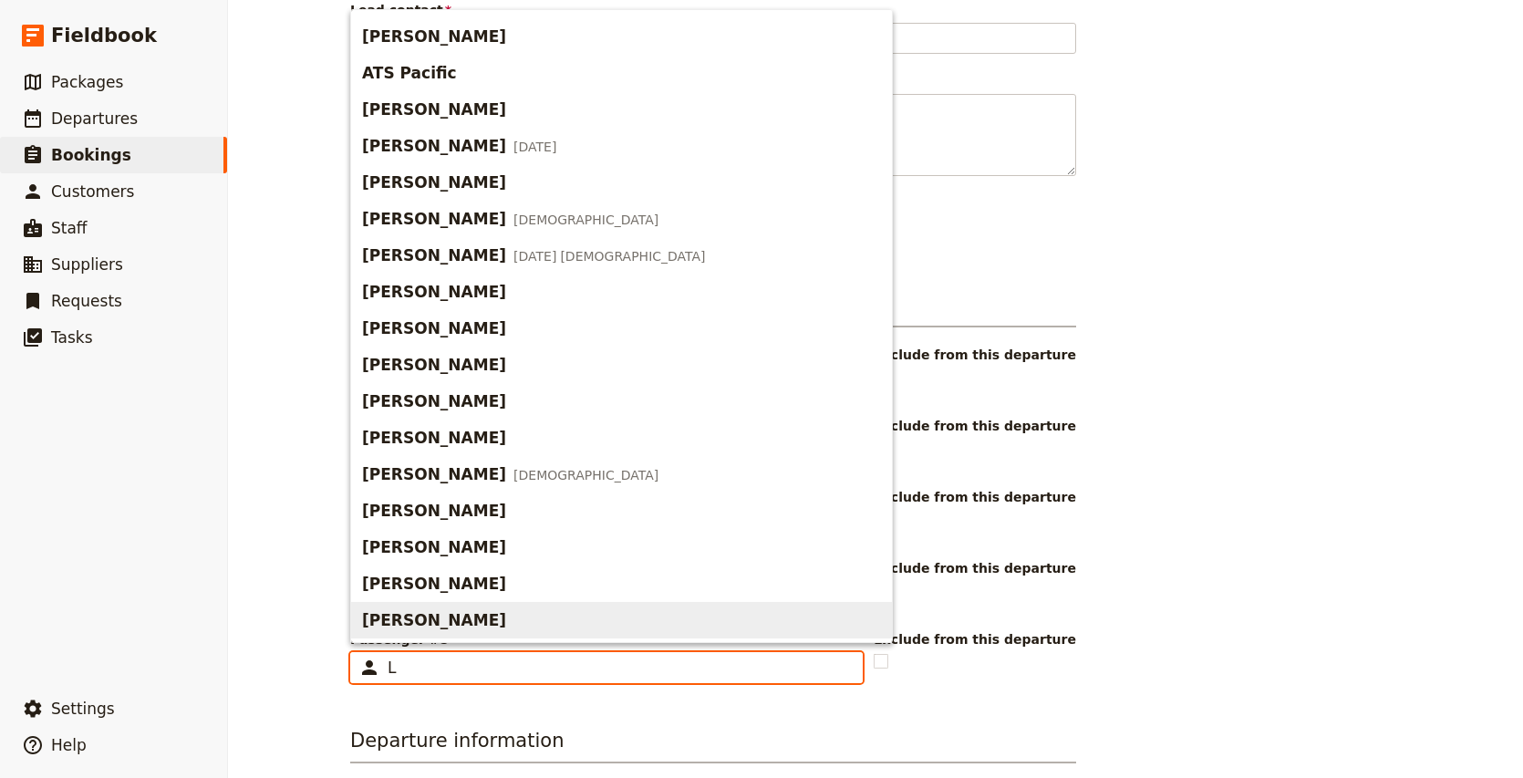
scroll to position [0, 0]
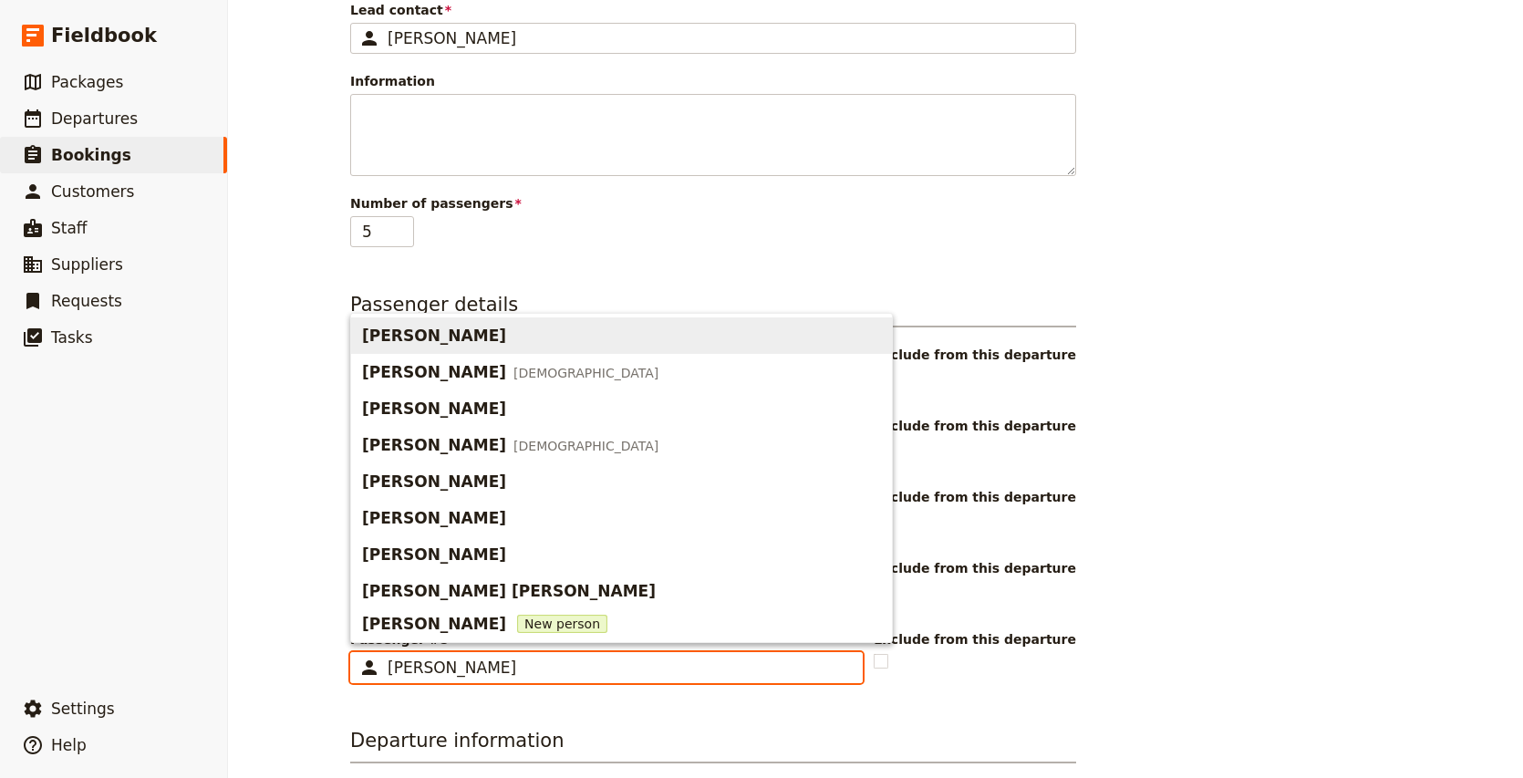
click at [448, 342] on div "[PERSON_NAME]" at bounding box center [436, 336] width 148 height 22
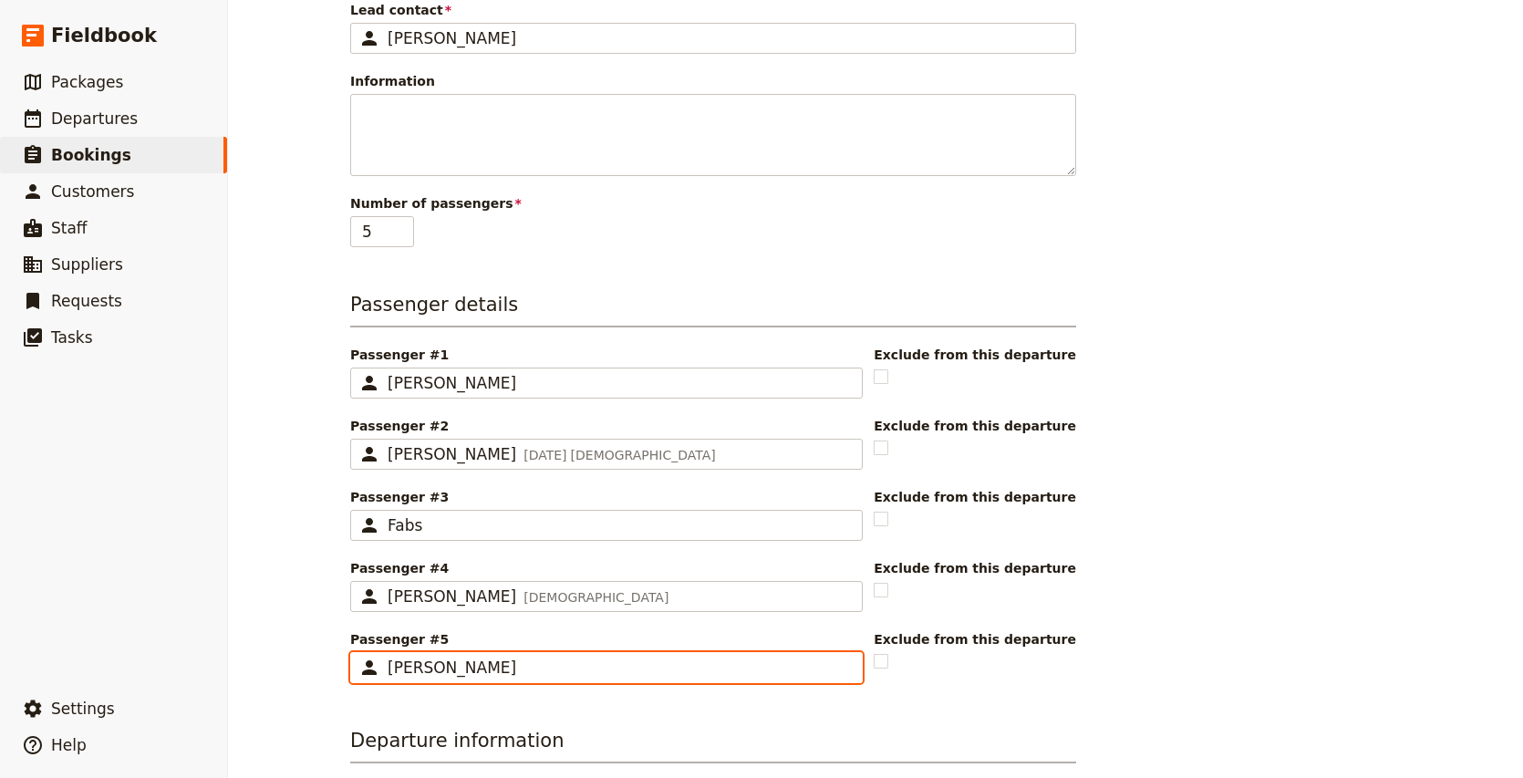
type input "[PERSON_NAME]"
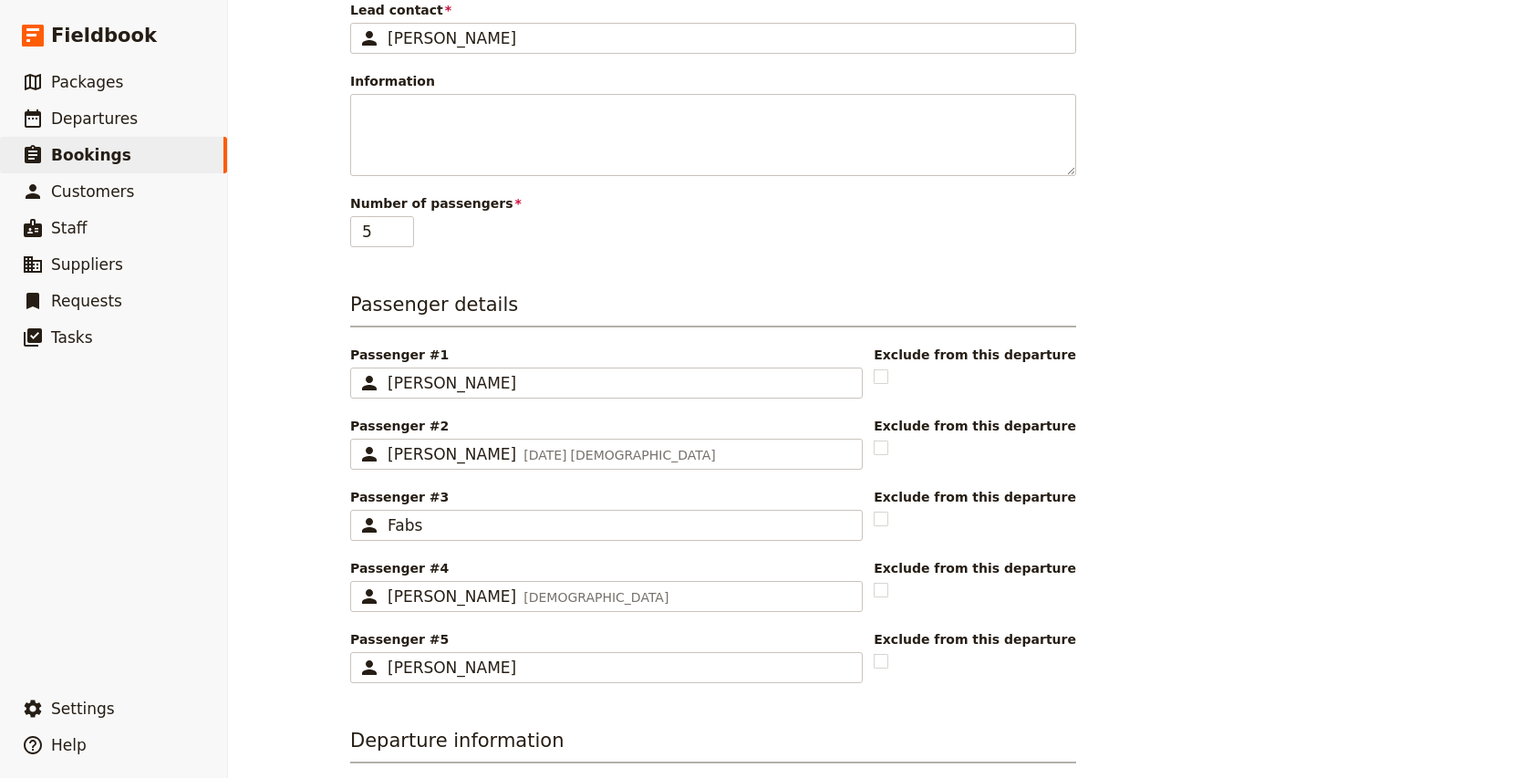
click at [281, 555] on div "New booking Booking information Booking reference 100416 Status Enquiry On hold…" at bounding box center [875, 389] width 1295 height 778
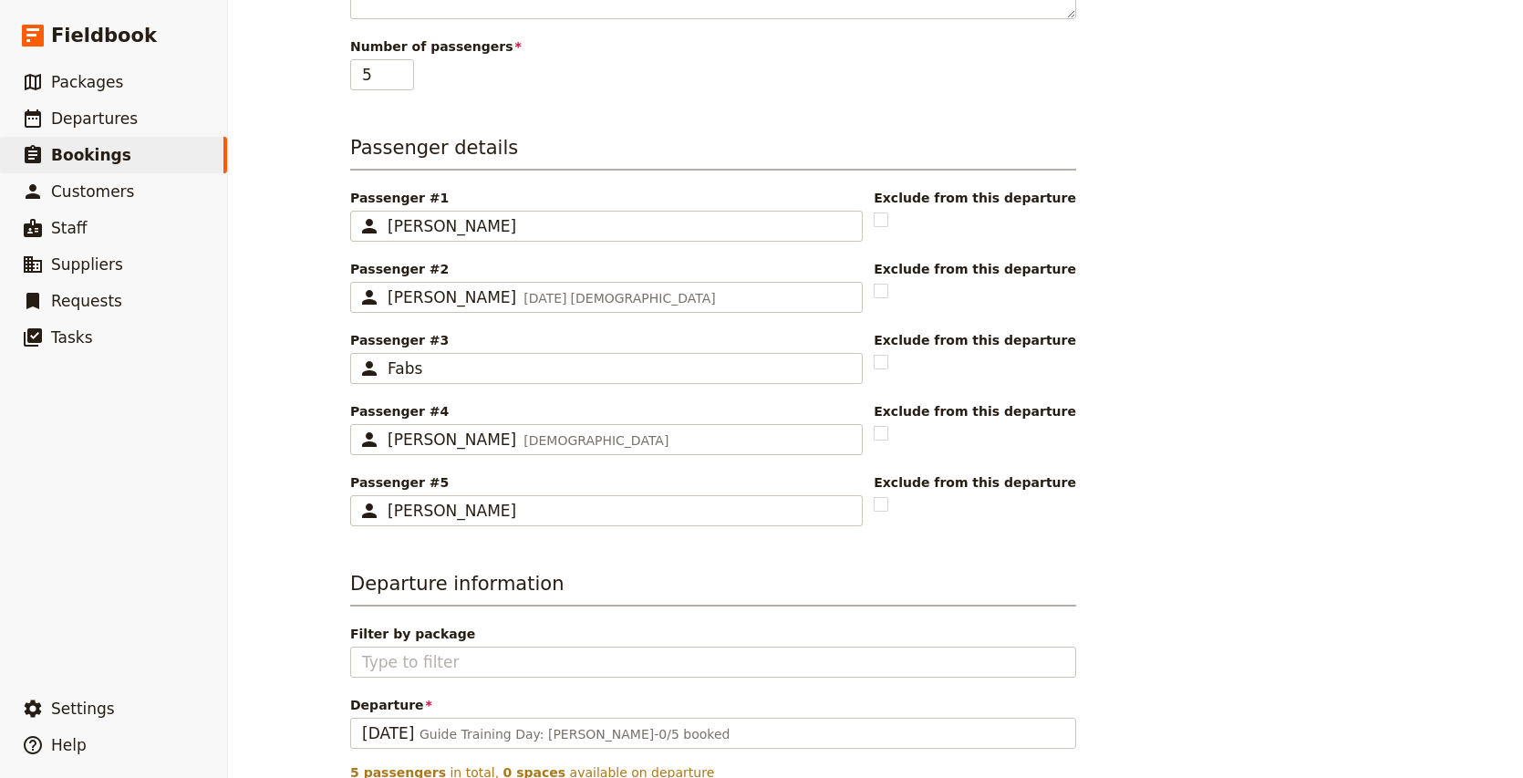
scroll to position [533, 0]
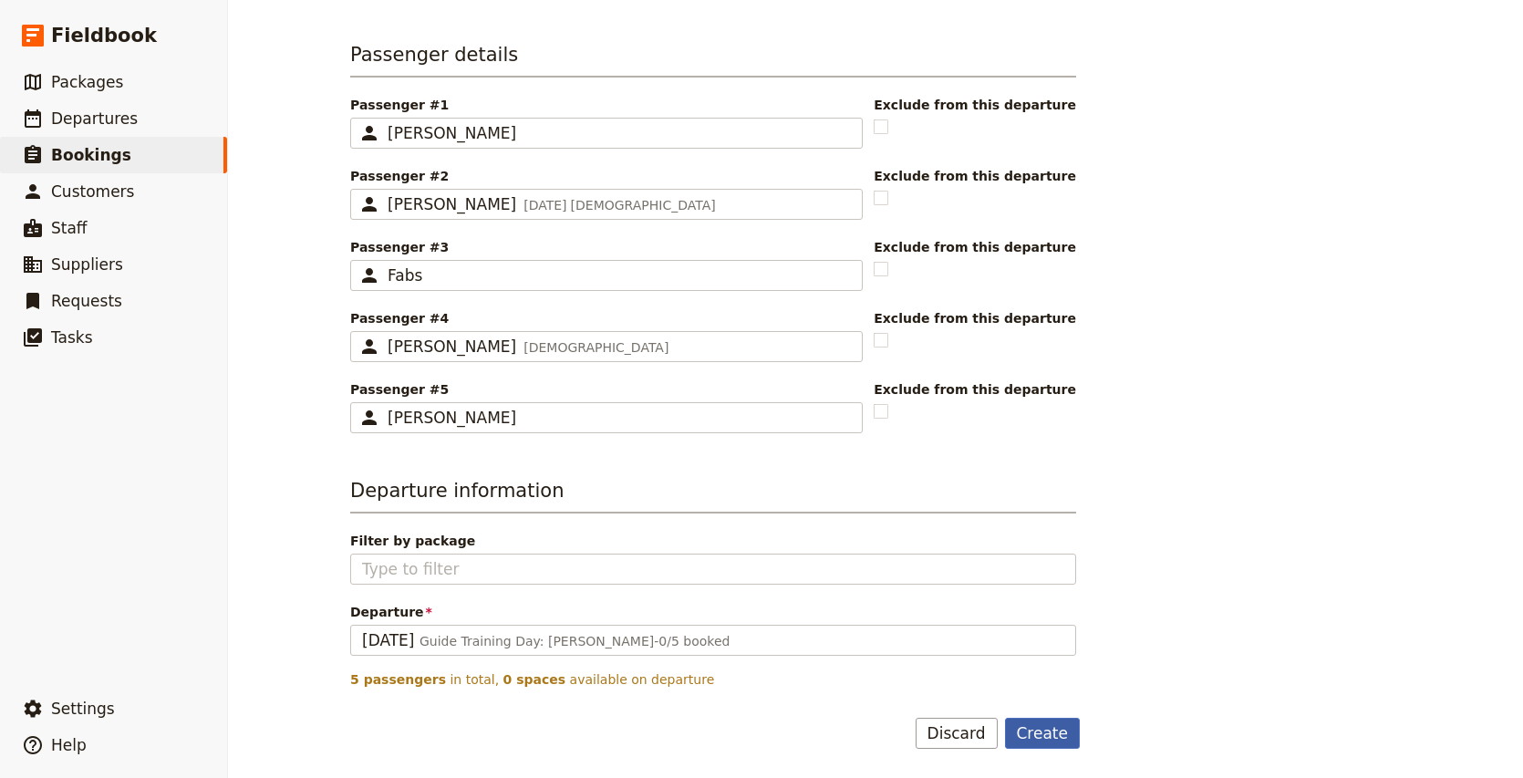
click at [1045, 736] on button "Create" at bounding box center [1043, 733] width 76 height 31
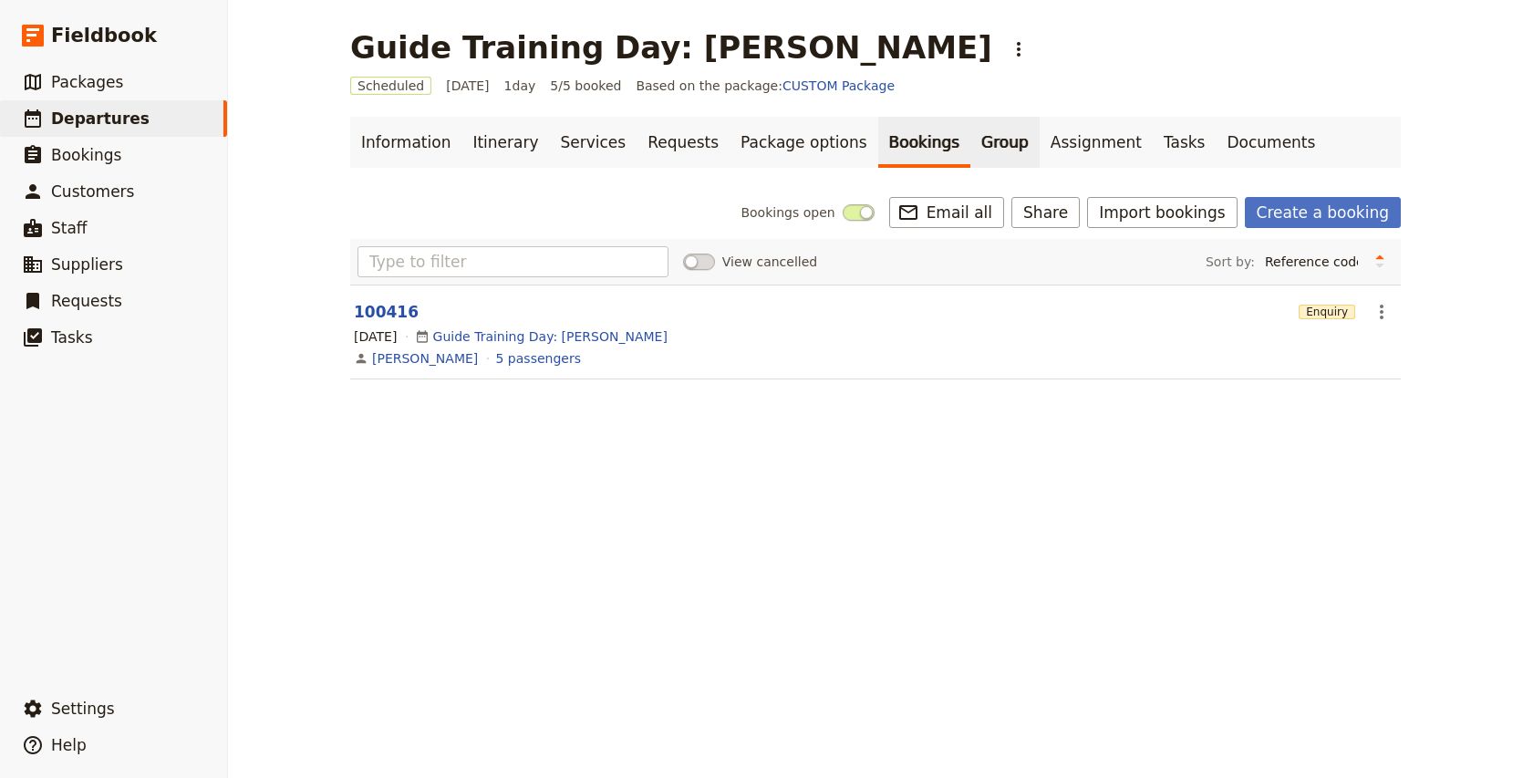
click at [970, 160] on link "Group" at bounding box center [1004, 142] width 69 height 51
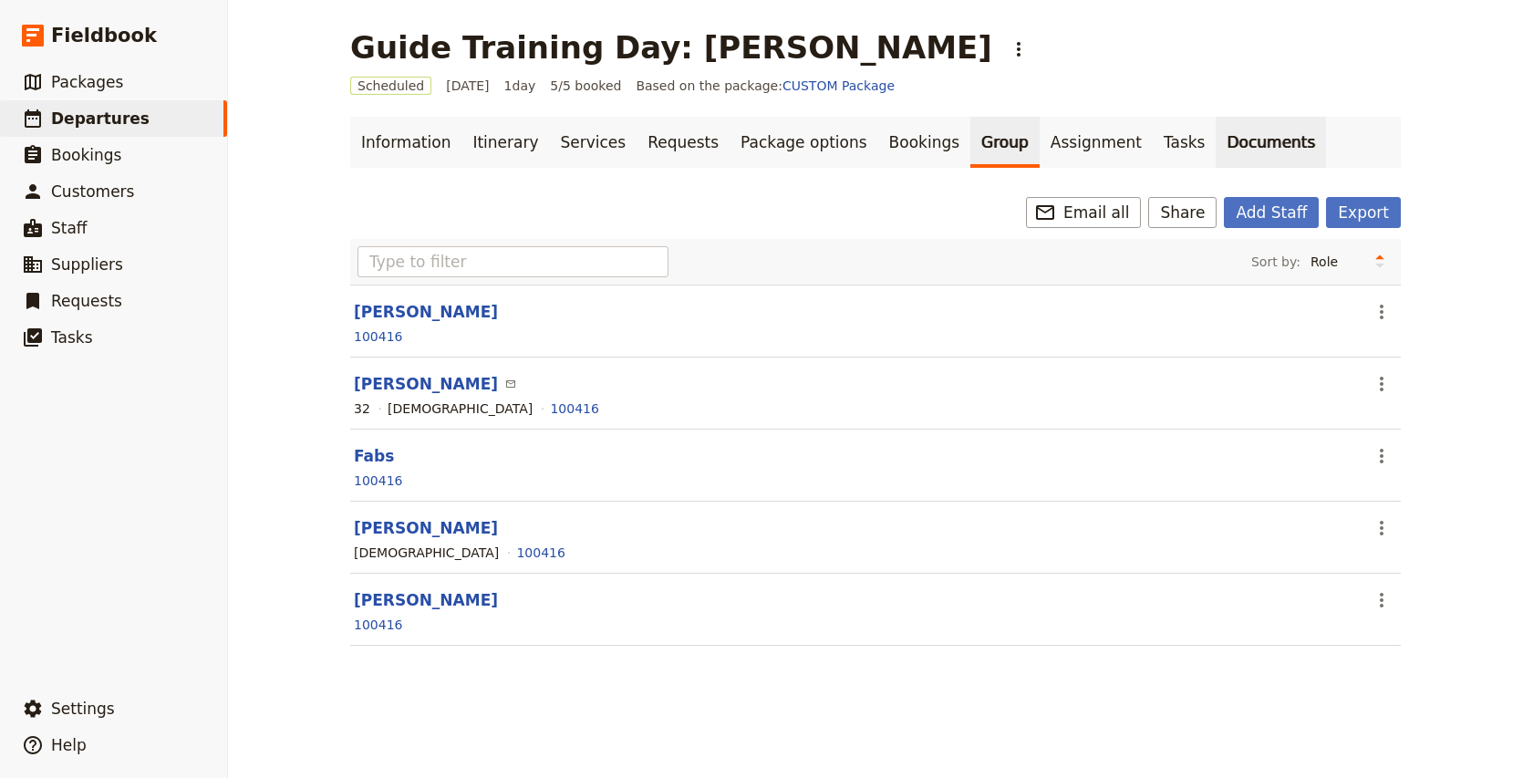
click at [1219, 138] on link "Documents" at bounding box center [1270, 142] width 110 height 51
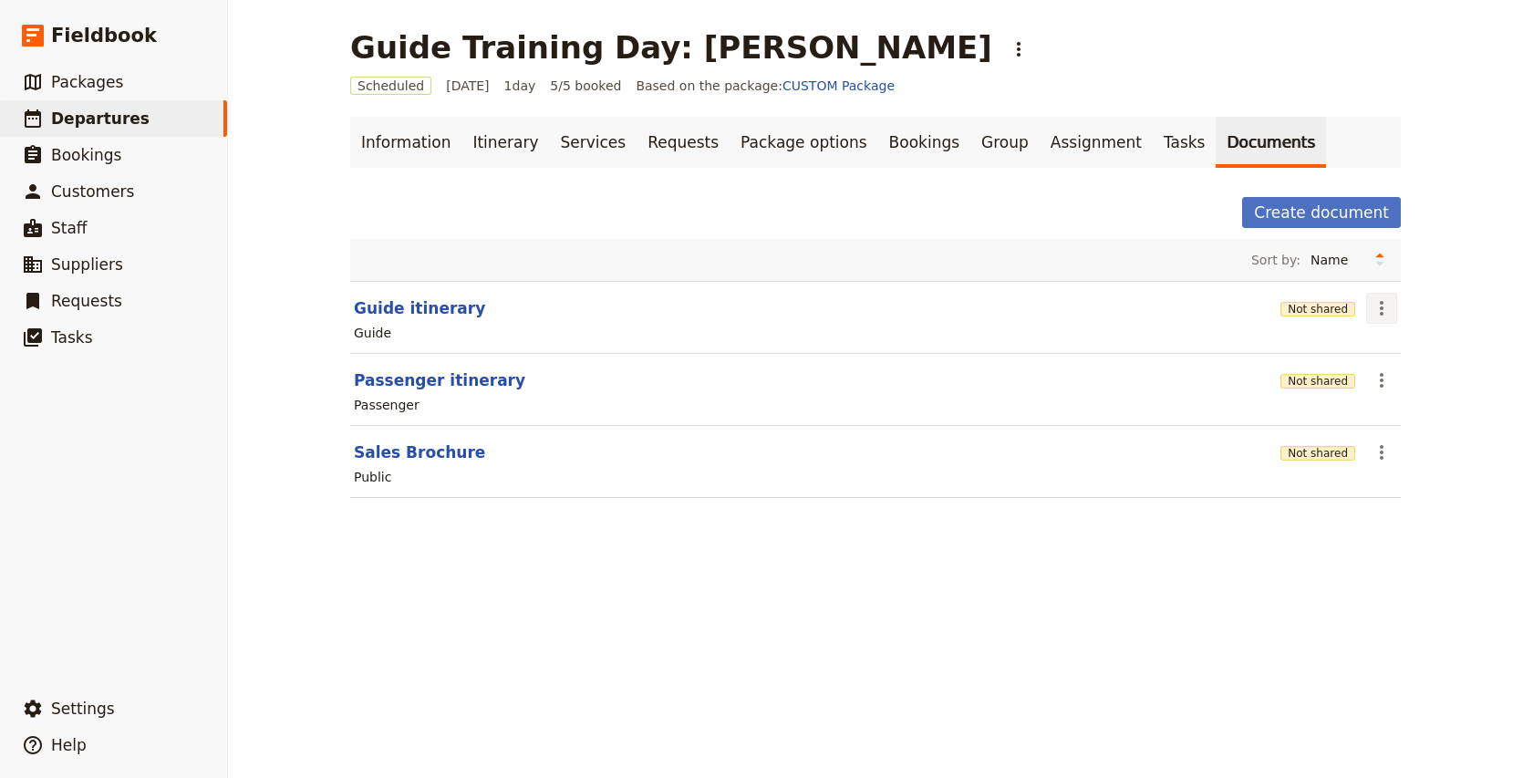
click at [1383, 313] on icon "Actions" at bounding box center [1381, 308] width 22 height 22
click at [1396, 348] on span "Share" at bounding box center [1396, 348] width 36 height 18
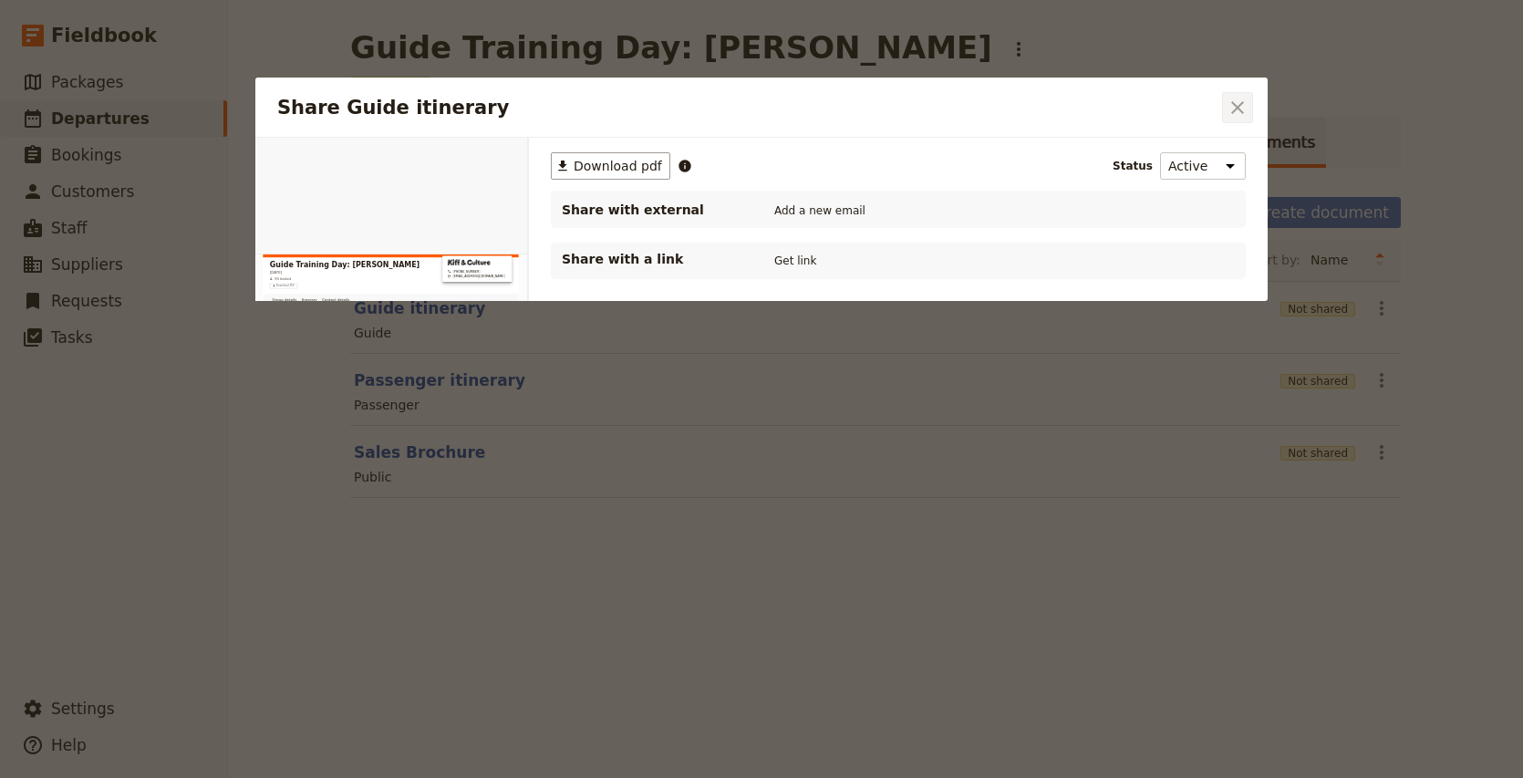
click at [1235, 111] on icon "Close dialog" at bounding box center [1237, 108] width 22 height 22
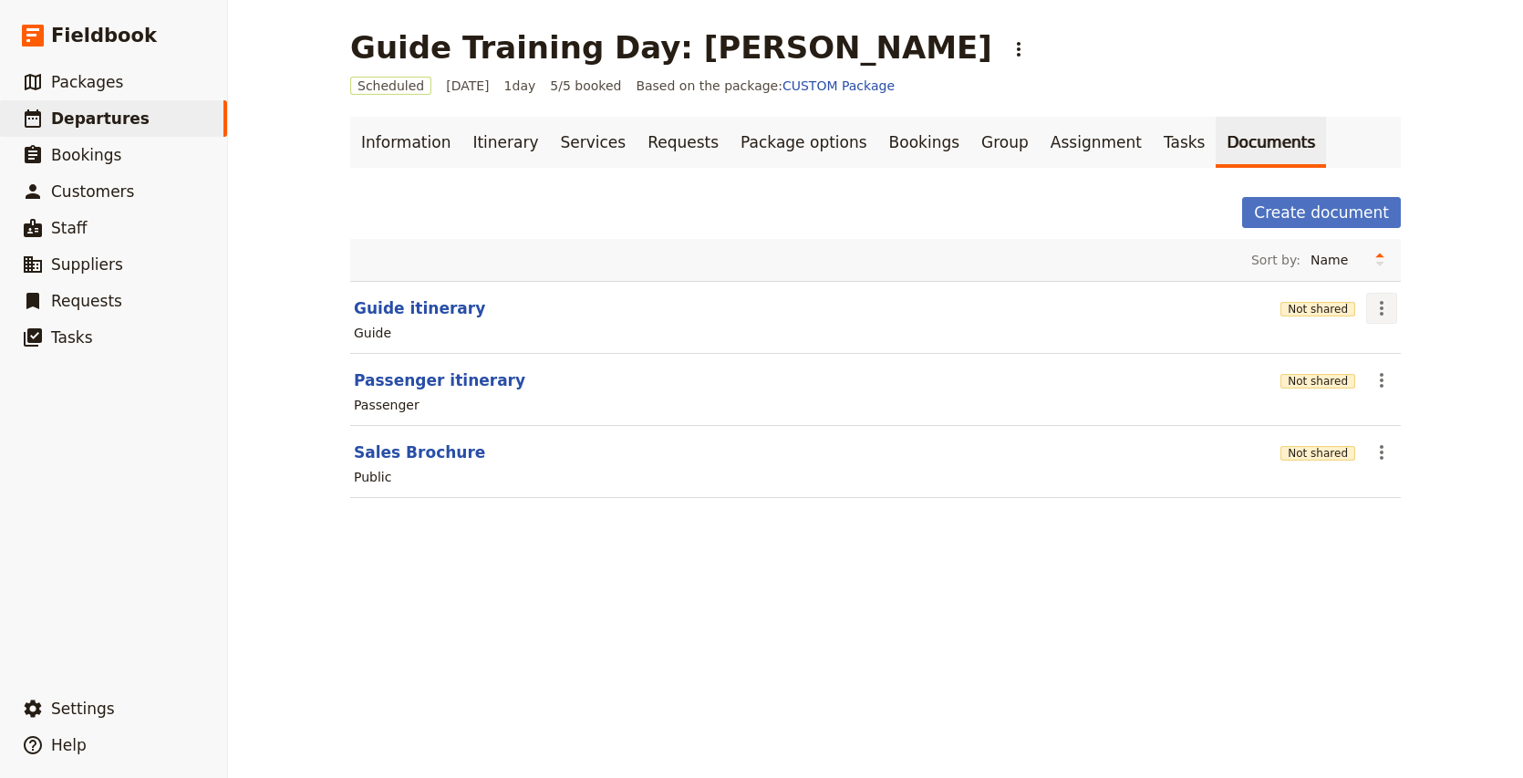
click at [1379, 311] on icon "Actions" at bounding box center [1381, 308] width 22 height 22
click at [1403, 376] on span "Edit document" at bounding box center [1424, 374] width 93 height 18
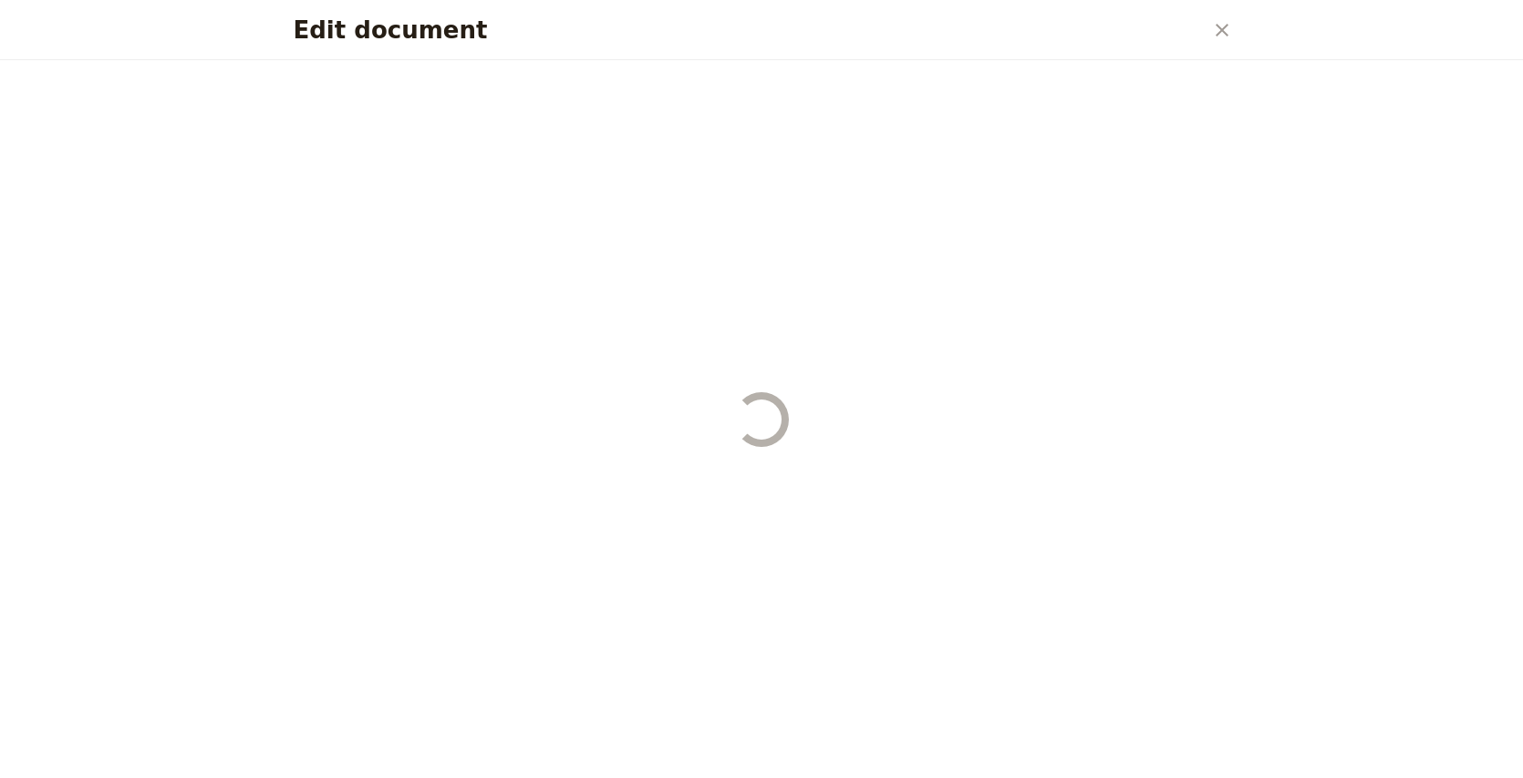
select select "STAFF"
select select "RUN_SHEET"
select select "DEFAULT"
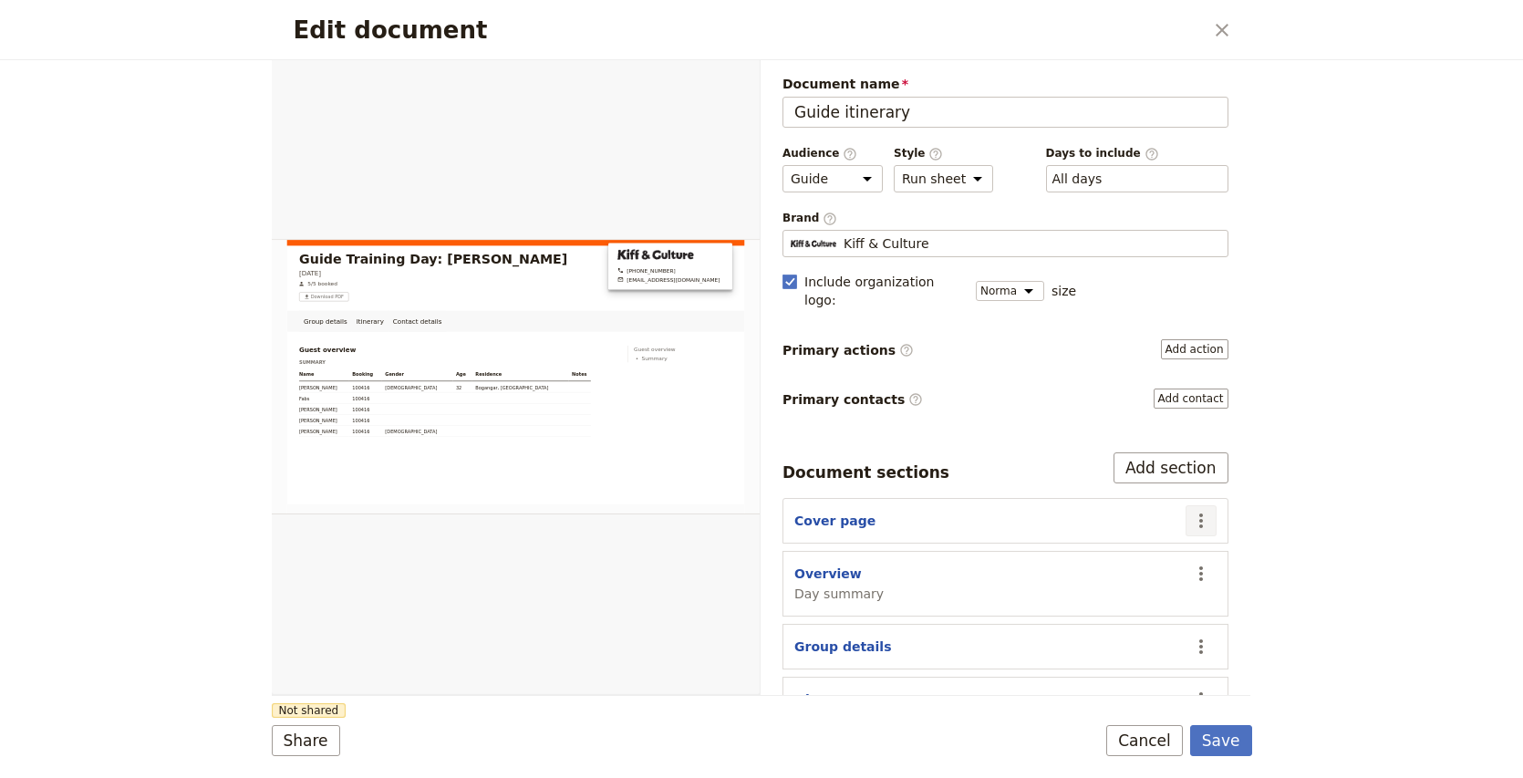
click at [1208, 510] on icon "Actions" at bounding box center [1201, 521] width 22 height 22
click at [1118, 545] on span "Edit section" at bounding box center [1093, 541] width 75 height 18
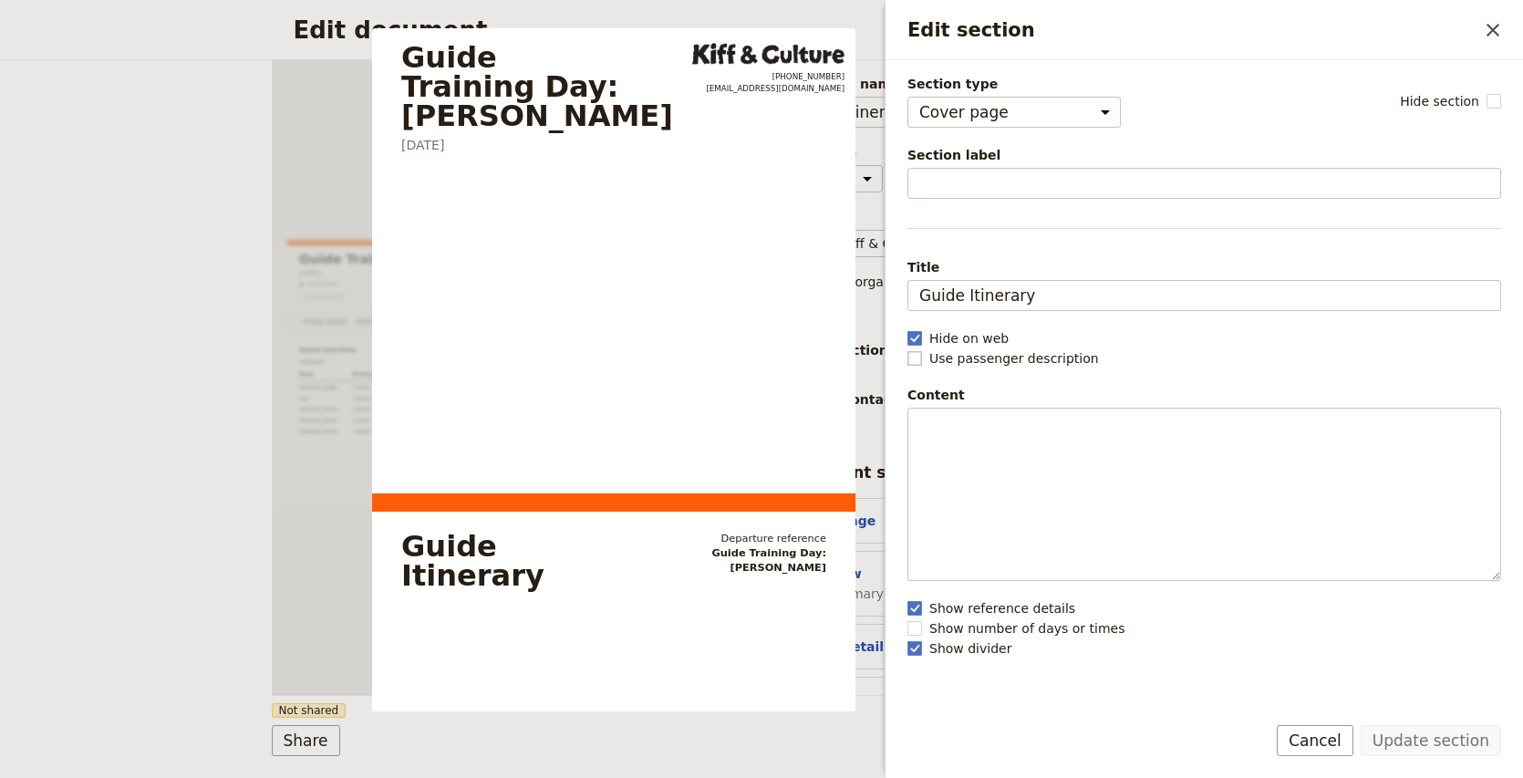
click at [924, 361] on label "Use passenger description" at bounding box center [1204, 358] width 594 height 18
click at [907, 349] on input "Use passenger description" at bounding box center [906, 348] width 1 height 1
checkbox input "true"
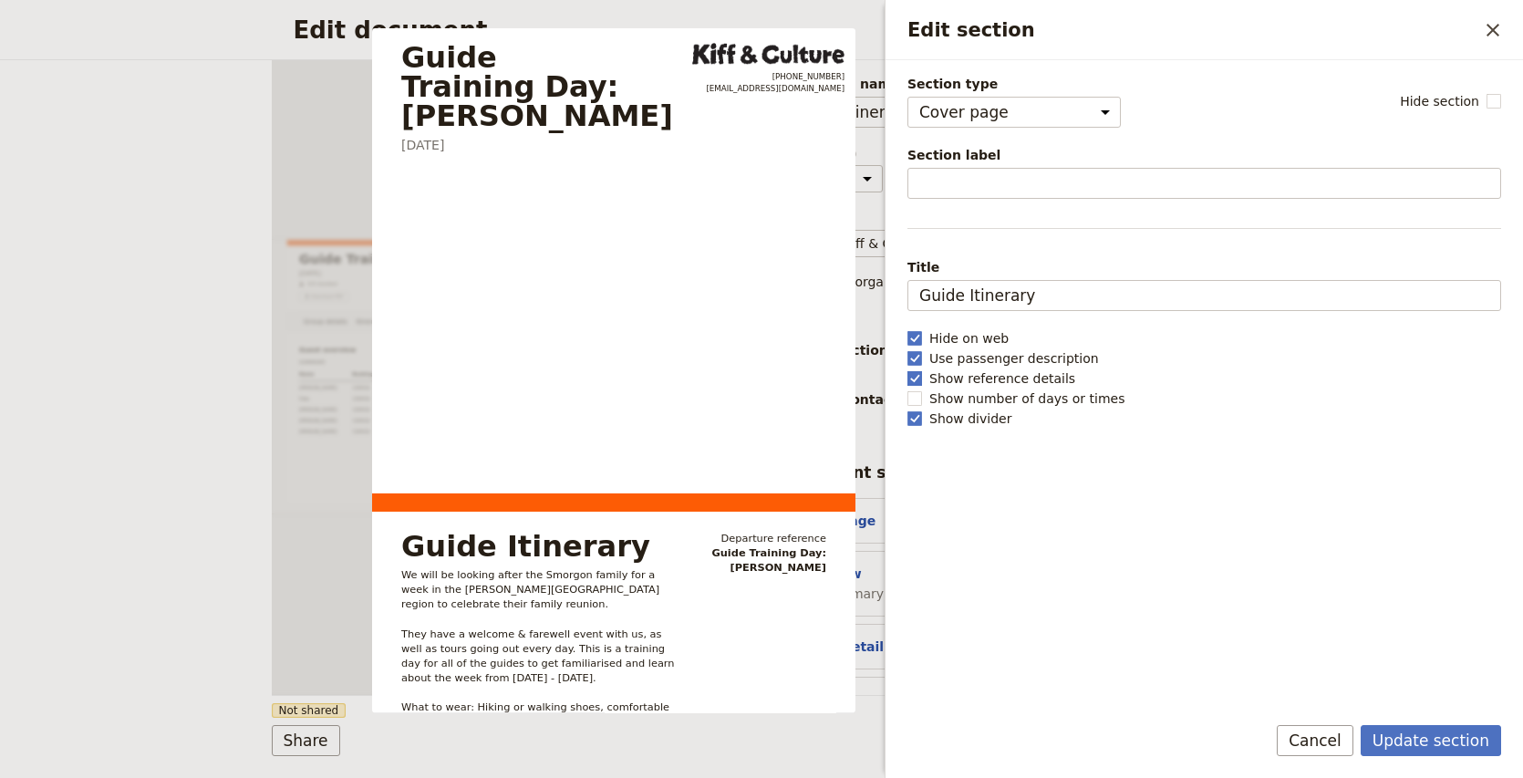
click at [915, 379] on polygon "Edit section" at bounding box center [914, 377] width 9 height 10
click at [907, 369] on input "Show reference details" at bounding box center [906, 368] width 1 height 1
checkbox input "false"
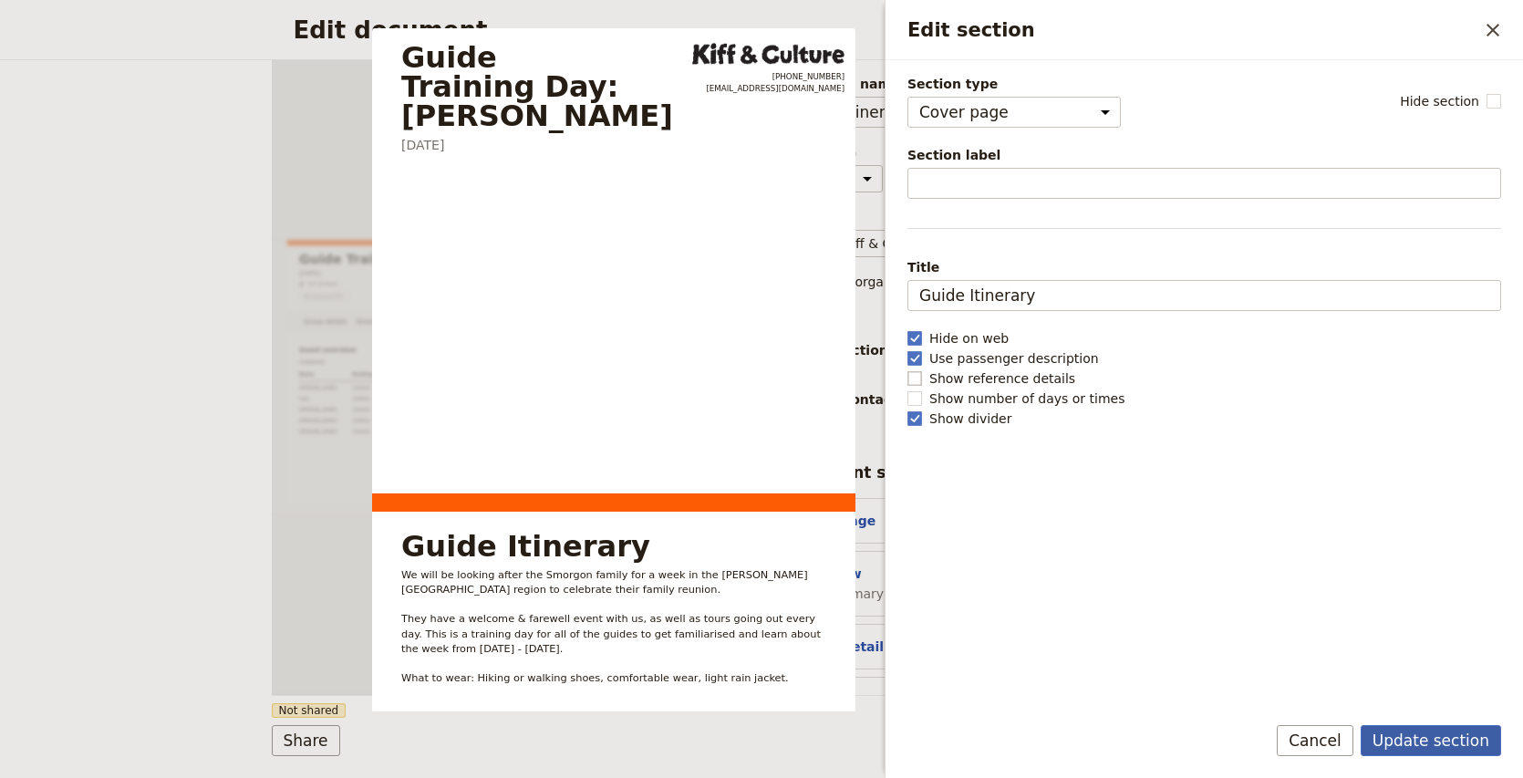
click at [1459, 747] on button "Update section" at bounding box center [1430, 740] width 140 height 31
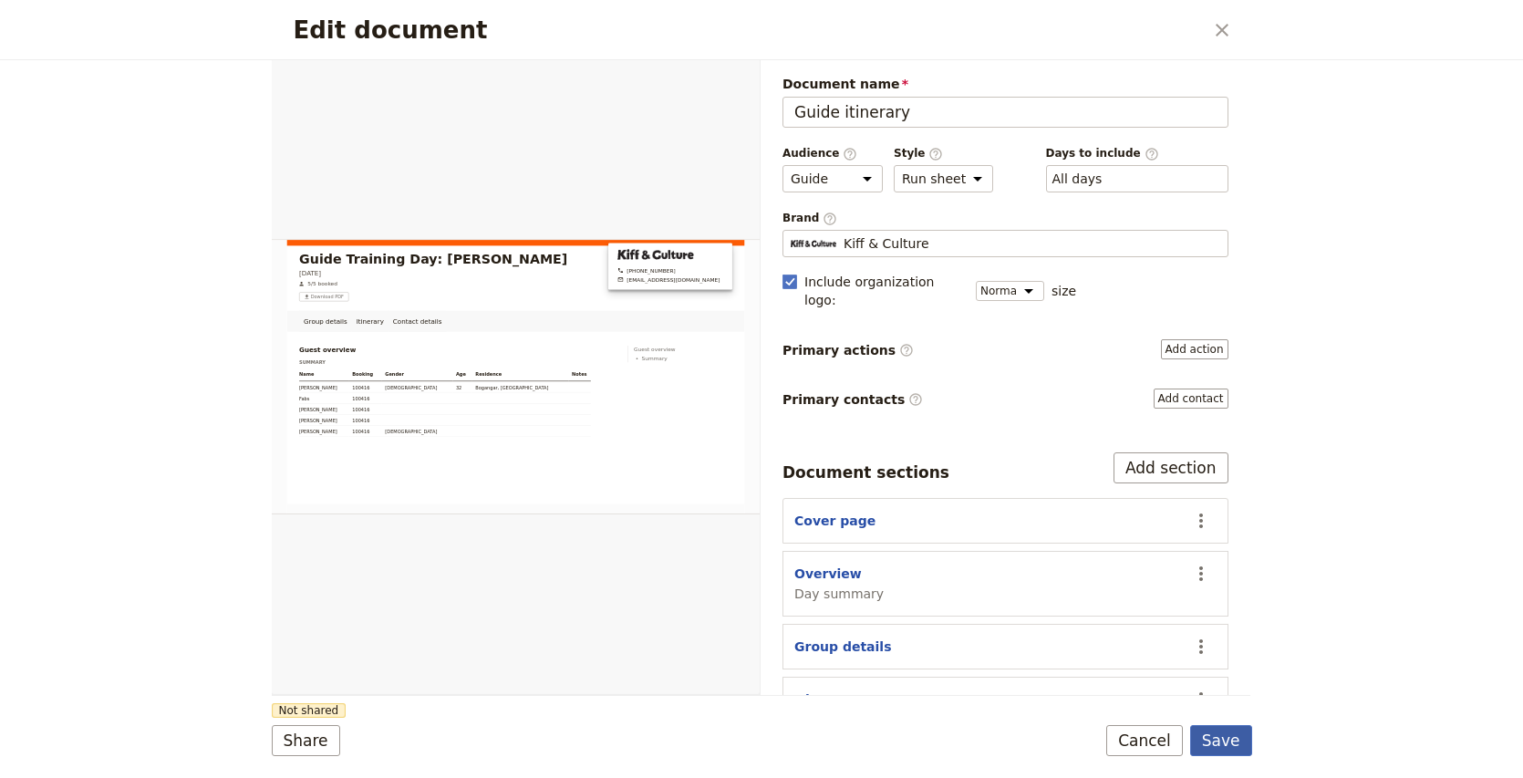
click at [1218, 738] on button "Save" at bounding box center [1221, 740] width 62 height 31
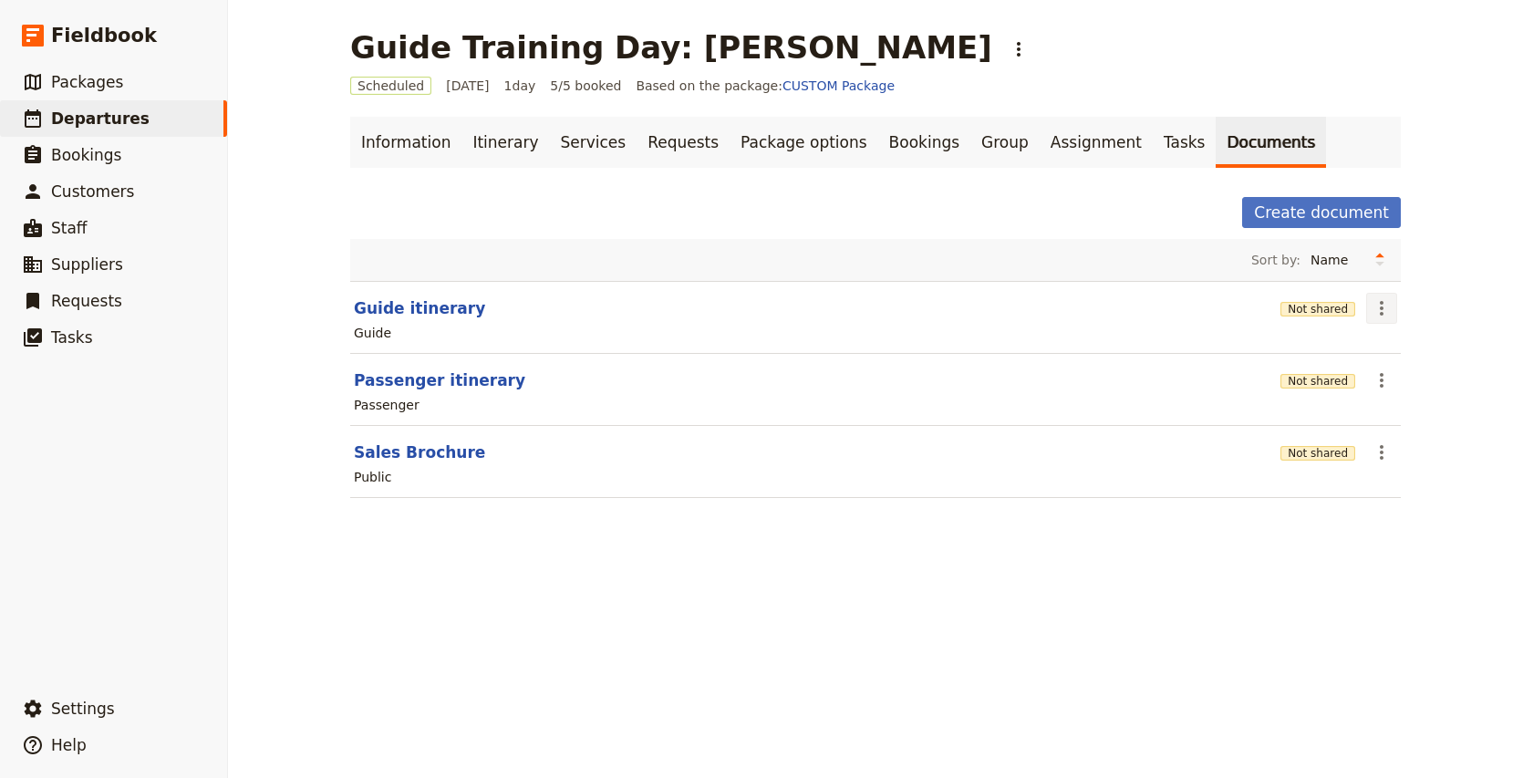
click at [1388, 312] on icon "Actions" at bounding box center [1381, 308] width 22 height 22
click at [1399, 343] on span "Share" at bounding box center [1396, 348] width 36 height 18
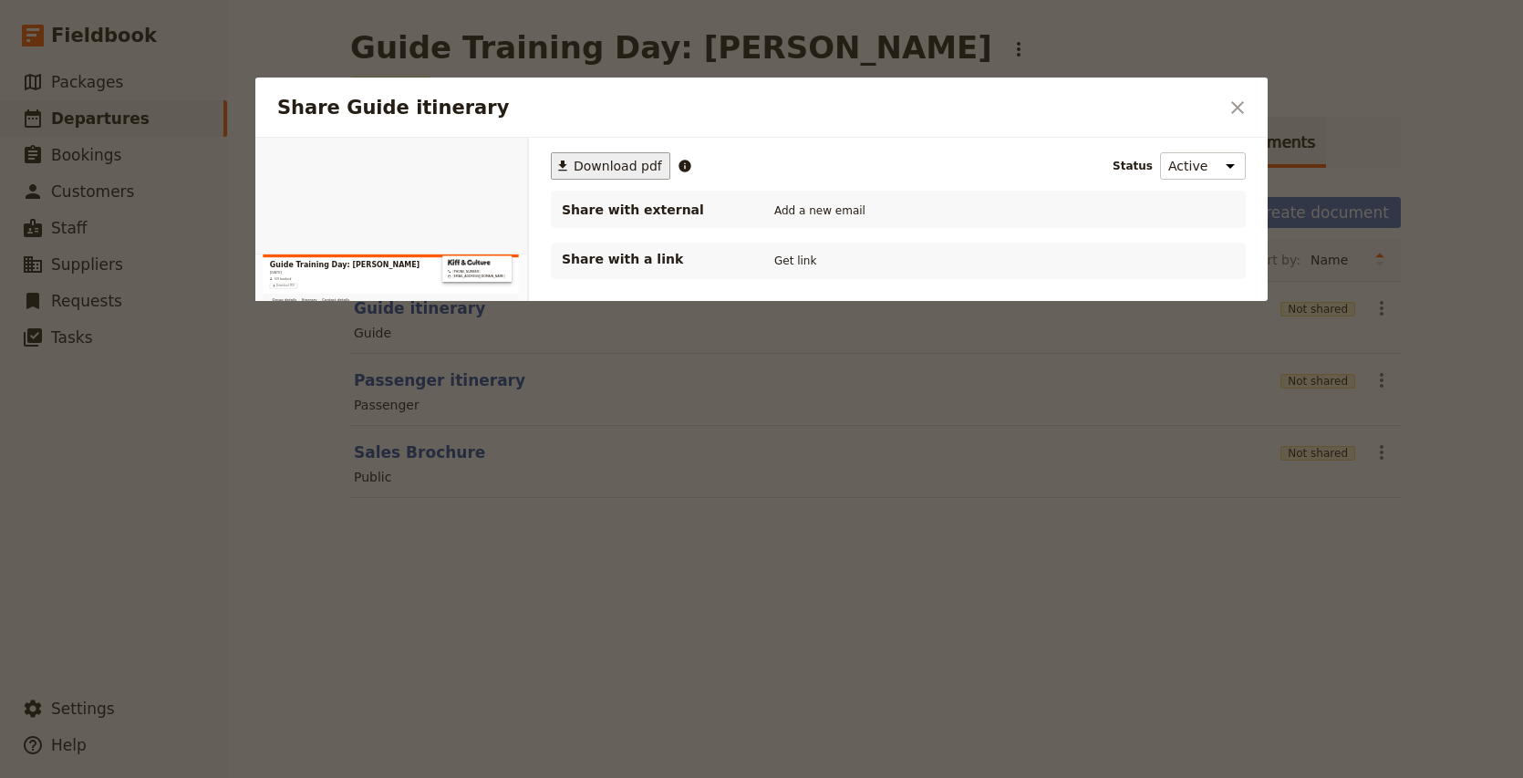
click at [607, 175] on span "Download pdf" at bounding box center [617, 166] width 88 height 18
